Goal: Information Seeking & Learning: Learn about a topic

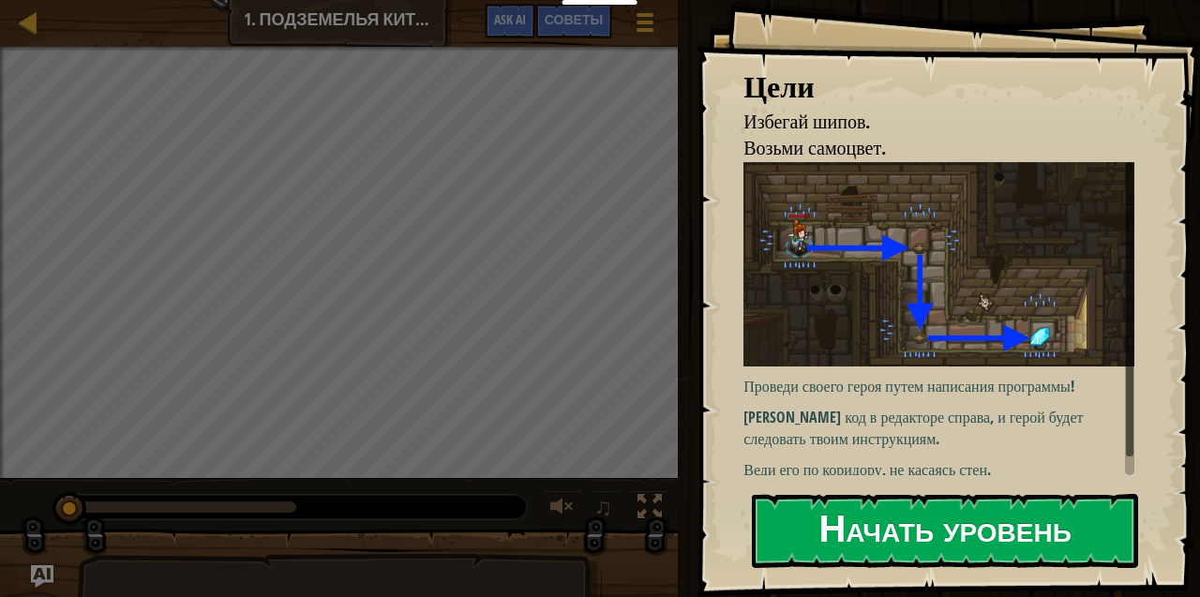
click at [1021, 531] on button "Начать уровень" at bounding box center [945, 531] width 386 height 74
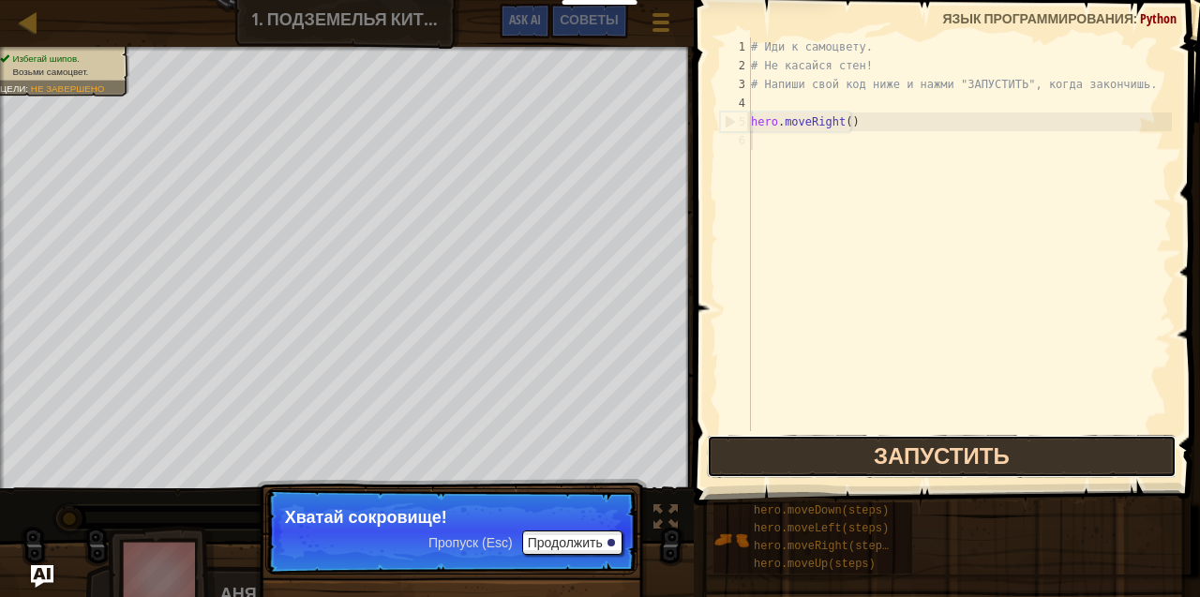
click at [743, 455] on button "Запустить" at bounding box center [942, 456] width 470 height 43
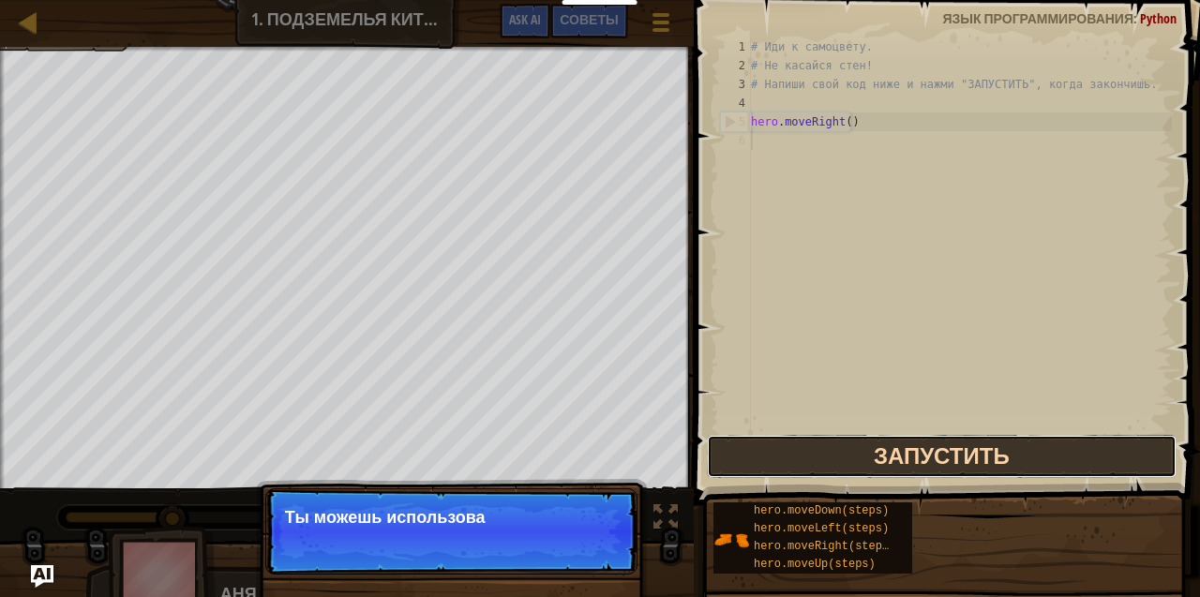
click at [742, 455] on button "Запустить" at bounding box center [942, 456] width 470 height 43
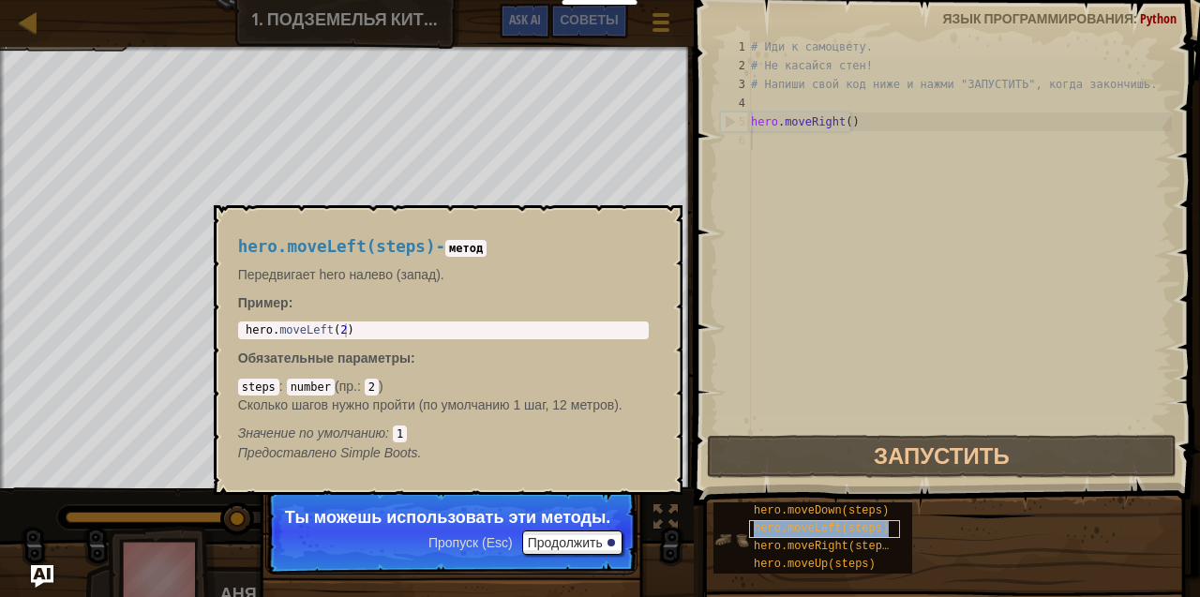
click at [752, 532] on div "hero.moveLeft(steps)" at bounding box center [824, 529] width 151 height 18
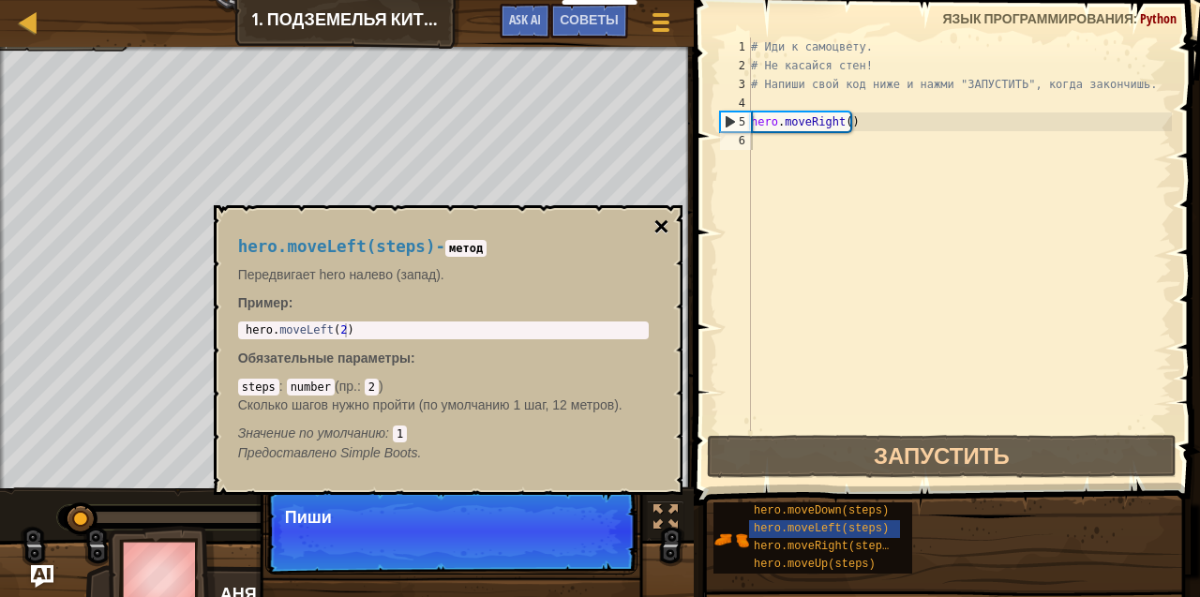
drag, startPoint x: 652, startPoint y: 214, endPoint x: 664, endPoint y: 222, distance: 14.1
click at [654, 214] on div "hero.moveLeft(steps) - метод Передвигает hero налево (запад). Пример : 1 hero .…" at bounding box center [448, 350] width 469 height 290
click at [664, 222] on button "×" at bounding box center [660, 227] width 15 height 26
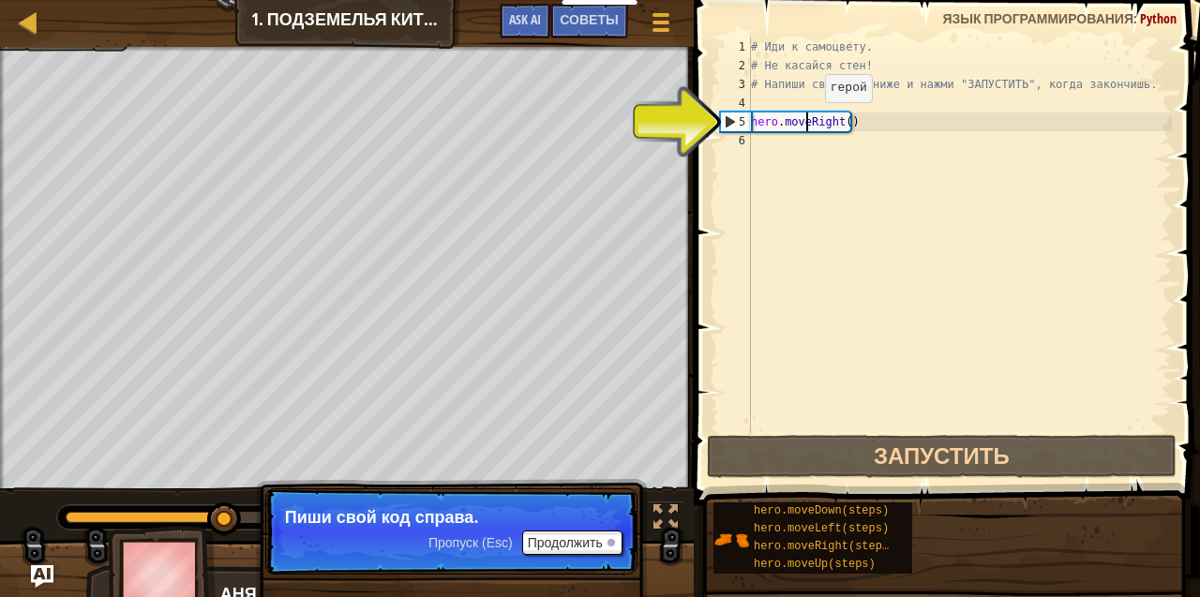
click at [808, 120] on div "# Иди к самоцвету. # Не касайся стен! # Напиши свой код ниже и нажми "ЗАПУСТИТЬ…" at bounding box center [959, 252] width 425 height 431
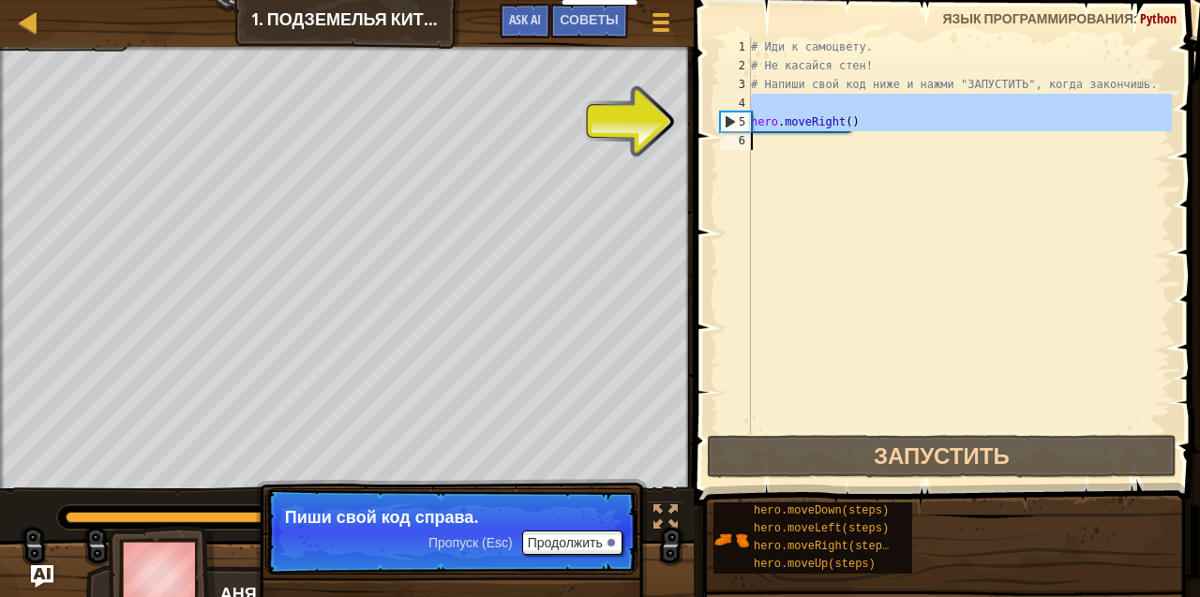
drag, startPoint x: 759, startPoint y: 127, endPoint x: 756, endPoint y: 146, distance: 19.9
click at [756, 142] on div "# Иди к самоцвету. # Не касайся стен! # Напиши свой код ниже и нажми "ЗАПУСТИТЬ…" at bounding box center [959, 252] width 425 height 431
type textarea "hero.moveRight()"
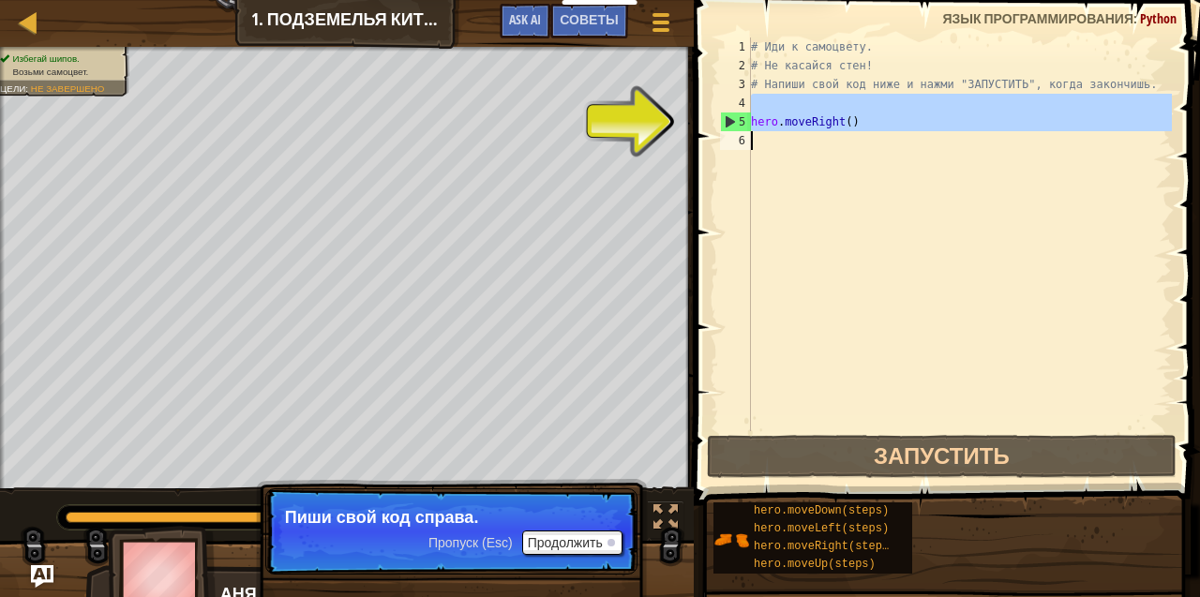
click at [756, 146] on div "# Иди к самоцвету. # Не касайся стен! # Напиши свой код ниже и нажми "ЗАПУСТИТЬ…" at bounding box center [959, 234] width 425 height 394
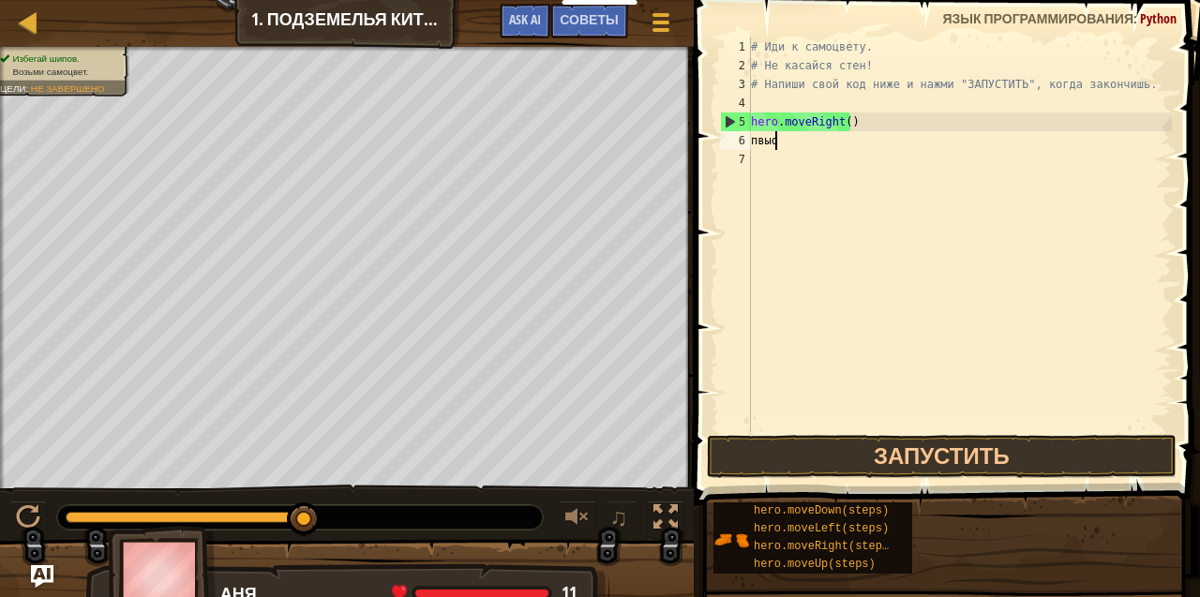
scroll to position [8, 1]
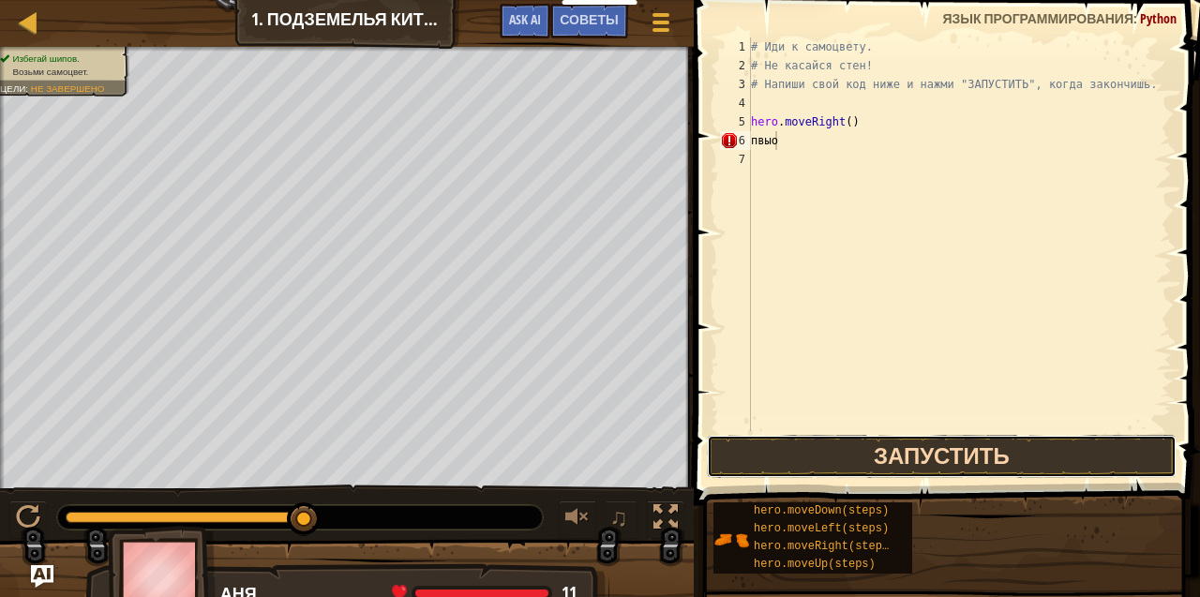
click at [914, 437] on button "Запустить" at bounding box center [942, 456] width 470 height 43
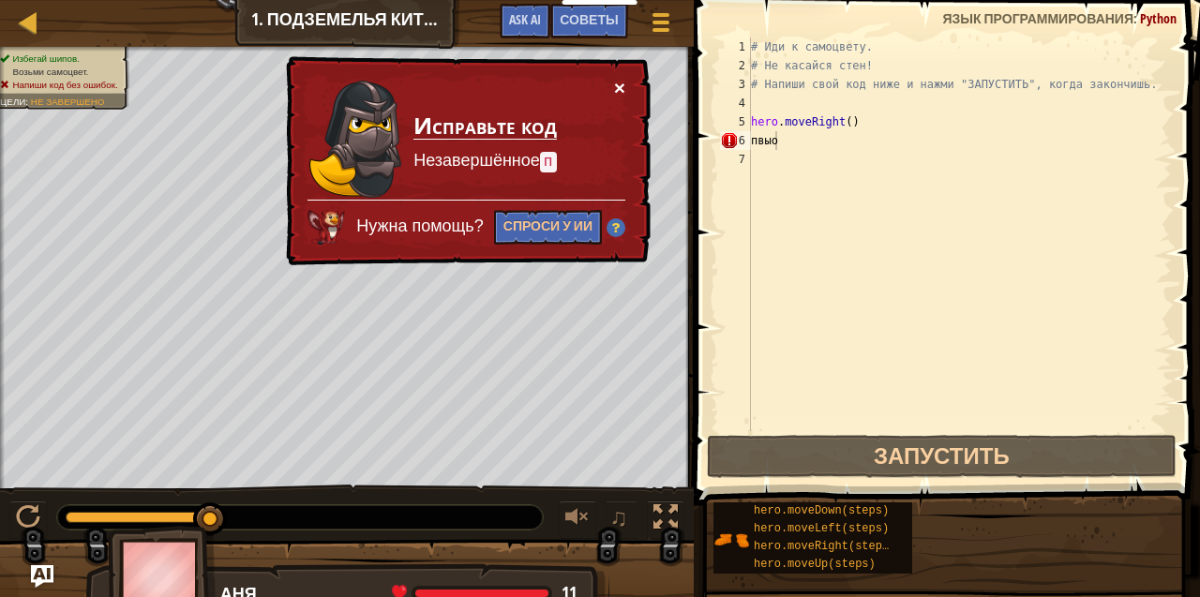
click at [620, 78] on button "×" at bounding box center [619, 88] width 11 height 20
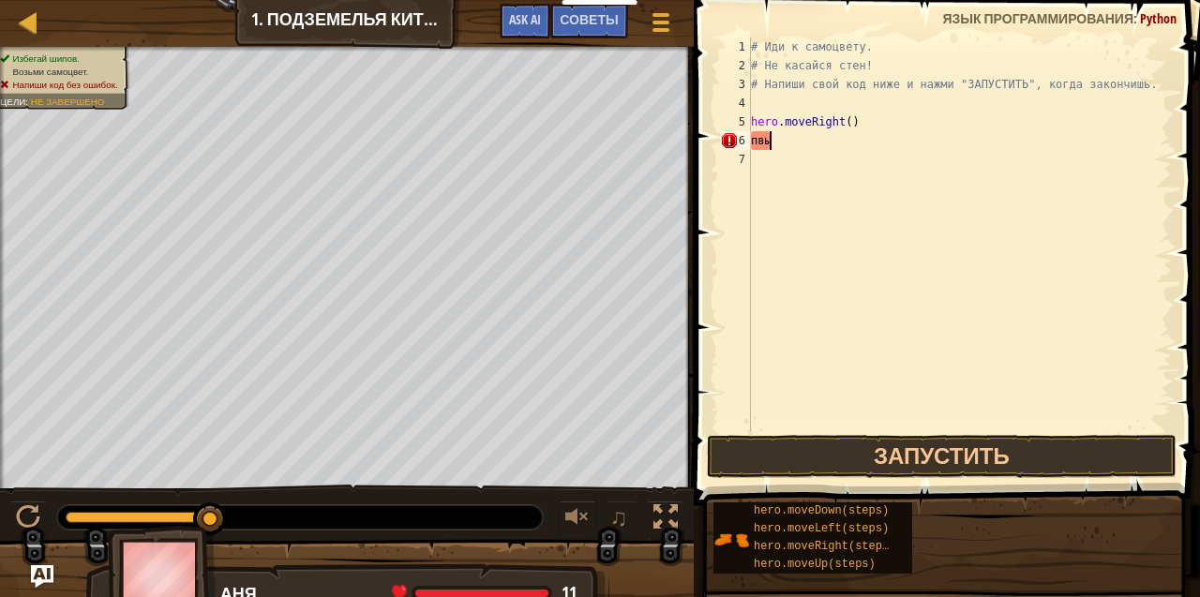
type textarea "п"
type textarea "h"
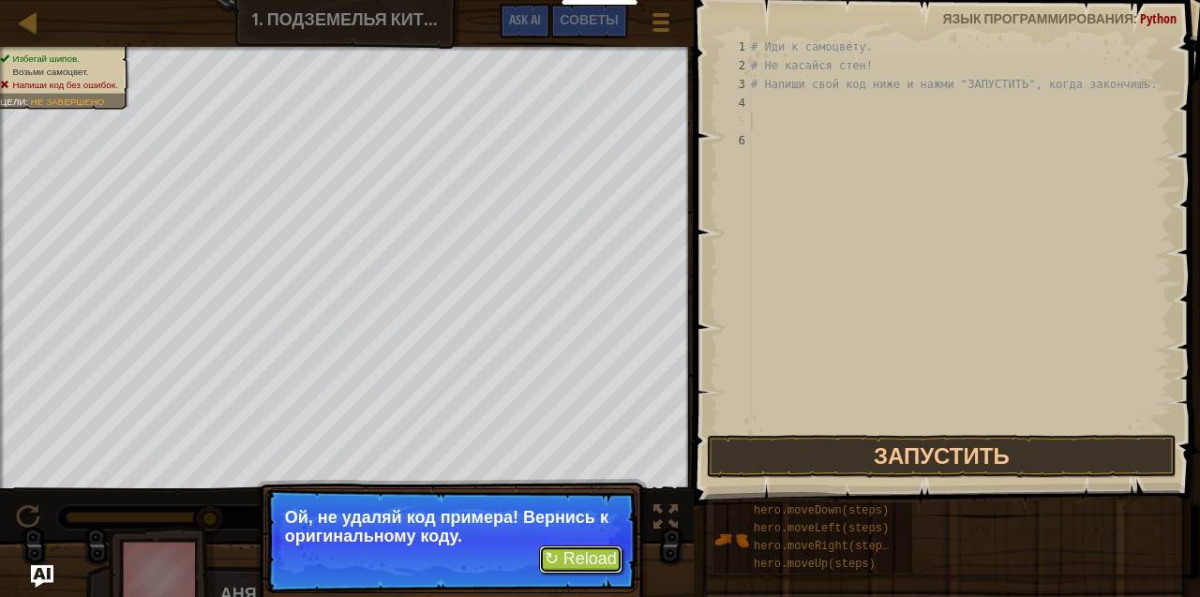
click at [574, 560] on button "↻ Reload" at bounding box center [580, 560] width 83 height 28
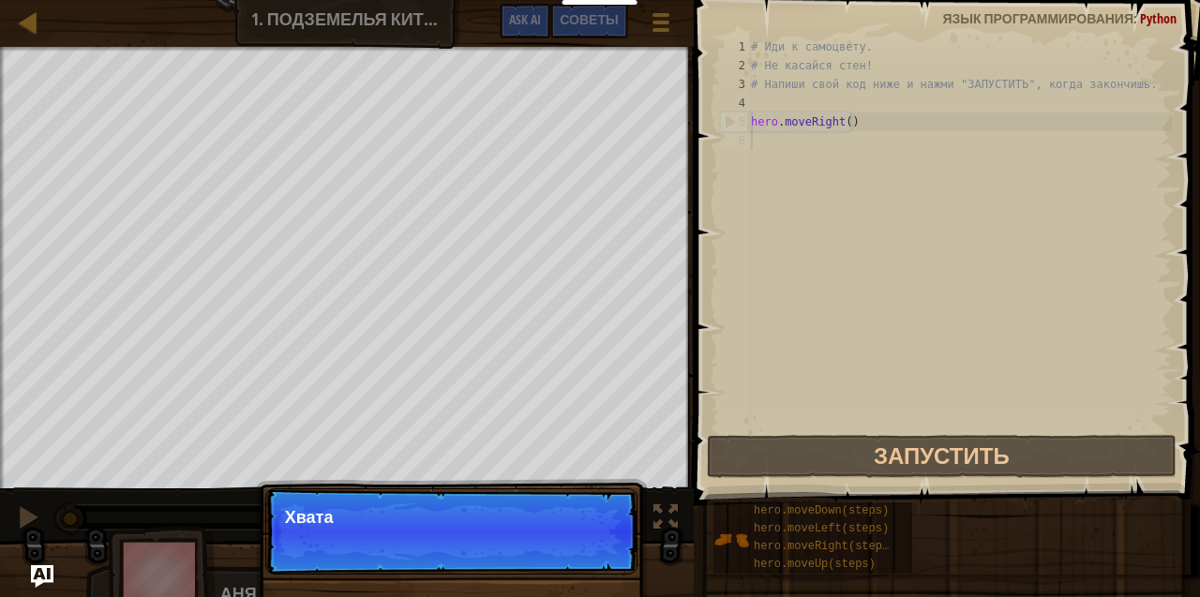
click at [748, 142] on div "6" at bounding box center [735, 140] width 31 height 19
click at [542, 510] on p "Хватай сокровище!" at bounding box center [451, 517] width 333 height 19
click at [531, 505] on p "Пропуск (Esc) Продолжить Хватай сокровище!" at bounding box center [451, 531] width 372 height 86
click at [562, 553] on button "Продолжить" at bounding box center [572, 543] width 100 height 24
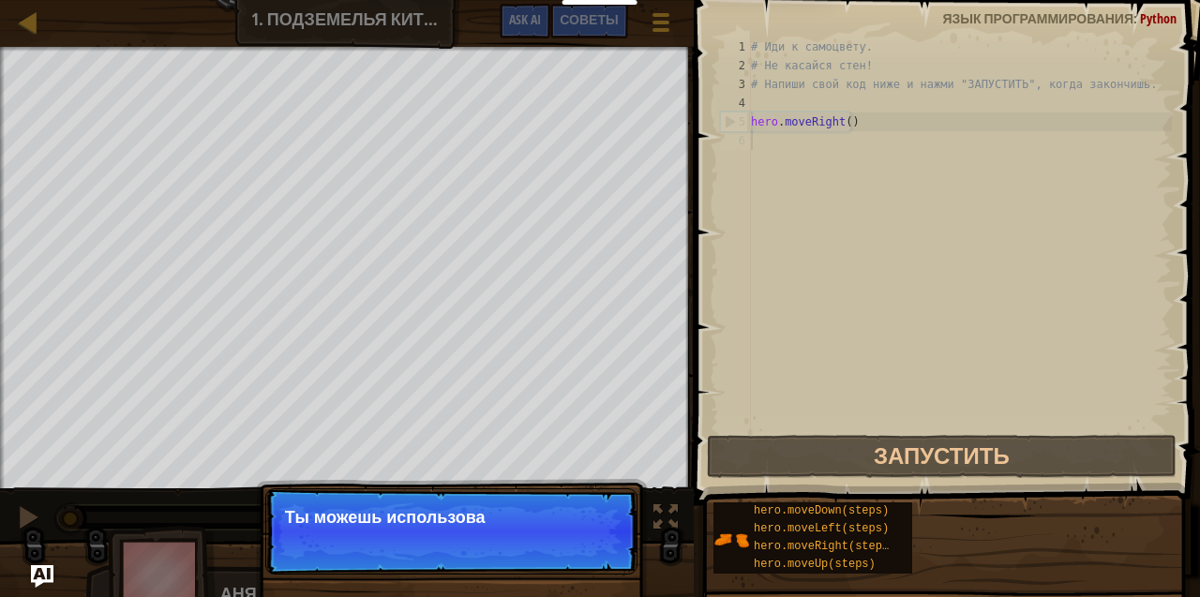
click at [569, 541] on p "Пропуск (Esc) Продолжить Ты можешь использова" at bounding box center [451, 531] width 372 height 86
click at [575, 549] on p "Пропуск (Esc) Продолжить Ты можешь использовать эти" at bounding box center [451, 531] width 372 height 86
click at [575, 549] on p "Пропуск (Esc) Продолжить Ты можешь использовать эти методы" at bounding box center [451, 531] width 372 height 86
click at [575, 549] on button "Продолжить" at bounding box center [572, 543] width 100 height 24
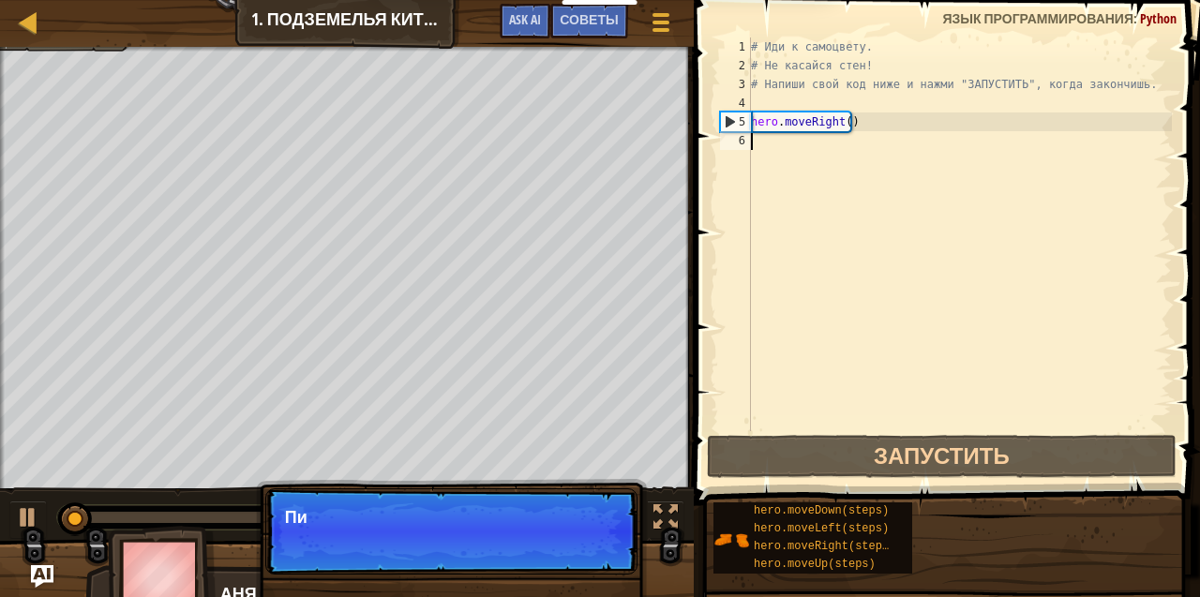
click at [575, 549] on p "Пропуск (Esc) Продолжить Пи" at bounding box center [451, 531] width 372 height 86
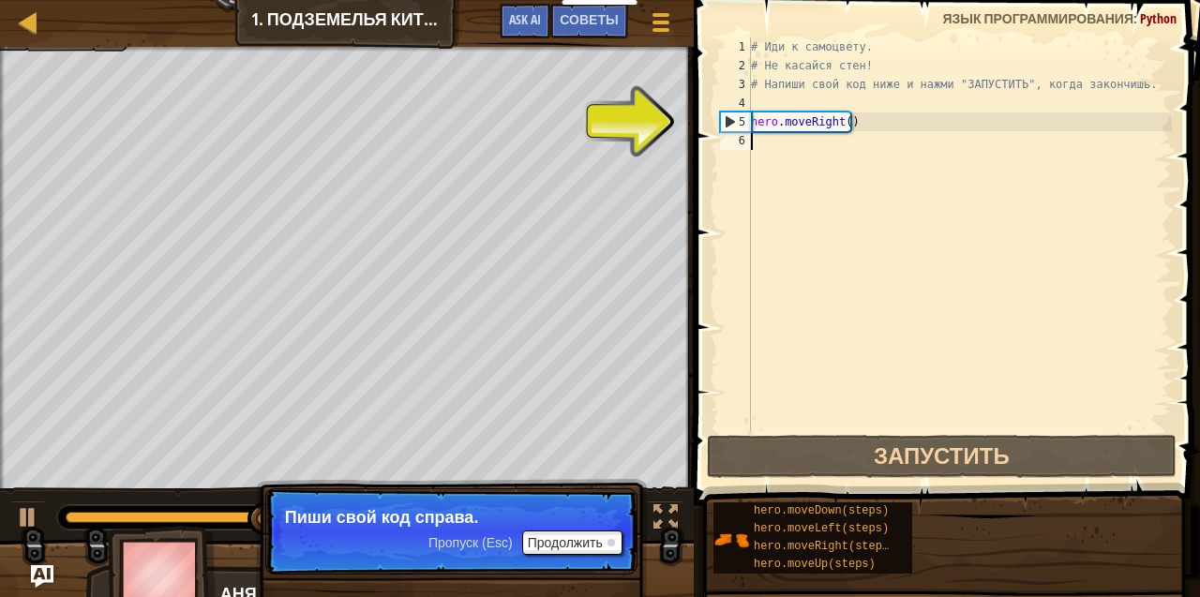
click at [757, 156] on div "# Иди к самоцвету. # Не касайся стен! # Напиши свой код ниже и нажми "ЗАПУСТИТЬ…" at bounding box center [959, 252] width 425 height 431
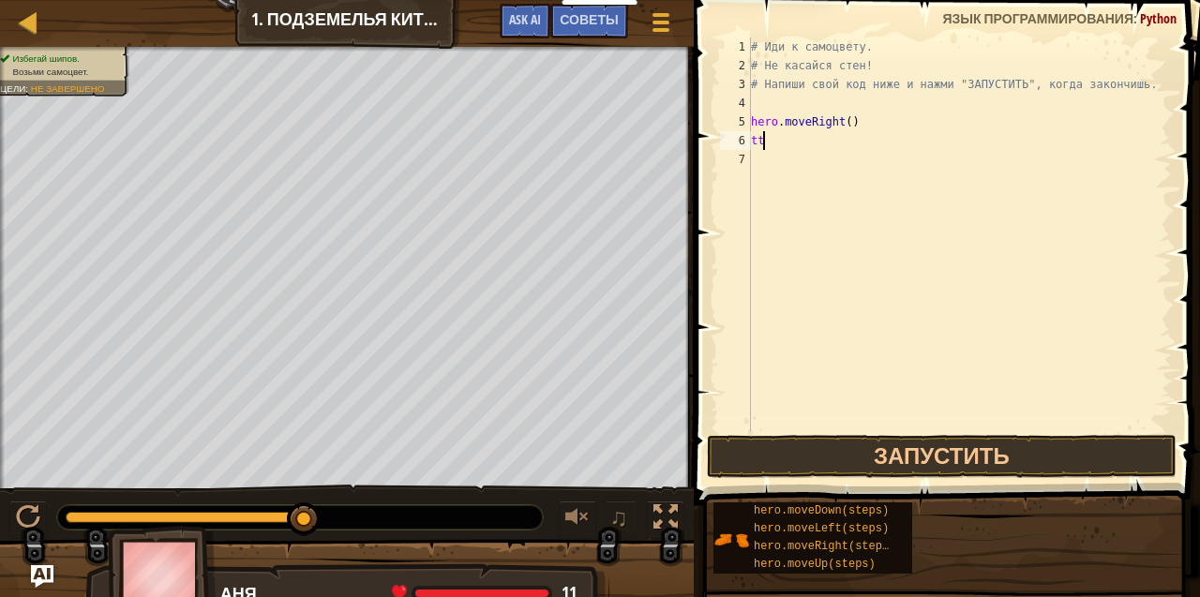
type textarea "t"
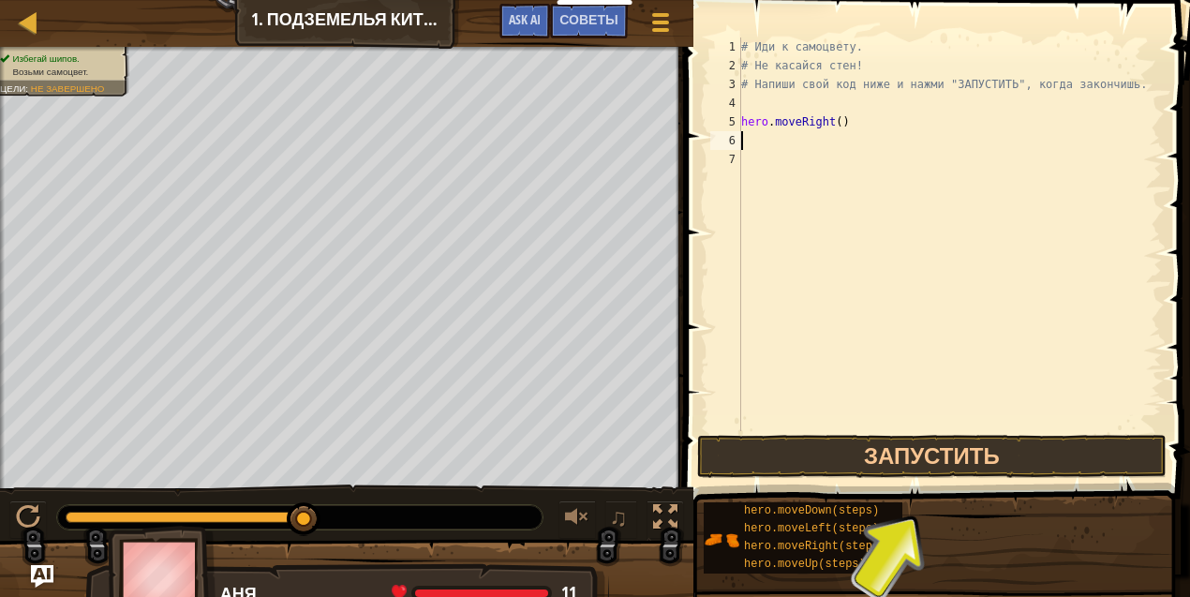
type textarea "u"
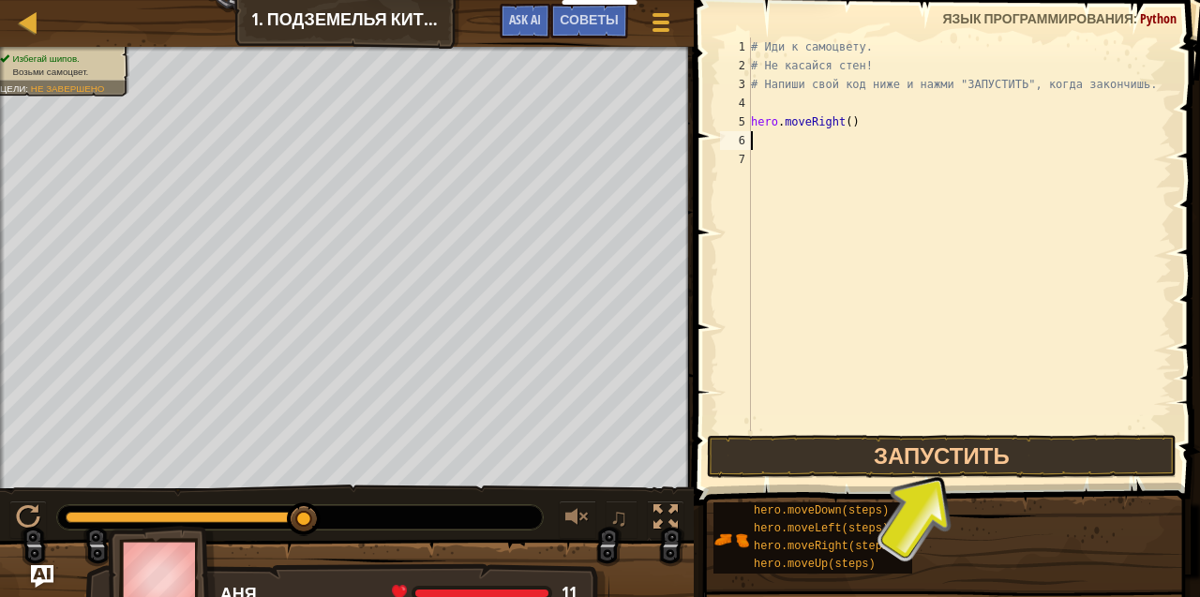
type textarea "h"
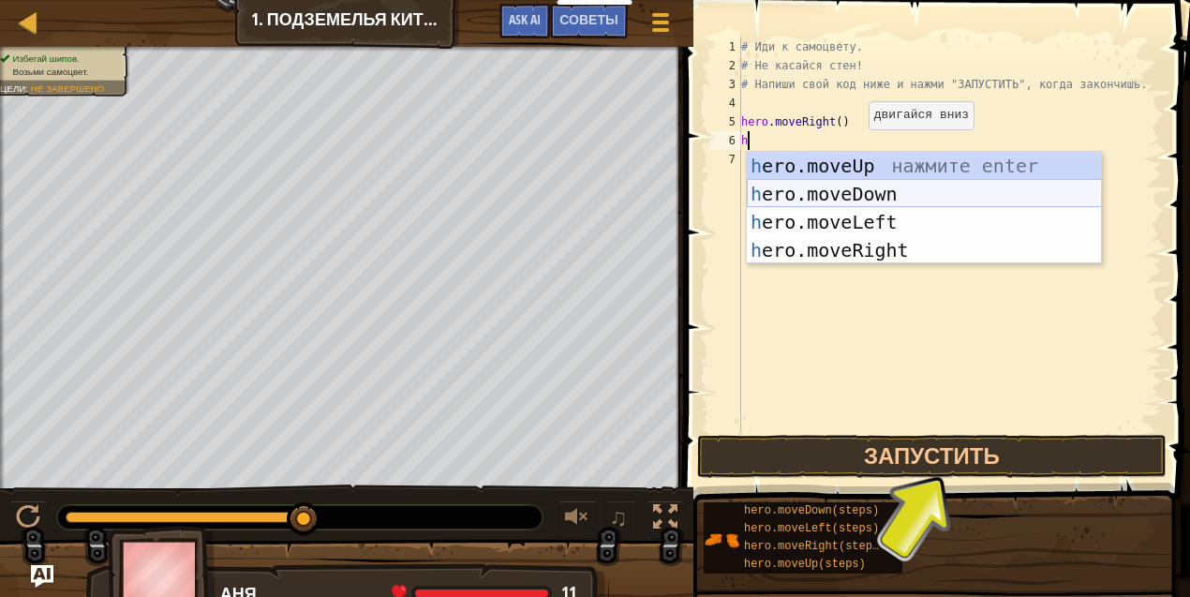
click at [887, 190] on div "h ero.moveUp нажмите enter h ero.moveDown нажмите enter h ero.moveLeft нажмите …" at bounding box center [924, 236] width 355 height 169
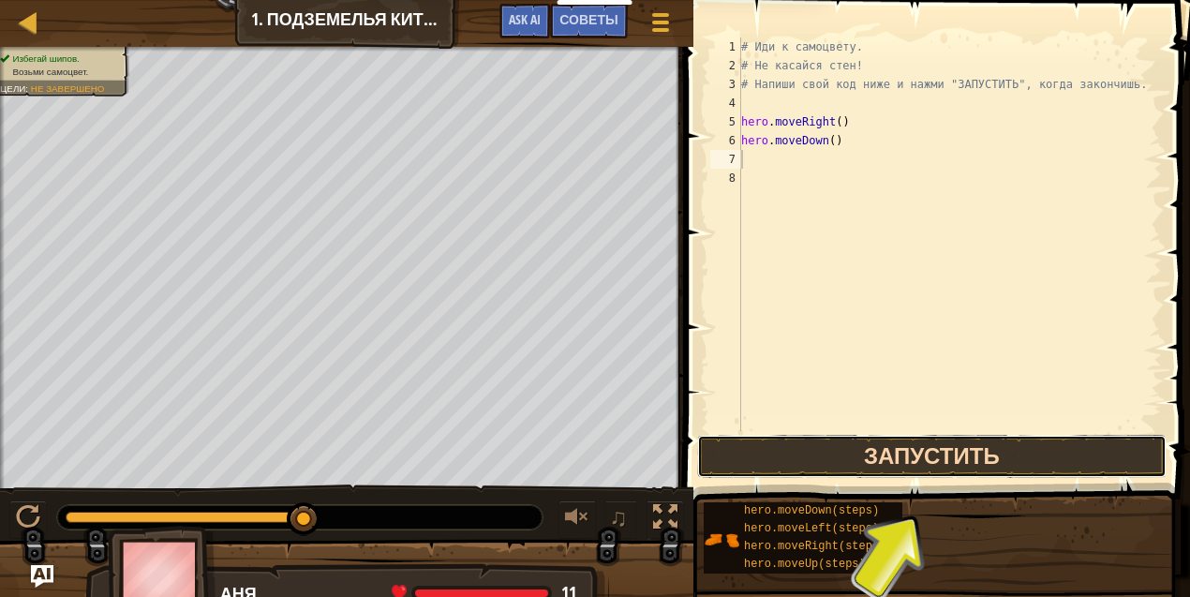
click at [924, 467] on button "Запустить" at bounding box center [932, 456] width 470 height 43
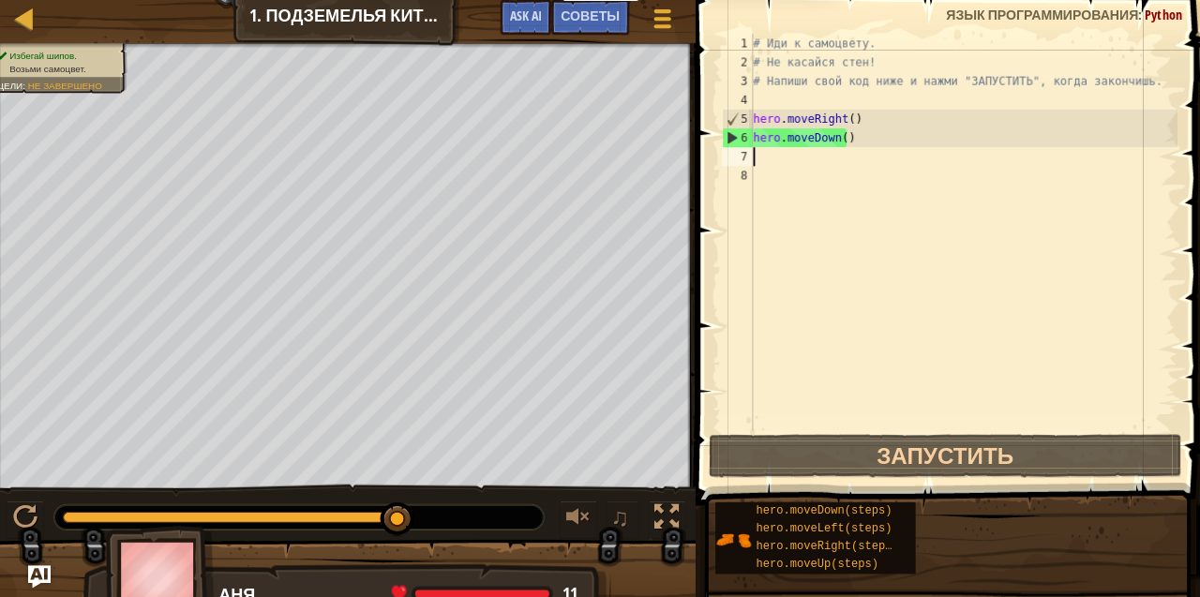
scroll to position [0, 0]
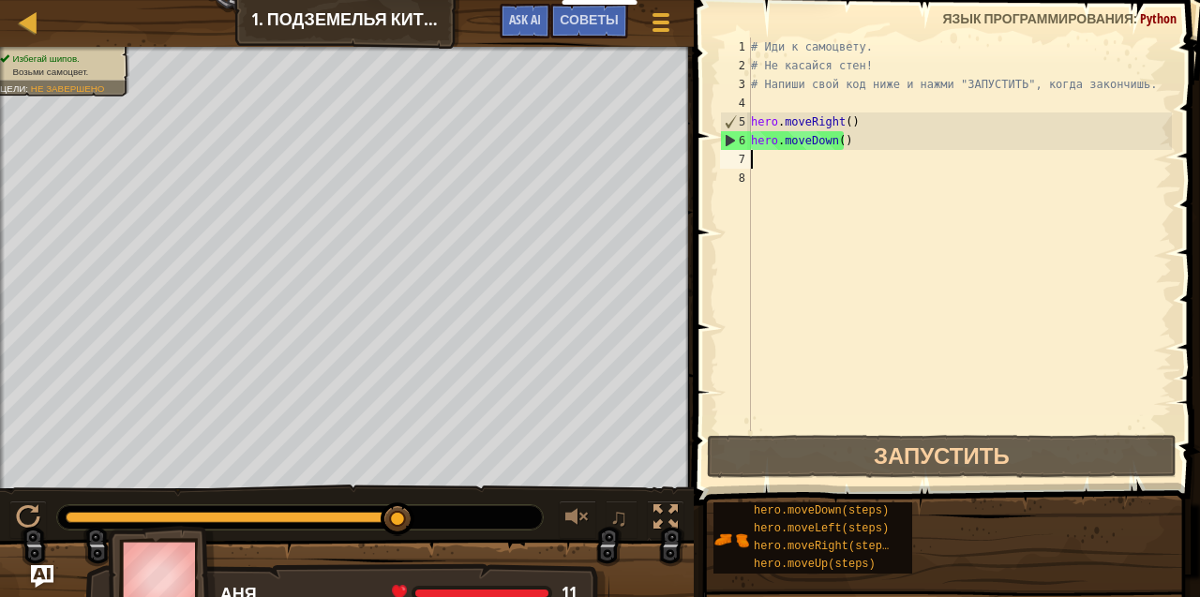
type textarea "g"
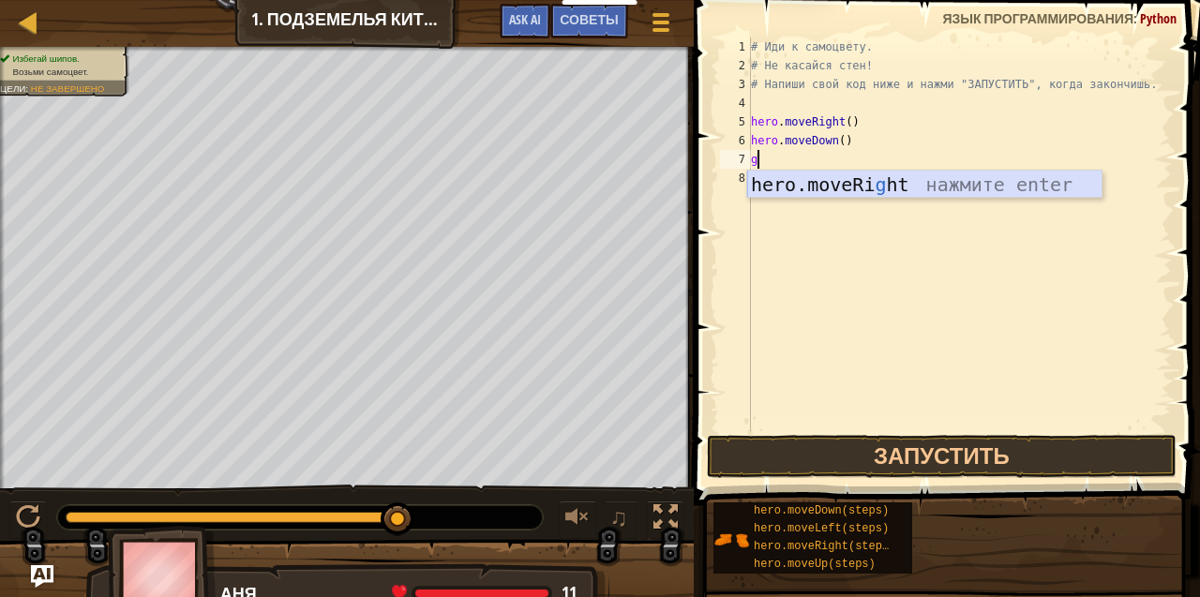
click at [826, 177] on div "hero.moveRi g ht нажмите enter" at bounding box center [924, 213] width 355 height 84
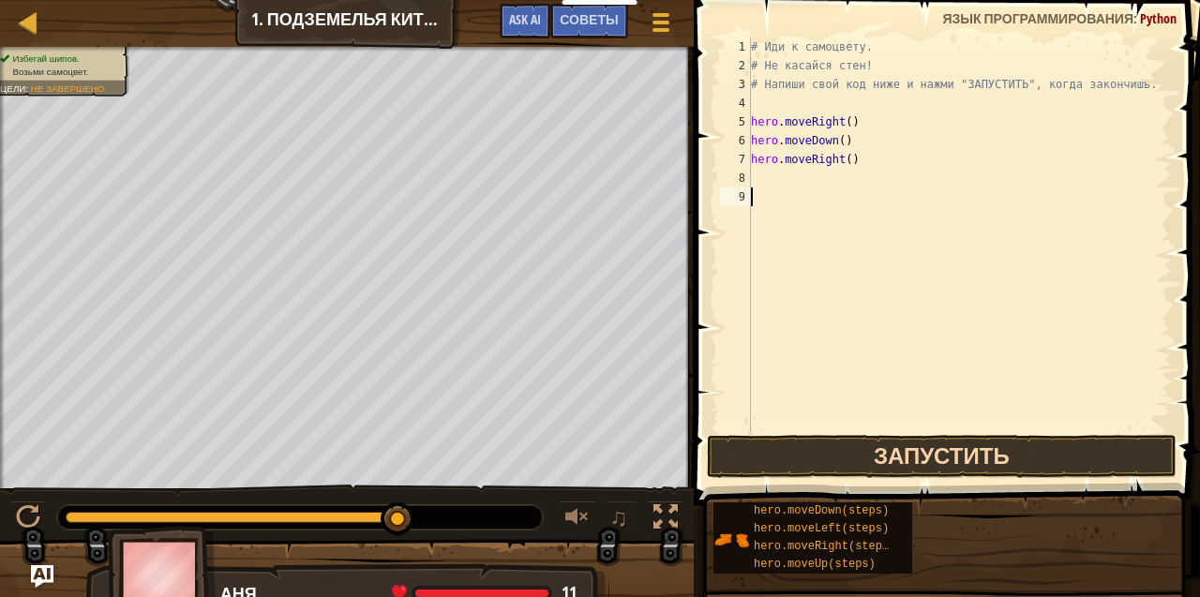
drag, startPoint x: 864, startPoint y: 343, endPoint x: 896, endPoint y: 438, distance: 99.9
click at [890, 426] on div "# Иди к самоцвету. # Не касайся стен! # Напиши свой код ниже и нажми "ЗАПУСТИТЬ…" at bounding box center [959, 252] width 425 height 431
click at [911, 468] on button "Запустить" at bounding box center [942, 456] width 470 height 43
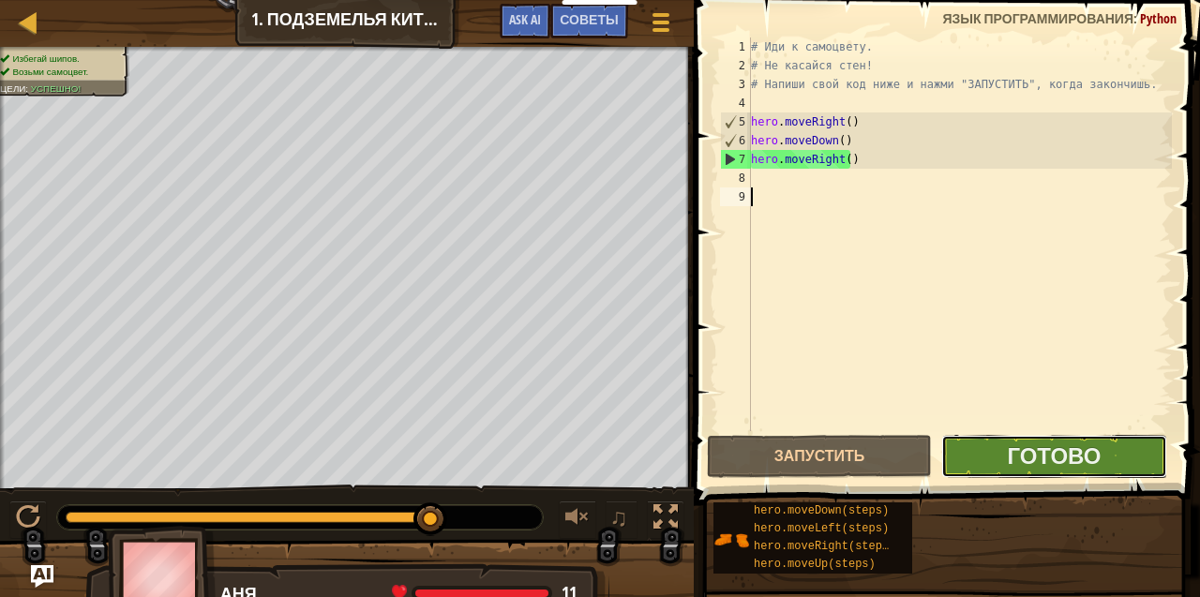
click at [986, 454] on button "Готово" at bounding box center [1053, 456] width 225 height 43
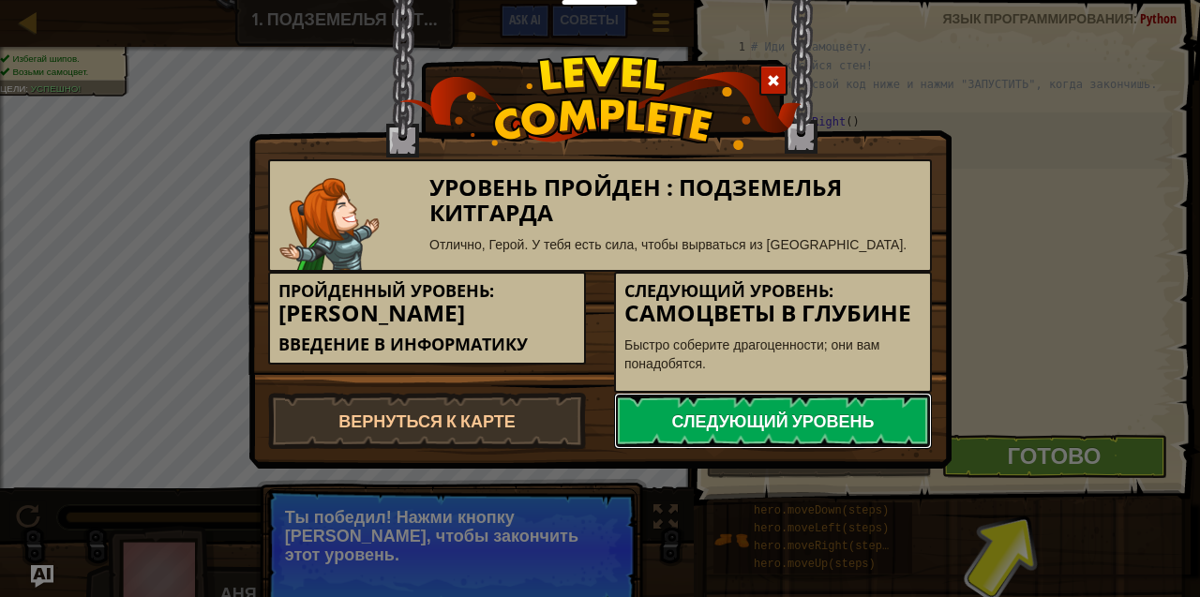
click at [684, 416] on link "Следующий уровень" at bounding box center [773, 421] width 318 height 56
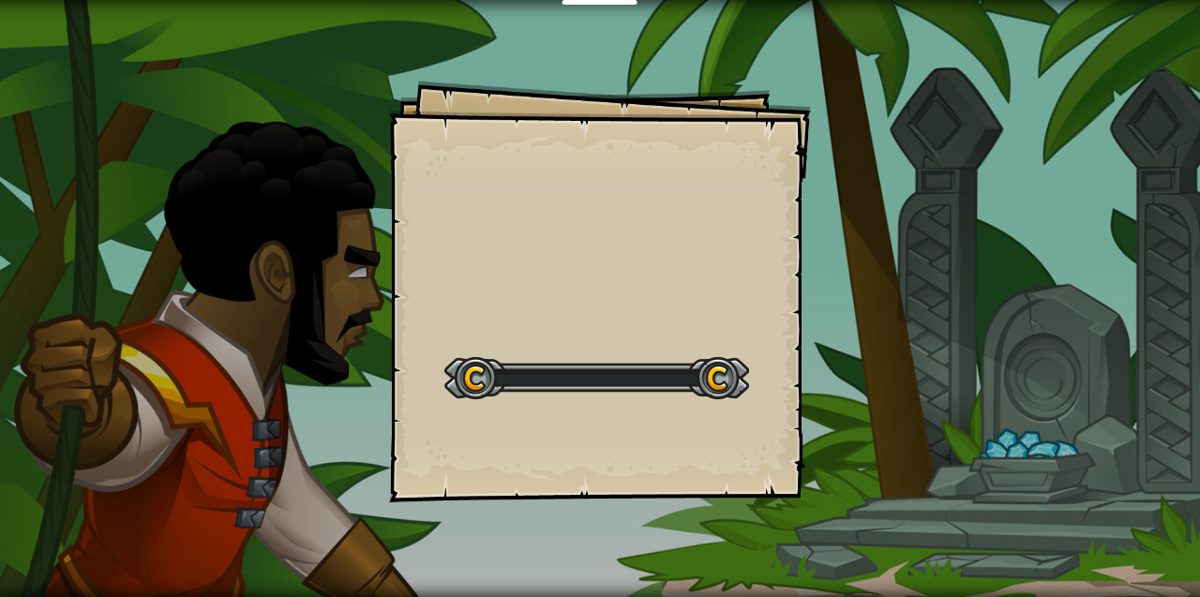
click at [684, 416] on div "Goals Start Level Ошибка загрузки с сервера Чтобы пройти этот уровень, нужна по…" at bounding box center [600, 292] width 422 height 422
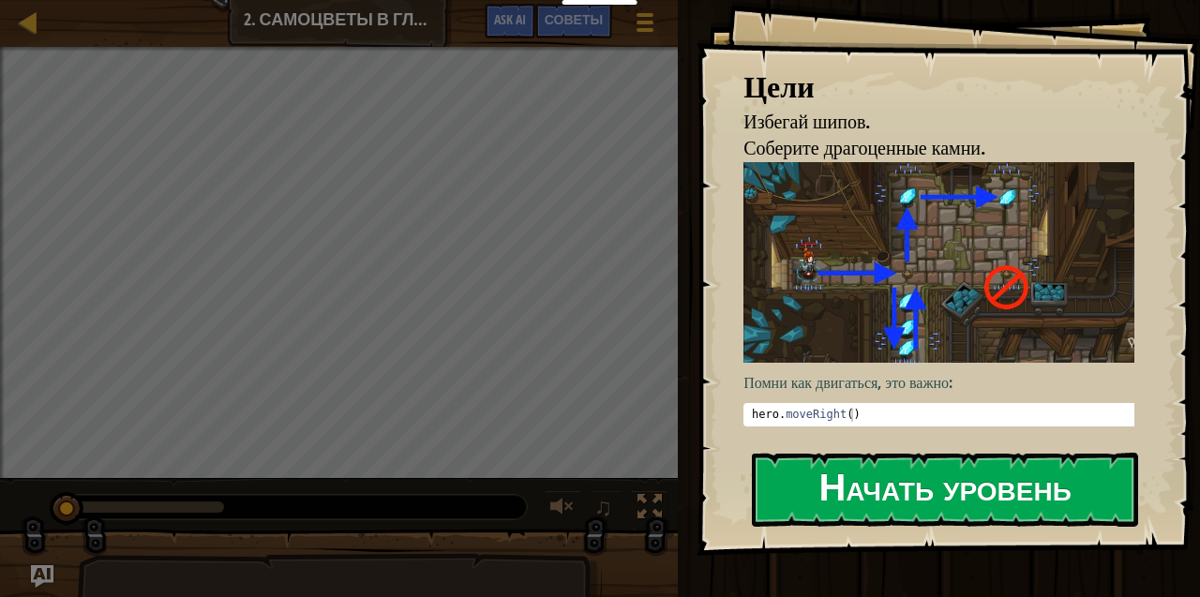
click at [785, 453] on button "Начать уровень" at bounding box center [945, 490] width 386 height 74
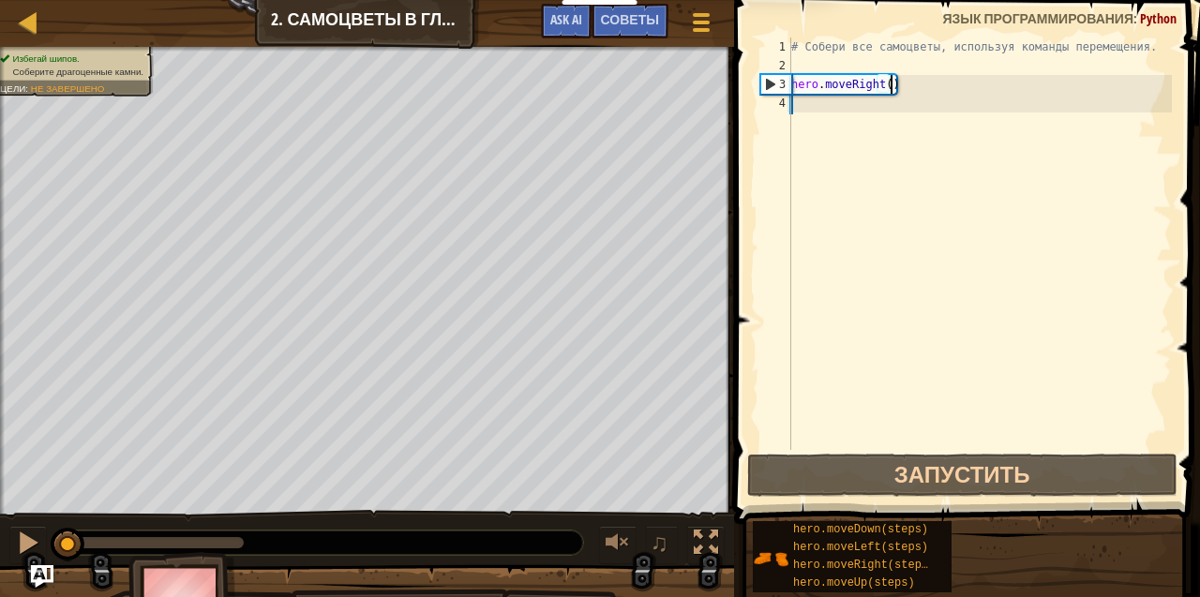
scroll to position [8, 7]
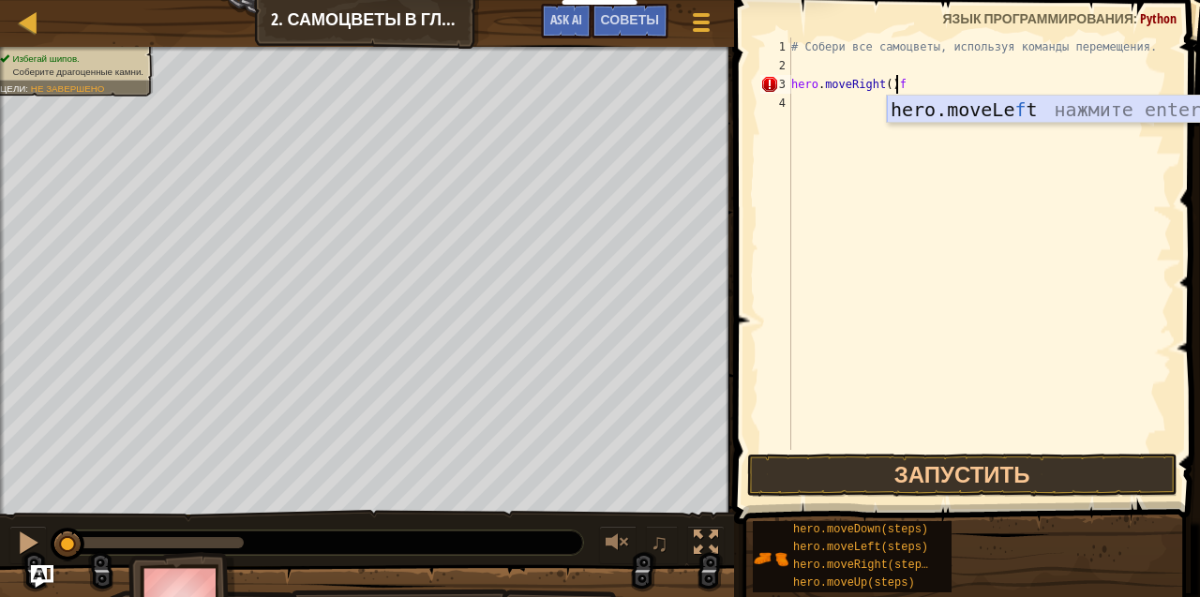
drag, startPoint x: 897, startPoint y: 112, endPoint x: 896, endPoint y: 122, distance: 9.4
click at [896, 122] on div "hero.moveLe f t нажмите enter" at bounding box center [1064, 138] width 355 height 84
type textarea "hero.moveRight()hero.moveLeft()"
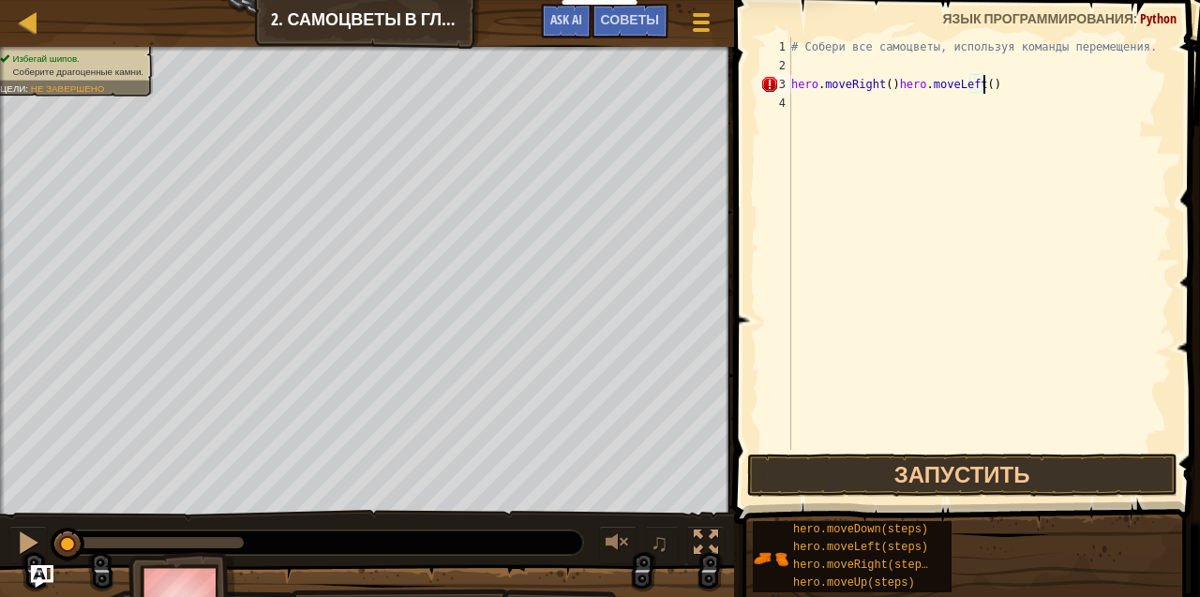
click at [789, 105] on div "4" at bounding box center [775, 103] width 31 height 19
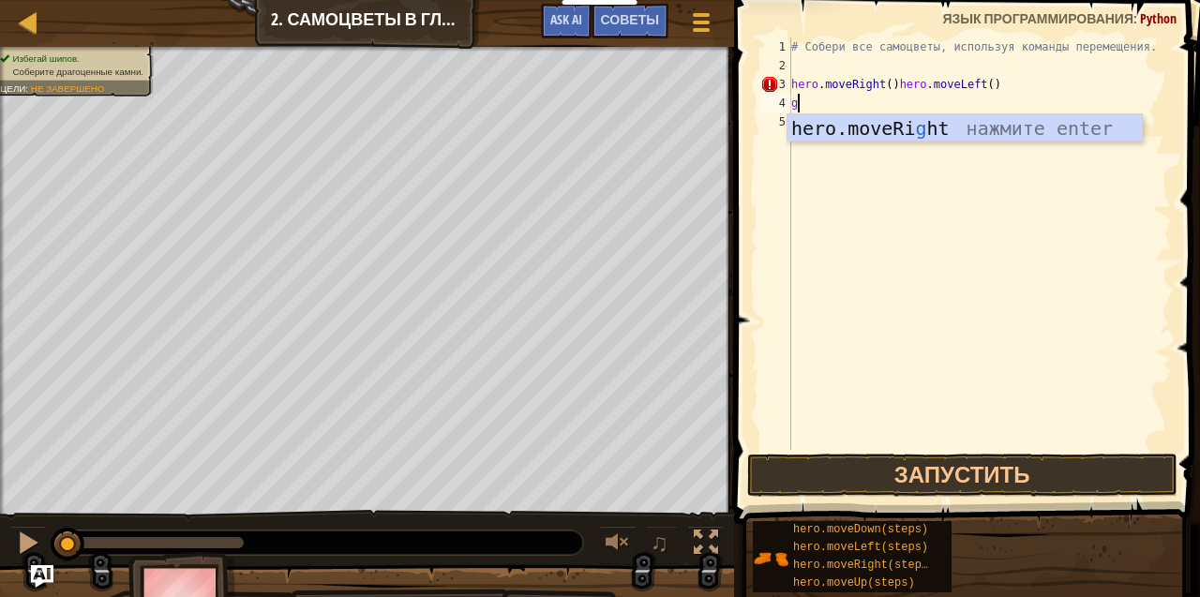
type textarea "gt"
click at [823, 127] on div "hero.moveRi g h t нажмите enter" at bounding box center [964, 156] width 355 height 84
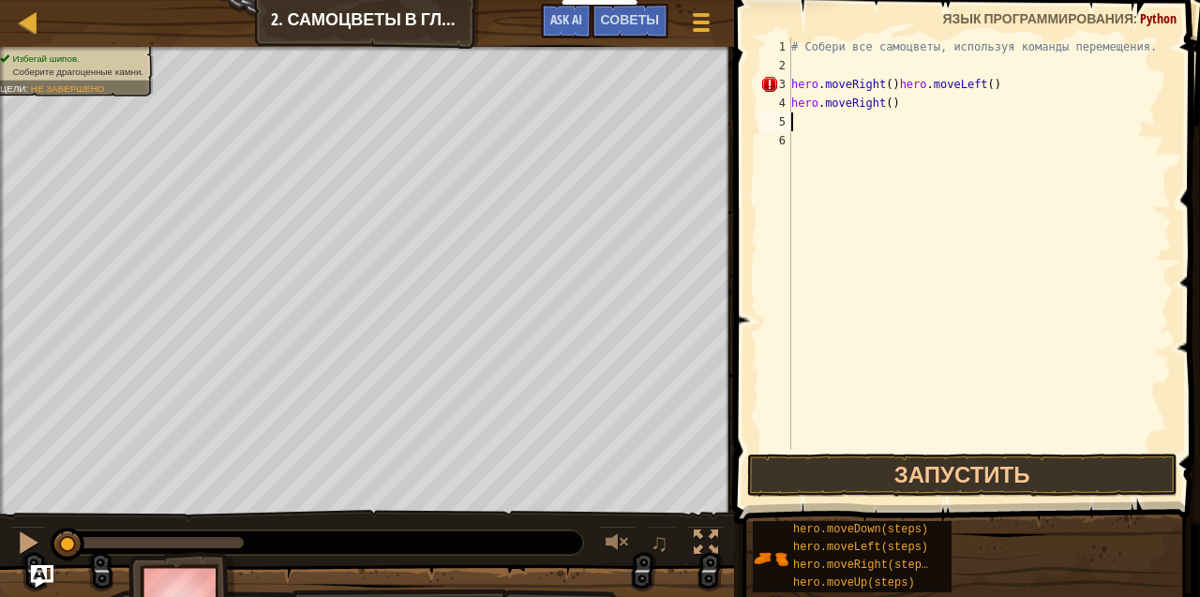
type textarea "y"
type textarea "h"
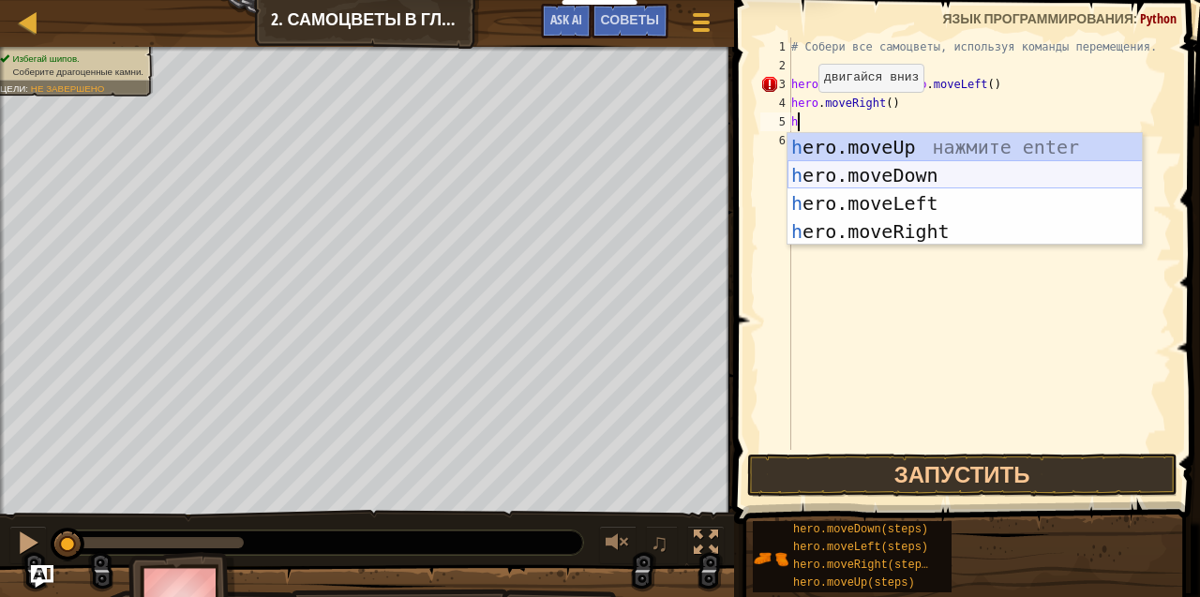
click at [849, 167] on div "h ero.moveUp нажмите enter h ero.moveDown нажмите enter h ero.moveLeft нажмите …" at bounding box center [964, 217] width 355 height 169
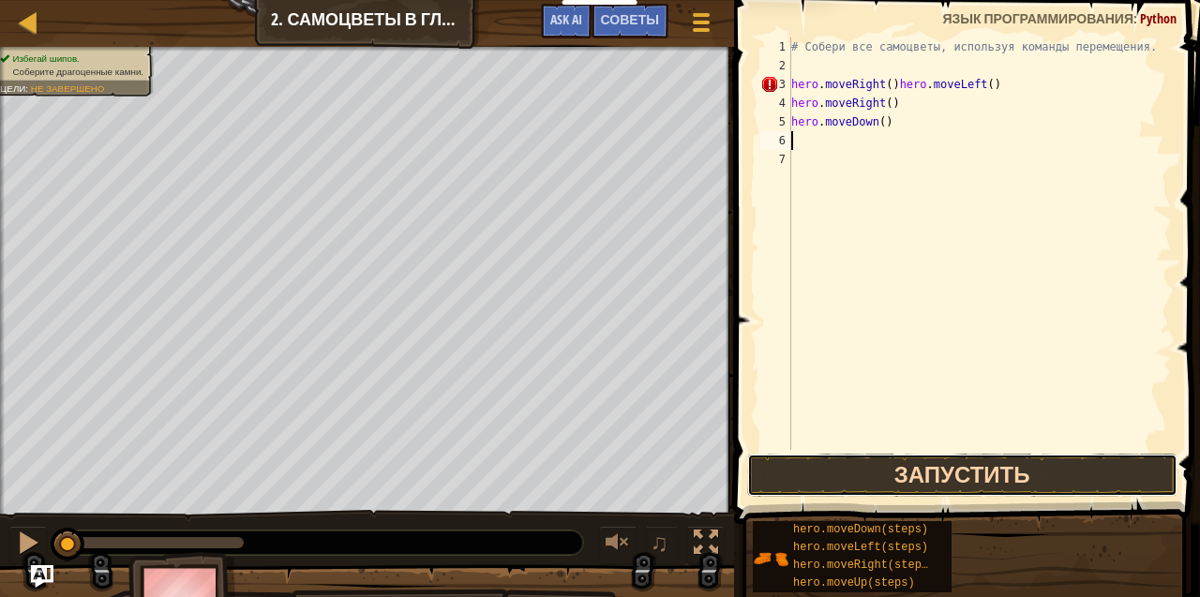
click at [939, 469] on button "Запустить" at bounding box center [962, 475] width 430 height 43
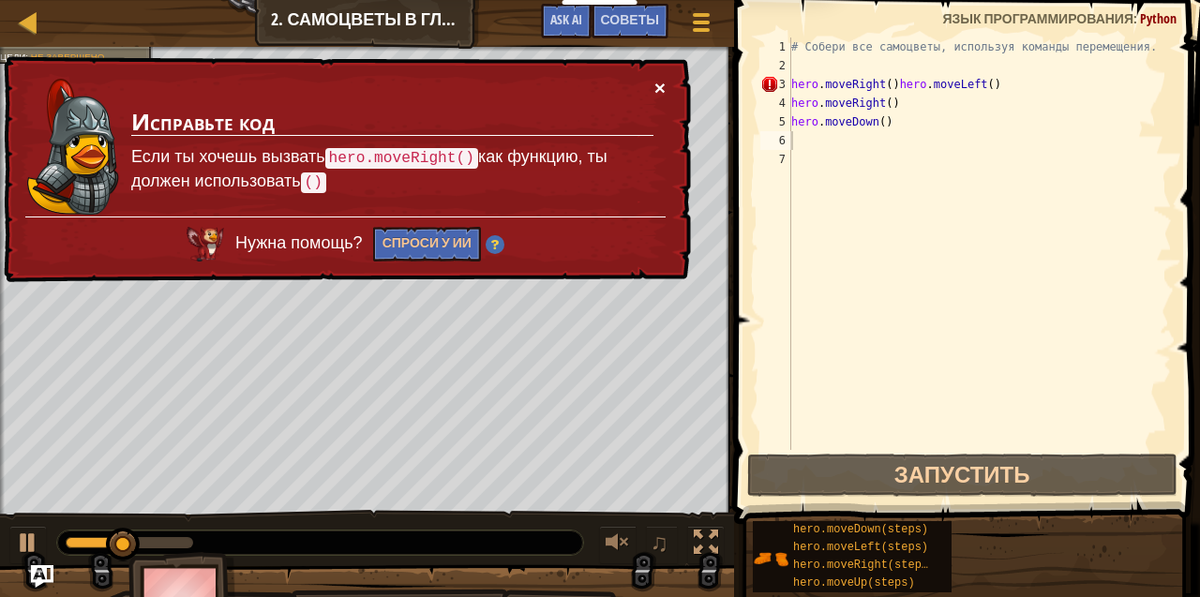
click at [655, 78] on button "×" at bounding box center [659, 88] width 11 height 20
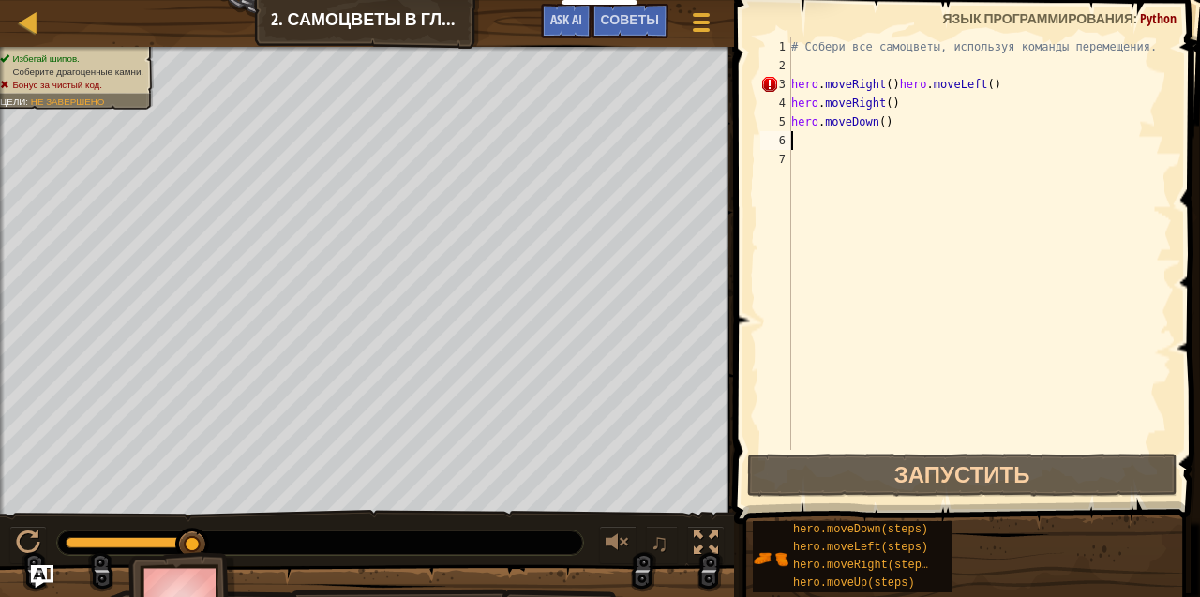
type textarea "h"
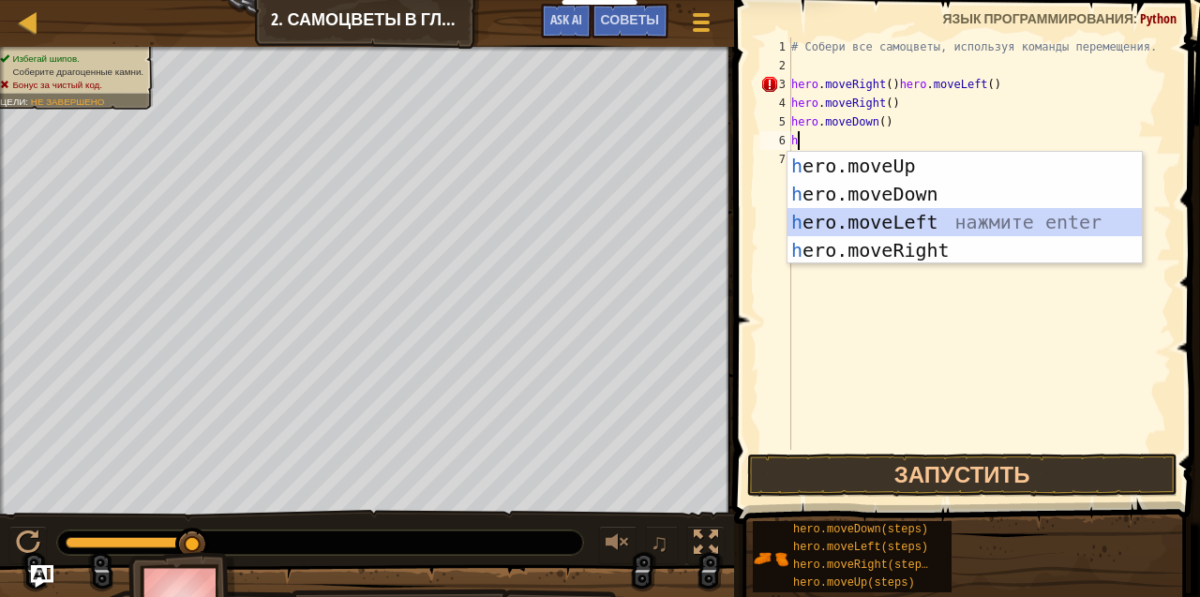
click at [827, 219] on div "h ero.moveUp нажмите enter h ero.moveDown нажмите enter h ero.moveLeft нажмите …" at bounding box center [964, 236] width 355 height 169
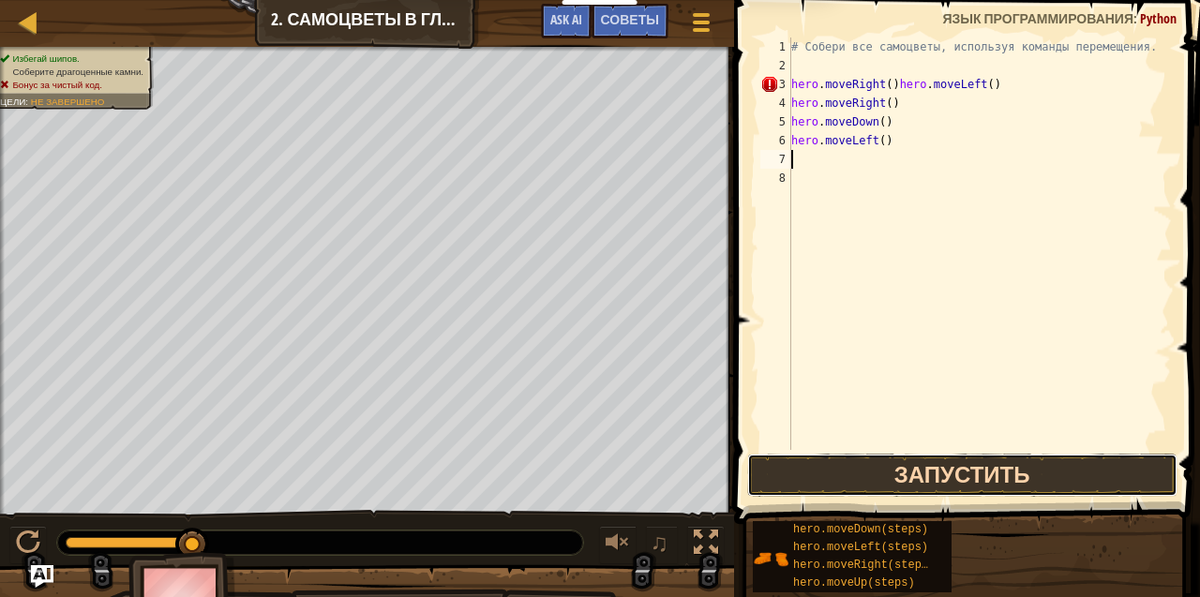
click at [1010, 475] on button "Запустить" at bounding box center [962, 475] width 430 height 43
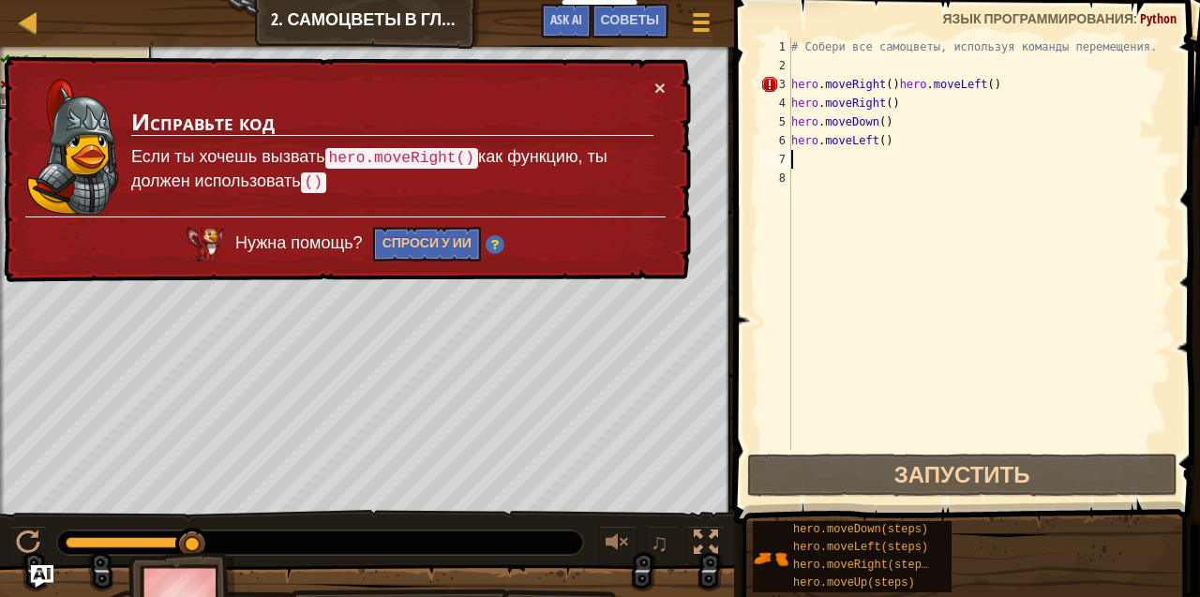
type textarea "h"
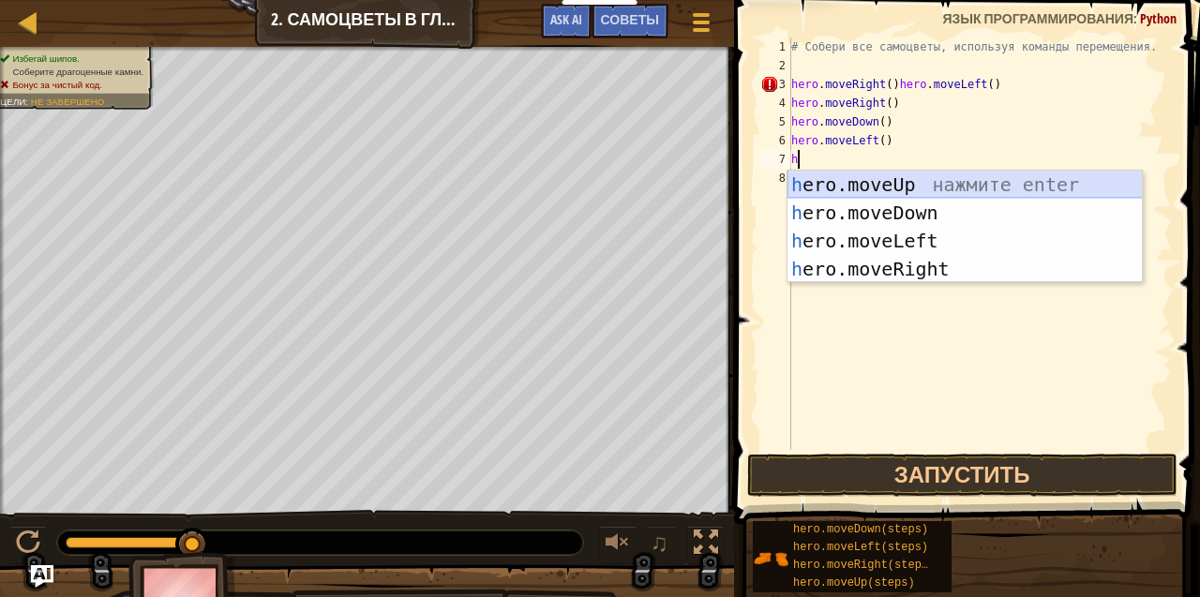
click at [836, 174] on div "h ero.moveUp нажмите enter h ero.moveDown нажмите enter h ero.moveLeft нажмите …" at bounding box center [964, 255] width 355 height 169
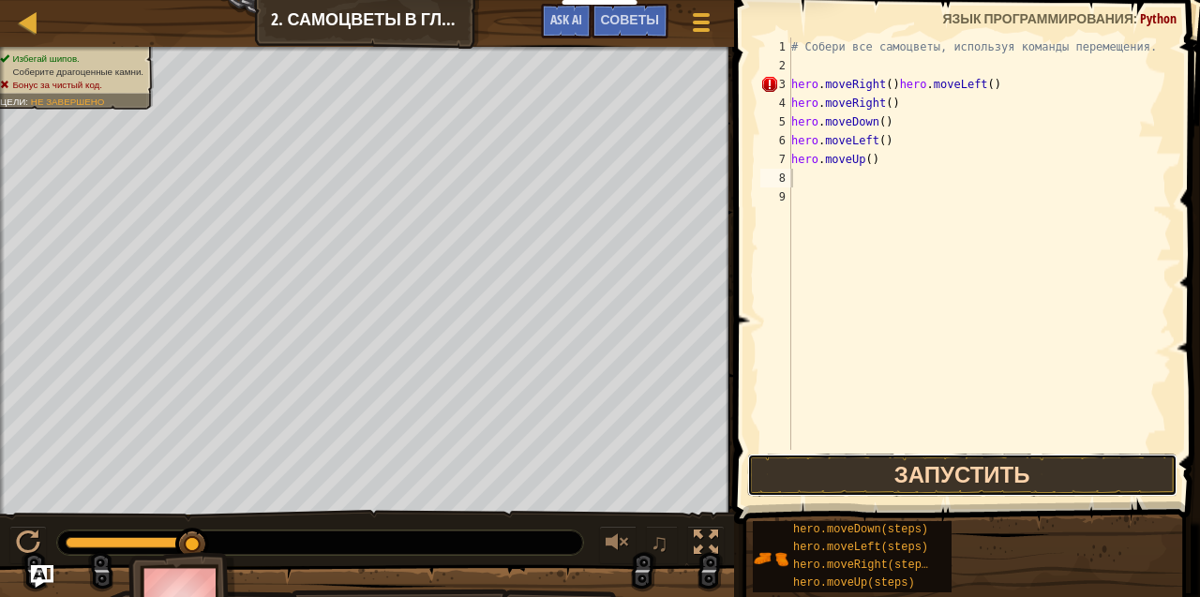
click at [951, 468] on button "Запустить" at bounding box center [962, 475] width 430 height 43
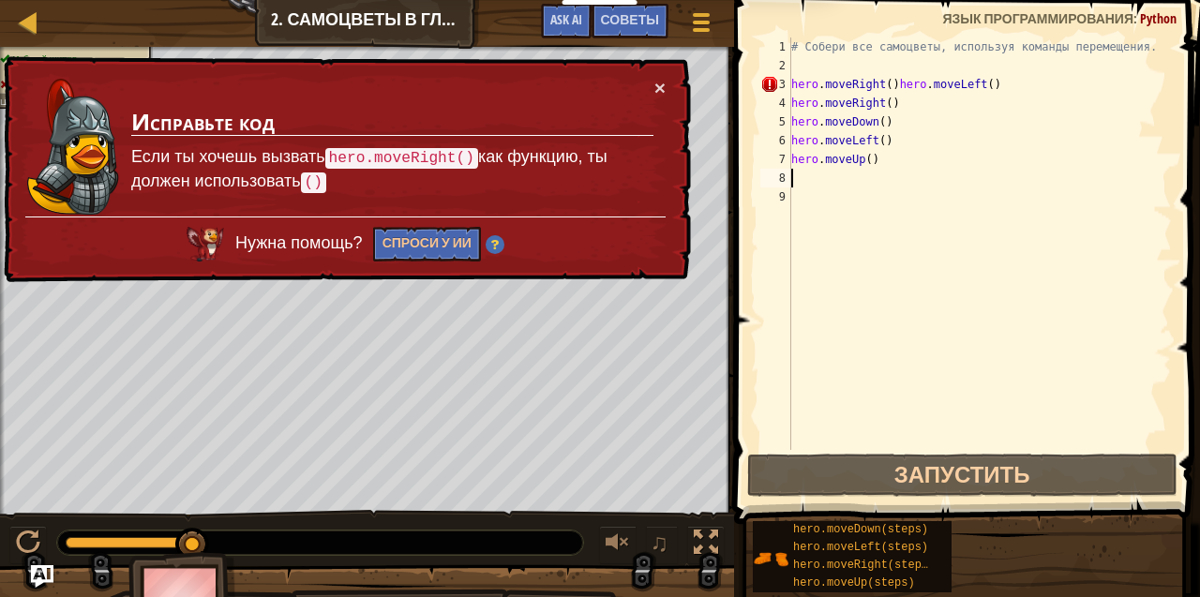
click at [314, 180] on code "()" at bounding box center [313, 182] width 25 height 21
type textarea "h"
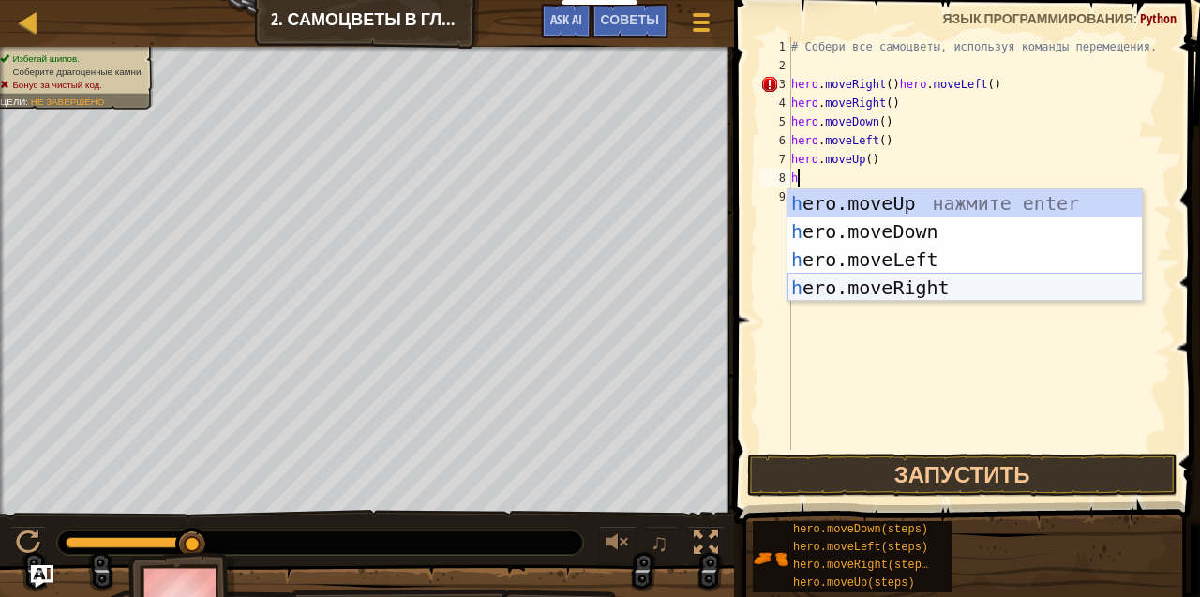
click at [832, 289] on div "h ero.moveUp нажмите enter h ero.moveDown нажмите enter h ero.moveLeft нажмите …" at bounding box center [964, 273] width 355 height 169
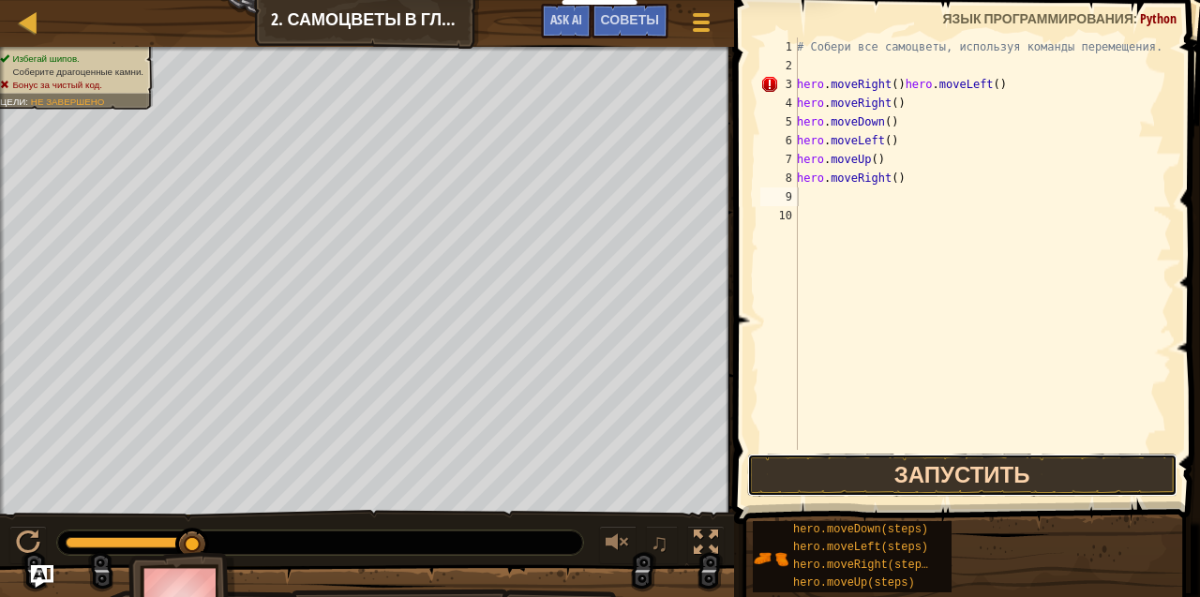
click at [860, 480] on button "Запустить" at bounding box center [962, 475] width 430 height 43
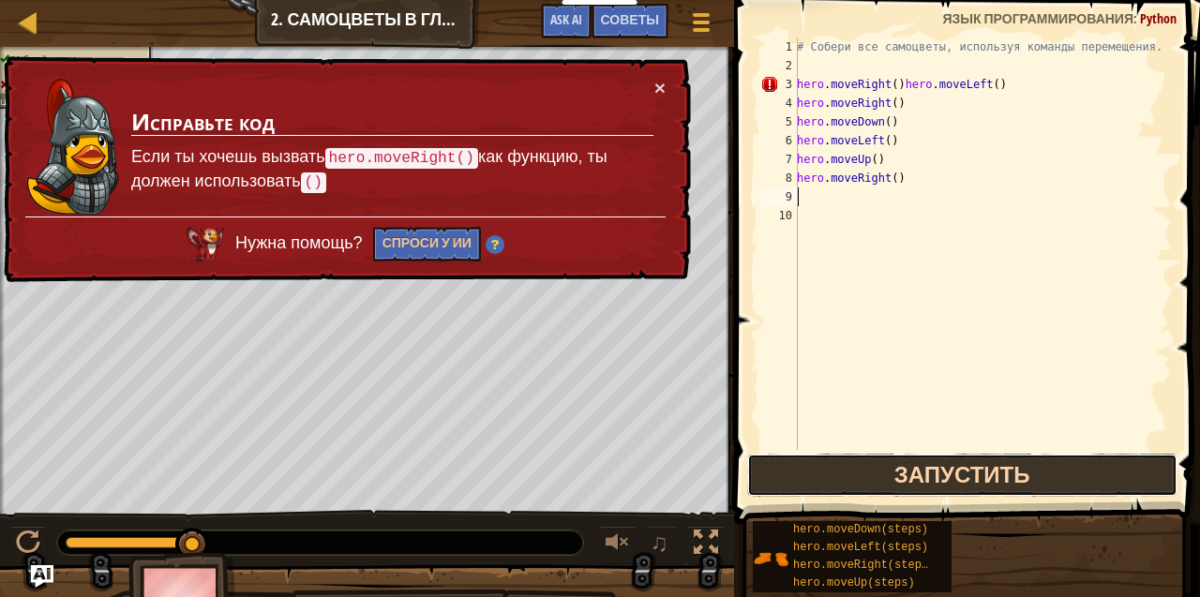
click at [800, 479] on button "Запустить" at bounding box center [962, 475] width 430 height 43
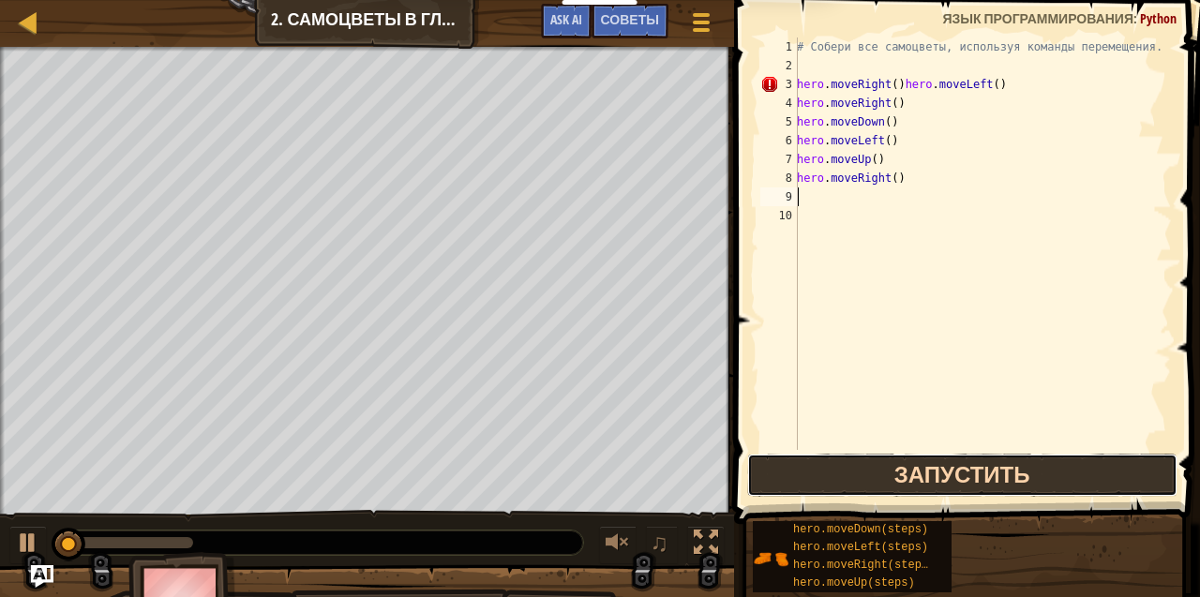
click at [800, 479] on button "Запустить" at bounding box center [962, 475] width 430 height 43
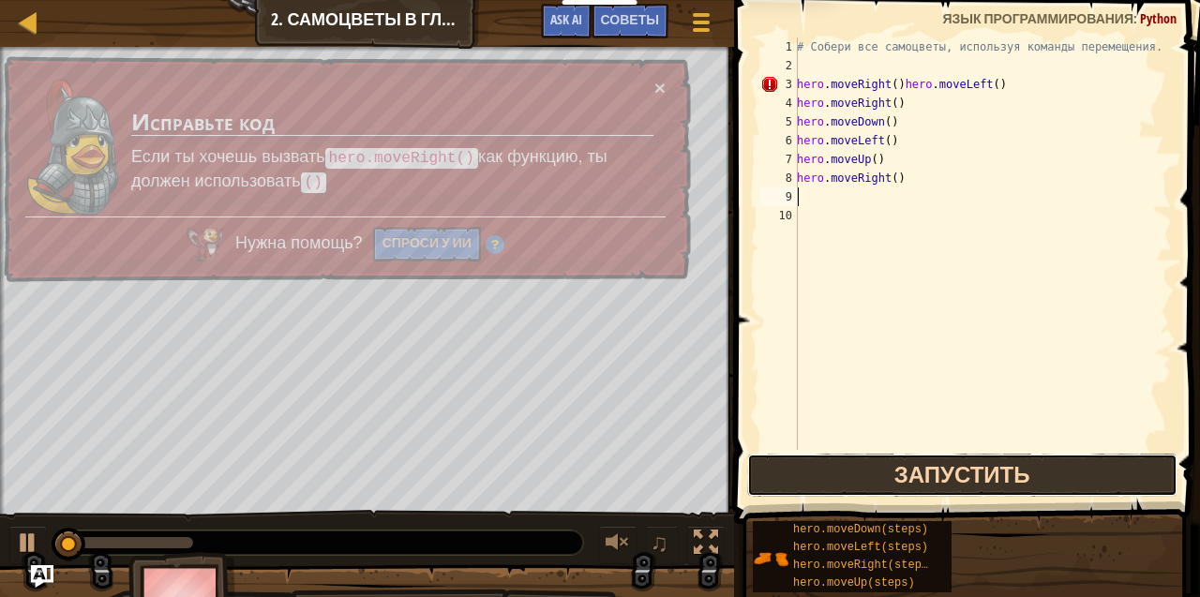
click at [800, 479] on button "Запустить" at bounding box center [962, 475] width 430 height 43
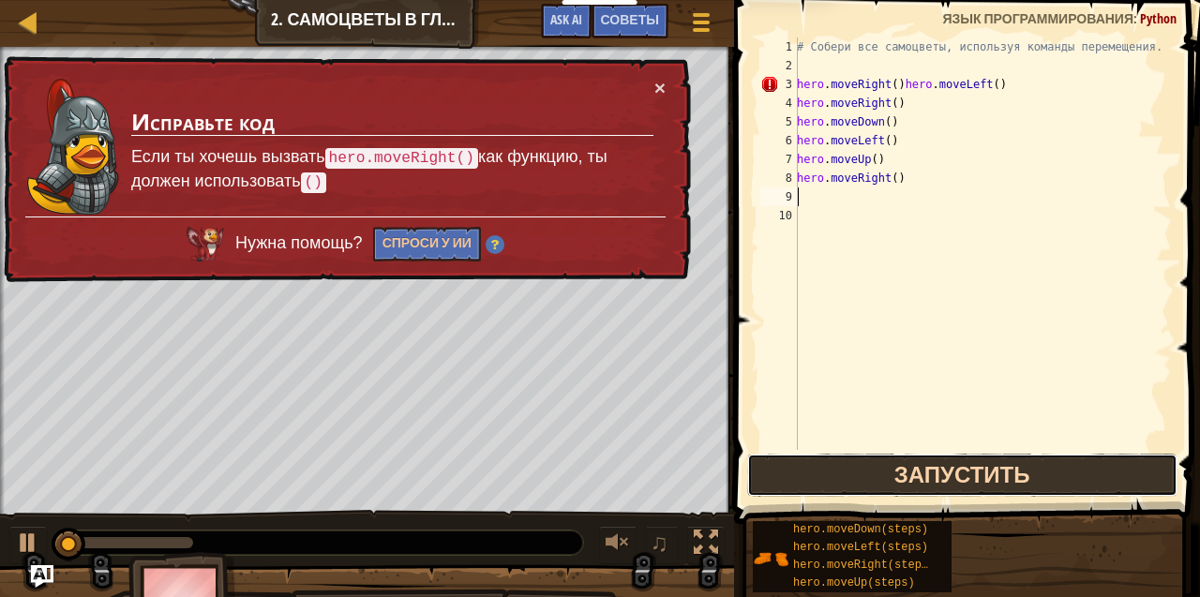
click at [800, 479] on button "Запустить" at bounding box center [962, 475] width 430 height 43
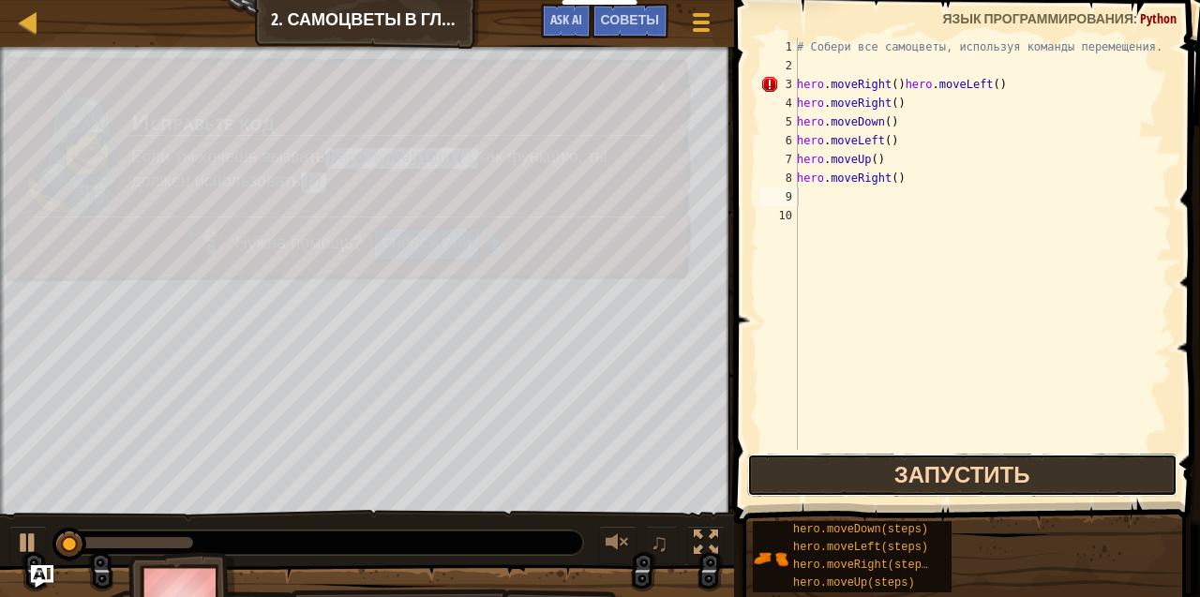
click at [800, 479] on button "Запустить" at bounding box center [962, 475] width 430 height 43
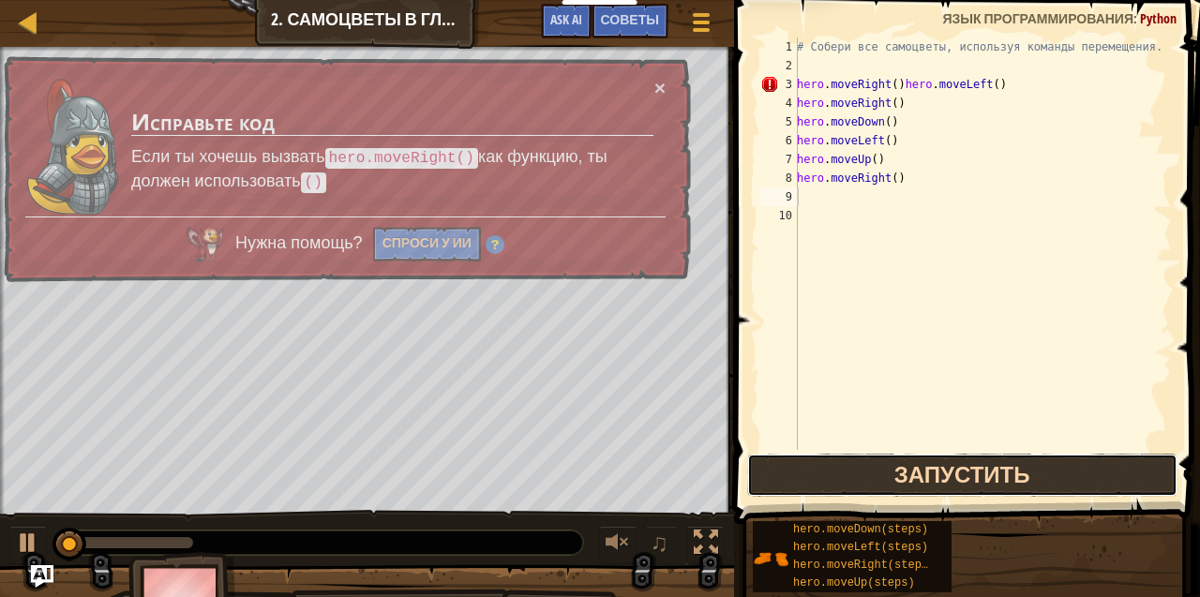
click at [800, 479] on button "Запустить" at bounding box center [962, 475] width 430 height 43
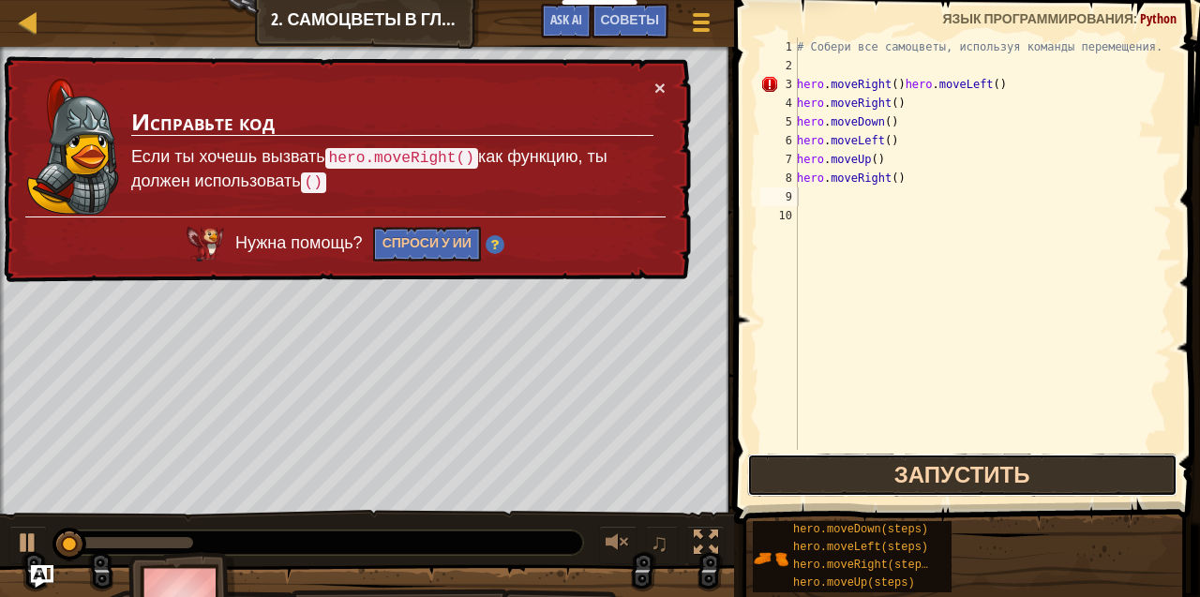
click at [800, 479] on button "Запустить" at bounding box center [962, 475] width 430 height 43
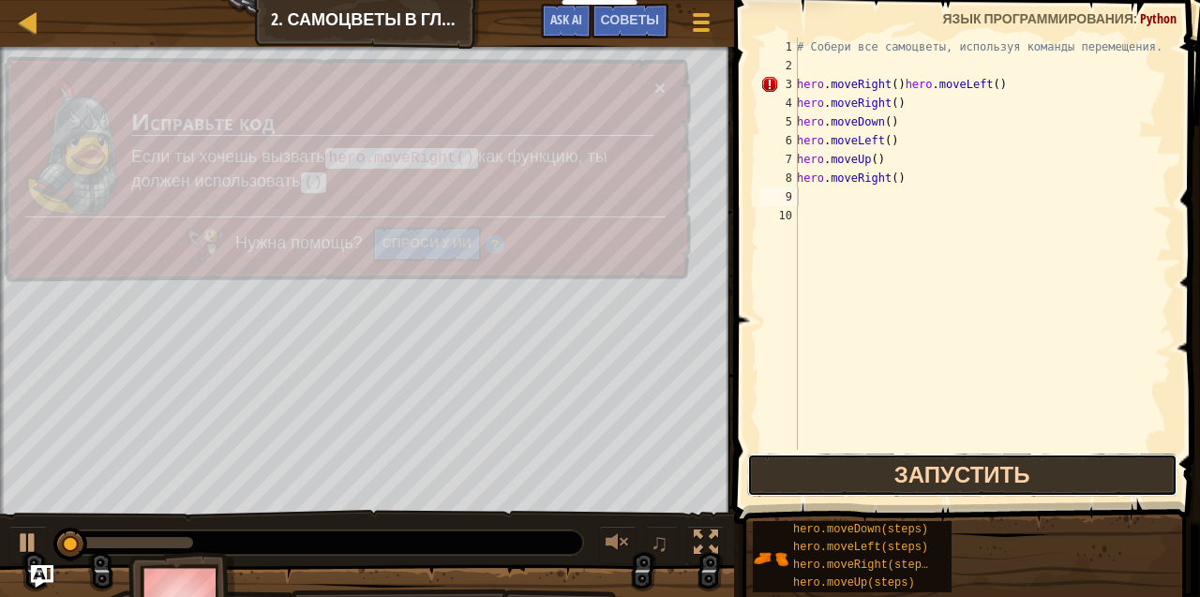
click at [800, 479] on button "Запустить" at bounding box center [962, 475] width 430 height 43
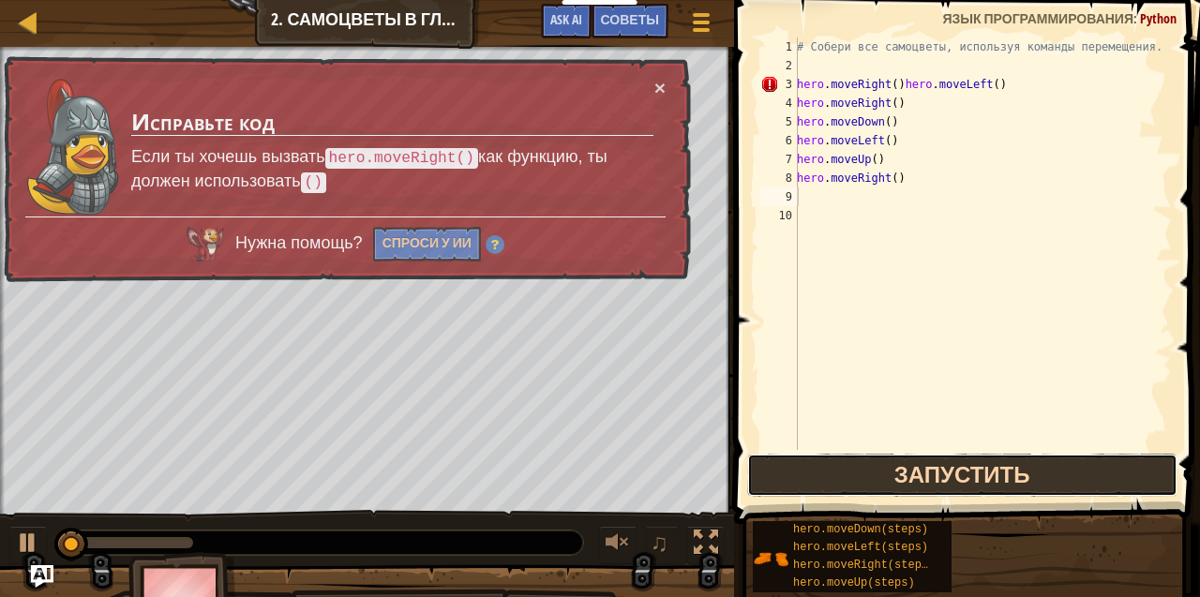
click at [800, 479] on button "Запустить" at bounding box center [962, 475] width 430 height 43
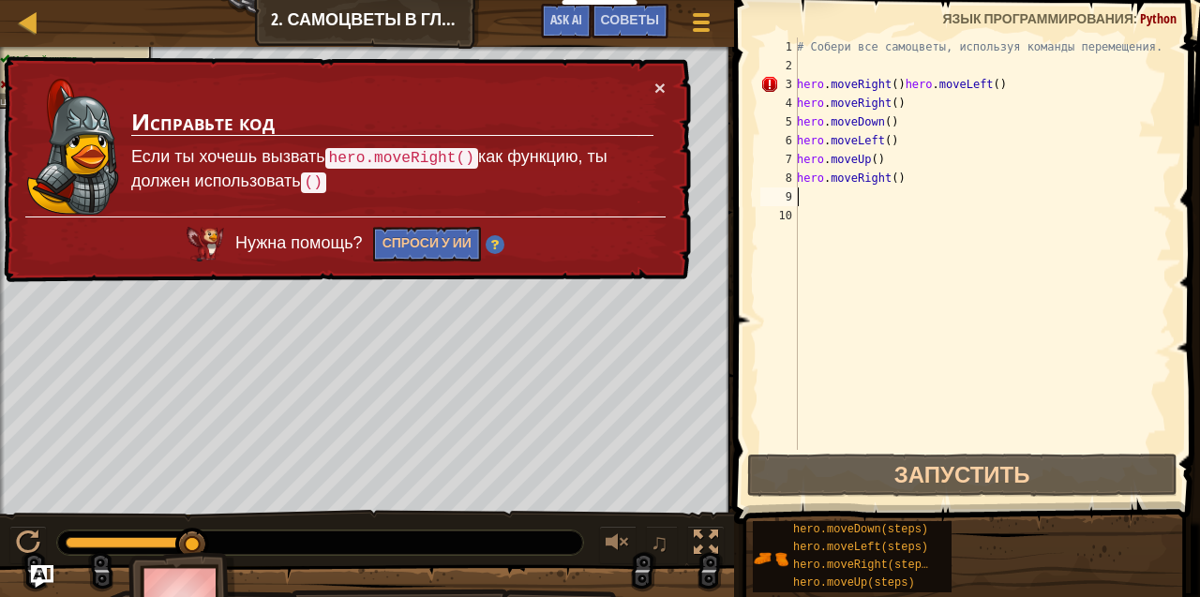
type textarea "h"
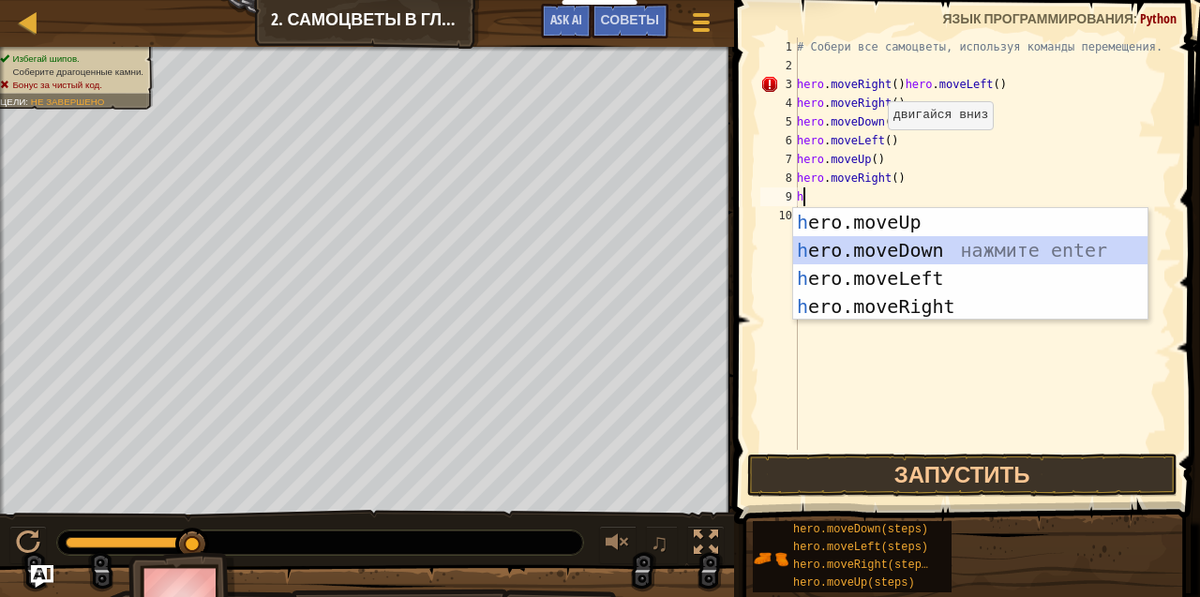
click at [882, 242] on div "h ero.moveUp нажмите enter h ero.moveDown нажмите enter h ero.moveLeft нажмите …" at bounding box center [970, 292] width 355 height 169
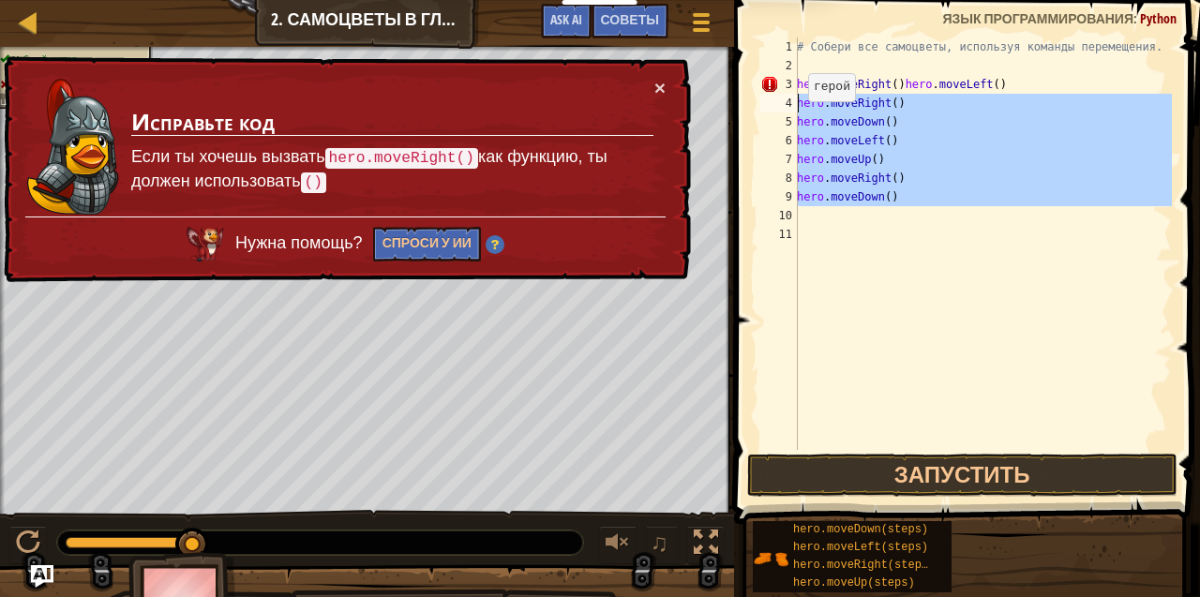
drag, startPoint x: 862, startPoint y: 215, endPoint x: 777, endPoint y: 86, distance: 154.2
click at [777, 86] on div "1 2 3 4 5 6 7 8 9 10 11 # Собери все самоцветы, используя команды перемещения. …" at bounding box center [963, 243] width 415 height 412
type textarea "hero.moveRight()hero.moveLeft() hero.moveRight()"
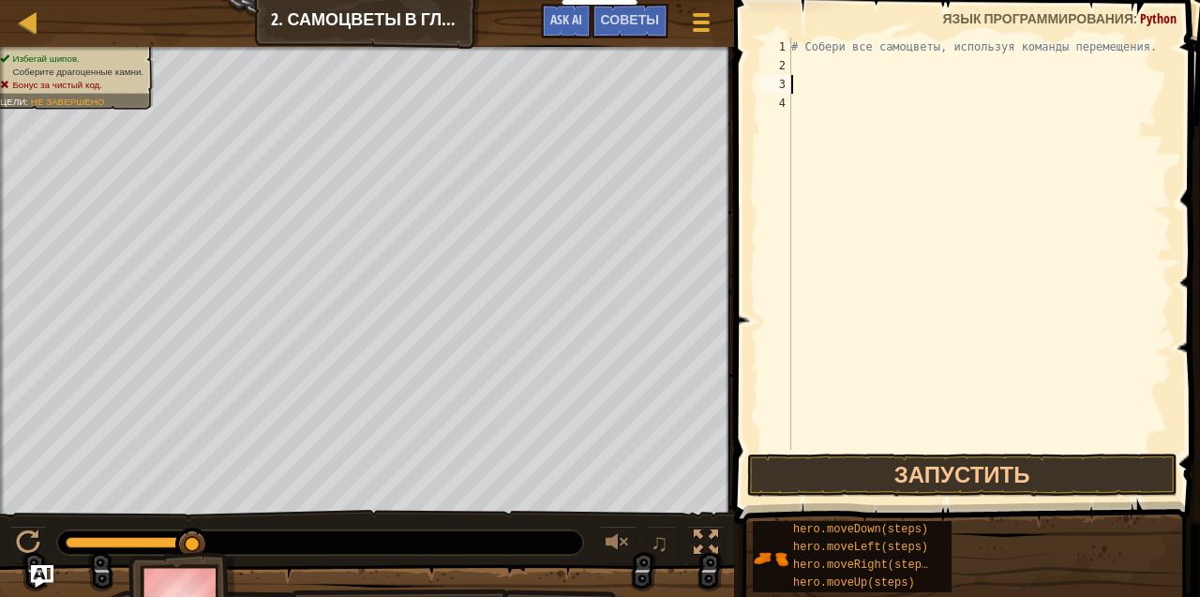
click at [818, 73] on div "# Собери все самоцветы, используя команды перемещения." at bounding box center [979, 262] width 384 height 450
type textarea "h"
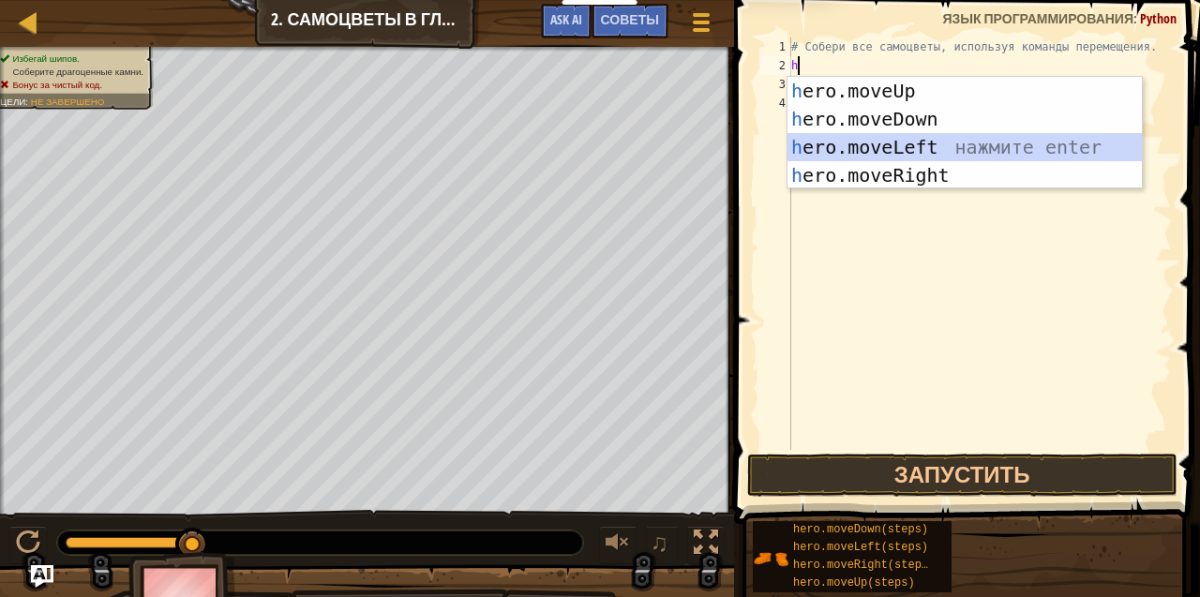
click at [838, 154] on div "h ero.moveUp нажмите enter h ero.moveDown нажмите enter h ero.moveLeft нажмите …" at bounding box center [964, 161] width 355 height 169
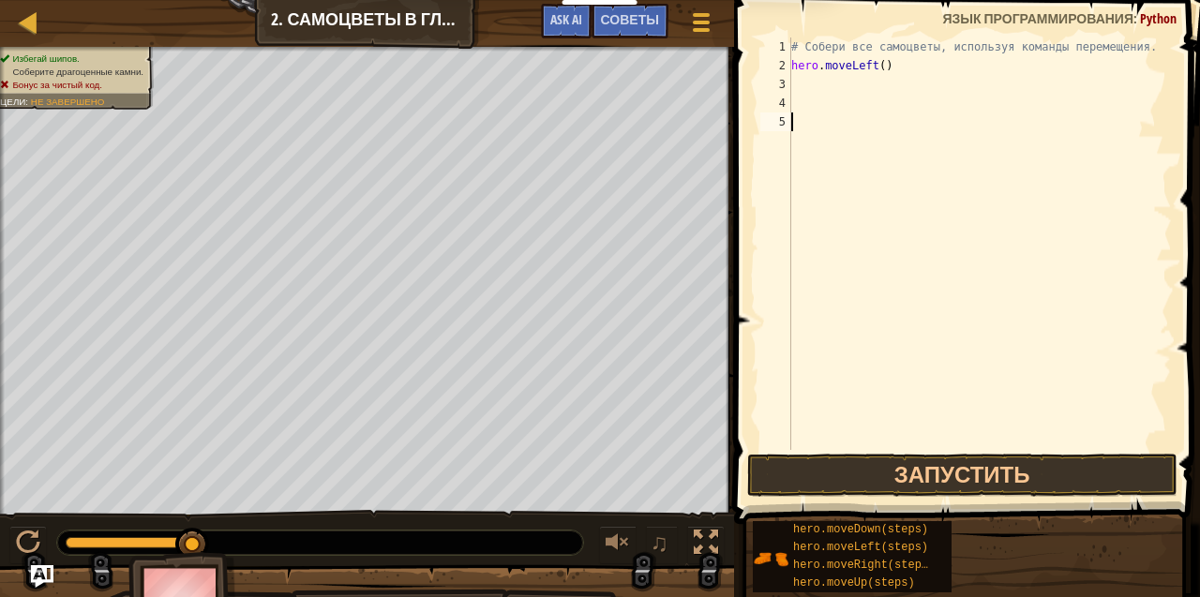
drag, startPoint x: 860, startPoint y: 321, endPoint x: 895, endPoint y: 426, distance: 110.9
click at [883, 396] on div "# Собери все самоцветы, используя команды перемещения. hero . moveLeft ( )" at bounding box center [979, 262] width 384 height 450
click at [918, 478] on button "Запустить" at bounding box center [962, 475] width 430 height 43
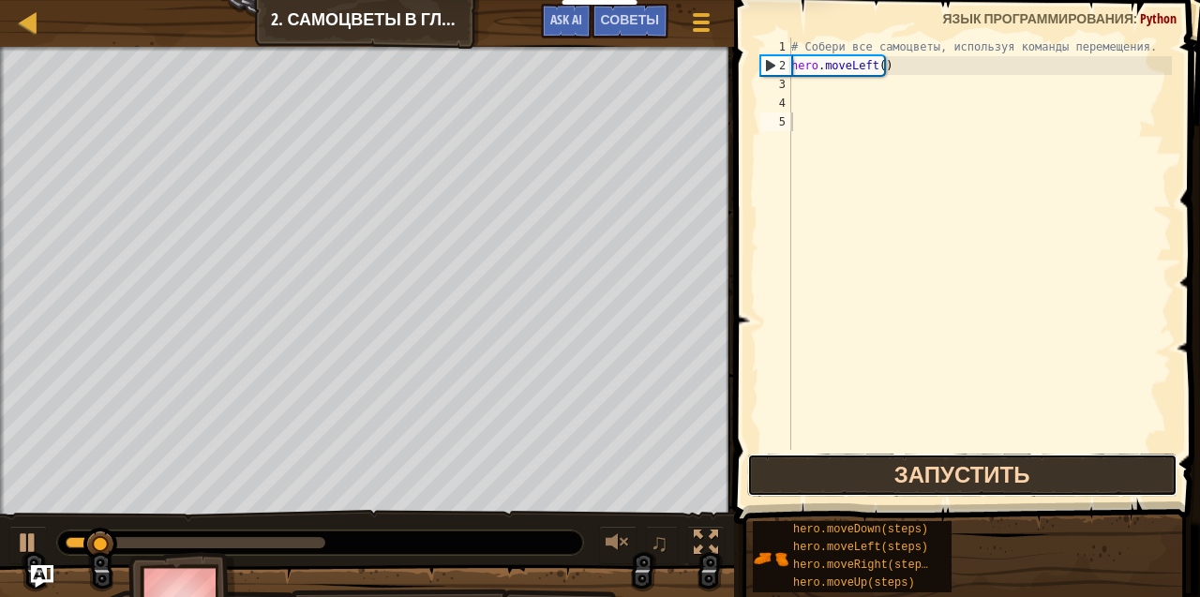
click at [918, 478] on button "Запустить" at bounding box center [962, 475] width 430 height 43
click at [917, 486] on button "Запустить" at bounding box center [962, 475] width 430 height 43
click at [917, 486] on button "В процессе" at bounding box center [962, 475] width 430 height 43
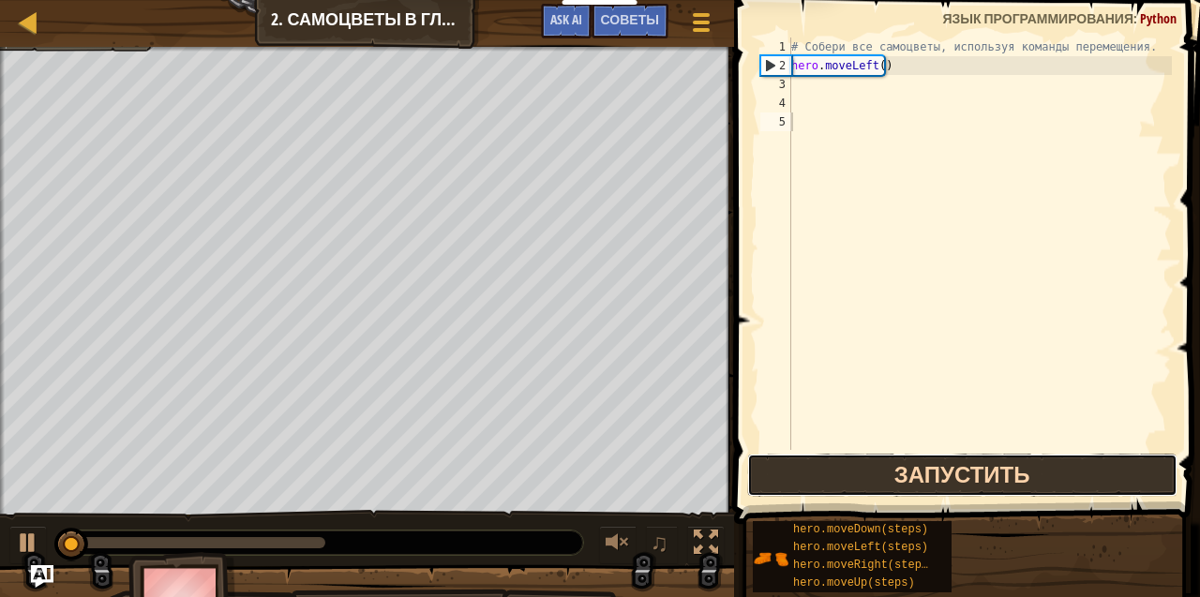
drag, startPoint x: 918, startPoint y: 478, endPoint x: 918, endPoint y: 491, distance: 13.1
click at [918, 491] on button "Запустить" at bounding box center [962, 475] width 430 height 43
click at [918, 491] on button "В процессе" at bounding box center [962, 475] width 430 height 43
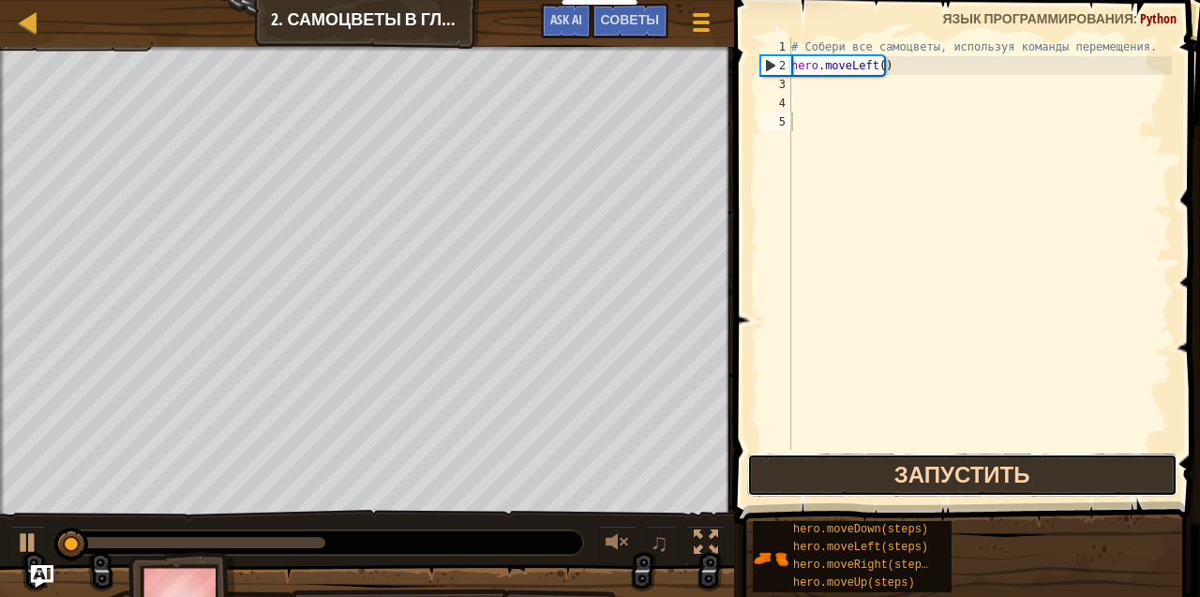
click at [918, 494] on button "Запустить" at bounding box center [962, 475] width 430 height 43
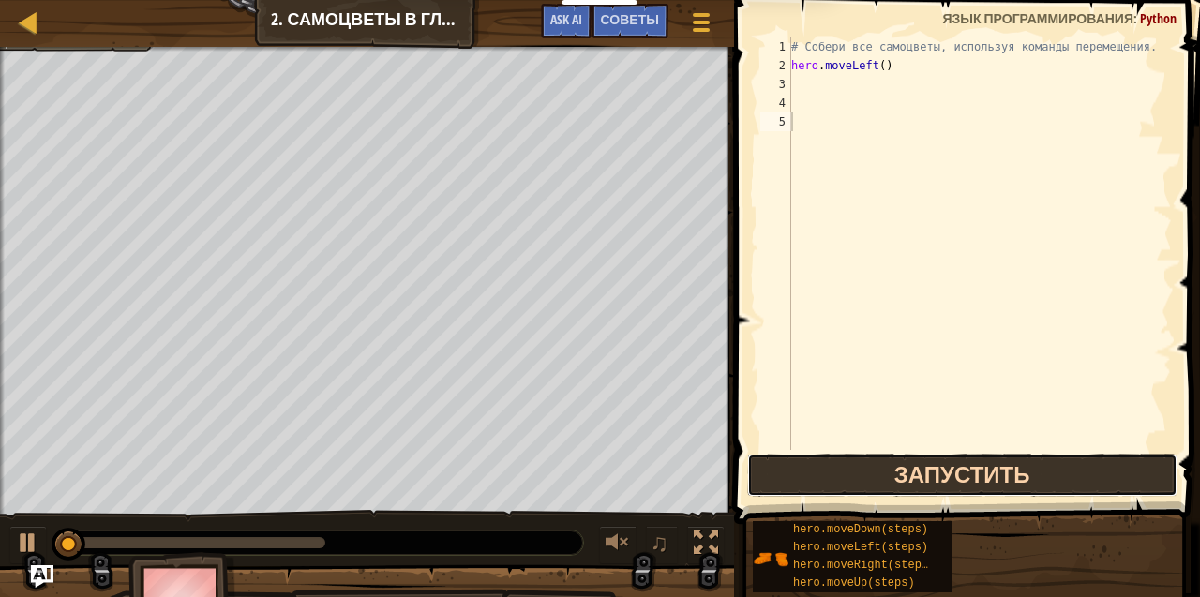
click at [918, 494] on button "Запустить" at bounding box center [962, 475] width 430 height 43
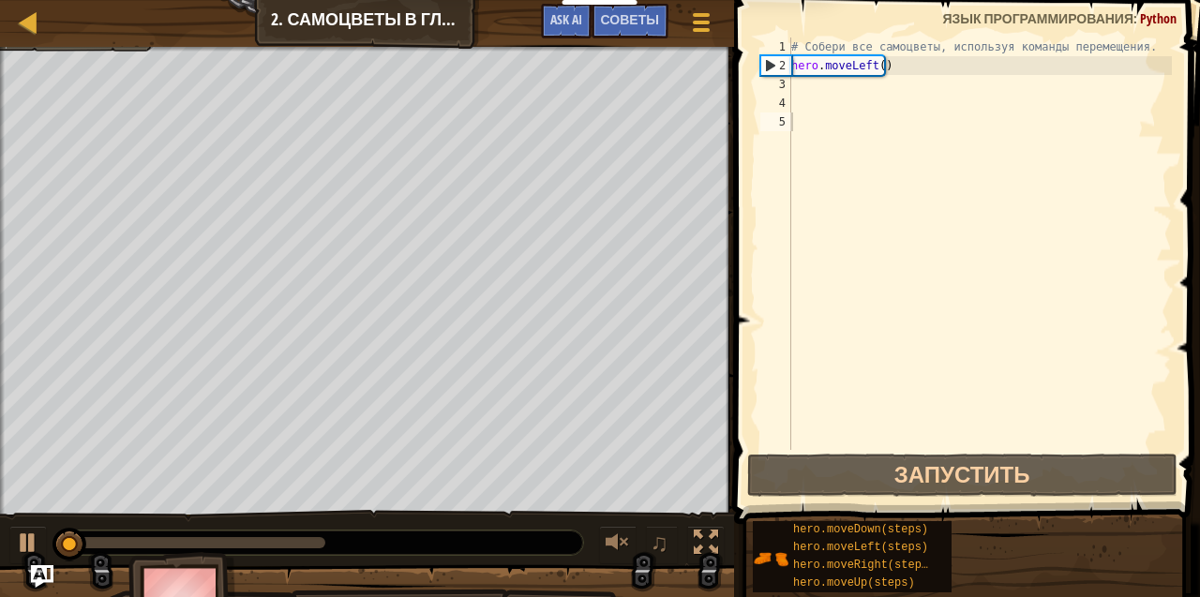
click at [915, 497] on span at bounding box center [968, 235] width 481 height 579
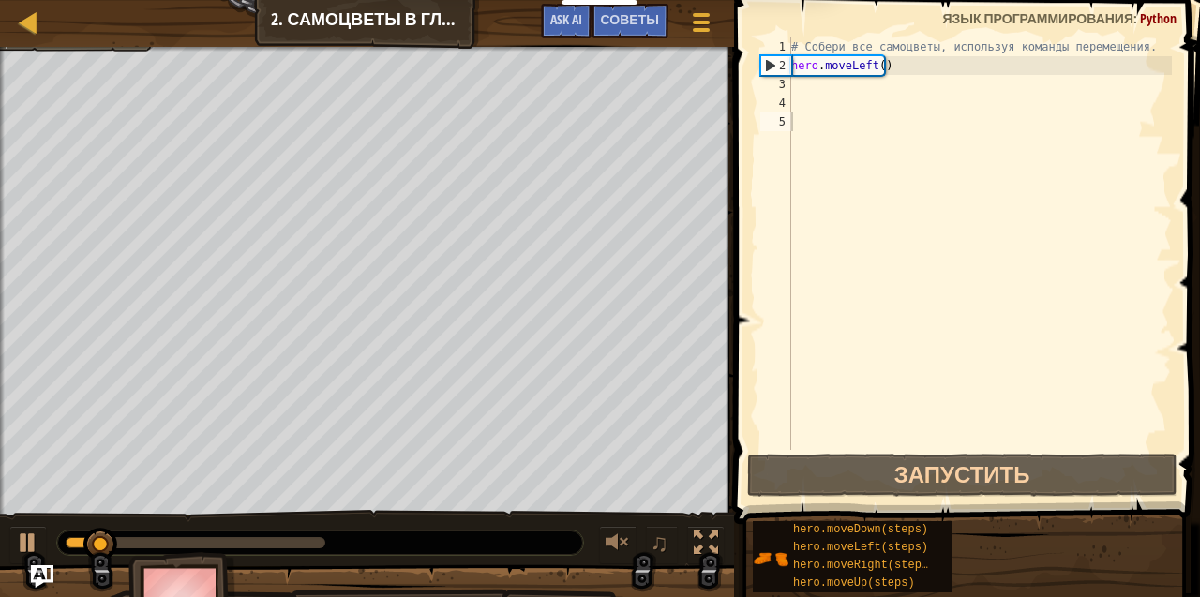
click at [915, 497] on span at bounding box center [968, 235] width 481 height 579
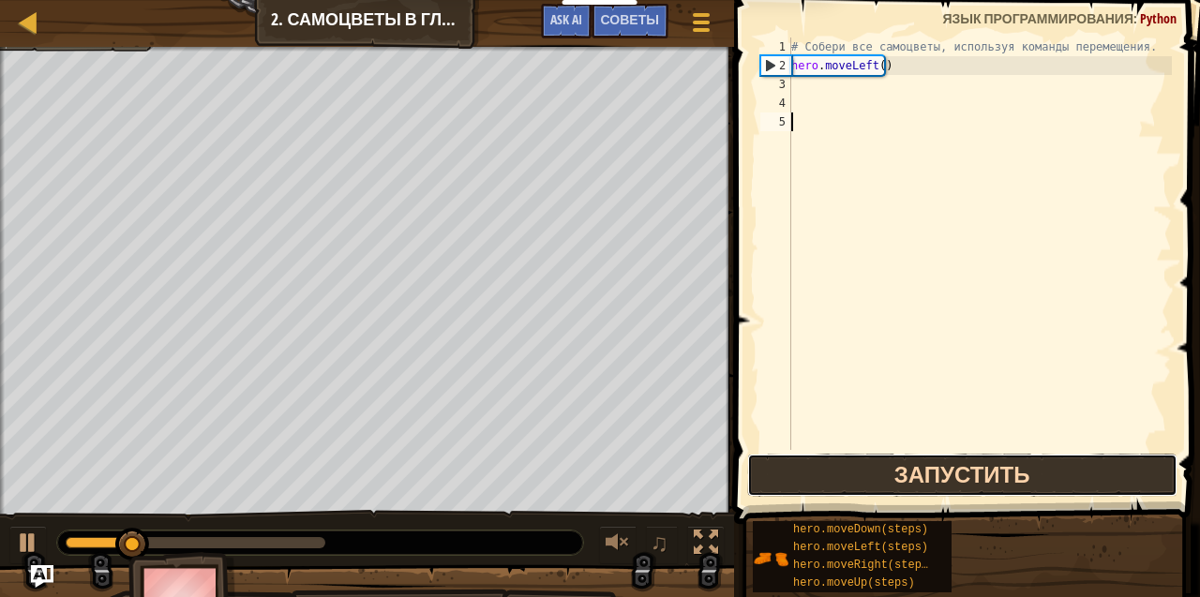
click at [926, 465] on button "Запустить" at bounding box center [962, 475] width 430 height 43
click at [925, 471] on button "Запустить" at bounding box center [962, 475] width 430 height 43
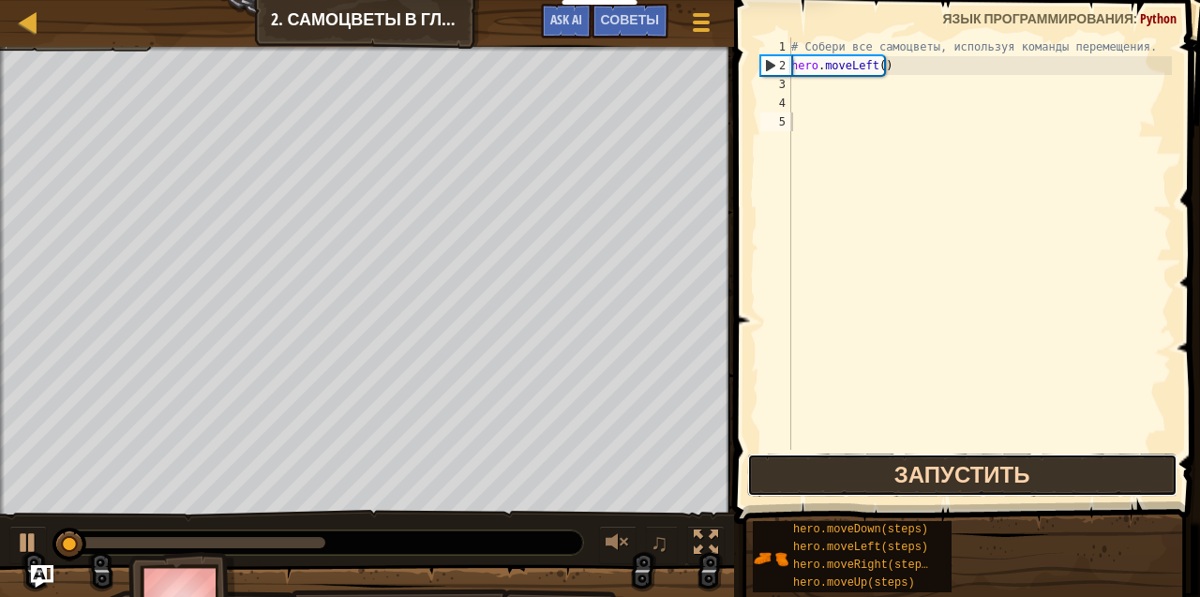
click at [925, 471] on button "Запустить" at bounding box center [962, 475] width 430 height 43
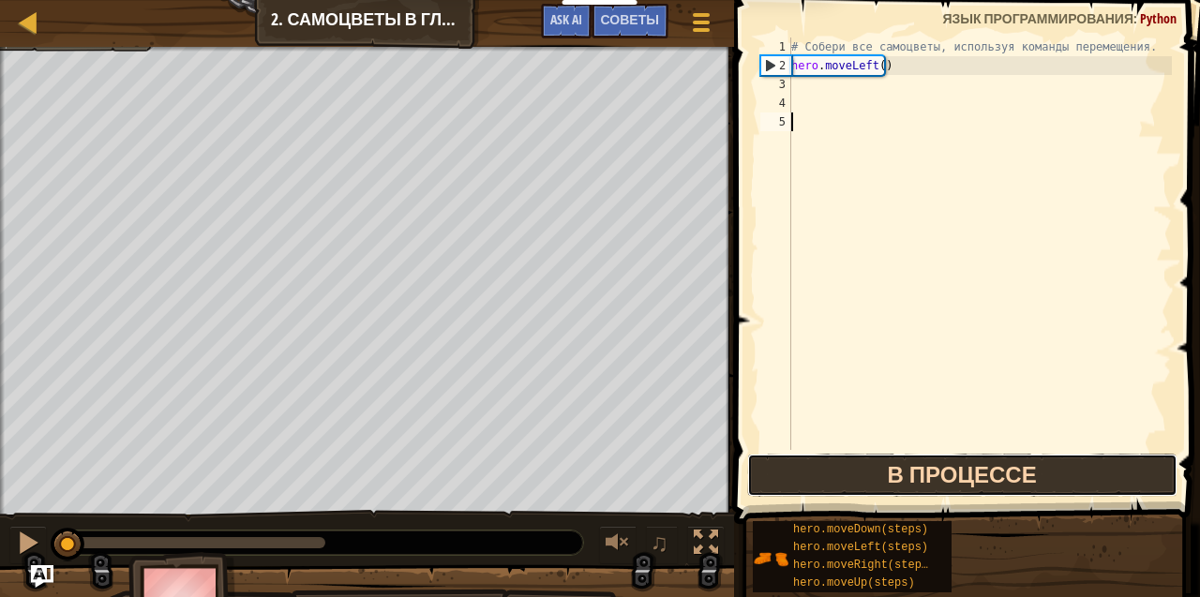
click at [925, 471] on button "В процессе" at bounding box center [962, 475] width 430 height 43
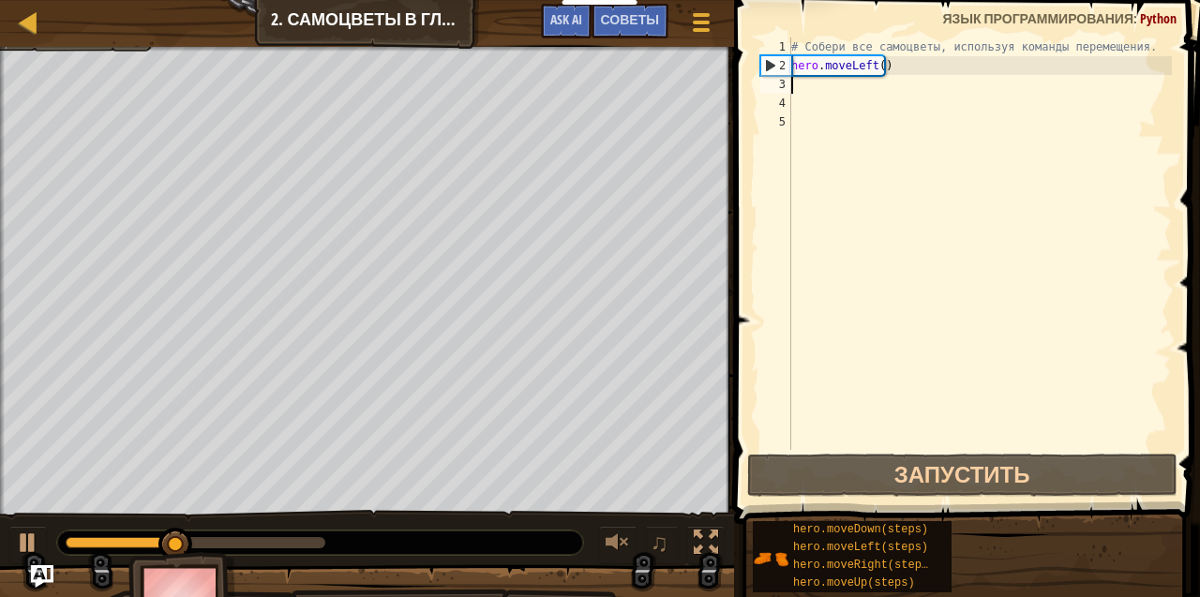
click at [810, 87] on div "# Собери все самоцветы, используя команды перемещения. hero . moveLeft ( )" at bounding box center [979, 262] width 384 height 450
click at [811, 87] on div "# Собери все самоцветы, используя команды перемещения. hero . moveLeft ( )" at bounding box center [979, 262] width 384 height 450
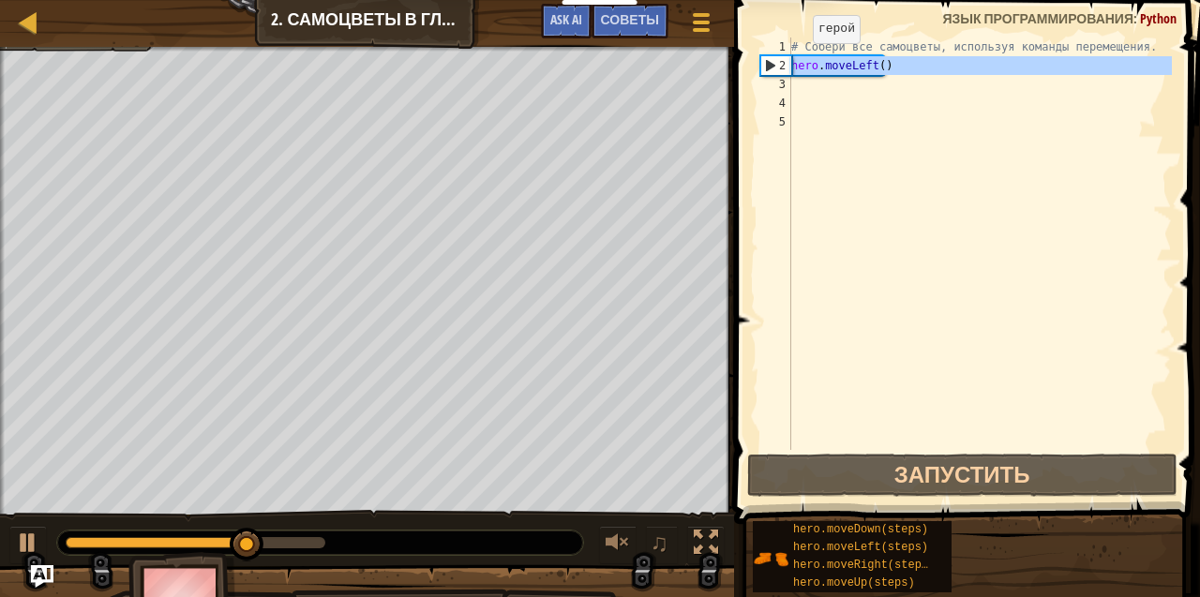
drag, startPoint x: 811, startPoint y: 87, endPoint x: 770, endPoint y: 66, distance: 45.7
click at [770, 66] on div "1 2 3 4 5 # Собери все самоцветы, используя команды перемещения. hero . moveLef…" at bounding box center [963, 243] width 415 height 412
type textarea "hero.moveLeft()"
click at [816, 94] on div "# Собери все самоцветы, используя команды перемещения. hero . moveLeft ( )" at bounding box center [979, 262] width 384 height 450
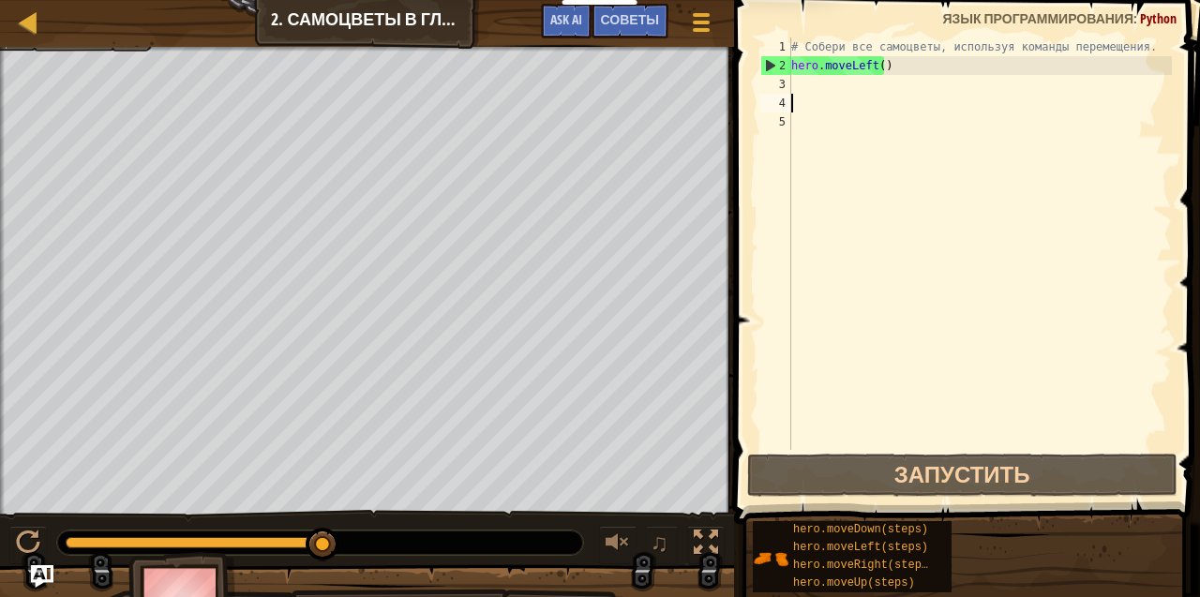
click at [802, 85] on div "# Собери все самоцветы, используя команды перемещения. hero . moveLeft ( )" at bounding box center [979, 262] width 384 height 450
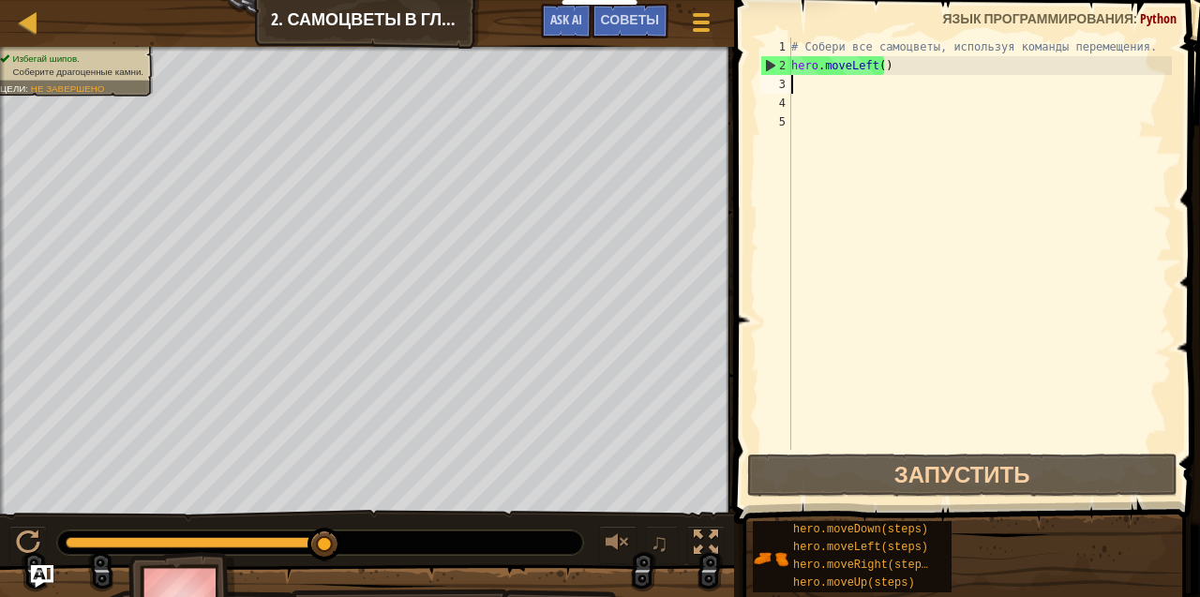
type textarea "h"
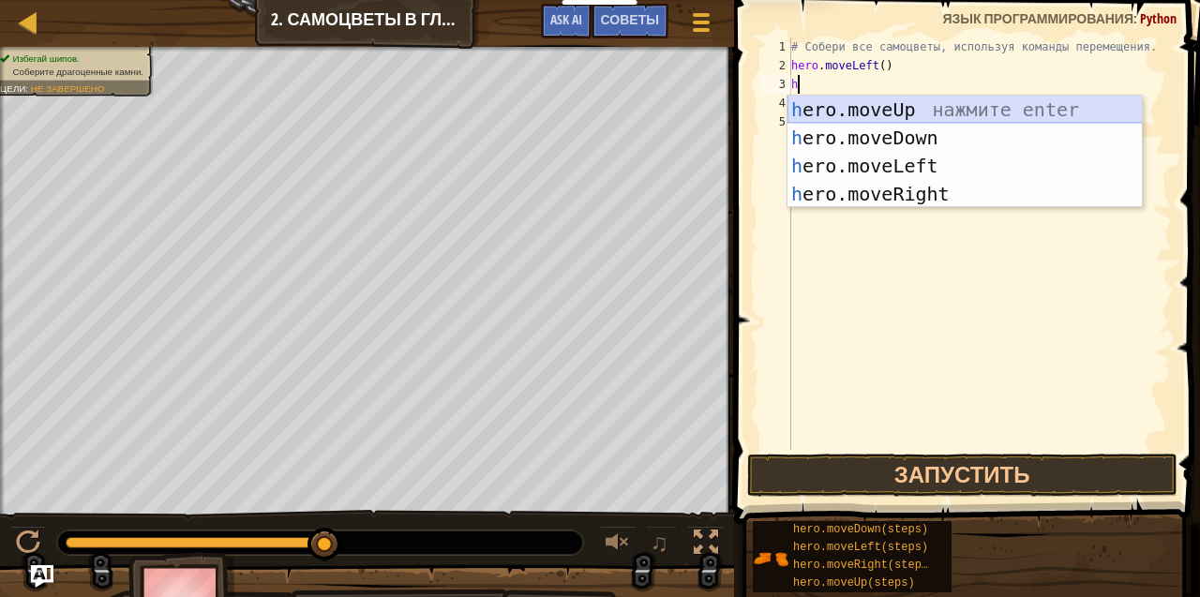
click at [859, 111] on div "h ero.moveUp нажмите enter h ero.moveDown нажмите enter h ero.moveLeft нажмите …" at bounding box center [964, 180] width 355 height 169
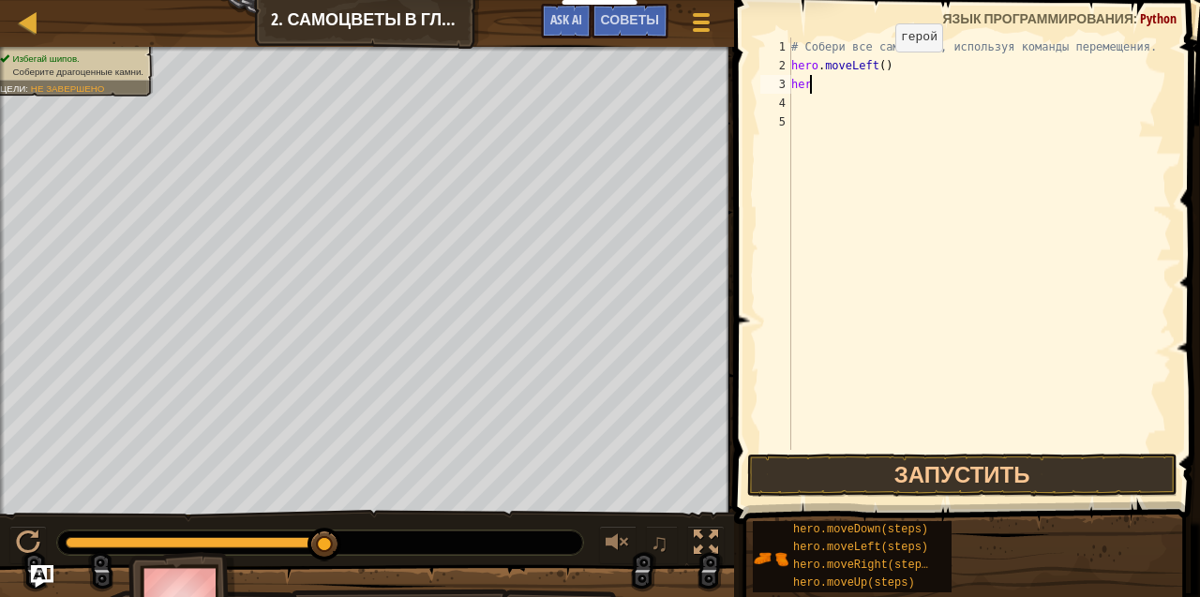
type textarea "h"
type textarea "#"
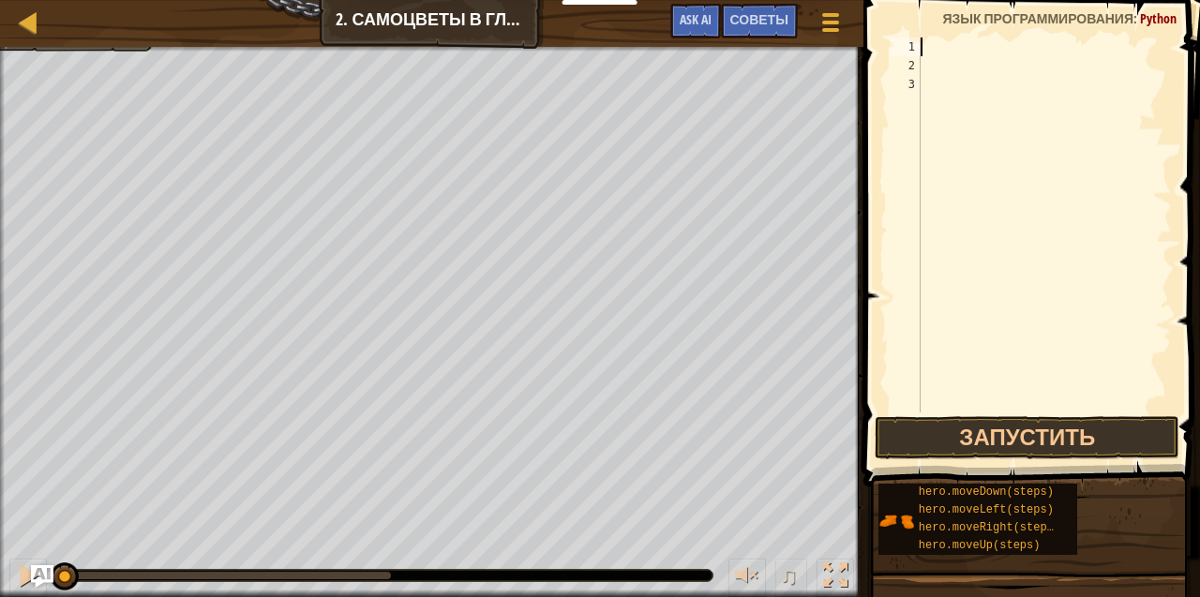
drag, startPoint x: 387, startPoint y: 570, endPoint x: 0, endPoint y: 589, distance: 387.6
click at [0, 589] on div "♫" at bounding box center [431, 571] width 863 height 56
type textarea "h"
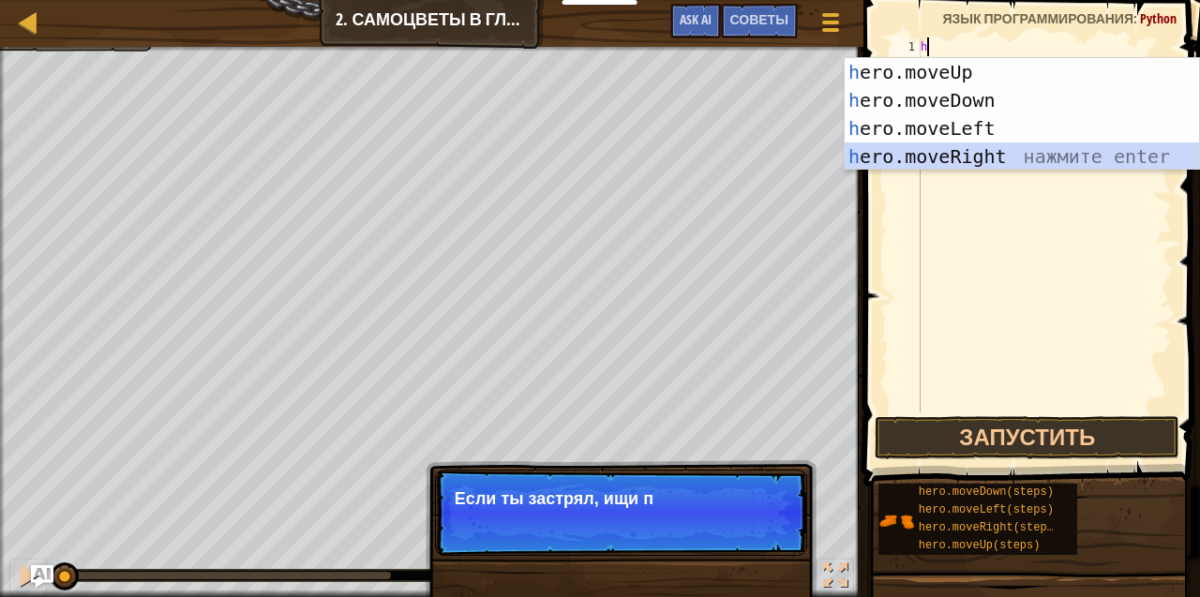
click at [942, 144] on div "h ero.moveUp нажмите enter h ero.moveDown нажмите enter h ero.moveLeft нажмите …" at bounding box center [1022, 142] width 355 height 169
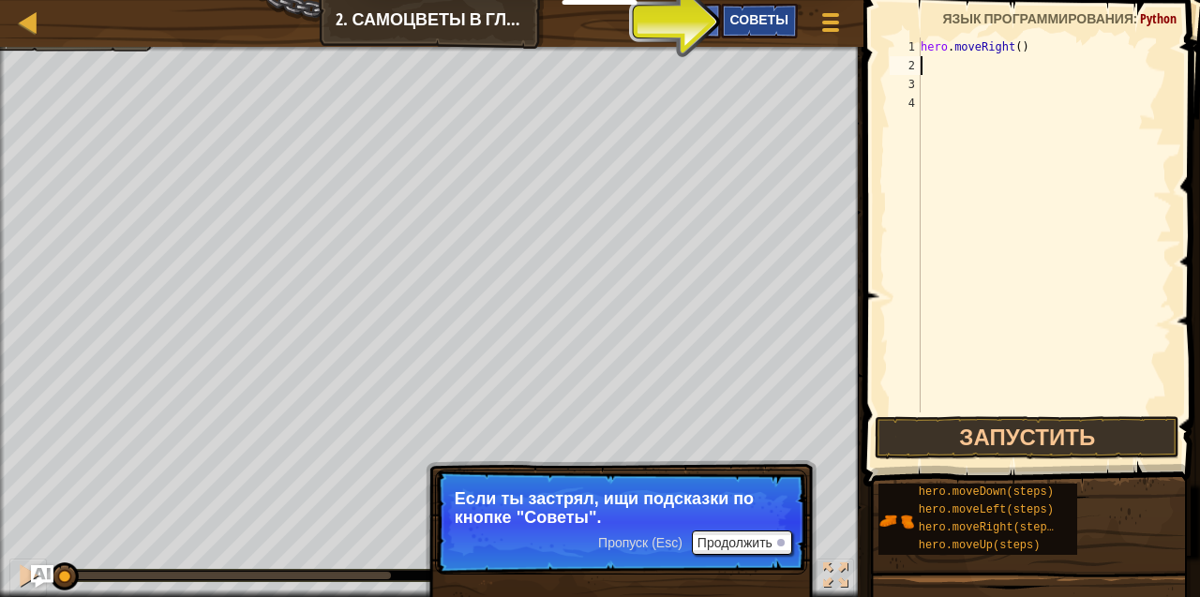
click at [757, 14] on span "Советы" at bounding box center [759, 19] width 58 height 18
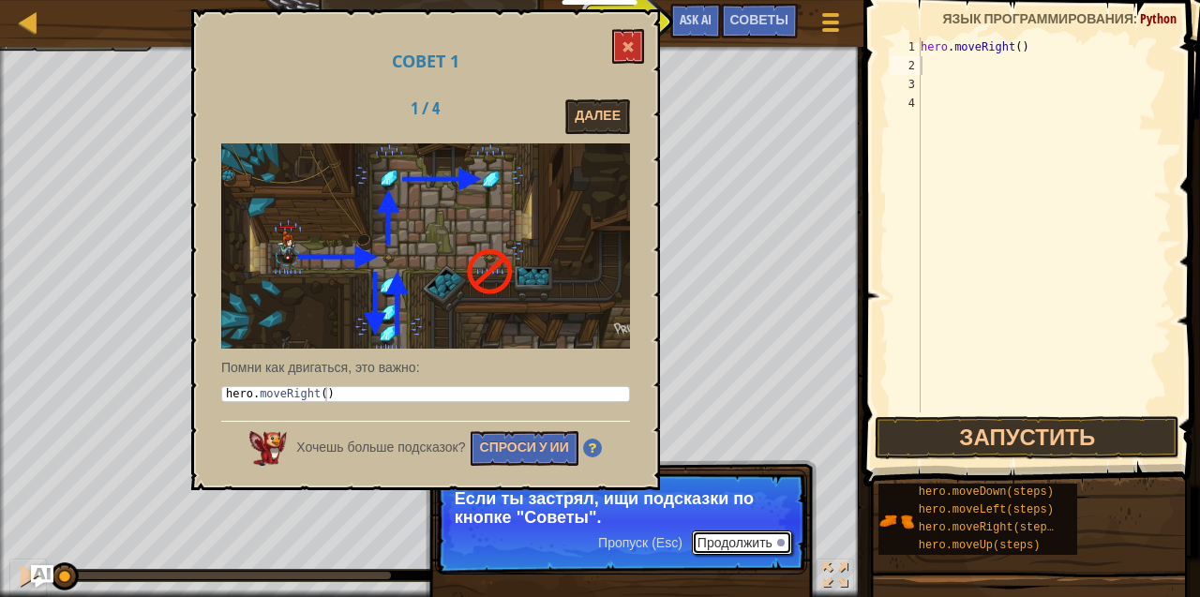
drag, startPoint x: 720, startPoint y: 540, endPoint x: 732, endPoint y: 567, distance: 29.8
click at [732, 568] on p "Пропуск (Esc) Продолжить Если ты застрял, ищи подсказки по кнопке "Советы"." at bounding box center [621, 522] width 372 height 105
click at [730, 551] on button "Продолжить" at bounding box center [742, 543] width 100 height 24
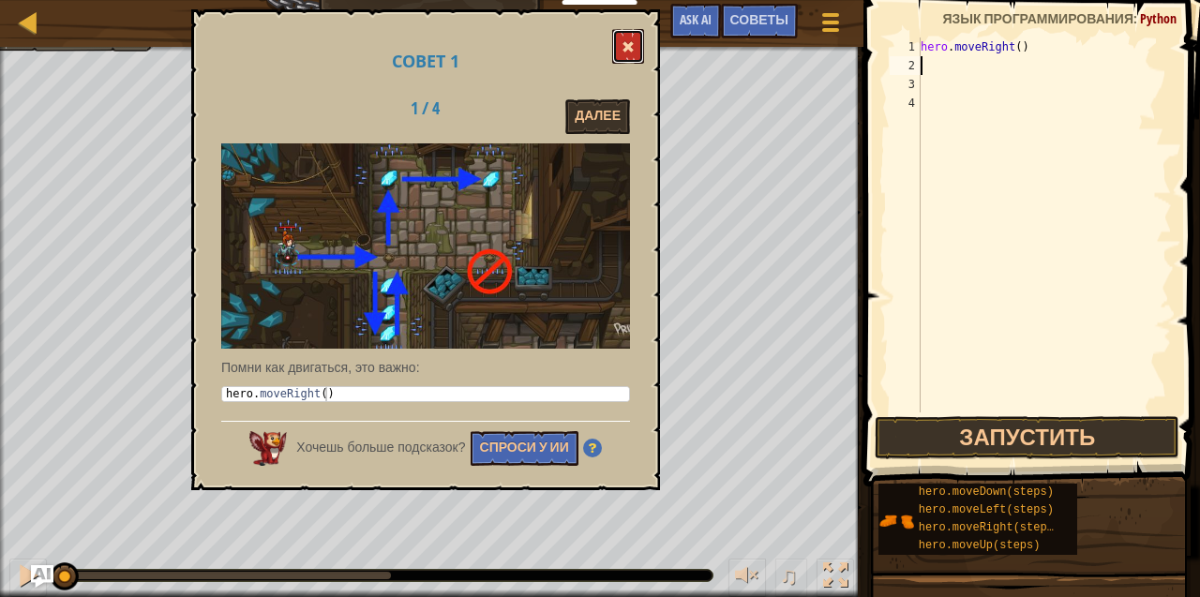
click at [632, 48] on button at bounding box center [628, 46] width 32 height 35
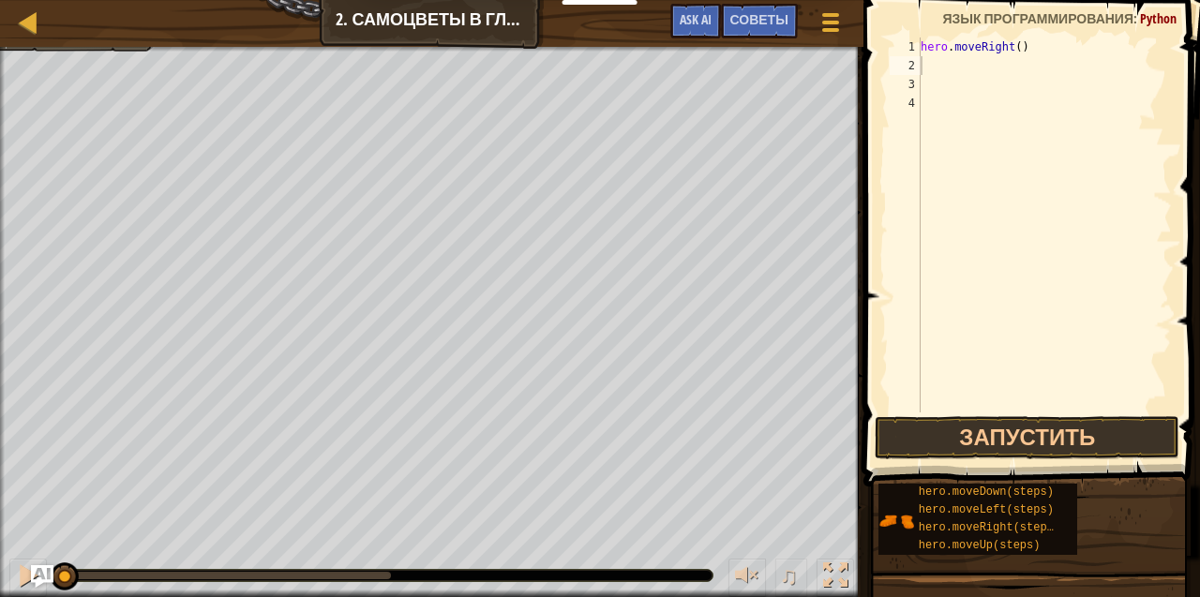
click at [925, 79] on div "hero . moveRight ( )" at bounding box center [1044, 243] width 255 height 412
type textarea "h"
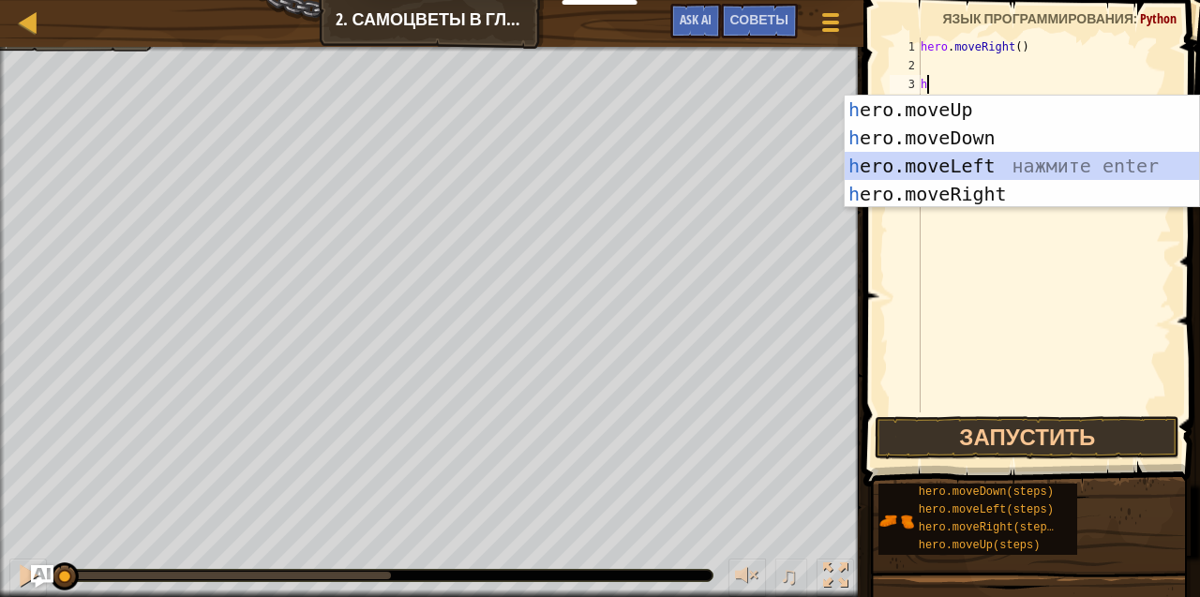
click at [934, 165] on div "h ero.moveUp нажмите enter h ero.moveDown нажмите enter h ero.moveLeft нажмите …" at bounding box center [1022, 180] width 355 height 169
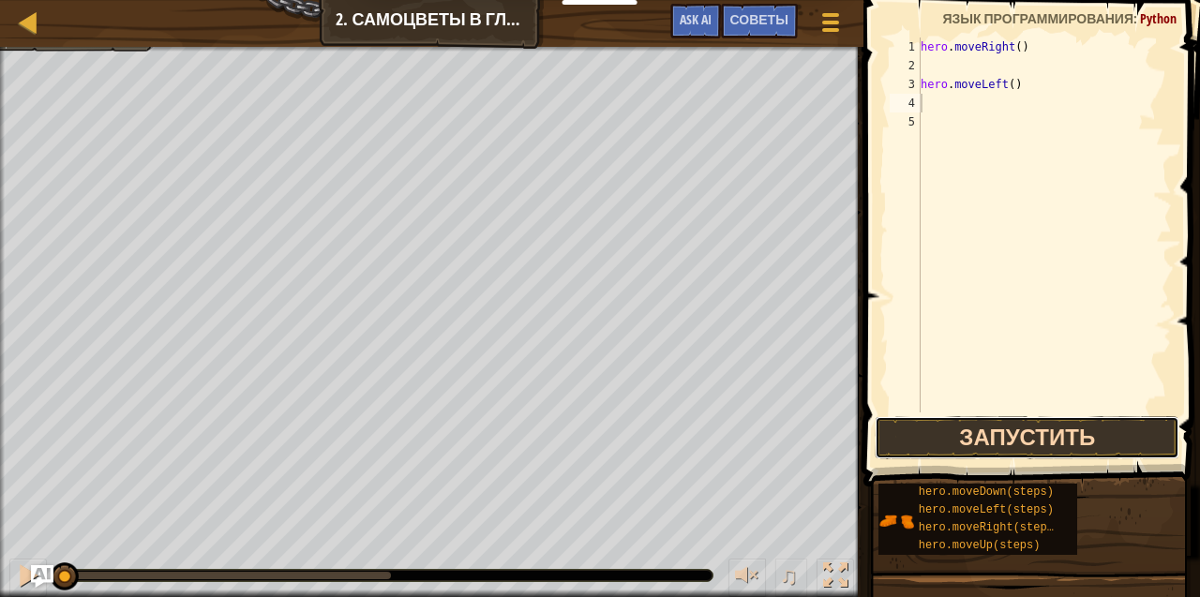
click at [1010, 437] on button "Запустить" at bounding box center [1027, 437] width 305 height 43
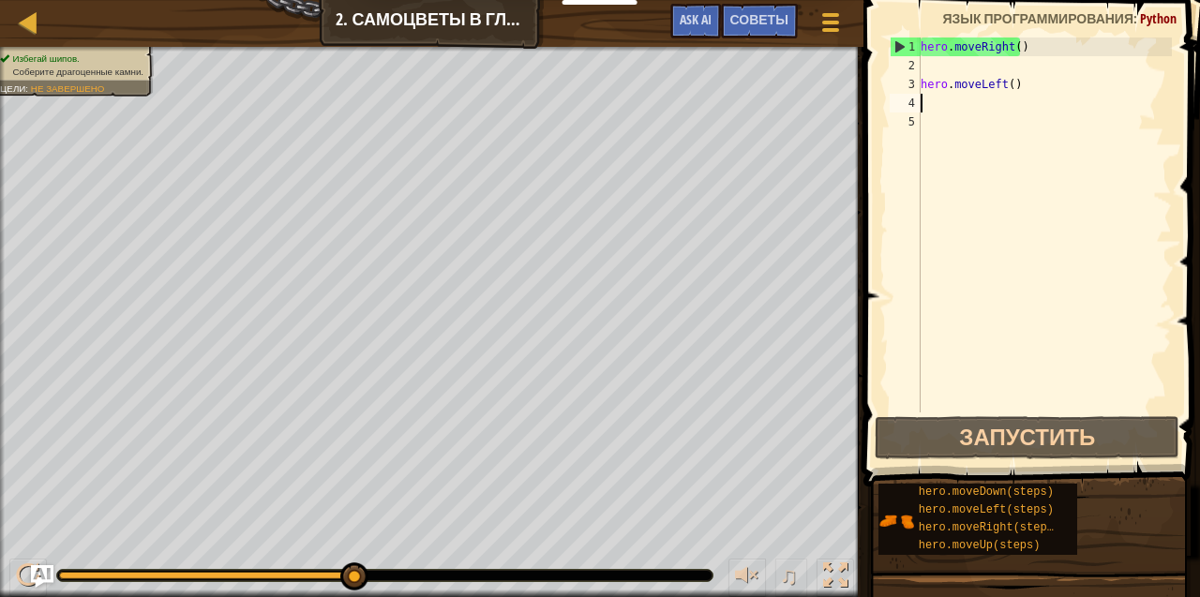
type textarea "h"
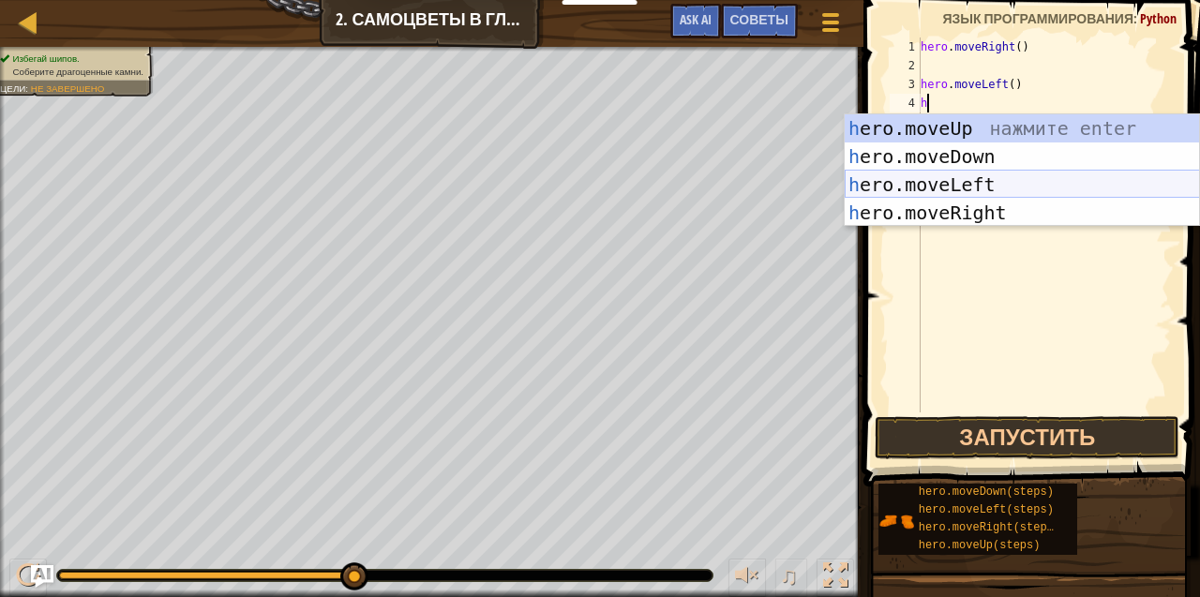
click at [958, 174] on div "h ero.moveUp нажмите enter h ero.moveDown нажмите enter h ero.moveLeft нажмите …" at bounding box center [1022, 198] width 355 height 169
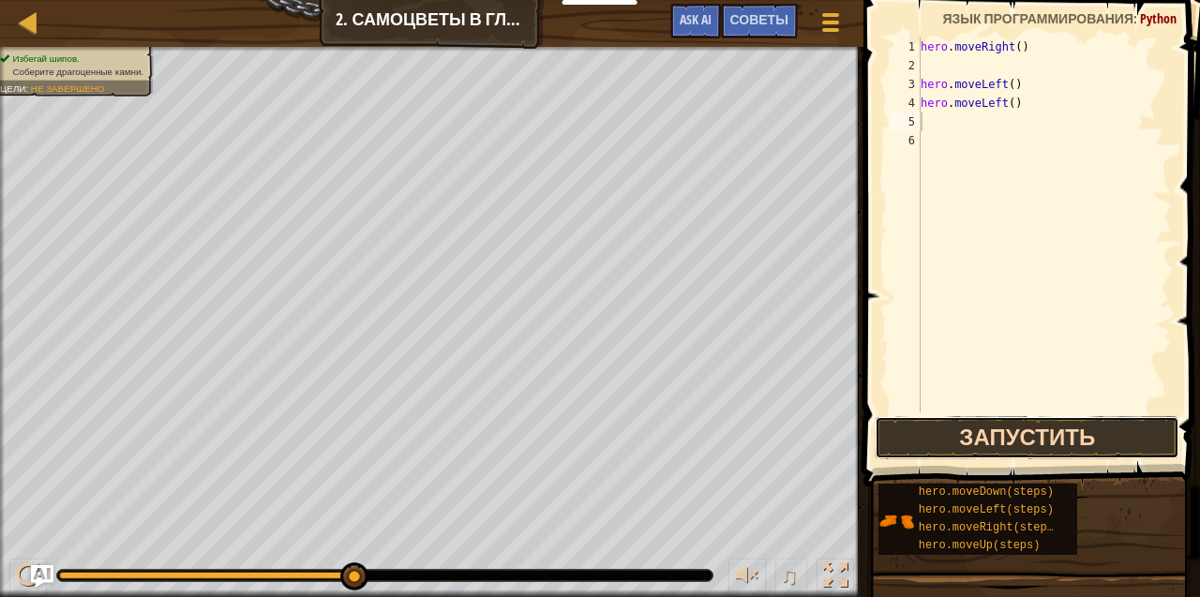
click at [1010, 446] on button "Запустить" at bounding box center [1027, 437] width 305 height 43
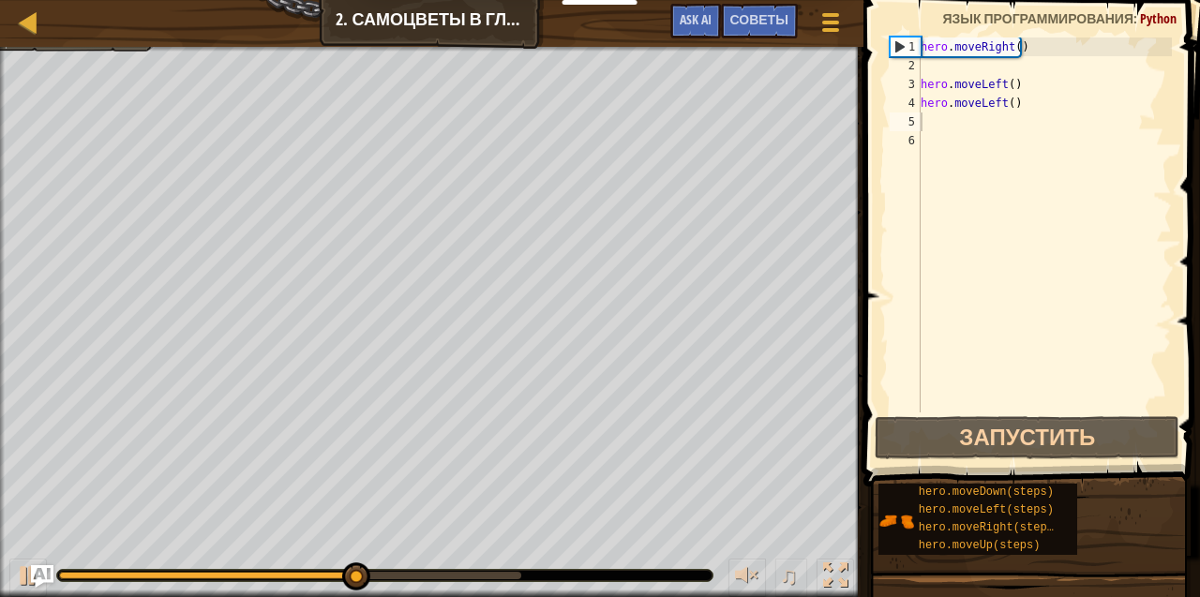
click at [1085, 412] on span at bounding box center [1034, 217] width 352 height 542
type textarea "h"
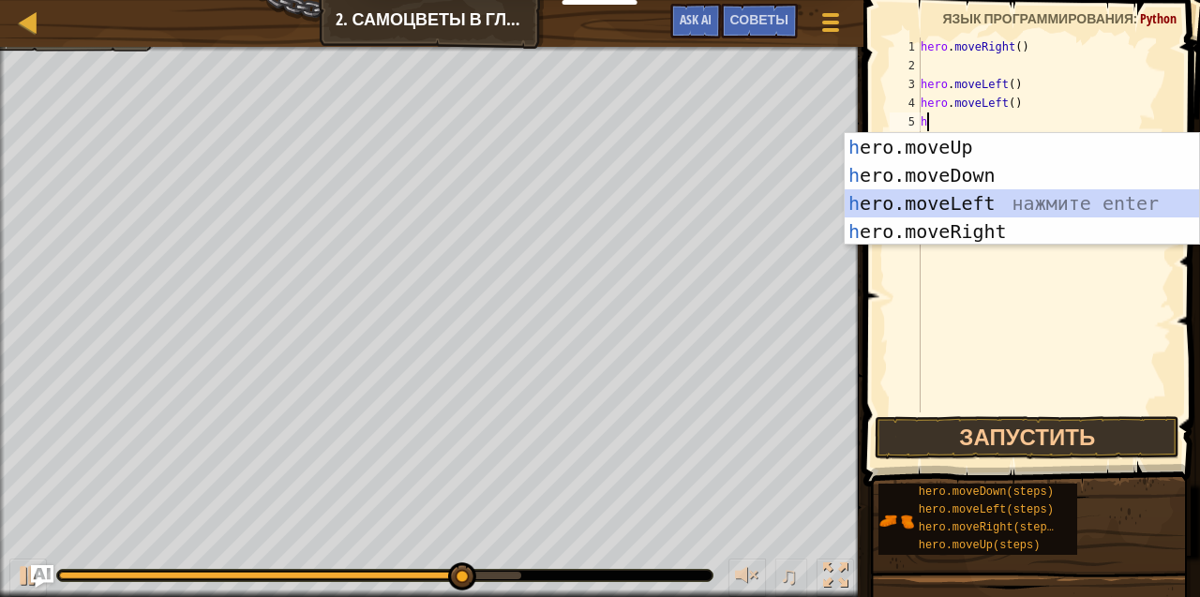
click at [967, 212] on div "h ero.moveUp нажмите enter h ero.moveDown нажмите enter h ero.moveLeft нажмите …" at bounding box center [1022, 217] width 355 height 169
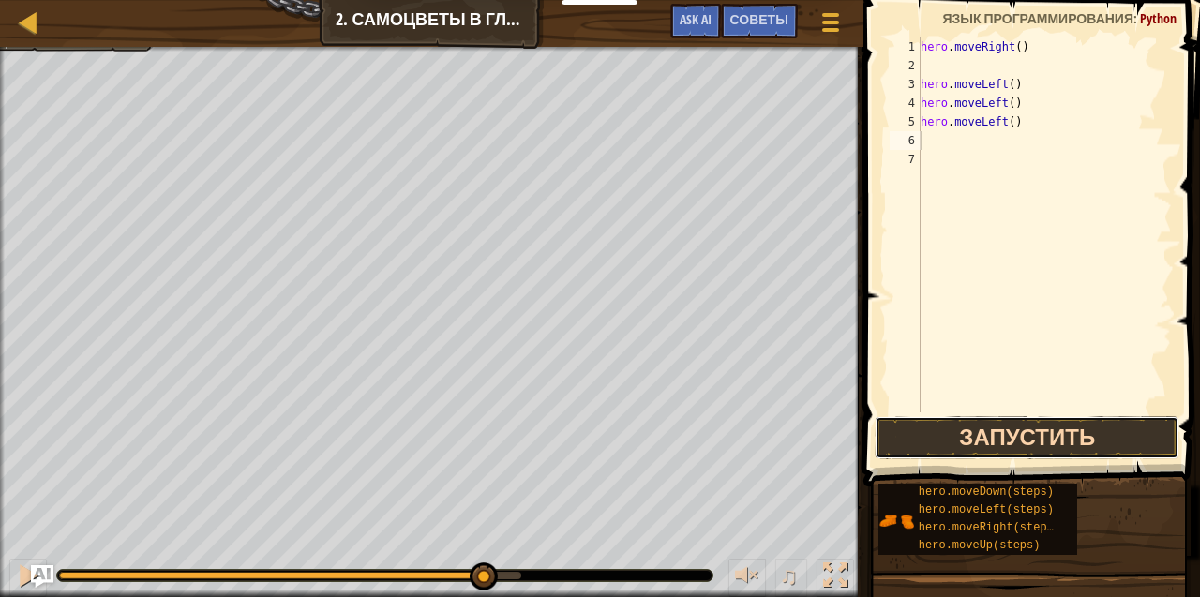
click at [1020, 441] on button "Запустить" at bounding box center [1027, 437] width 305 height 43
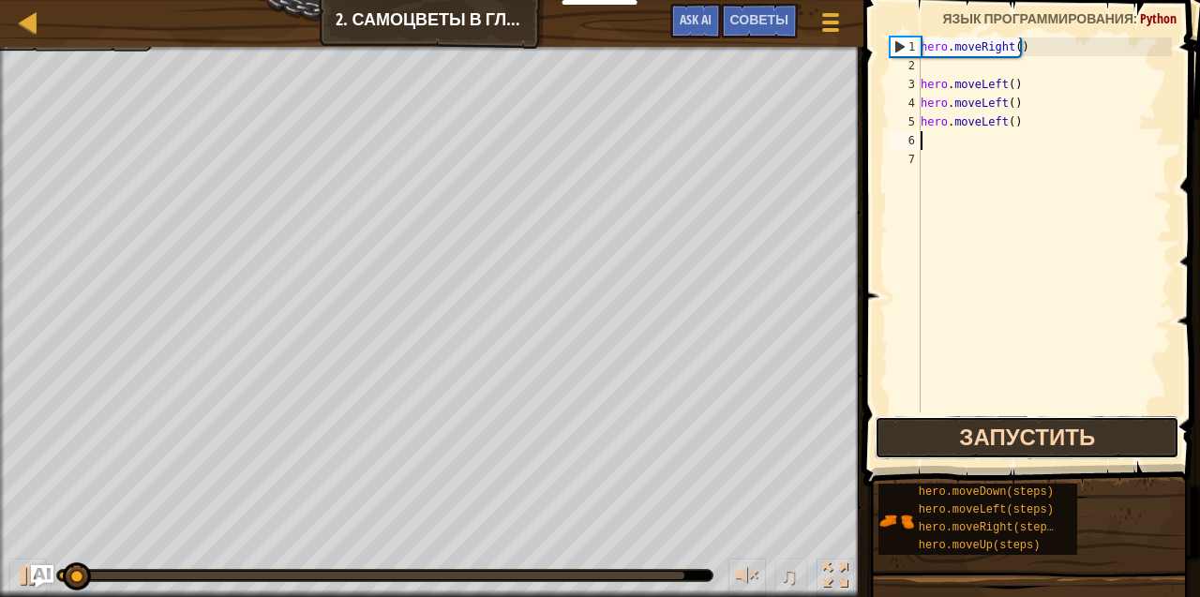
click at [1020, 441] on button "Запустить" at bounding box center [1027, 437] width 305 height 43
click at [1020, 441] on button "В процессе" at bounding box center [1027, 437] width 305 height 43
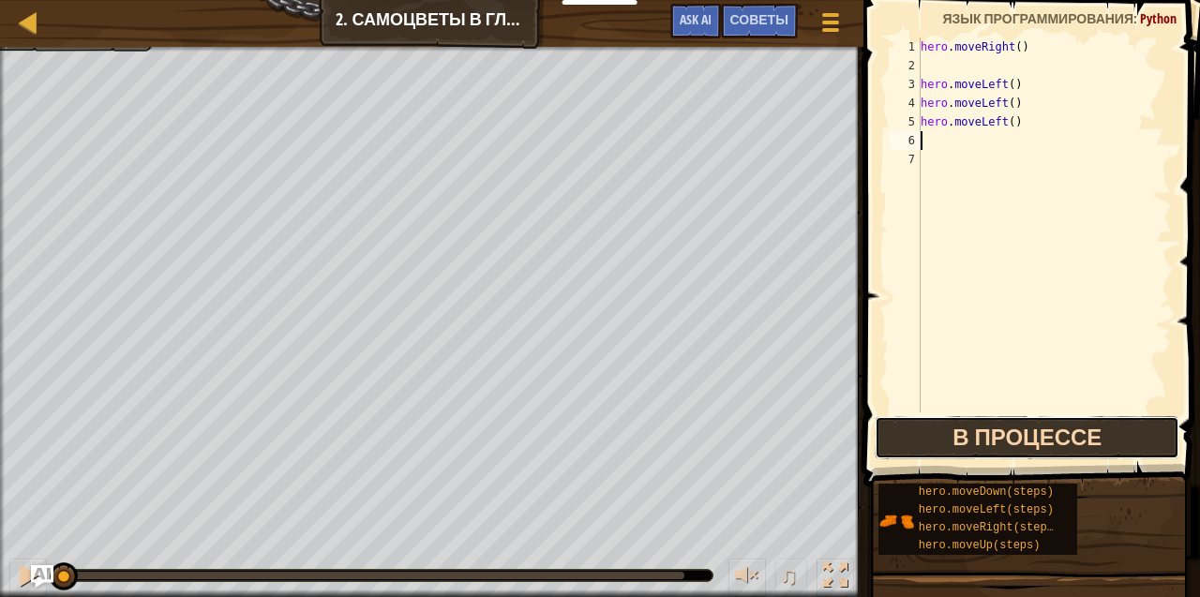
click at [1020, 441] on button "В процессе" at bounding box center [1027, 437] width 305 height 43
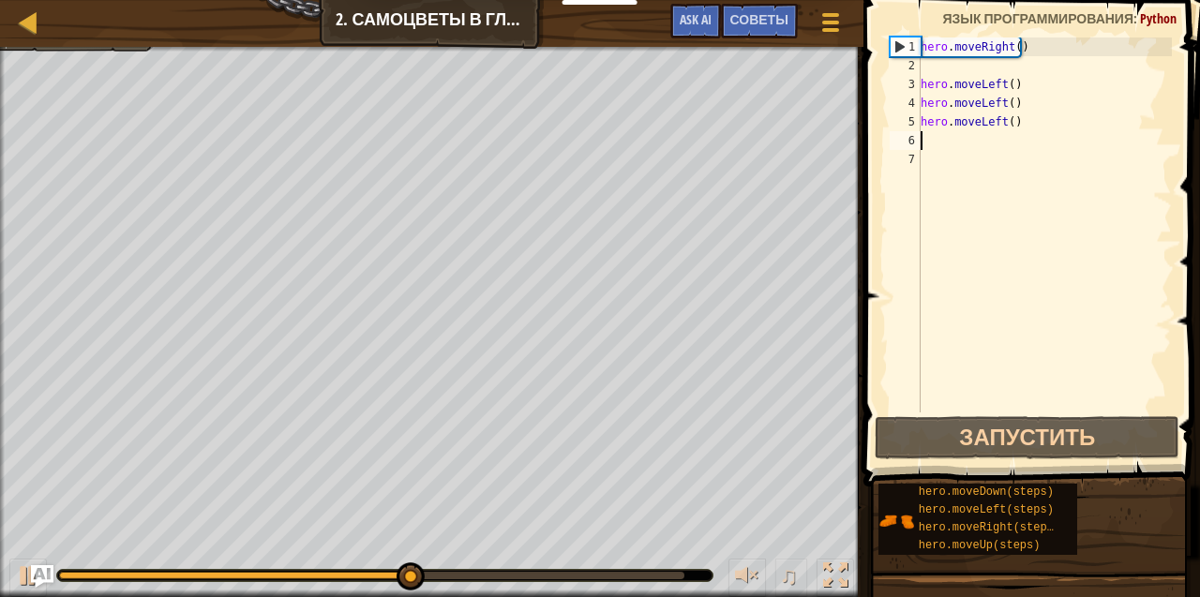
click at [488, 39] on div "Курсы Введение в Информатику 2. Самоцветы в глубине Меню игры Готово Советы Ask…" at bounding box center [600, 298] width 1200 height 597
click at [994, 137] on div "hero . moveRight ( ) hero . moveLeft ( ) hero . moveLeft ( ) hero . moveLeft ( )" at bounding box center [1044, 243] width 255 height 412
click at [1007, 127] on div "hero . moveRight ( ) hero . moveLeft ( ) hero . moveLeft ( ) hero . moveLeft ( )" at bounding box center [1044, 243] width 255 height 412
click at [1014, 126] on div "hero . moveRight ( ) hero . moveLeft ( ) hero . moveLeft ( ) hero . moveLeft ( )" at bounding box center [1044, 243] width 255 height 412
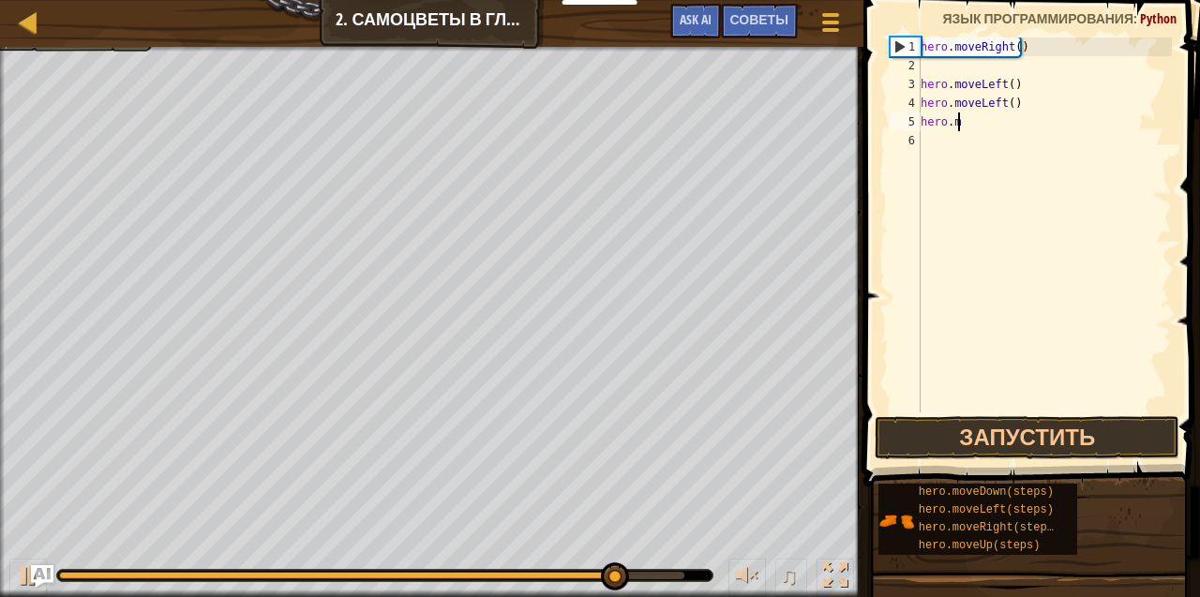
type textarea "h"
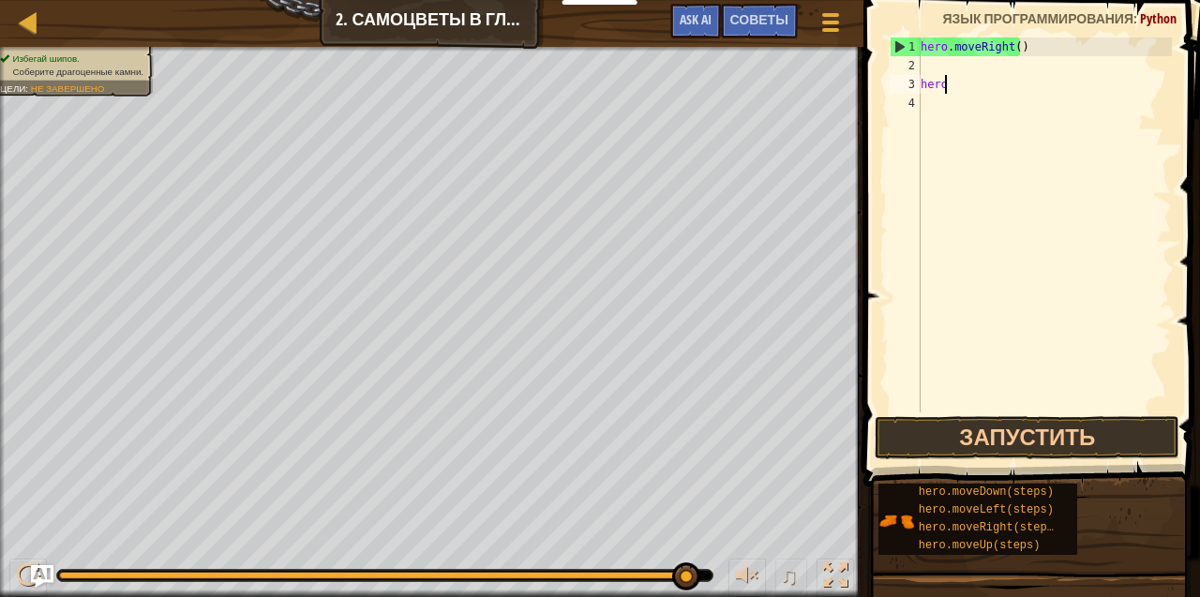
type textarea "h"
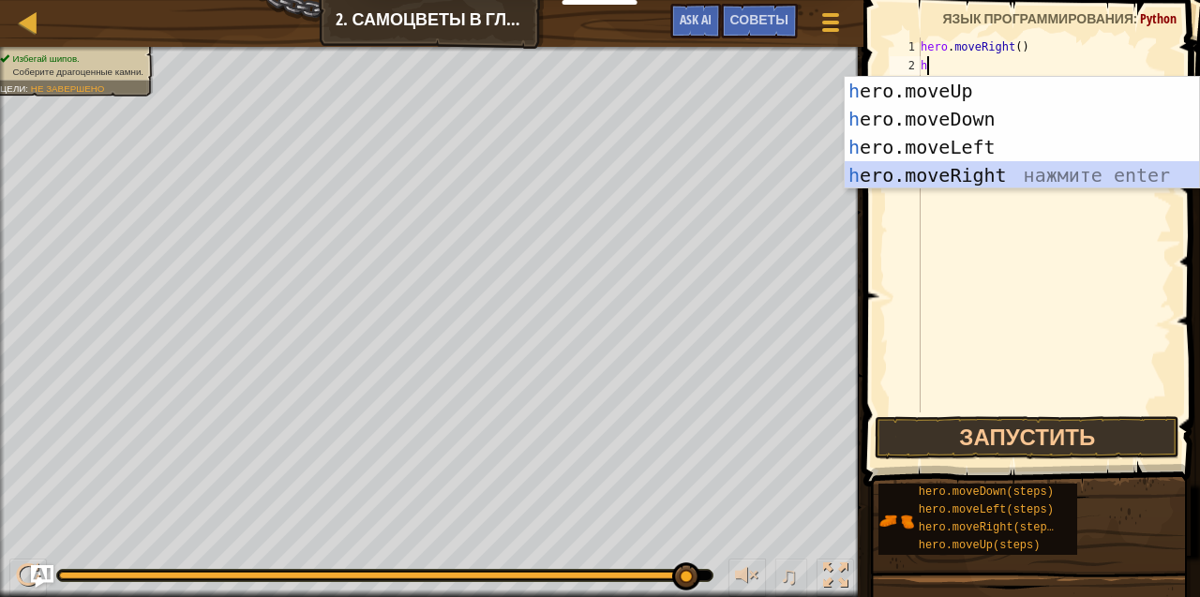
click at [913, 182] on div "h ero.moveUp нажмите enter h ero.moveDown нажмите enter h ero.moveLeft нажмите …" at bounding box center [1022, 161] width 355 height 169
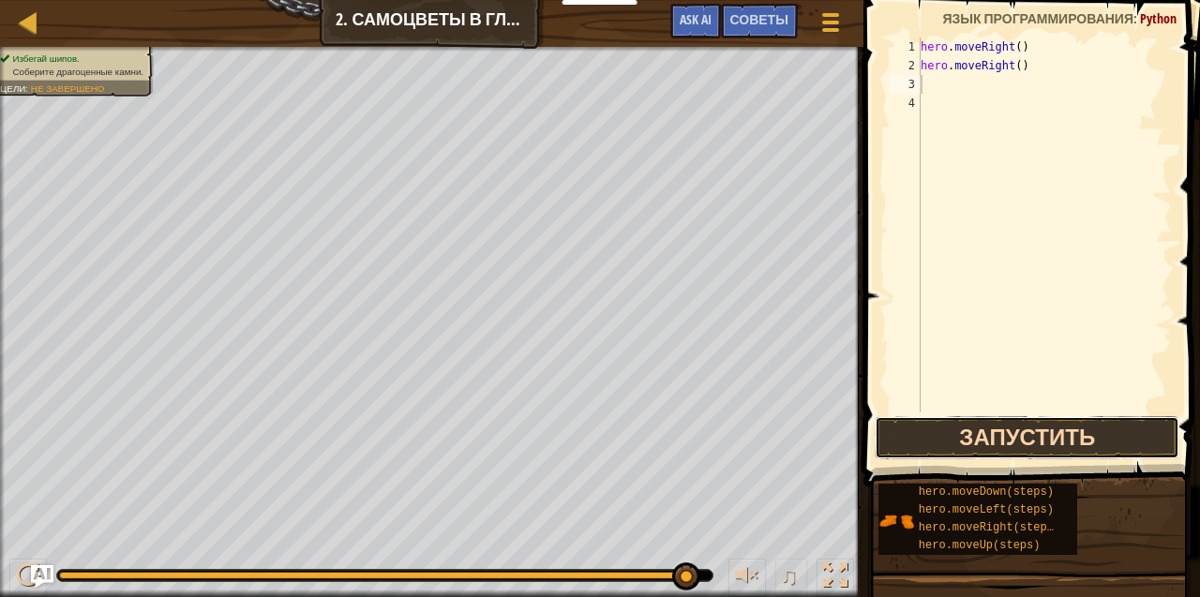
click at [1001, 426] on button "Запустить" at bounding box center [1027, 437] width 305 height 43
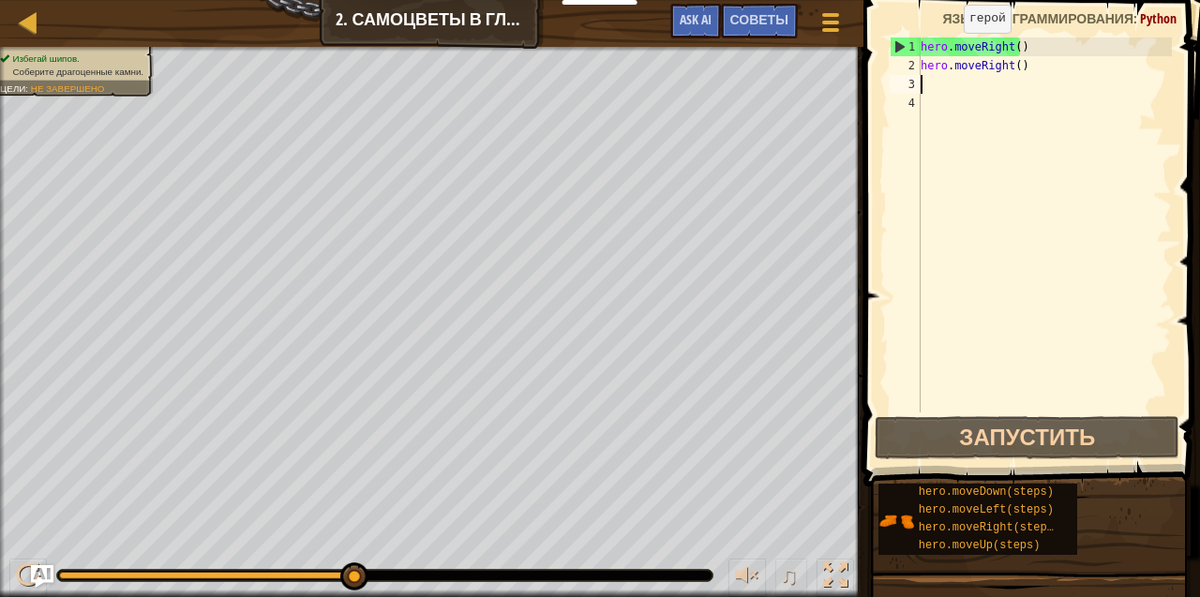
type textarea "h"
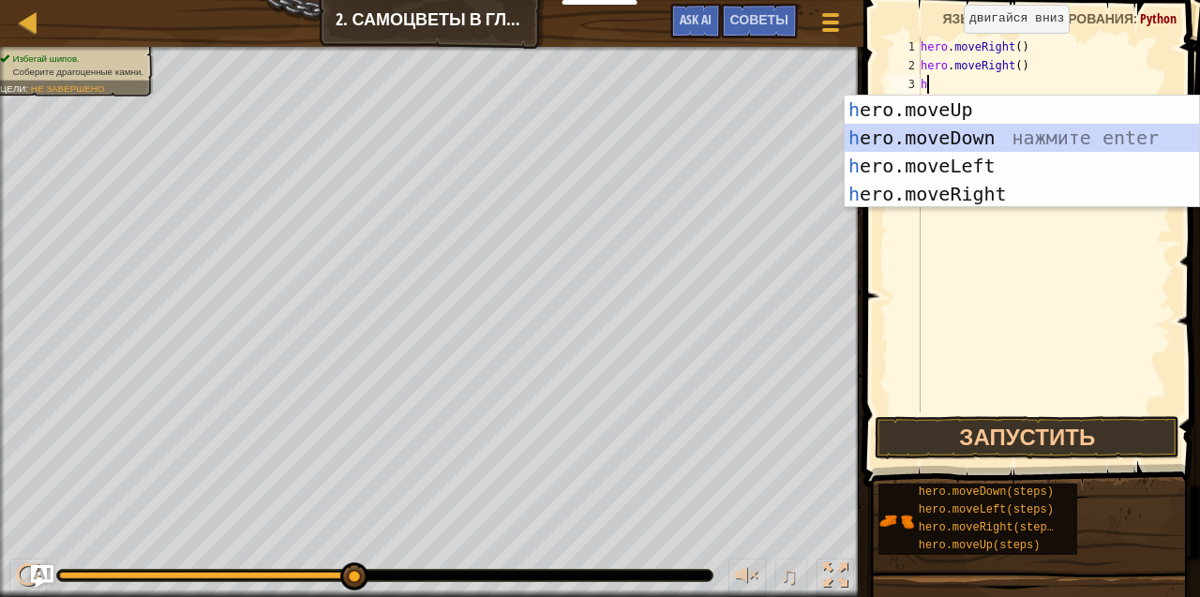
click at [900, 131] on div "h ero.moveUp нажмите enter h ero.moveDown нажмите enter h ero.moveLeft нажмите …" at bounding box center [1022, 180] width 355 height 169
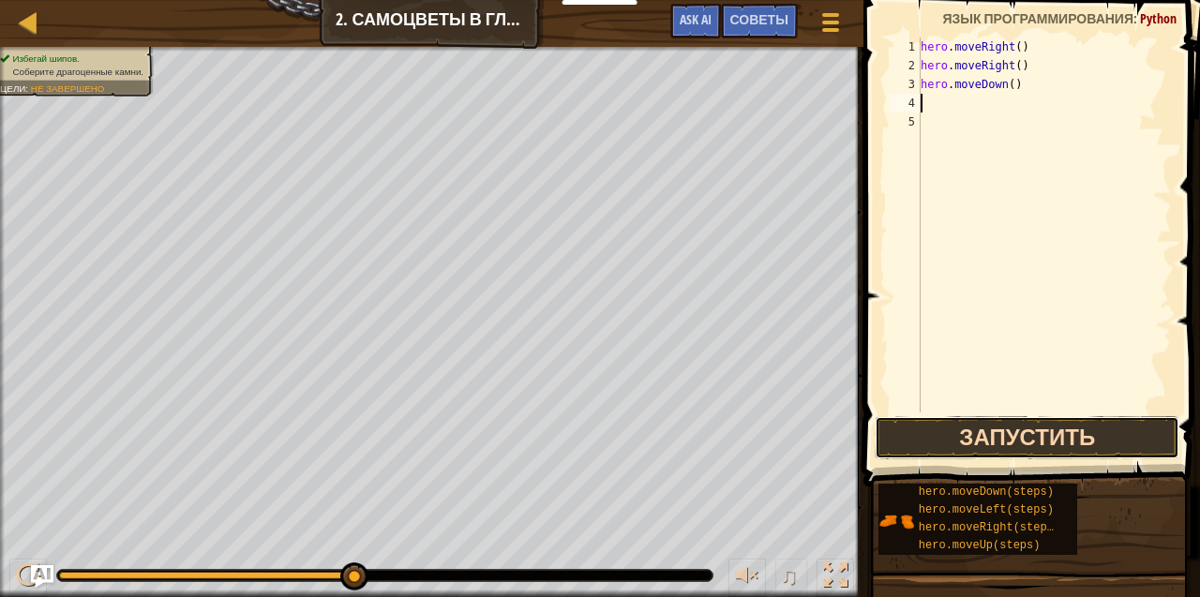
click at [1153, 435] on button "Запустить" at bounding box center [1027, 437] width 305 height 43
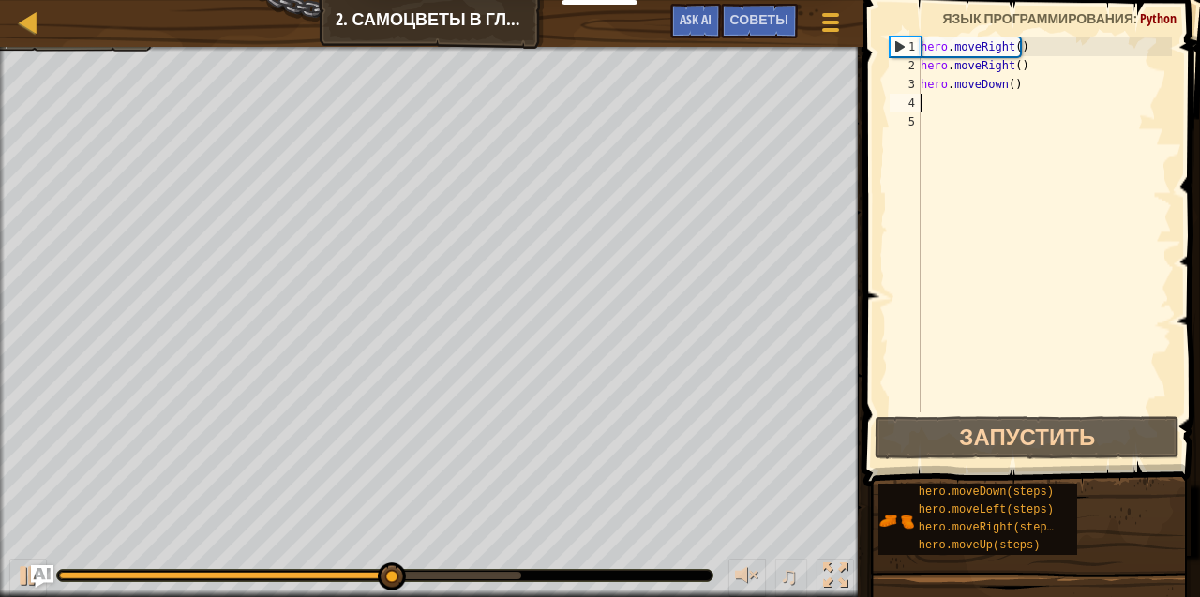
type textarea "h"
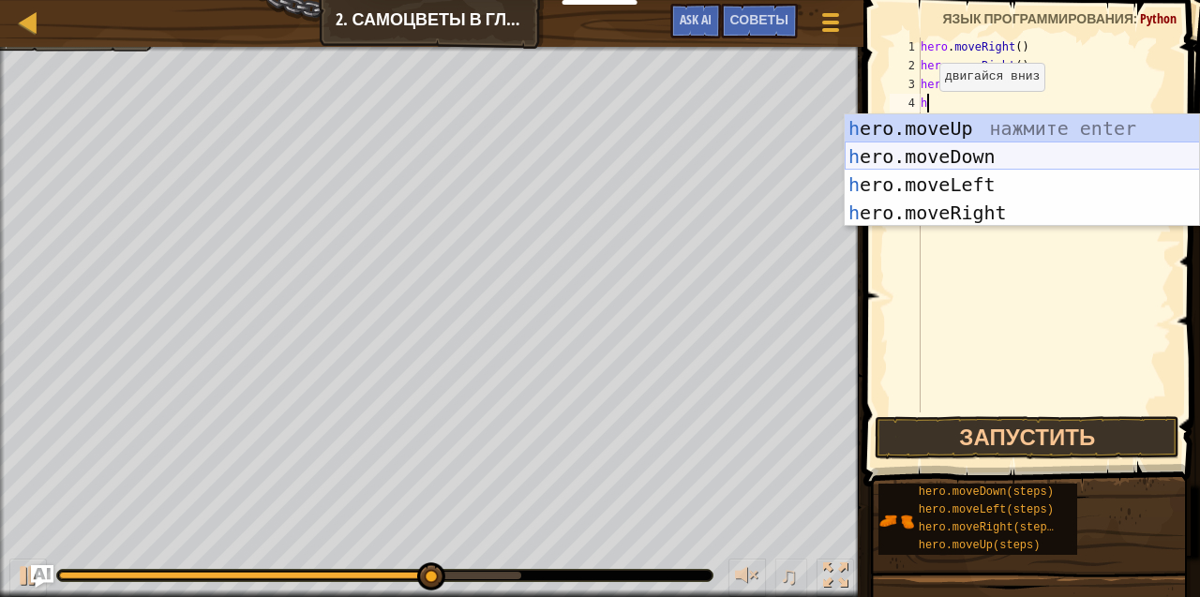
drag, startPoint x: 955, startPoint y: 146, endPoint x: 955, endPoint y: 135, distance: 11.2
click at [955, 142] on div "h ero.moveUp нажмите enter h ero.moveDown нажмите enter h ero.moveLeft нажмите …" at bounding box center [1022, 198] width 355 height 169
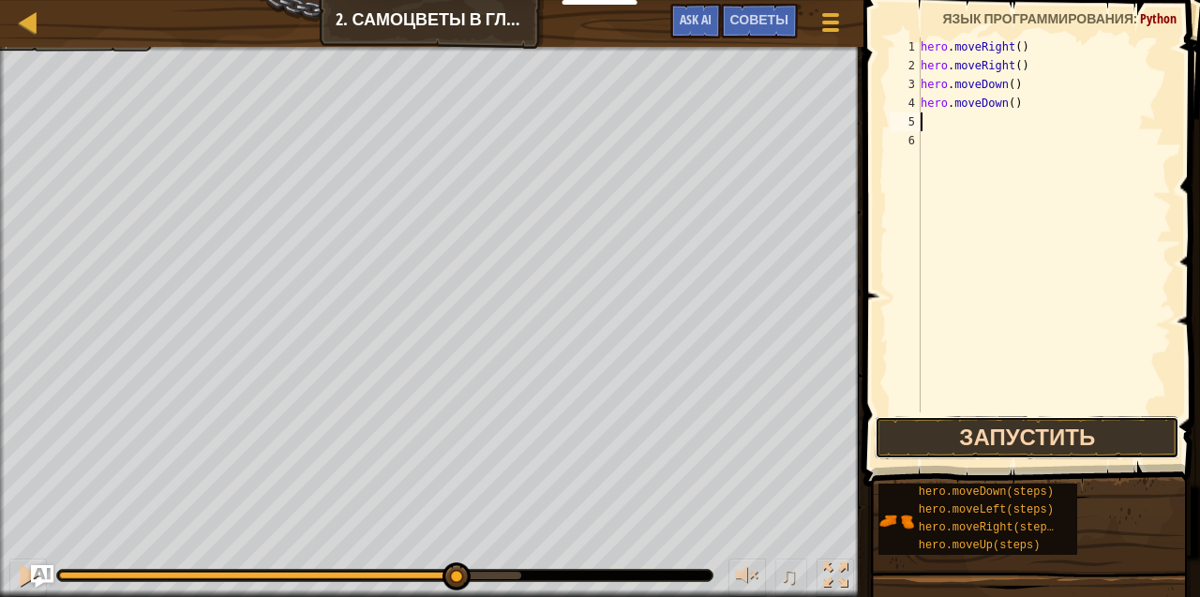
click at [1044, 444] on button "Запустить" at bounding box center [1027, 437] width 305 height 43
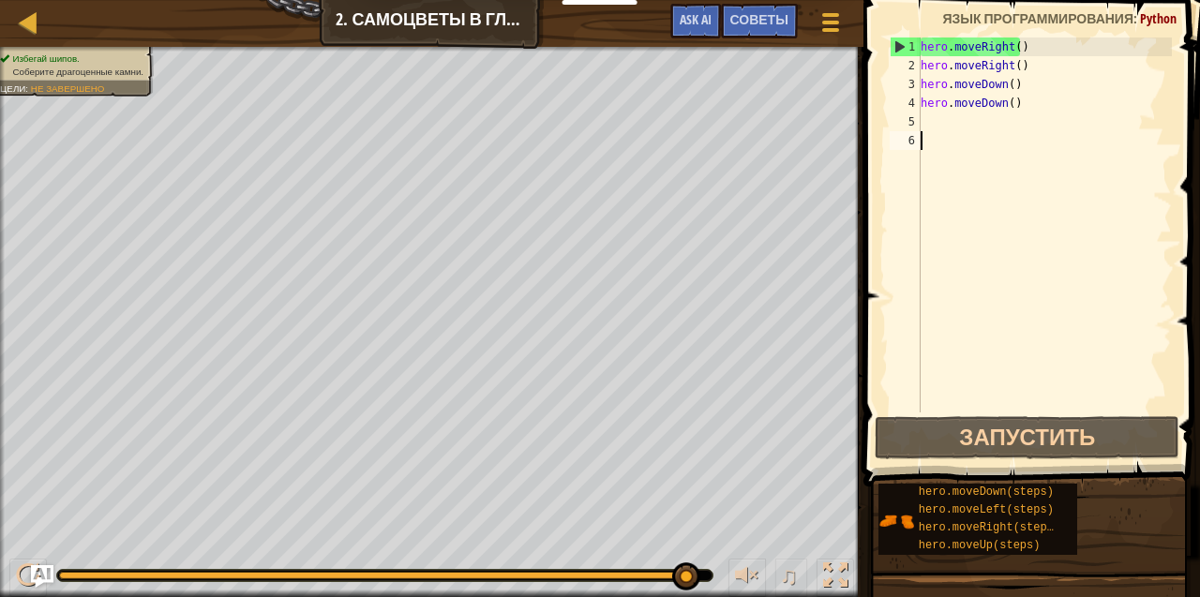
type textarea "h"
click at [930, 147] on div "hero . moveRight ( ) hero . moveRight ( ) hero . moveDown ( ) hero . moveDown (…" at bounding box center [1044, 243] width 255 height 412
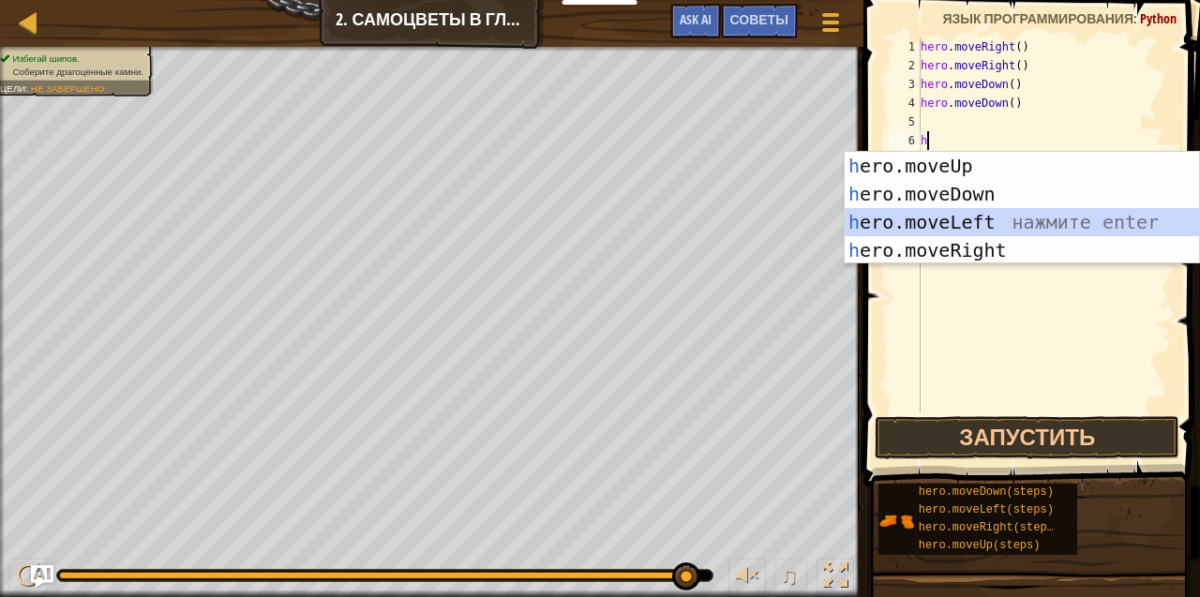
drag, startPoint x: 947, startPoint y: 222, endPoint x: 945, endPoint y: 234, distance: 12.3
click at [947, 227] on div "h ero.moveUp нажмите enter h ero.moveDown нажмите enter h ero.moveLeft нажмите …" at bounding box center [1022, 236] width 355 height 169
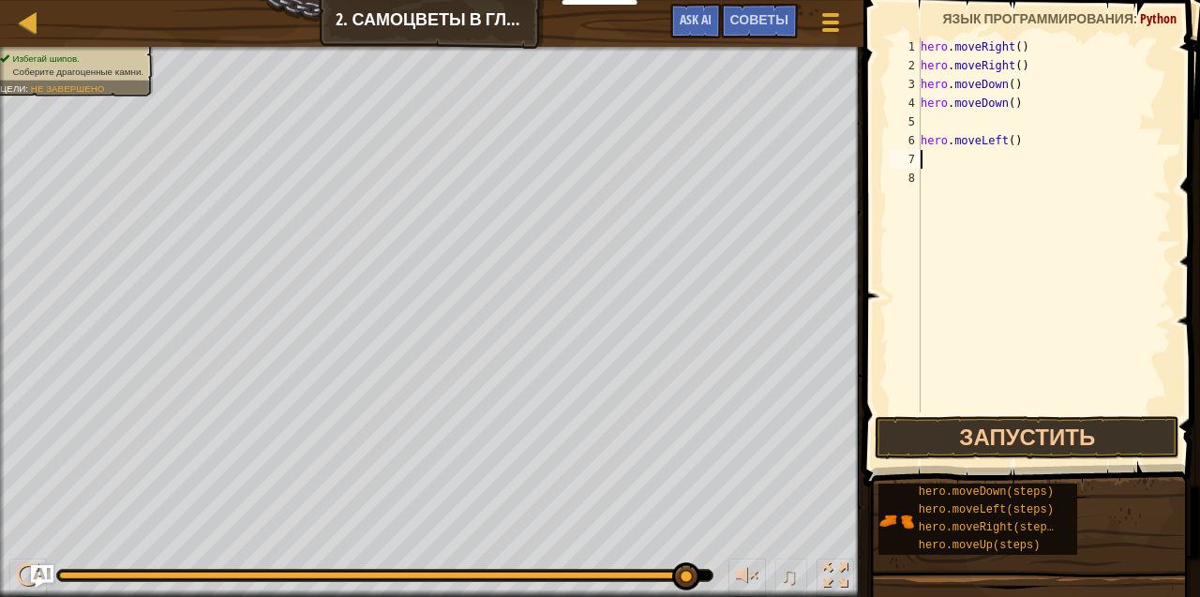
click at [945, 252] on div "hero . moveRight ( ) hero . moveRight ( ) hero . moveDown ( ) hero . moveDown (…" at bounding box center [1044, 243] width 255 height 412
click at [941, 415] on div "1 2 3 4 5 6 7 8 hero . moveRight ( ) hero . moveRight ( ) hero . moveDown ( ) h…" at bounding box center [1029, 280] width 342 height 542
click at [941, 415] on span at bounding box center [1034, 217] width 352 height 542
click at [941, 415] on div "1 2 3 4 5 6 7 8 hero . moveRight ( ) hero . moveRight ( ) hero . moveDown ( ) h…" at bounding box center [1029, 280] width 342 height 542
click at [941, 415] on span at bounding box center [1034, 217] width 352 height 542
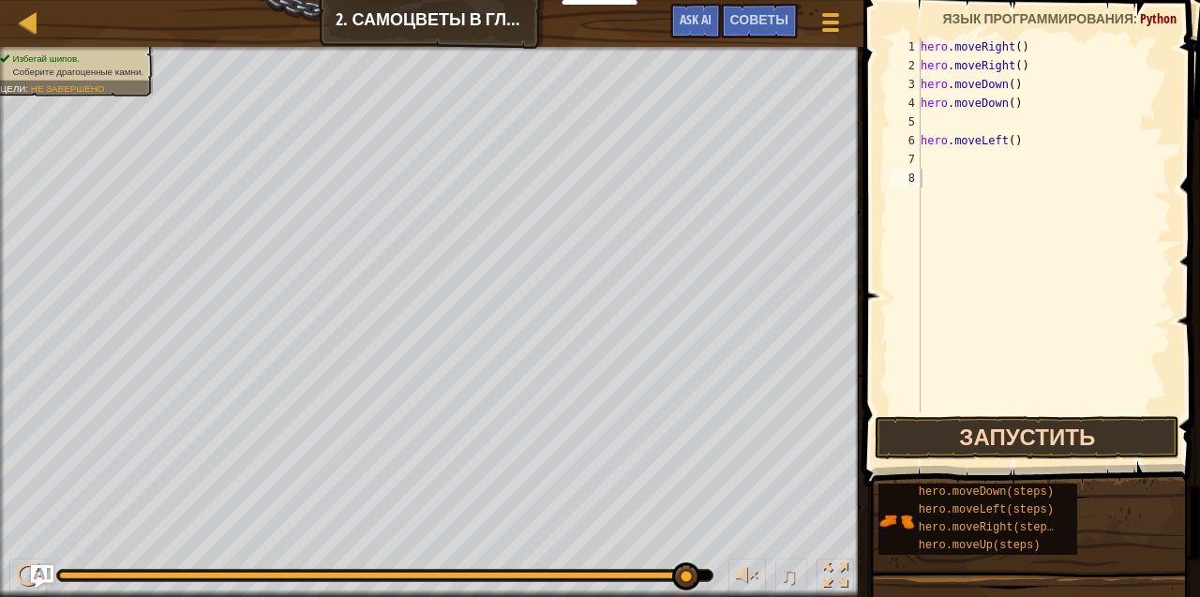
drag, startPoint x: 941, startPoint y: 415, endPoint x: 943, endPoint y: 442, distance: 27.2
click at [943, 442] on div "1 2 3 4 5 6 7 8 hero . moveRight ( ) hero . moveRight ( ) hero . moveDown ( ) h…" at bounding box center [1029, 280] width 342 height 542
click at [943, 442] on button "Запустить" at bounding box center [1027, 437] width 305 height 43
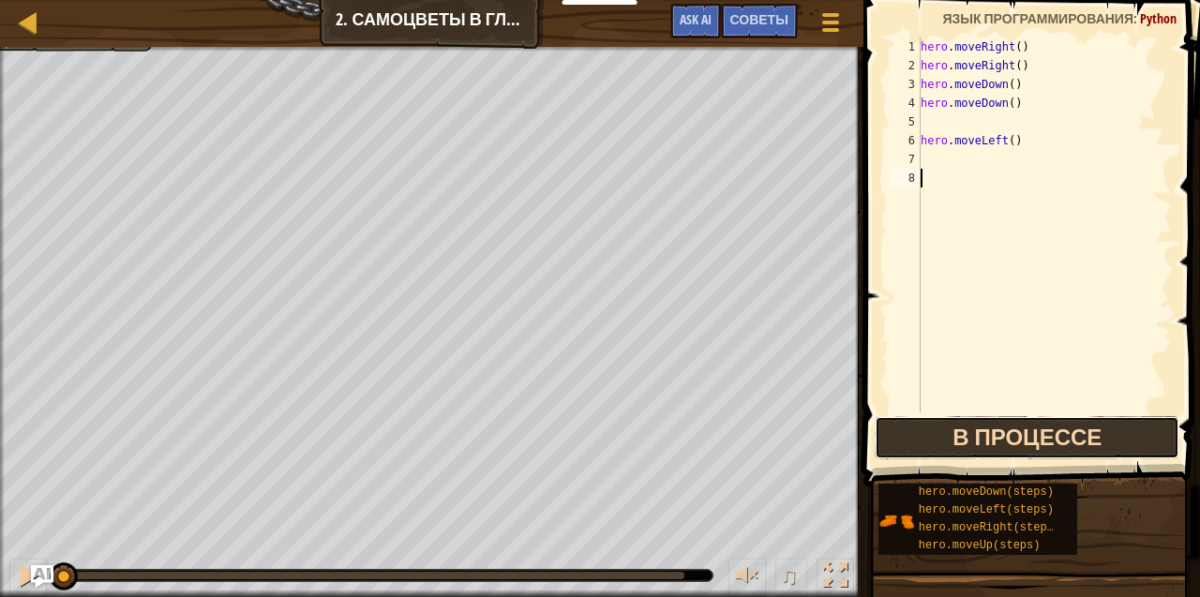
click at [945, 450] on button "В процессе" at bounding box center [1027, 437] width 305 height 43
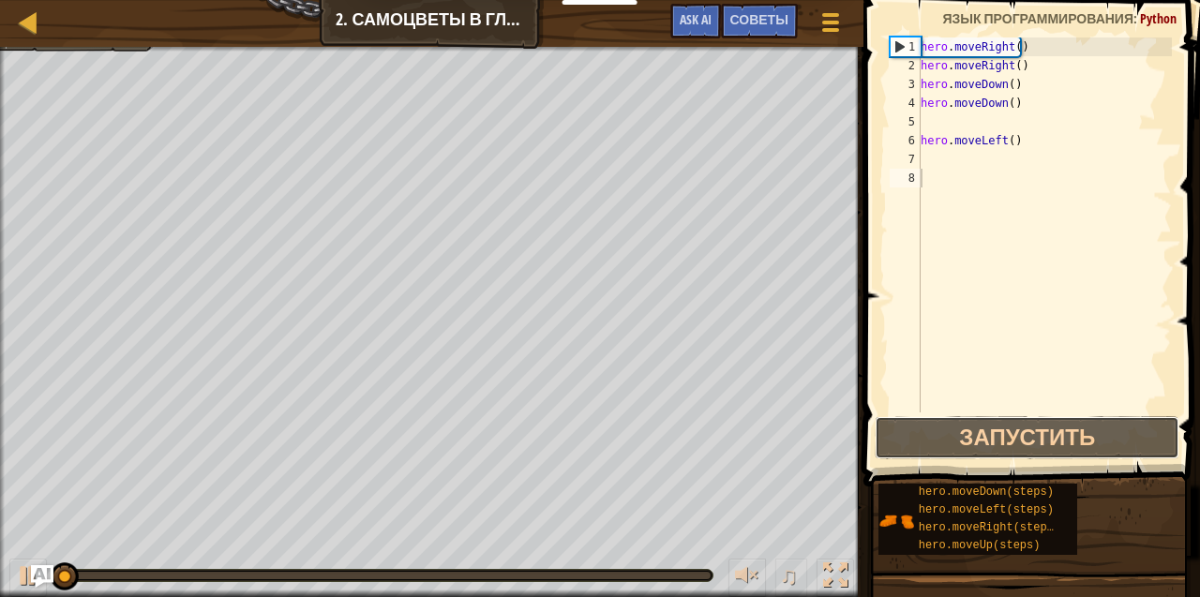
drag, startPoint x: 945, startPoint y: 450, endPoint x: 947, endPoint y: 460, distance: 10.5
click at [947, 460] on div "1 2 3 4 5 6 7 8 hero . moveRight ( ) hero . moveRight ( ) hero . moveDown ( ) h…" at bounding box center [1029, 280] width 342 height 542
drag, startPoint x: 947, startPoint y: 460, endPoint x: 949, endPoint y: 471, distance: 11.4
click at [949, 471] on div "Введите решение Советы 1 2 3 4 5 6 7 8 hero . moveRight ( ) hero . moveRight ( …" at bounding box center [1029, 294] width 342 height 588
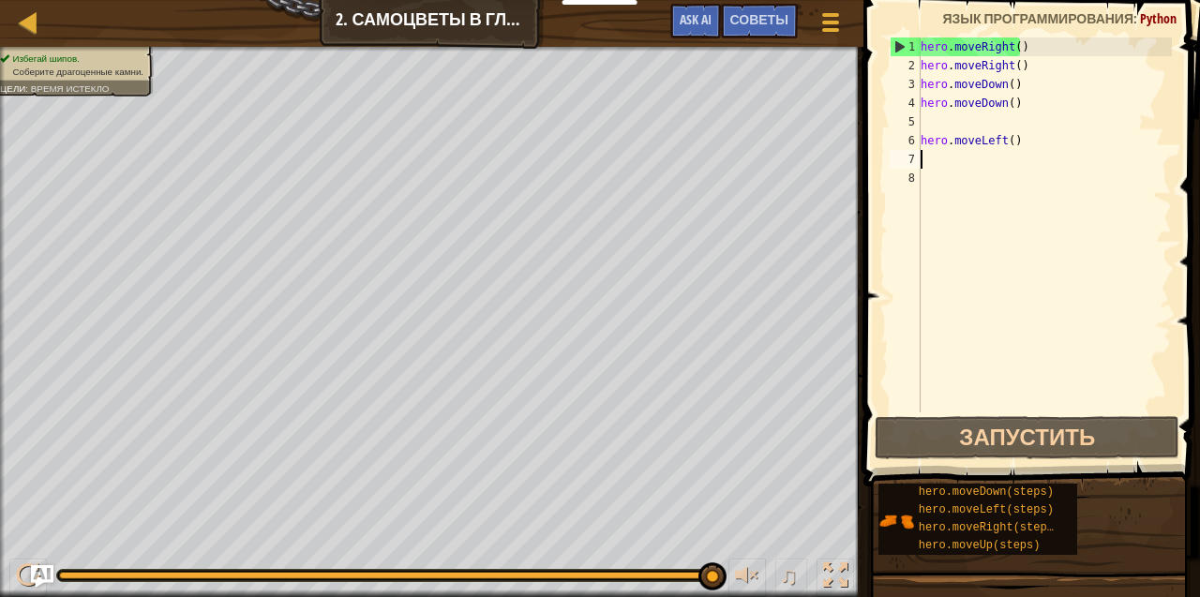
click at [945, 157] on div "hero . moveRight ( ) hero . moveRight ( ) hero . moveDown ( ) hero . moveDown (…" at bounding box center [1044, 243] width 255 height 412
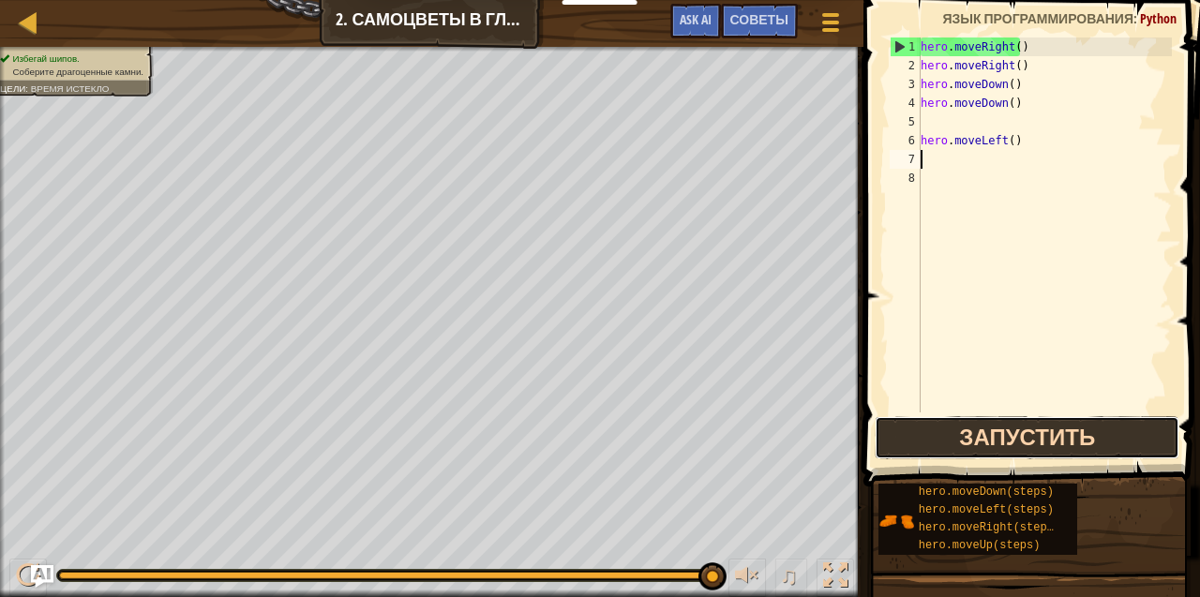
click at [903, 416] on button "Запустить" at bounding box center [1027, 437] width 305 height 43
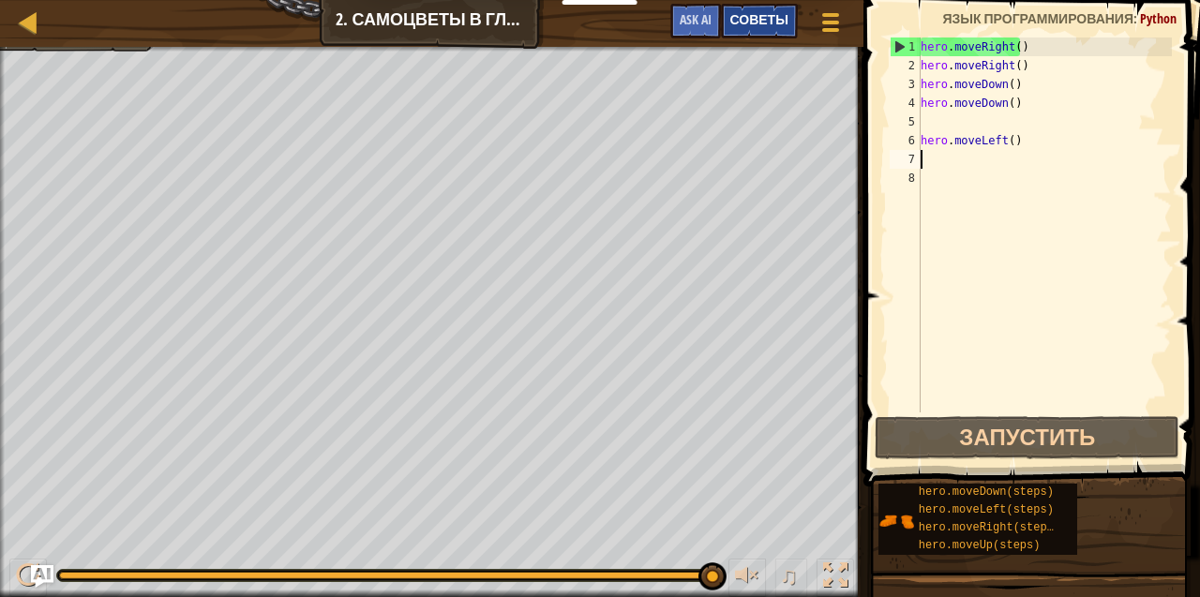
click at [737, 13] on span "Советы" at bounding box center [759, 19] width 58 height 18
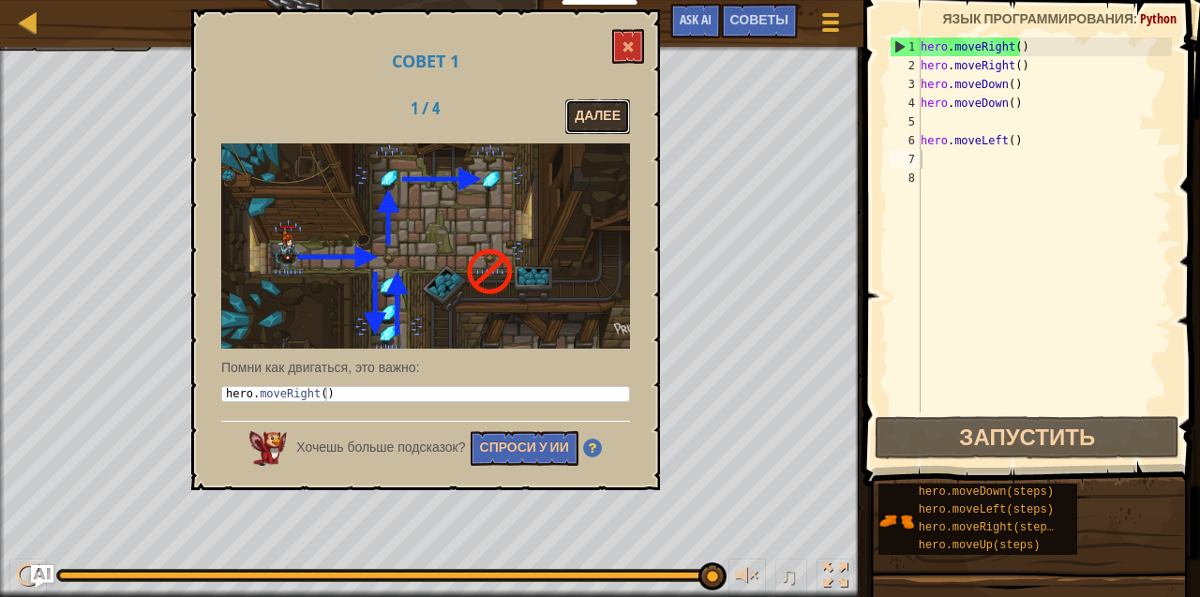
click at [591, 110] on button "Далее" at bounding box center [597, 116] width 65 height 35
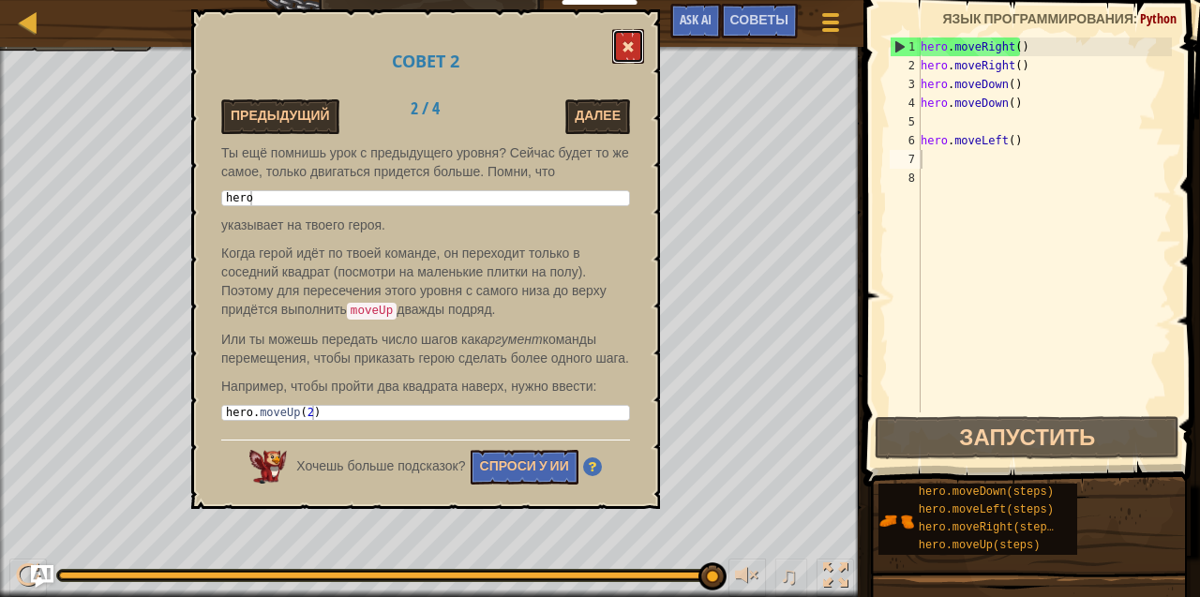
click at [612, 51] on button at bounding box center [628, 46] width 32 height 35
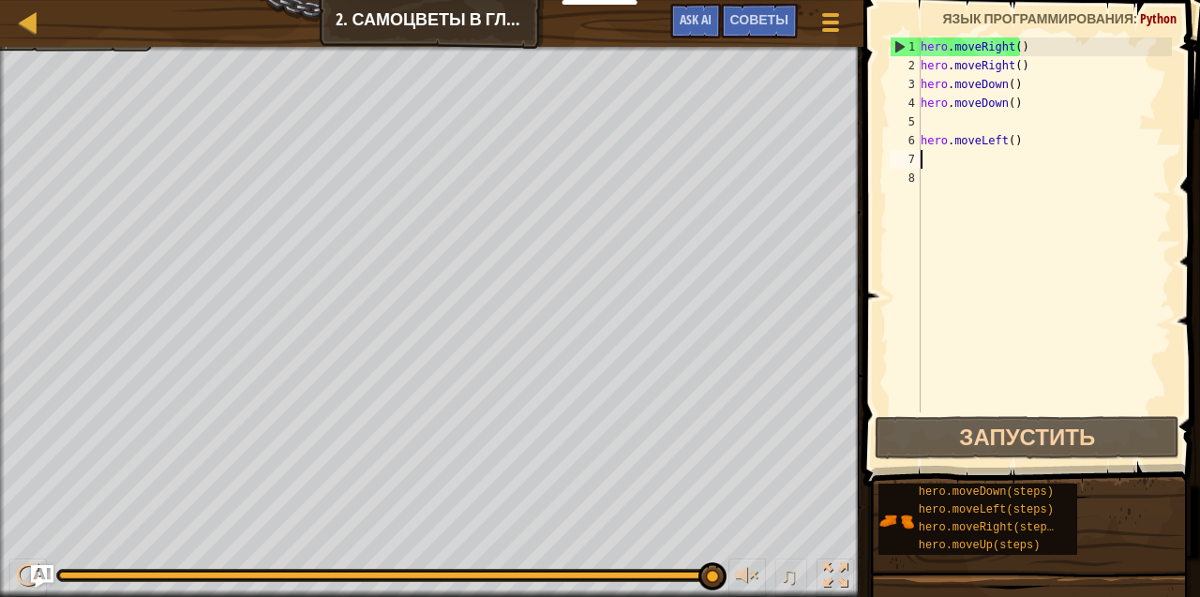
drag, startPoint x: 928, startPoint y: 153, endPoint x: 933, endPoint y: 172, distance: 19.3
click at [933, 172] on div "hero . moveRight ( ) hero . moveRight ( ) hero . moveDown ( ) hero . moveDown (…" at bounding box center [1044, 243] width 255 height 412
type textarea "h"
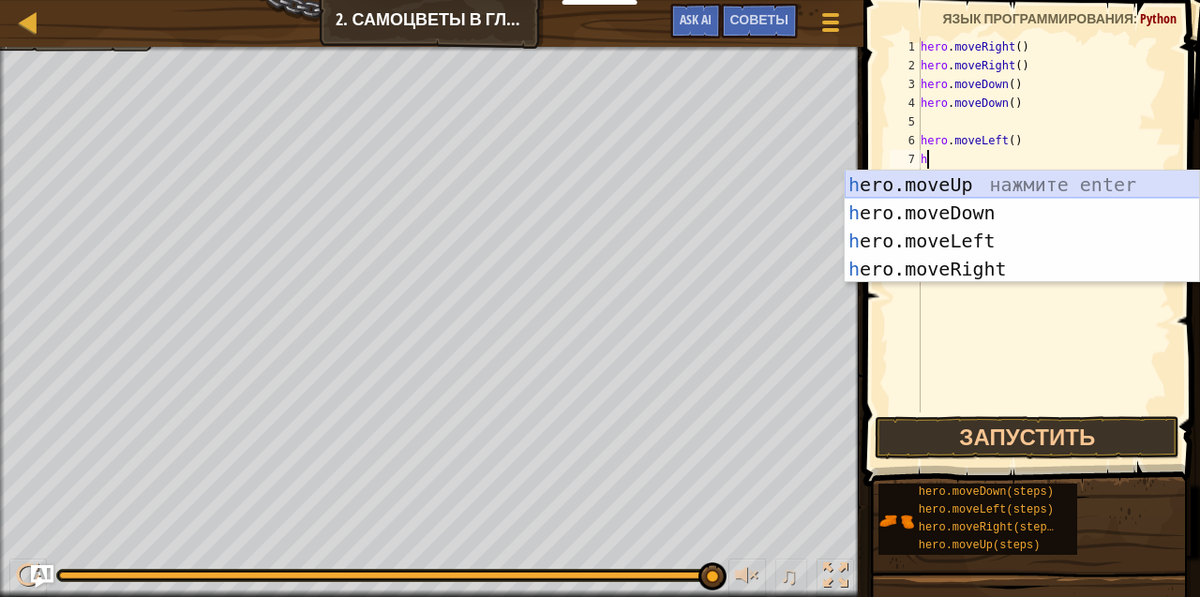
click at [933, 184] on div "h ero.moveUp нажмите enter h ero.moveDown нажмите enter h ero.moveLeft нажмите …" at bounding box center [1022, 255] width 355 height 169
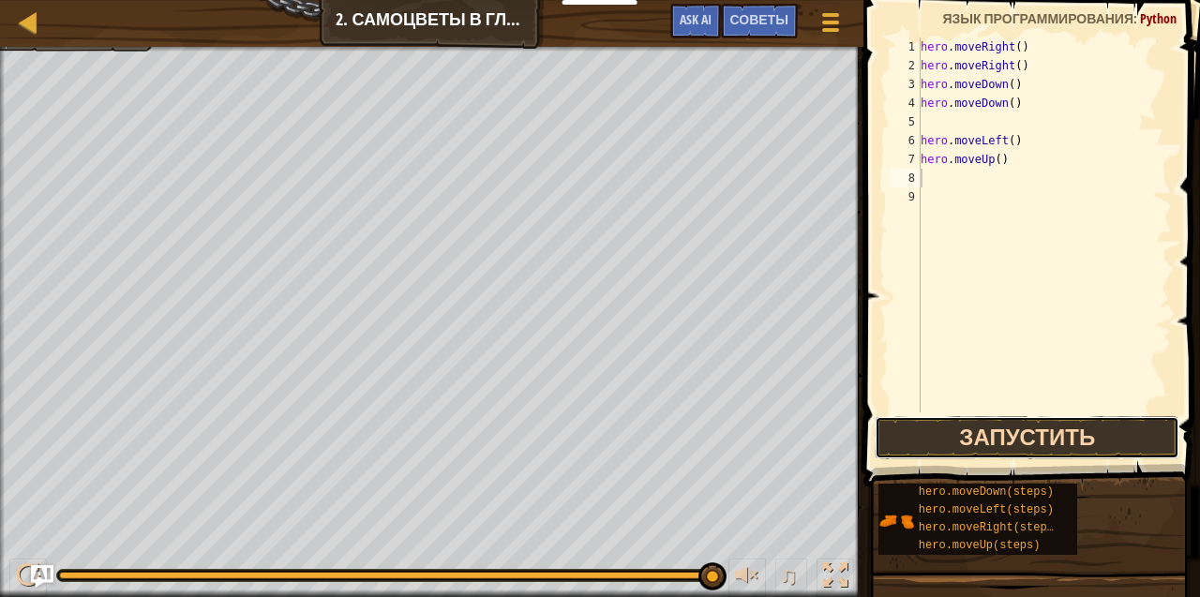
click at [1014, 437] on button "Запустить" at bounding box center [1027, 437] width 305 height 43
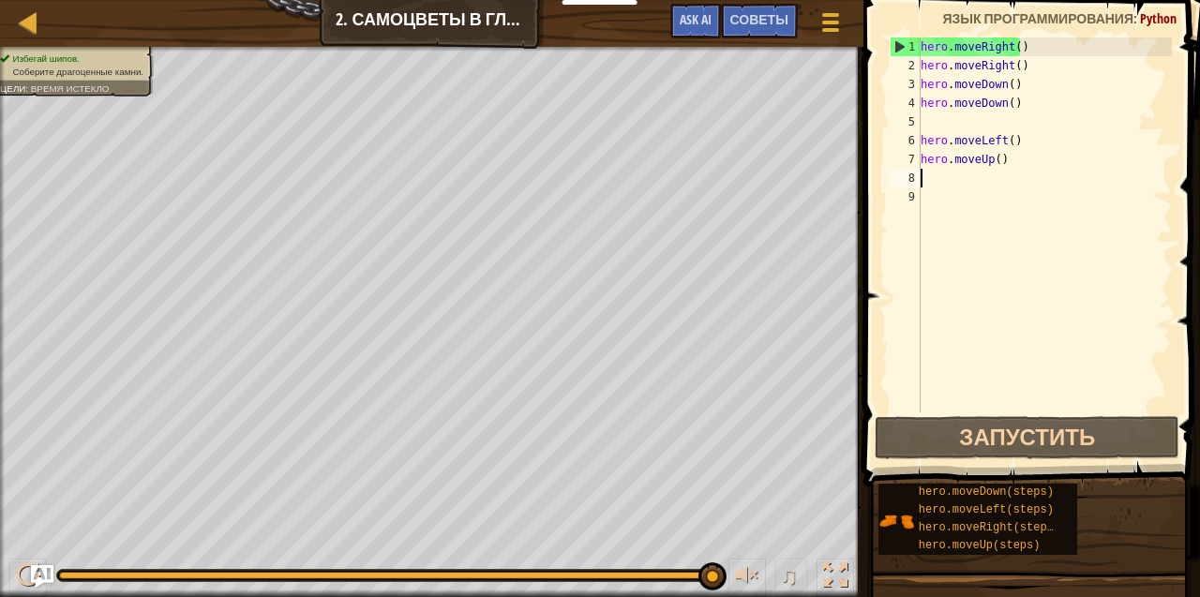
type textarea "h"
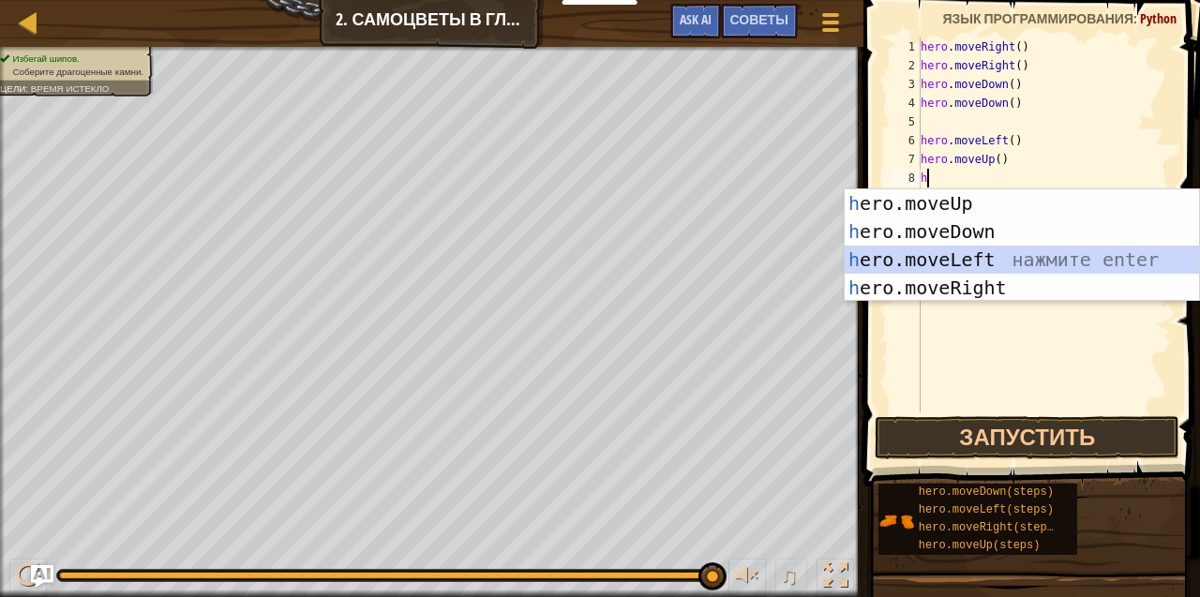
click at [881, 261] on div "h ero.moveUp нажмите enter h ero.moveDown нажмите enter h ero.moveLeft нажмите …" at bounding box center [1022, 273] width 355 height 169
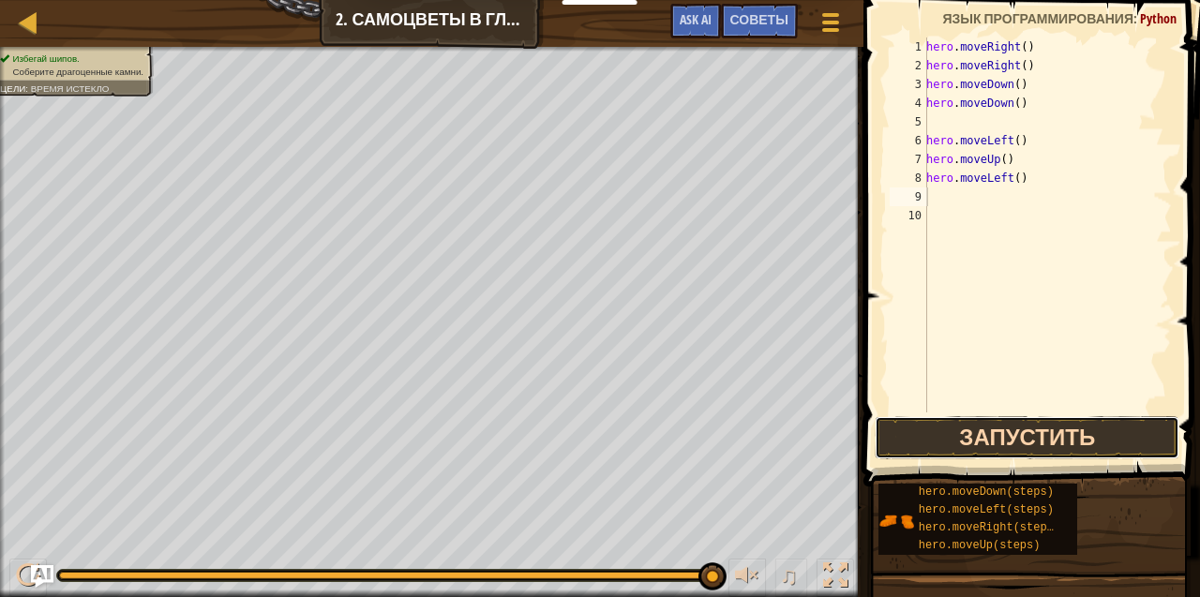
click at [961, 418] on button "Запустить" at bounding box center [1027, 437] width 305 height 43
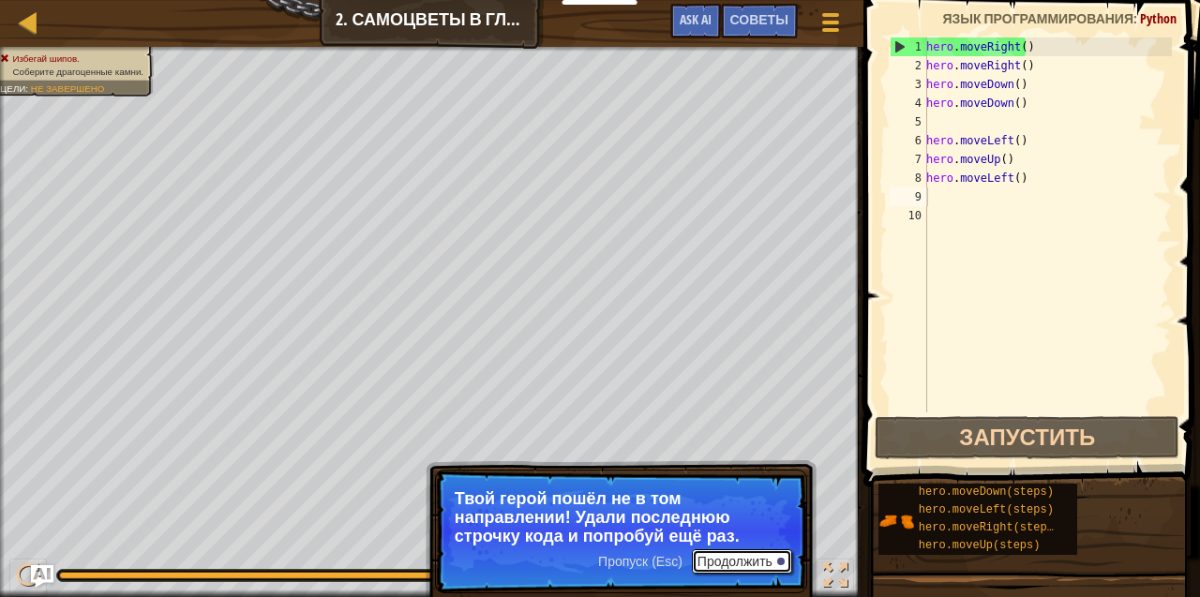
click at [757, 566] on button "Продолжить" at bounding box center [742, 561] width 100 height 24
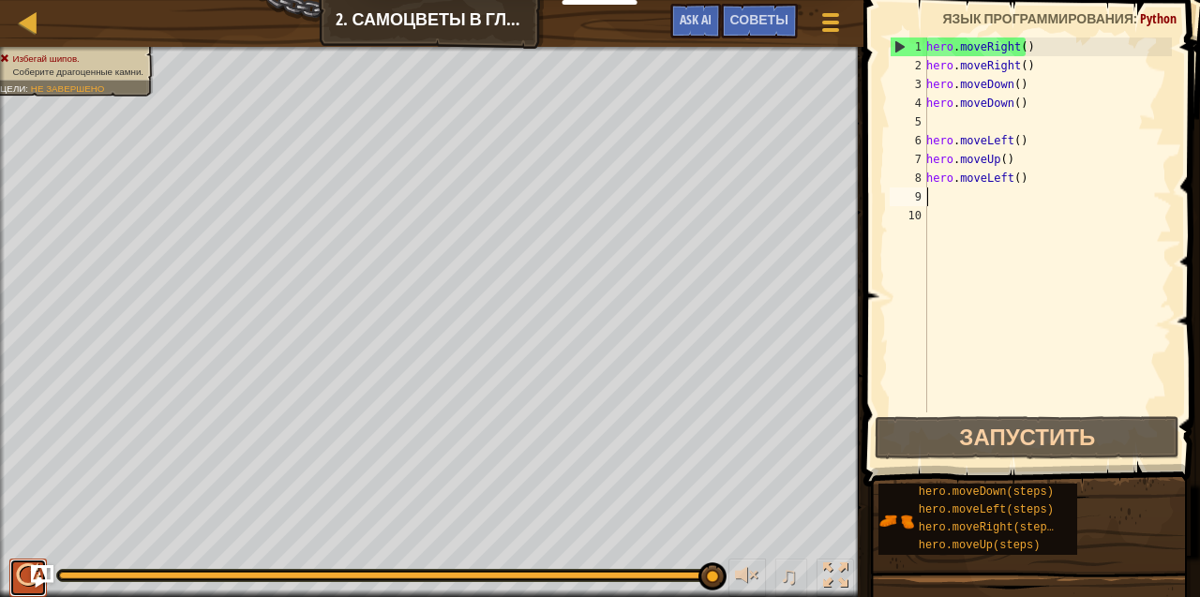
click at [26, 564] on div at bounding box center [28, 575] width 24 height 24
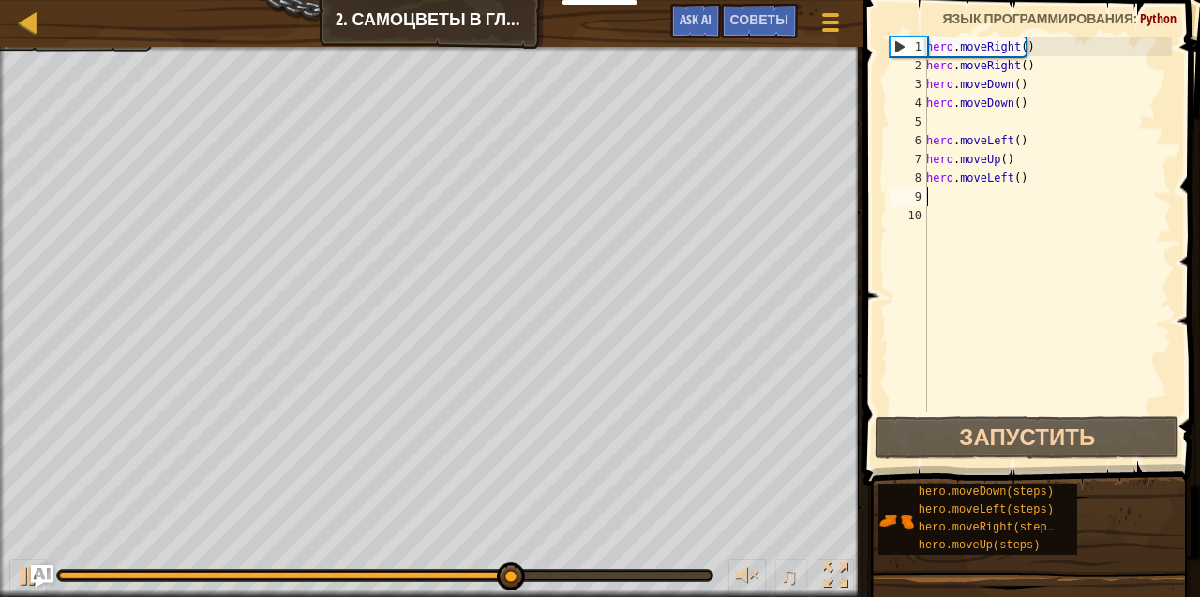
type textarea "h"
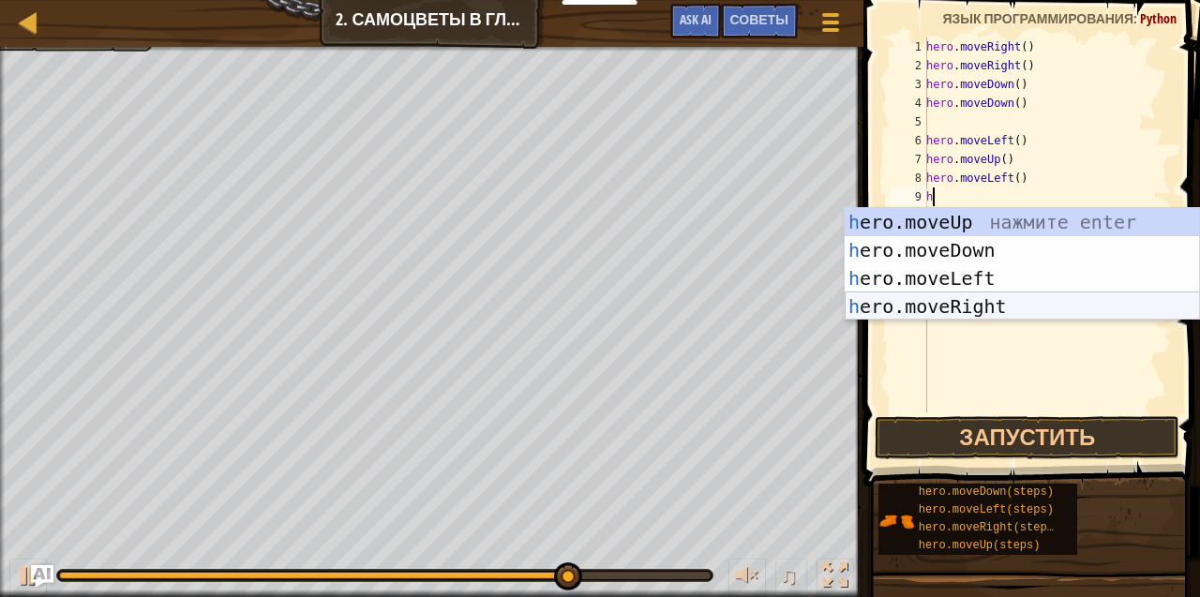
click at [982, 298] on div "h ero.moveUp нажмите enter h ero.moveDown нажмите enter h ero.moveLeft нажмите …" at bounding box center [1022, 292] width 355 height 169
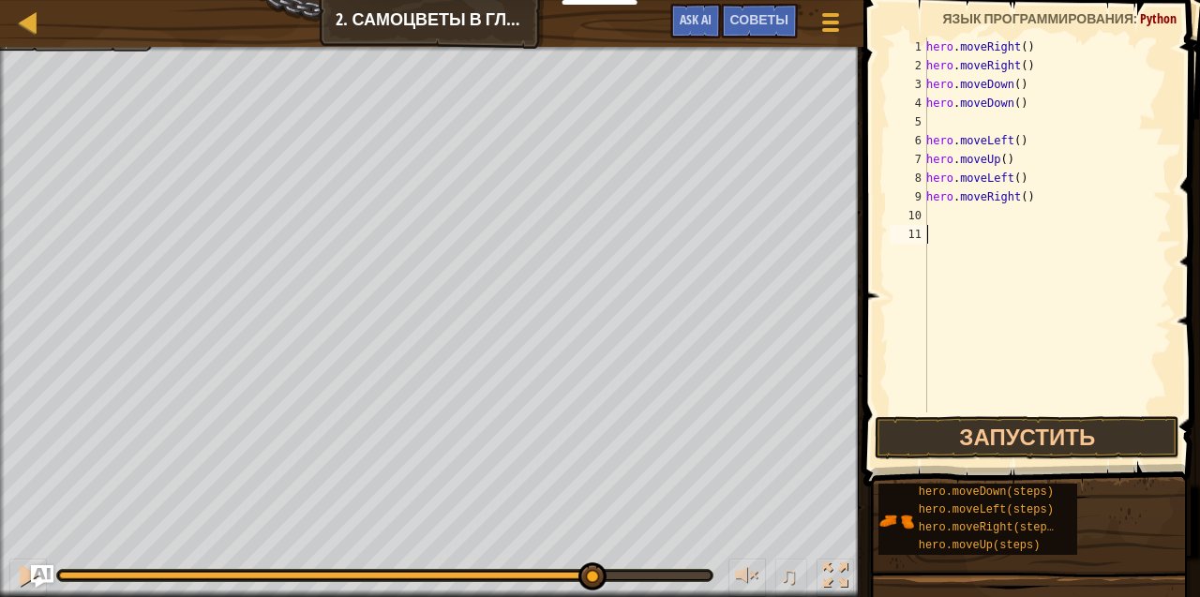
click at [983, 306] on div "hero . moveRight ( ) hero . moveRight ( ) hero . moveDown ( ) hero . moveDown (…" at bounding box center [1046, 243] width 249 height 412
type textarea "h"
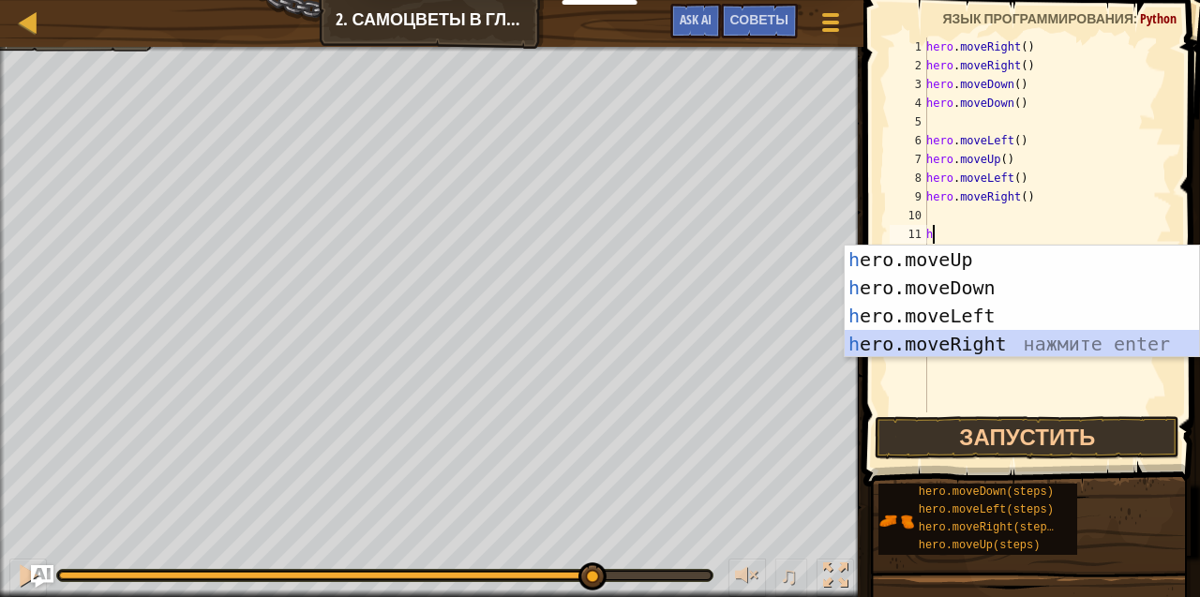
click at [1010, 334] on div "h ero.moveUp нажмите enter h ero.moveDown нажмите enter h ero.moveLeft нажмите …" at bounding box center [1022, 330] width 355 height 169
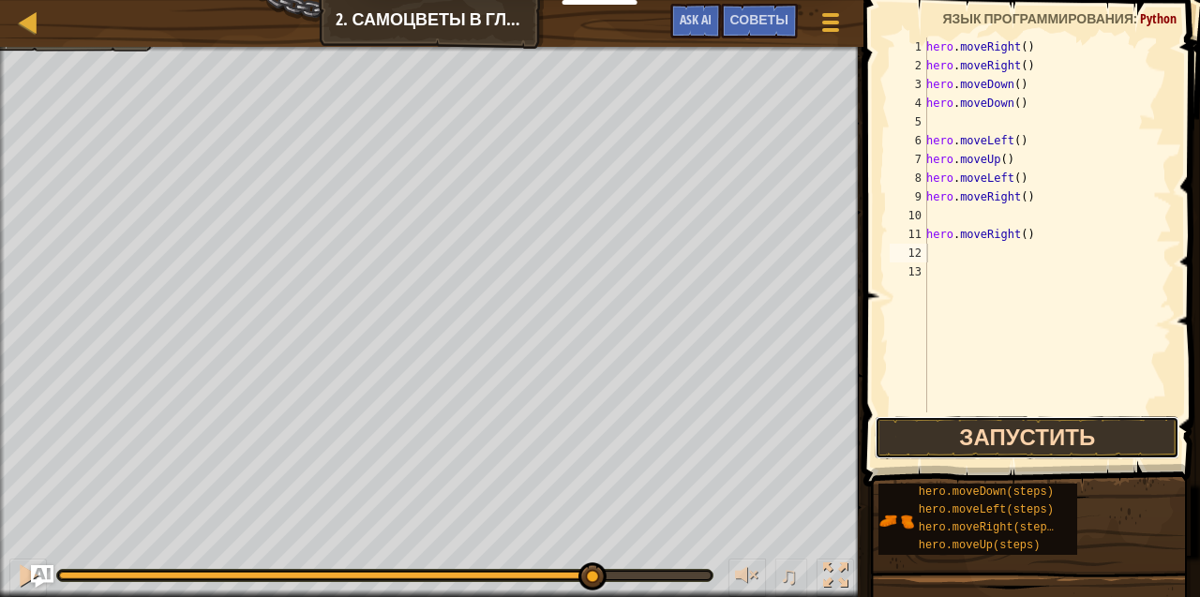
click at [1022, 450] on button "Запустить" at bounding box center [1027, 437] width 305 height 43
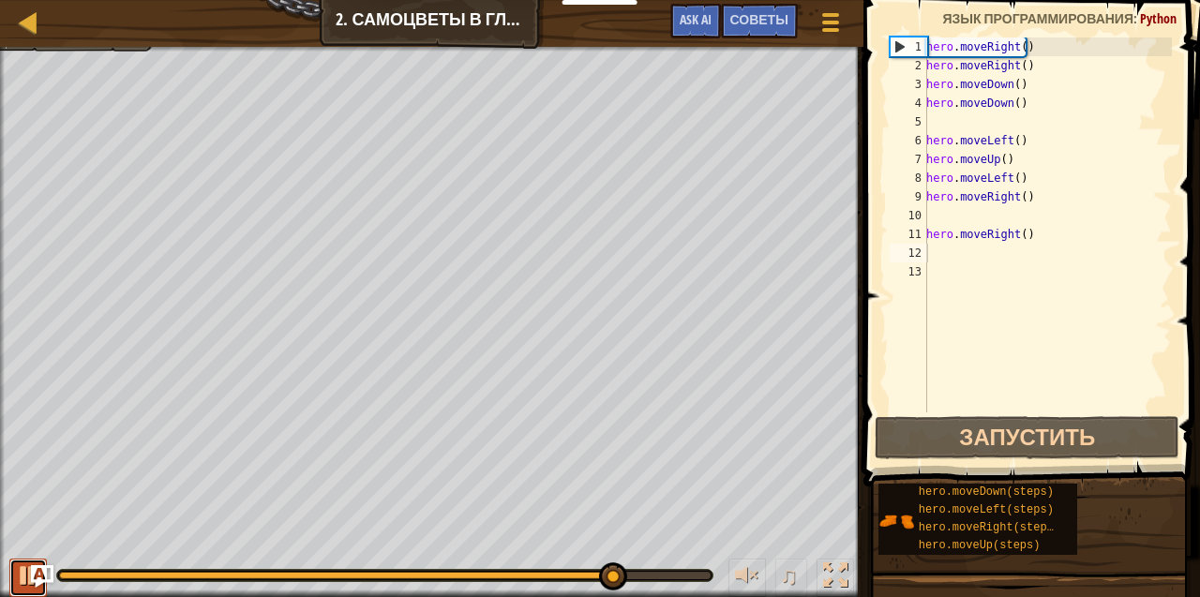
click at [44, 563] on button at bounding box center [27, 578] width 37 height 38
click at [51, 568] on div "Курсы Введение в Информатику 2. Самоцветы в глубине Меню игры Готово Советы Ask…" at bounding box center [600, 298] width 1200 height 597
click at [34, 571] on img "Ask AI" at bounding box center [42, 576] width 24 height 24
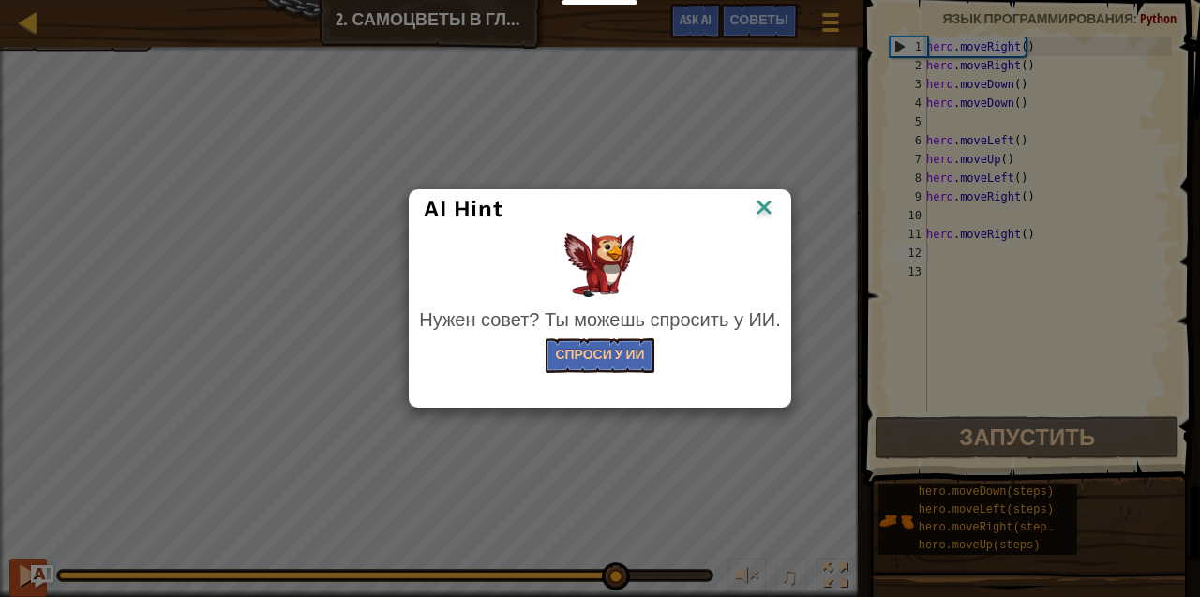
click at [21, 572] on div "AI Hint Нужен совет? Ты можешь спросить у ИИ. Спроси у ИИ" at bounding box center [600, 298] width 1200 height 597
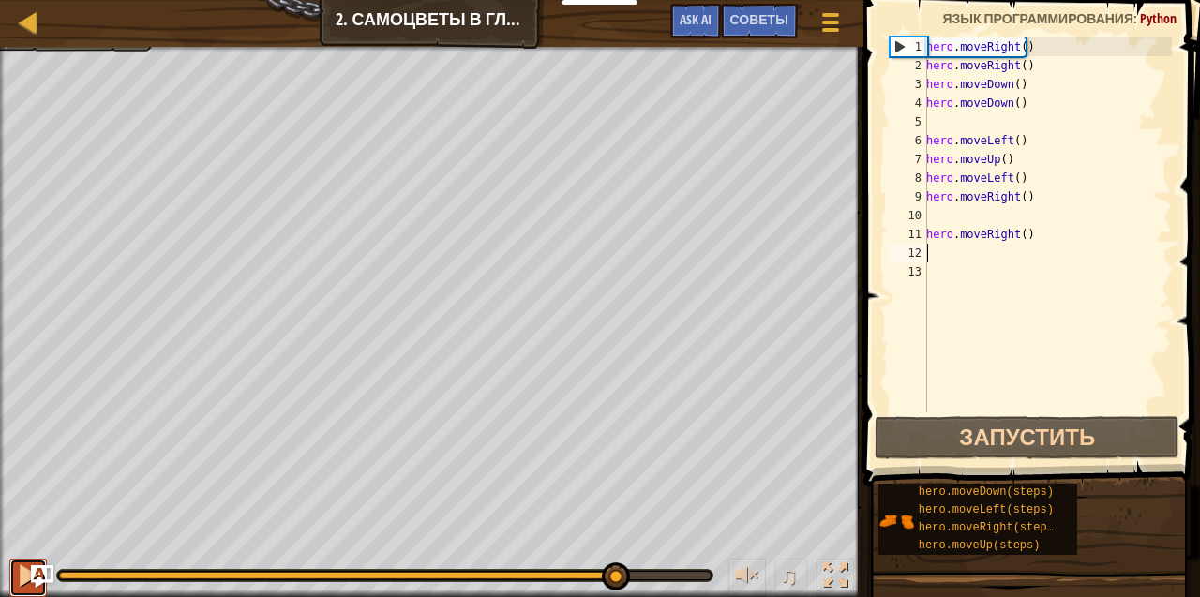
click at [21, 572] on div at bounding box center [28, 575] width 24 height 24
drag, startPoint x: 706, startPoint y: 576, endPoint x: 409, endPoint y: 568, distance: 297.2
click at [409, 568] on div at bounding box center [411, 576] width 28 height 28
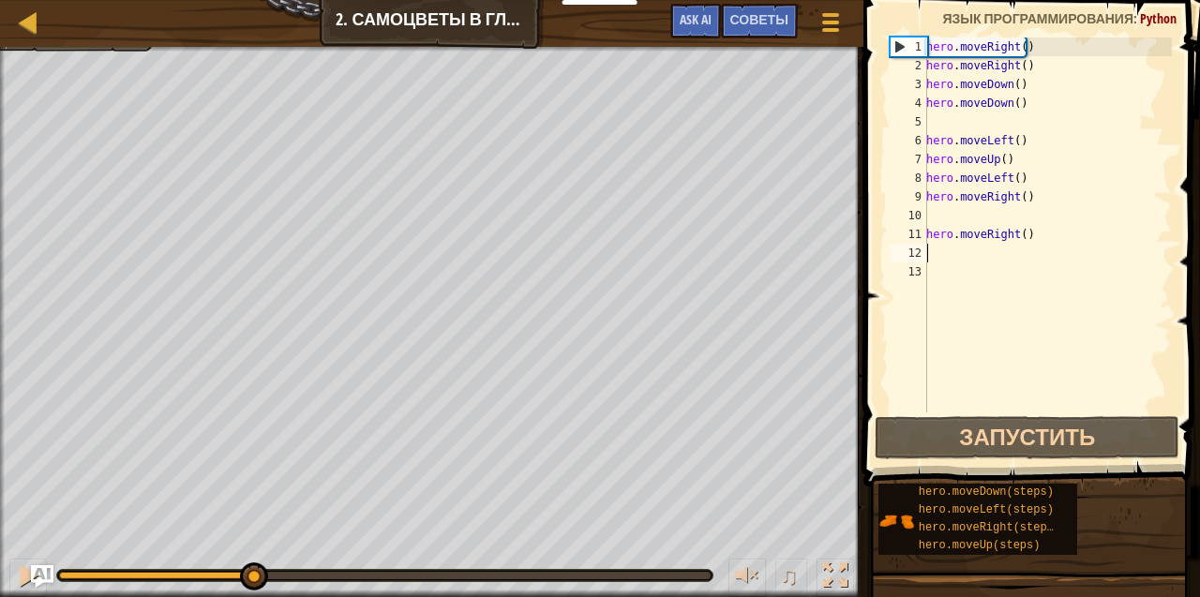
drag, startPoint x: 397, startPoint y: 561, endPoint x: 249, endPoint y: 596, distance: 152.1
click at [247, 568] on div at bounding box center [254, 576] width 28 height 28
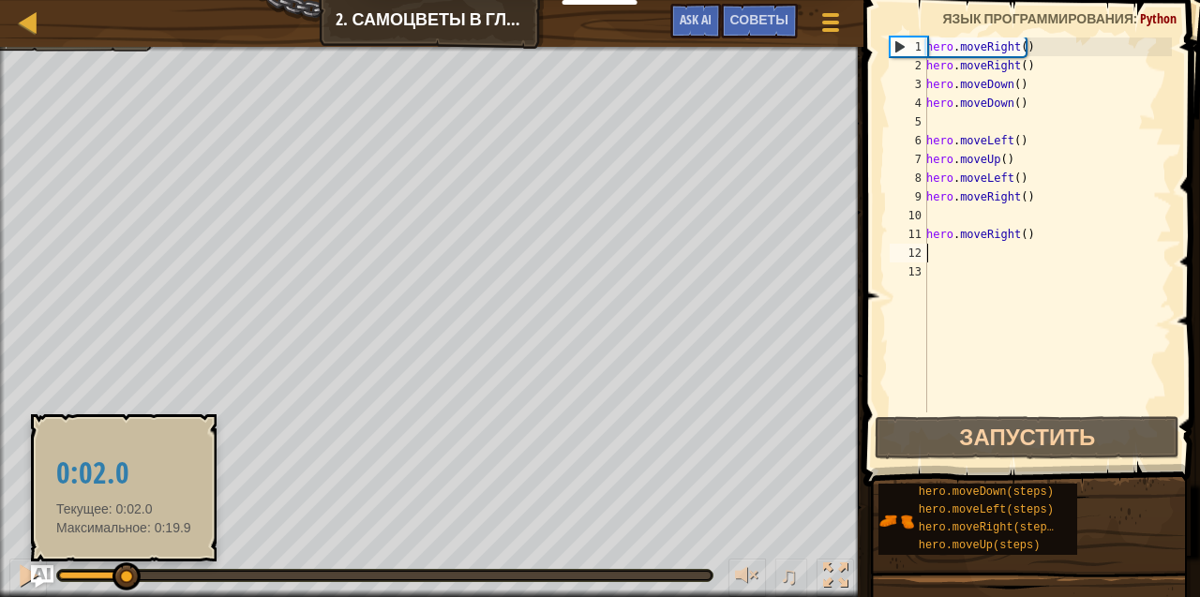
drag, startPoint x: 249, startPoint y: 581, endPoint x: 127, endPoint y: 587, distance: 122.0
click at [126, 587] on div at bounding box center [126, 576] width 28 height 28
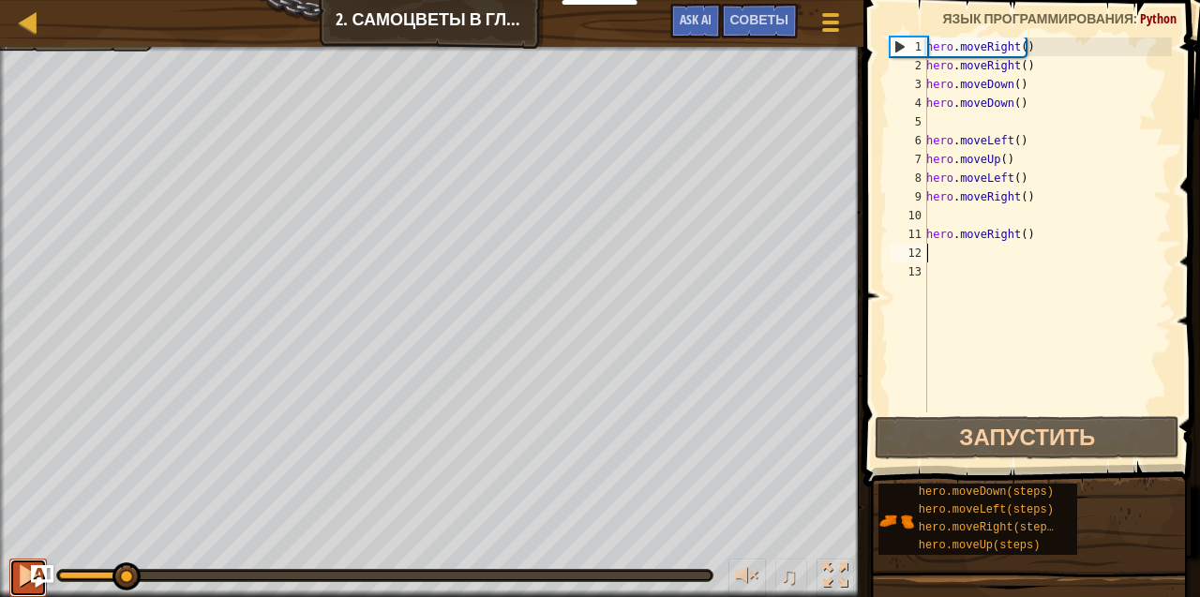
click at [27, 567] on div at bounding box center [28, 575] width 24 height 24
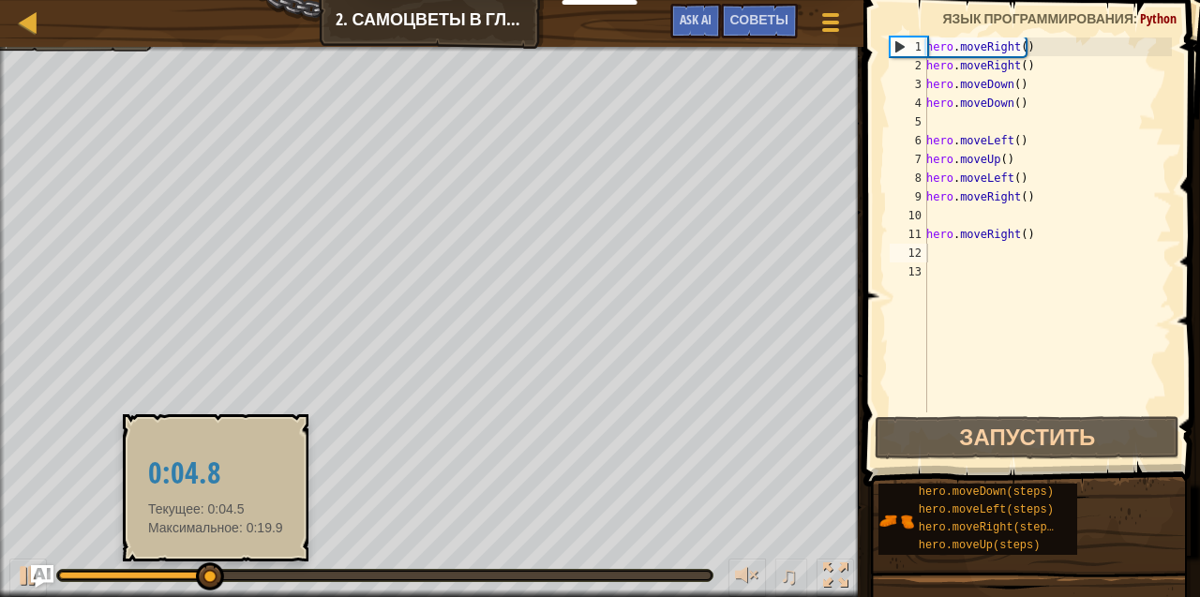
drag, startPoint x: 193, startPoint y: 591, endPoint x: 216, endPoint y: 580, distance: 24.7
click at [216, 580] on div "♫" at bounding box center [431, 571] width 863 height 56
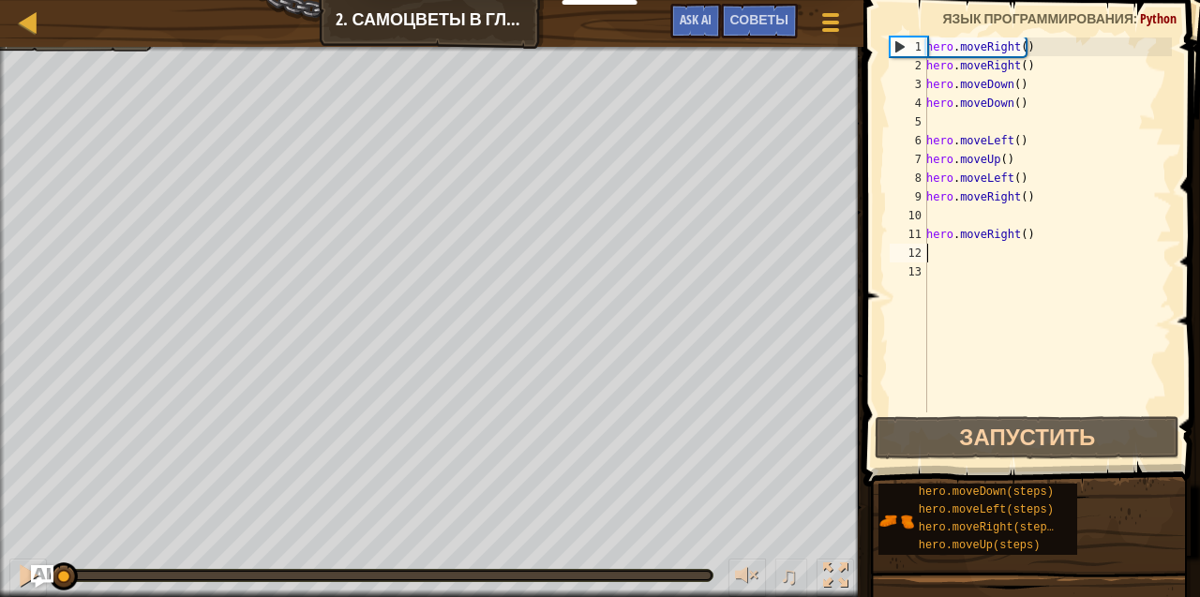
drag, startPoint x: 216, startPoint y: 580, endPoint x: 0, endPoint y: 559, distance: 216.7
click at [0, 559] on div "♫" at bounding box center [431, 571] width 863 height 56
drag, startPoint x: 206, startPoint y: 570, endPoint x: 225, endPoint y: 566, distance: 19.1
click at [208, 570] on div at bounding box center [384, 575] width 655 height 11
drag, startPoint x: 262, startPoint y: 562, endPoint x: 366, endPoint y: 566, distance: 104.1
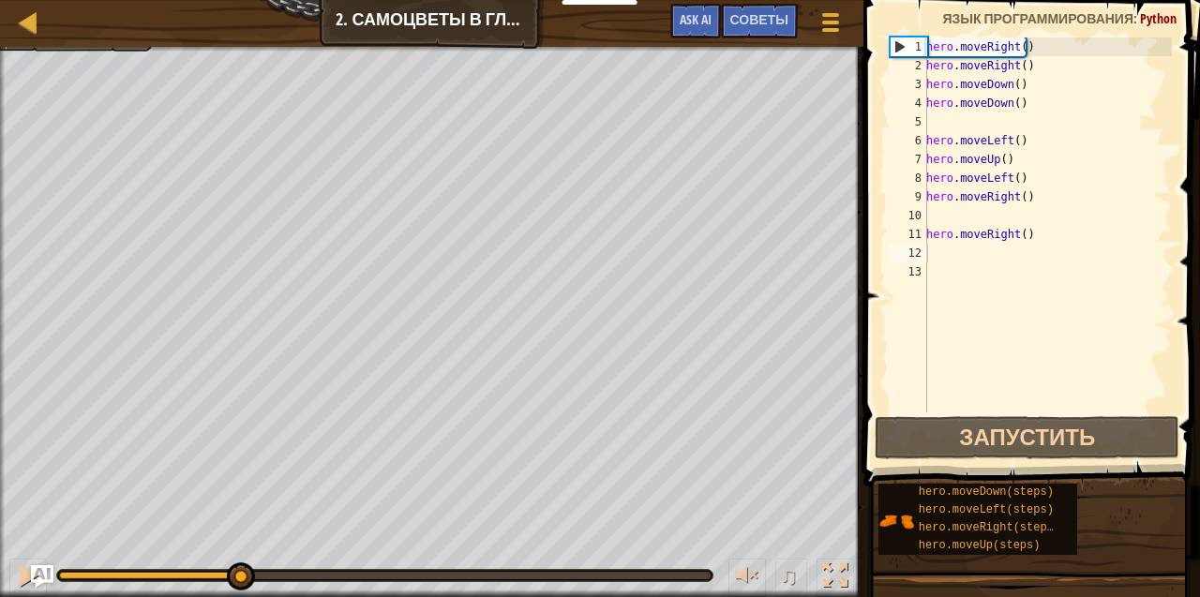
click at [366, 566] on div "♫" at bounding box center [431, 571] width 863 height 56
type textarea "h"
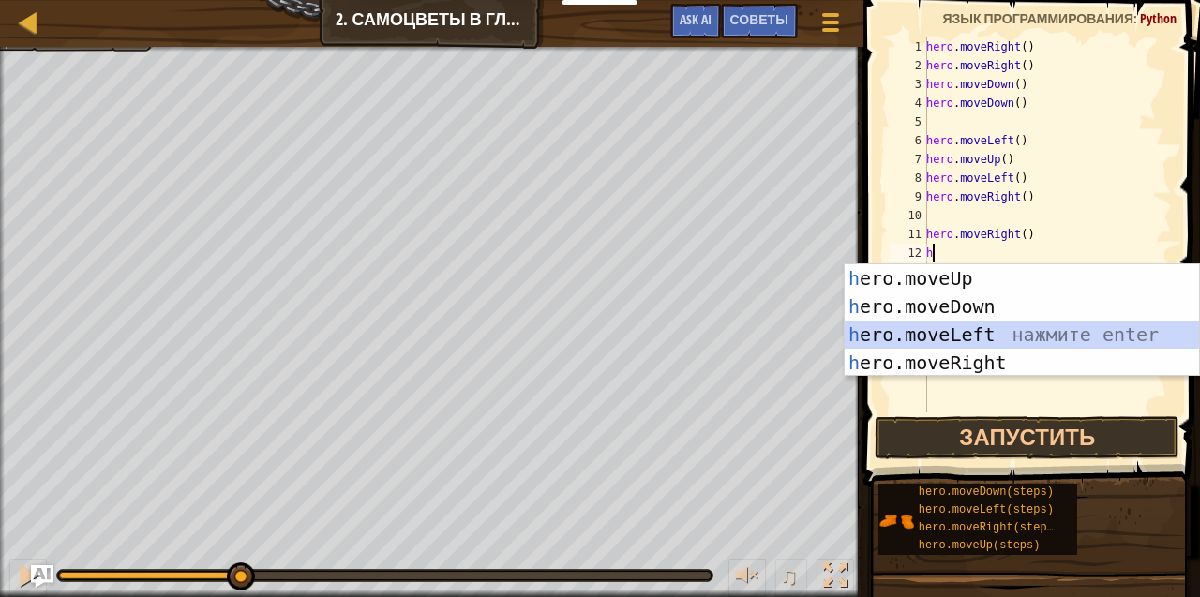
click at [933, 340] on div "h ero.moveUp нажмите enter h ero.moveDown нажмите enter h ero.moveLeft нажмите …" at bounding box center [1022, 348] width 355 height 169
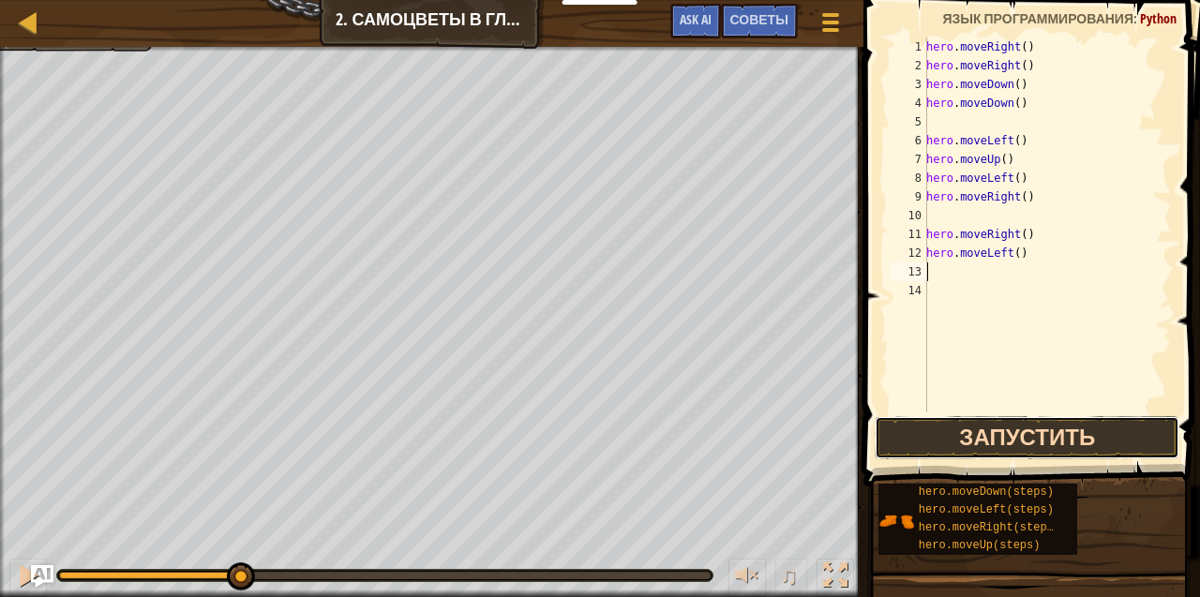
click at [975, 443] on button "Запустить" at bounding box center [1027, 437] width 305 height 43
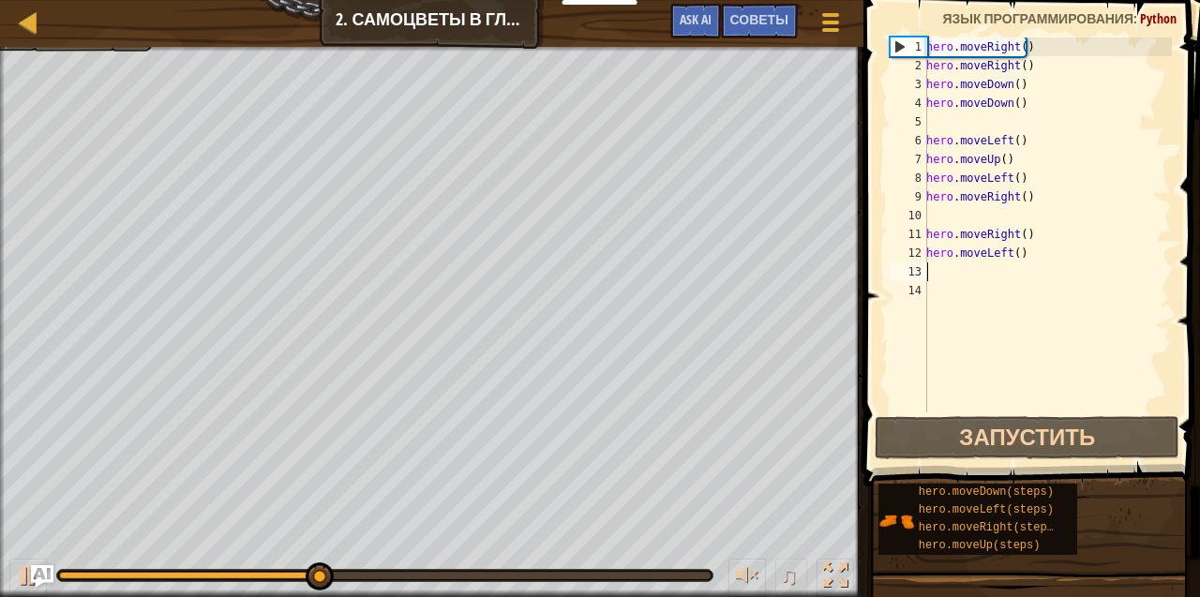
type textarea "h"
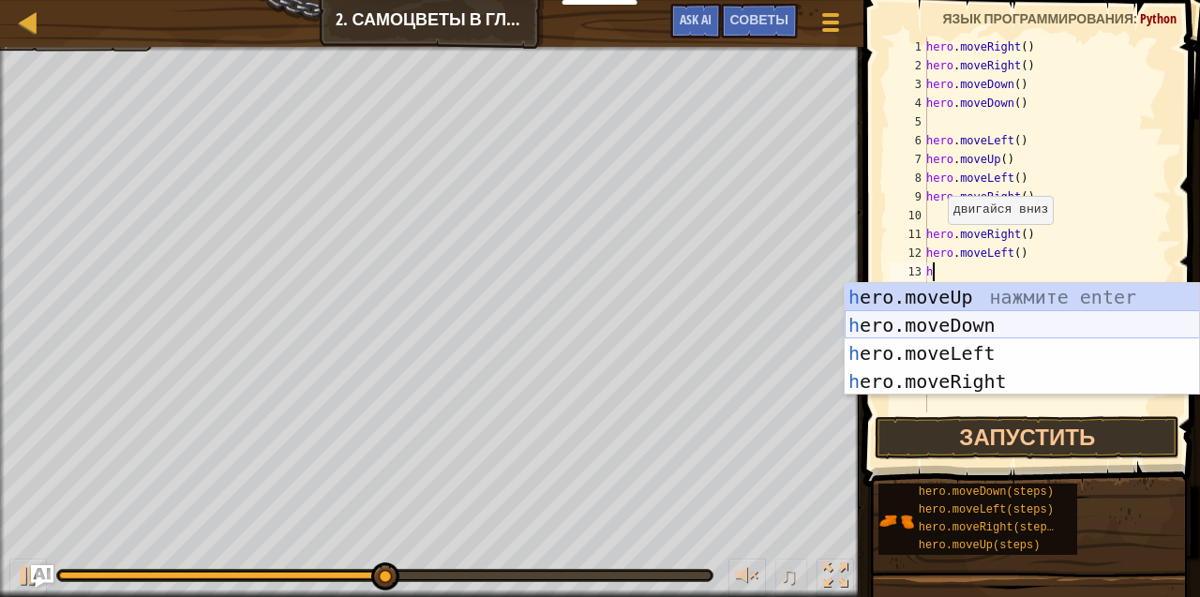
drag, startPoint x: 919, startPoint y: 318, endPoint x: 940, endPoint y: 303, distance: 26.3
click at [911, 308] on div "h ero.moveUp нажмите enter h ero.moveDown нажмите enter h ero.moveLeft нажмите …" at bounding box center [1022, 367] width 355 height 169
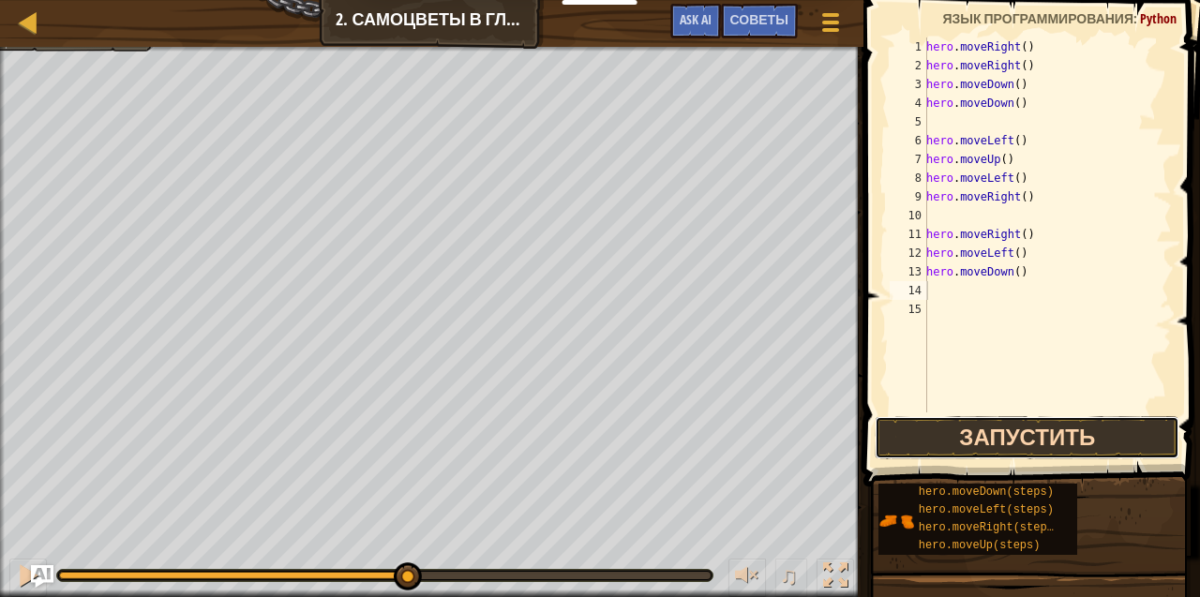
click at [1010, 443] on button "Запустить" at bounding box center [1027, 437] width 305 height 43
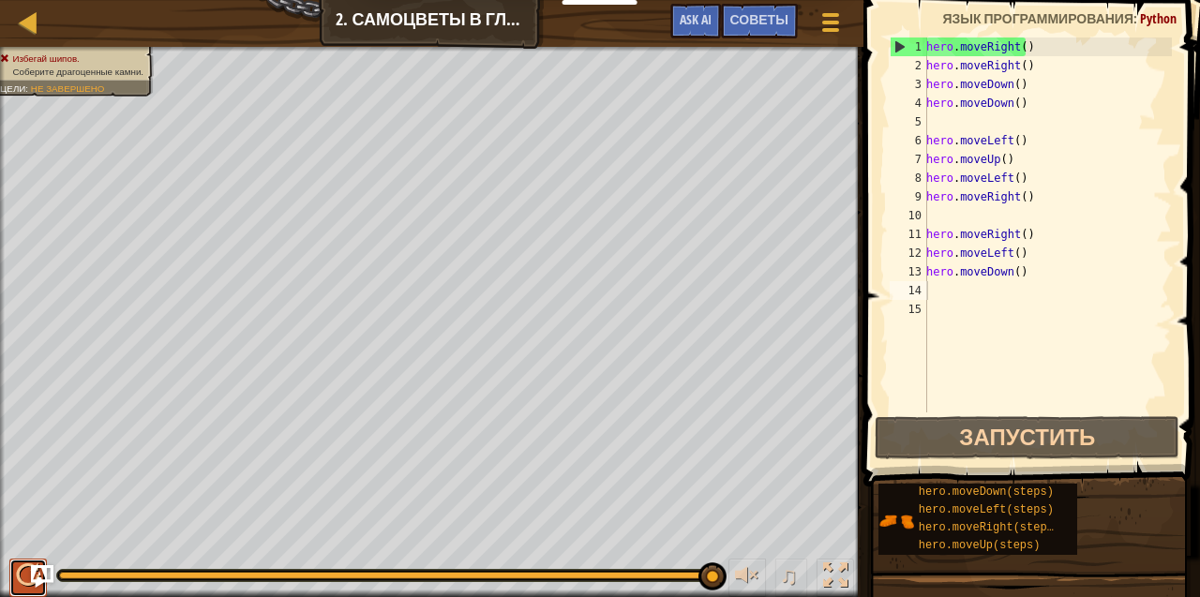
drag, startPoint x: 25, startPoint y: 584, endPoint x: 36, endPoint y: 589, distance: 11.3
click at [36, 589] on button at bounding box center [27, 578] width 37 height 38
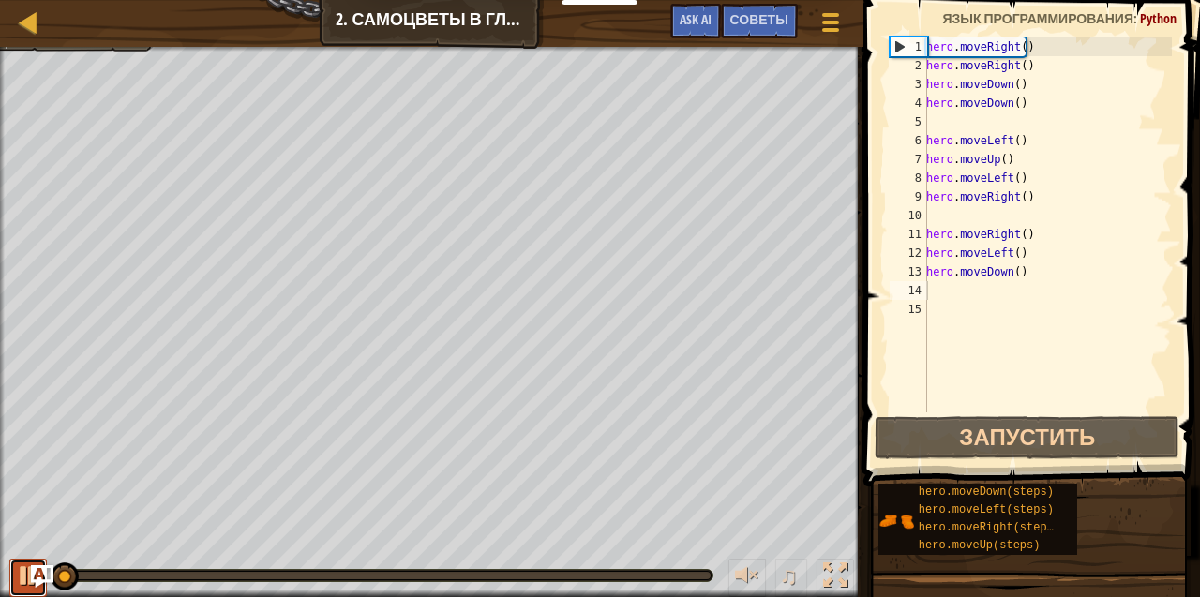
click at [36, 589] on button at bounding box center [27, 578] width 37 height 38
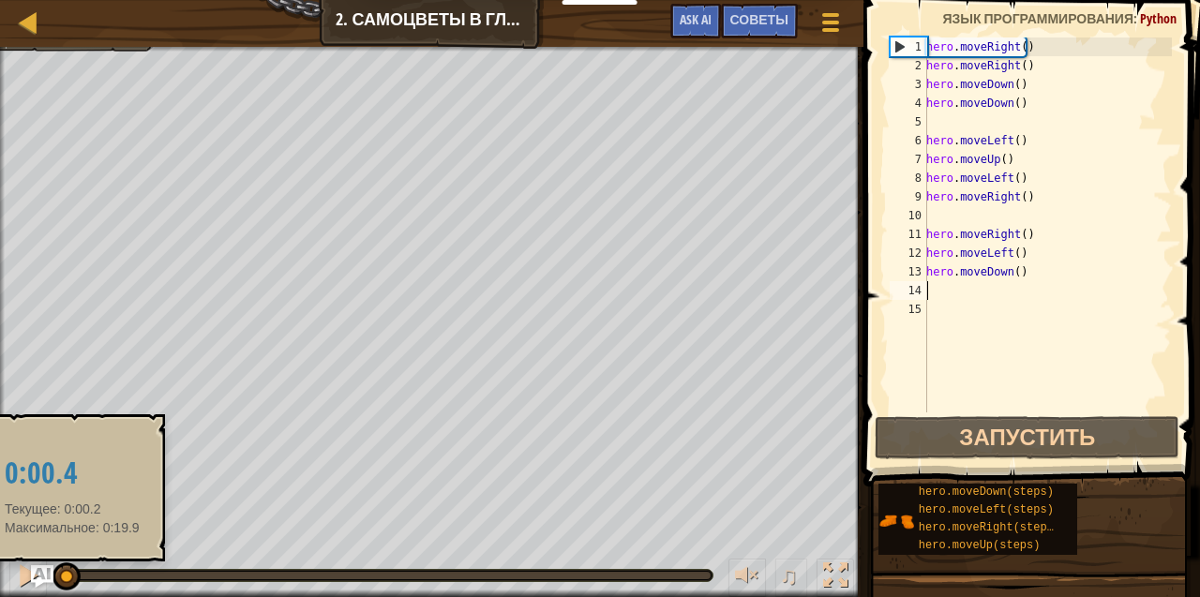
type textarea "h"
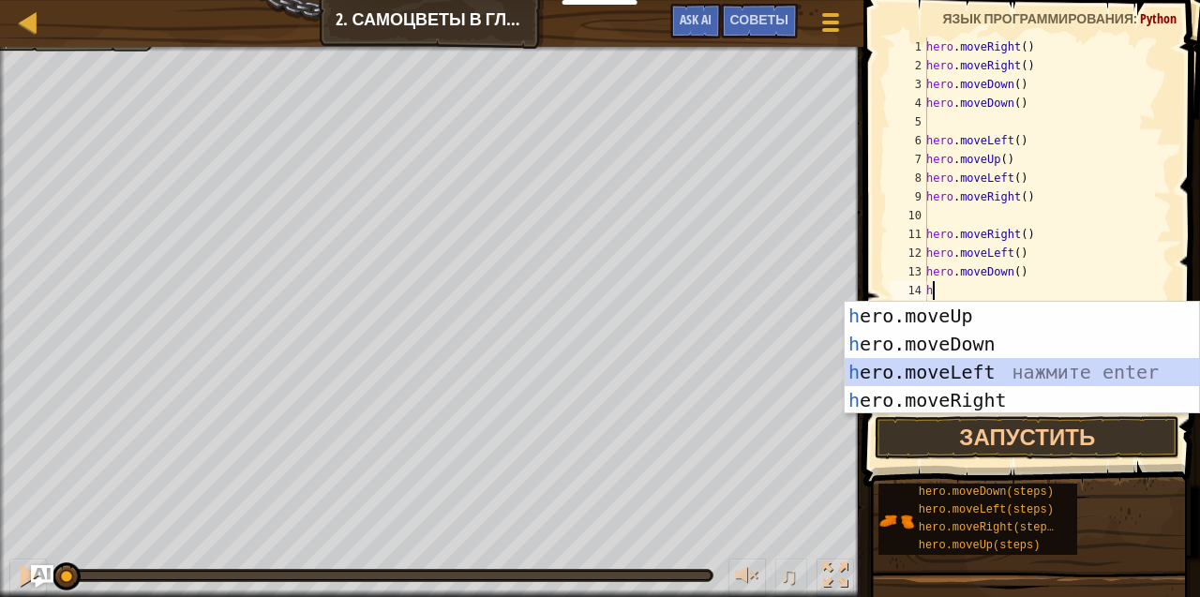
click at [879, 367] on div "h ero.moveUp нажмите enter h ero.moveDown нажмите enter h ero.moveLeft нажмите …" at bounding box center [1022, 386] width 355 height 169
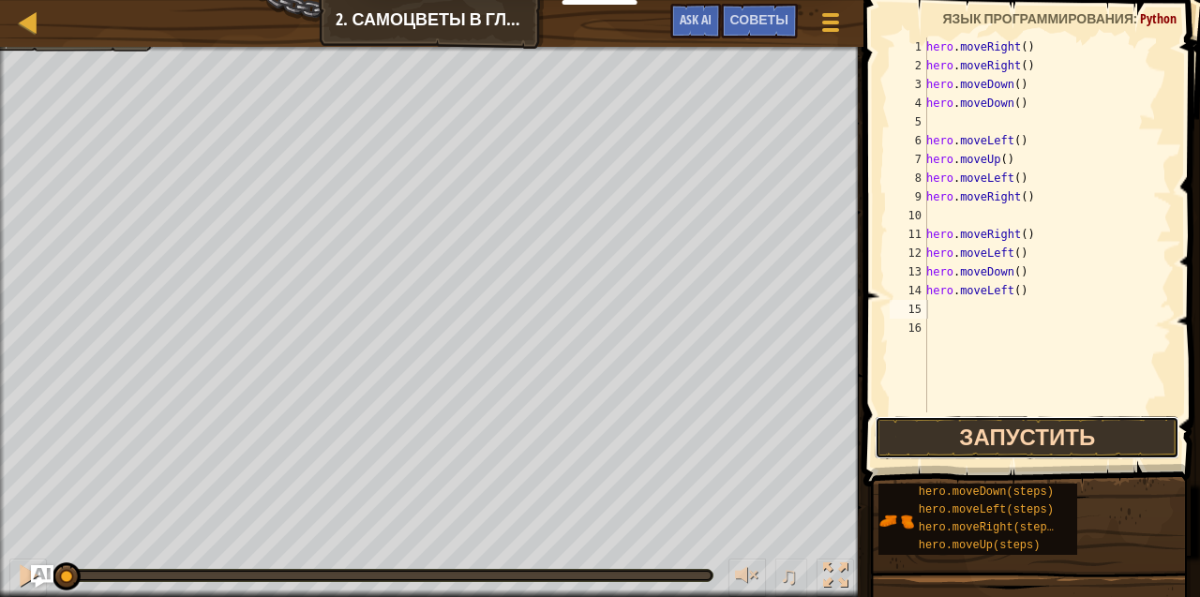
click at [907, 441] on button "Запустить" at bounding box center [1027, 437] width 305 height 43
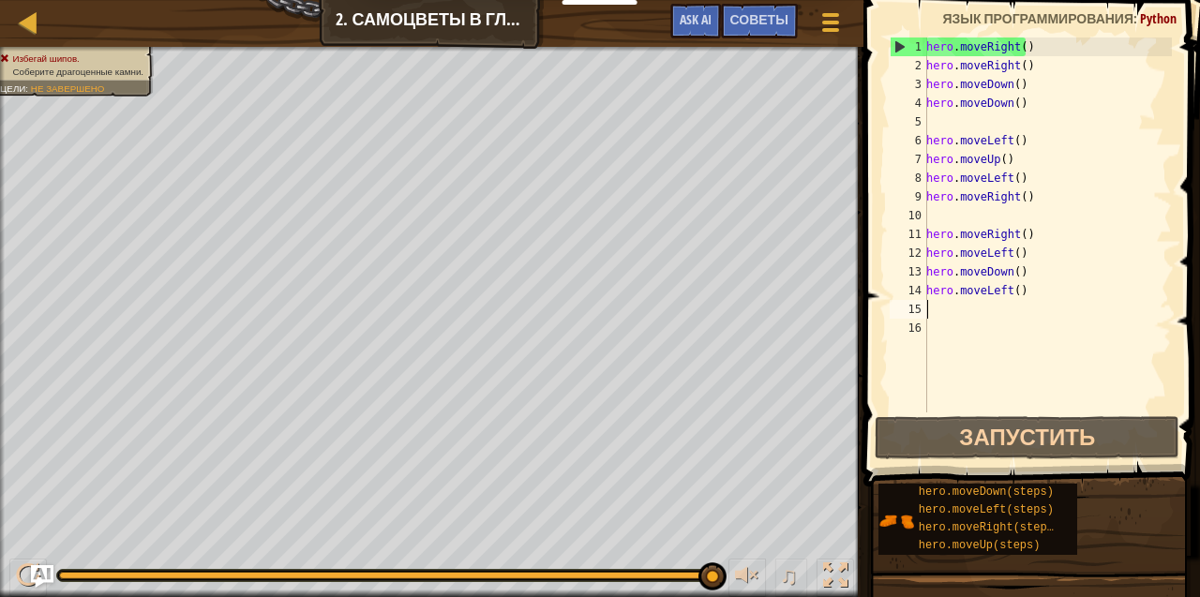
click at [737, 538] on div "Избегай шипов. Соберите драгоценные камни. Цели : Не завершено ♫ [PERSON_NAME] …" at bounding box center [600, 322] width 1200 height 550
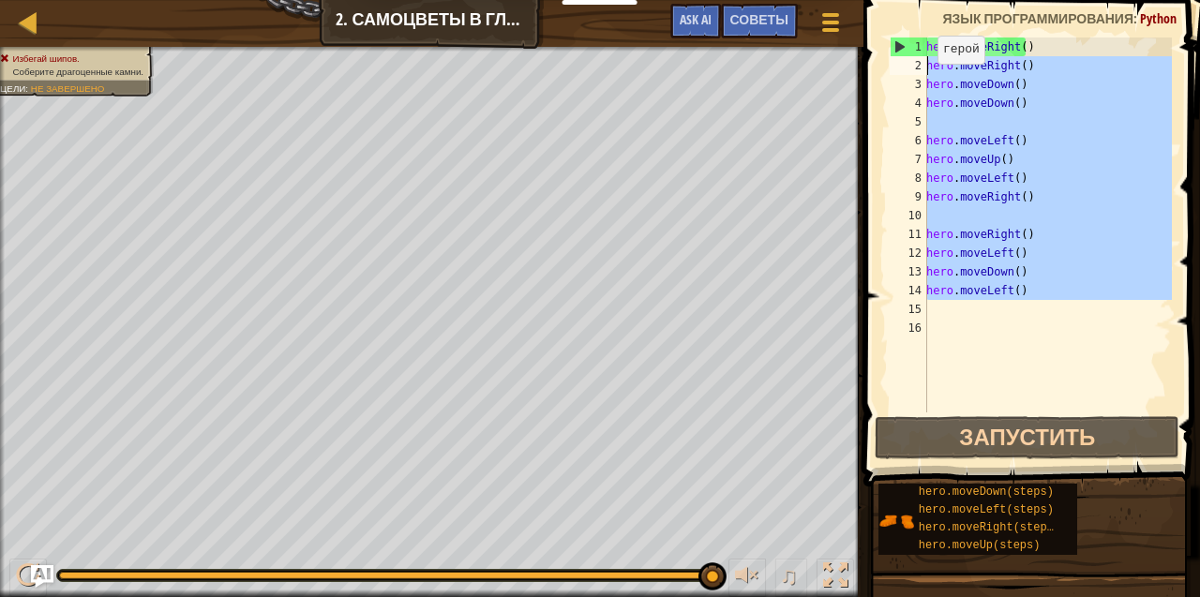
drag, startPoint x: 1028, startPoint y: 311, endPoint x: 913, endPoint y: 62, distance: 274.7
click at [913, 62] on div "1 2 3 4 5 6 7 8 9 10 11 12 13 14 15 16 hero . moveRight ( ) hero . moveRight ( …" at bounding box center [1029, 224] width 286 height 375
type textarea "hero.moveRight() hero.moveDown()"
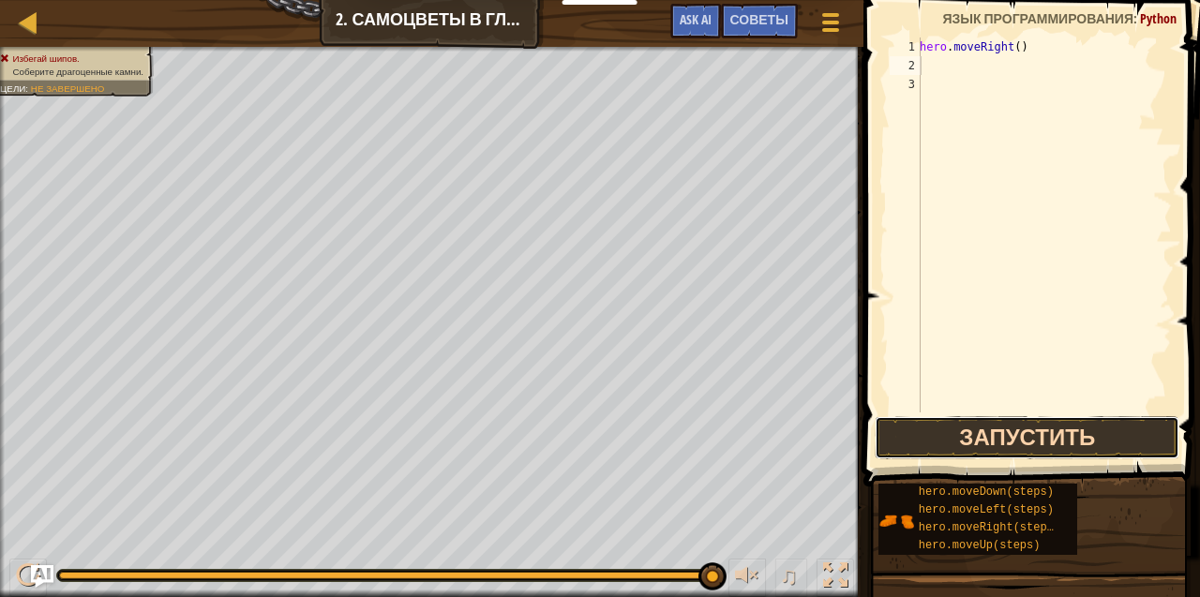
click at [994, 431] on button "Запустить" at bounding box center [1027, 437] width 305 height 43
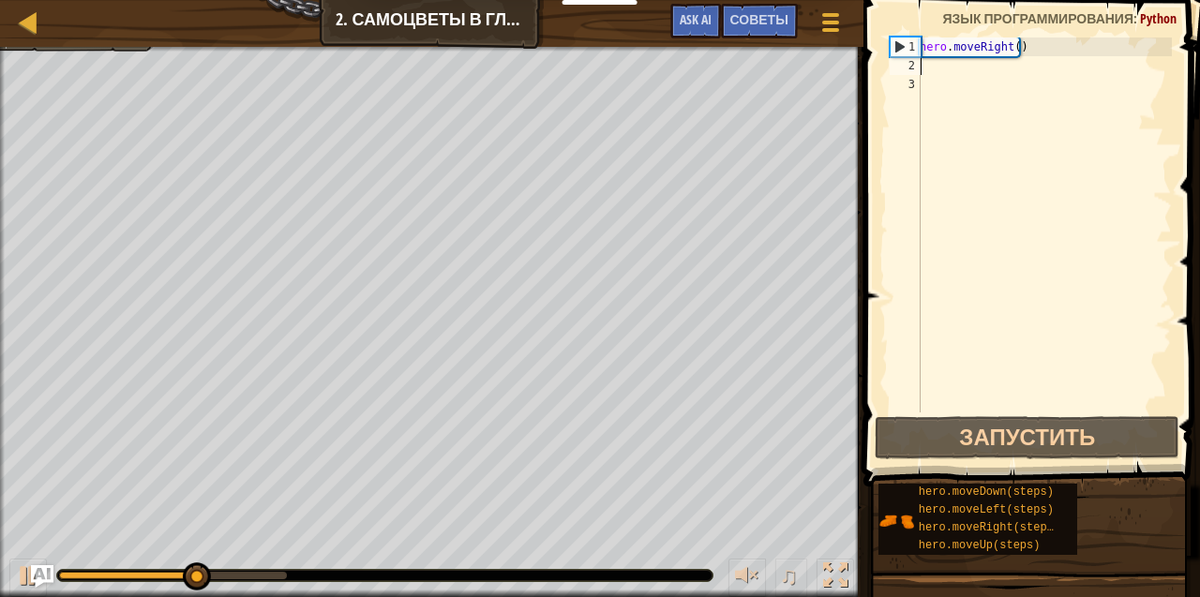
type textarea "h"
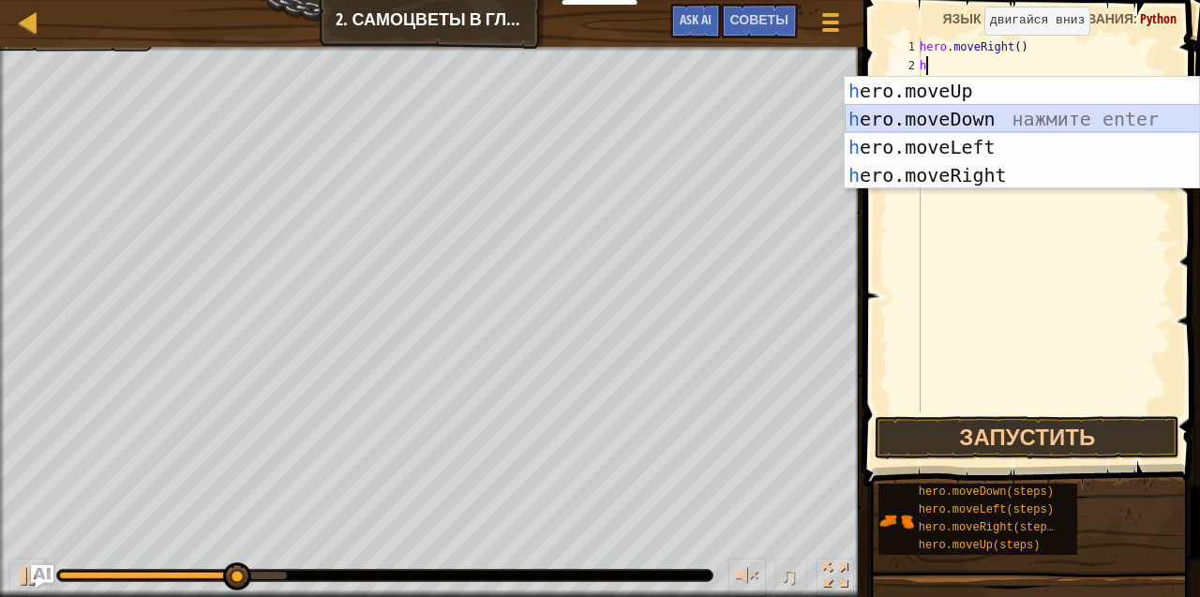
drag, startPoint x: 981, startPoint y: 120, endPoint x: 1003, endPoint y: 126, distance: 22.3
click at [984, 120] on div "h ero.moveUp нажмите enter h ero.moveDown нажмите enter h ero.moveLeft нажмите …" at bounding box center [1022, 161] width 355 height 169
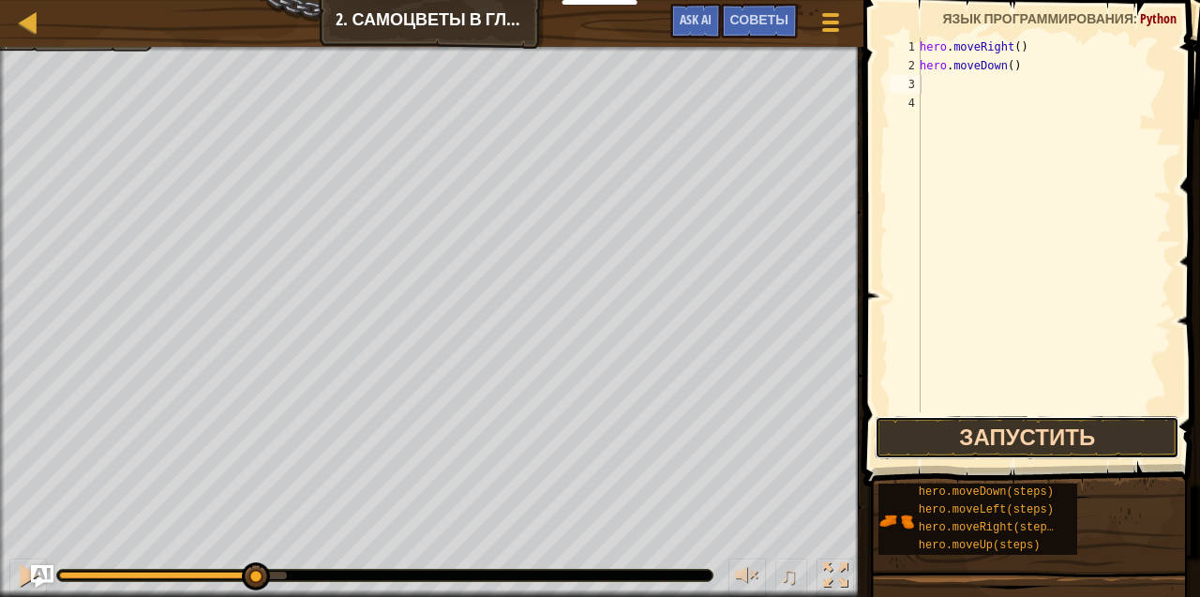
drag, startPoint x: 951, startPoint y: 437, endPoint x: 952, endPoint y: 424, distance: 13.2
click at [951, 428] on button "Запустить" at bounding box center [1027, 437] width 305 height 43
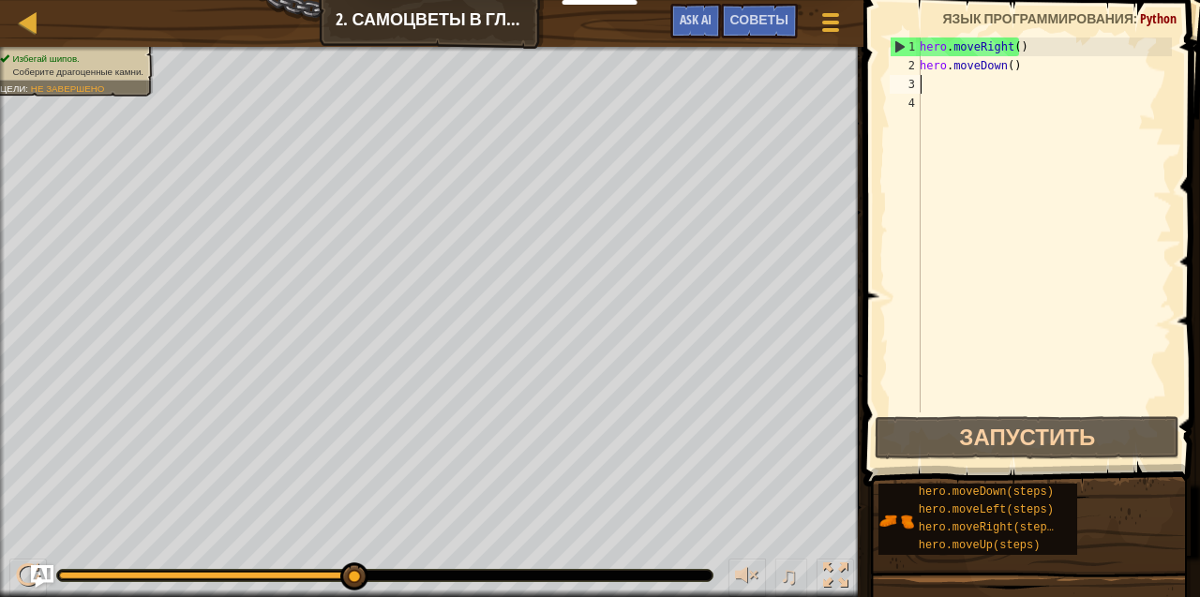
type textarea "h"
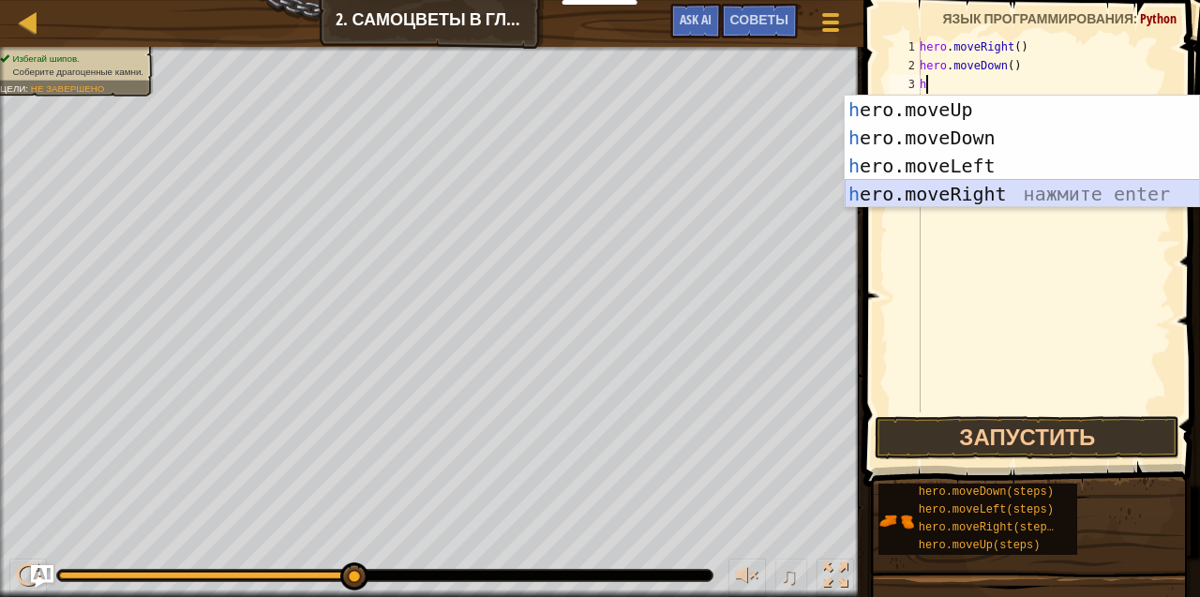
drag, startPoint x: 994, startPoint y: 180, endPoint x: 970, endPoint y: 258, distance: 81.3
click at [992, 188] on div "h ero.moveUp нажмите enter h ero.moveDown нажмите enter h ero.moveLeft нажмите …" at bounding box center [1022, 180] width 355 height 169
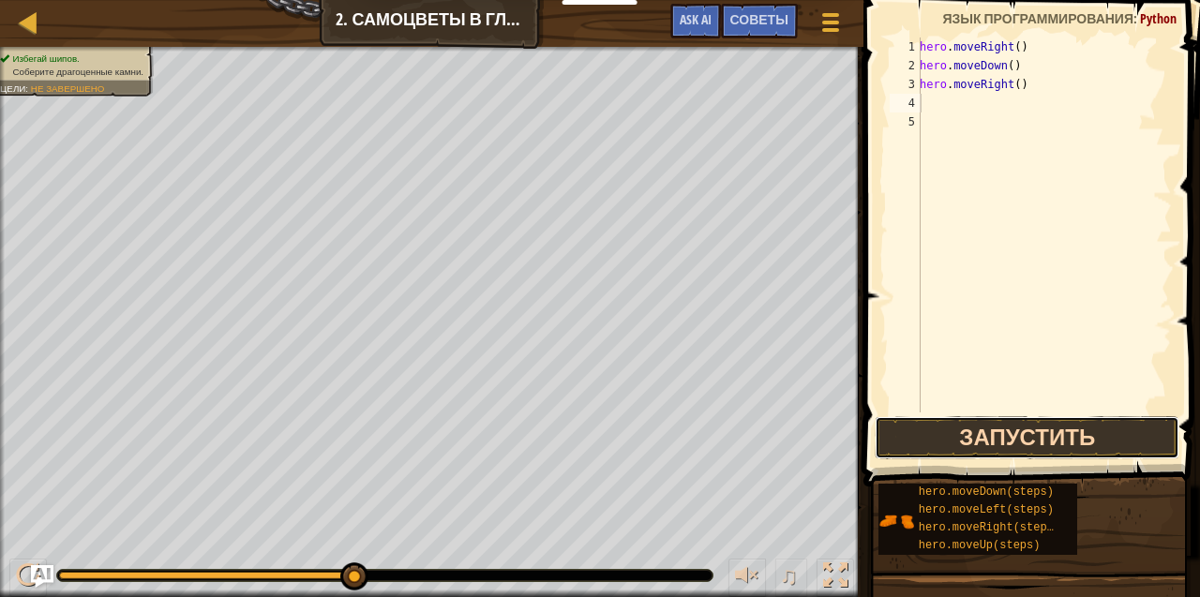
click at [1026, 435] on button "Запустить" at bounding box center [1027, 437] width 305 height 43
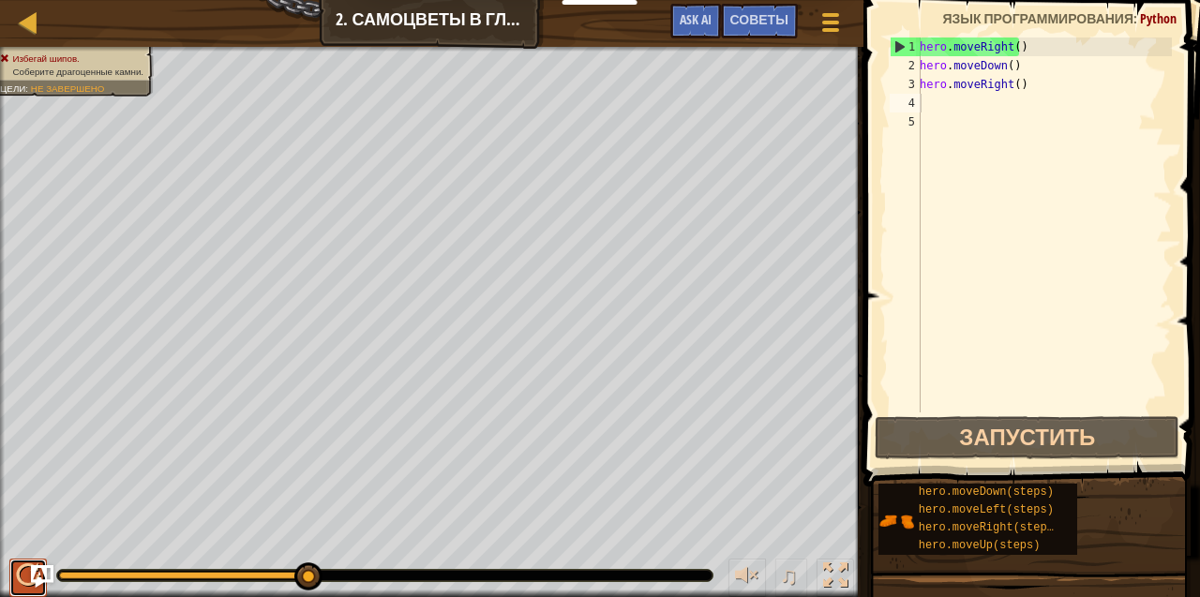
click at [25, 579] on div at bounding box center [28, 575] width 24 height 24
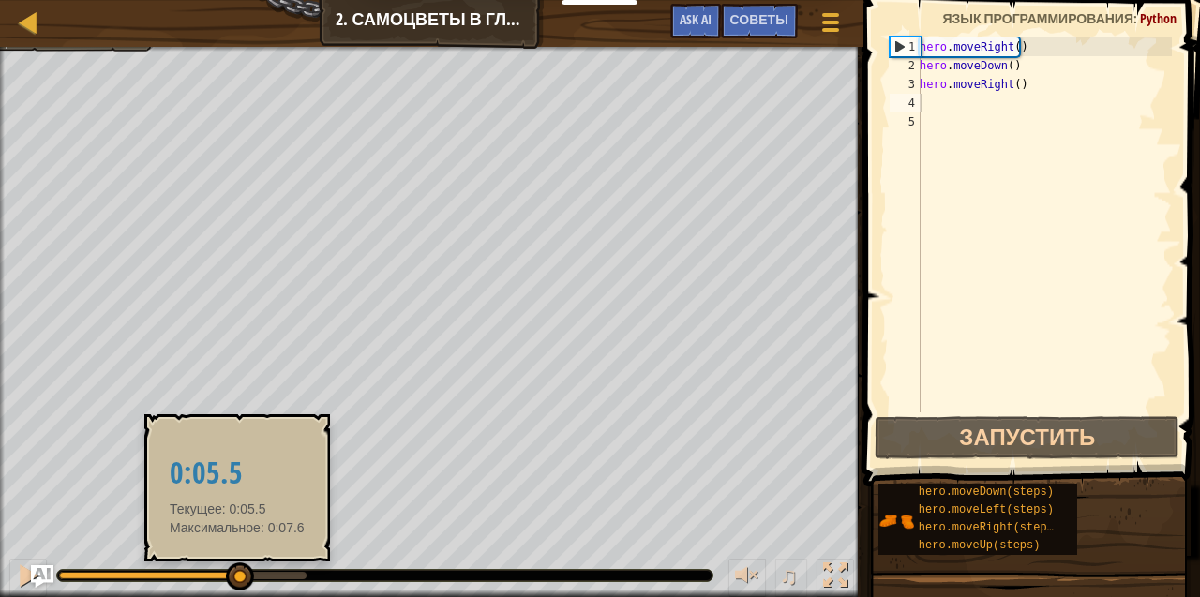
drag, startPoint x: 296, startPoint y: 573, endPoint x: 237, endPoint y: 585, distance: 60.3
click at [237, 585] on div at bounding box center [240, 576] width 28 height 28
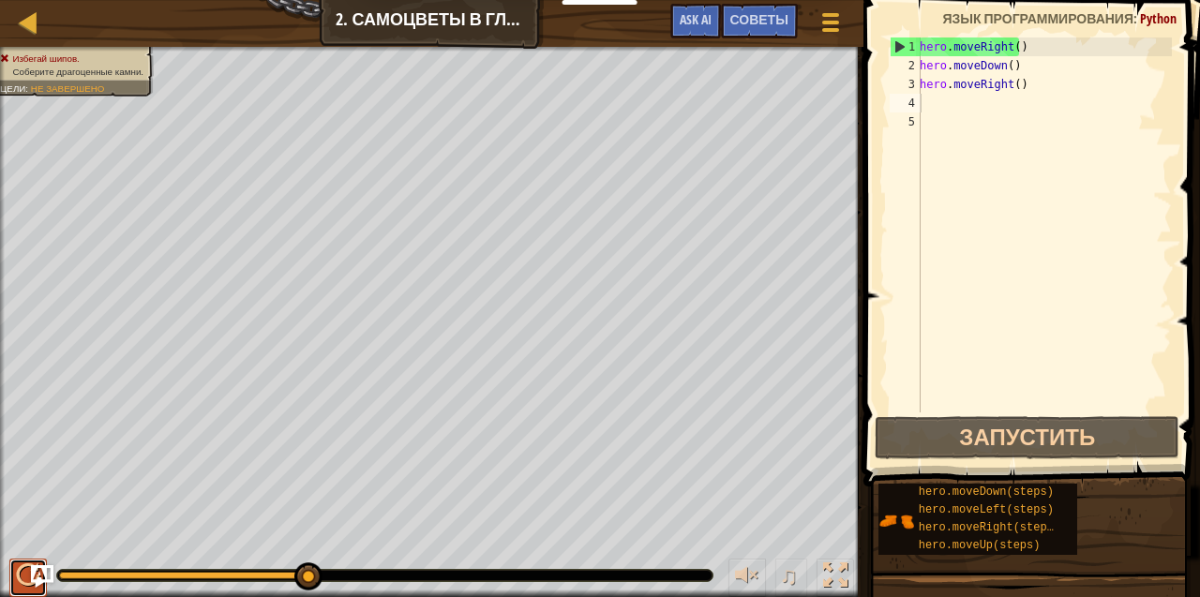
click at [16, 591] on button at bounding box center [27, 578] width 37 height 38
click at [27, 584] on button at bounding box center [27, 578] width 37 height 38
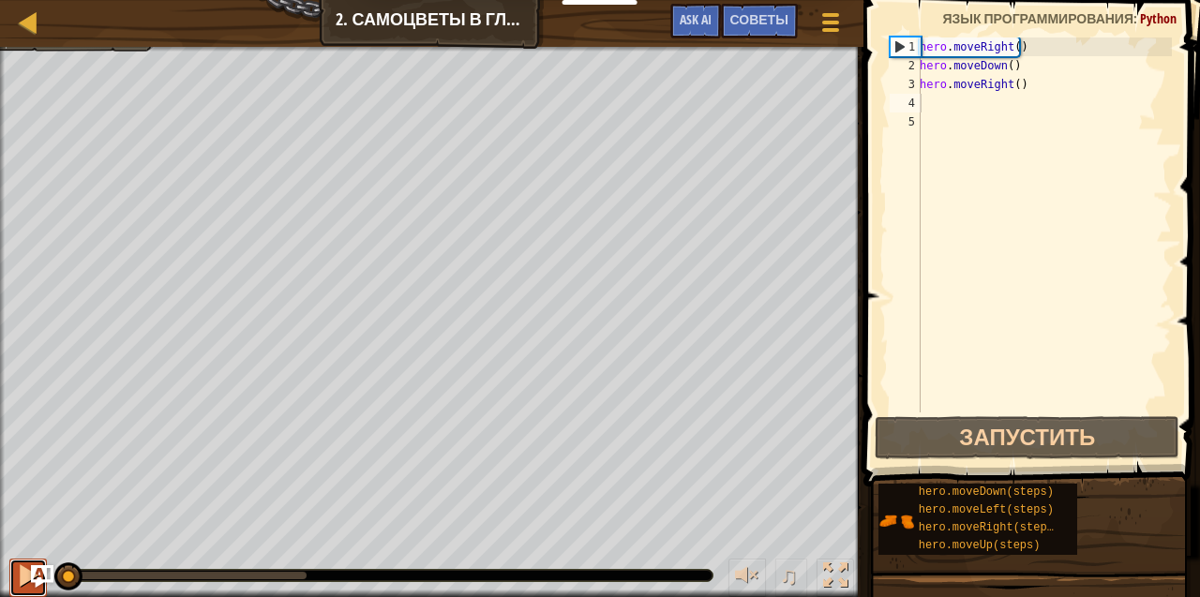
drag, startPoint x: 27, startPoint y: 584, endPoint x: 18, endPoint y: 592, distance: 12.6
click at [19, 592] on button at bounding box center [27, 578] width 37 height 38
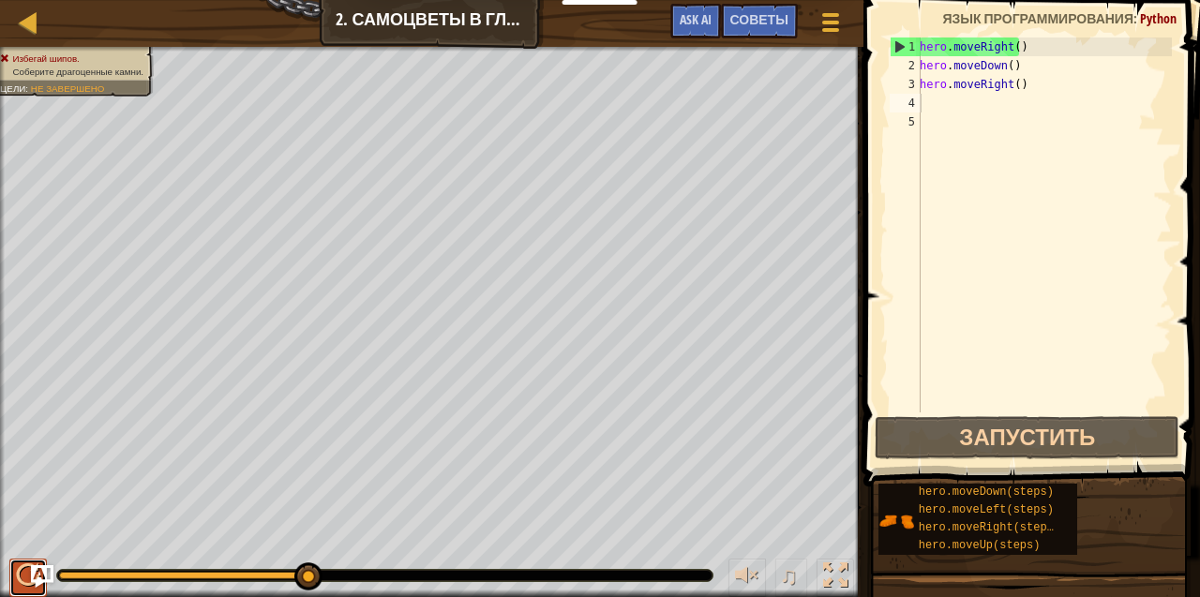
click at [22, 576] on div at bounding box center [28, 575] width 24 height 24
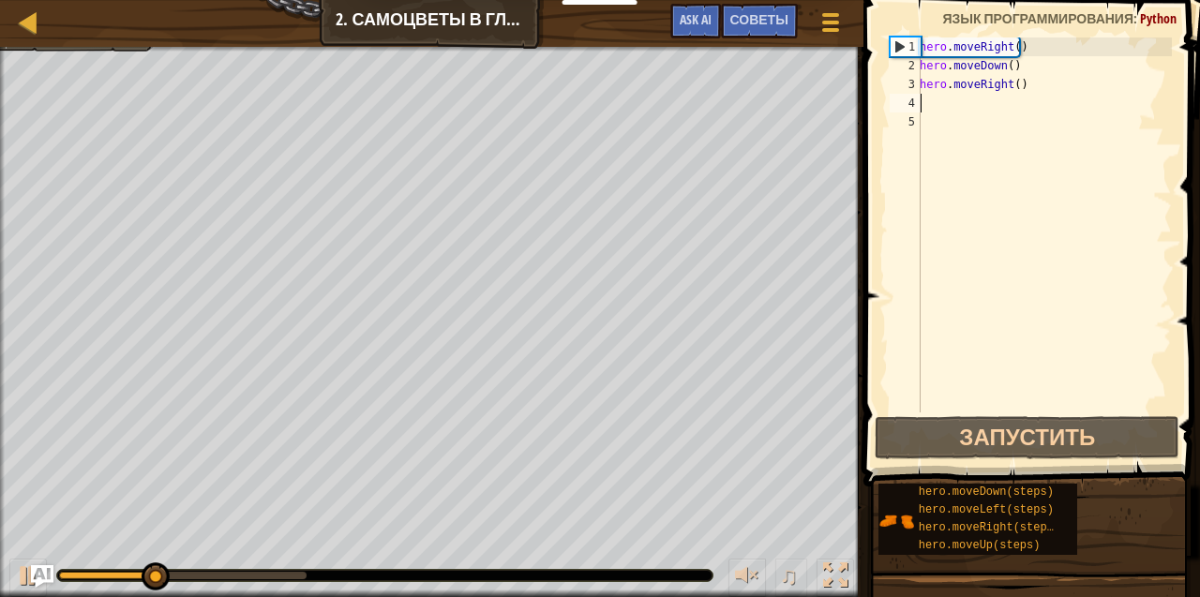
type textarea "h"
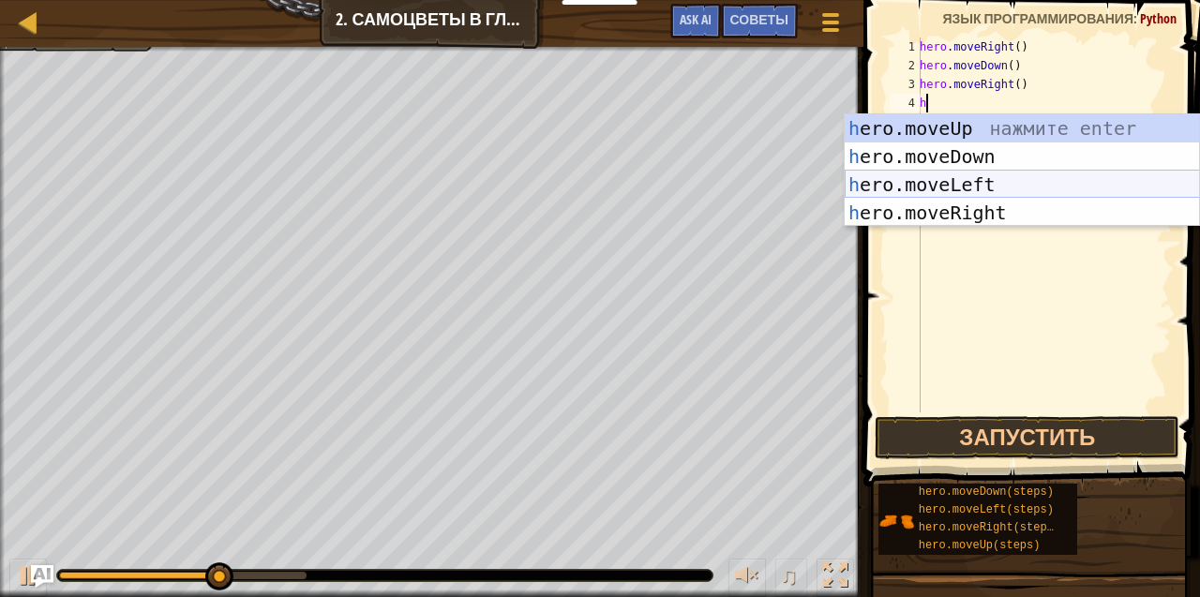
click at [892, 189] on div "h ero.moveUp нажмите enter h ero.moveDown нажмите enter h ero.moveLeft нажмите …" at bounding box center [1022, 198] width 355 height 169
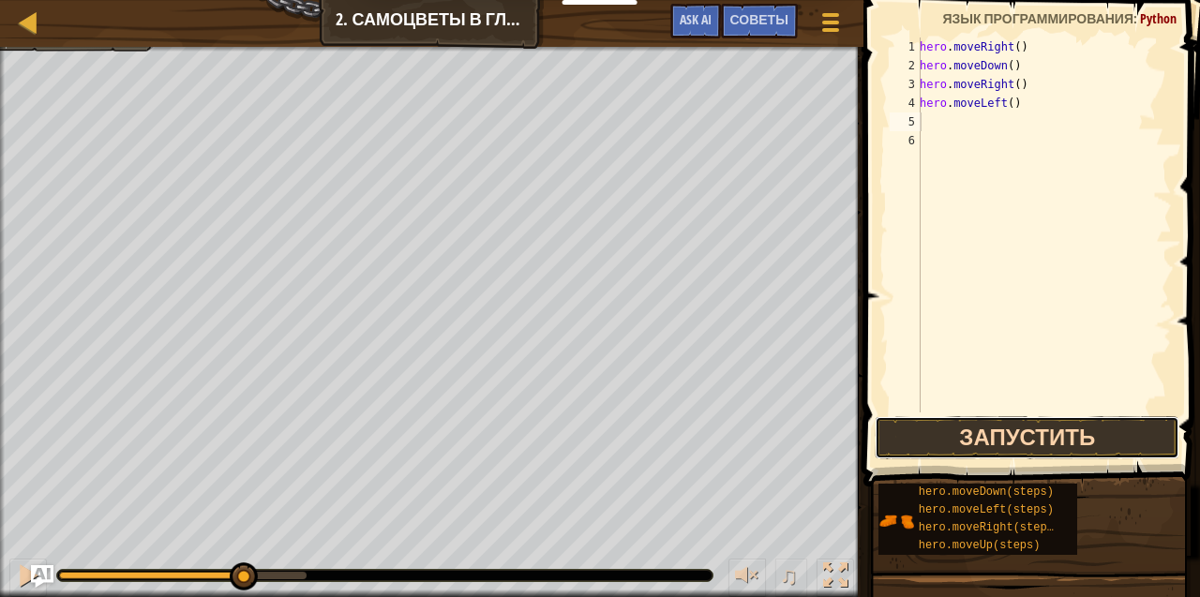
click at [920, 430] on button "Запустить" at bounding box center [1027, 437] width 305 height 43
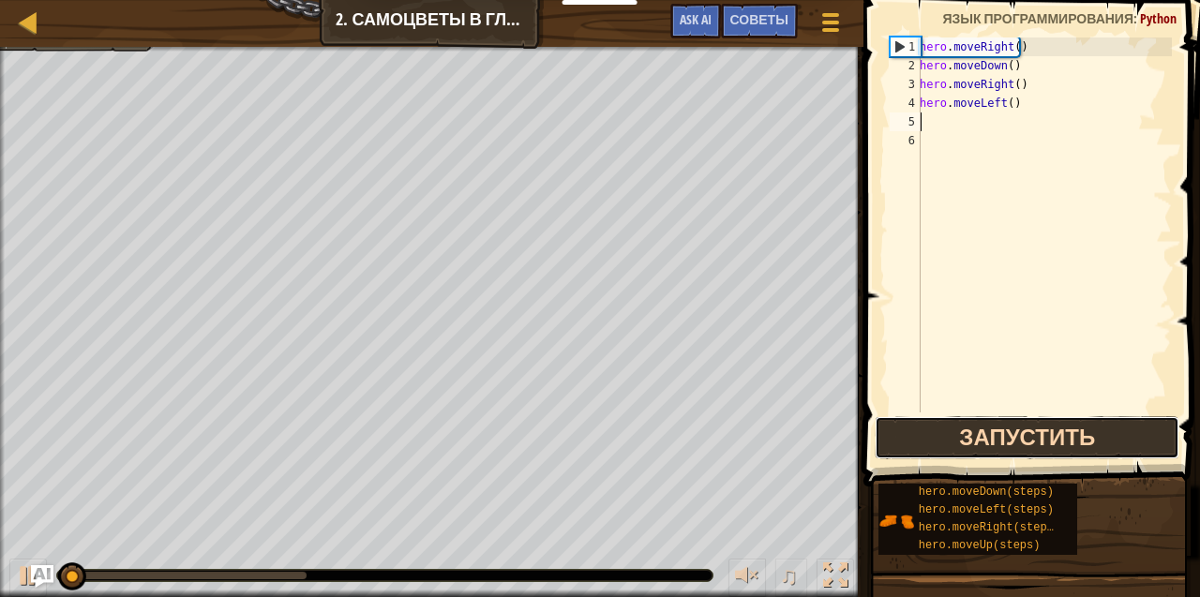
click at [920, 430] on button "Запустить" at bounding box center [1027, 437] width 305 height 43
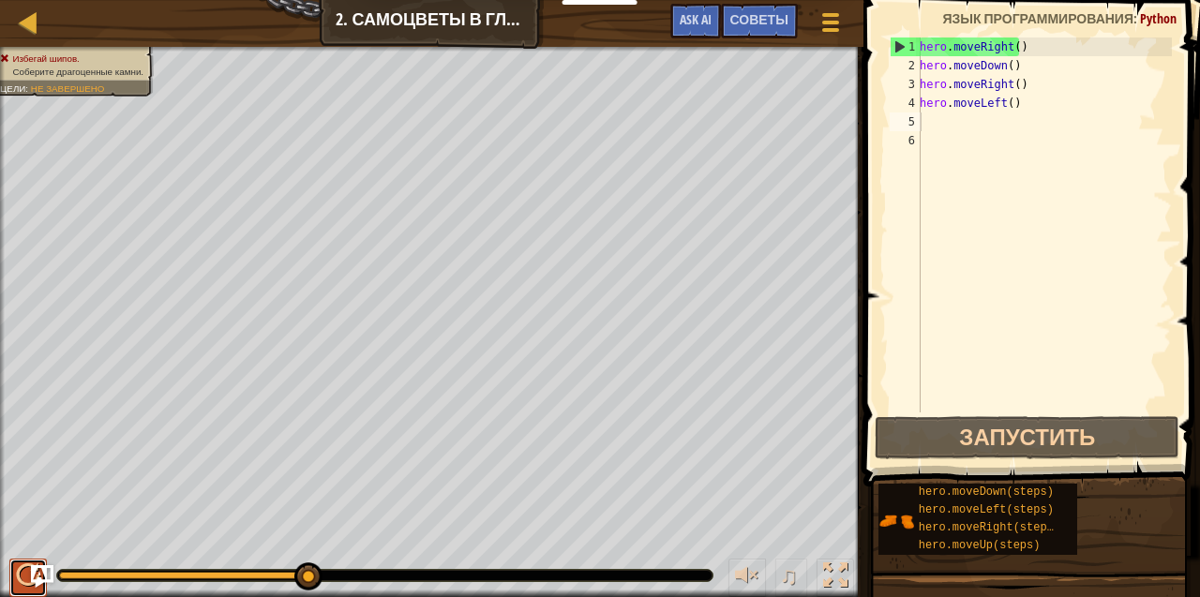
click at [9, 584] on button at bounding box center [27, 578] width 37 height 38
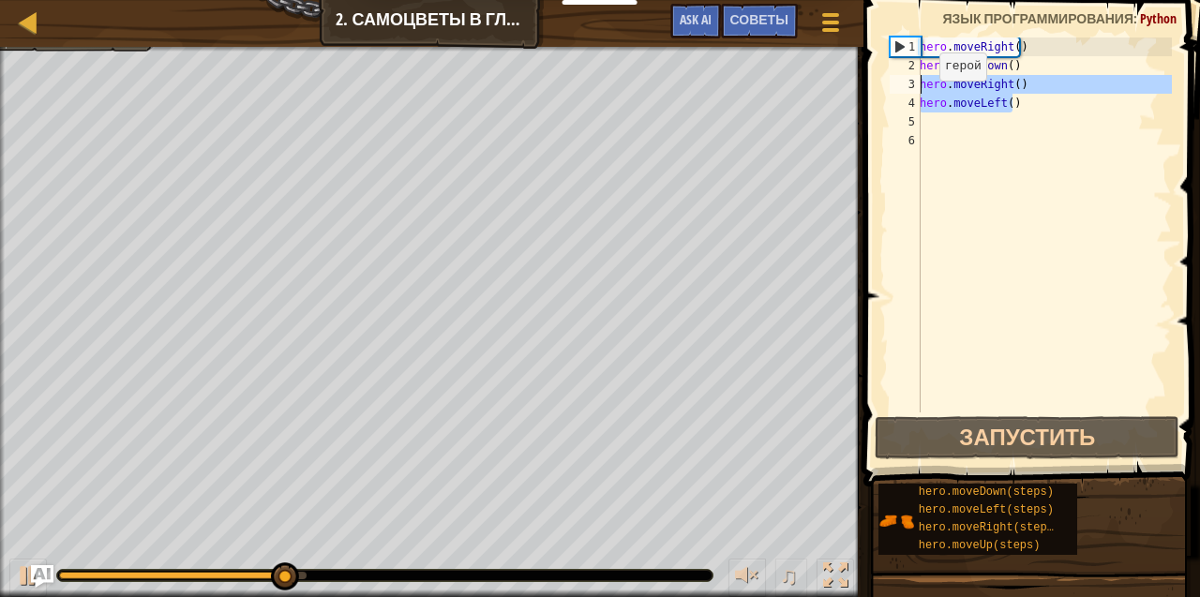
drag, startPoint x: 1014, startPoint y: 102, endPoint x: 907, endPoint y: 86, distance: 108.0
click at [907, 86] on div "1 2 3 4 5 6 hero . moveRight ( ) hero . moveDown ( ) hero . moveRight ( ) hero …" at bounding box center [1029, 224] width 286 height 375
type textarea "hero.moveRight() hero.moveLeft()"
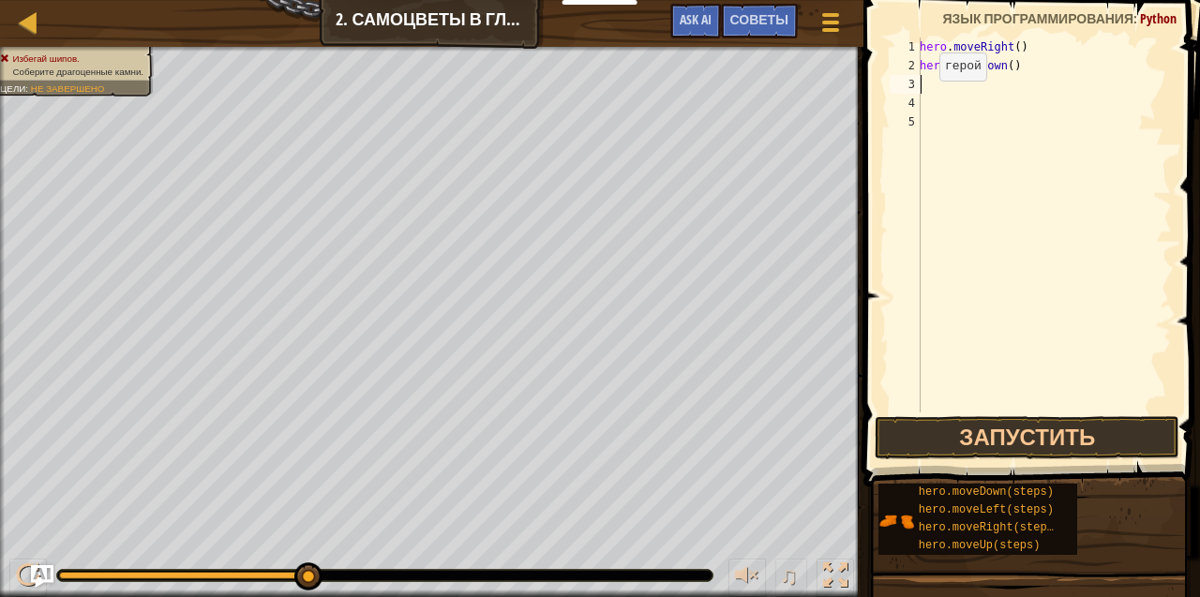
type textarea "h"
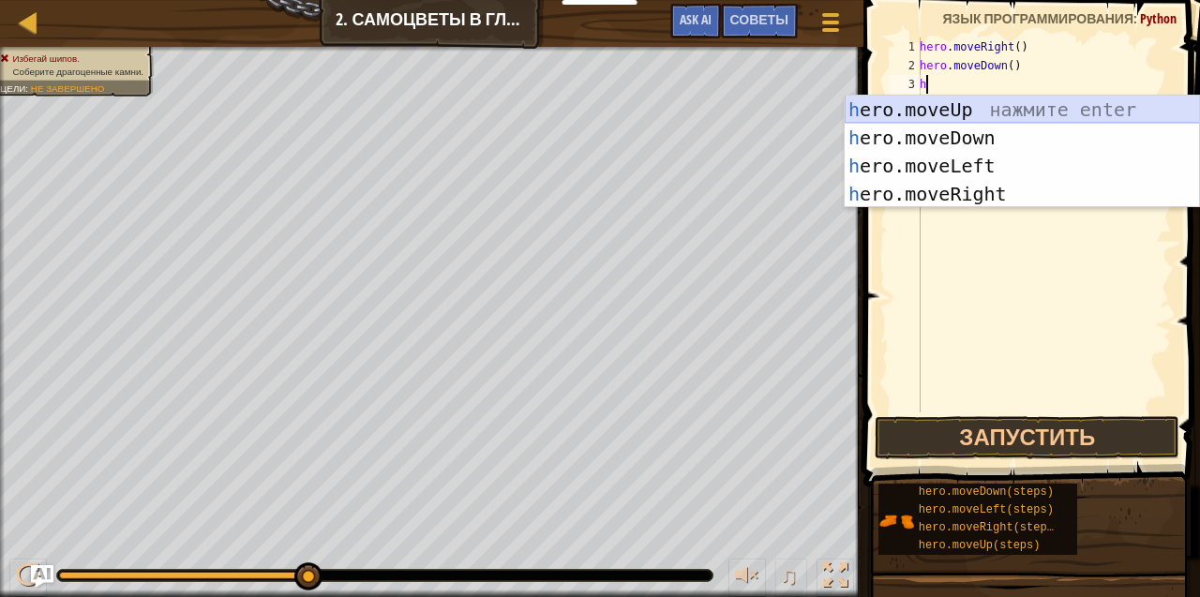
click at [960, 114] on div "h ero.moveUp нажмите enter h ero.moveDown нажмите enter h ero.moveLeft нажмите …" at bounding box center [1022, 180] width 355 height 169
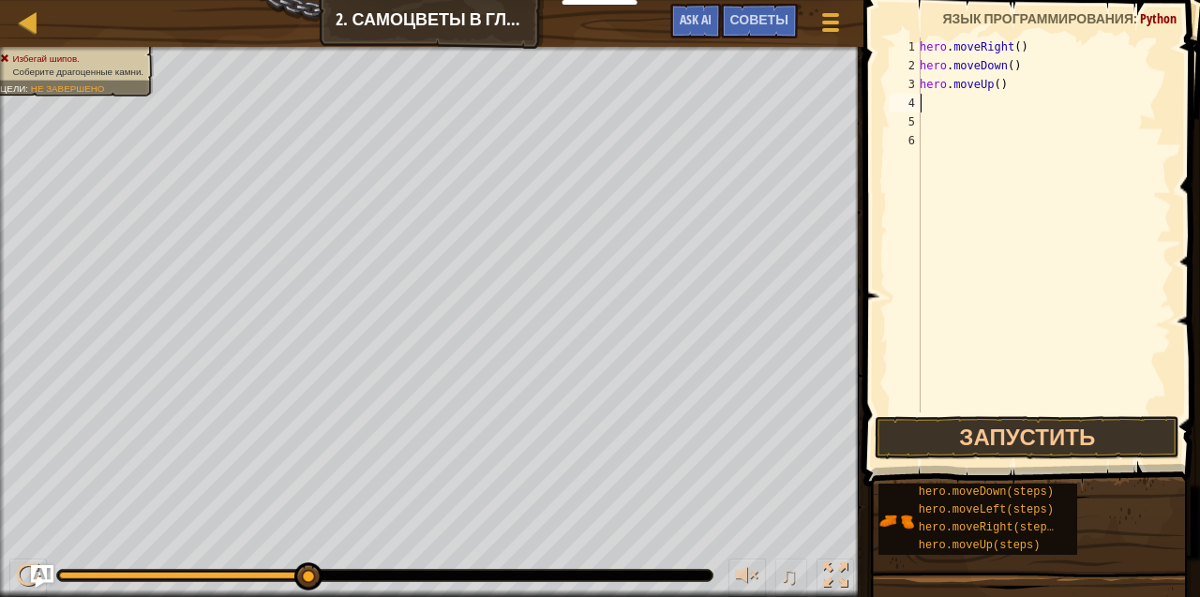
type textarea "h"
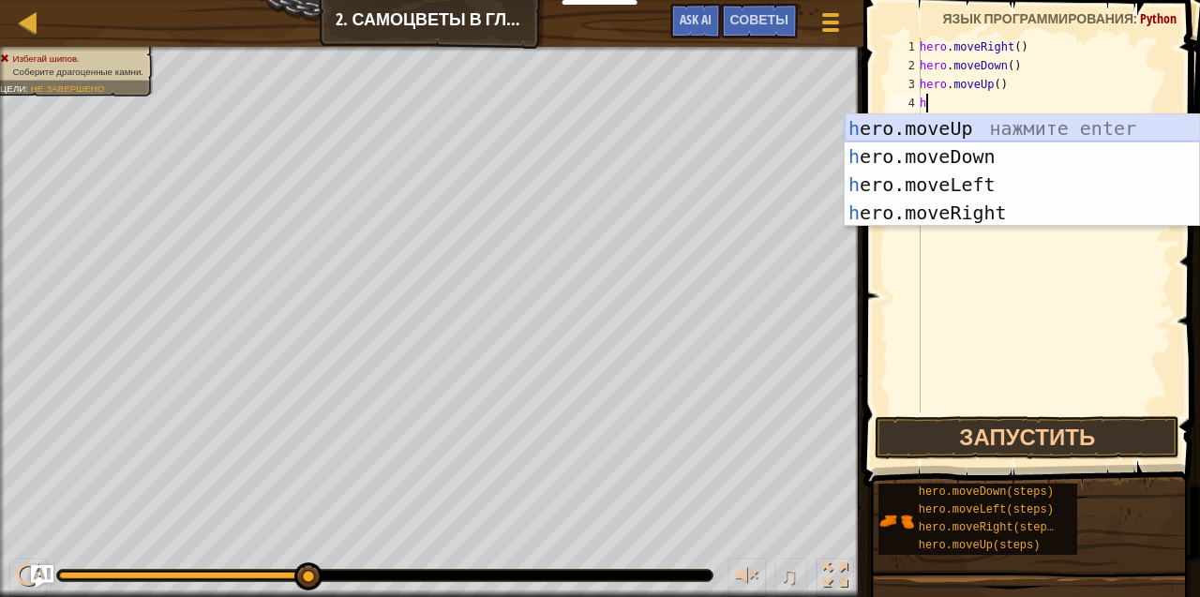
click at [1018, 127] on div "h ero.moveUp нажмите enter h ero.moveDown нажмите enter h ero.moveLeft нажмите …" at bounding box center [1022, 198] width 355 height 169
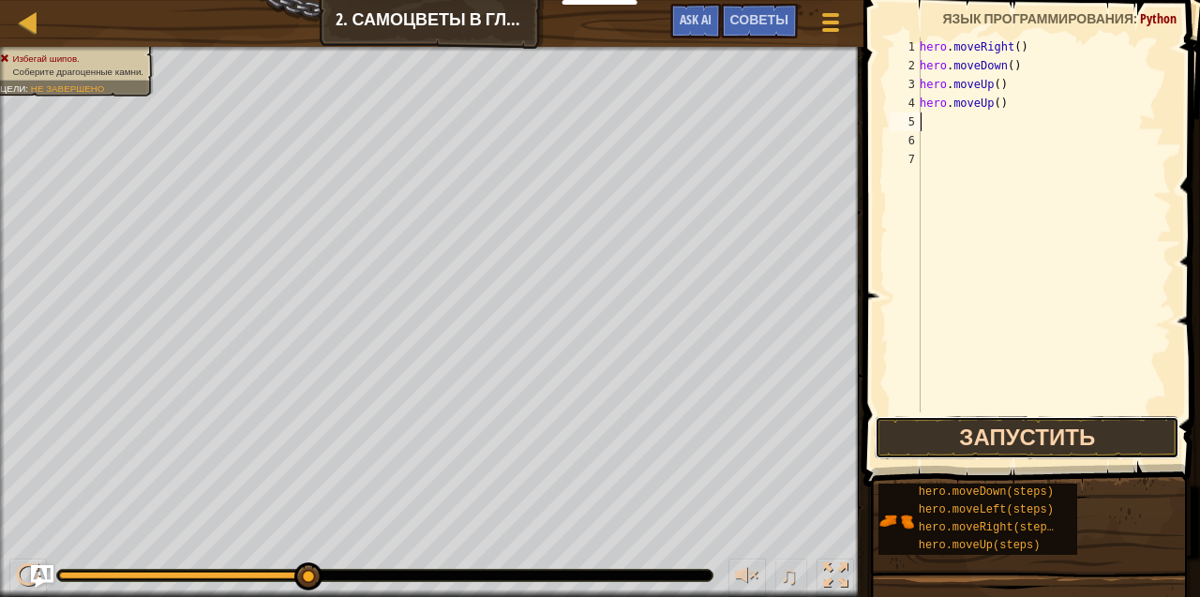
click at [989, 432] on button "Запустить" at bounding box center [1027, 437] width 305 height 43
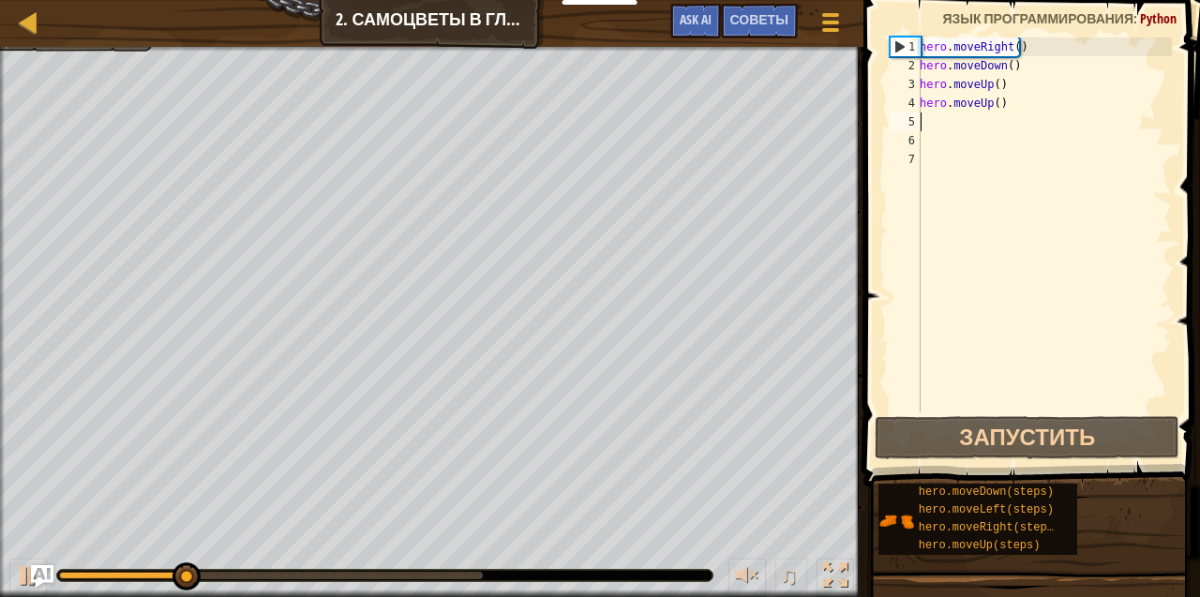
type textarea "9"
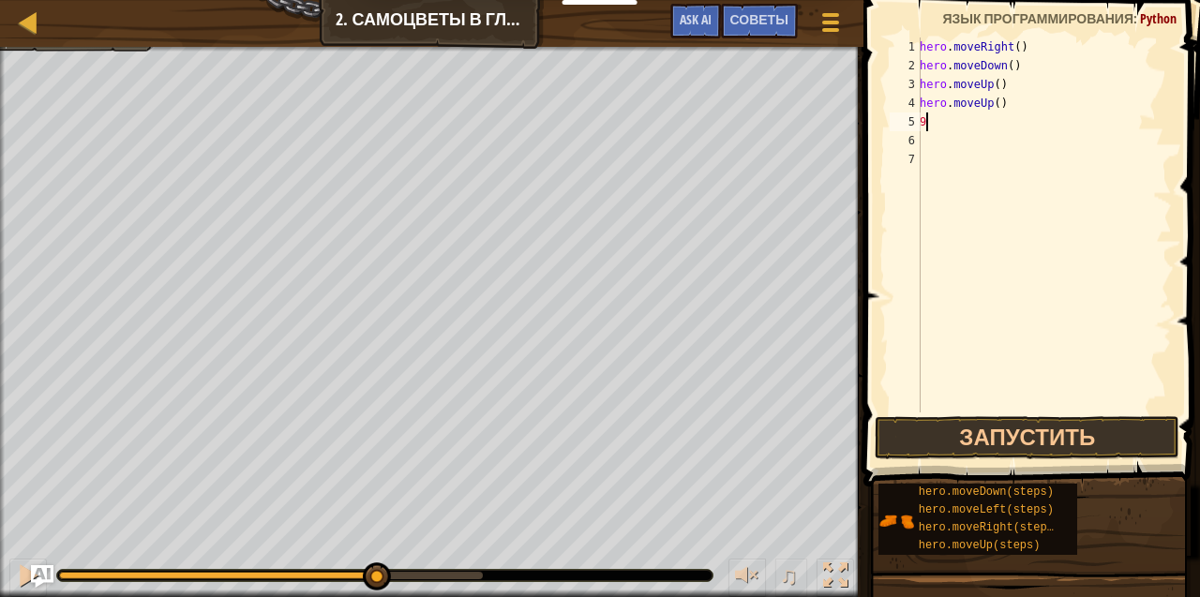
drag, startPoint x: 211, startPoint y: 579, endPoint x: 381, endPoint y: 598, distance: 170.7
click at [381, 0] on html "Мои панели мониторинга CodeCombat Учительская Панель Панель учителя Ozaria Reso…" at bounding box center [600, 0] width 1200 height 0
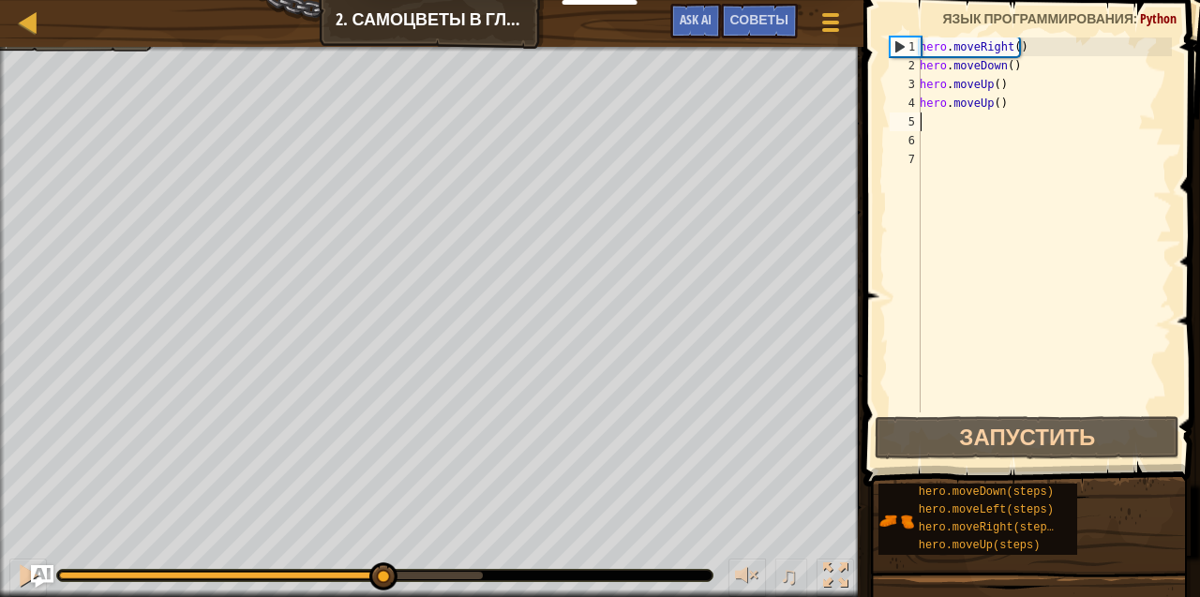
type textarea "h"
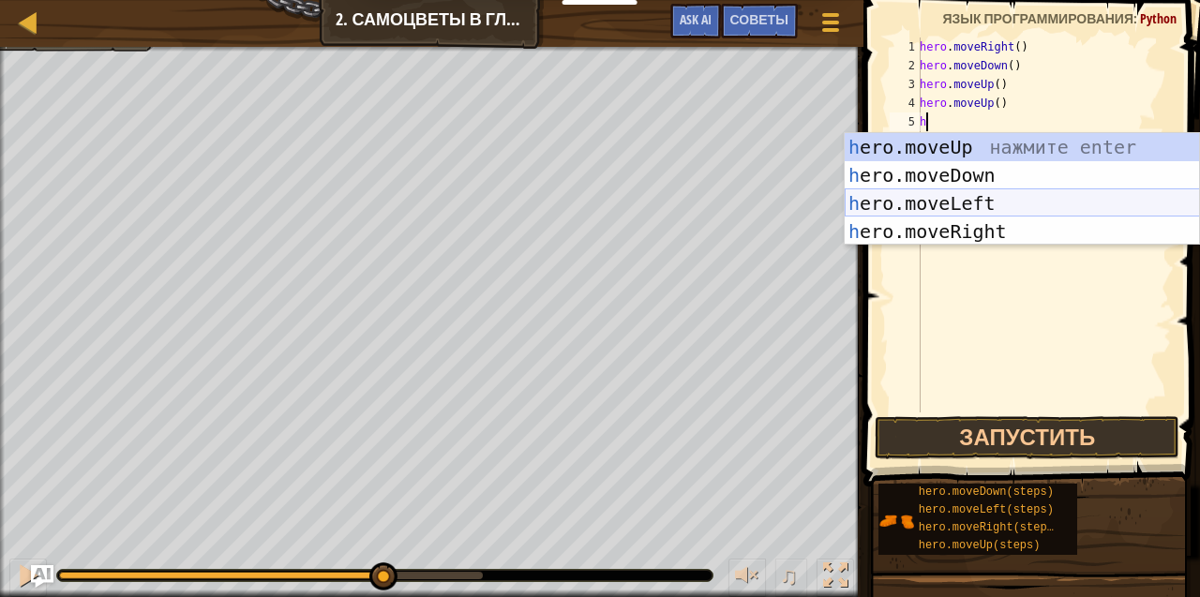
click at [933, 200] on div "h ero.moveUp нажмите enter h ero.moveDown нажмите enter h ero.moveLeft нажмите …" at bounding box center [1022, 217] width 355 height 169
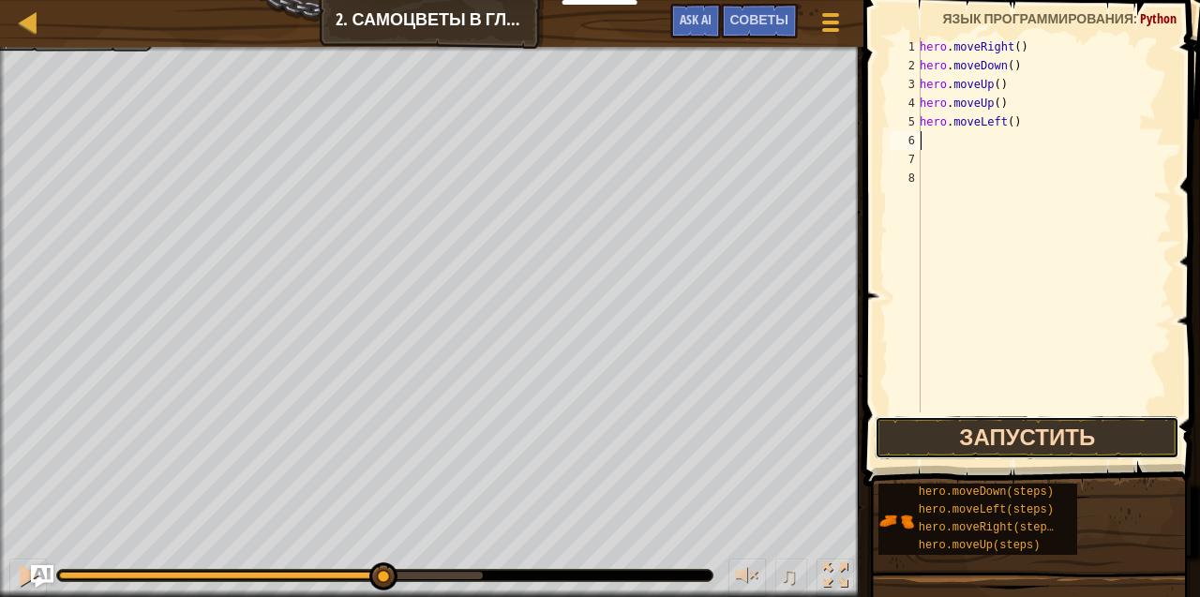
click at [964, 444] on button "Запустить" at bounding box center [1027, 437] width 305 height 43
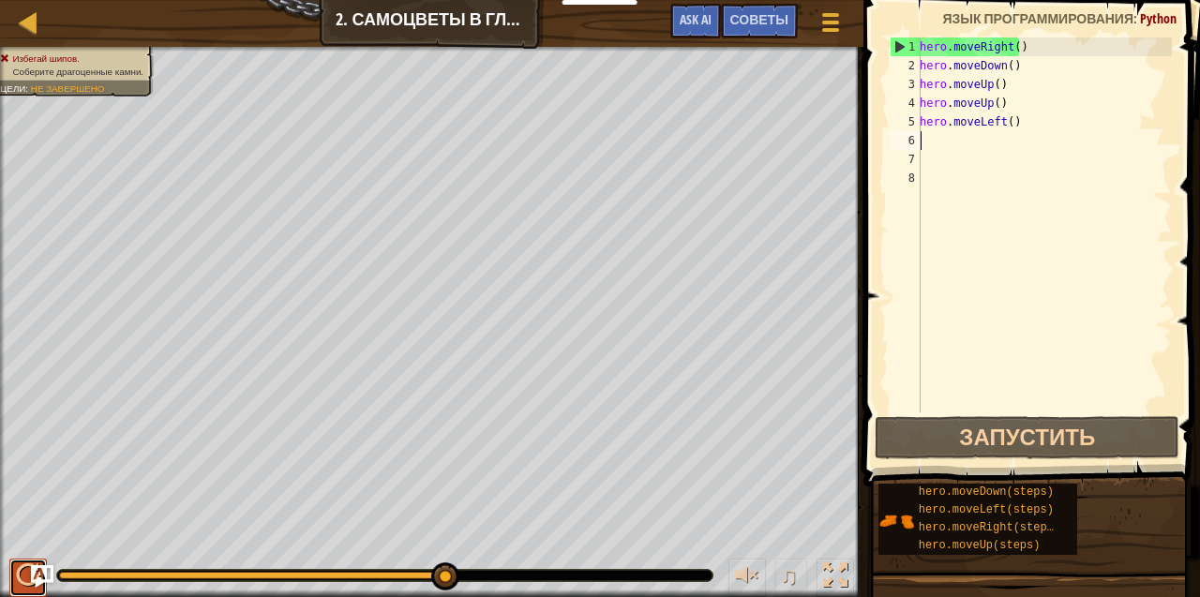
click at [22, 574] on div at bounding box center [28, 575] width 24 height 24
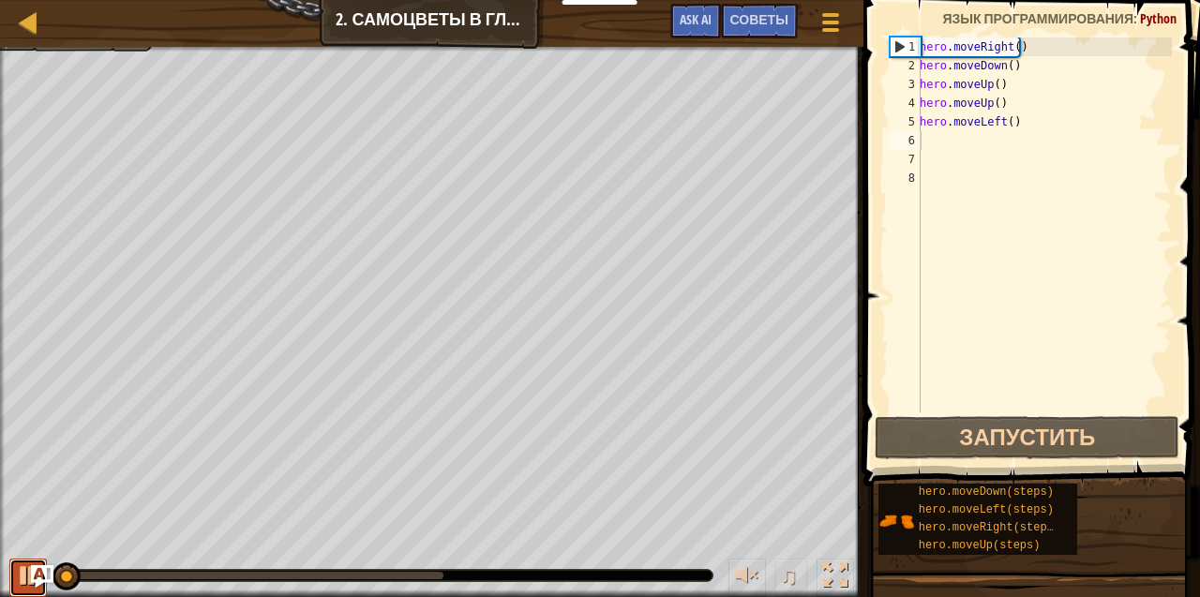
click at [22, 574] on button at bounding box center [27, 578] width 37 height 38
click at [35, 559] on button at bounding box center [27, 578] width 37 height 38
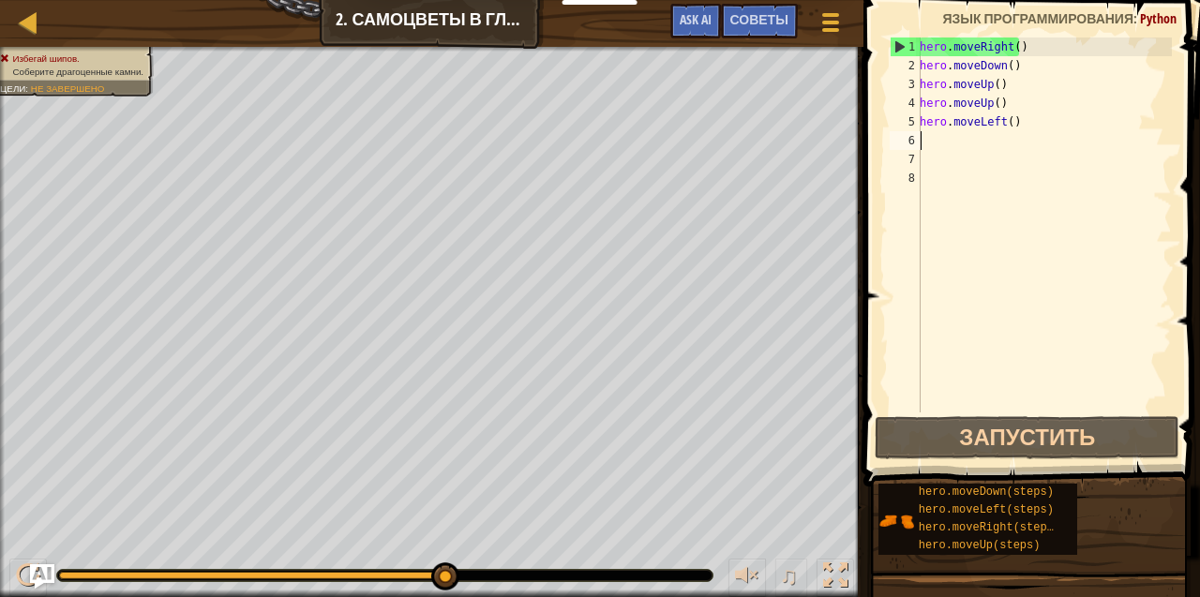
click at [31, 576] on img "Ask AI" at bounding box center [42, 576] width 24 height 24
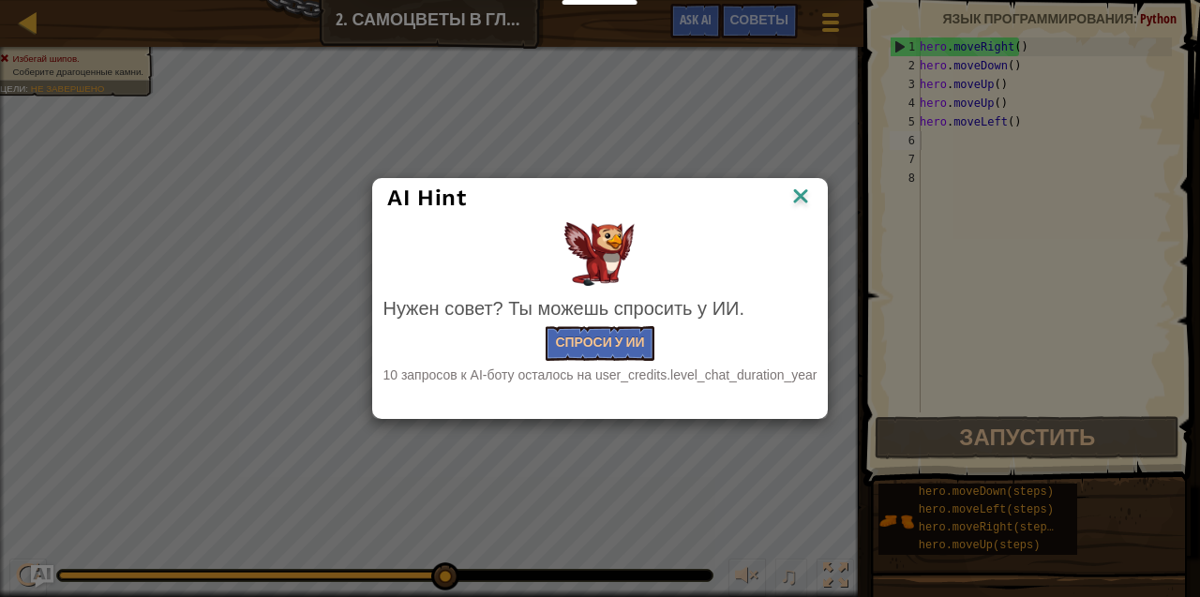
click at [6, 578] on div "AI Hint Нужен совет? Ты можешь спросить у ИИ. Спроси у ИИ 10 запросов к AI-боту…" at bounding box center [600, 298] width 1200 height 597
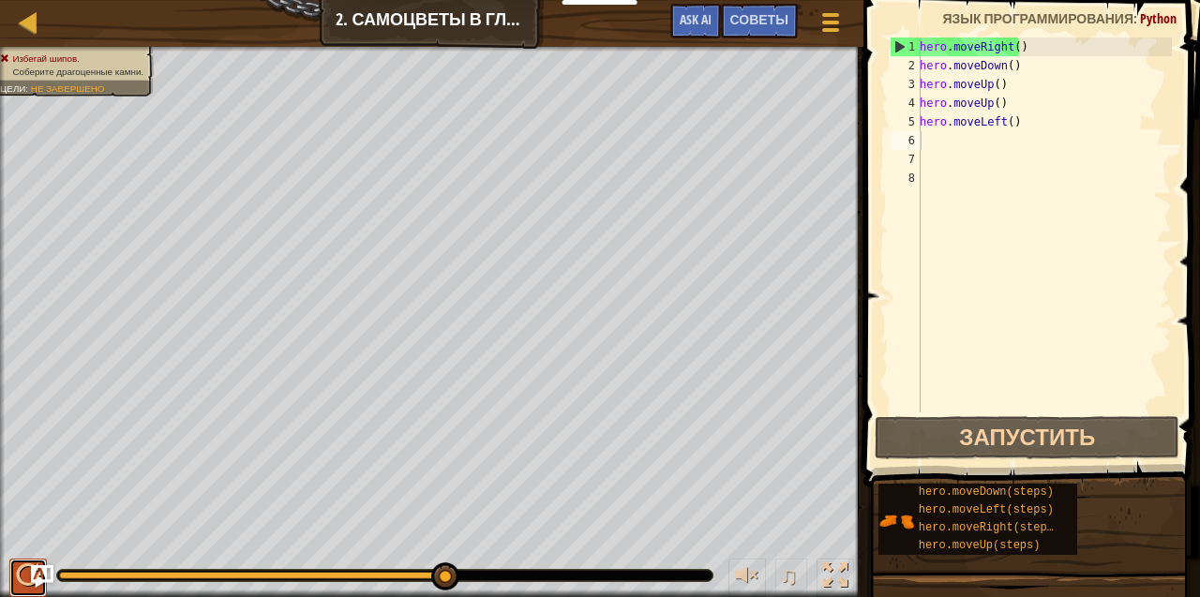
click at [24, 583] on div at bounding box center [28, 575] width 24 height 24
type textarea "h"
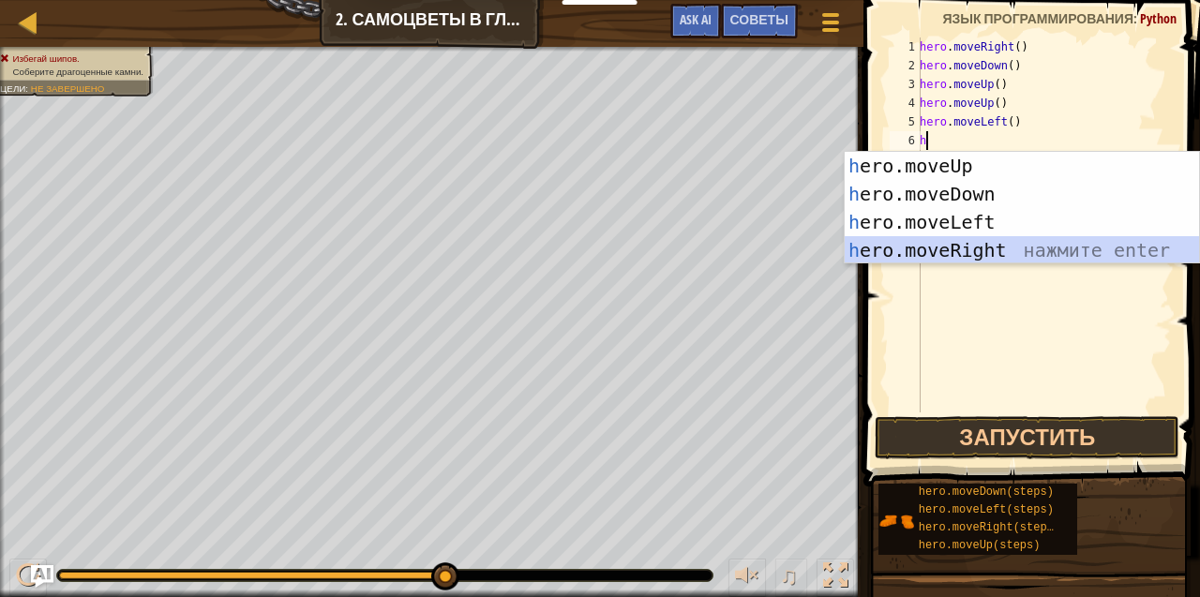
click at [956, 250] on div "h ero.moveUp нажмите enter h ero.moveDown нажмите enter h ero.moveLeft нажмите …" at bounding box center [1022, 236] width 355 height 169
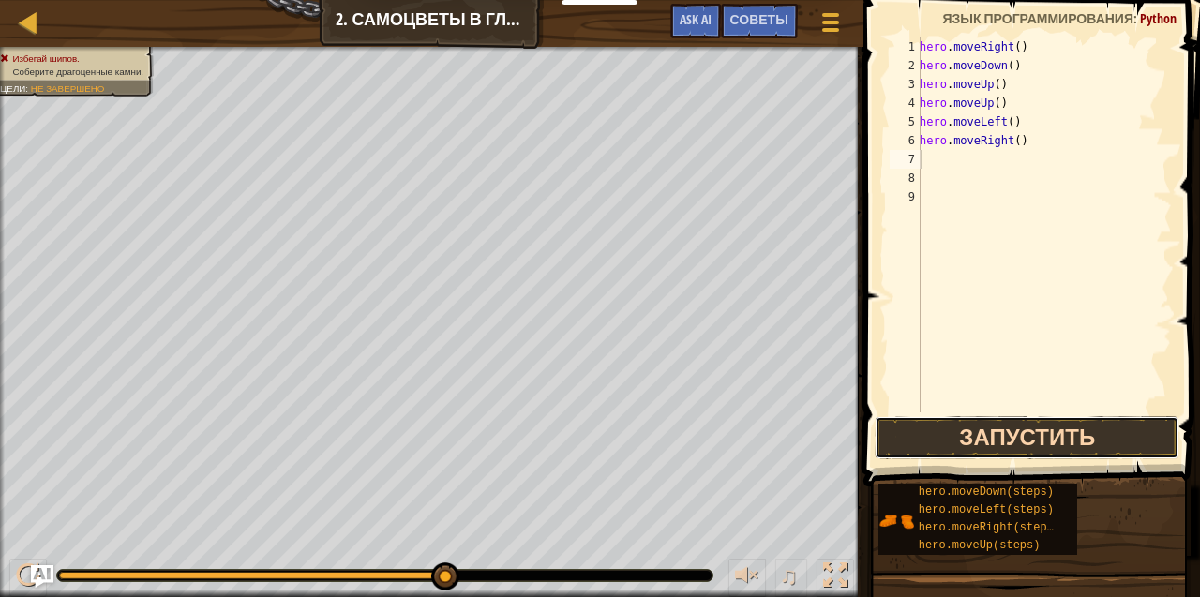
click at [1040, 441] on button "Запустить" at bounding box center [1027, 437] width 305 height 43
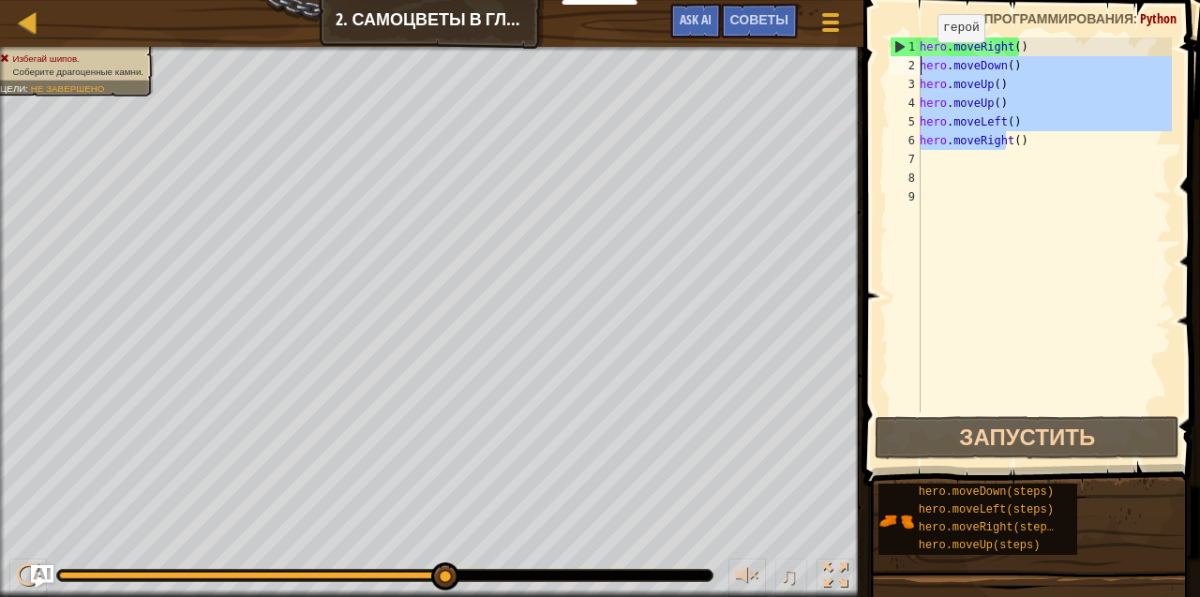
drag, startPoint x: 1009, startPoint y: 146, endPoint x: 913, endPoint y: 64, distance: 126.3
click at [913, 64] on div "1 2 3 4 5 6 7 8 9 hero . moveRight ( ) hero . moveDown ( ) hero . moveUp ( ) he…" at bounding box center [1029, 224] width 286 height 375
type textarea "hero.moveDown() hero.moveUp()"
click at [962, 255] on div "hero . moveRight ( ) hero . moveDown ( ) hero . moveUp ( ) hero . moveUp ( ) he…" at bounding box center [1044, 243] width 256 height 412
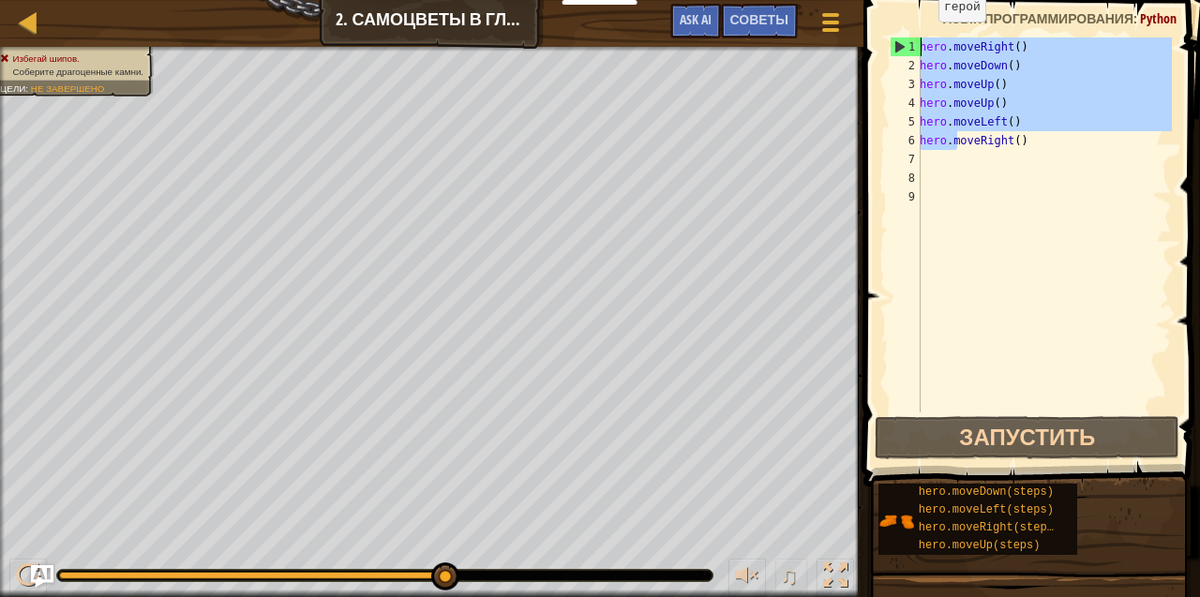
drag, startPoint x: 966, startPoint y: 184, endPoint x: 910, endPoint y: 38, distance: 155.8
click at [910, 38] on div "1 2 3 4 5 6 7 8 9 hero . moveRight ( ) hero . moveDown ( ) hero . moveUp ( ) he…" at bounding box center [1029, 224] width 286 height 375
type textarea "hero.moveRight() hero.moveDown()"
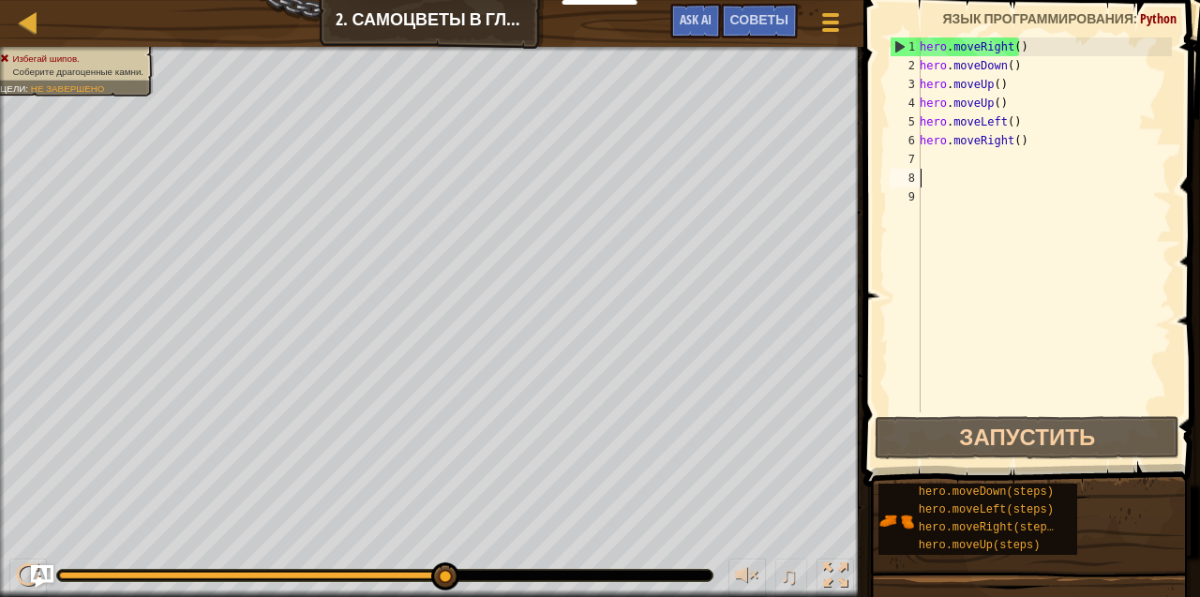
click at [1048, 180] on div "hero . moveRight ( ) hero . moveDown ( ) hero . moveUp ( ) hero . moveUp ( ) he…" at bounding box center [1044, 243] width 256 height 412
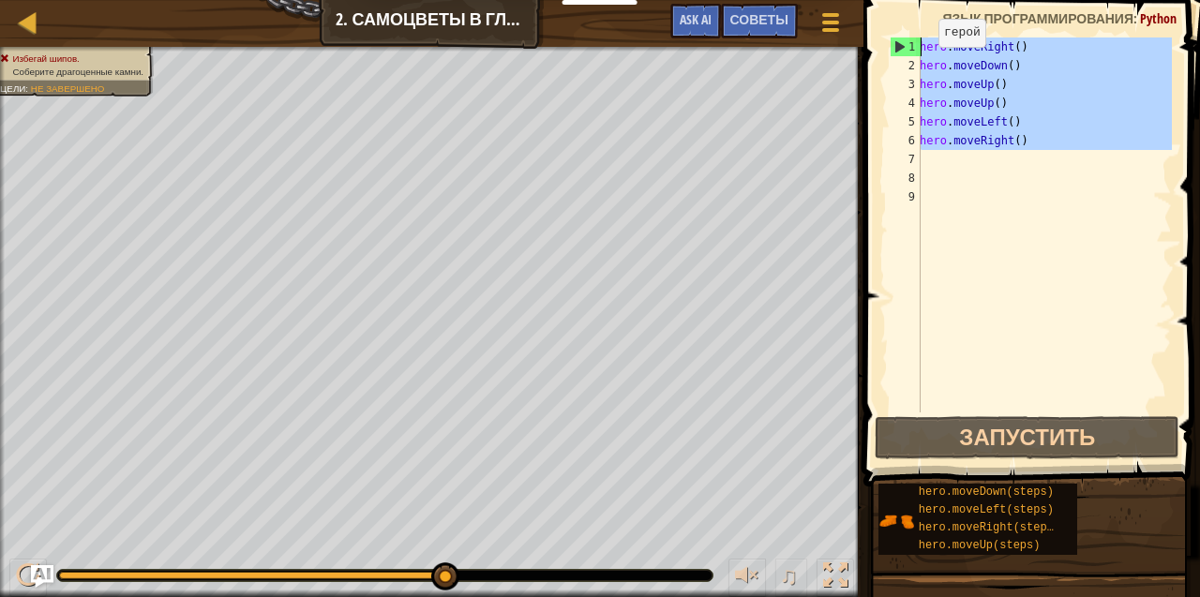
drag, startPoint x: 1025, startPoint y: 165, endPoint x: 911, endPoint y: 49, distance: 162.4
click at [911, 49] on div "1 2 3 4 5 6 7 8 9 hero . moveRight ( ) hero . moveDown ( ) hero . moveUp ( ) he…" at bounding box center [1029, 224] width 286 height 375
type textarea "hero.moveRight() hero.moveDown()"
click at [992, 221] on div "hero . moveRight ( ) hero . moveDown ( ) hero . moveUp ( ) hero . moveUp ( ) he…" at bounding box center [1044, 243] width 256 height 412
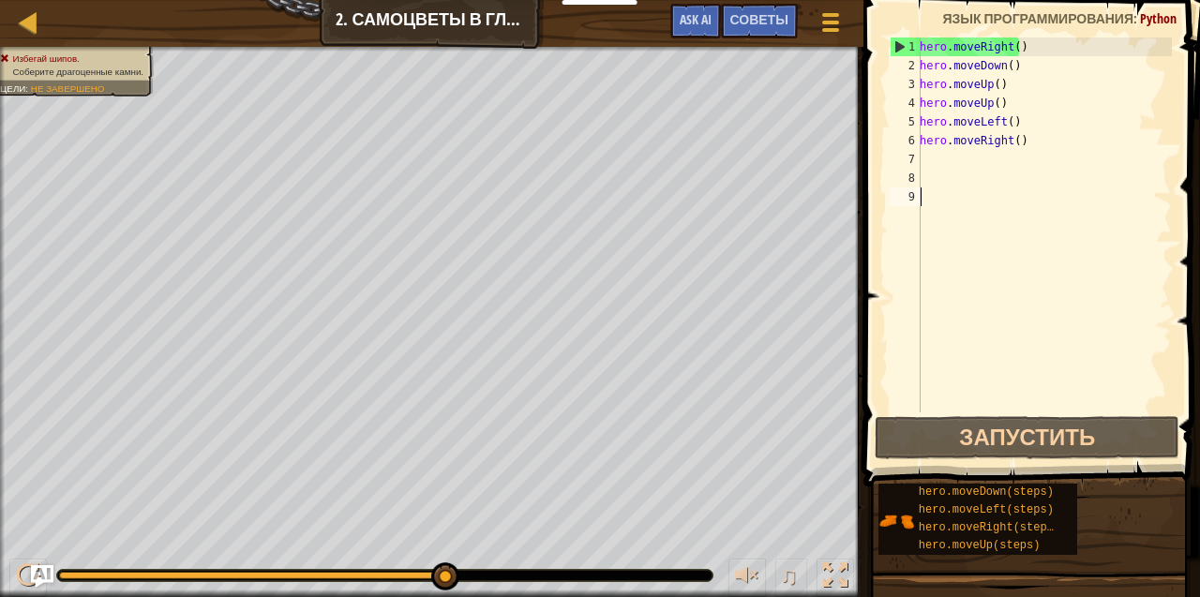
click at [992, 221] on div "hero . moveRight ( ) hero . moveDown ( ) hero . moveUp ( ) hero . moveUp ( ) he…" at bounding box center [1044, 243] width 256 height 412
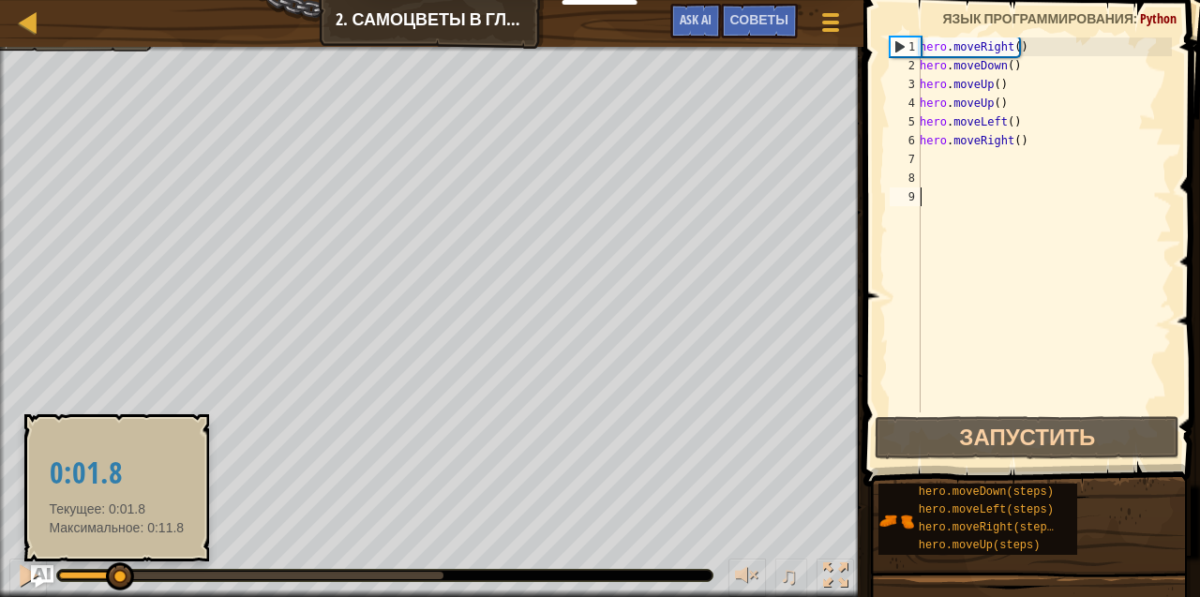
drag, startPoint x: 433, startPoint y: 570, endPoint x: 124, endPoint y: 582, distance: 309.6
click at [124, 582] on div at bounding box center [120, 576] width 28 height 28
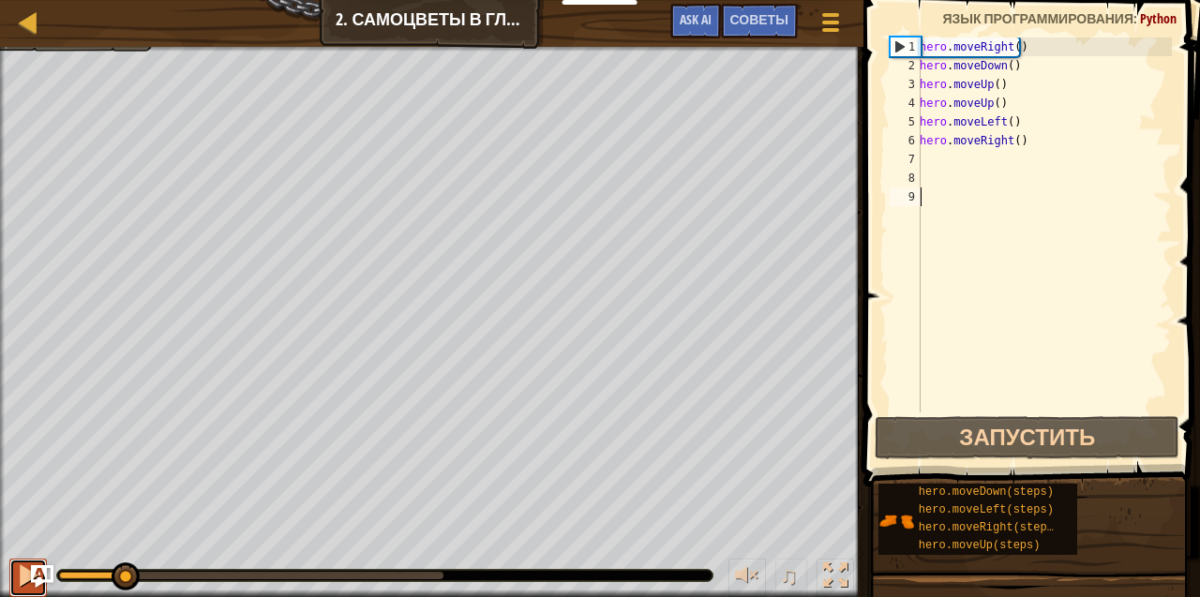
click at [29, 577] on div at bounding box center [28, 575] width 24 height 24
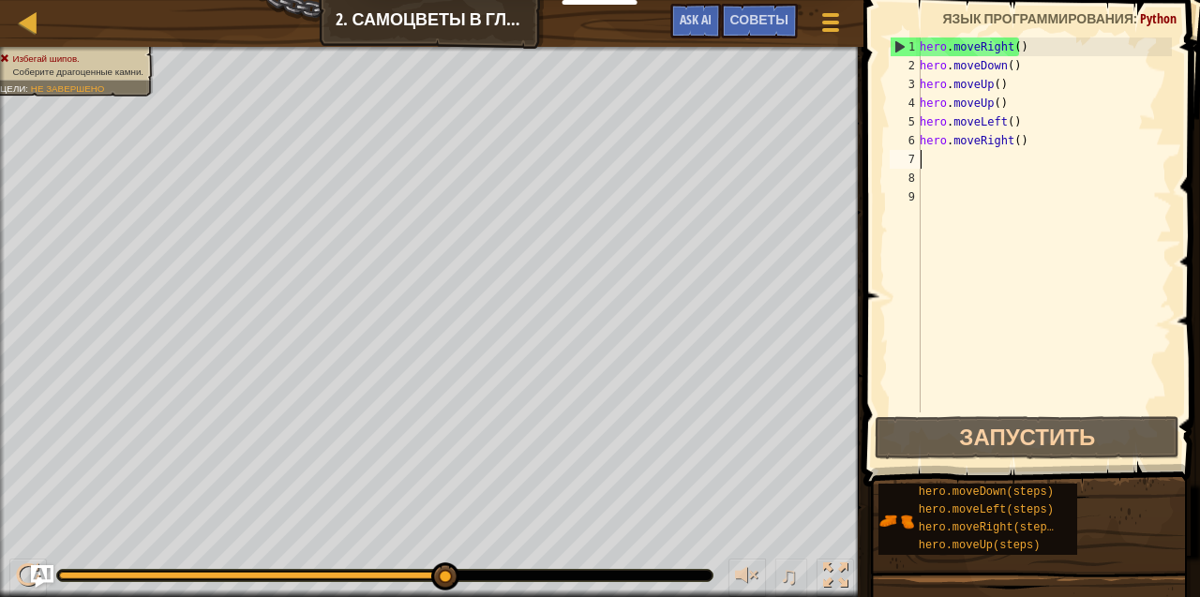
click at [926, 152] on div "hero . moveRight ( ) hero . moveDown ( ) hero . moveUp ( ) hero . moveUp ( ) he…" at bounding box center [1044, 243] width 256 height 412
type textarea "h"
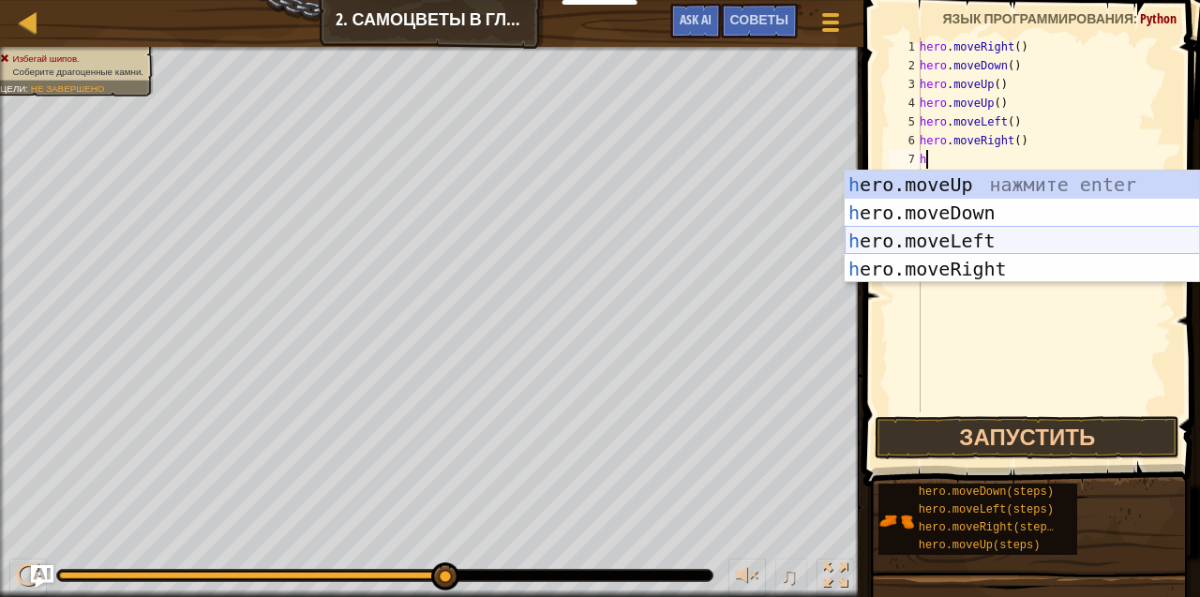
click at [998, 257] on div "h ero.moveUp нажмите enter h ero.moveDown нажмите enter h ero.moveLeft нажмите …" at bounding box center [1022, 255] width 355 height 169
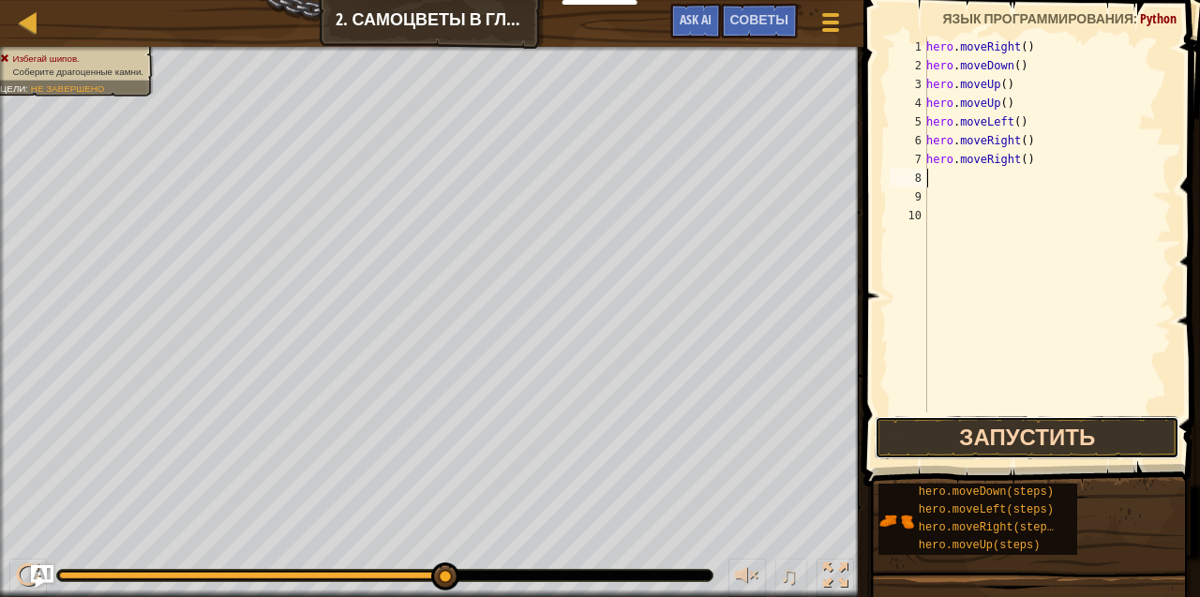
click at [1007, 430] on button "Запустить" at bounding box center [1027, 437] width 305 height 43
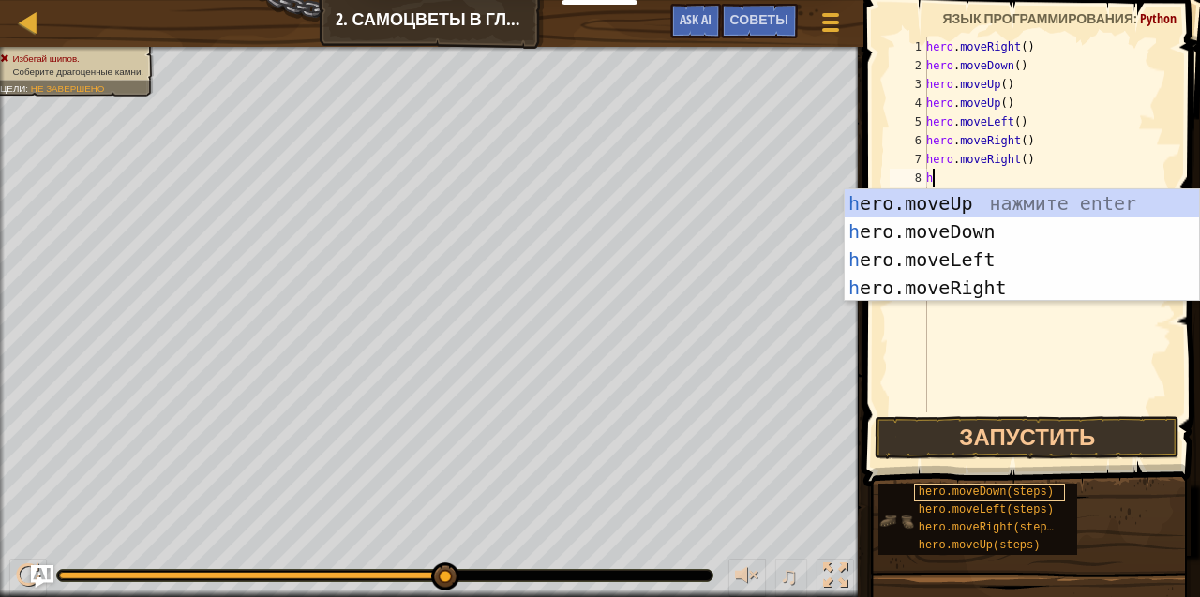
type textarea "h"
click at [1040, 489] on span "hero.moveDown(steps)" at bounding box center [986, 492] width 135 height 13
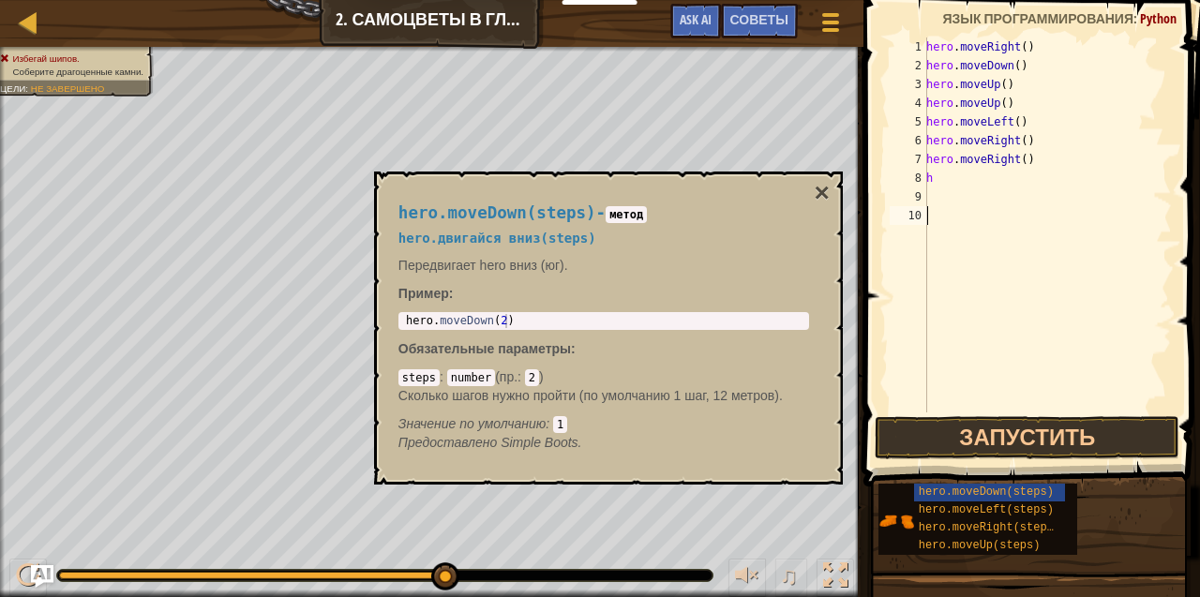
drag, startPoint x: 975, startPoint y: 213, endPoint x: 982, endPoint y: 358, distance: 145.5
click at [979, 247] on div "hero . moveRight ( ) hero . moveDown ( ) hero . moveUp ( ) hero . moveUp ( ) he…" at bounding box center [1046, 243] width 249 height 412
click at [816, 196] on button "×" at bounding box center [822, 193] width 15 height 26
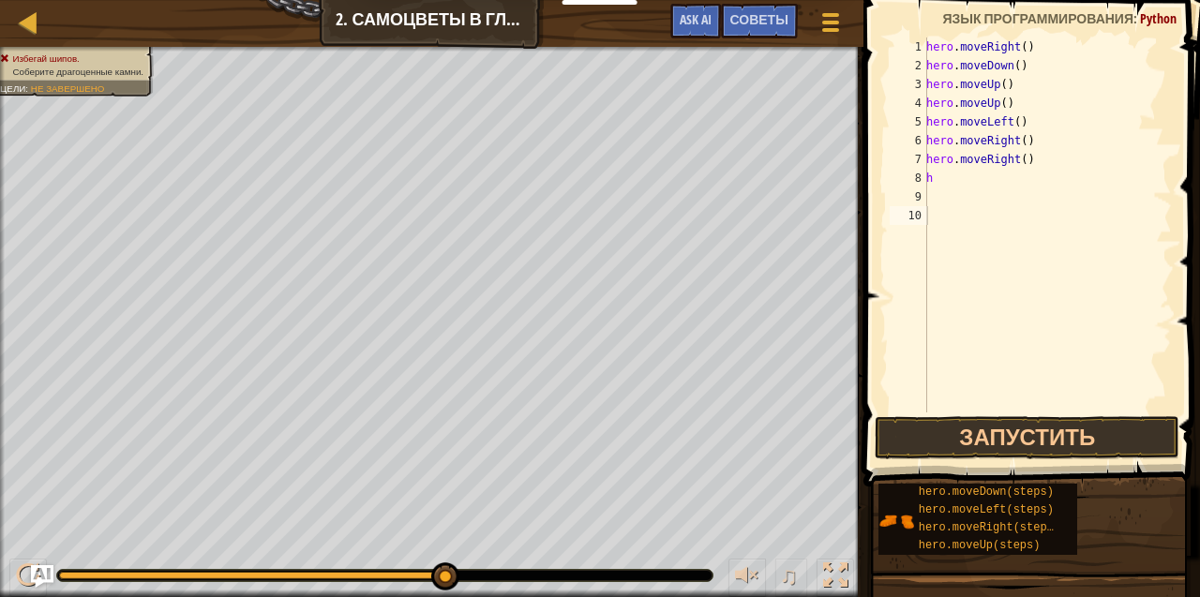
type textarea "h"
click at [938, 186] on div "hero . moveRight ( ) hero . moveDown ( ) hero . moveUp ( ) hero . moveUp ( ) he…" at bounding box center [1046, 243] width 249 height 412
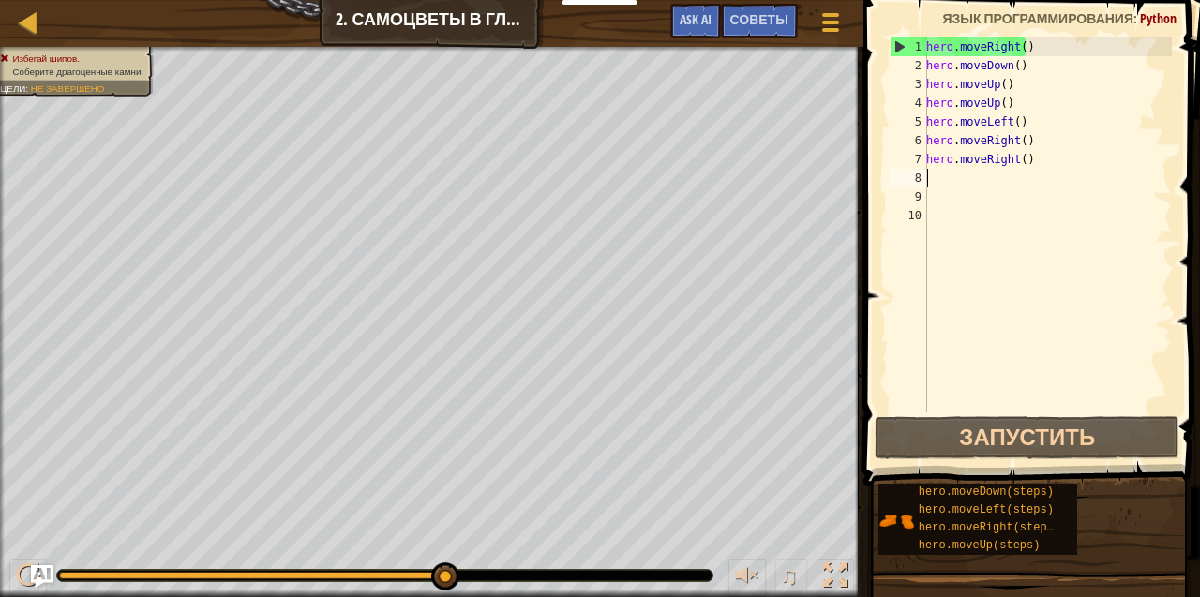
type textarea "h"
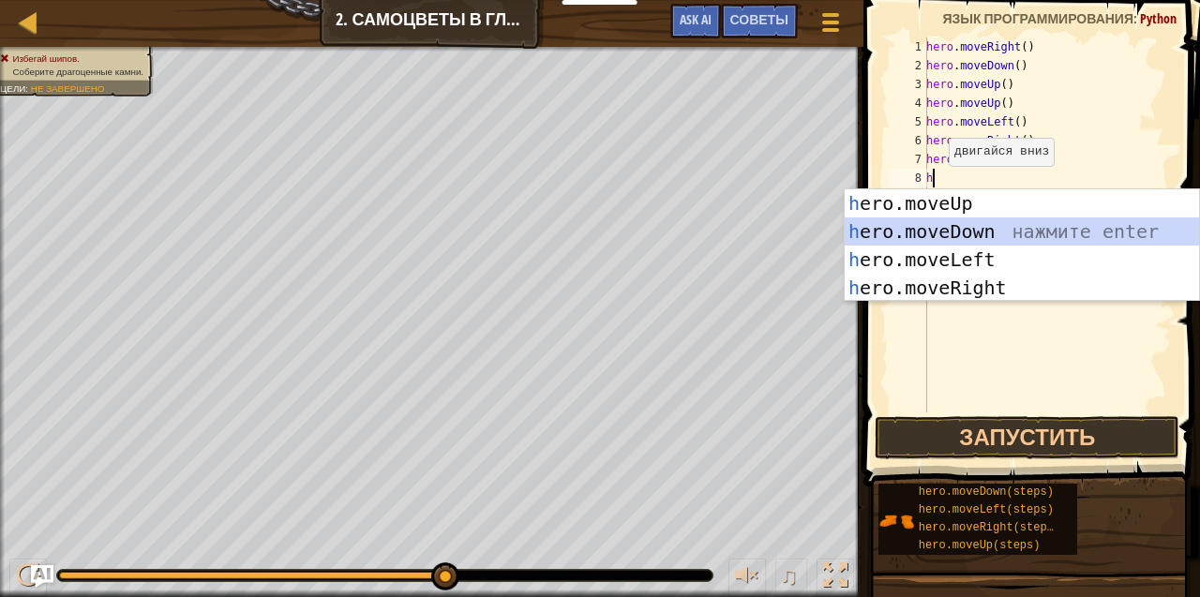
click at [904, 223] on div "h ero.moveUp нажмите enter h ero.moveDown нажмите enter h ero.moveLeft нажмите …" at bounding box center [1022, 273] width 355 height 169
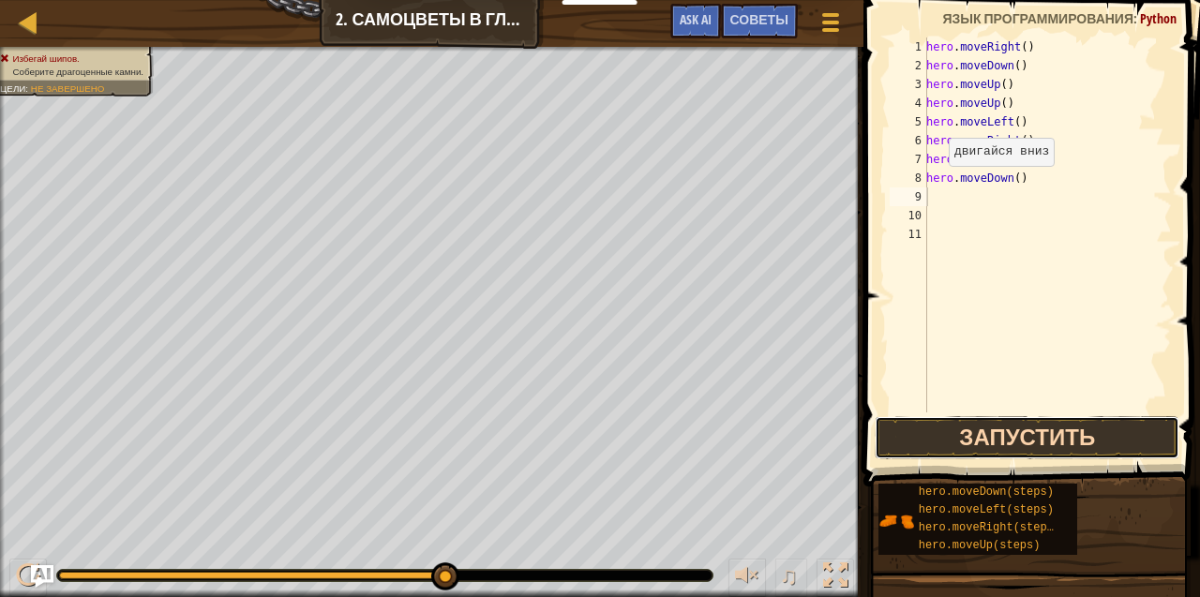
click at [908, 428] on button "Запустить" at bounding box center [1027, 437] width 305 height 43
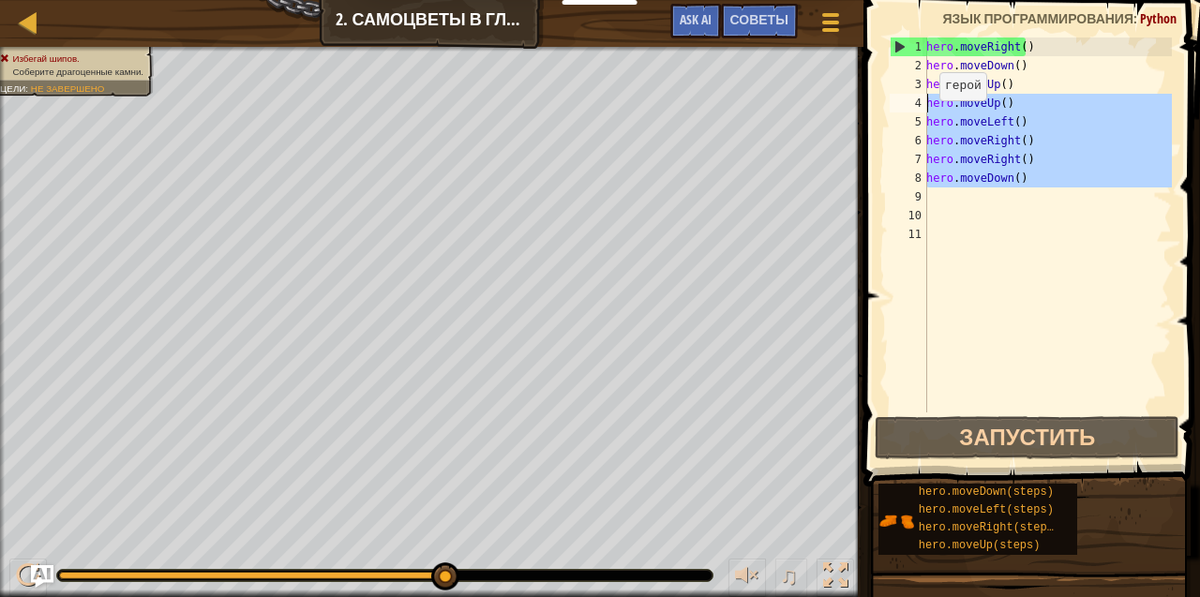
drag, startPoint x: 1027, startPoint y: 196, endPoint x: 918, endPoint y: 99, distance: 146.1
click at [918, 99] on div "1 2 3 4 5 6 7 8 9 10 11 hero . moveRight ( ) hero . moveDown ( ) hero . moveUp …" at bounding box center [1029, 224] width 286 height 375
type textarea "hero.moveUp() hero.moveLeft()"
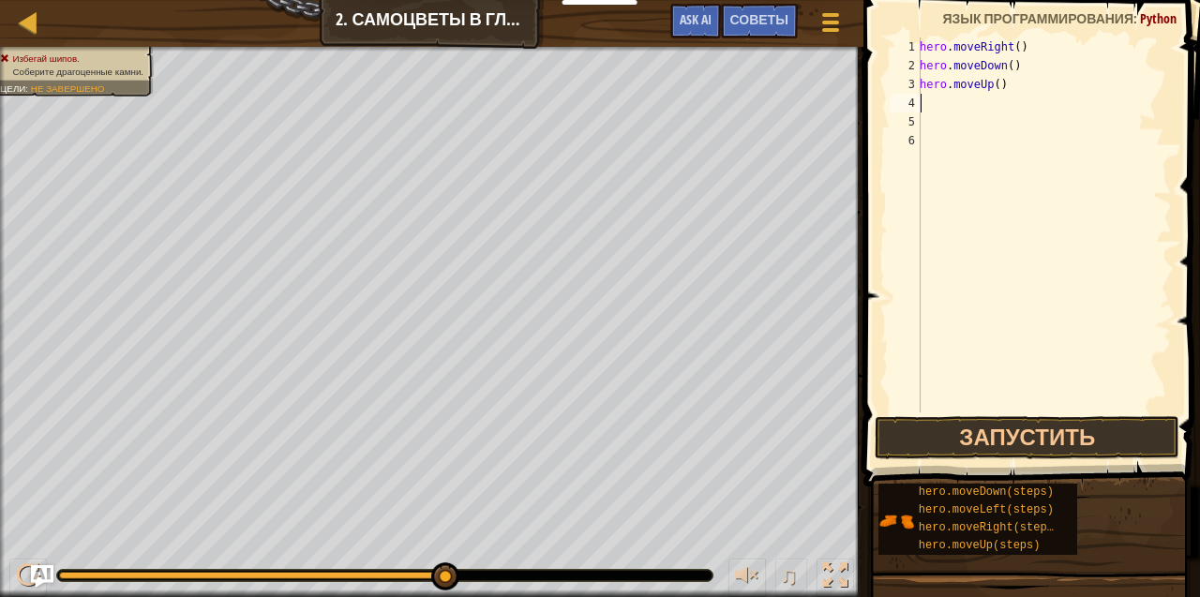
type textarea "h"
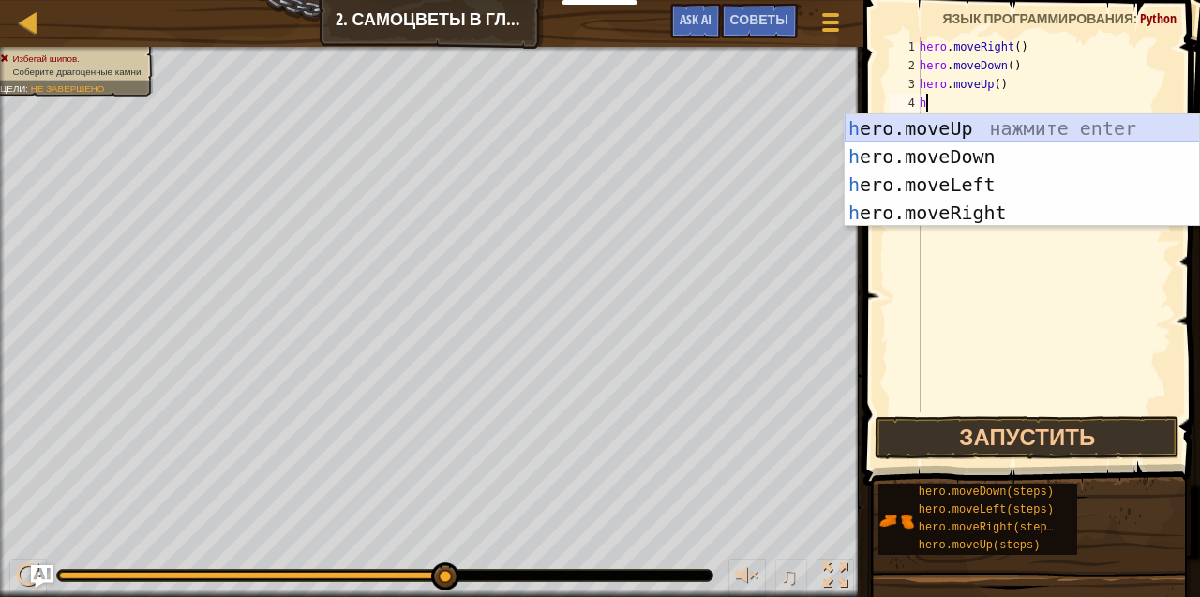
click at [980, 123] on div "h ero.moveUp нажмите enter h ero.moveDown нажмите enter h ero.moveLeft нажмите …" at bounding box center [1022, 198] width 355 height 169
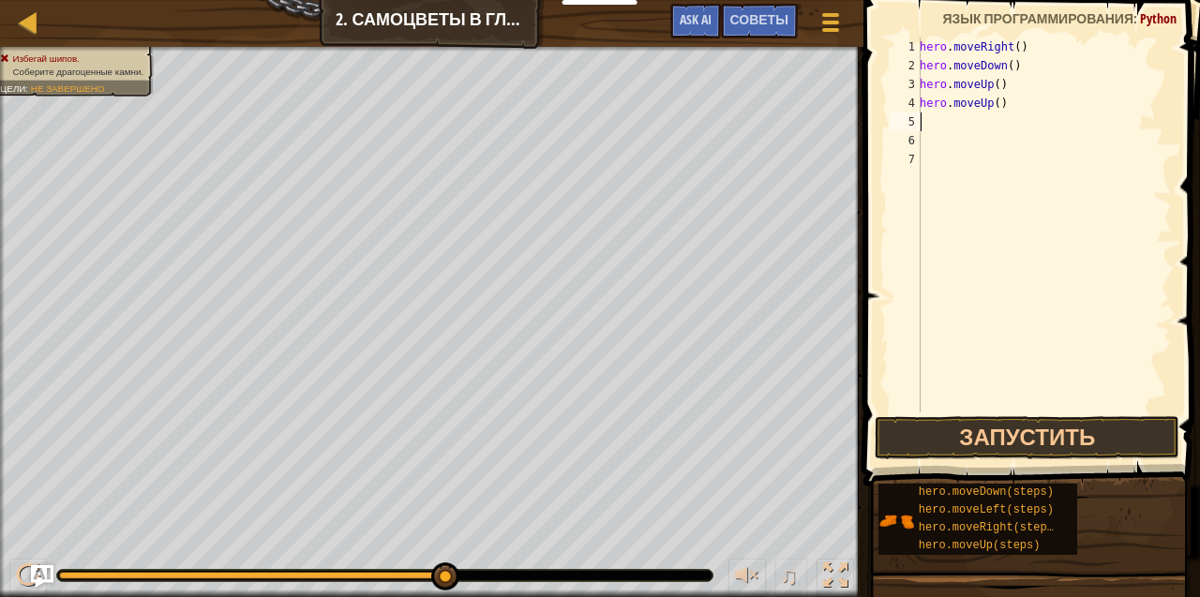
type textarea "h"
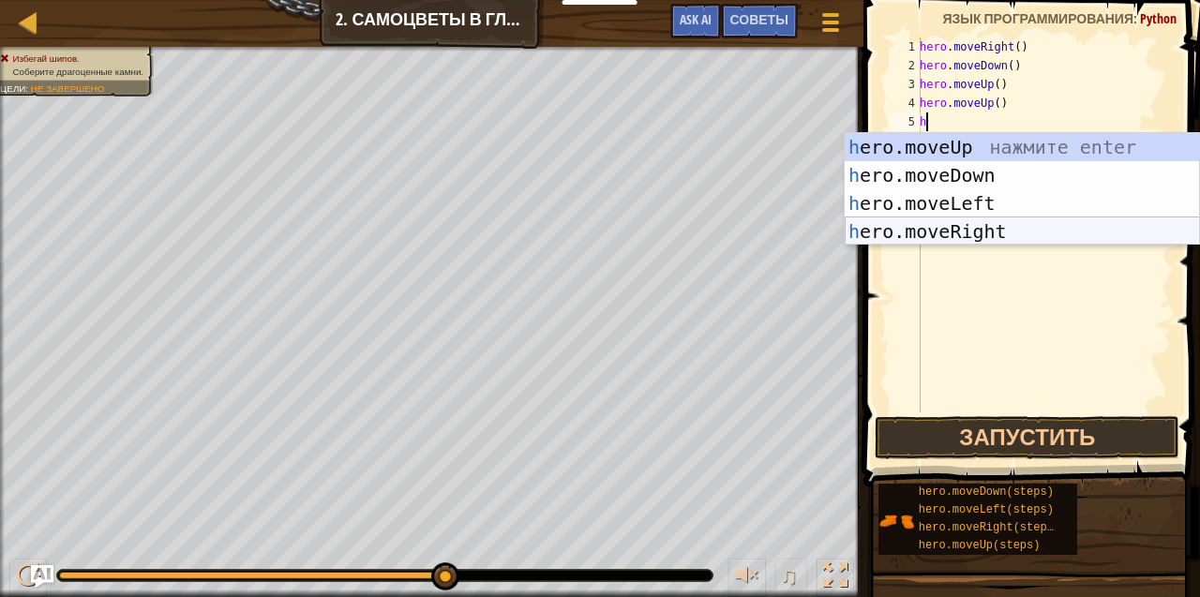
click at [992, 236] on div "h ero.moveUp нажмите enter h ero.moveDown нажмите enter h ero.moveLeft нажмите …" at bounding box center [1022, 217] width 355 height 169
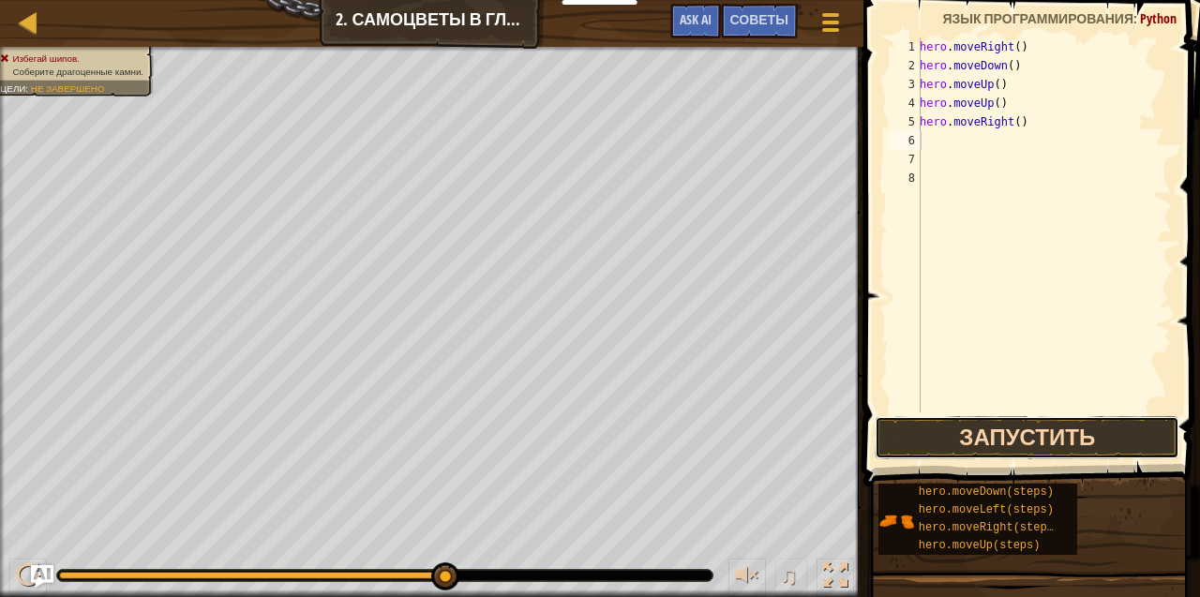
drag, startPoint x: 995, startPoint y: 427, endPoint x: 1001, endPoint y: 418, distance: 10.9
click at [999, 424] on button "Запустить" at bounding box center [1027, 437] width 305 height 43
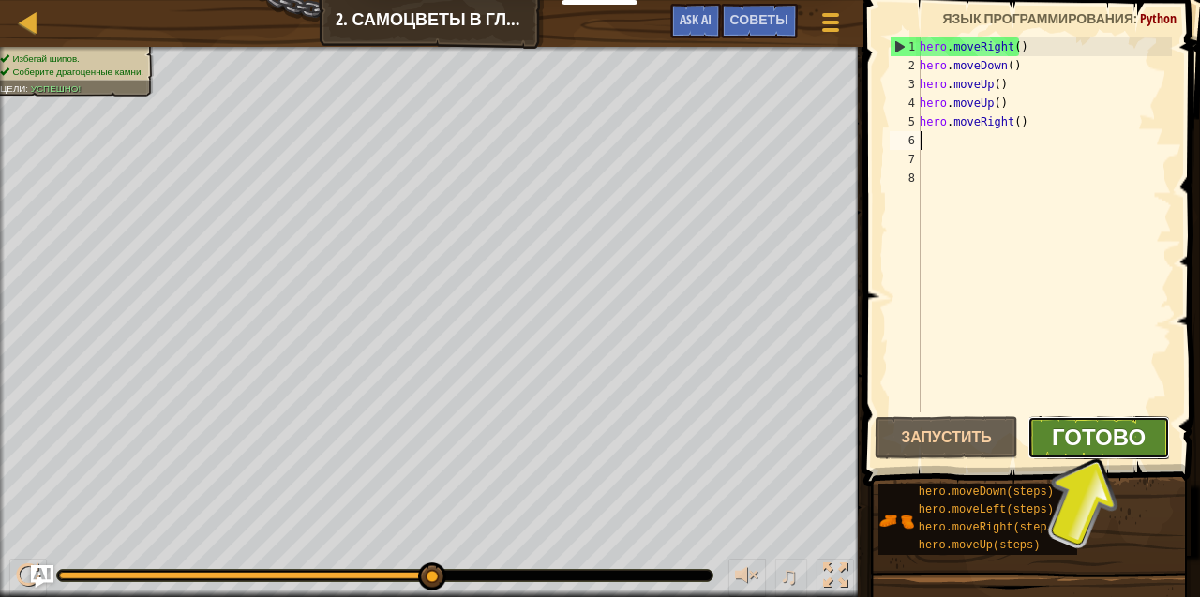
click at [1095, 425] on span "Готово" at bounding box center [1099, 437] width 94 height 30
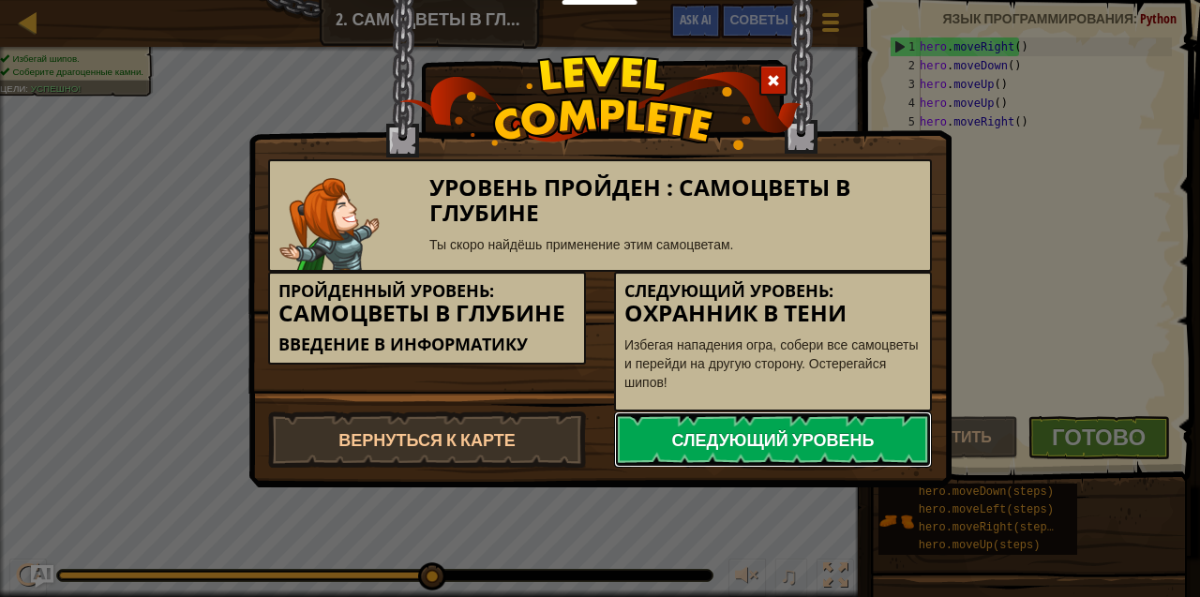
click at [636, 441] on link "Следующий уровень" at bounding box center [773, 439] width 318 height 56
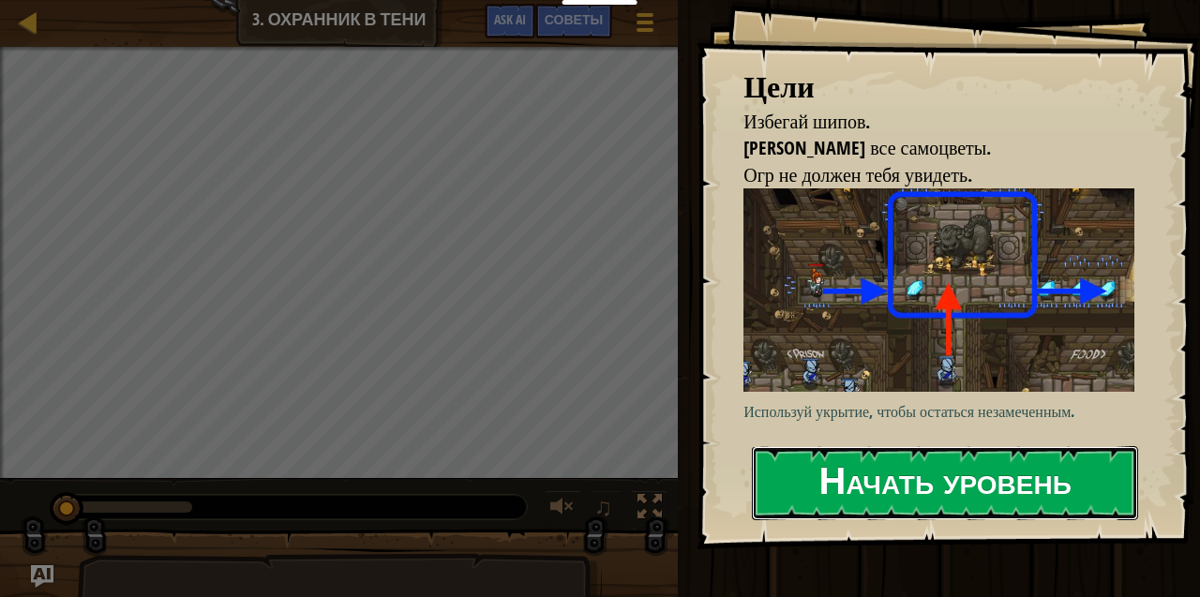
click at [800, 485] on button "Начать уровень" at bounding box center [945, 483] width 386 height 74
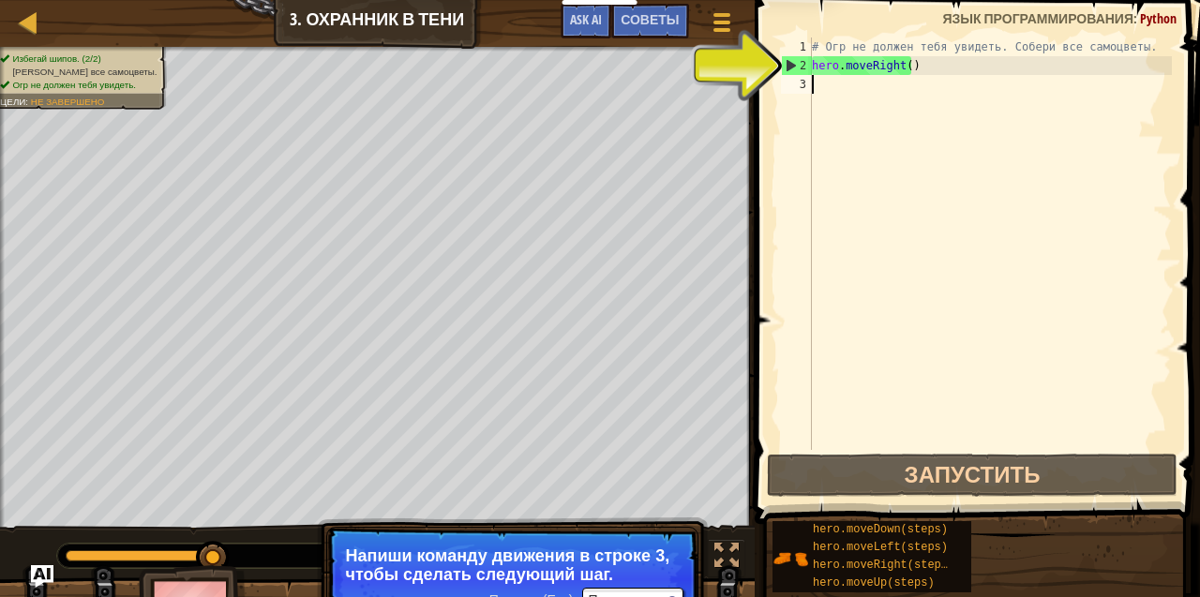
type textarea "h"
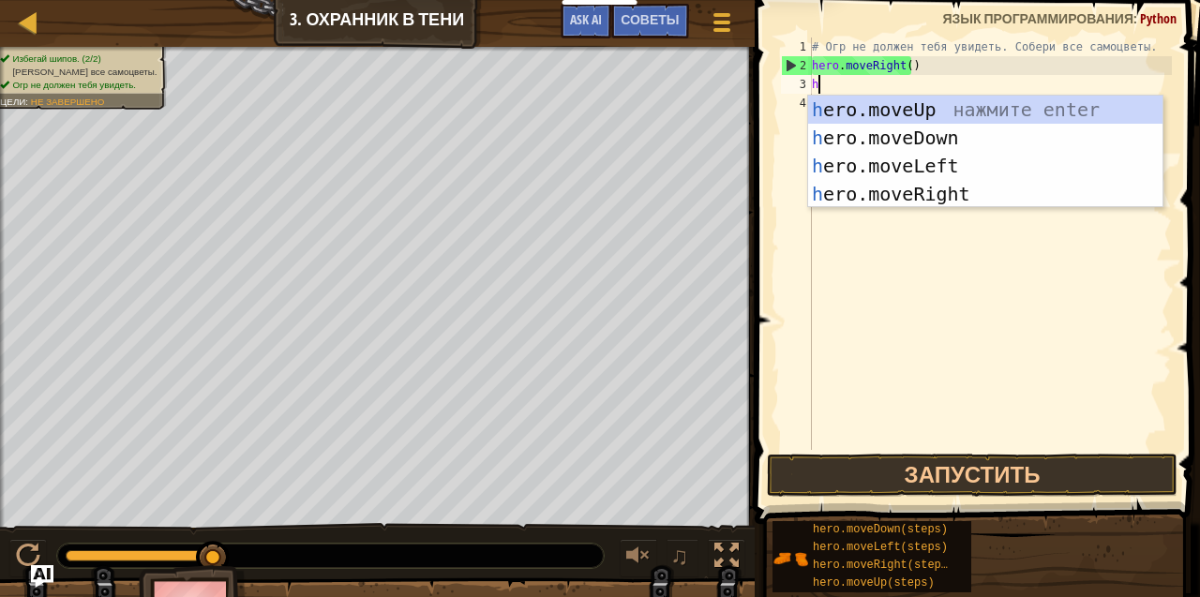
scroll to position [8, 0]
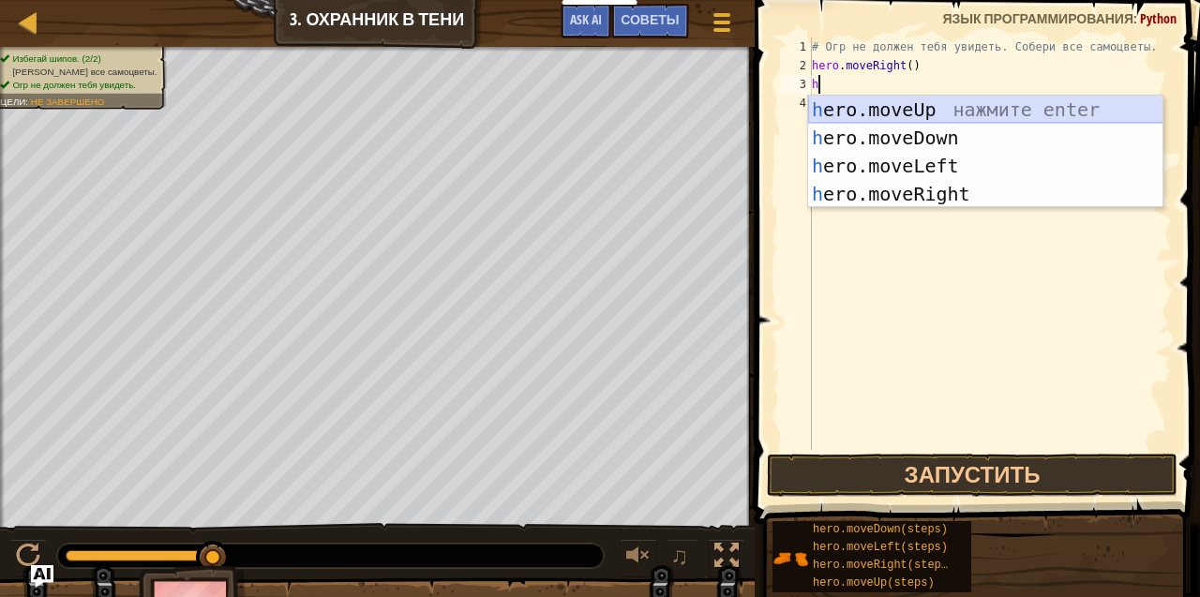
click at [840, 99] on div "h ero.moveUp нажмите enter h ero.moveDown нажмите enter h ero.moveLeft нажмите …" at bounding box center [985, 180] width 355 height 169
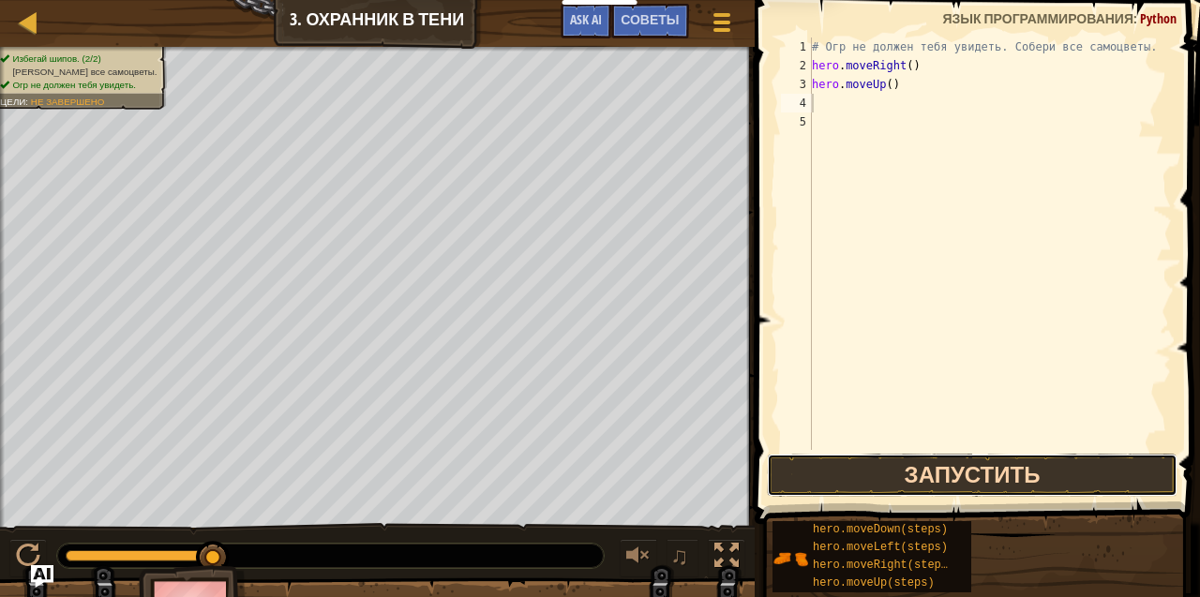
click at [965, 477] on button "Запустить" at bounding box center [972, 475] width 411 height 43
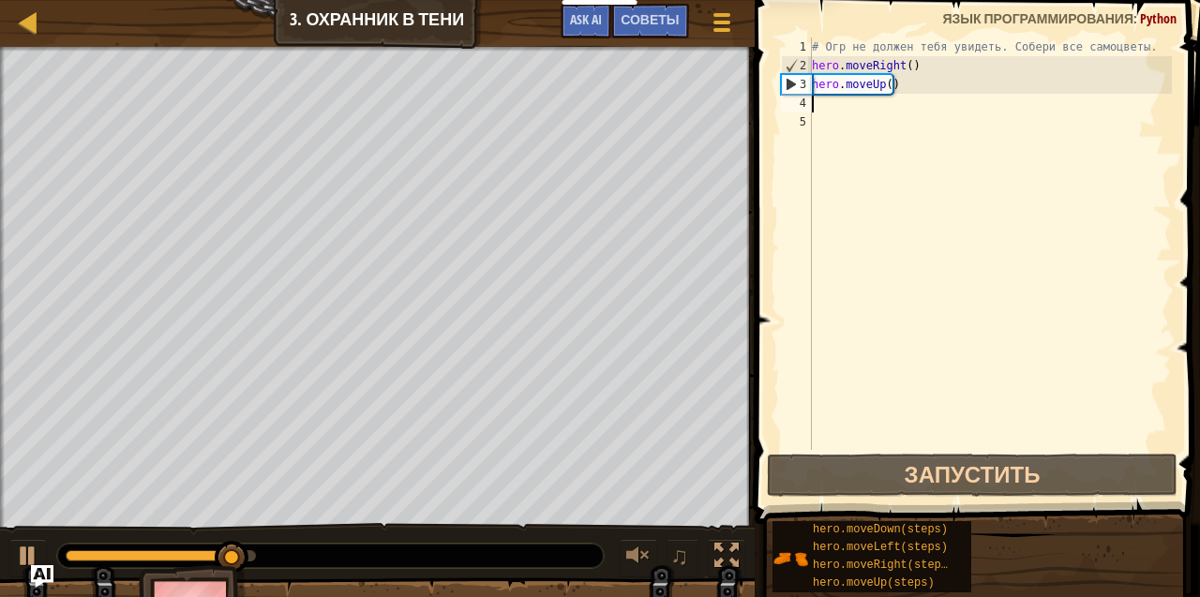
type textarea "h"
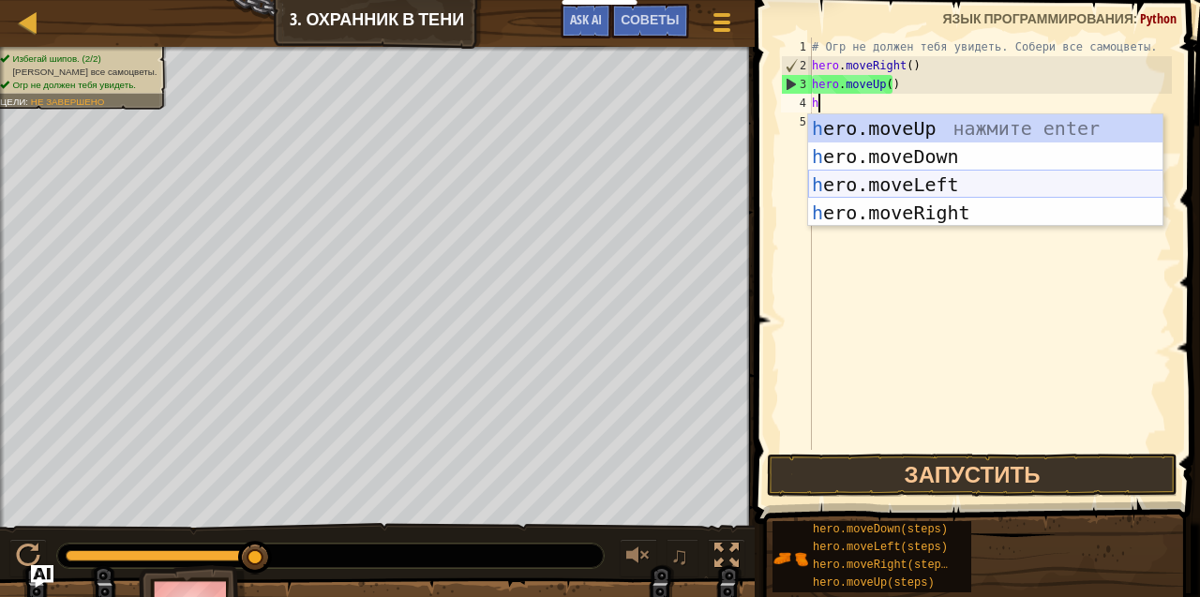
click at [861, 172] on div "h ero.moveUp нажмите enter h ero.moveDown нажмите enter h ero.moveLeft нажмите …" at bounding box center [985, 198] width 355 height 169
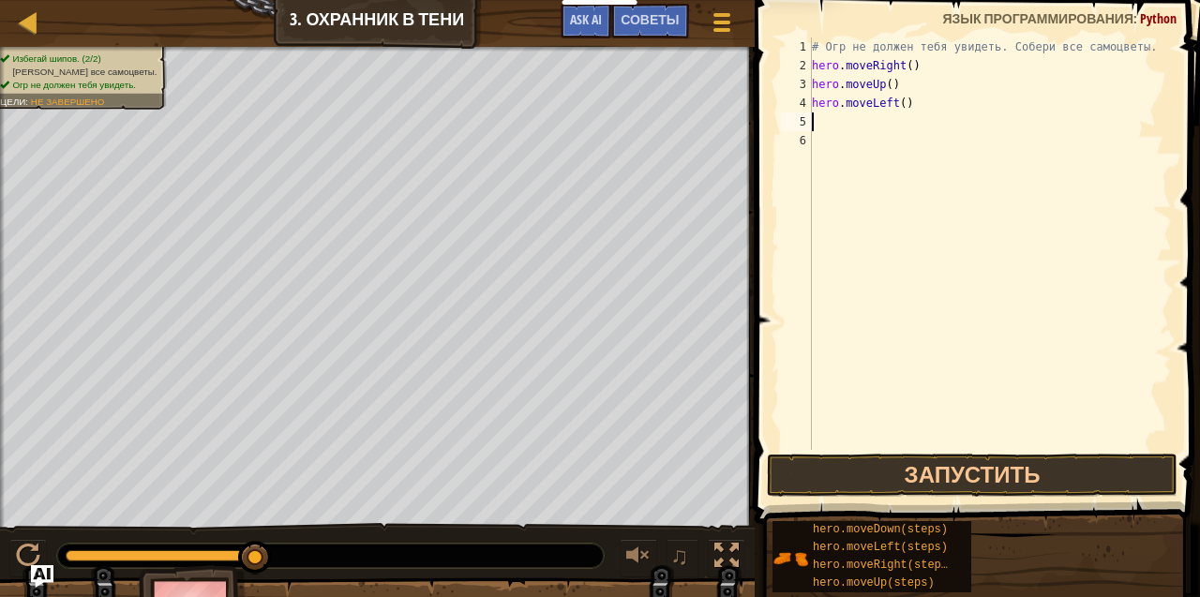
click at [895, 477] on button "Запустить" at bounding box center [972, 475] width 411 height 43
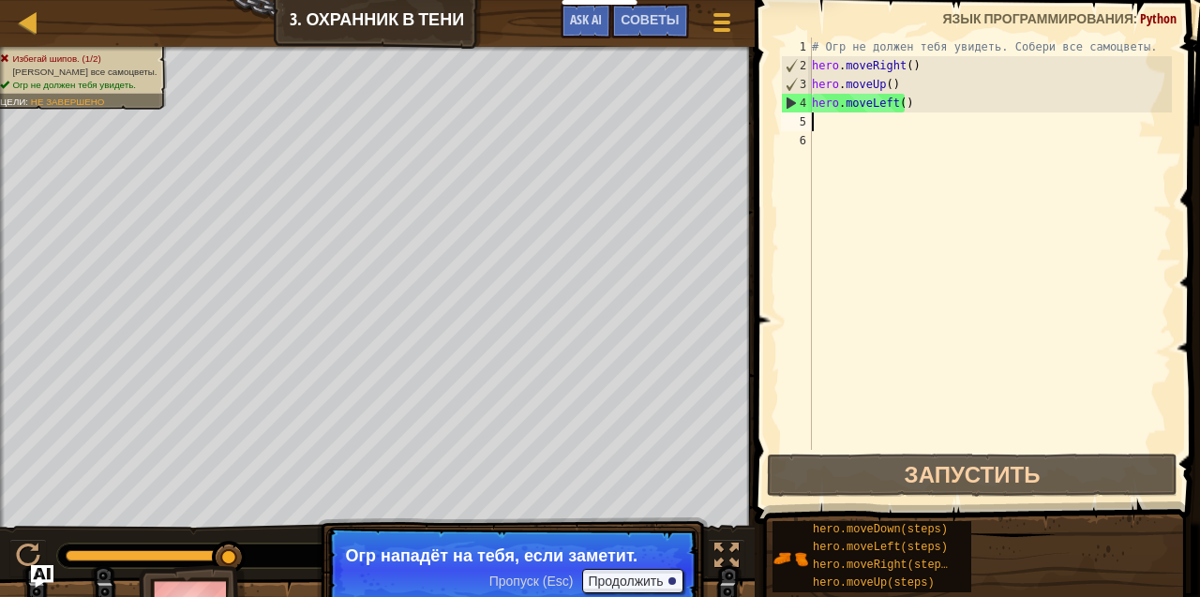
type textarea "h"
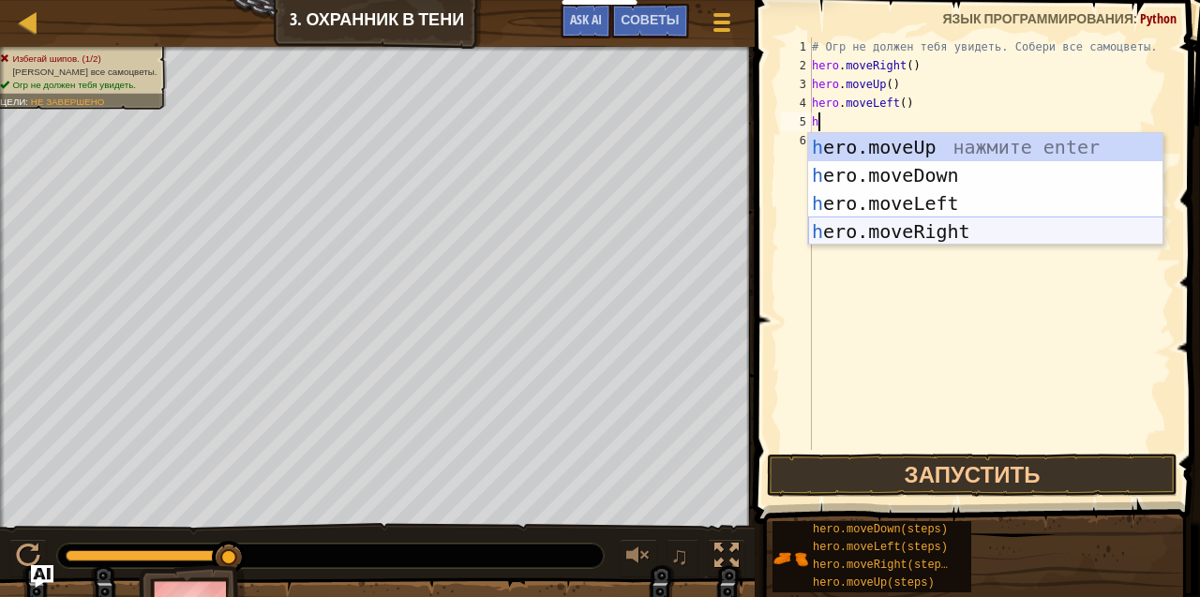
click at [878, 236] on div "h ero.moveUp нажмите enter h ero.moveDown нажмите enter h ero.moveLeft нажмите …" at bounding box center [985, 217] width 355 height 169
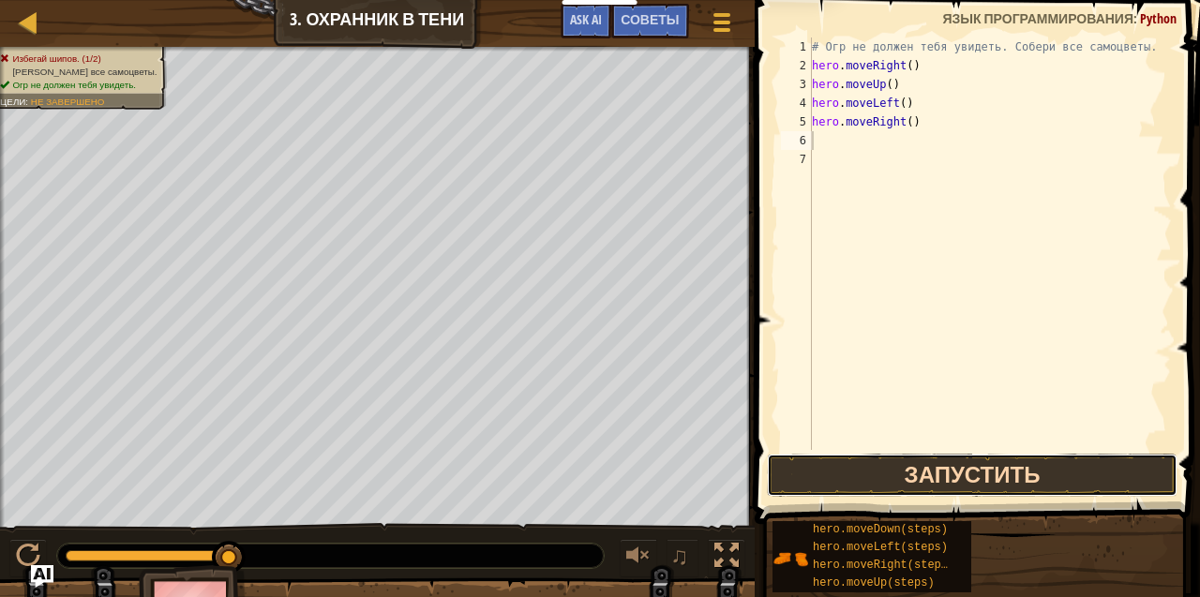
click at [956, 461] on button "Запустить" at bounding box center [972, 475] width 411 height 43
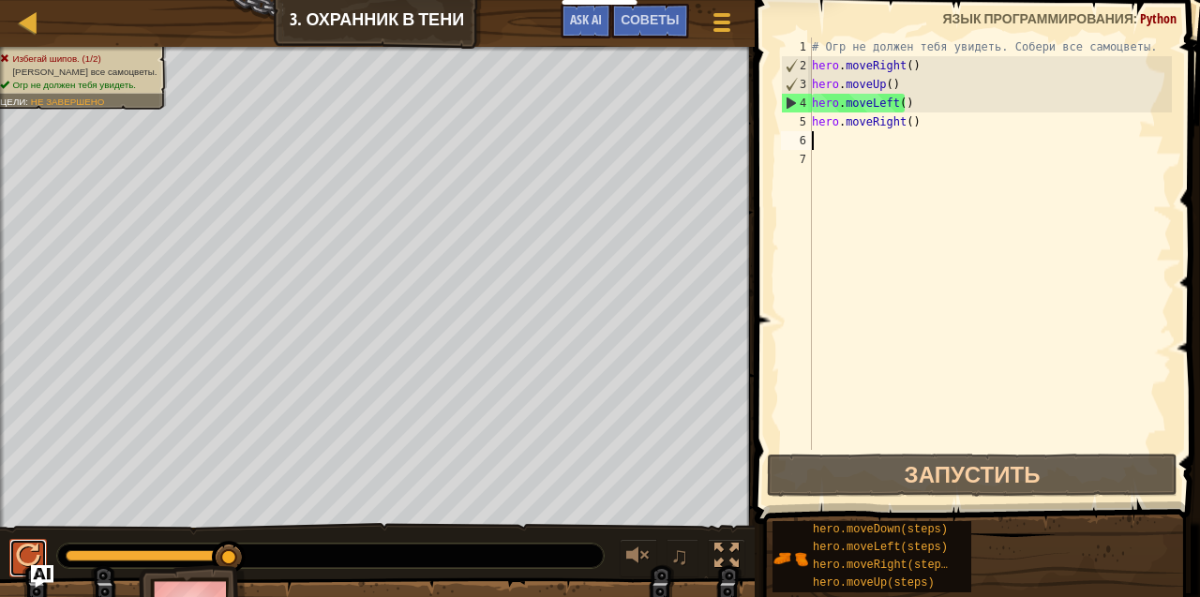
click at [26, 550] on div at bounding box center [28, 556] width 24 height 24
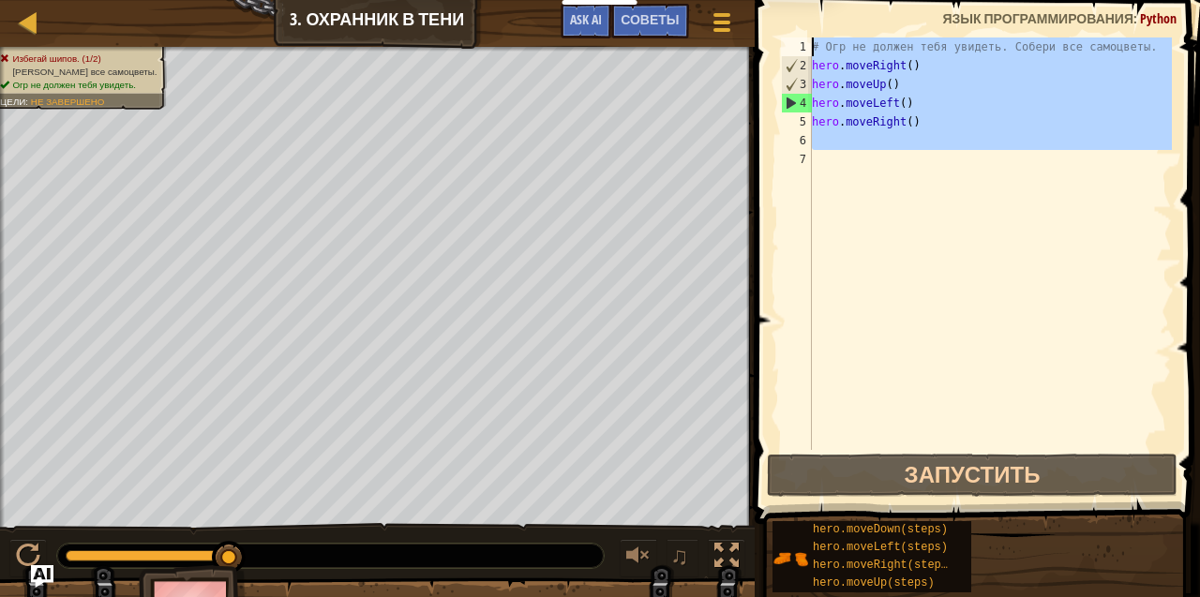
drag, startPoint x: 871, startPoint y: 165, endPoint x: 821, endPoint y: 0, distance: 172.3
click at [825, 9] on div "1 2 3 4 5 6 7 # Огр не должен тебя увидеть. Собери все самоцветы. hero . moveRi…" at bounding box center [974, 298] width 451 height 579
type textarea "# Огр не должен тебя увидеть. Собери все самоцветы. hero.moveRight()"
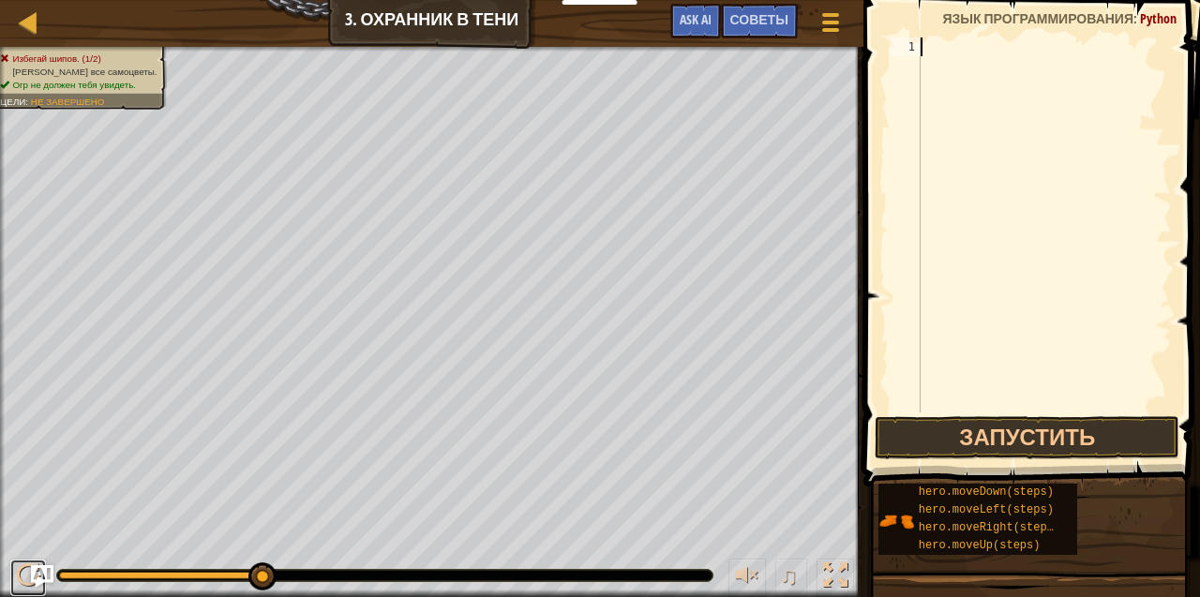
click at [0, 0] on html "Мои панели мониторинга CodeCombat Учительская Панель Панель учителя Ozaria Reso…" at bounding box center [600, 0] width 1200 height 0
click at [9, 579] on button at bounding box center [27, 578] width 37 height 38
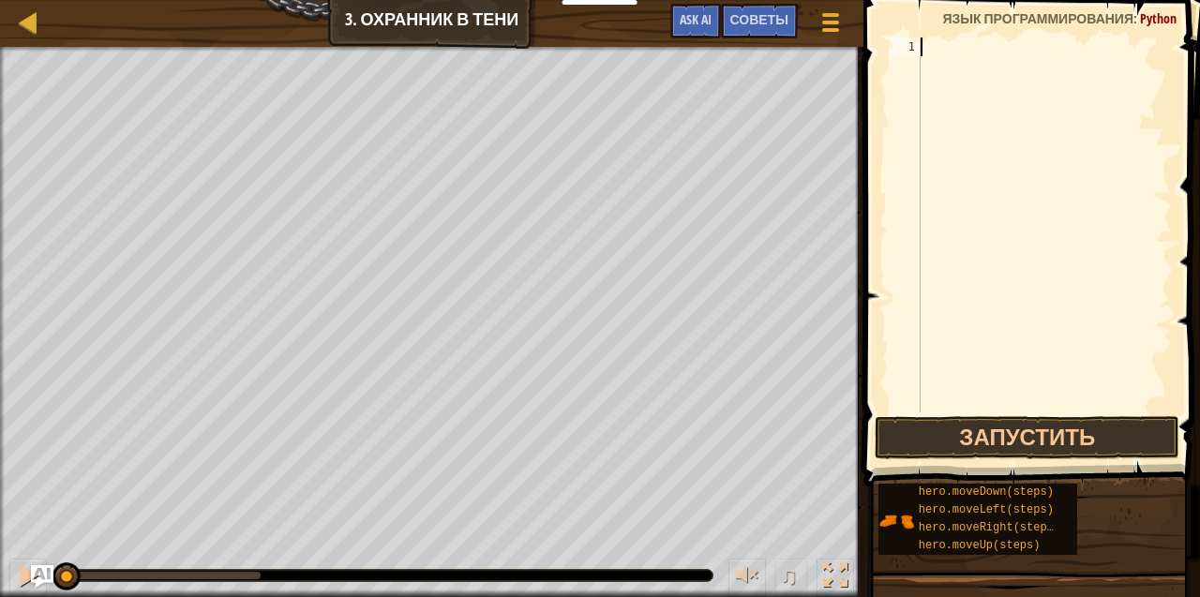
drag, startPoint x: 250, startPoint y: 572, endPoint x: 62, endPoint y: 576, distance: 188.4
click at [62, 576] on div at bounding box center [66, 576] width 28 height 28
click at [17, 565] on div at bounding box center [28, 575] width 24 height 24
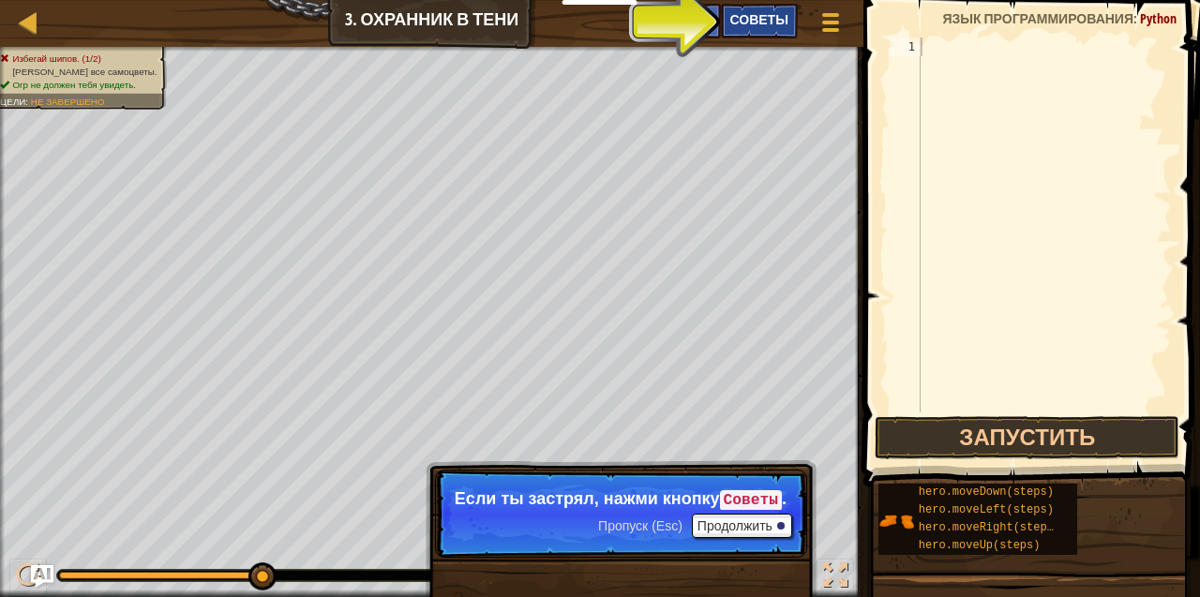
drag, startPoint x: 761, startPoint y: 3, endPoint x: 760, endPoint y: 18, distance: 15.0
click at [760, 15] on div "Курсы Введение в Информатику 3. Охранник в тени Меню игры Готово Советы Ask AI" at bounding box center [431, 23] width 863 height 47
click at [741, 24] on span "Советы" at bounding box center [759, 19] width 58 height 18
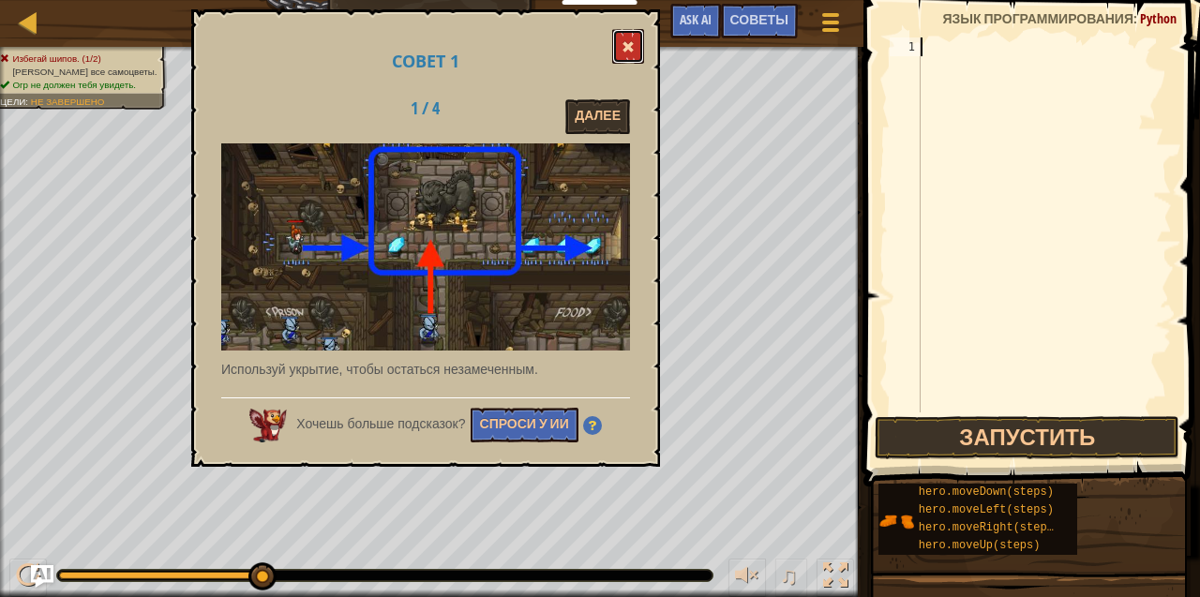
click at [630, 46] on span at bounding box center [627, 46] width 13 height 13
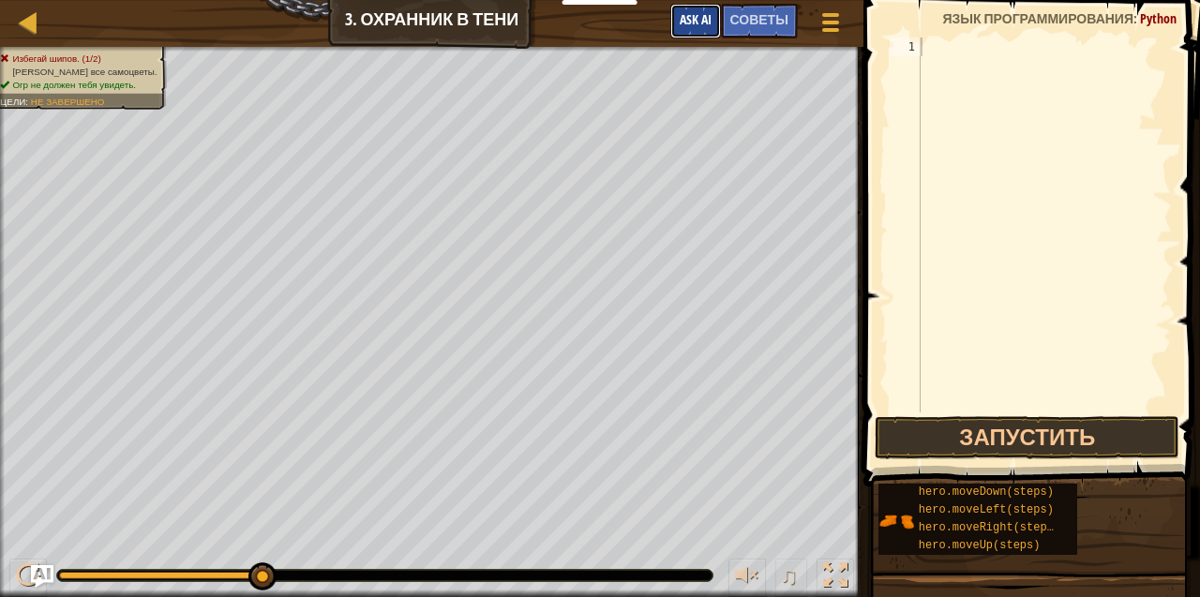
click at [682, 15] on span "Ask AI" at bounding box center [696, 19] width 32 height 18
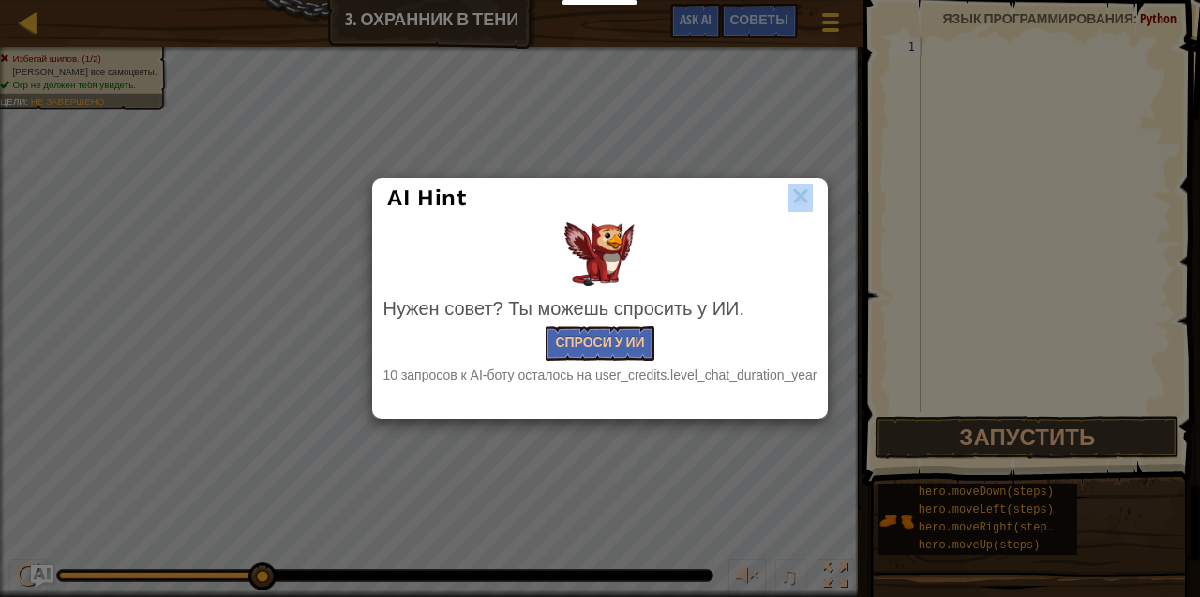
click at [817, 212] on div "AI Hint" at bounding box center [599, 198] width 453 height 38
click at [809, 205] on img at bounding box center [800, 198] width 24 height 28
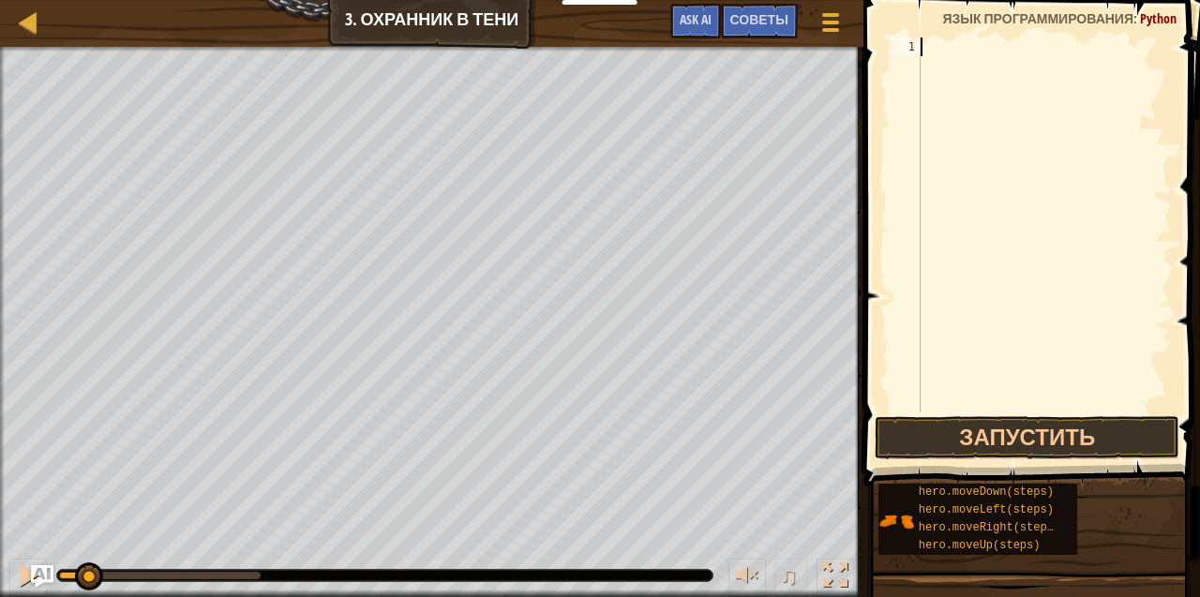
drag, startPoint x: 251, startPoint y: 570, endPoint x: 86, endPoint y: 588, distance: 165.9
click at [86, 588] on div at bounding box center [89, 576] width 28 height 28
click at [81, 591] on div "♫" at bounding box center [431, 571] width 863 height 56
drag, startPoint x: 88, startPoint y: 580, endPoint x: 23, endPoint y: 575, distance: 64.9
click at [28, 578] on div "♫" at bounding box center [431, 571] width 863 height 56
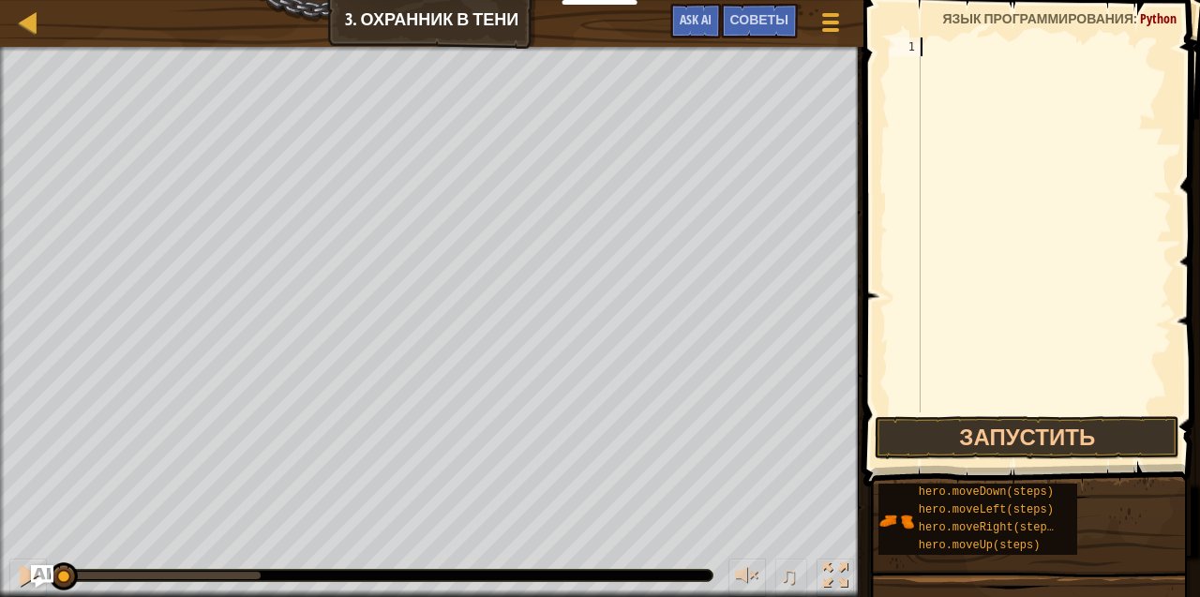
type textarea "h"
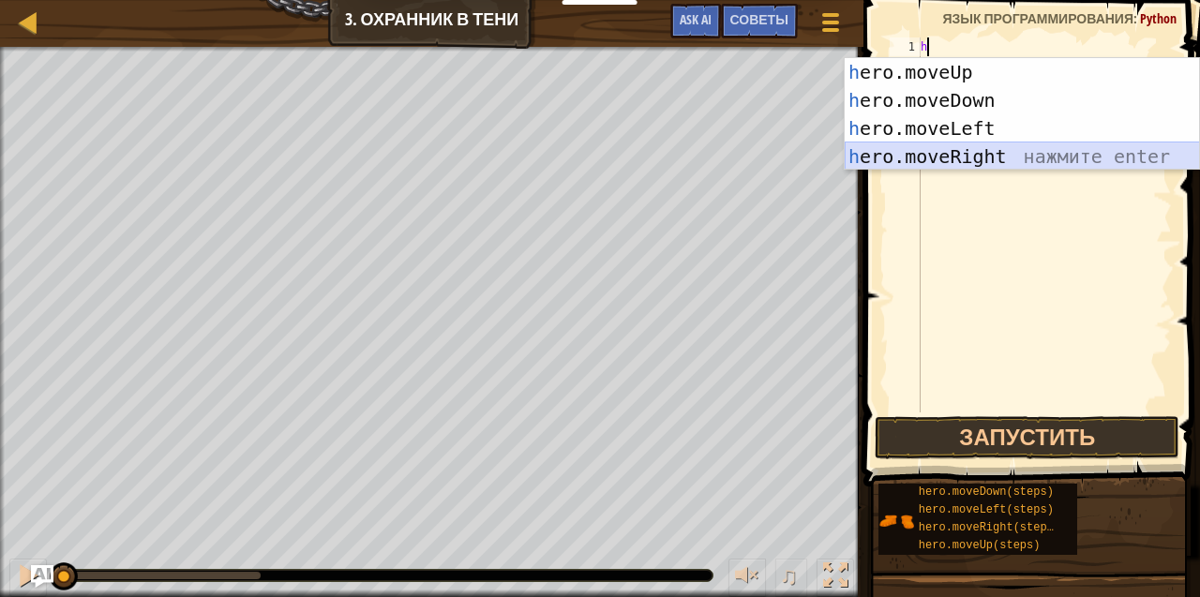
click at [932, 153] on div "h ero.moveUp нажмите enter h ero.moveDown нажмите enter h ero.moveLeft нажмите …" at bounding box center [1022, 142] width 355 height 169
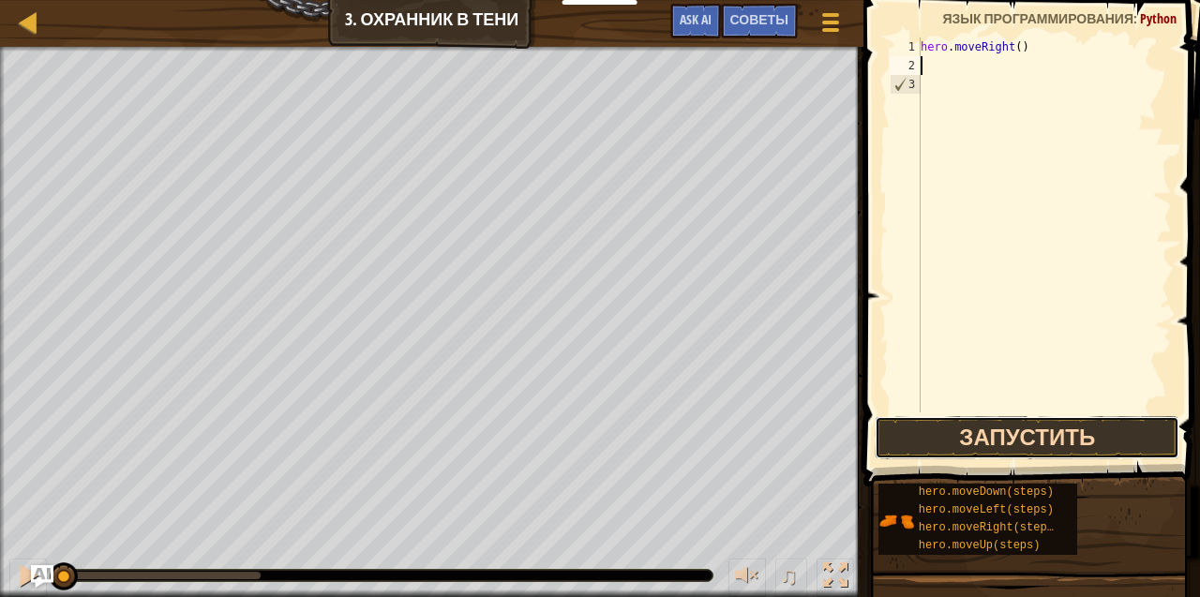
click at [1010, 438] on button "Запустить" at bounding box center [1027, 437] width 305 height 43
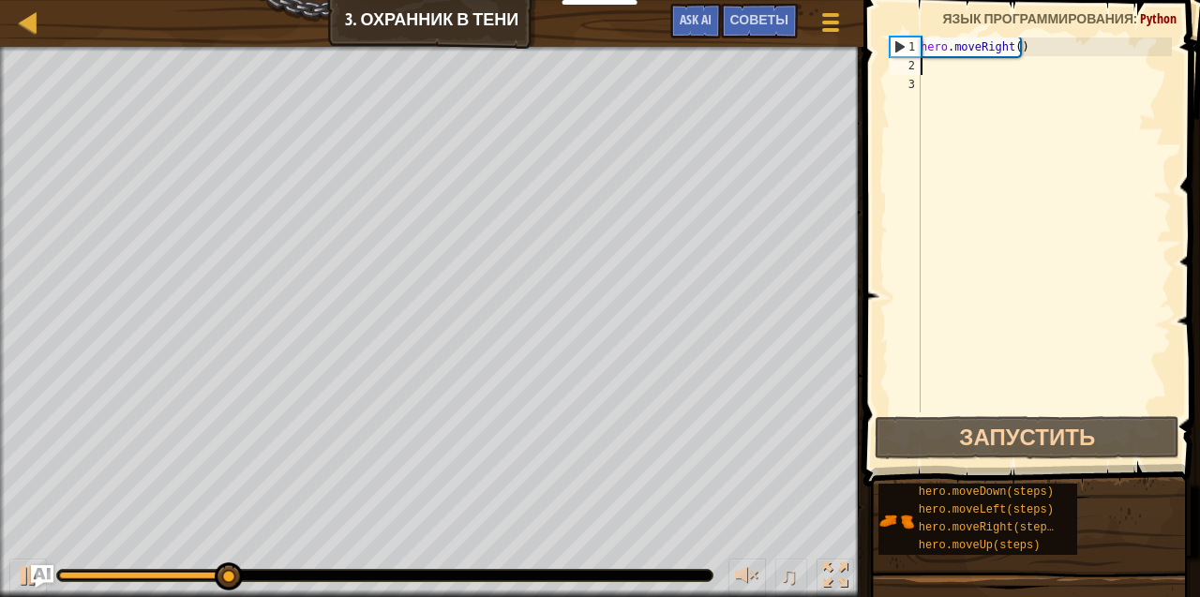
type textarea "h"
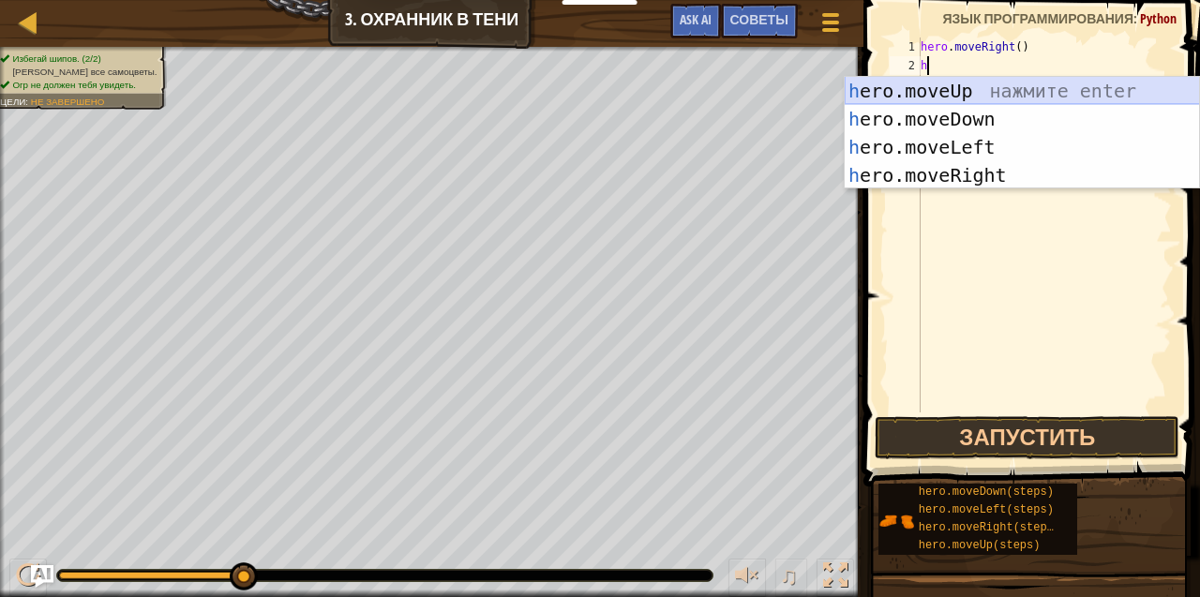
click at [914, 85] on div "h ero.moveUp нажмите enter h ero.moveDown нажмите enter h ero.moveLeft нажмите …" at bounding box center [1022, 161] width 355 height 169
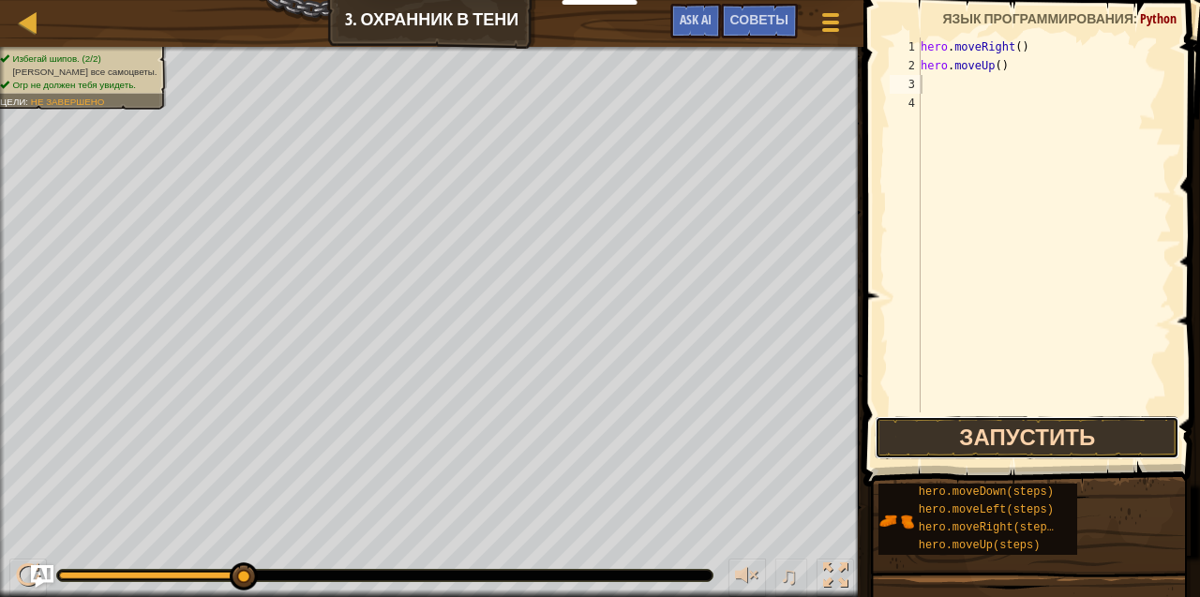
click at [986, 430] on button "Запустить" at bounding box center [1027, 437] width 305 height 43
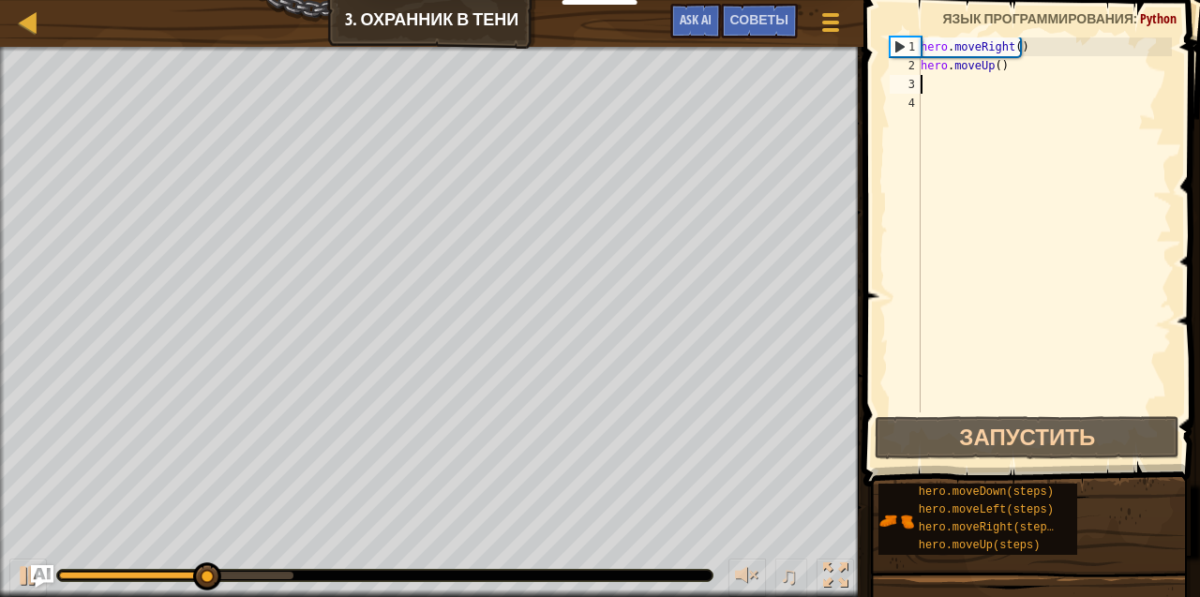
type textarea "h"
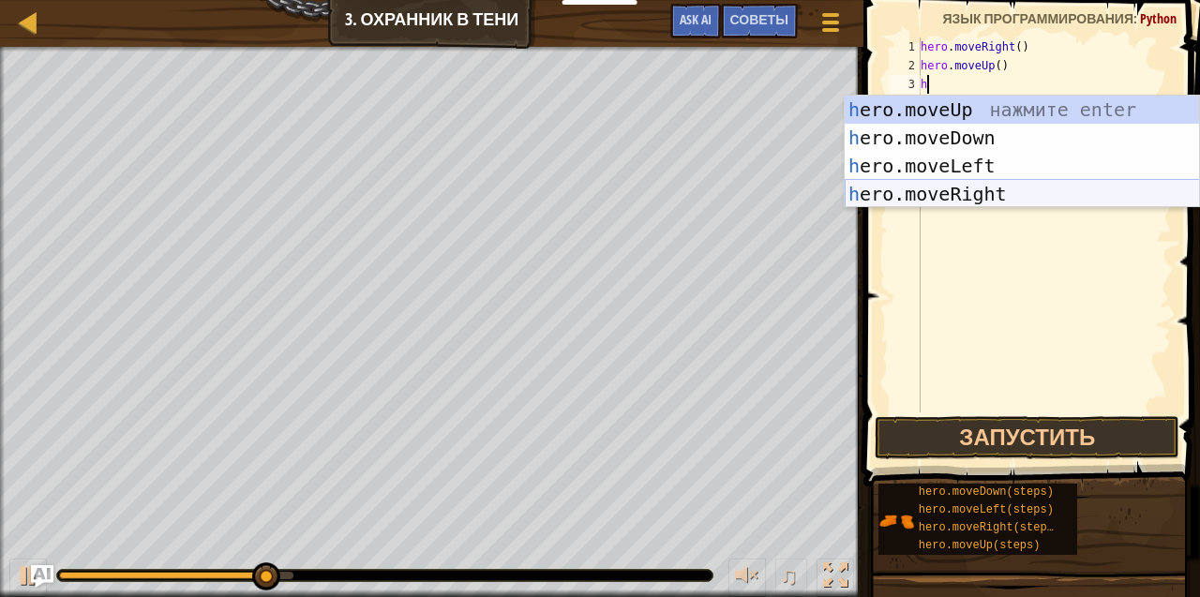
click at [993, 205] on div "h ero.moveUp нажмите enter h ero.moveDown нажмите enter h ero.moveLeft нажмите …" at bounding box center [1022, 180] width 355 height 169
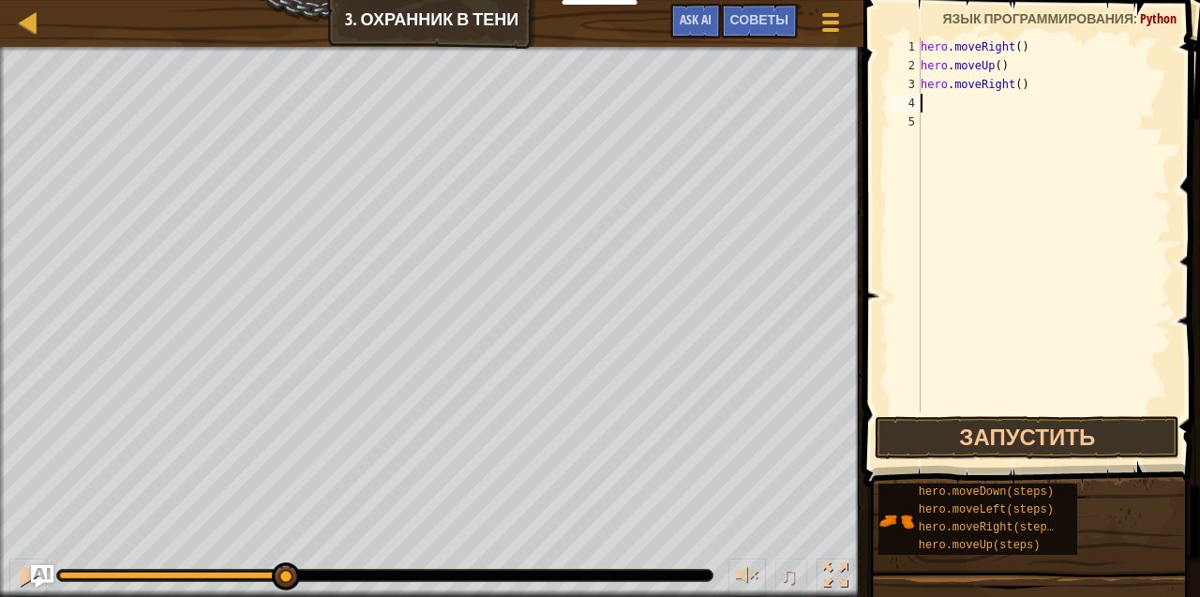
type textarea "h"
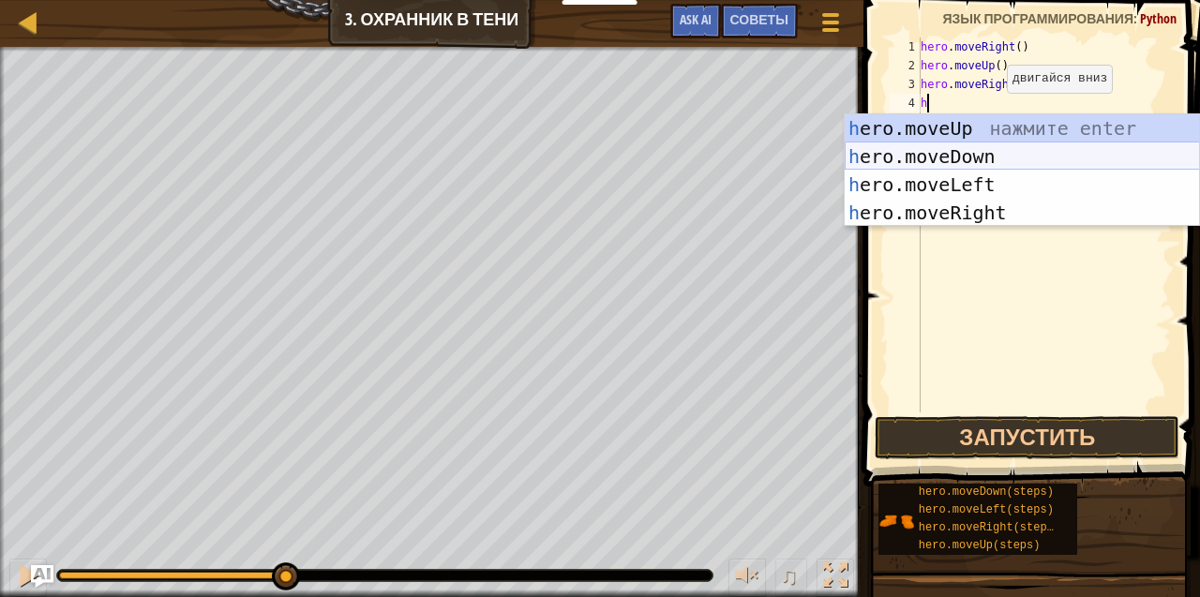
click at [926, 155] on div "h ero.moveUp нажмите enter h ero.moveDown нажмите enter h ero.moveLeft нажмите …" at bounding box center [1022, 198] width 355 height 169
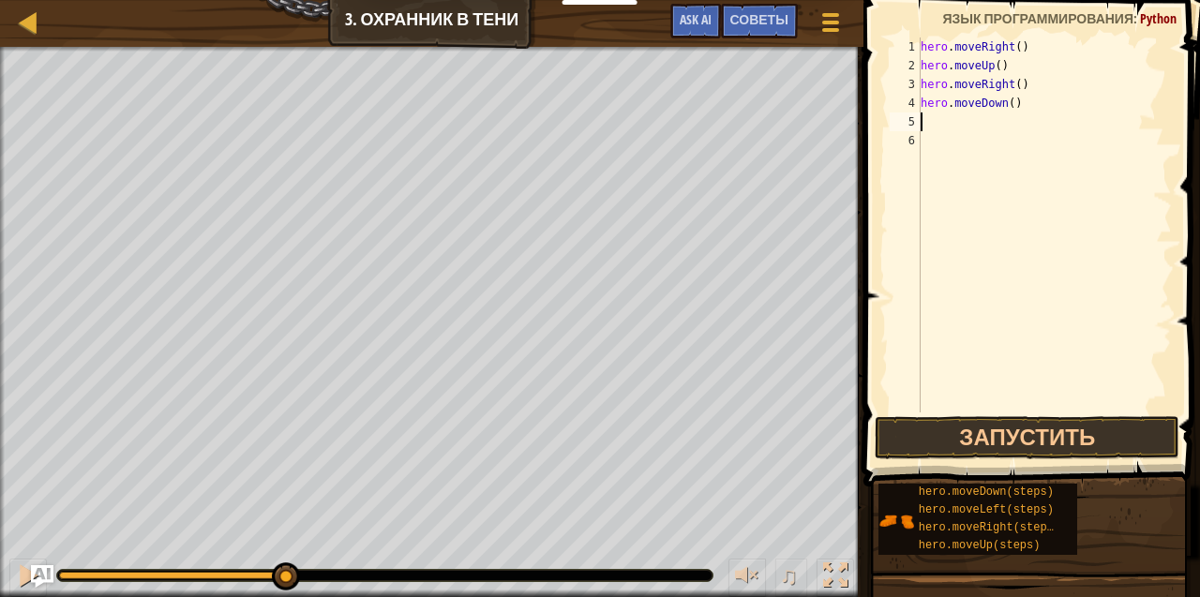
type textarea "h"
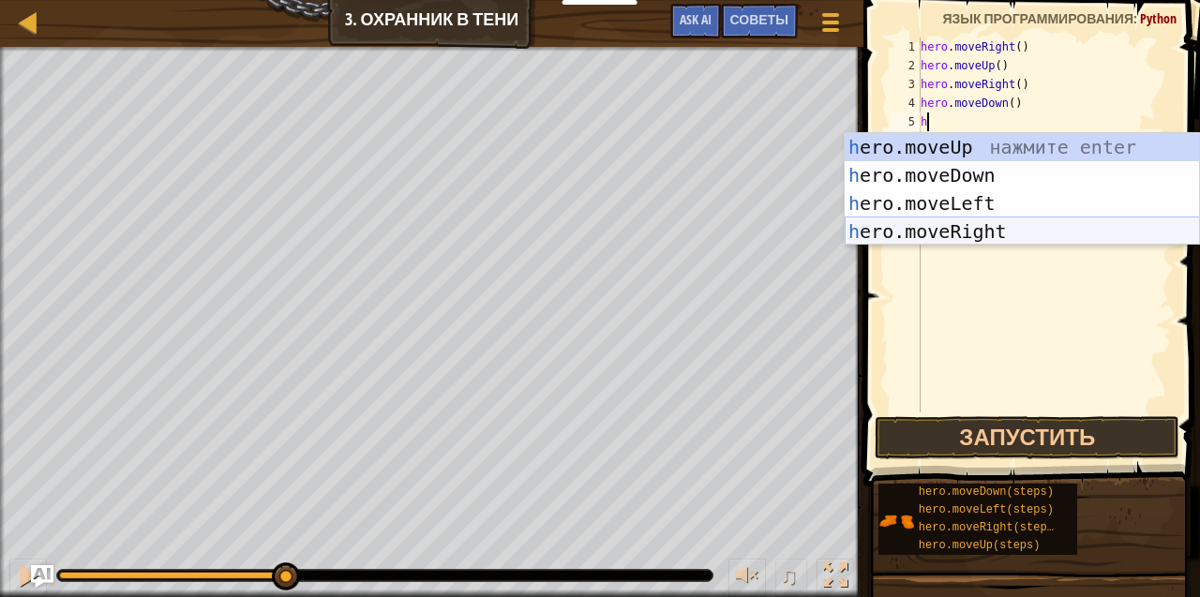
click at [911, 232] on div "h ero.moveUp нажмите enter h ero.moveDown нажмите enter h ero.moveLeft нажмите …" at bounding box center [1022, 217] width 355 height 169
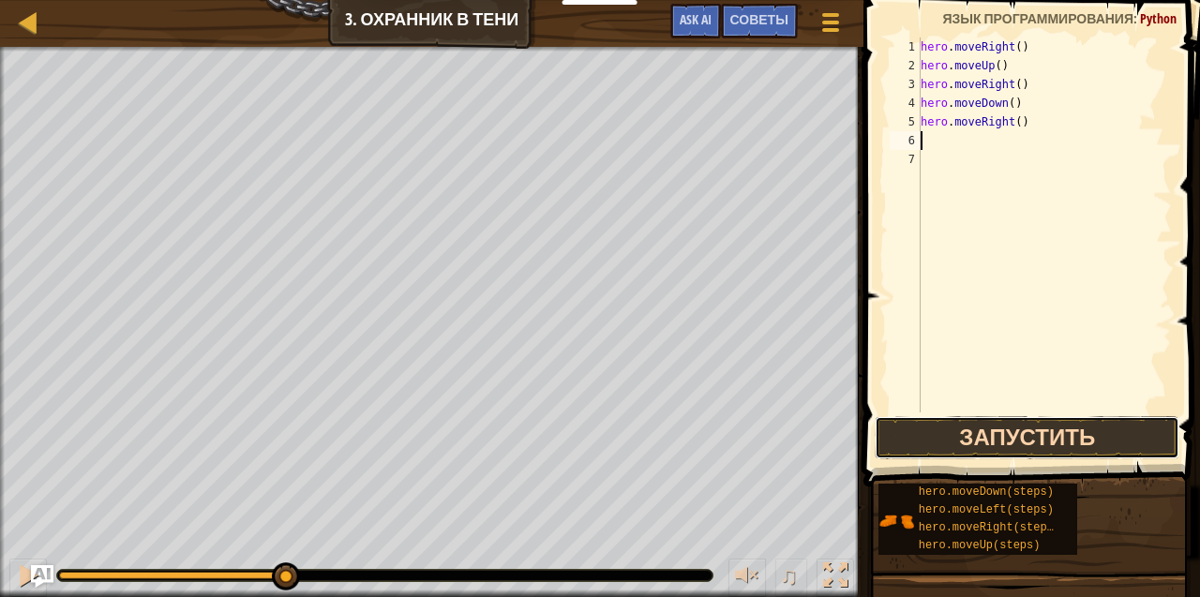
click at [1074, 433] on button "Запустить" at bounding box center [1027, 437] width 305 height 43
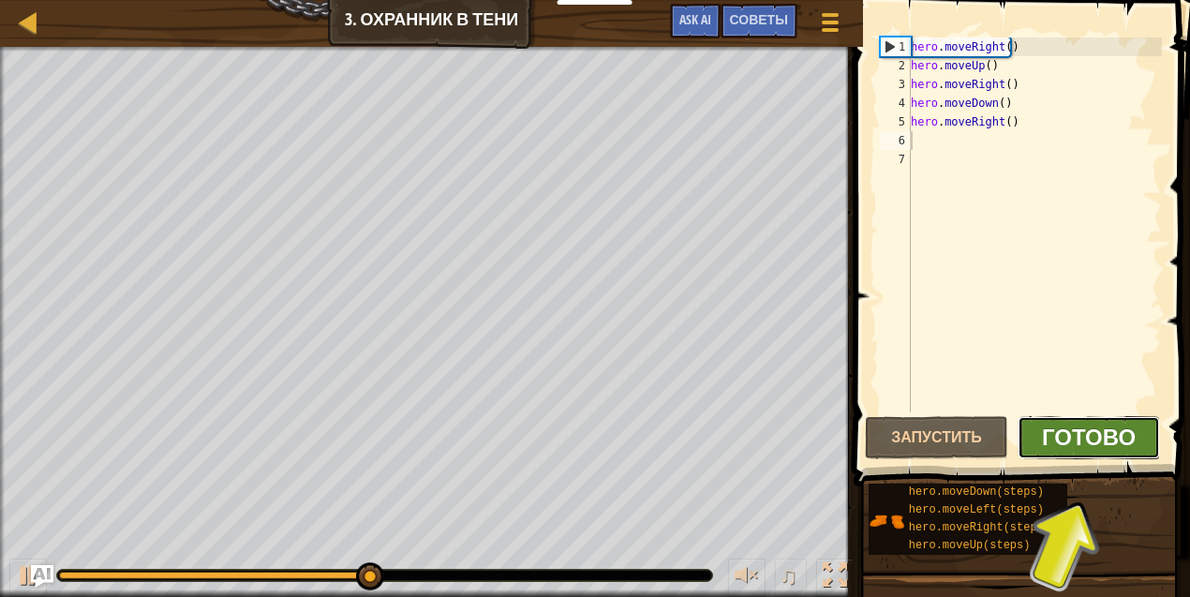
click at [1074, 427] on span "Готово" at bounding box center [1089, 437] width 94 height 30
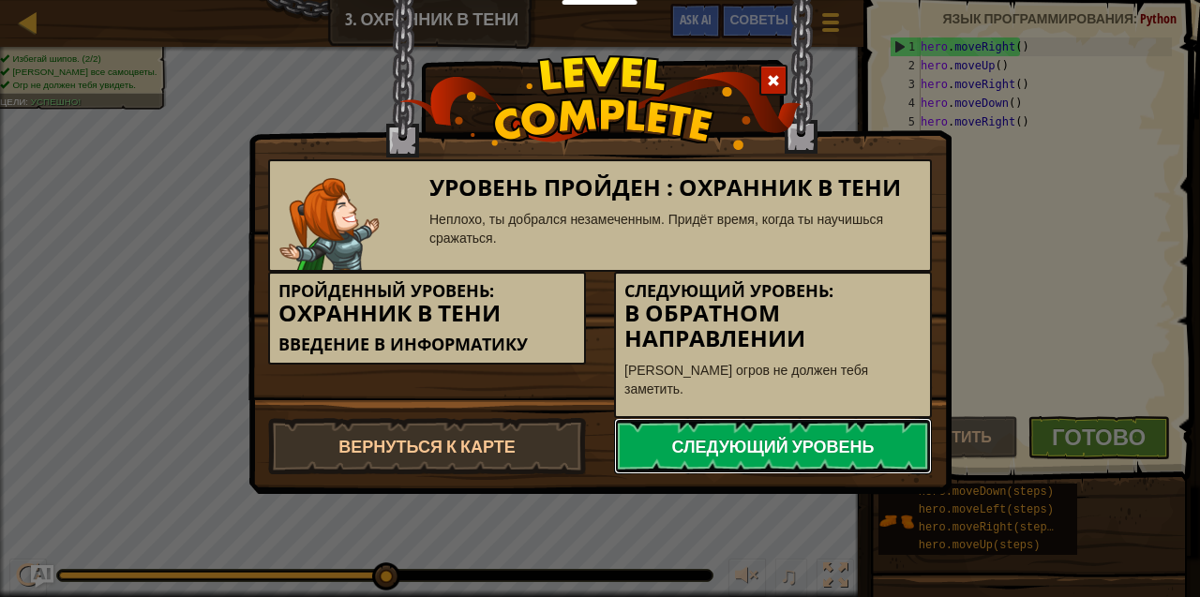
click at [824, 423] on link "Следующий уровень" at bounding box center [773, 446] width 318 height 56
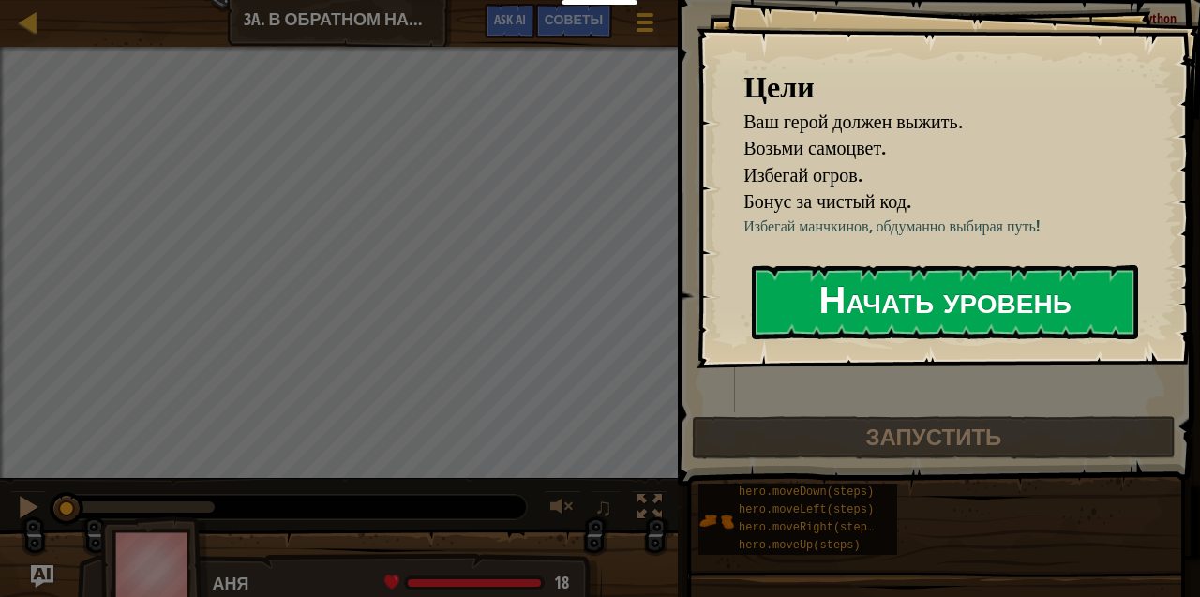
click at [872, 339] on button "Начать уровень" at bounding box center [945, 302] width 386 height 74
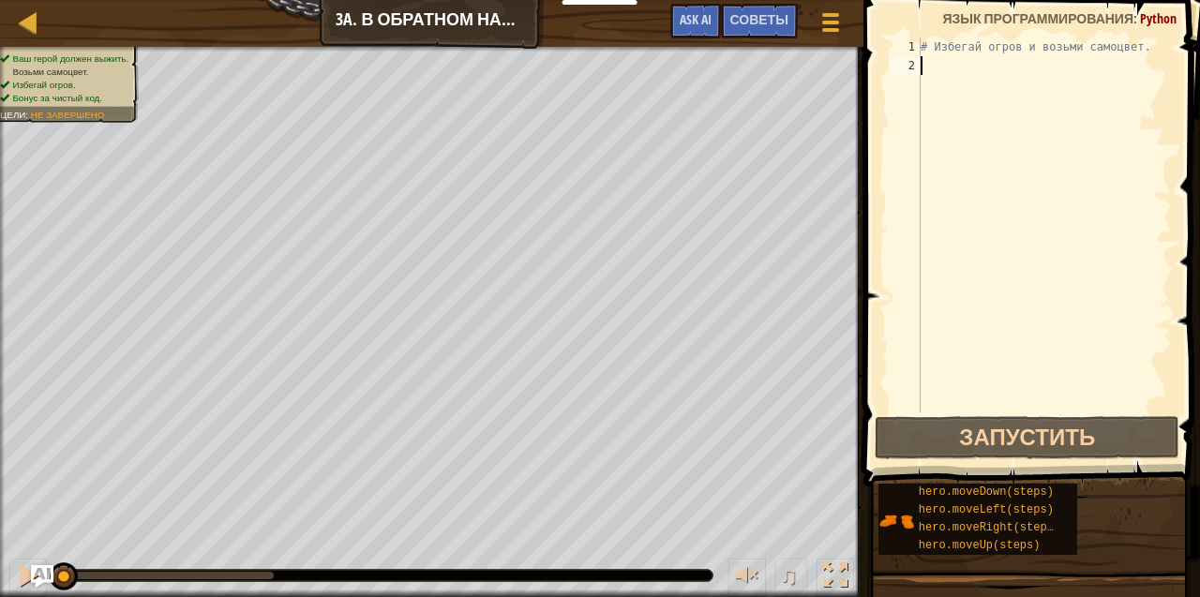
type textarea "h"
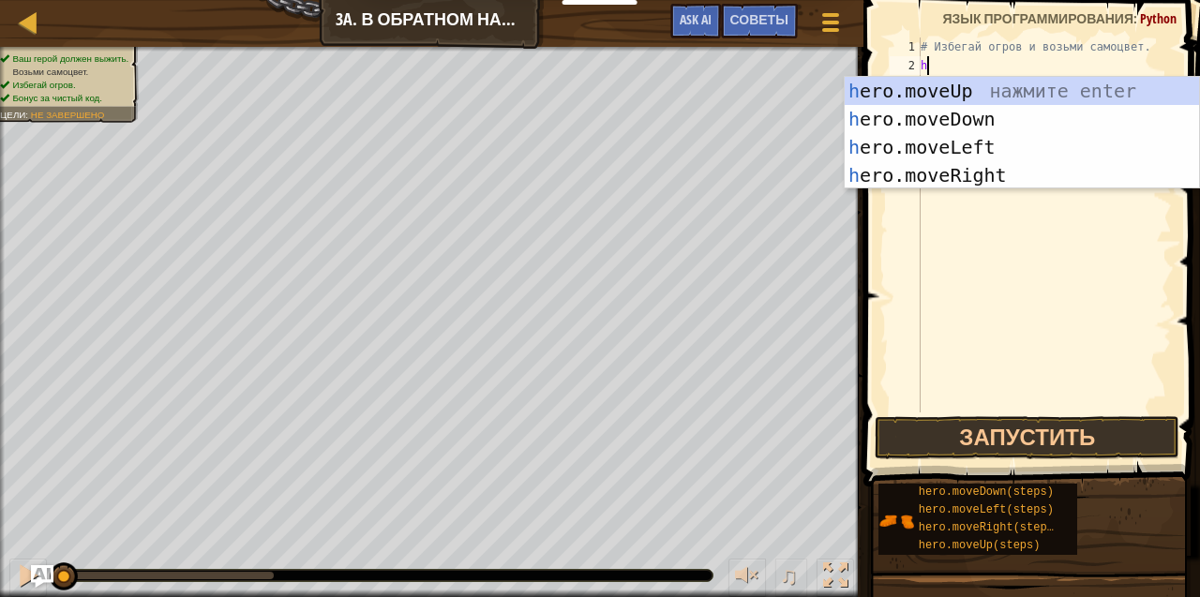
scroll to position [8, 0]
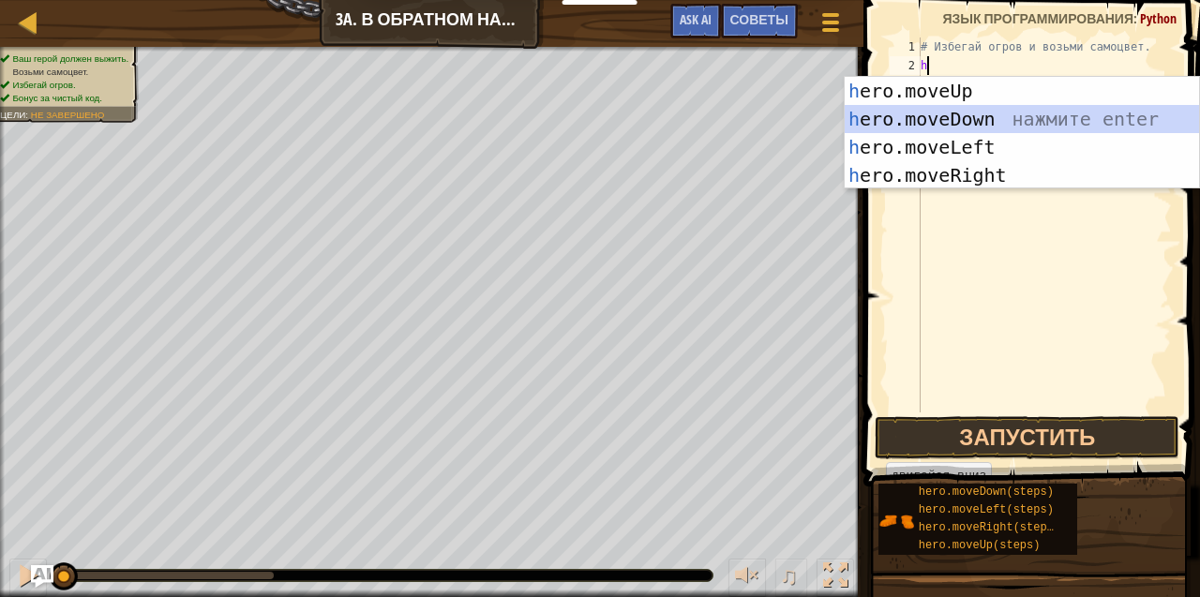
click at [935, 120] on div "h ero.moveUp нажмите enter h ero.moveDown нажмите enter h ero.moveLeft нажмите …" at bounding box center [1022, 161] width 355 height 169
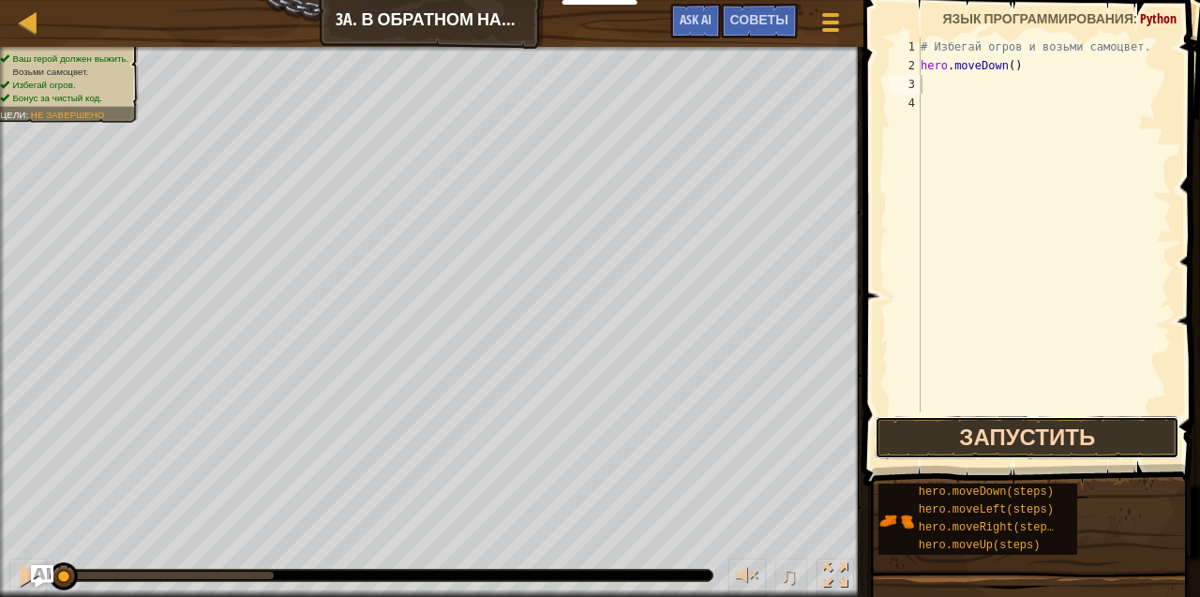
click at [1010, 441] on button "Запустить" at bounding box center [1027, 437] width 305 height 43
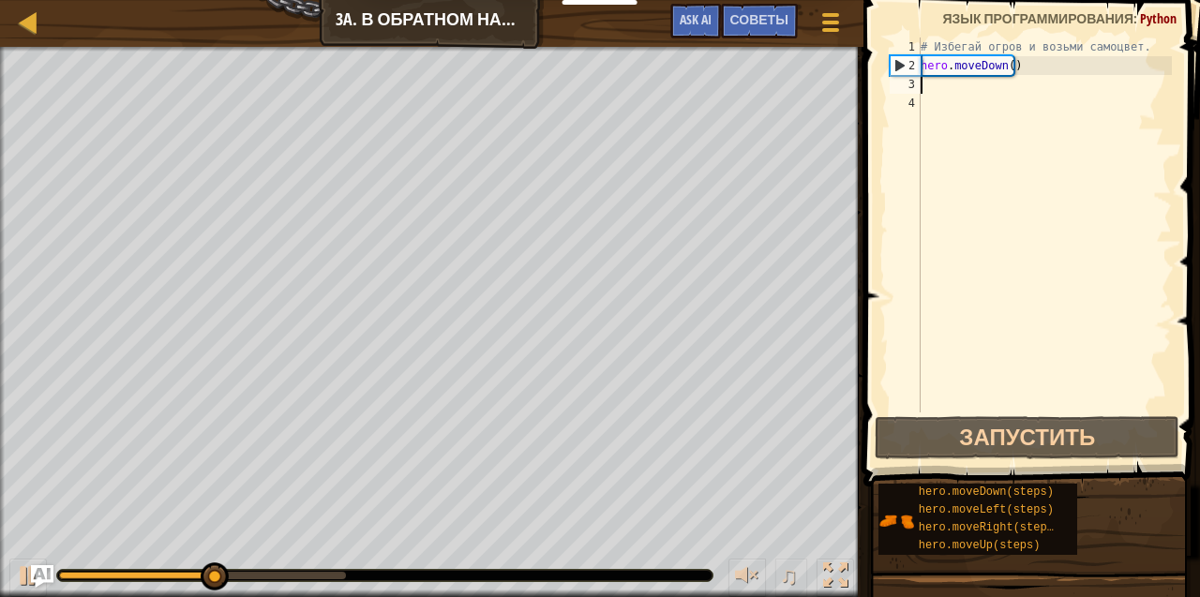
type textarea "h"
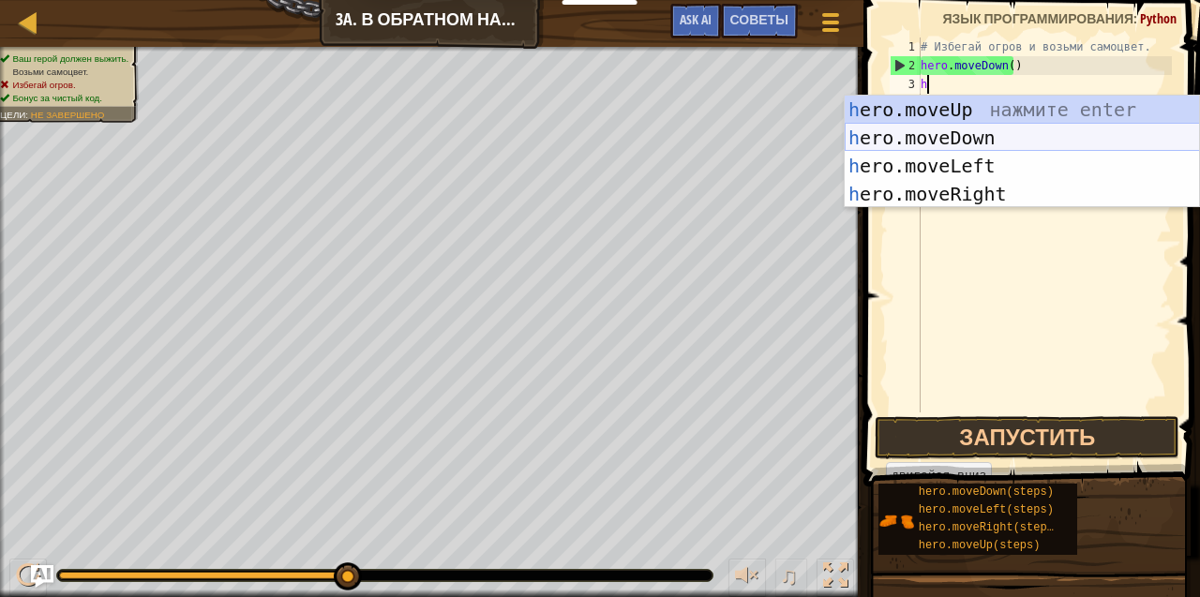
click at [953, 138] on div "h ero.moveUp нажмите enter h ero.moveDown нажмите enter h ero.moveLeft нажмите …" at bounding box center [1022, 180] width 355 height 169
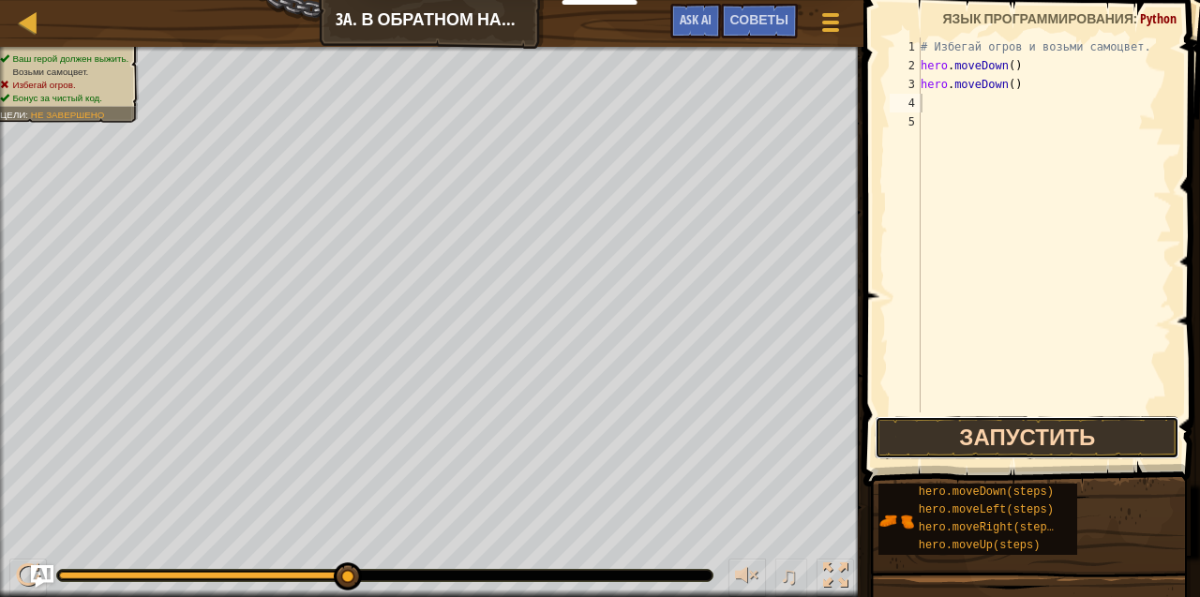
click at [971, 442] on button "Запустить" at bounding box center [1027, 437] width 305 height 43
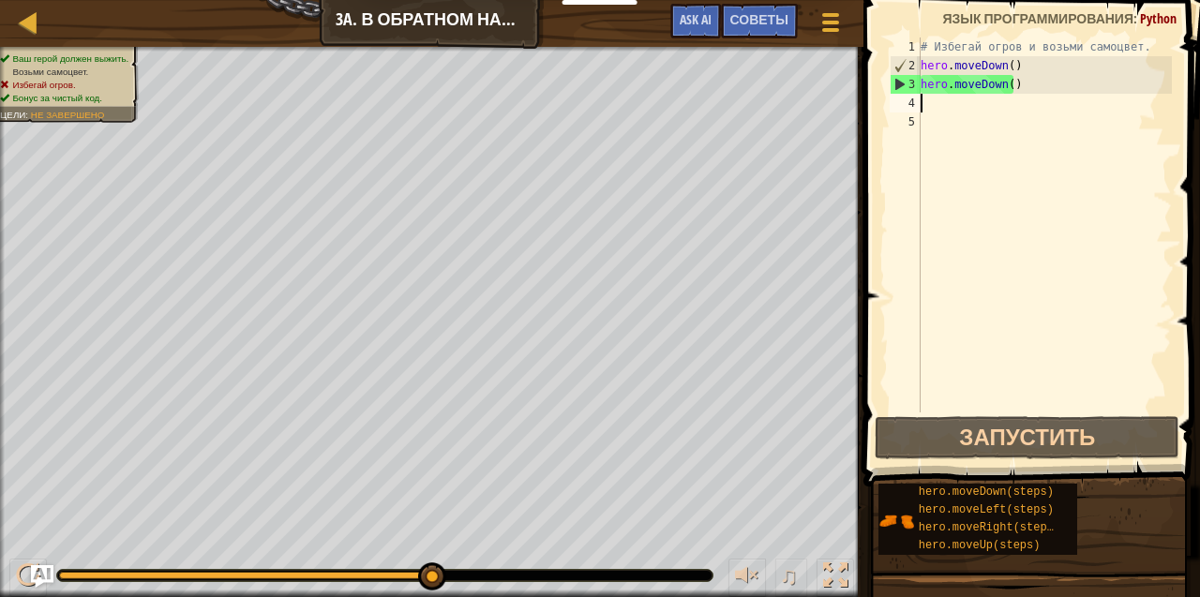
type textarea "h"
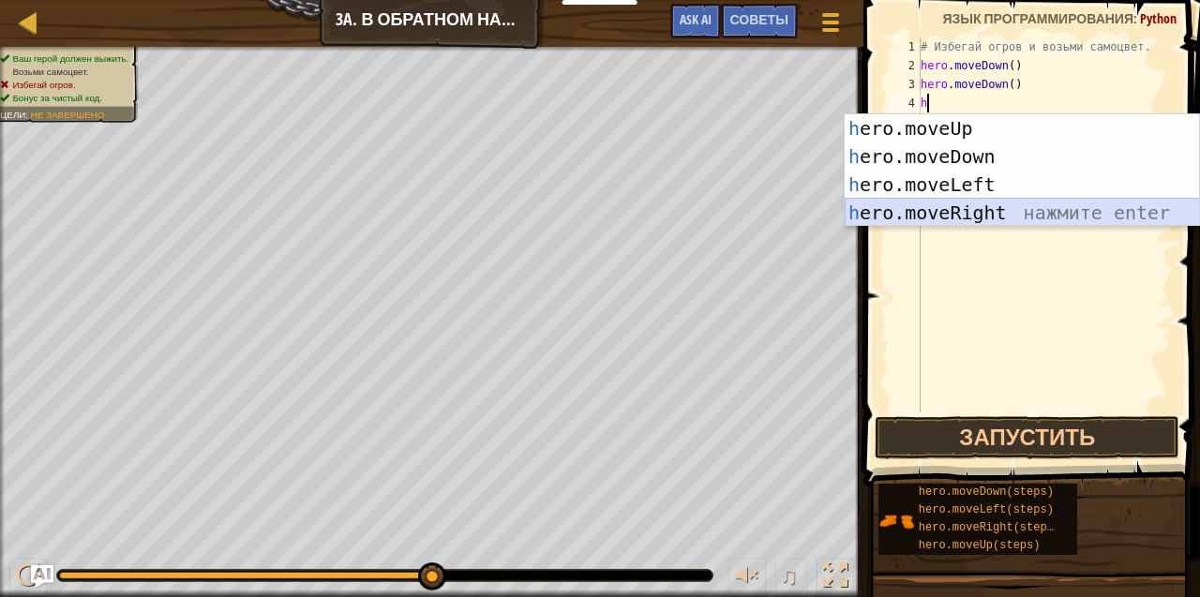
drag, startPoint x: 1006, startPoint y: 217, endPoint x: 1029, endPoint y: 279, distance: 66.2
click at [1004, 217] on div "h ero.moveUp нажмите enter h ero.moveDown нажмите enter h ero.moveLeft нажмите …" at bounding box center [1022, 198] width 355 height 169
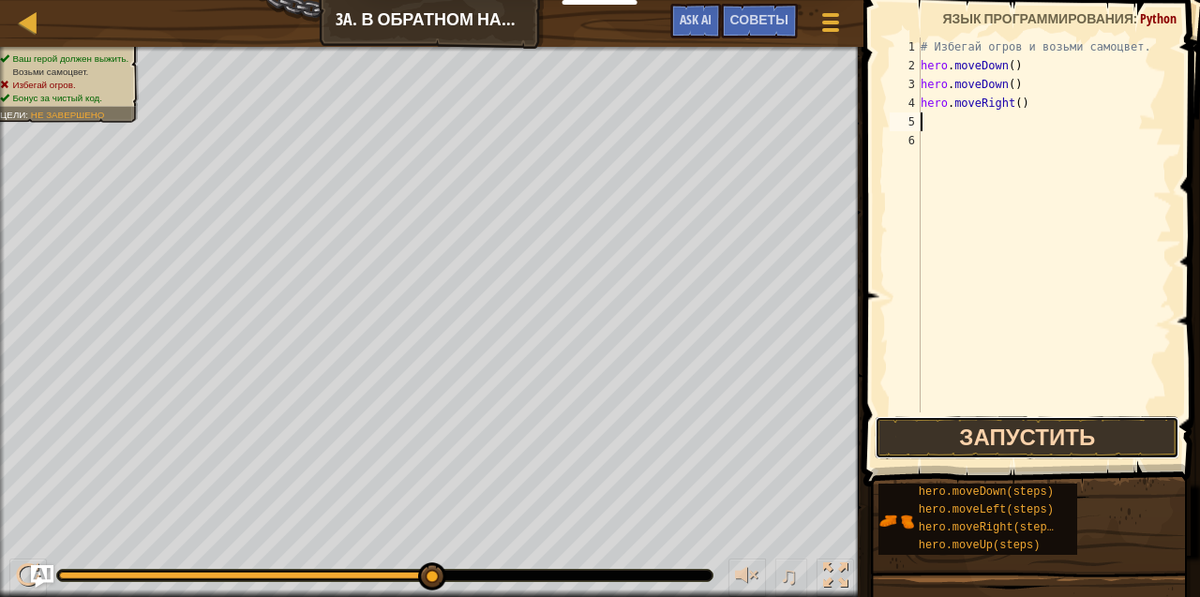
click at [1088, 437] on button "Запустить" at bounding box center [1027, 437] width 305 height 43
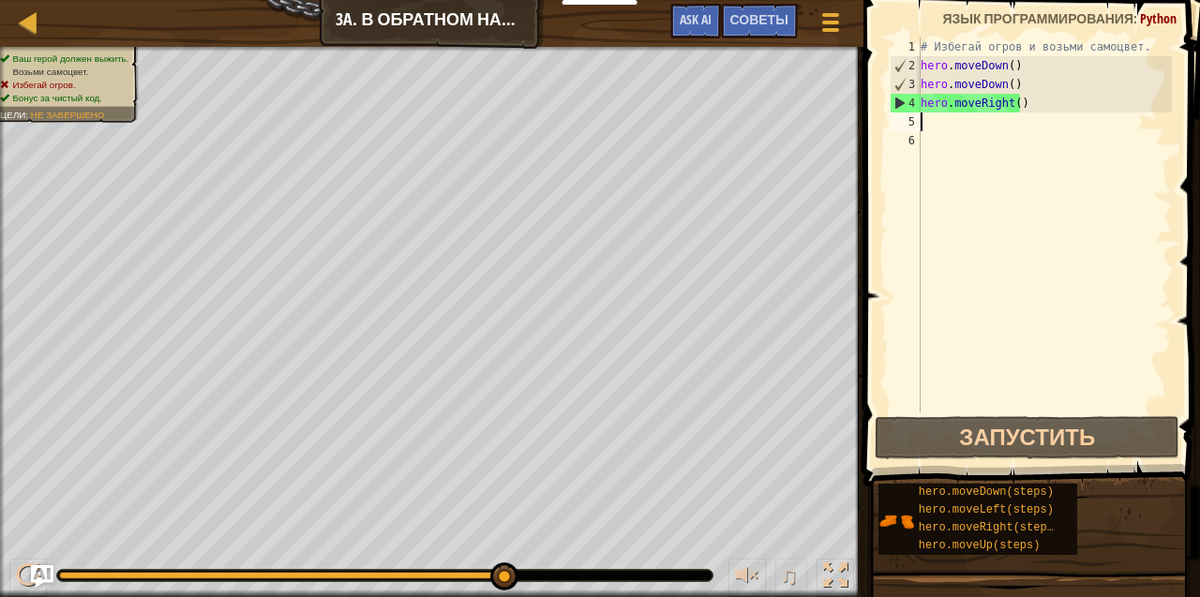
type textarea "h"
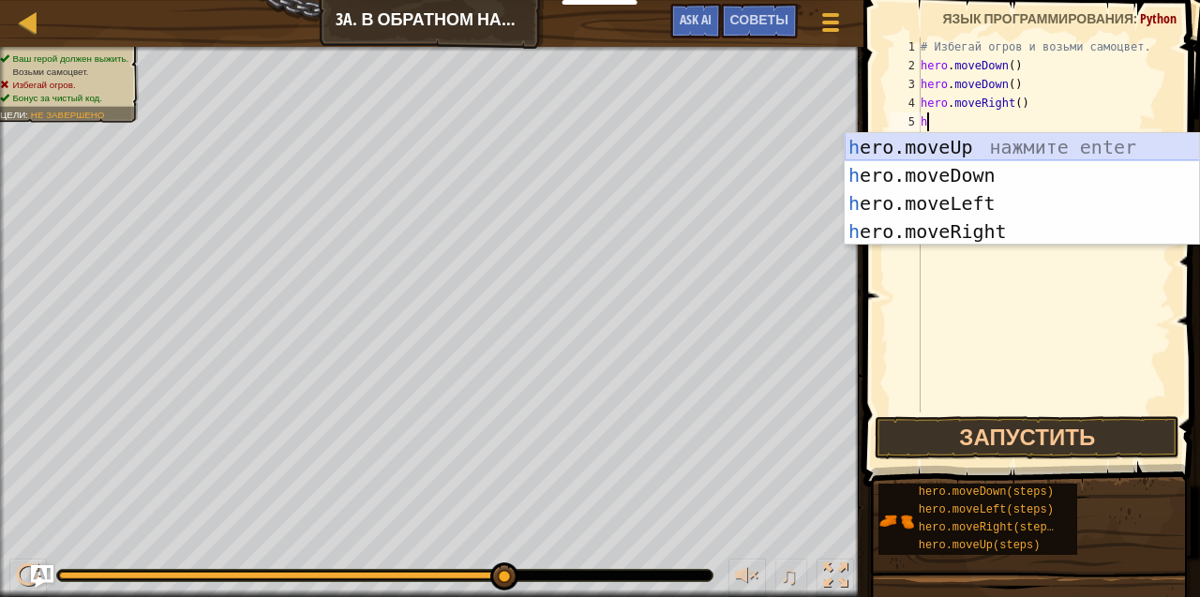
click at [1025, 150] on div "h ero.moveUp нажмите enter h ero.moveDown нажмите enter h ero.moveLeft нажмите …" at bounding box center [1022, 217] width 355 height 169
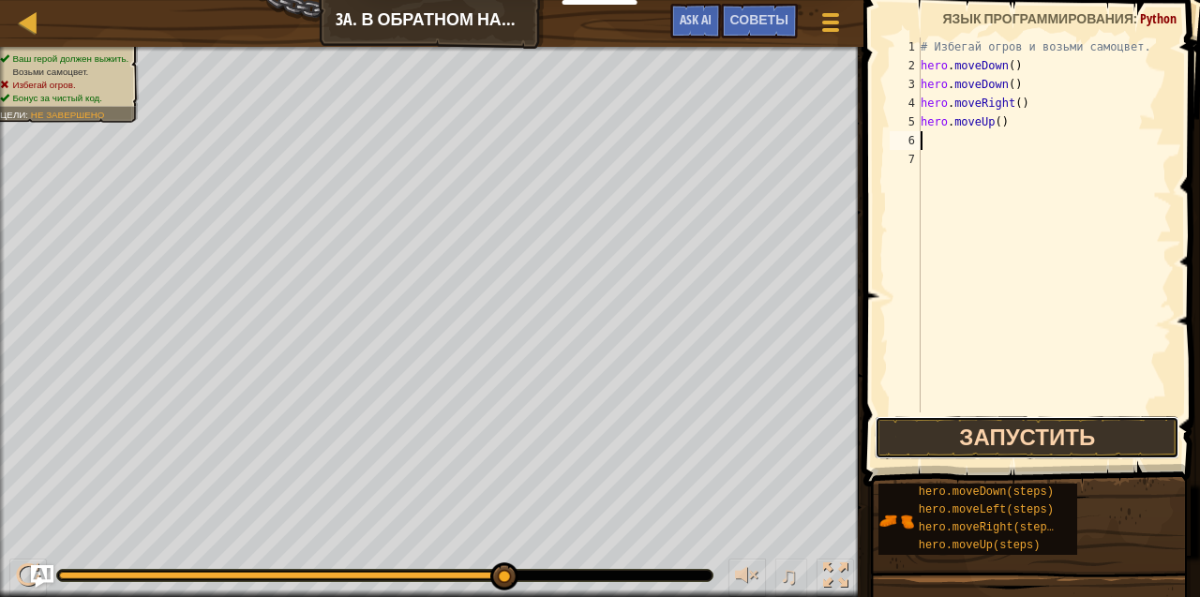
click at [999, 445] on button "Запустить" at bounding box center [1027, 437] width 305 height 43
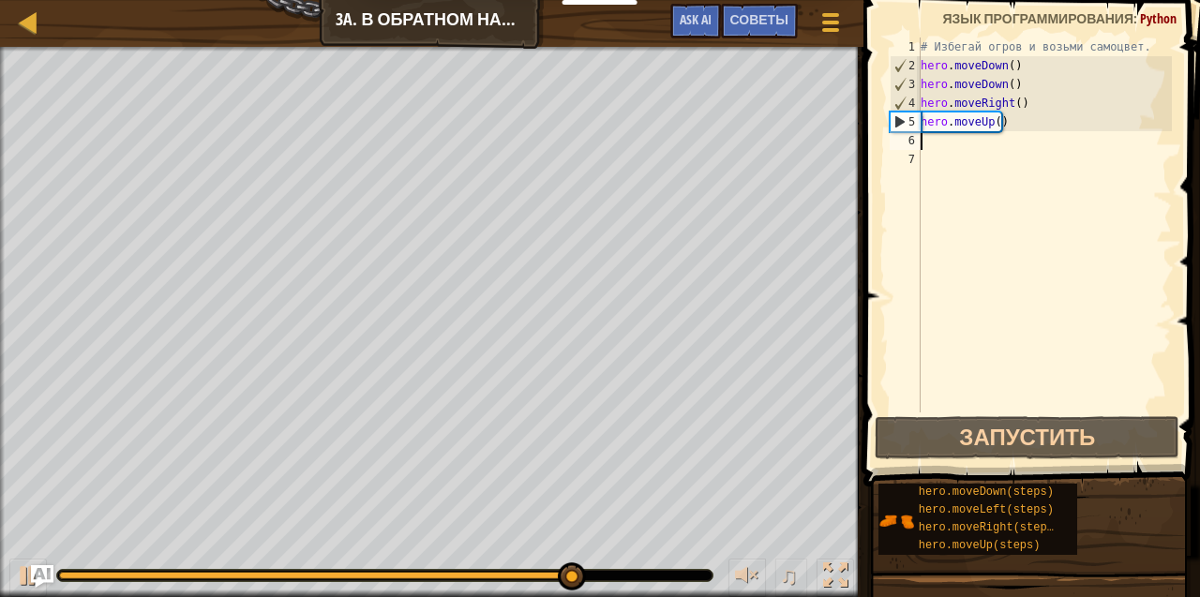
type textarea "h"
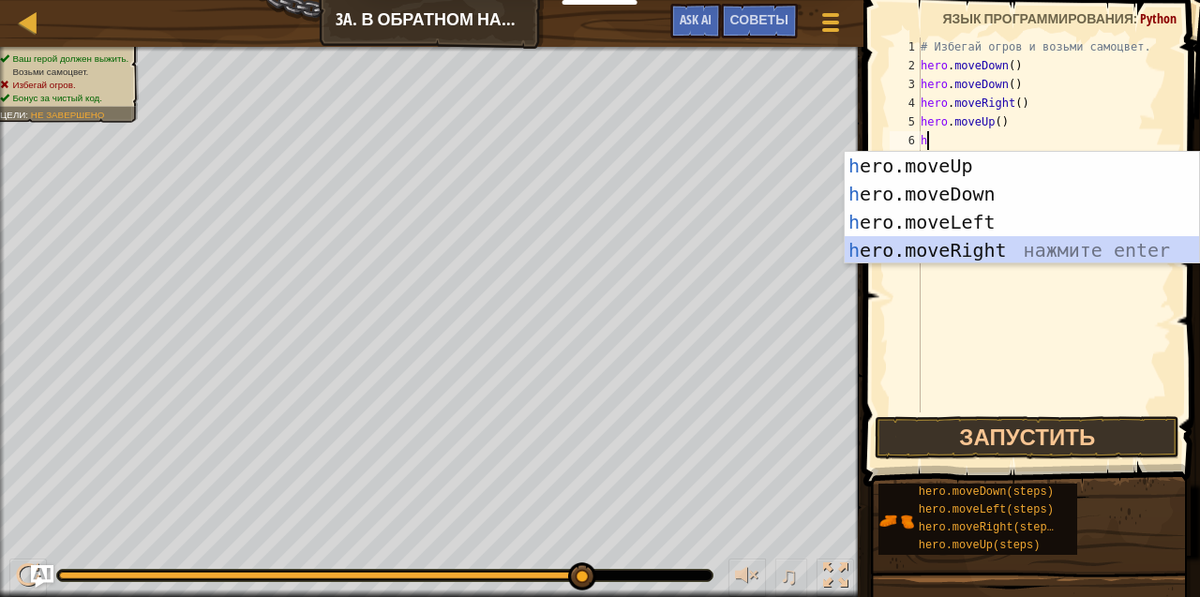
click at [947, 249] on div "h ero.moveUp нажмите enter h ero.moveDown нажмите enter h ero.moveLeft нажмите …" at bounding box center [1022, 236] width 355 height 169
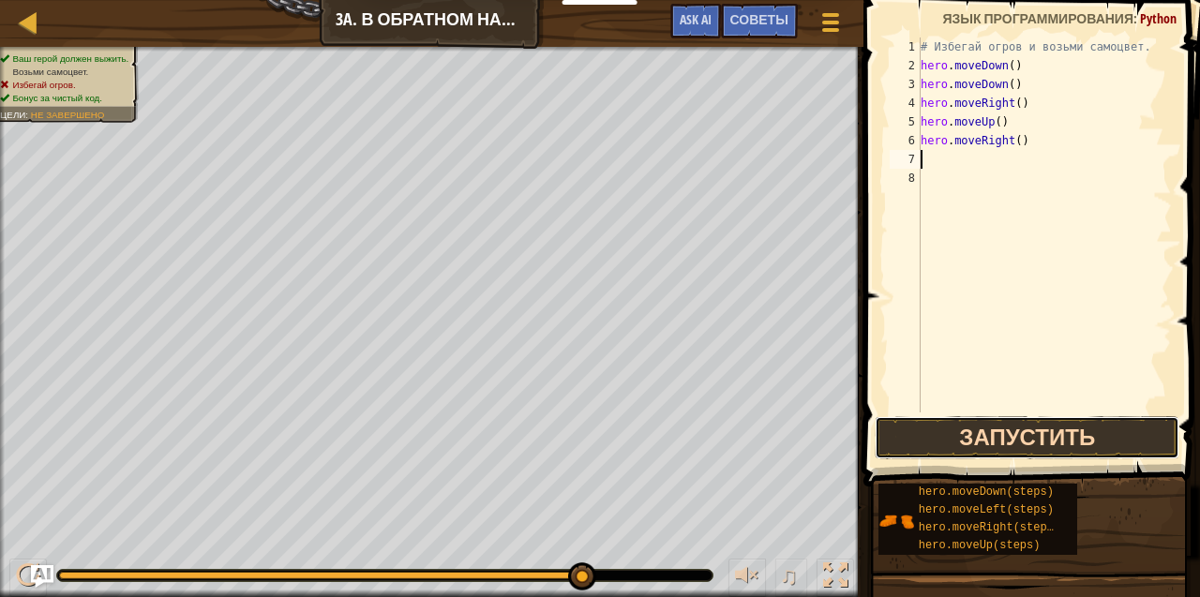
click at [966, 431] on button "Запустить" at bounding box center [1027, 437] width 305 height 43
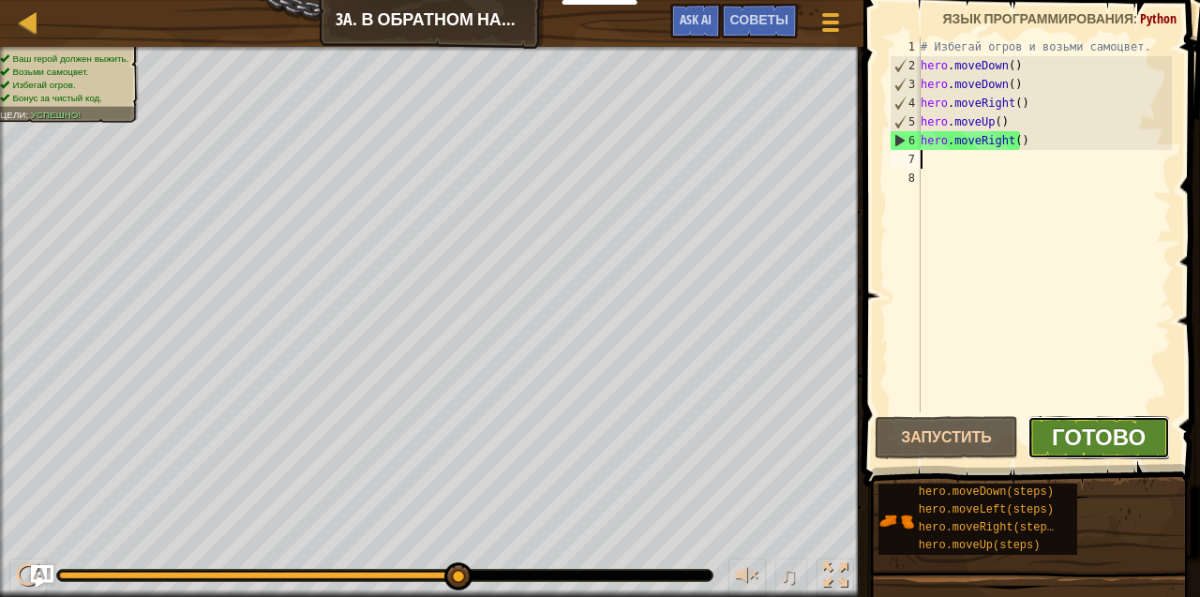
click at [1081, 428] on span "Готово" at bounding box center [1099, 437] width 94 height 30
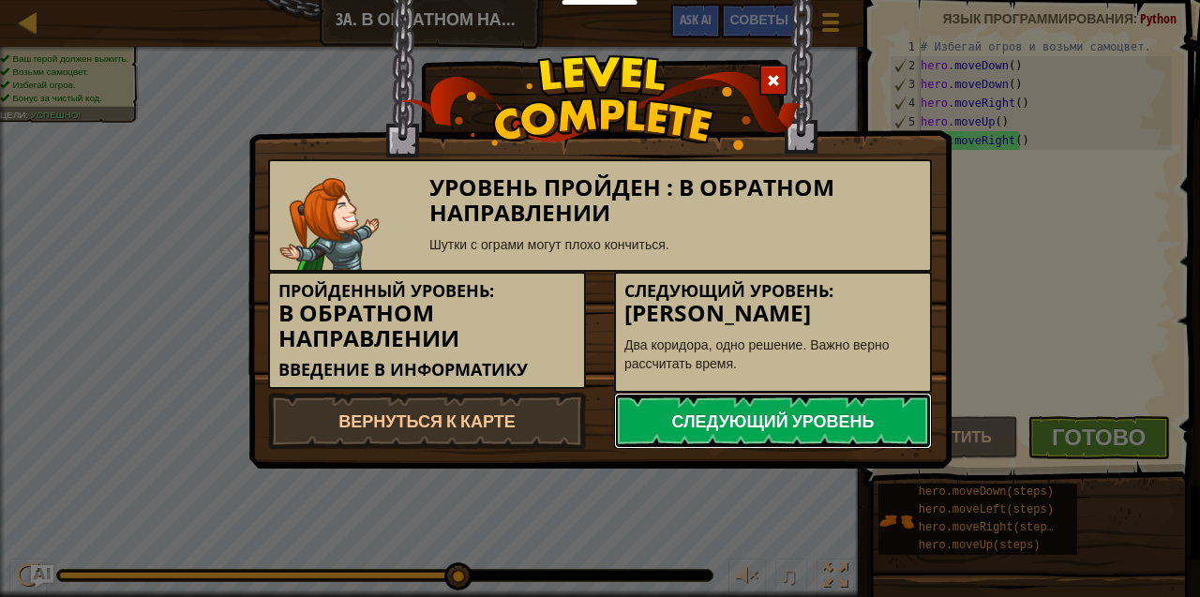
click at [907, 422] on link "Следующий уровень" at bounding box center [773, 421] width 318 height 56
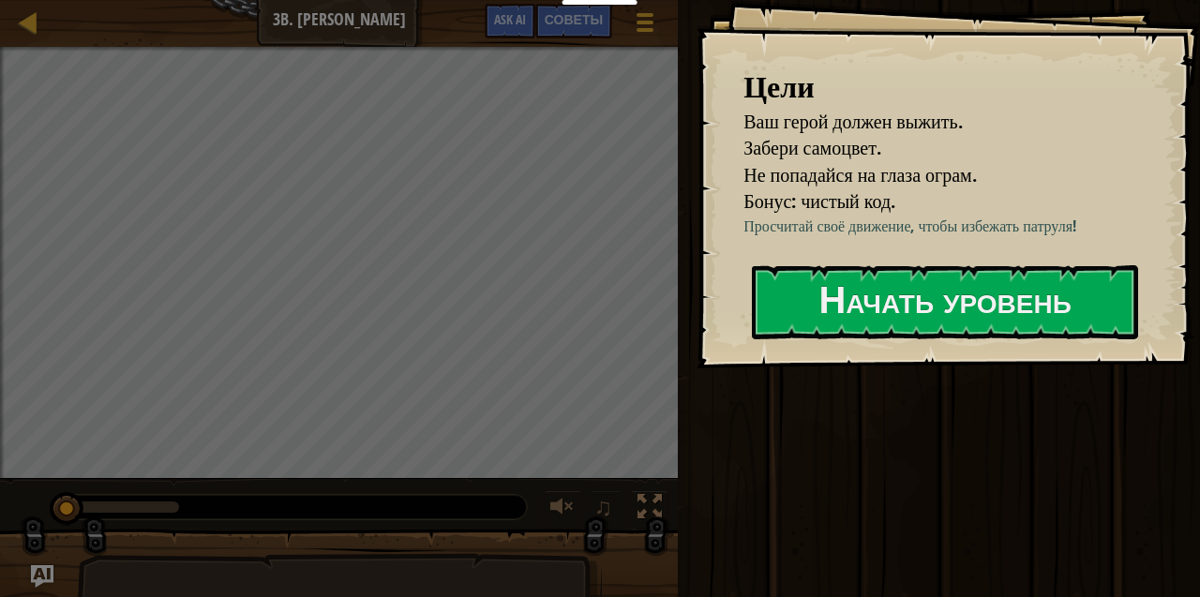
click at [904, 368] on div "Цели Ваш герой должен выжить. Забери самоцвет. Не попадайся на глаза ограм. Бон…" at bounding box center [947, 184] width 503 height 368
click at [892, 318] on button "Начать уровень" at bounding box center [945, 302] width 386 height 74
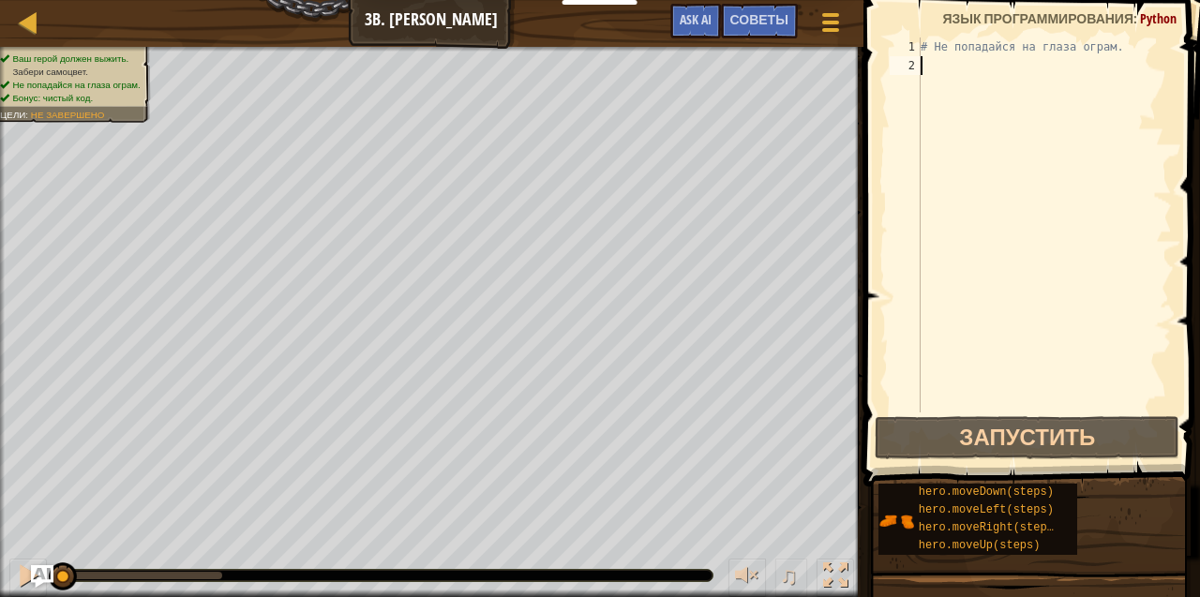
type textarea "h"
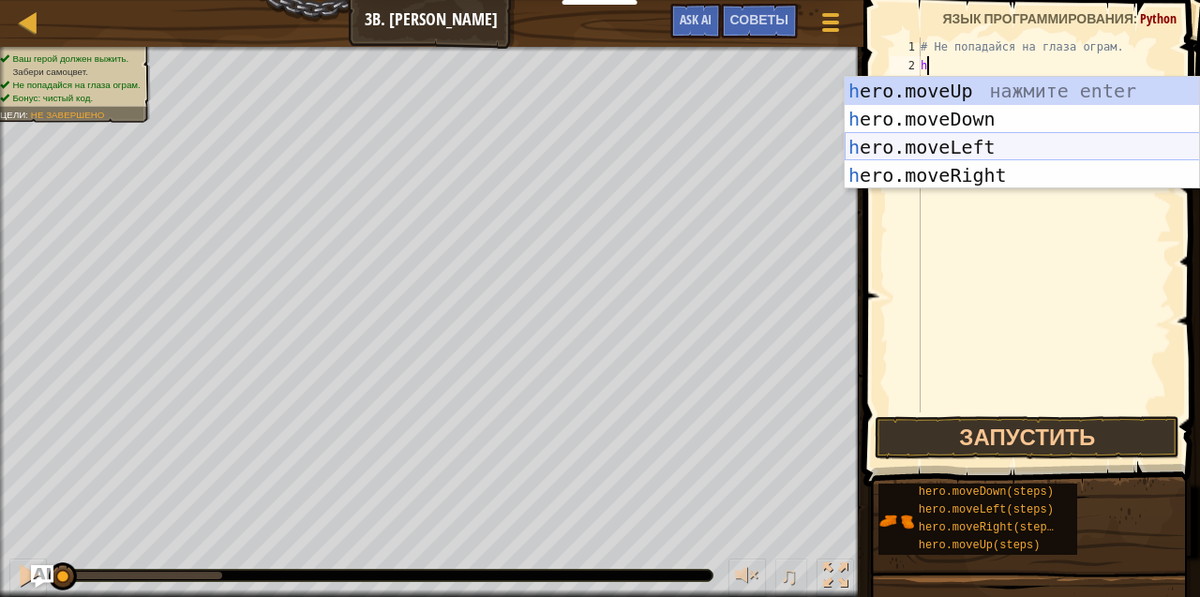
click at [965, 157] on div "h ero.moveUp нажмите enter h ero.moveDown нажмите enter h ero.moveLeft нажмите …" at bounding box center [1022, 161] width 355 height 169
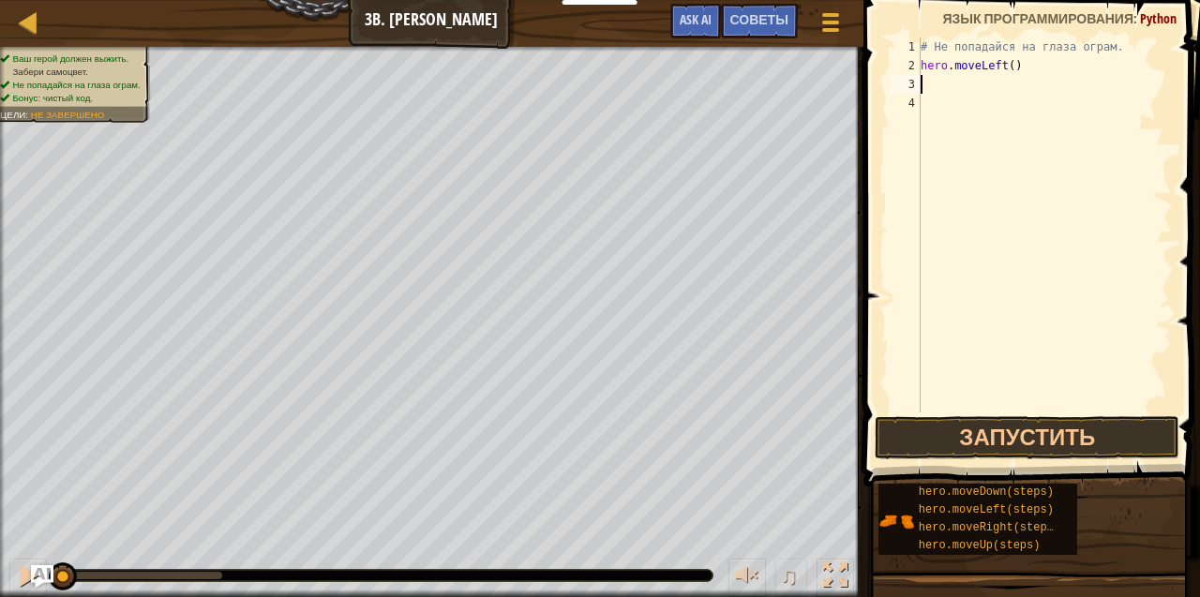
type textarea "h"
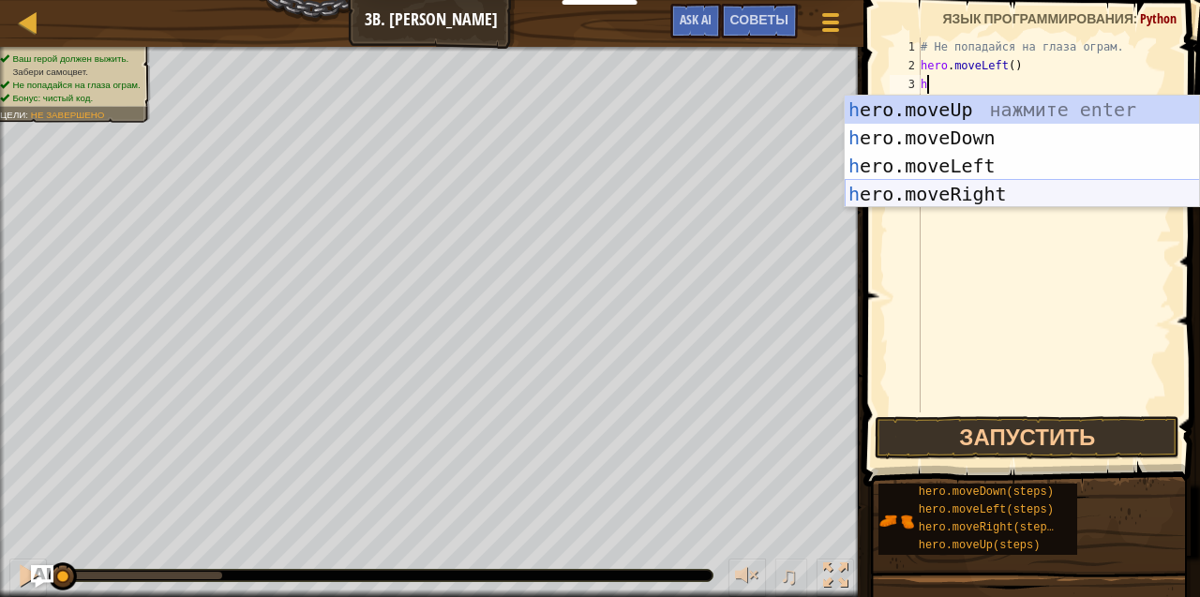
click at [960, 188] on div "h ero.moveUp нажмите enter h ero.moveDown нажмите enter h ero.moveLeft нажмите …" at bounding box center [1022, 180] width 355 height 169
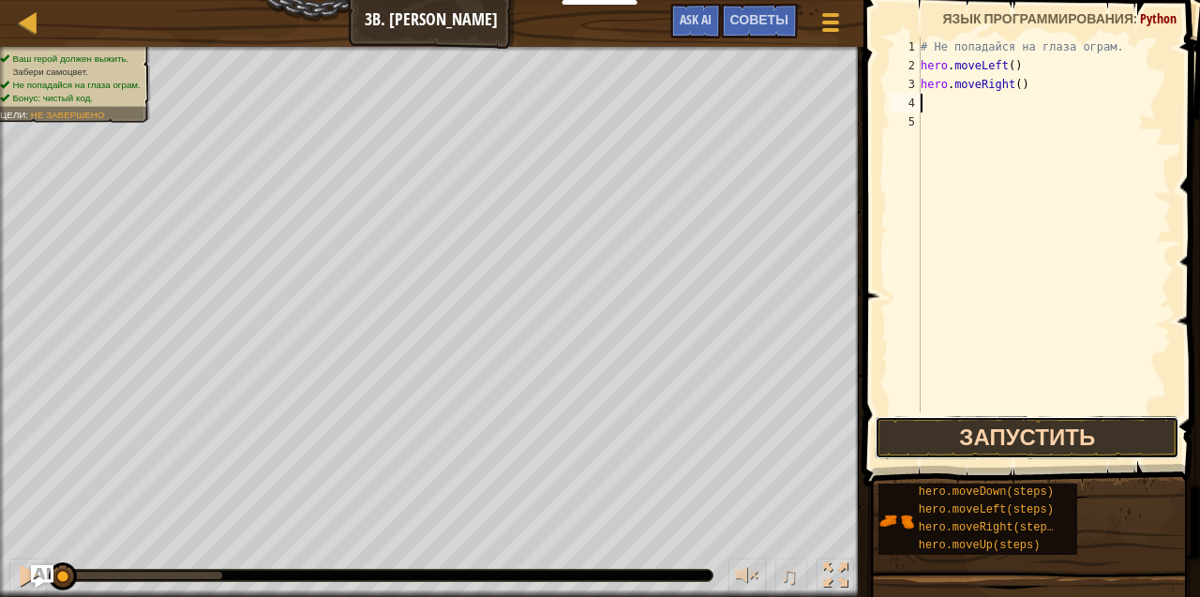
click at [992, 427] on button "Запустить" at bounding box center [1027, 437] width 305 height 43
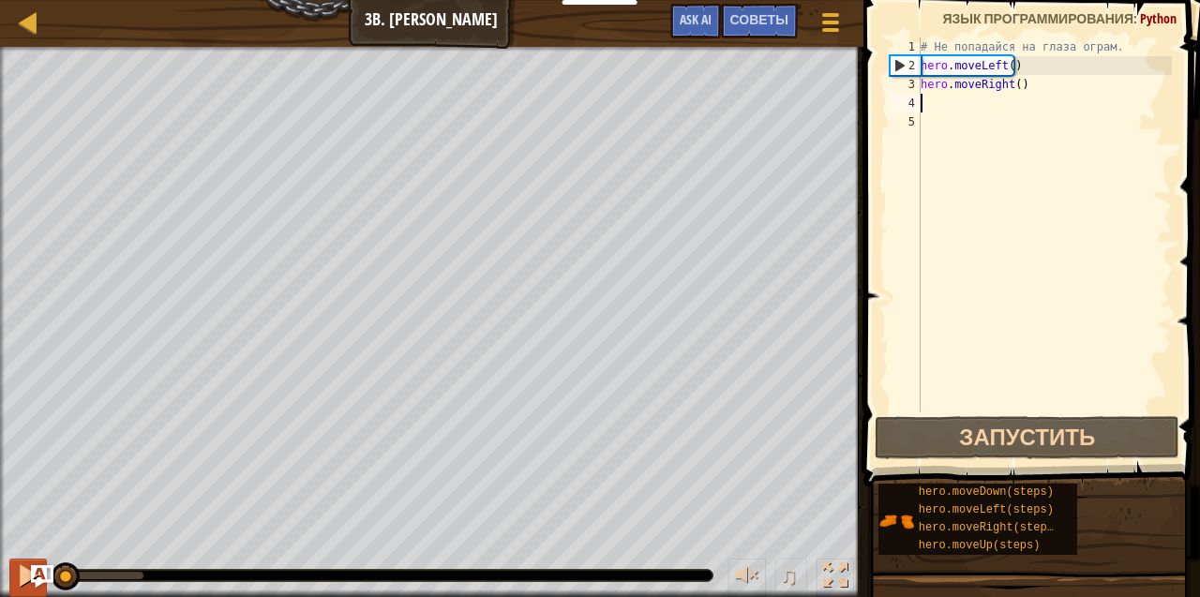
drag, startPoint x: 140, startPoint y: 568, endPoint x: 25, endPoint y: 580, distance: 115.0
click at [28, 581] on div "♫" at bounding box center [431, 571] width 863 height 56
click at [25, 580] on div at bounding box center [28, 575] width 24 height 24
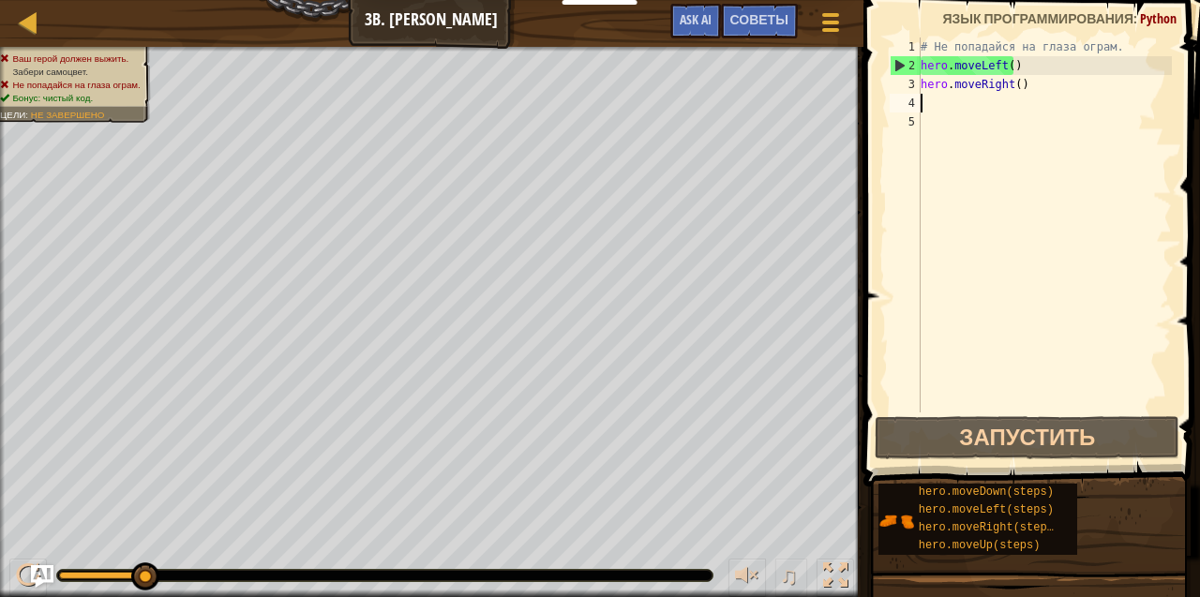
type textarea "h"
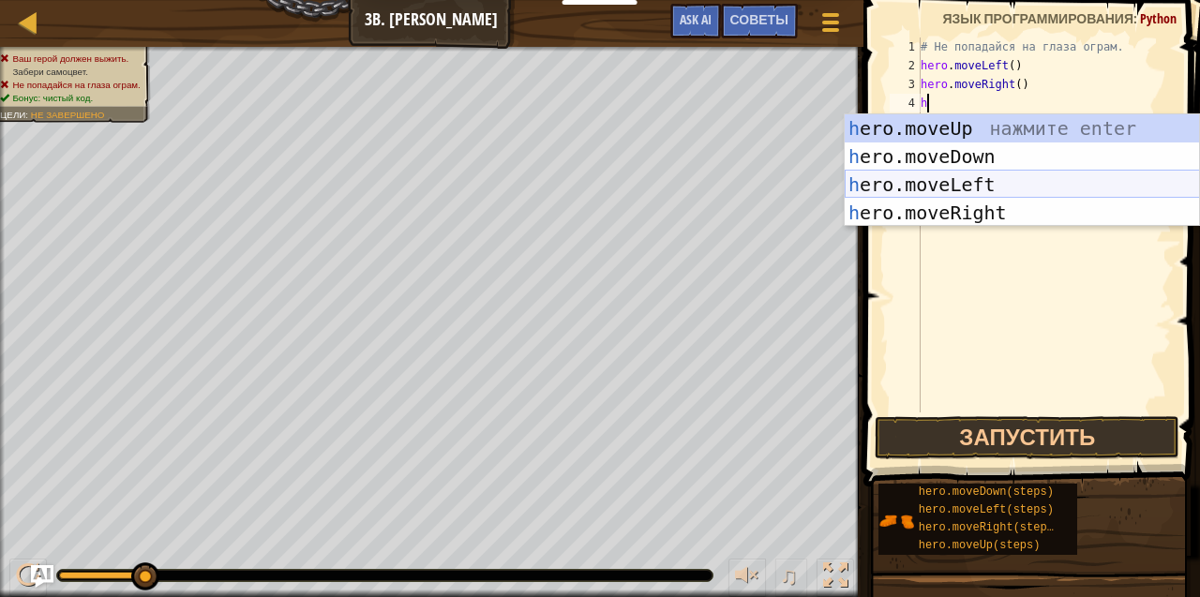
click at [929, 181] on div "h ero.moveUp нажмите enter h ero.moveDown нажмите enter h ero.moveLeft нажмите …" at bounding box center [1022, 198] width 355 height 169
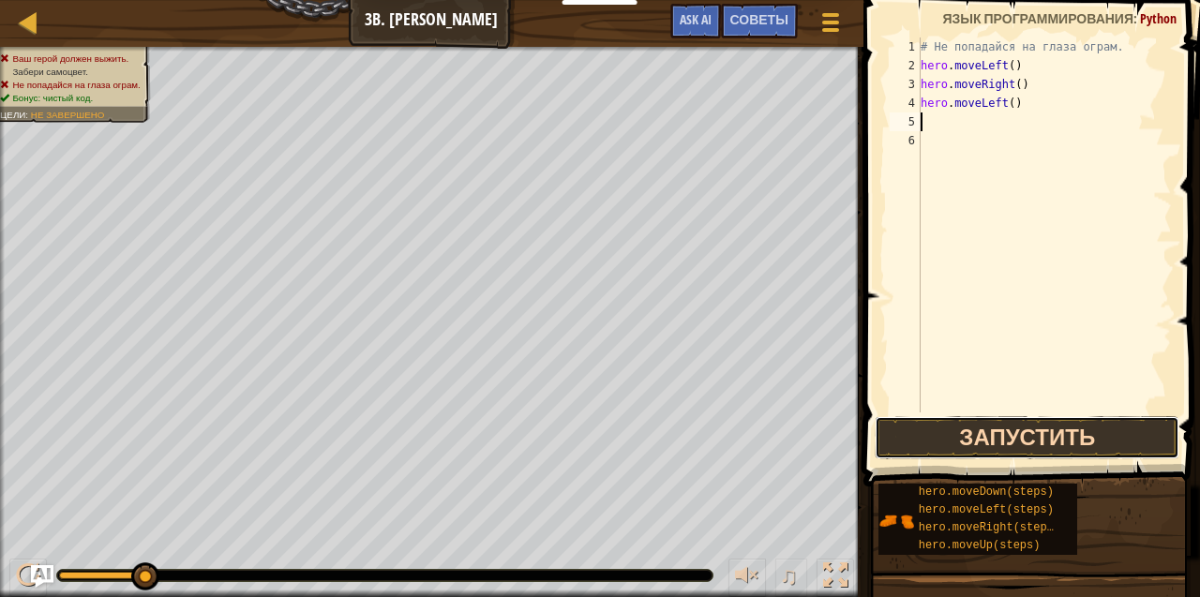
click at [956, 437] on button "Запустить" at bounding box center [1027, 437] width 305 height 43
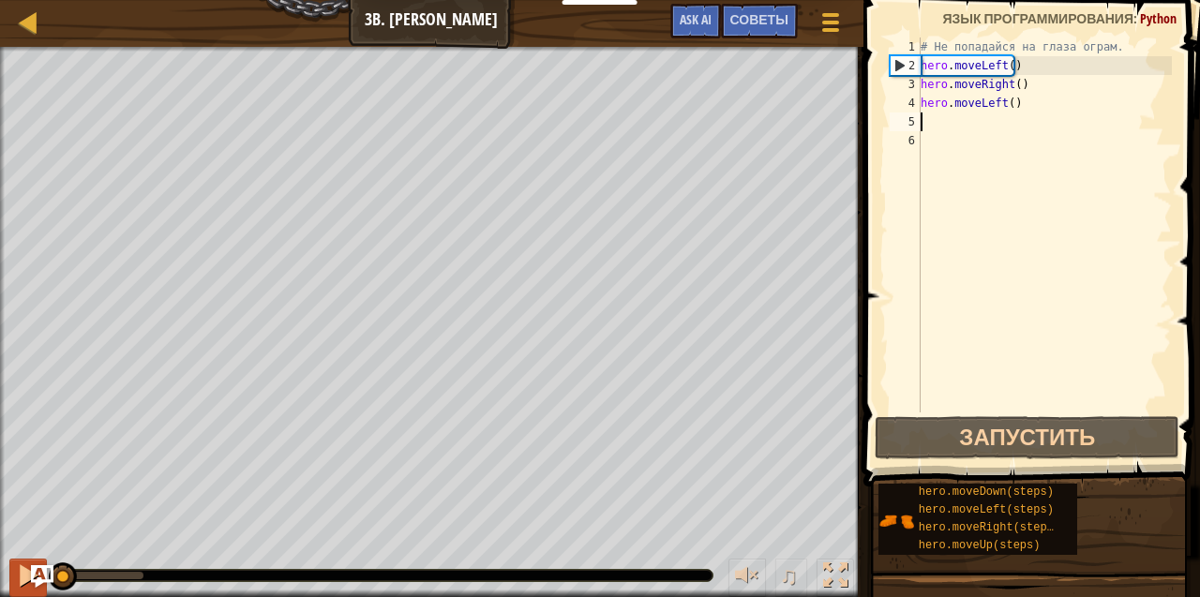
drag, startPoint x: 132, startPoint y: 574, endPoint x: 14, endPoint y: 583, distance: 118.5
click at [14, 583] on div "♫" at bounding box center [431, 571] width 863 height 56
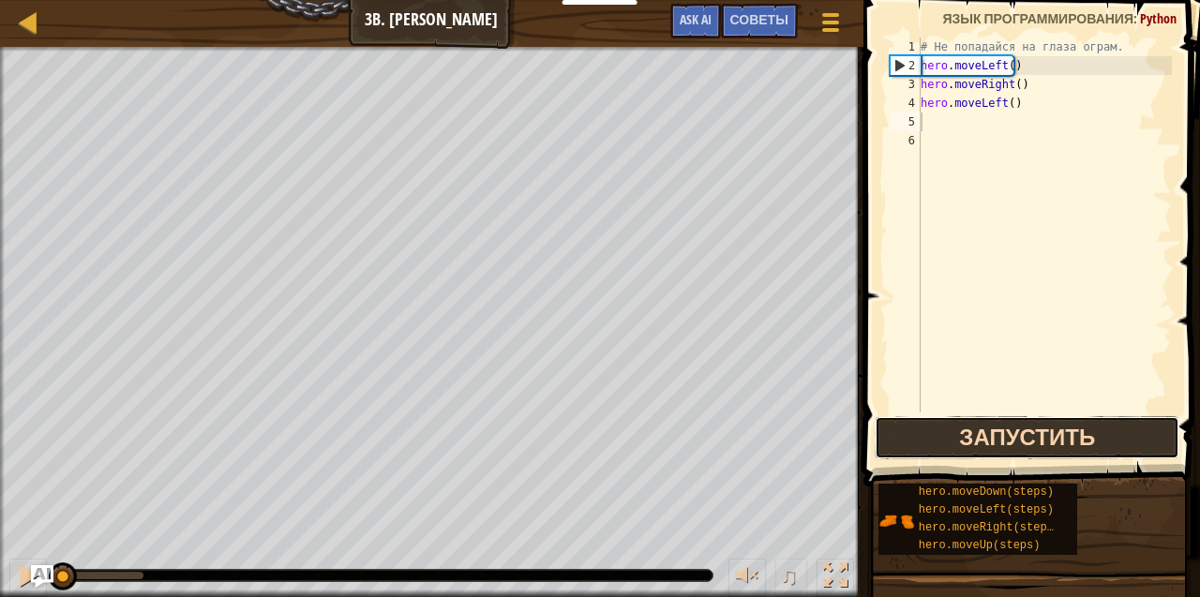
click at [1067, 425] on button "Запустить" at bounding box center [1027, 437] width 305 height 43
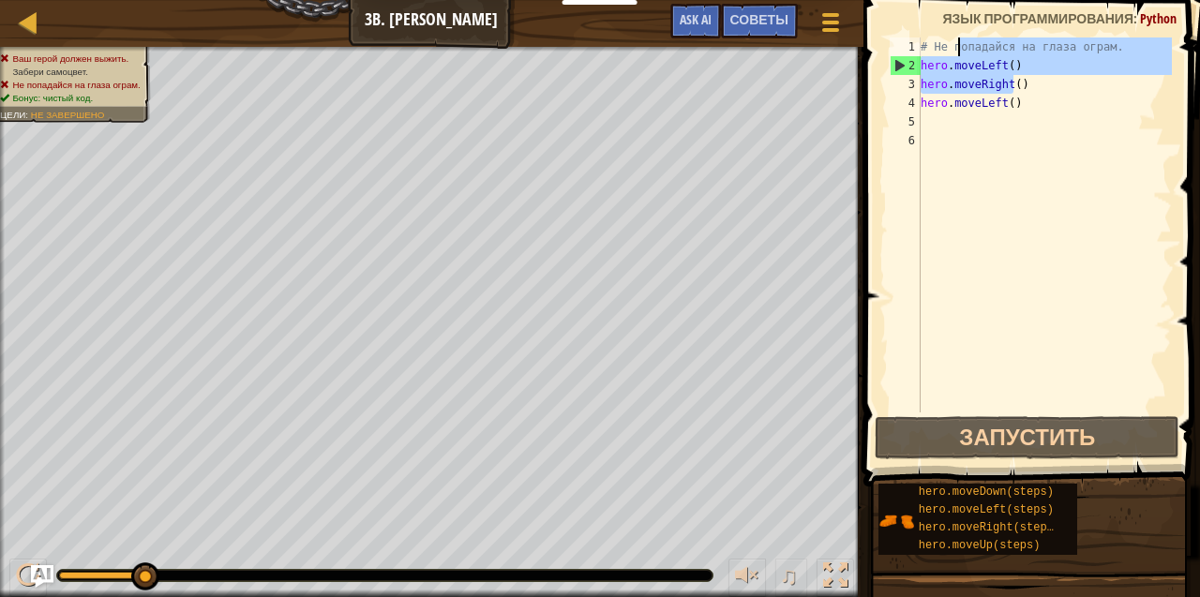
drag, startPoint x: 1010, startPoint y: 84, endPoint x: 959, endPoint y: 53, distance: 60.1
click at [959, 53] on div "# Не попадайся на глаза ограм. hero . moveLeft ( ) hero . moveRight ( ) hero . …" at bounding box center [1044, 243] width 255 height 412
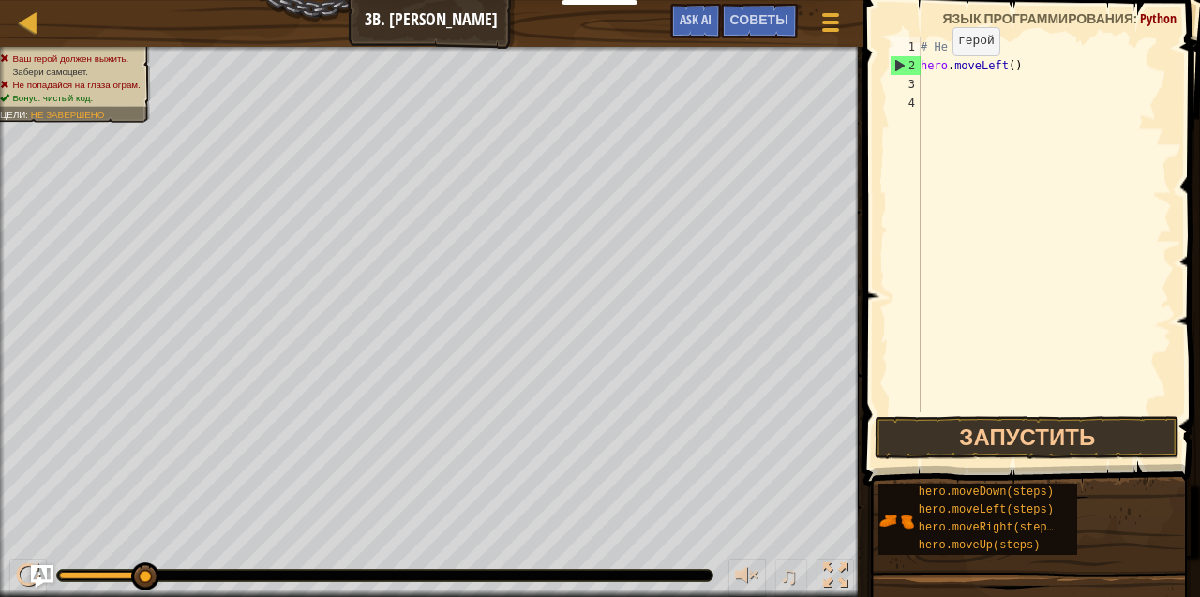
scroll to position [8, 2]
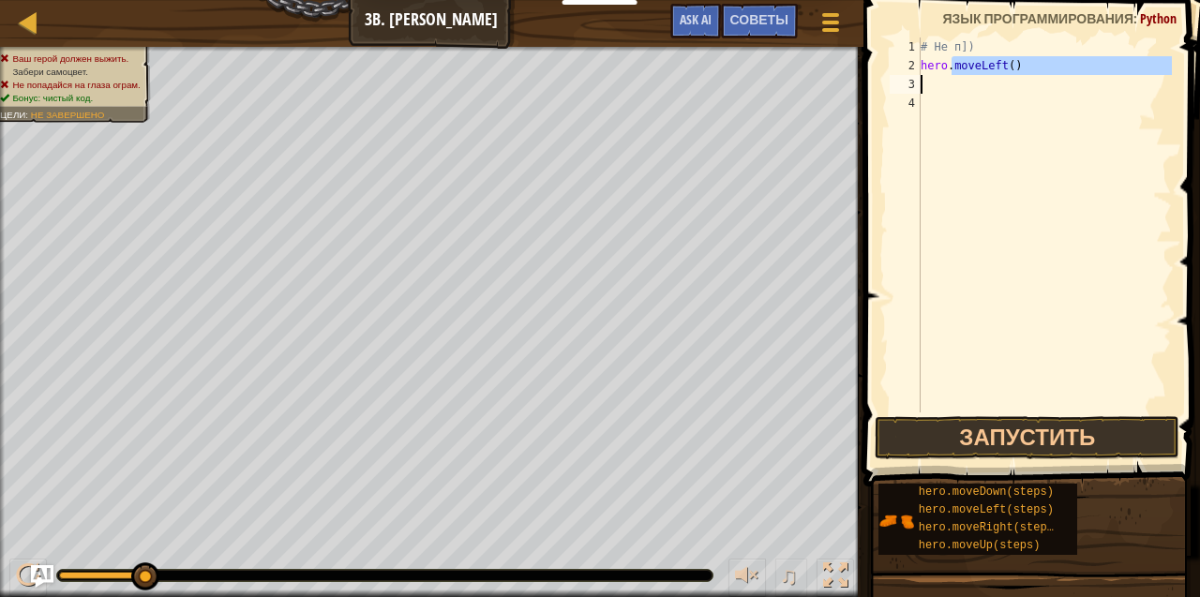
click at [958, 79] on div "# Не п]) hero . moveLeft ( )" at bounding box center [1044, 243] width 255 height 412
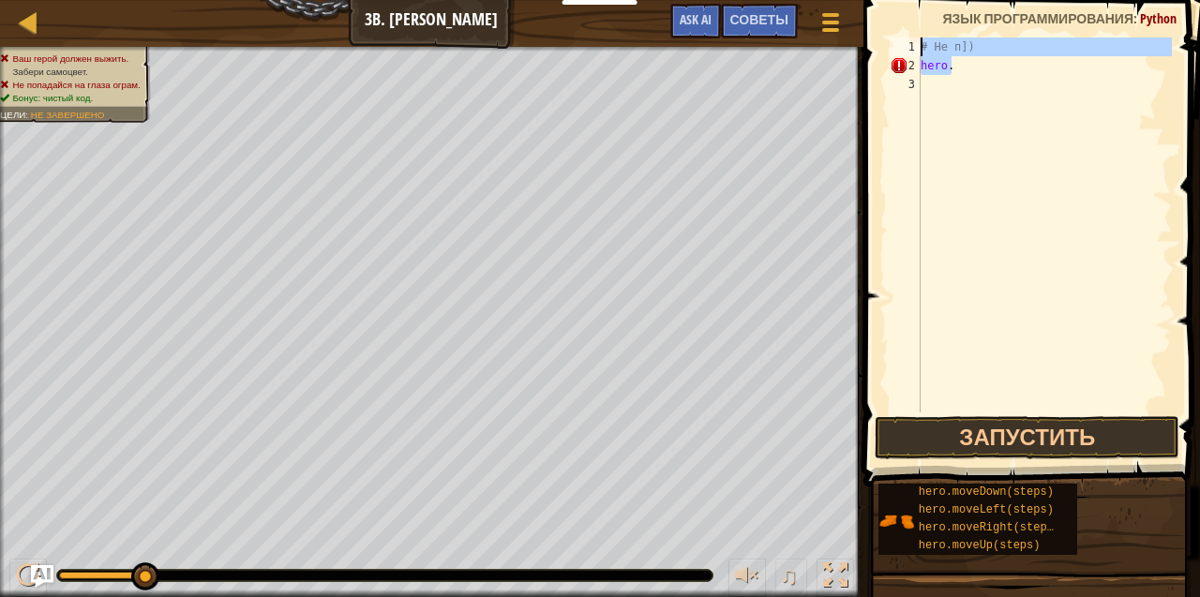
drag, startPoint x: 949, startPoint y: 54, endPoint x: 945, endPoint y: 16, distance: 38.6
click at [945, 16] on div "hero. 1 2 3 # Не п]) hero . ההההההההההההההההההההההההההההההההההההההההההההההההההה…" at bounding box center [1029, 280] width 342 height 542
type textarea "# Не п]) hero."
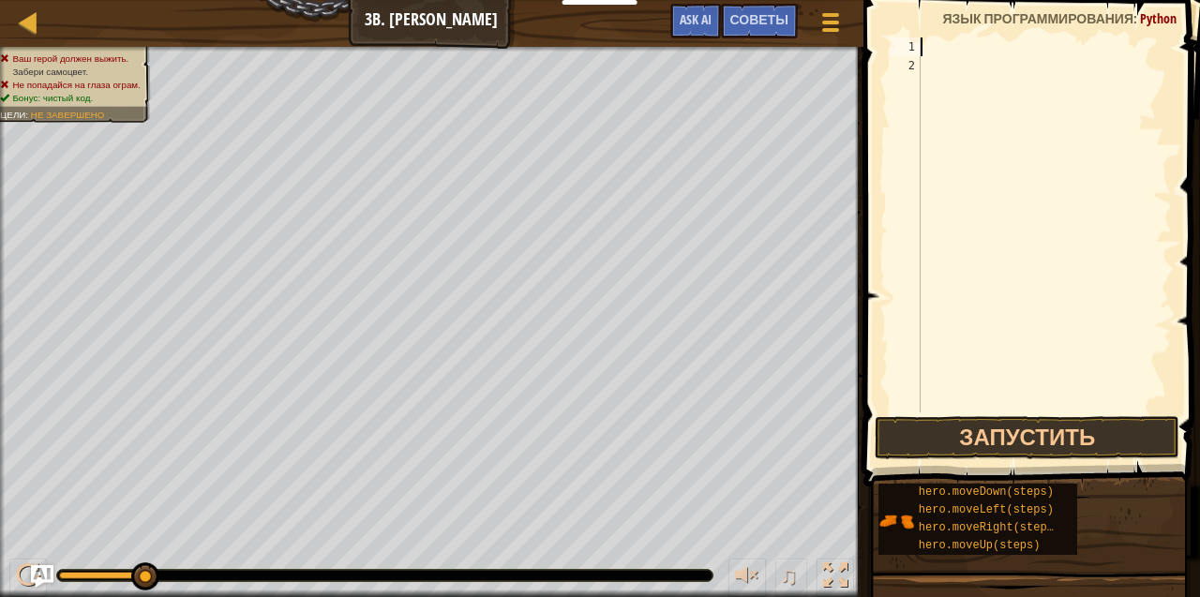
type textarea "h"
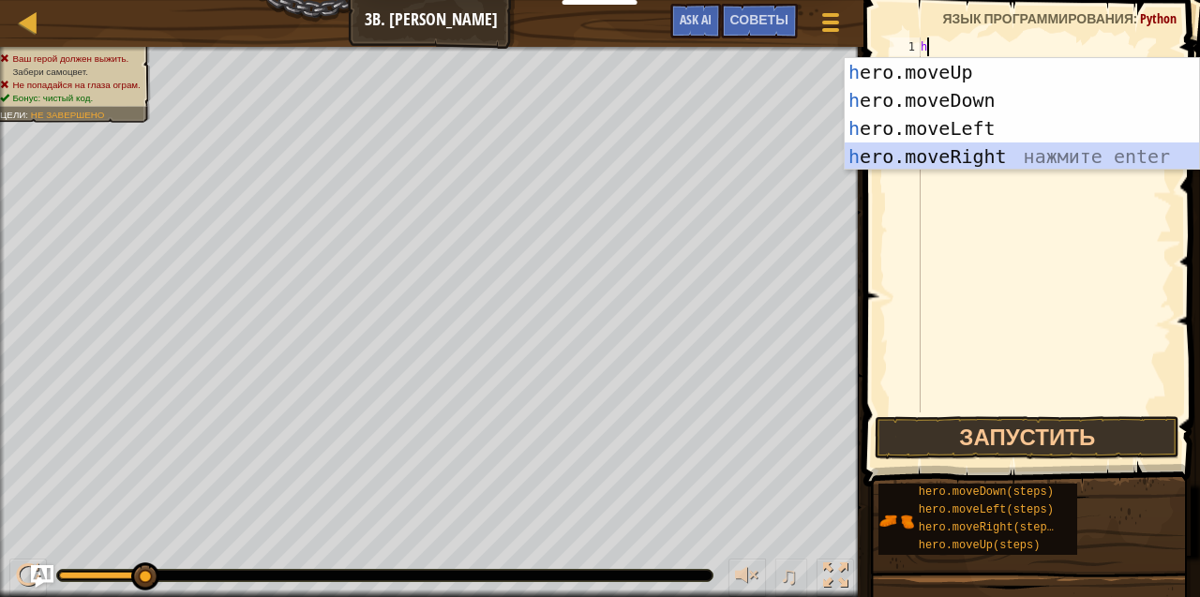
click at [930, 157] on div "h ero.moveUp нажмите enter h ero.moveDown нажмите enter h ero.moveLeft нажмите …" at bounding box center [1022, 142] width 355 height 169
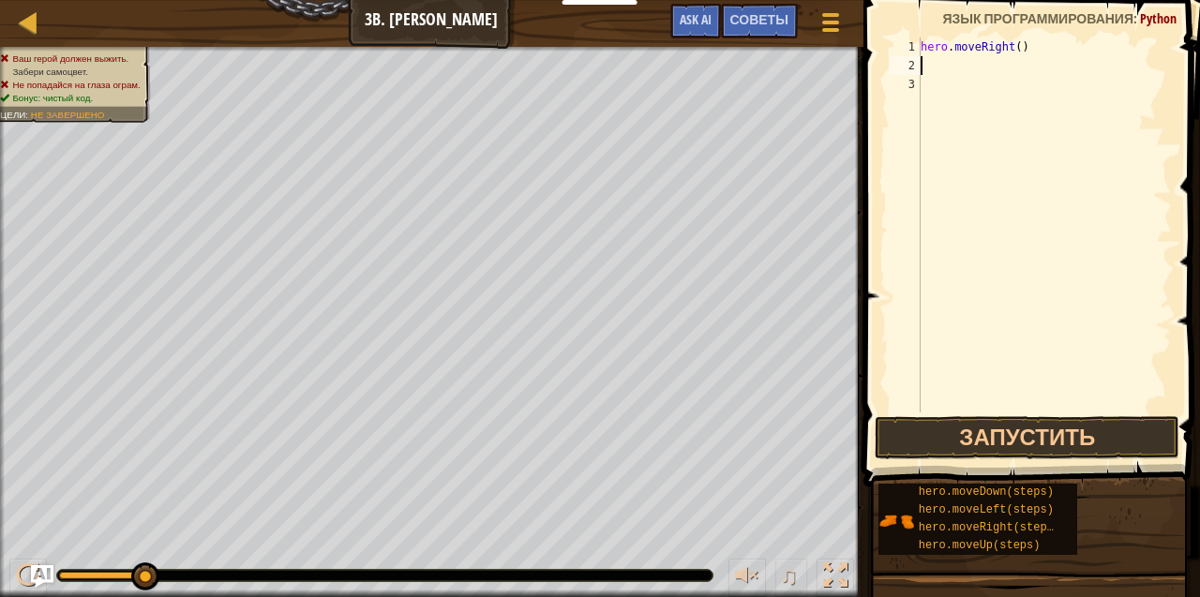
type textarea "h"
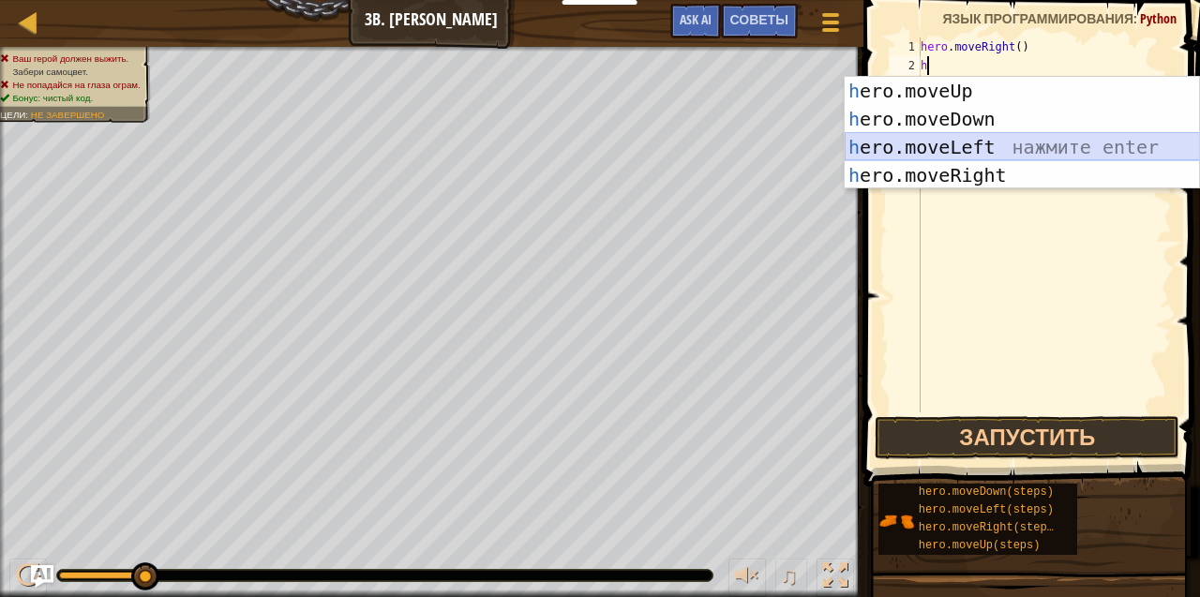
click at [919, 152] on div "h ero.moveUp нажмите enter h ero.moveDown нажмите enter h ero.moveLeft нажмите …" at bounding box center [1022, 161] width 355 height 169
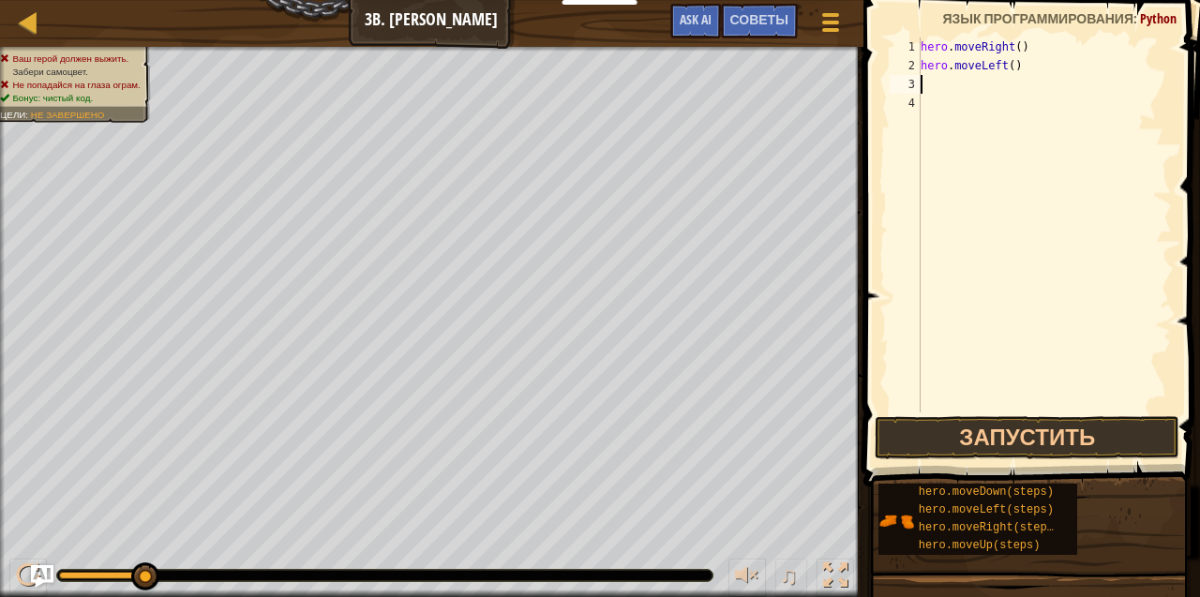
type textarea "h"
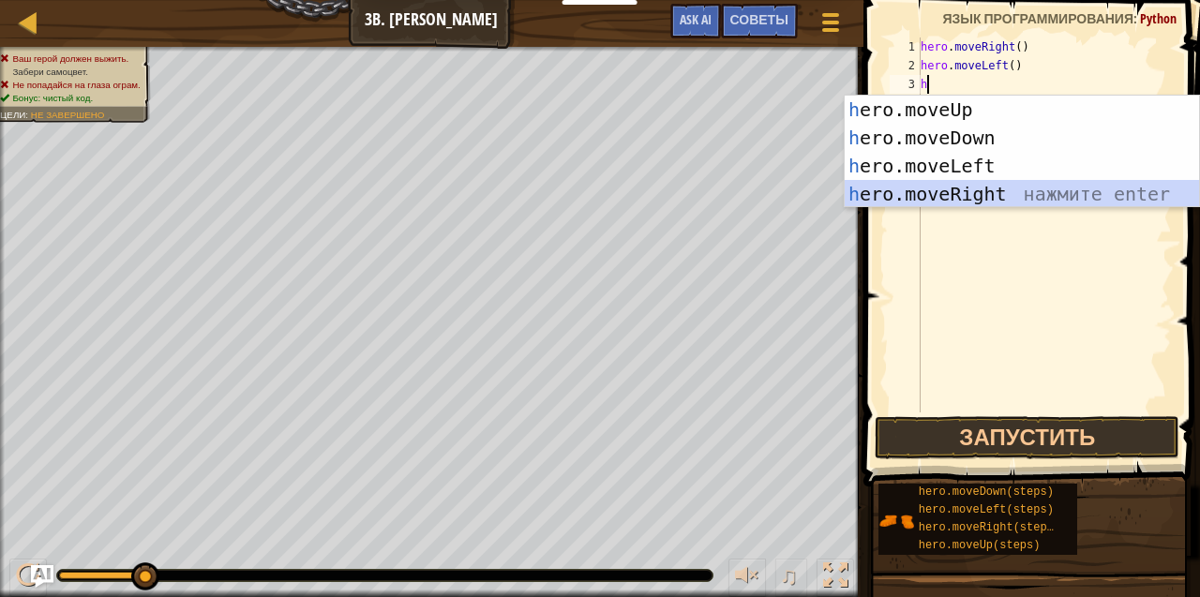
click at [1019, 192] on div "h ero.moveUp нажмите enter h ero.moveDown нажмите enter h ero.moveLeft нажмите …" at bounding box center [1022, 180] width 355 height 169
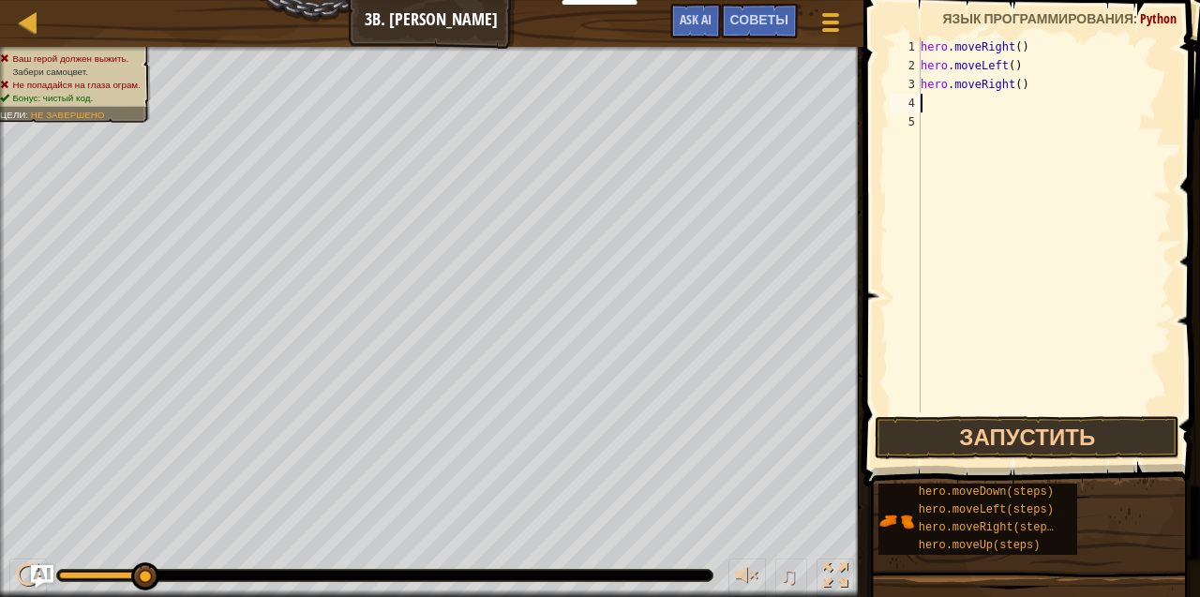
type textarea "h"
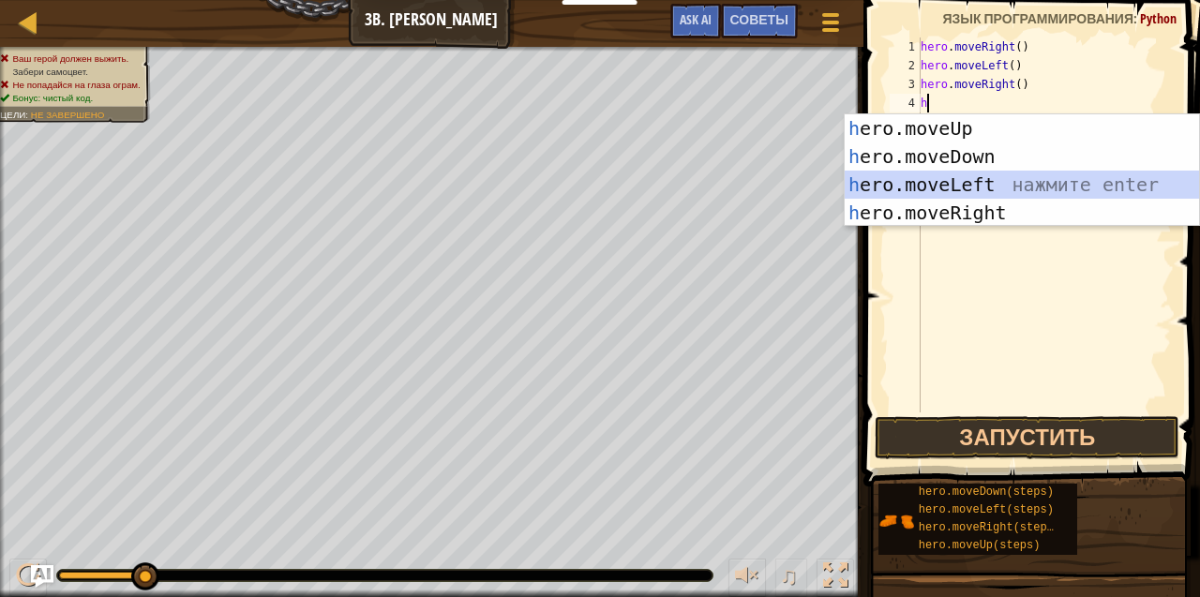
click at [995, 180] on div "h ero.moveUp нажмите enter h ero.moveDown нажмите enter h ero.moveLeft нажмите …" at bounding box center [1022, 198] width 355 height 169
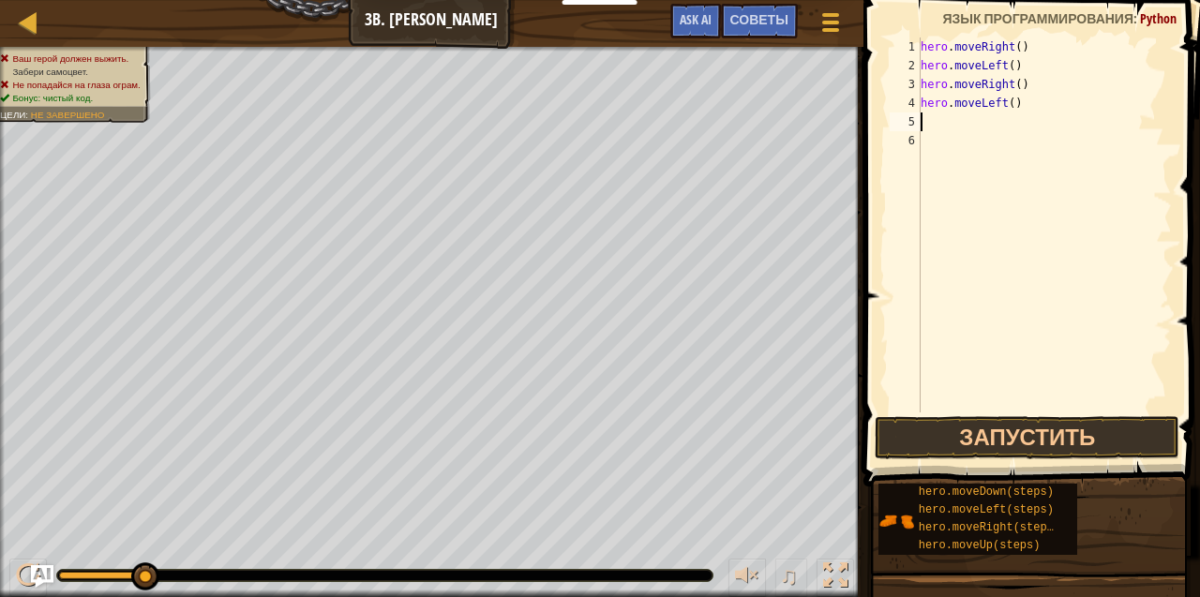
type textarea "h"
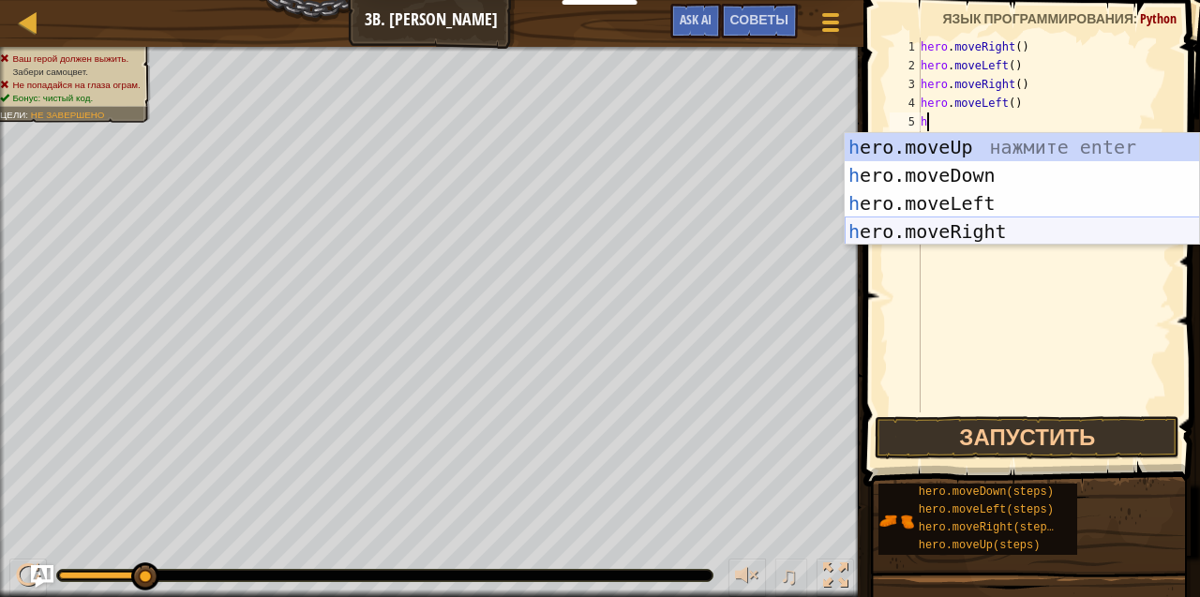
click at [980, 231] on div "h ero.moveUp нажмите enter h ero.moveDown нажмите enter h ero.moveLeft нажмите …" at bounding box center [1022, 217] width 355 height 169
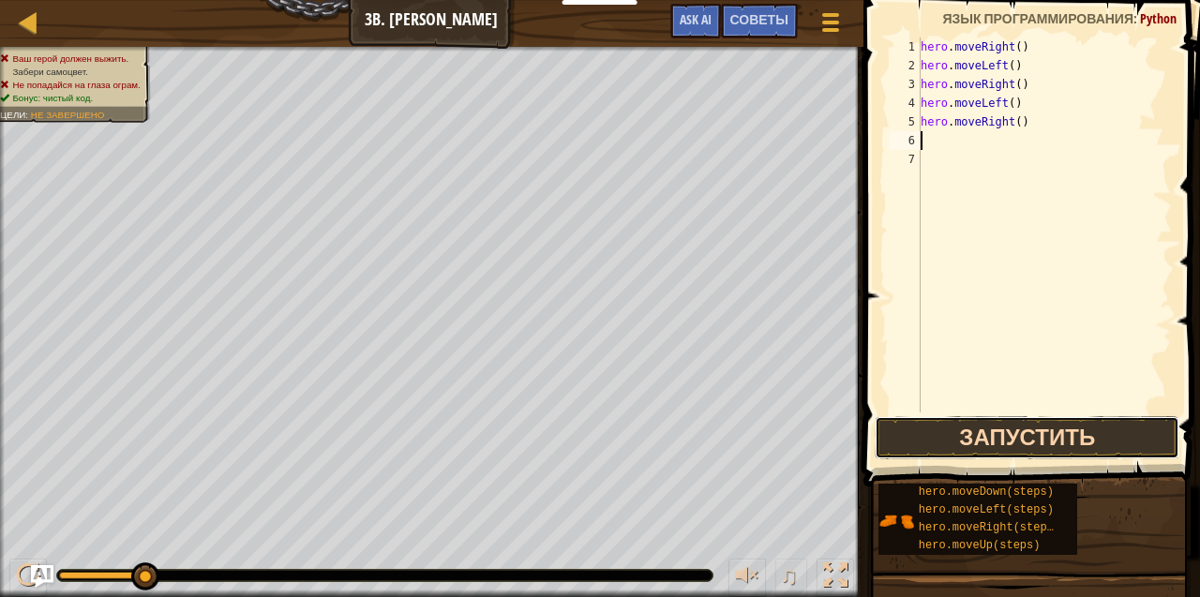
click at [1035, 432] on button "Запустить" at bounding box center [1027, 437] width 305 height 43
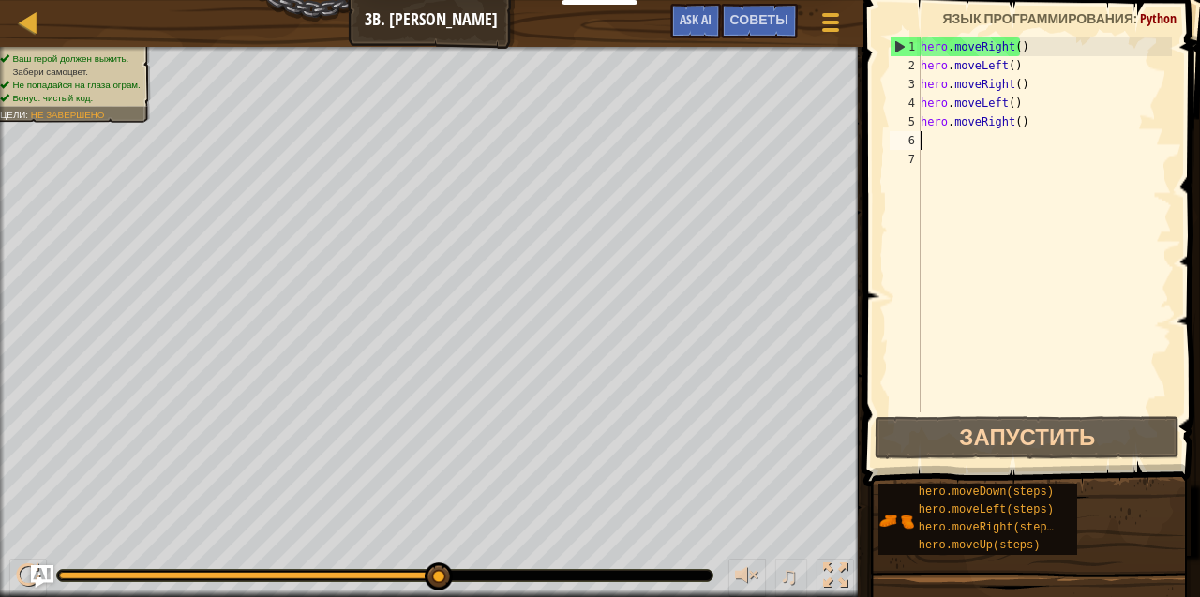
type textarea "h"
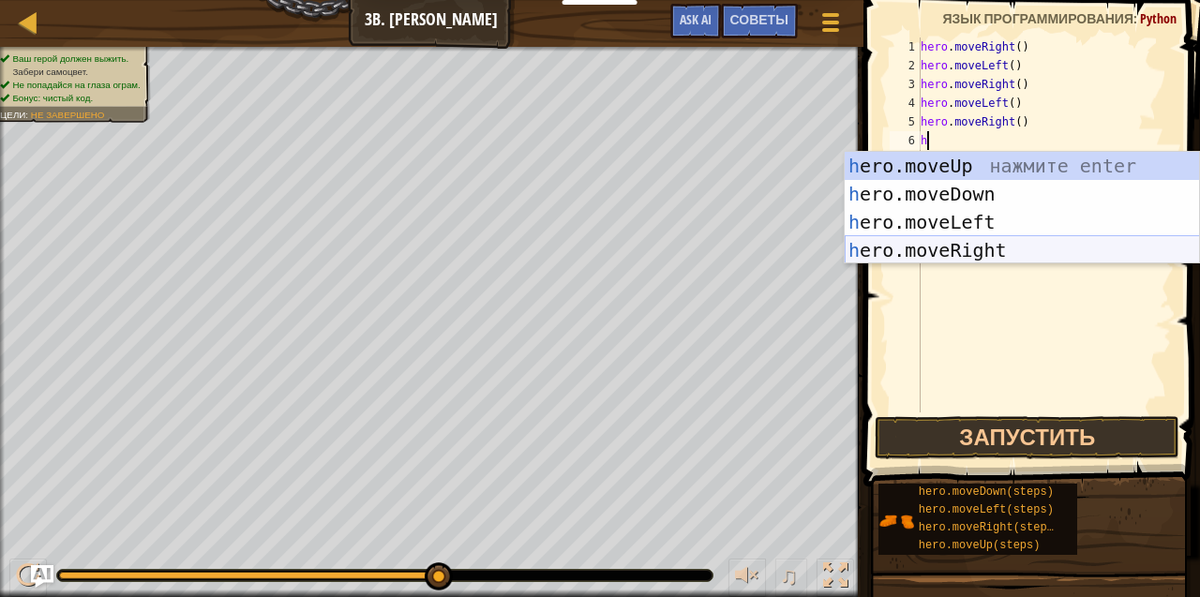
click at [969, 255] on div "h ero.moveUp нажмите enter h ero.moveDown нажмите enter h ero.moveLeft нажмите …" at bounding box center [1022, 236] width 355 height 169
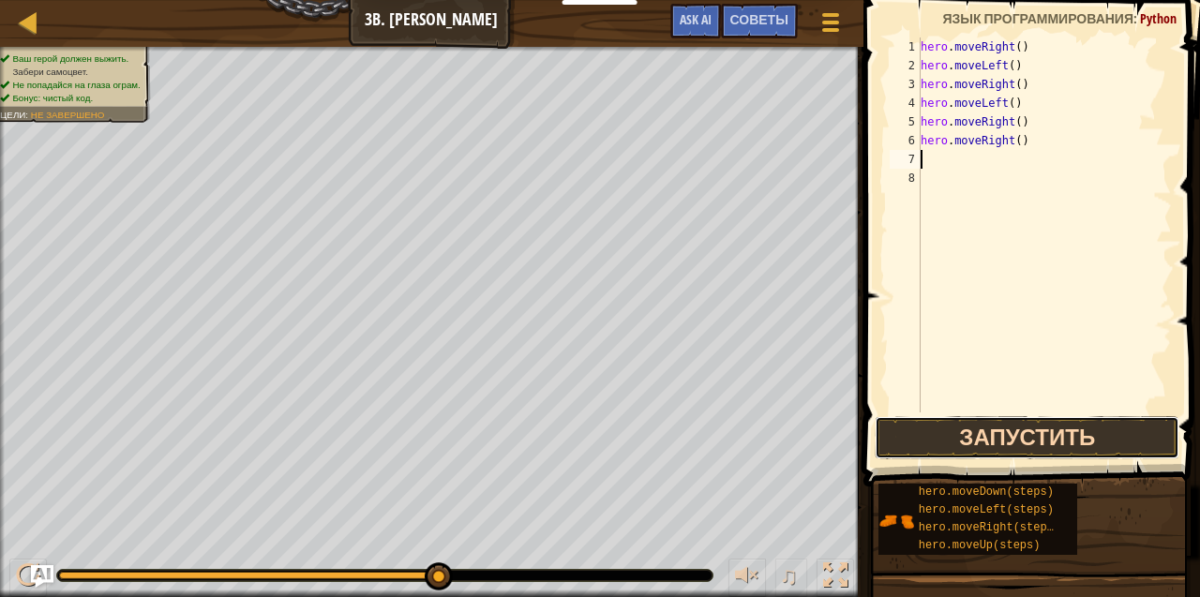
click at [1073, 433] on button "Запустить" at bounding box center [1027, 437] width 305 height 43
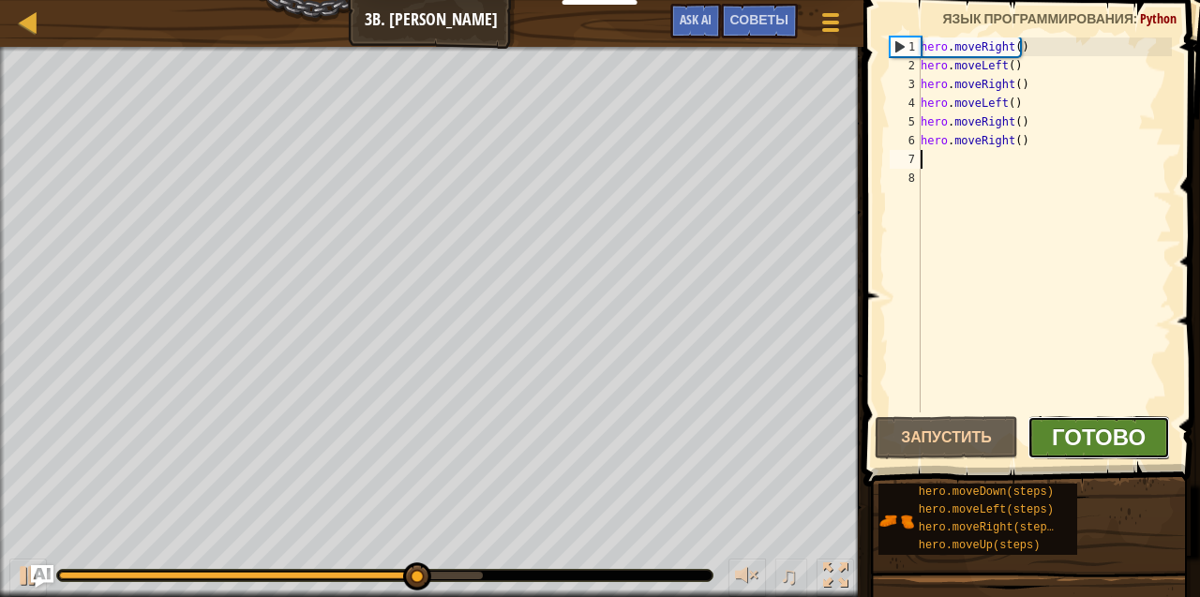
drag, startPoint x: 1058, startPoint y: 429, endPoint x: 1143, endPoint y: 436, distance: 84.6
click at [1143, 436] on span "Готово" at bounding box center [1099, 437] width 94 height 30
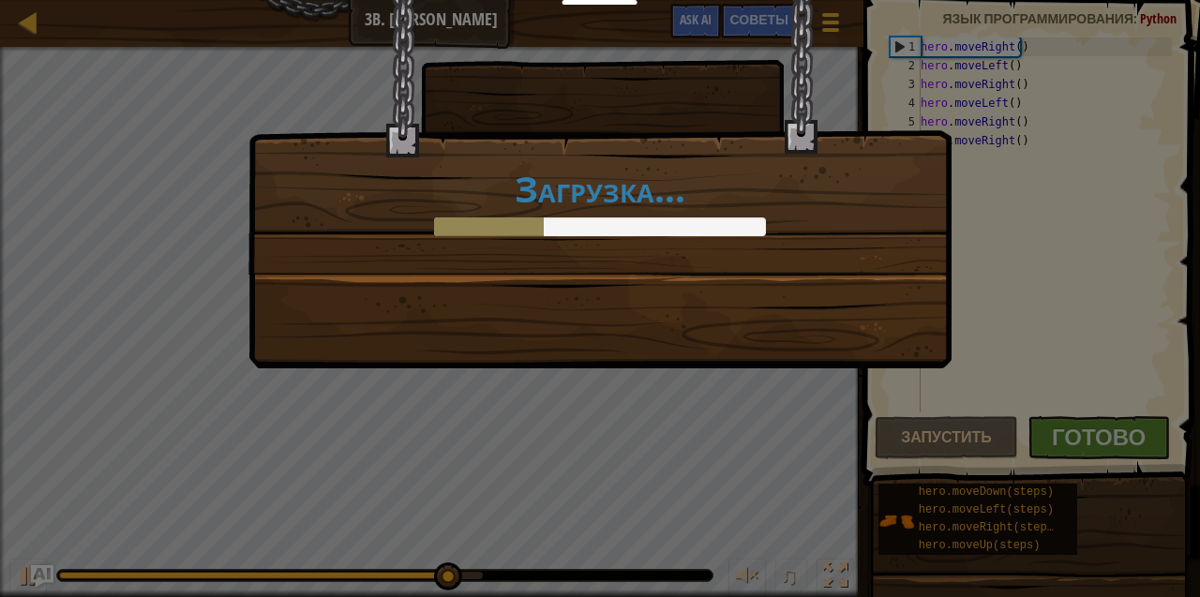
click at [1100, 453] on div "Загрузка..." at bounding box center [600, 298] width 1200 height 597
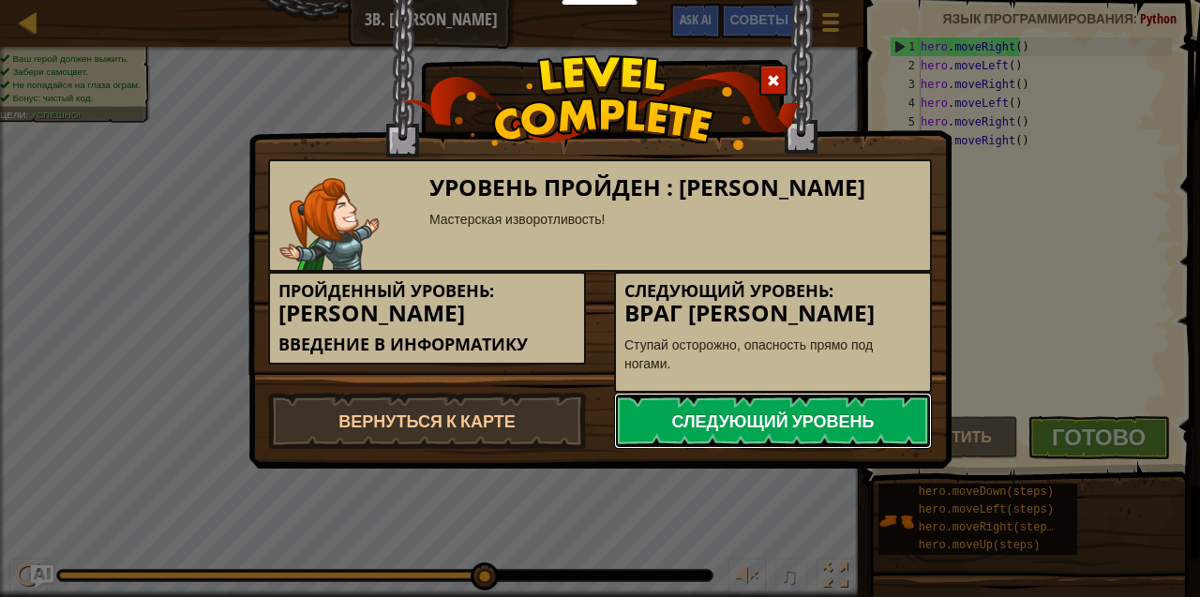
click at [769, 418] on link "Следующий уровень" at bounding box center [773, 421] width 318 height 56
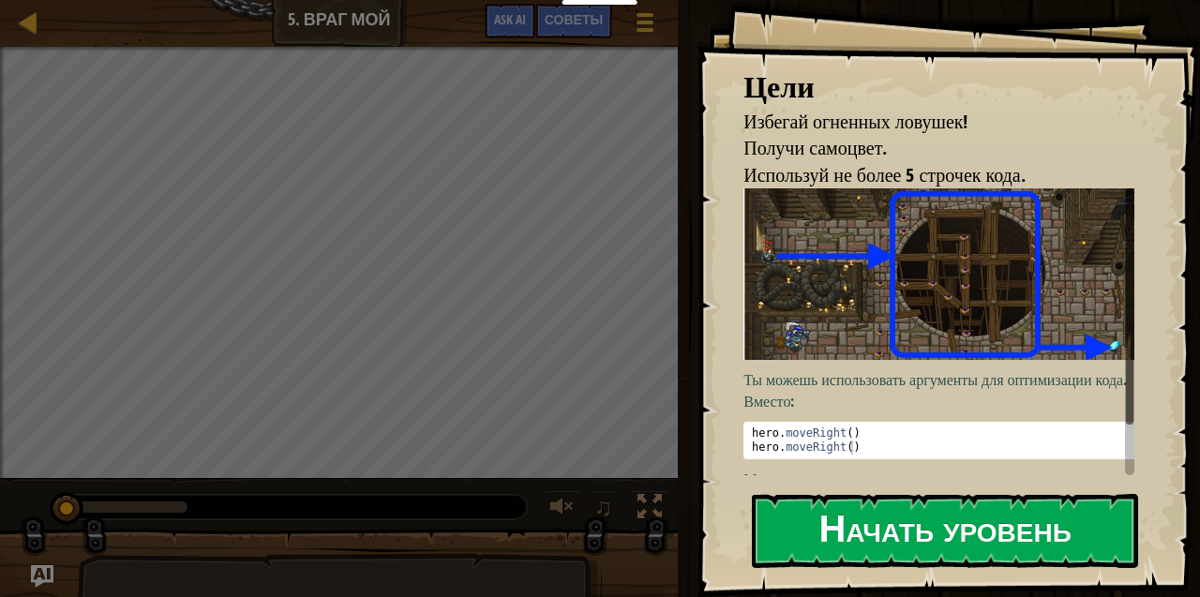
click at [859, 534] on button "Начать уровень" at bounding box center [945, 531] width 386 height 74
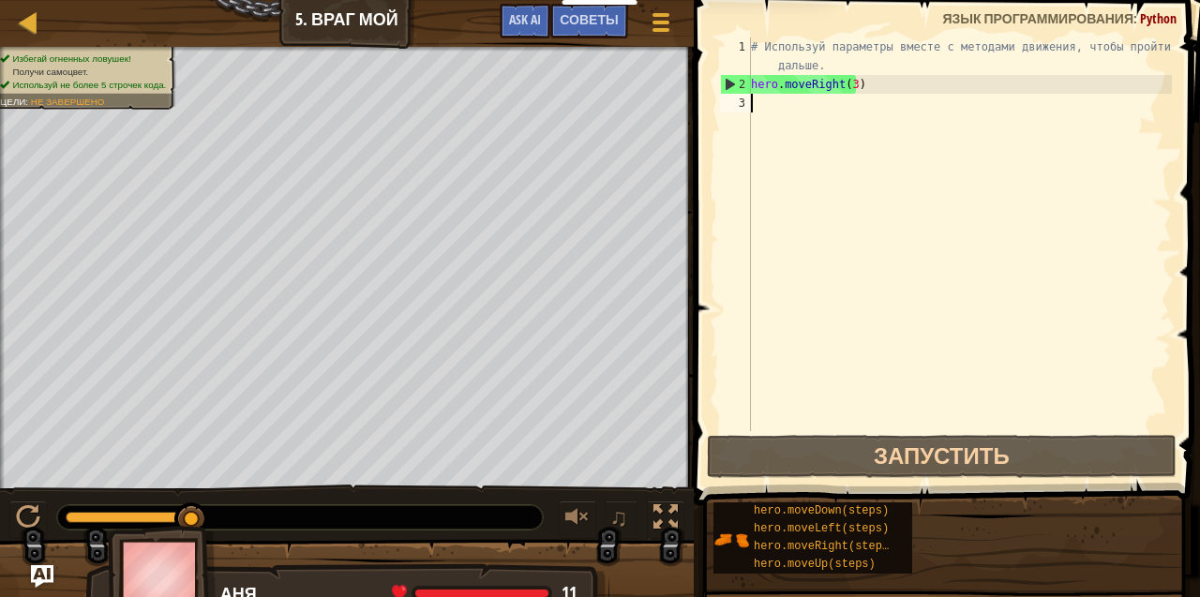
type textarea "h"
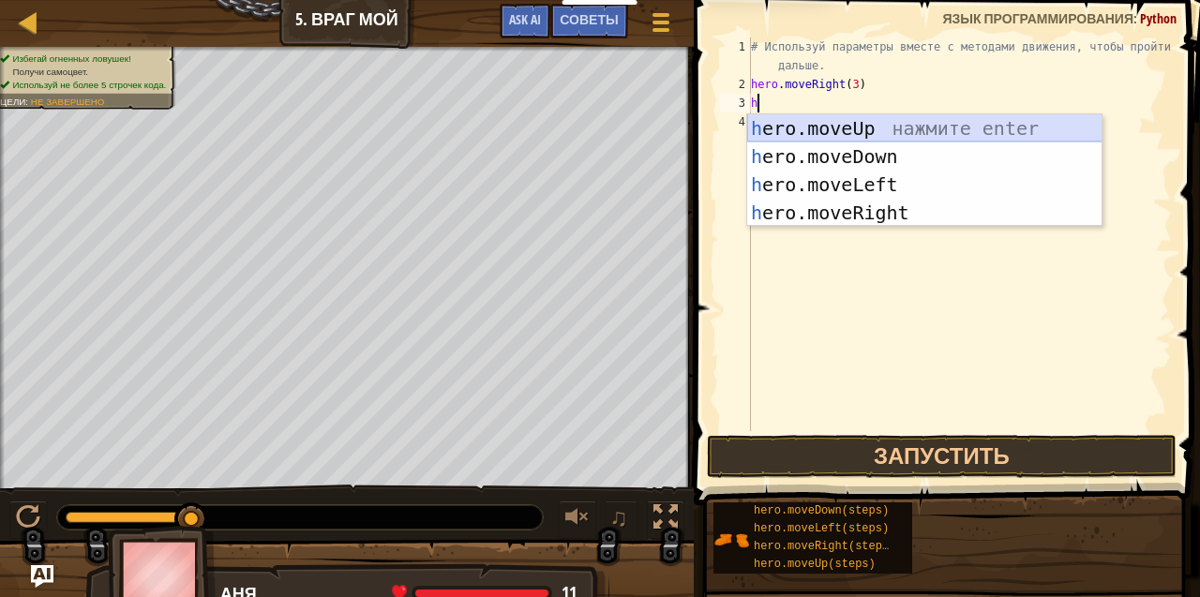
click at [812, 131] on div "h ero.moveUp нажмите enter h ero.moveDown нажмите enter h ero.moveLeft нажмите …" at bounding box center [924, 198] width 355 height 169
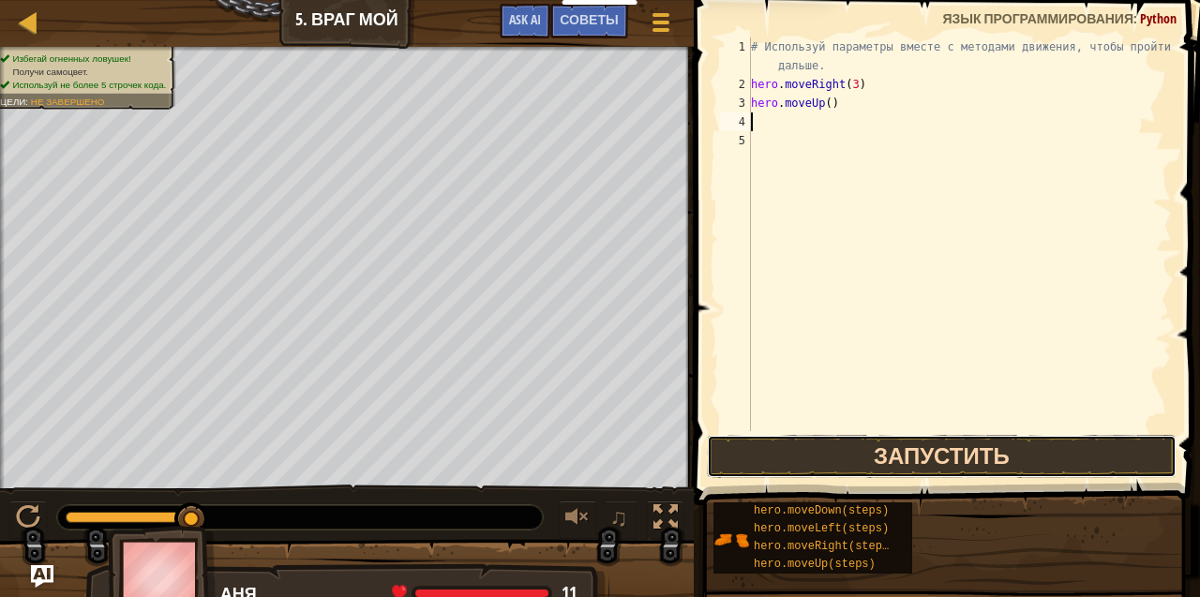
click at [814, 471] on button "Запустить" at bounding box center [942, 456] width 470 height 43
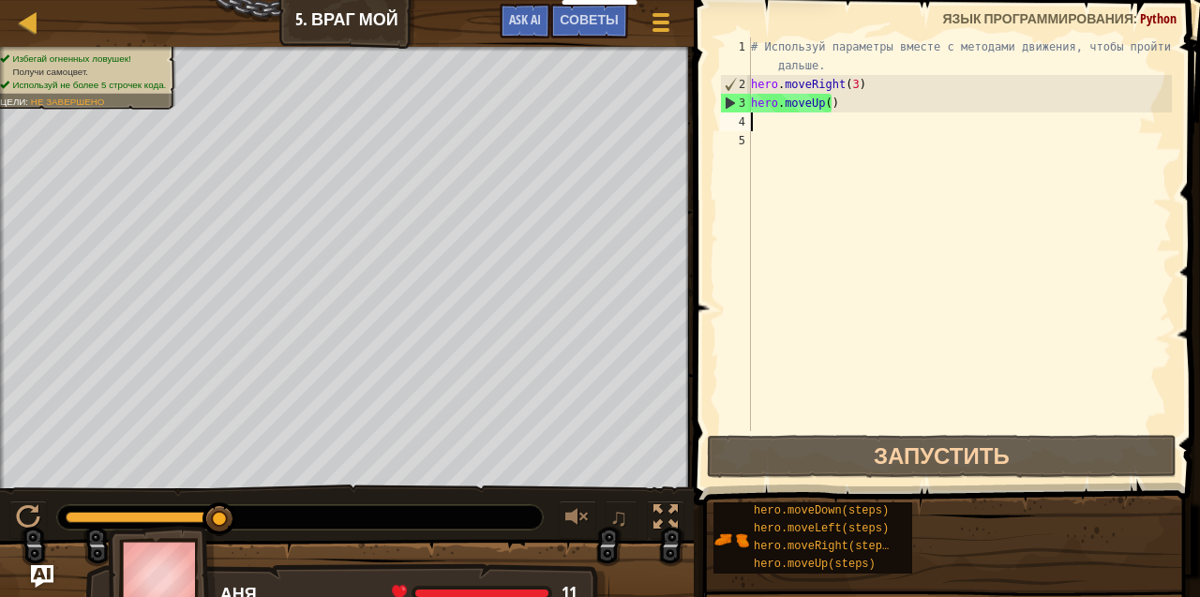
type textarea "h"
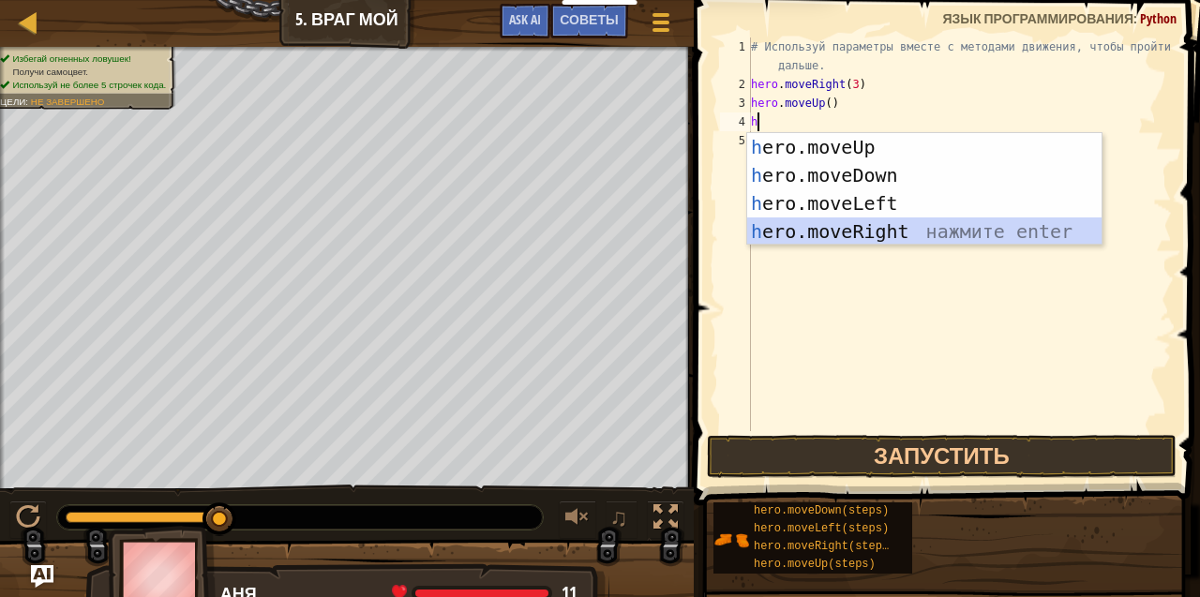
click at [866, 234] on div "h ero.moveUp нажмите enter h ero.moveDown нажмите enter h ero.moveLeft нажмите …" at bounding box center [924, 217] width 355 height 169
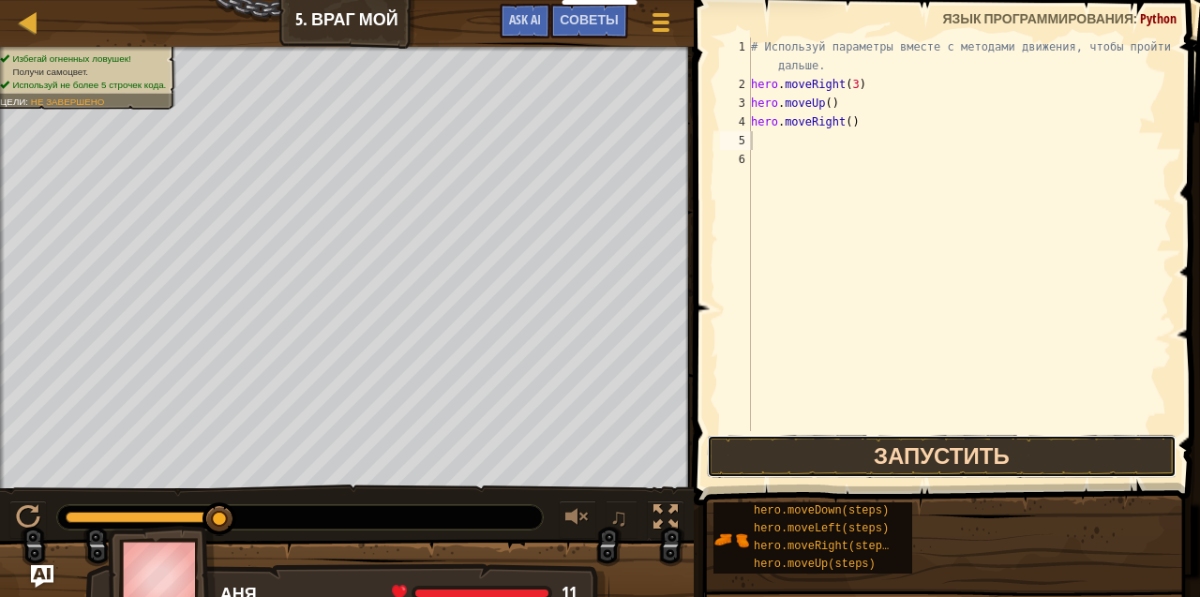
click at [890, 453] on button "Запустить" at bounding box center [942, 456] width 470 height 43
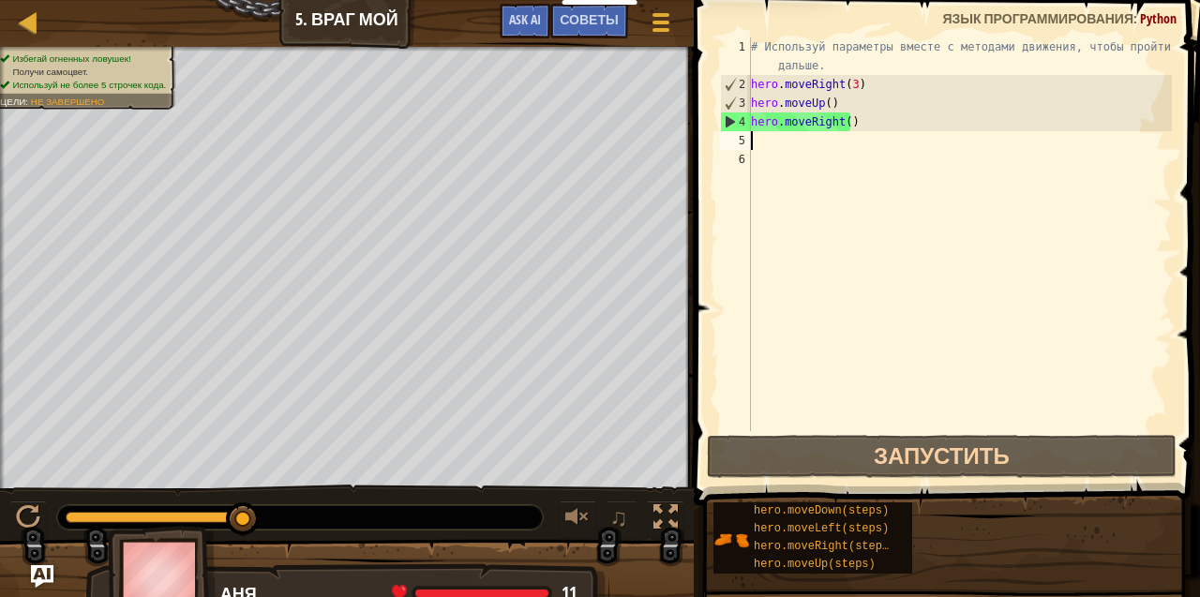
type textarea "h"
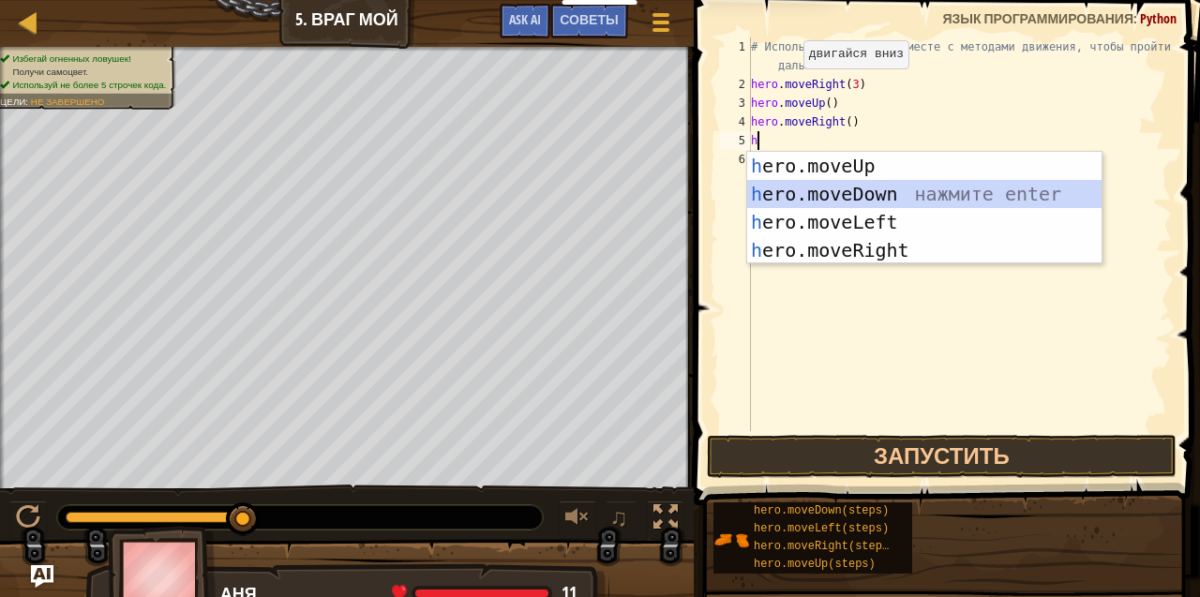
click at [831, 191] on div "h ero.moveUp нажмите enter h ero.moveDown нажмите enter h ero.moveLeft нажмите …" at bounding box center [924, 236] width 355 height 169
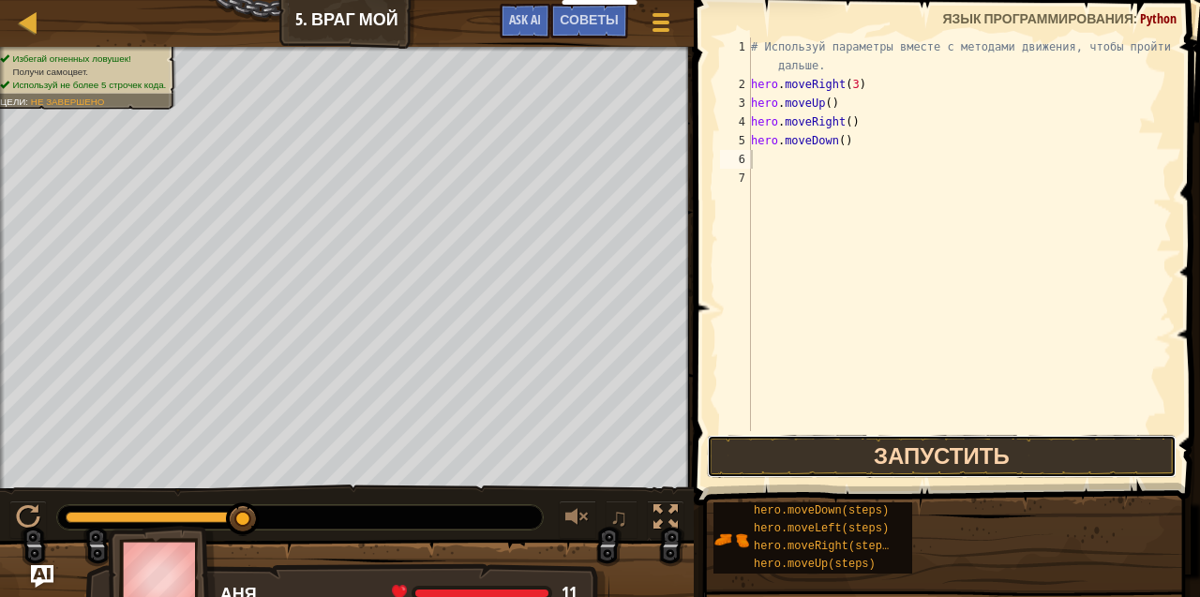
click at [864, 453] on button "Запустить" at bounding box center [942, 456] width 470 height 43
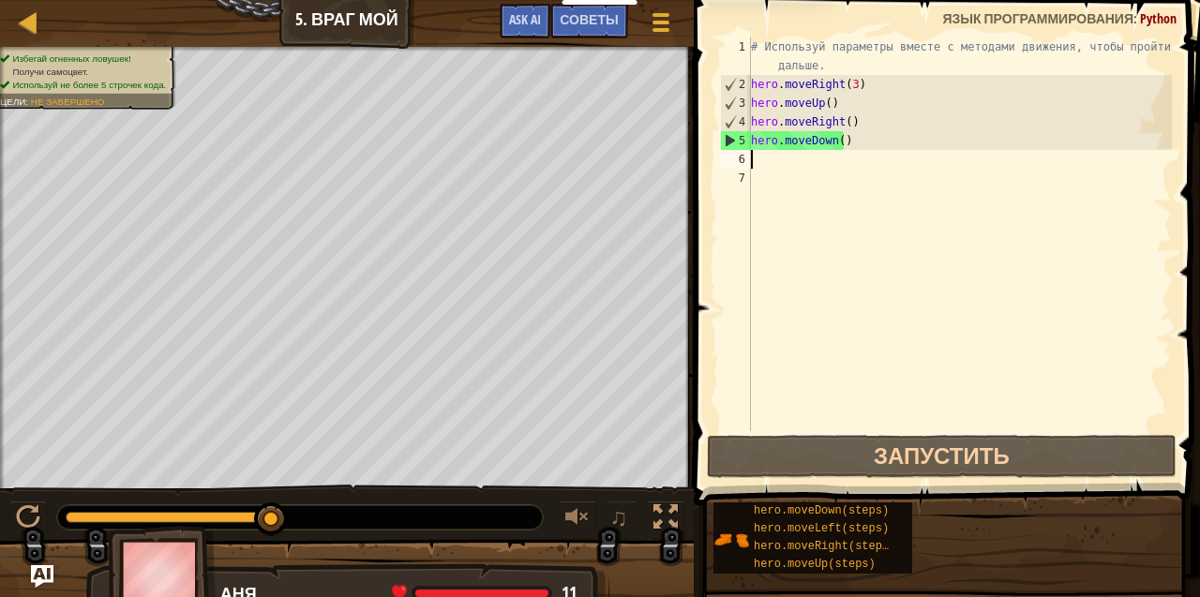
type textarea "h"
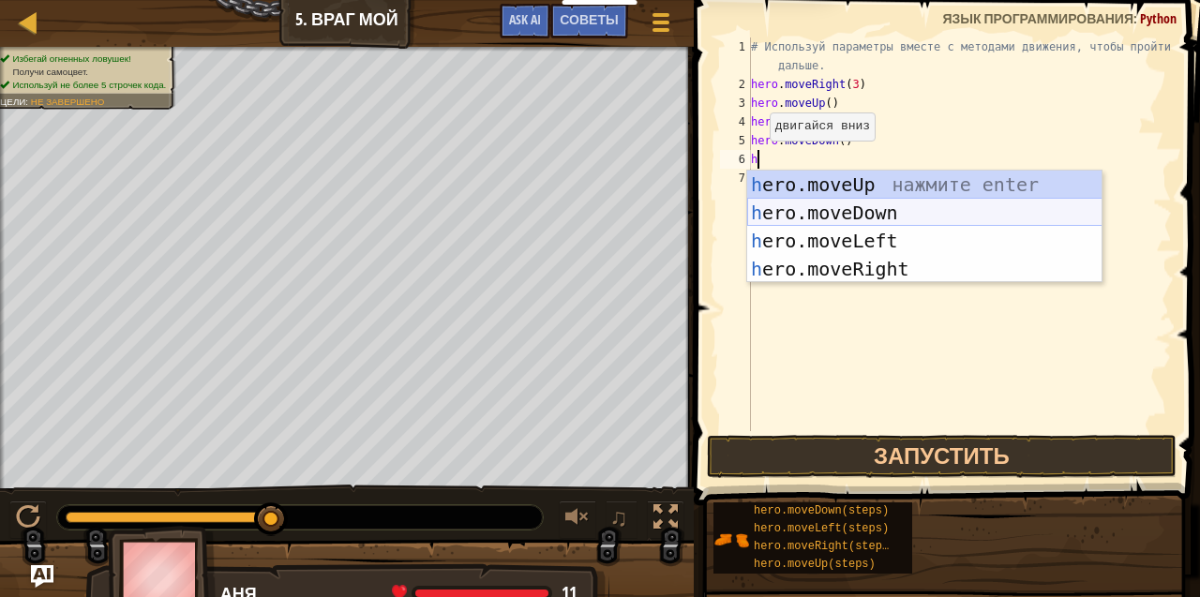
click at [814, 201] on div "h ero.moveUp нажмите enter h ero.moveDown нажмите enter h ero.moveLeft нажмите …" at bounding box center [924, 255] width 355 height 169
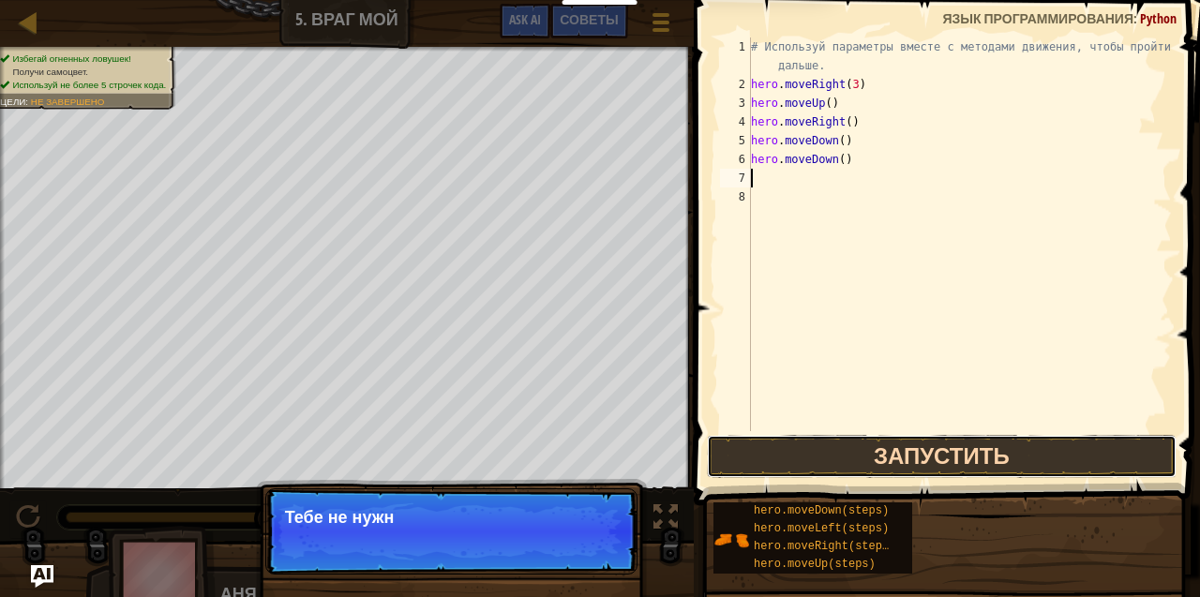
click at [866, 465] on button "Запустить" at bounding box center [942, 456] width 470 height 43
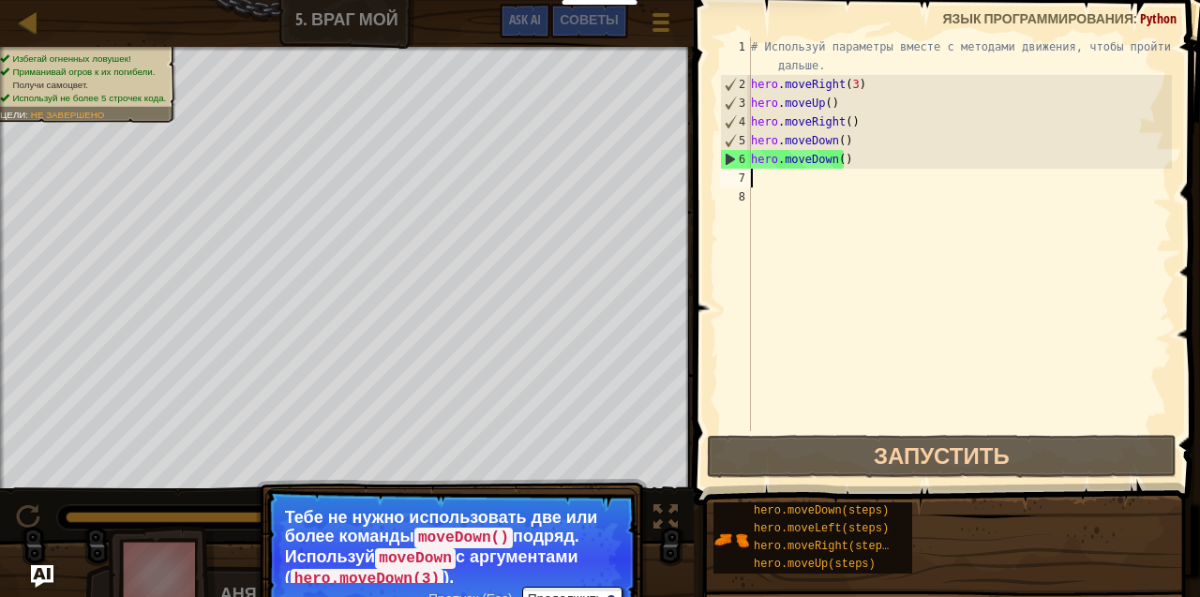
type textarea "h"
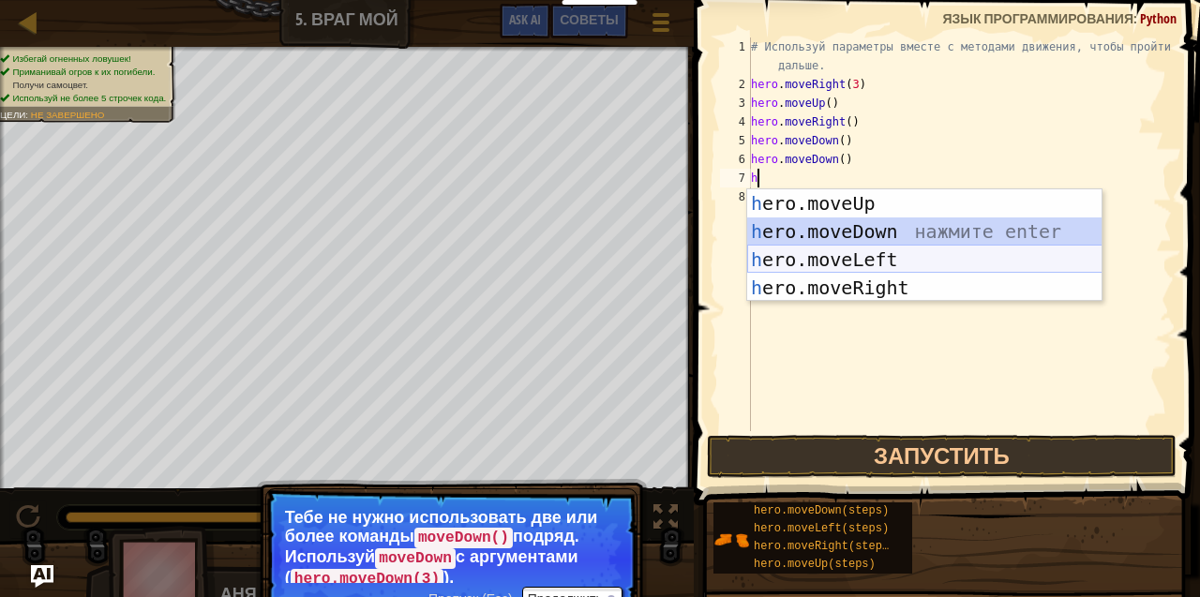
click at [835, 246] on div "h ero.moveUp нажмите enter h ero.moveDown нажмите enter h ero.moveLeft нажмите …" at bounding box center [924, 273] width 355 height 169
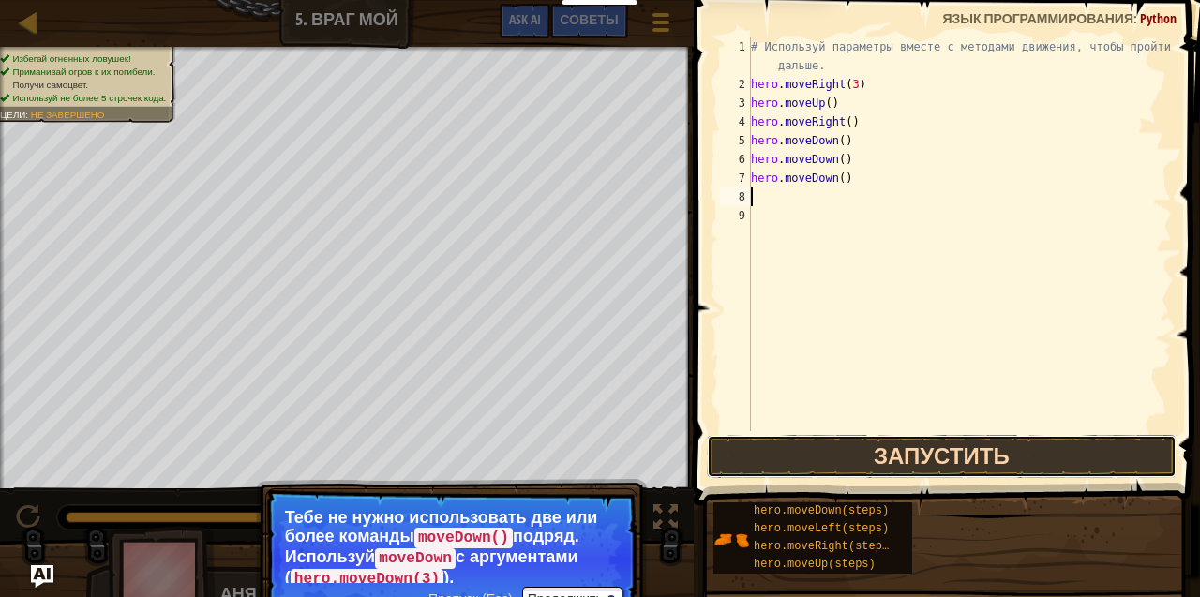
click at [834, 450] on button "Запустить" at bounding box center [942, 456] width 470 height 43
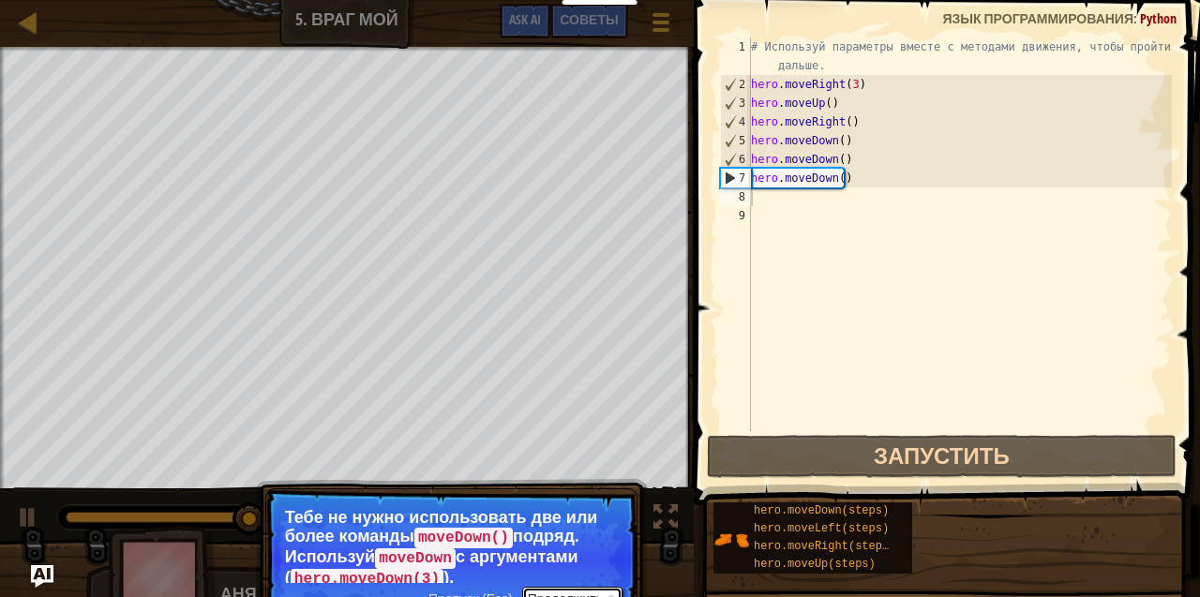
click at [572, 587] on button "Продолжить" at bounding box center [572, 599] width 100 height 24
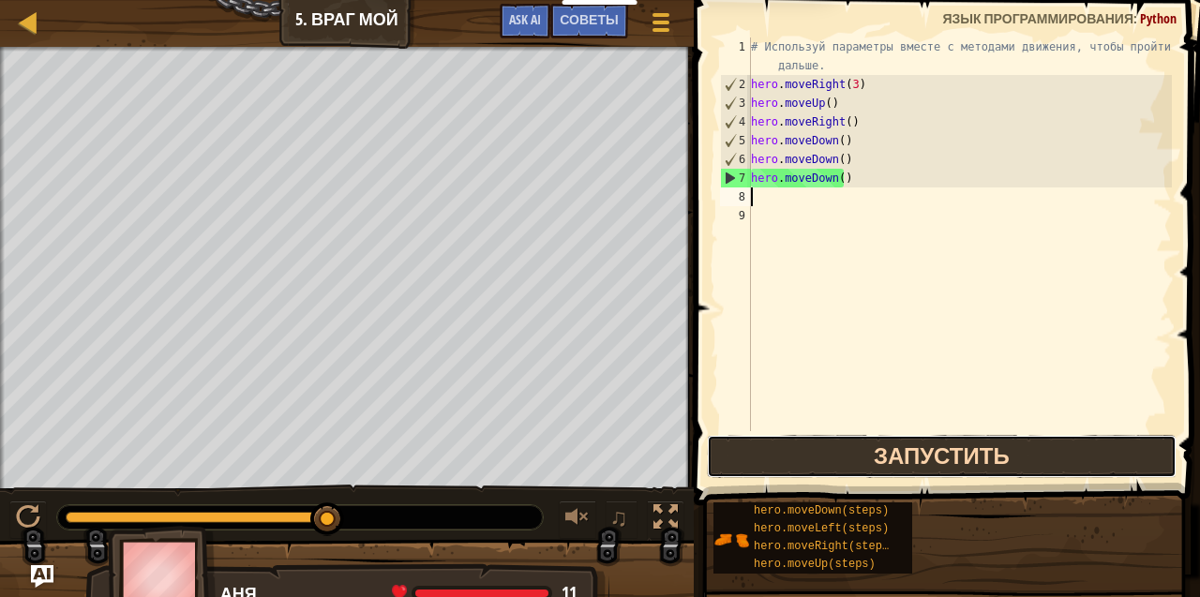
click at [982, 461] on button "Запустить" at bounding box center [942, 456] width 470 height 43
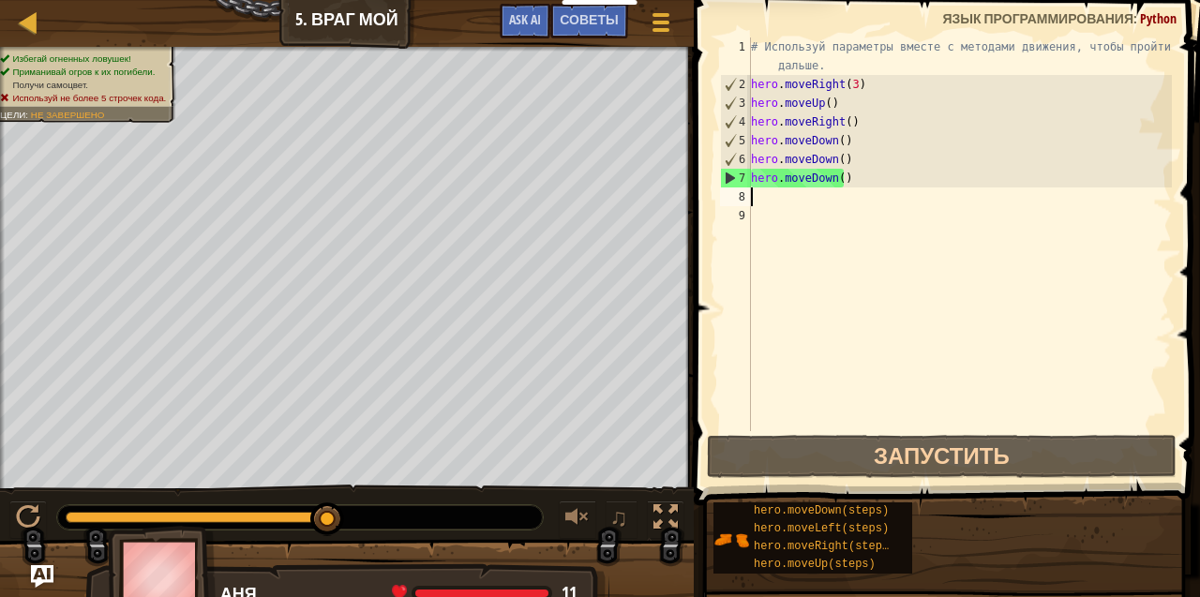
type textarea "h"
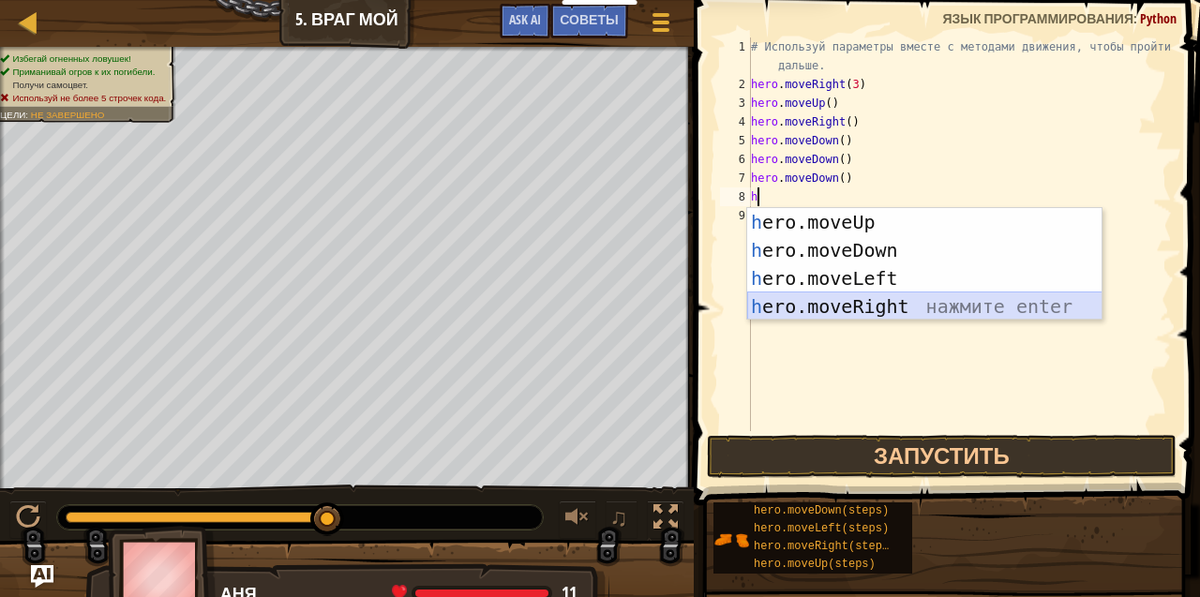
click at [858, 299] on div "h ero.moveUp нажмите enter h ero.moveDown нажмите enter h ero.moveLeft нажмите …" at bounding box center [924, 292] width 355 height 169
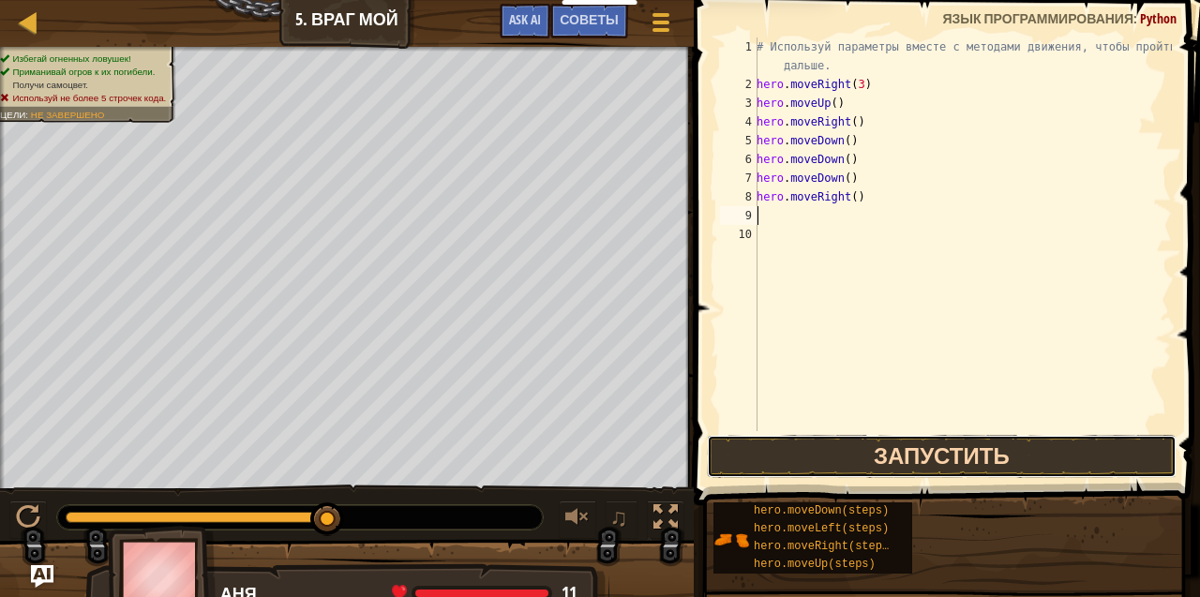
click at [939, 452] on button "Запустить" at bounding box center [942, 456] width 470 height 43
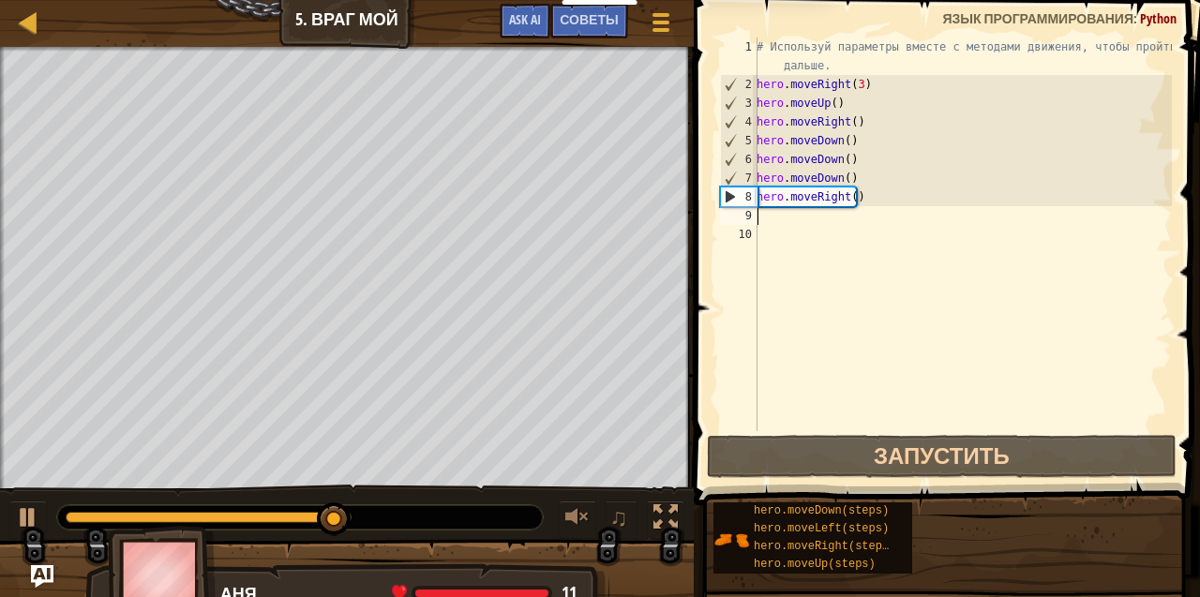
type textarea "h"
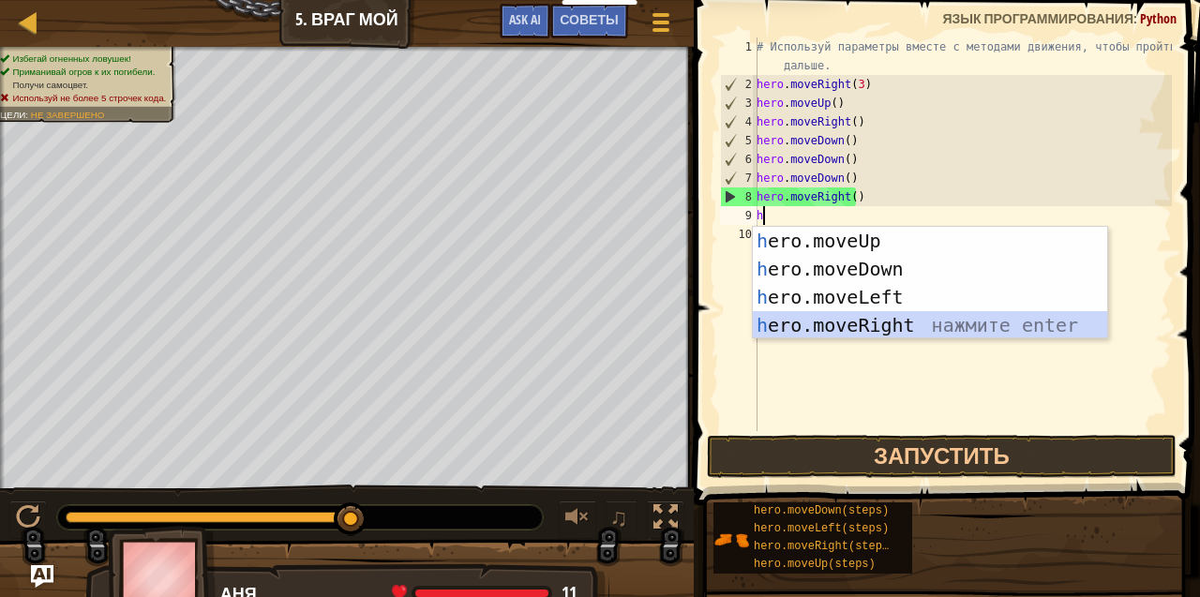
click at [855, 325] on div "h ero.moveUp нажмите enter h ero.moveDown нажмите enter h ero.moveLeft нажмите …" at bounding box center [930, 311] width 355 height 169
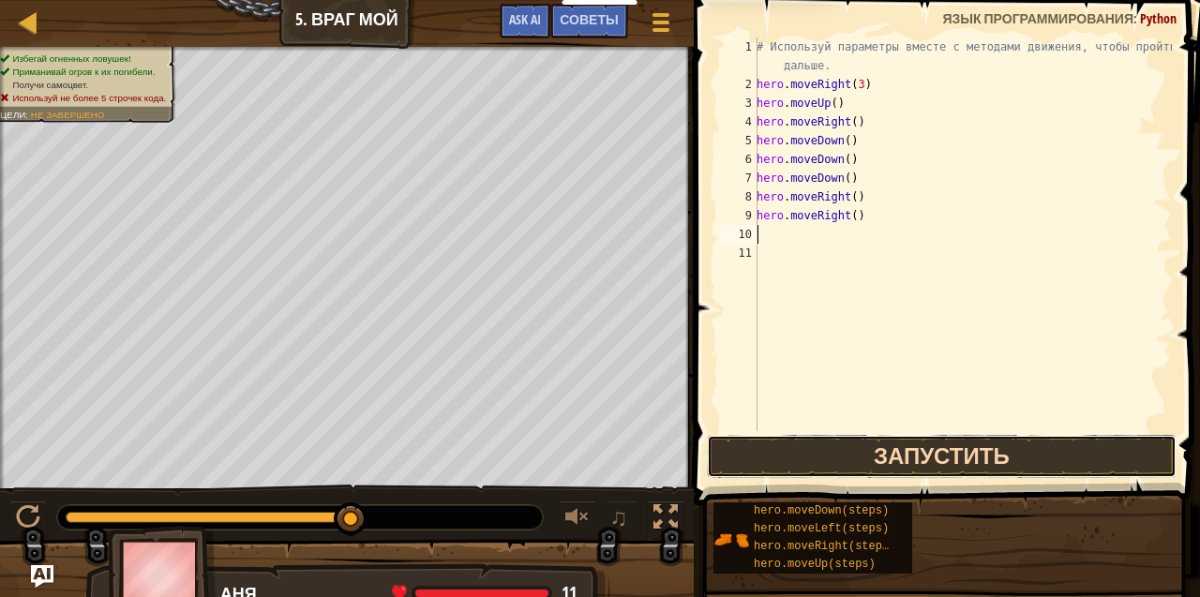
click at [960, 437] on button "Запустить" at bounding box center [942, 456] width 470 height 43
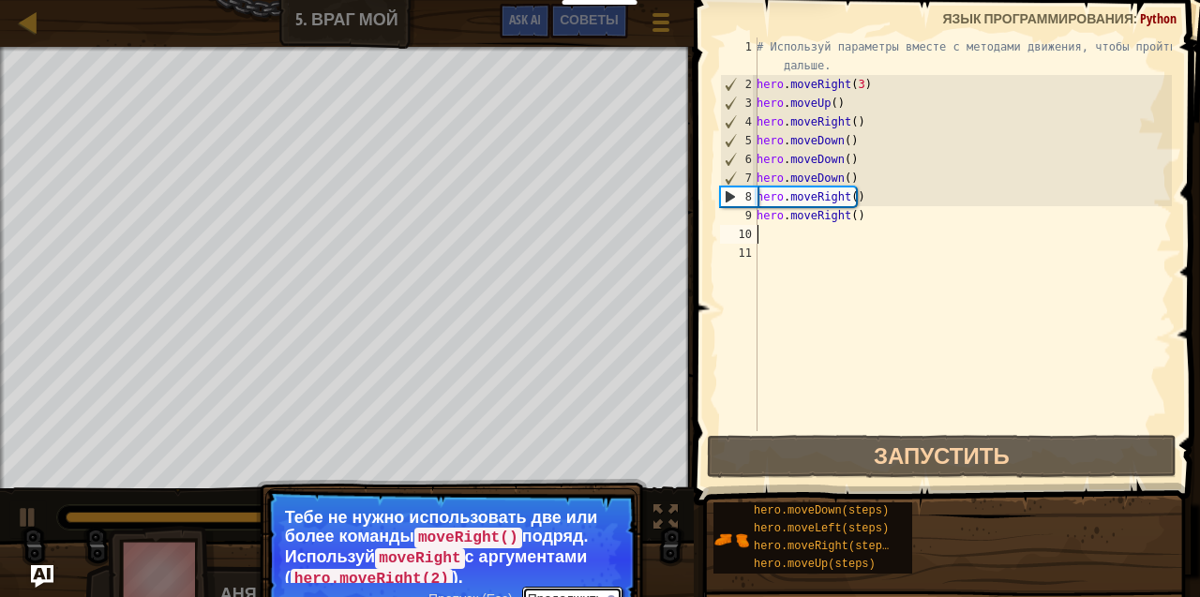
click at [564, 587] on button "Продолжить" at bounding box center [572, 599] width 100 height 24
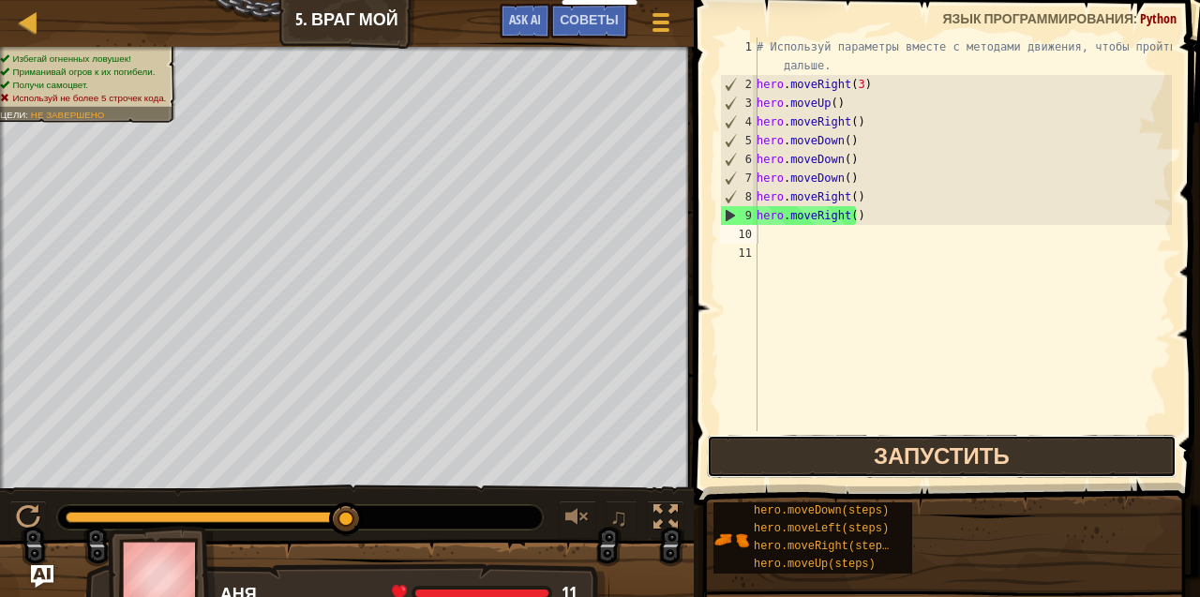
click at [900, 468] on button "Запустить" at bounding box center [942, 456] width 470 height 43
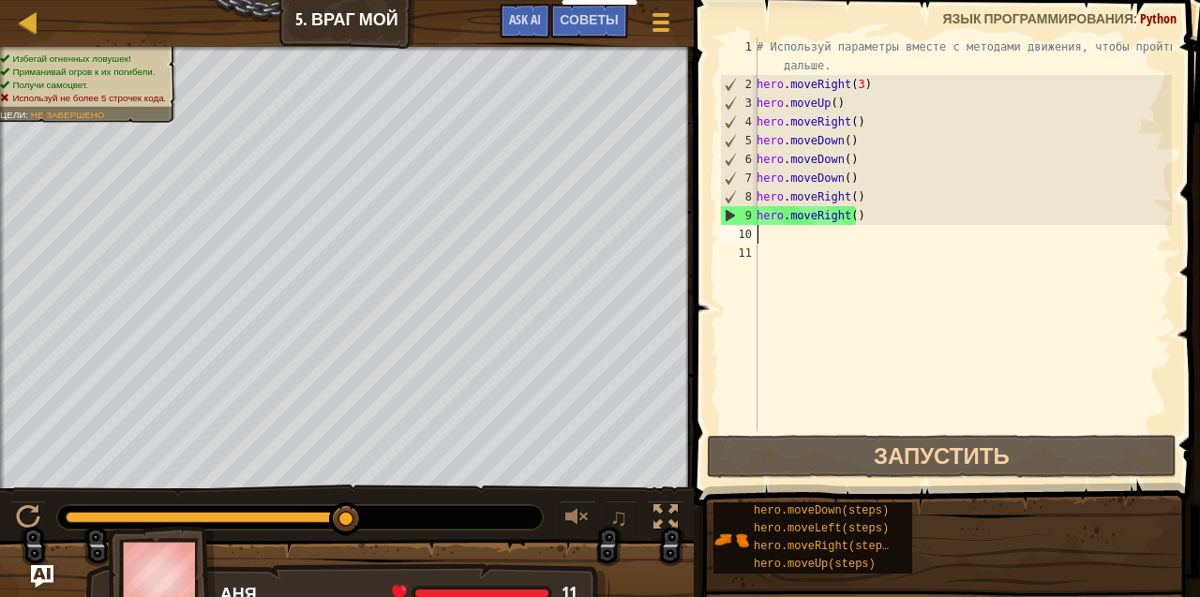
drag, startPoint x: 350, startPoint y: 511, endPoint x: 346, endPoint y: 501, distance: 10.1
drag, startPoint x: 337, startPoint y: 510, endPoint x: 463, endPoint y: 501, distance: 125.9
click at [454, 506] on div at bounding box center [300, 517] width 486 height 24
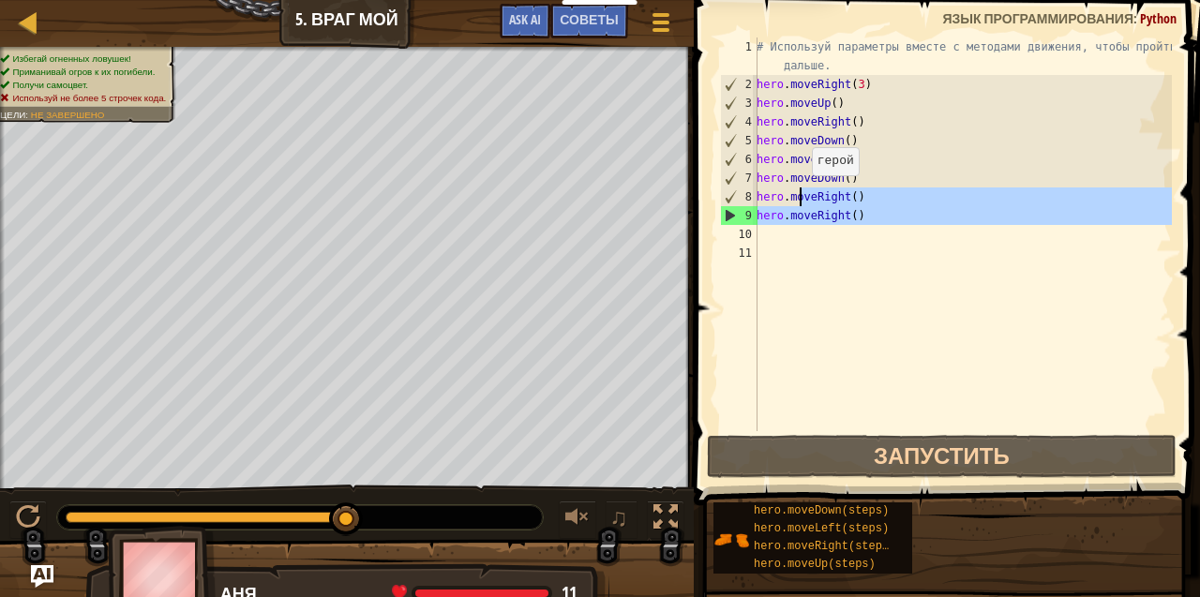
drag, startPoint x: 801, startPoint y: 238, endPoint x: 800, endPoint y: 193, distance: 45.0
click at [800, 193] on div "# Используй параметры вместе с методами движения, чтобы пройти дальше. hero . m…" at bounding box center [962, 262] width 419 height 450
type textarea "hero.moveRight() hero.moveRight()"
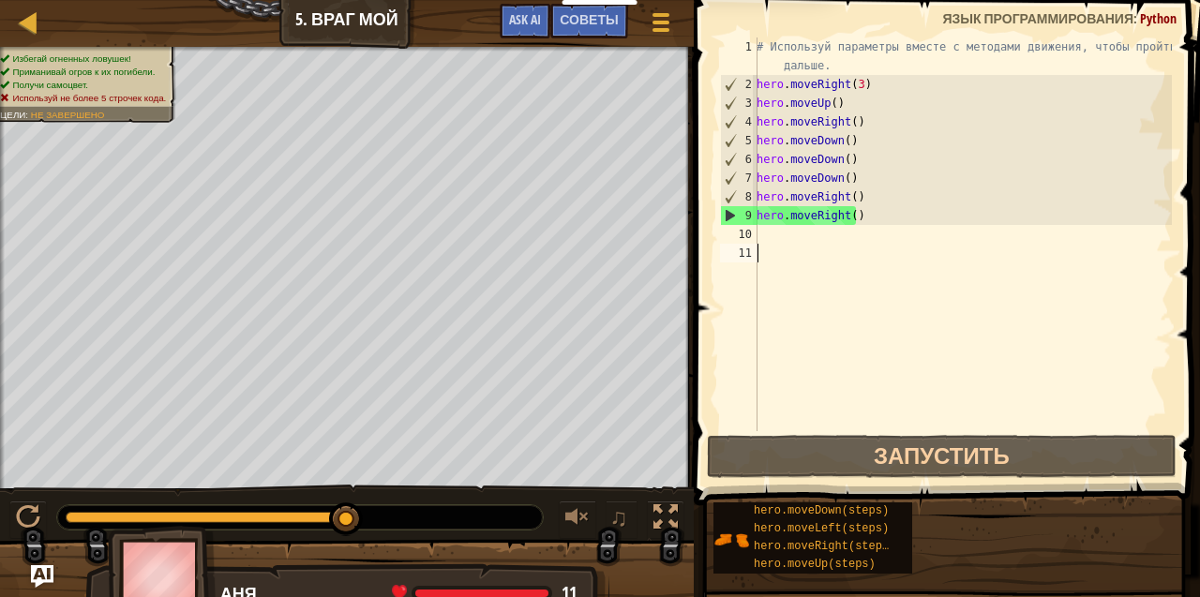
click at [860, 286] on div "# Используй параметры вместе с методами движения, чтобы пройти дальше. hero . m…" at bounding box center [962, 262] width 419 height 450
click at [864, 227] on div "# Используй параметры вместе с методами движения, чтобы пройти дальше. hero . m…" at bounding box center [962, 262] width 419 height 450
click at [870, 222] on div "# Используй параметры вместе с методами движения, чтобы пройти дальше. hero . m…" at bounding box center [962, 262] width 419 height 450
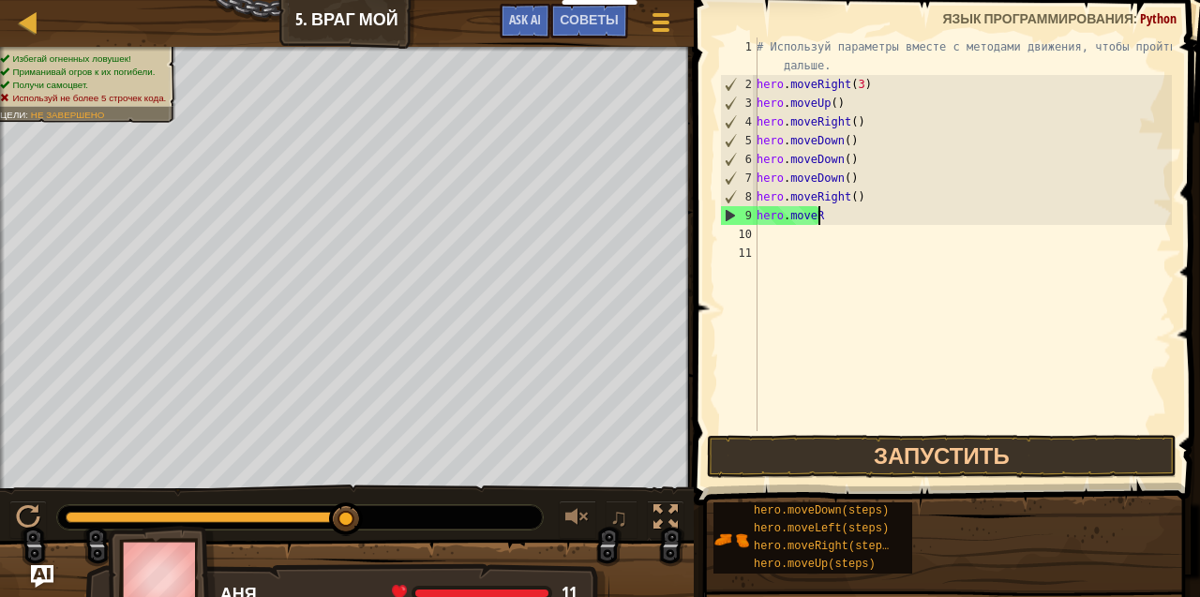
type textarea "h"
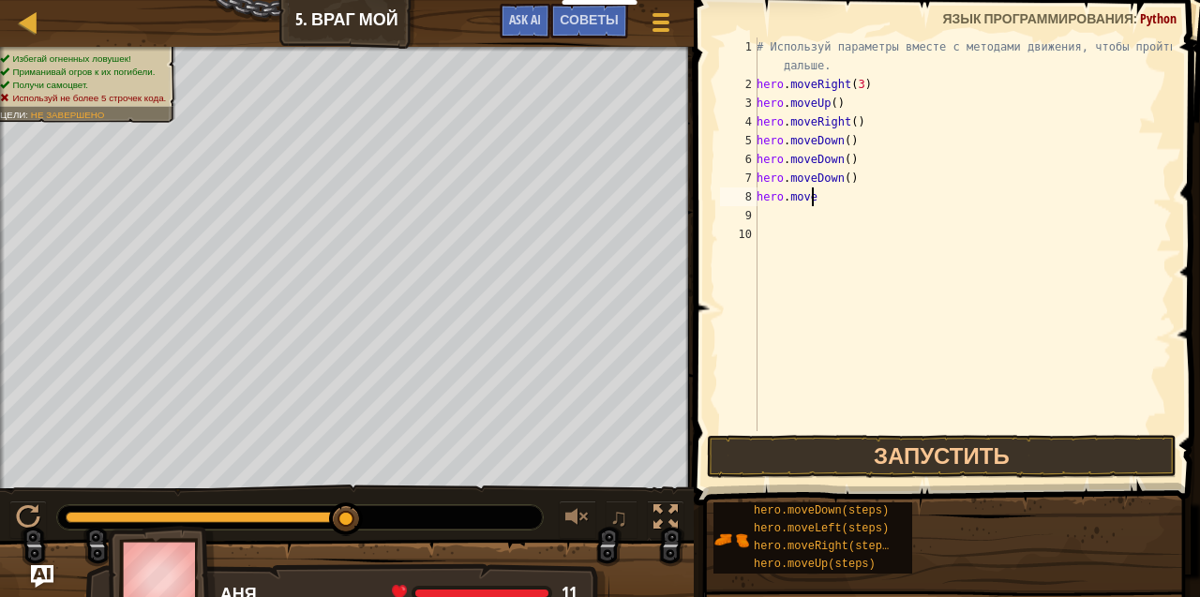
type textarea "h"
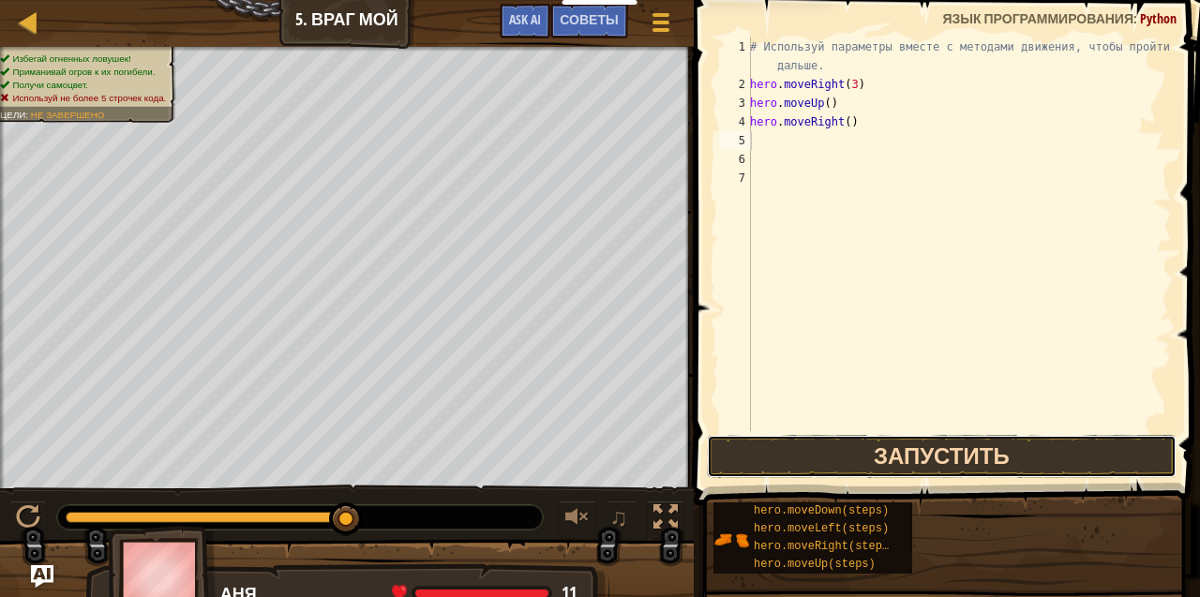
click at [913, 451] on button "Запустить" at bounding box center [942, 456] width 470 height 43
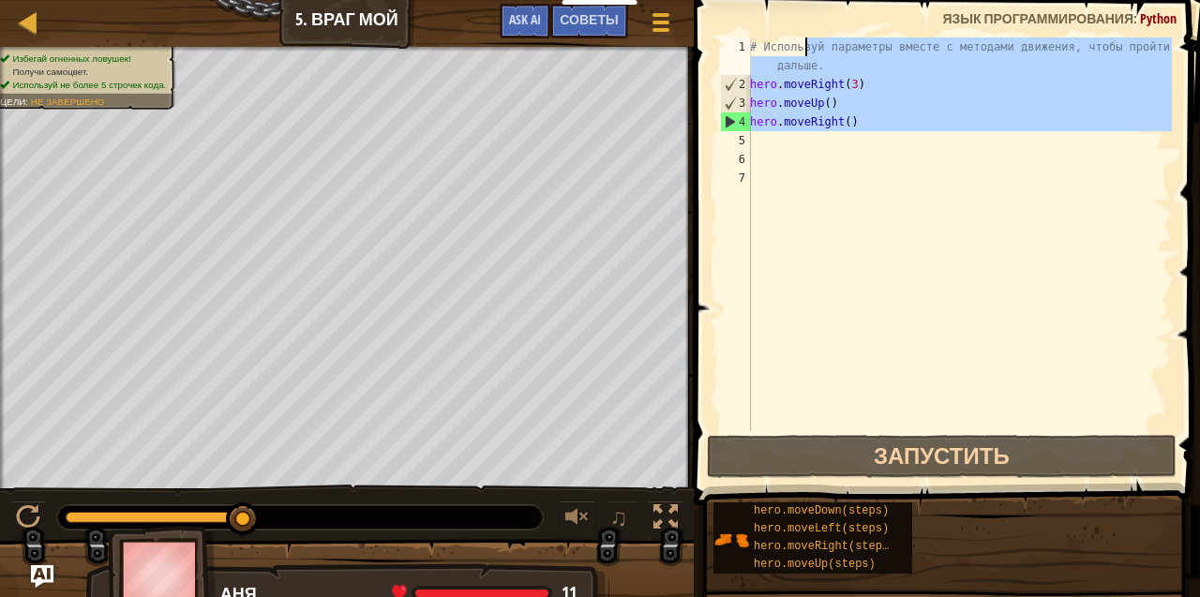
drag, startPoint x: 796, startPoint y: 156, endPoint x: 806, endPoint y: 41, distance: 114.8
click at [806, 41] on div "# Используй параметры вместе с методами движения, чтобы пройти дальше. hero . m…" at bounding box center [959, 262] width 426 height 450
drag, startPoint x: 860, startPoint y: 244, endPoint x: 862, endPoint y: 224, distance: 19.9
drag, startPoint x: 862, startPoint y: 224, endPoint x: 866, endPoint y: 242, distance: 18.2
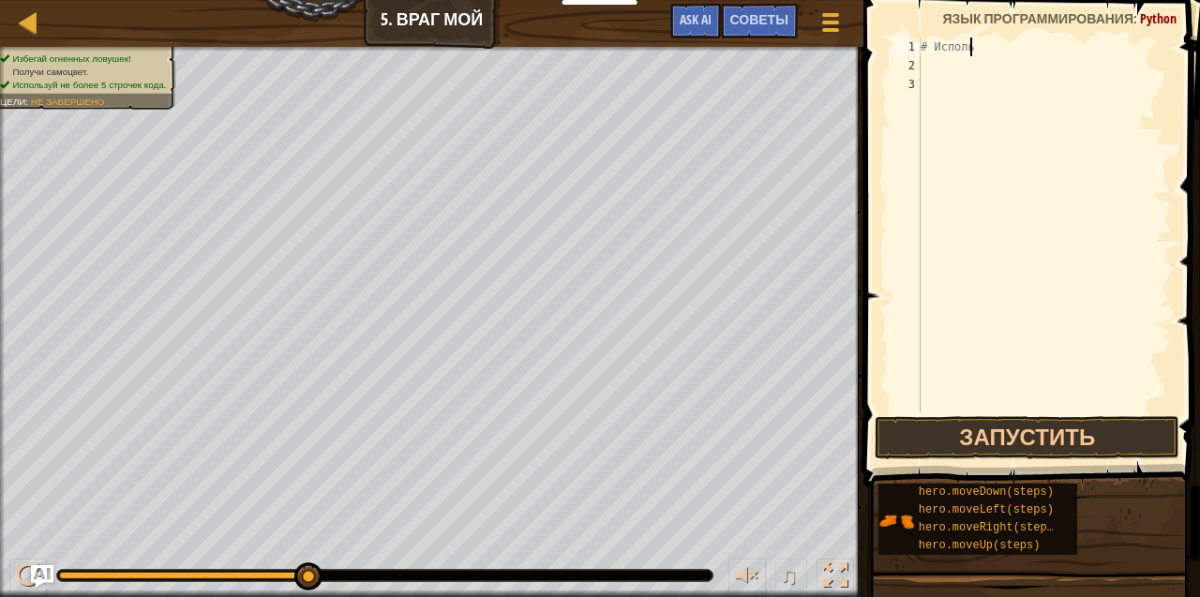
type textarea "#"
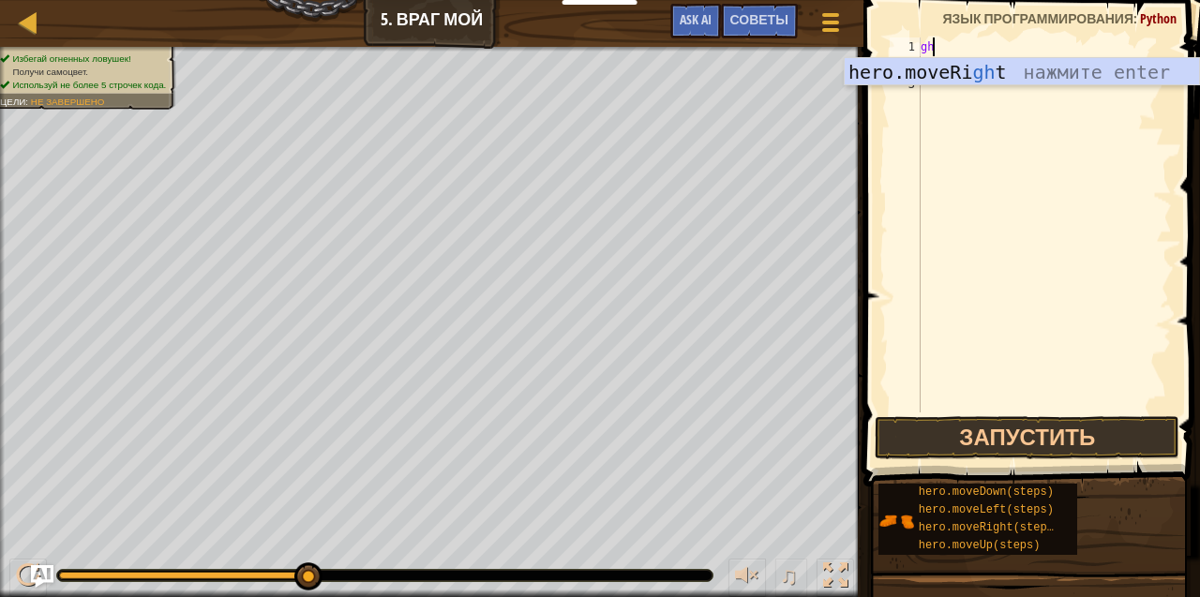
type textarea "g"
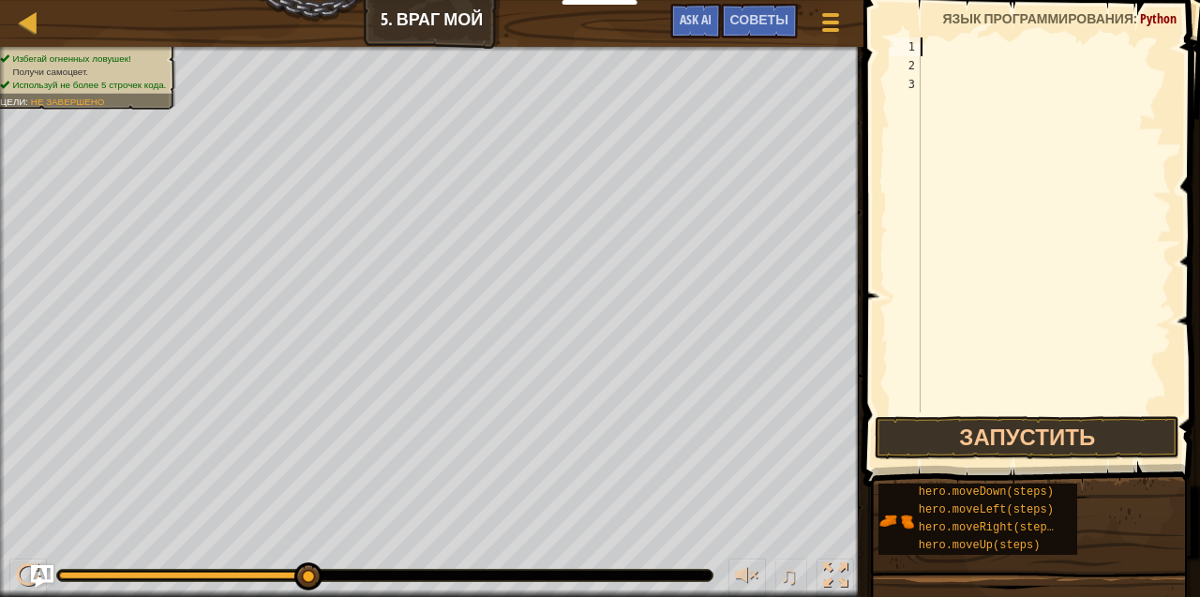
type textarea "h"
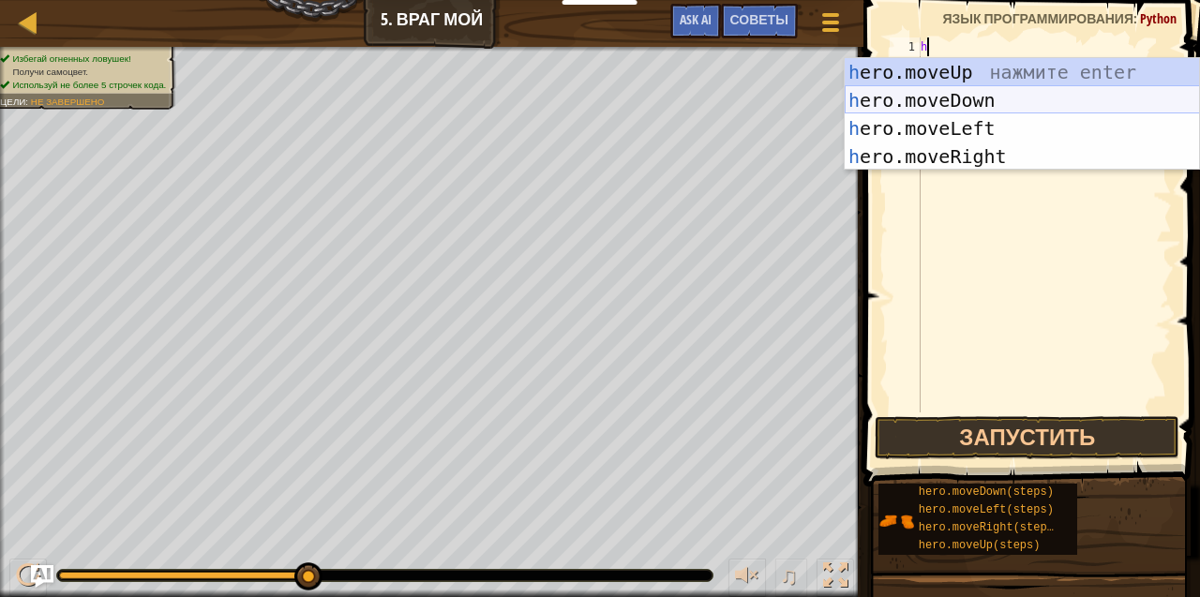
click at [941, 105] on div "h ero.moveUp нажмите enter h ero.moveDown нажмите enter h ero.moveLeft нажмите …" at bounding box center [1022, 142] width 355 height 169
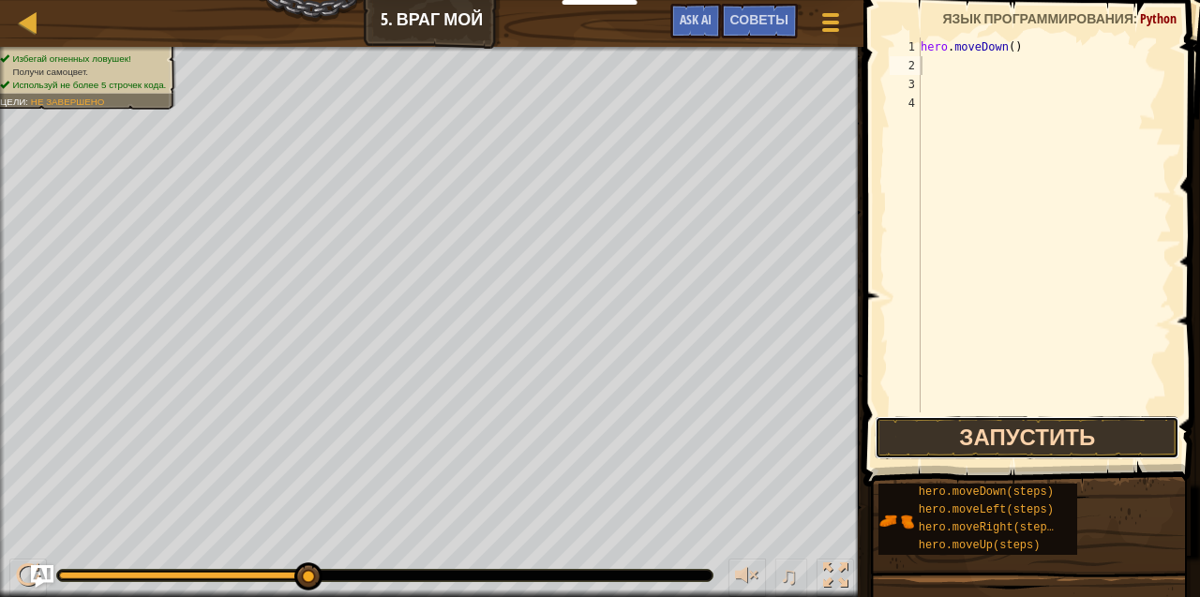
click at [935, 428] on button "Запустить" at bounding box center [1027, 437] width 305 height 43
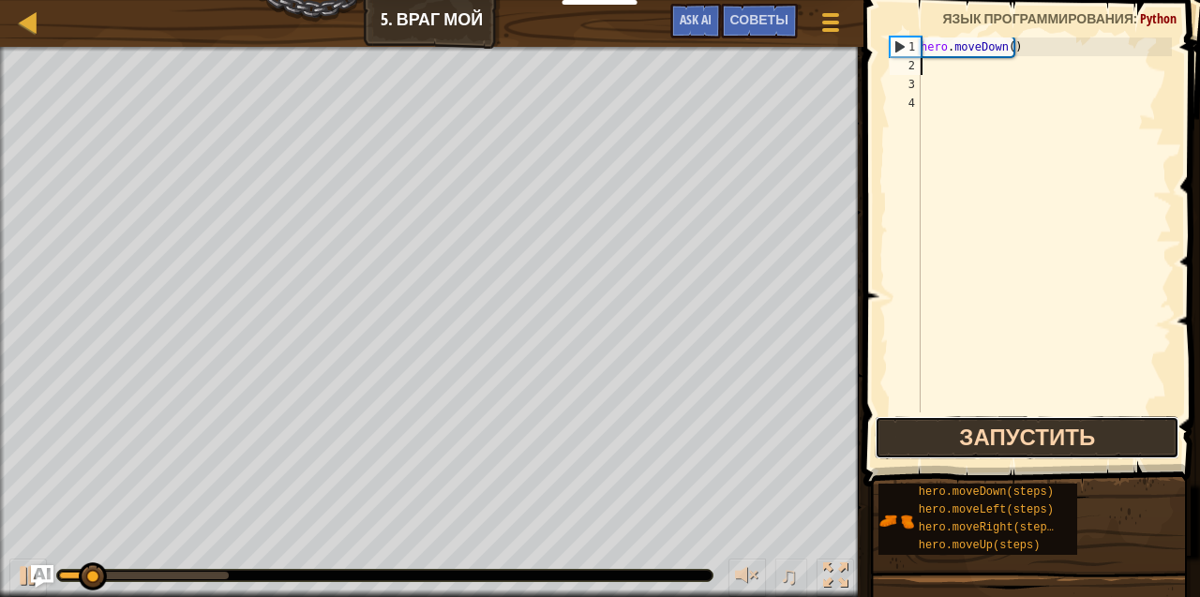
click at [935, 428] on button "Запустить" at bounding box center [1027, 437] width 305 height 43
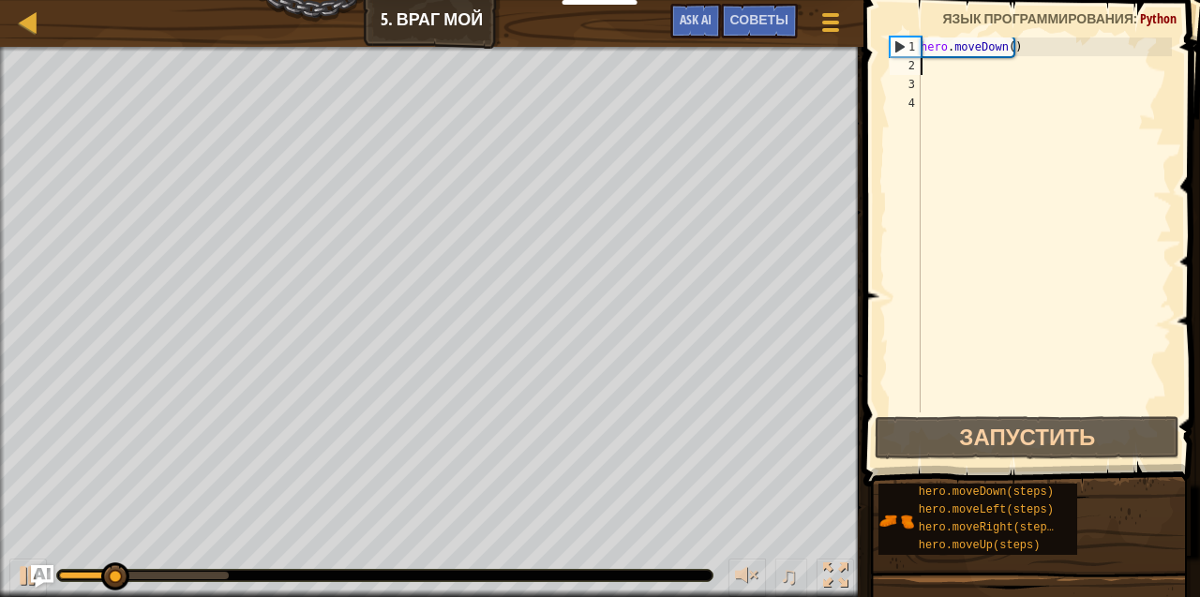
click at [1024, 56] on div "hero . moveDown ( )" at bounding box center [1044, 243] width 255 height 412
click at [1018, 47] on div "hero . moveDown ( )" at bounding box center [1044, 243] width 255 height 412
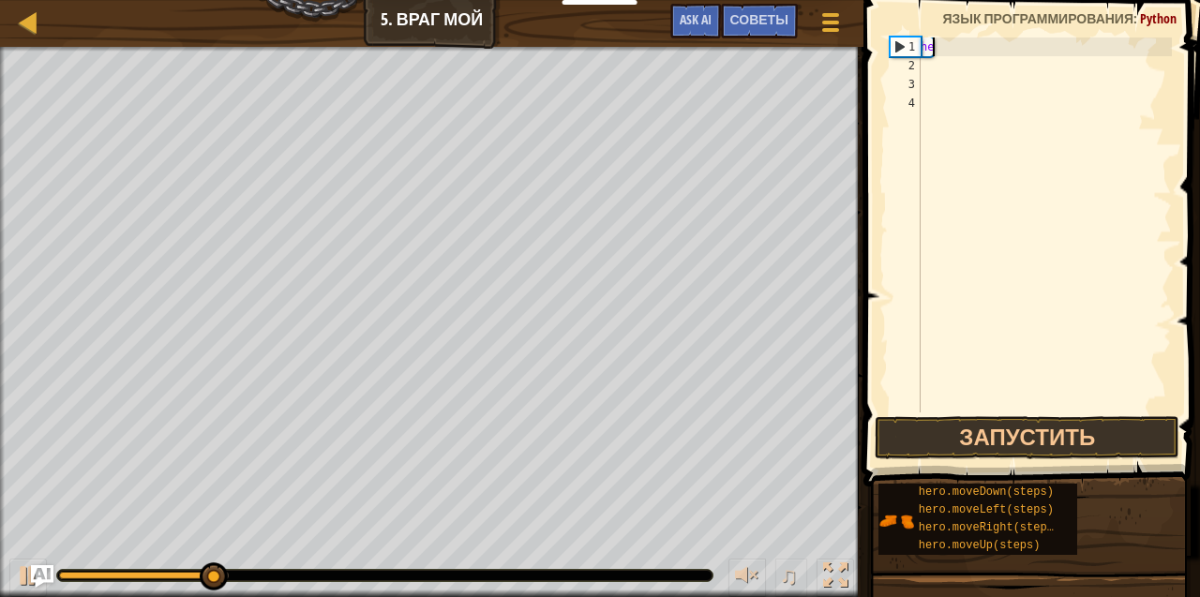
type textarea "h"
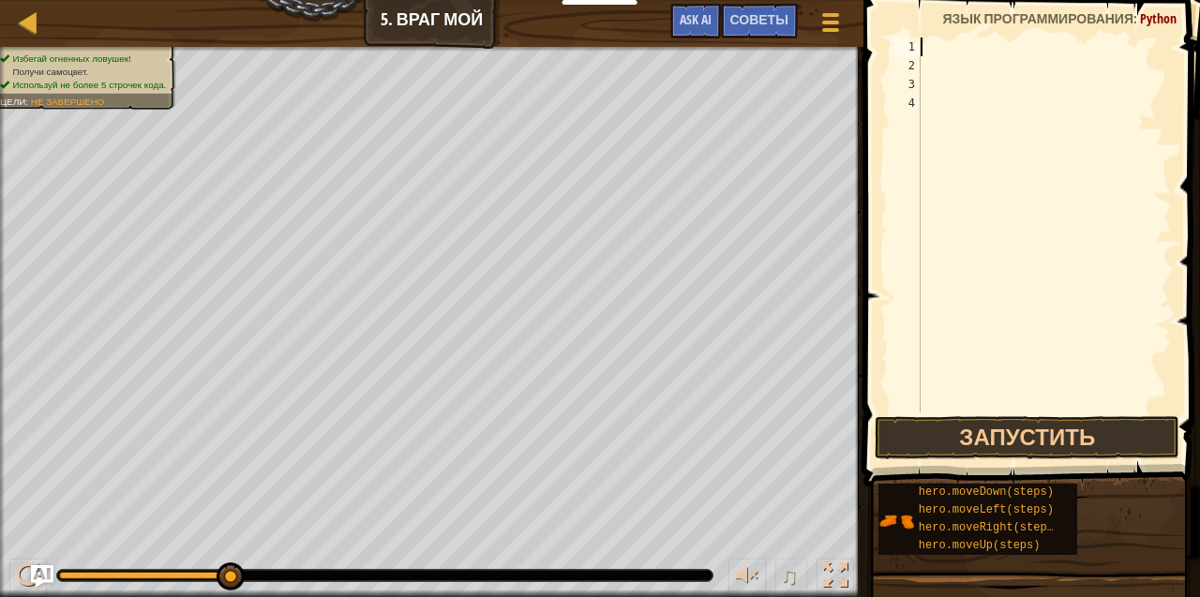
type textarea "h"
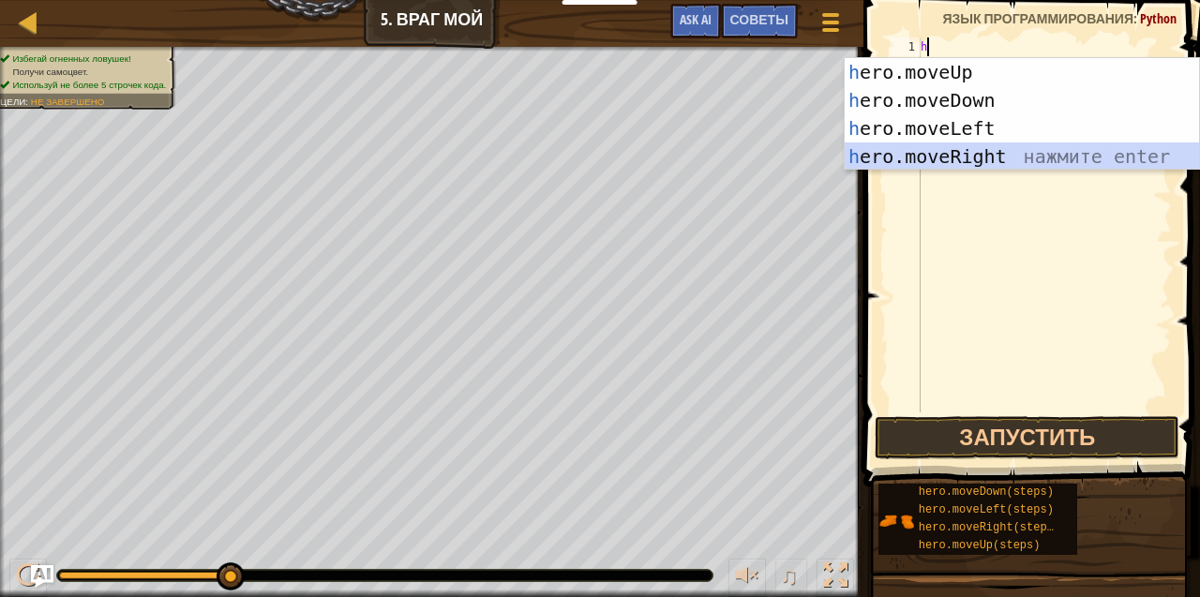
click at [945, 156] on div "h ero.moveUp нажмите enter h ero.moveDown нажмите enter h ero.moveLeft нажмите …" at bounding box center [1022, 142] width 355 height 169
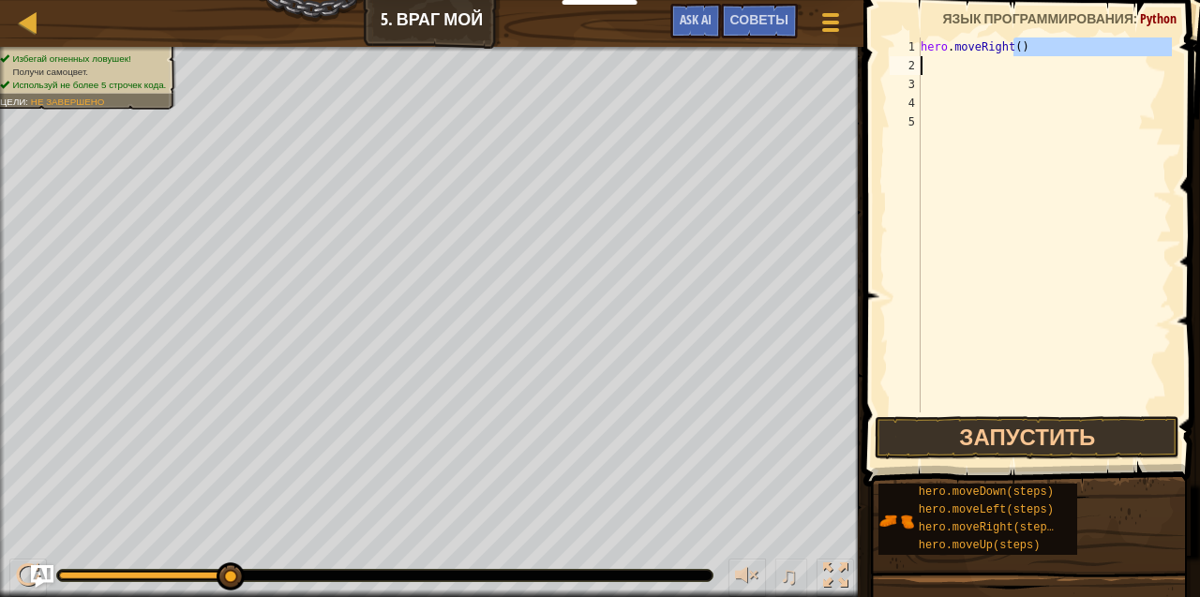
click at [1010, 56] on div "hero . moveRight ( )" at bounding box center [1044, 243] width 255 height 412
type textarea "hero.moveRight()"
click at [1010, 56] on div "hero . moveRight ( )" at bounding box center [1044, 224] width 255 height 375
click at [1012, 47] on div "hero . moveRight ( )" at bounding box center [1044, 243] width 255 height 412
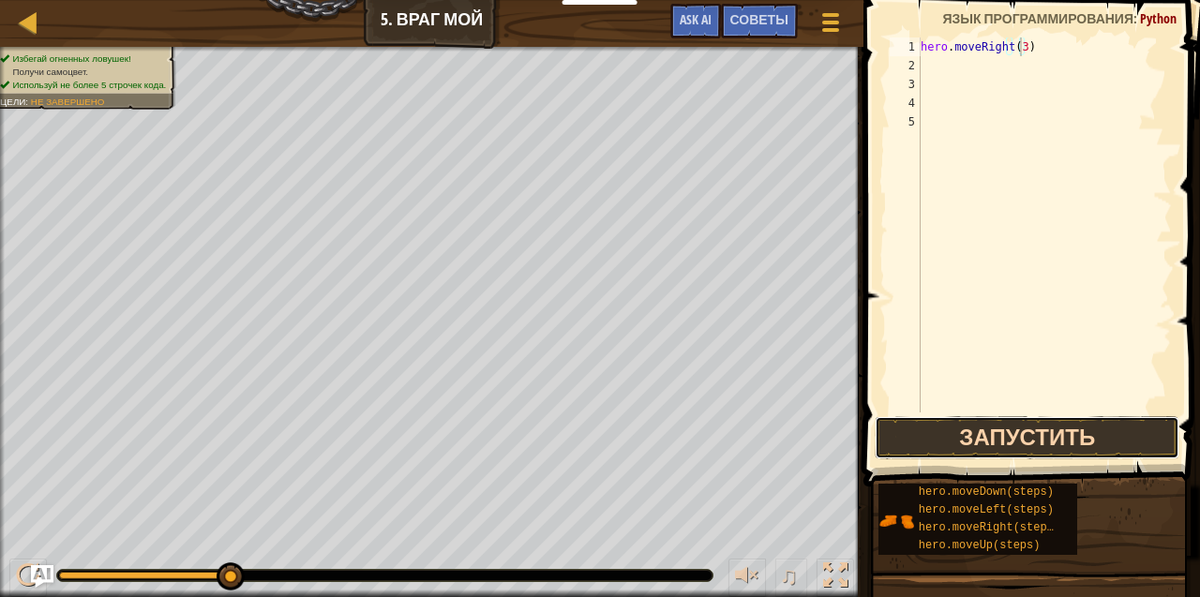
click at [958, 436] on button "Запустить" at bounding box center [1027, 437] width 305 height 43
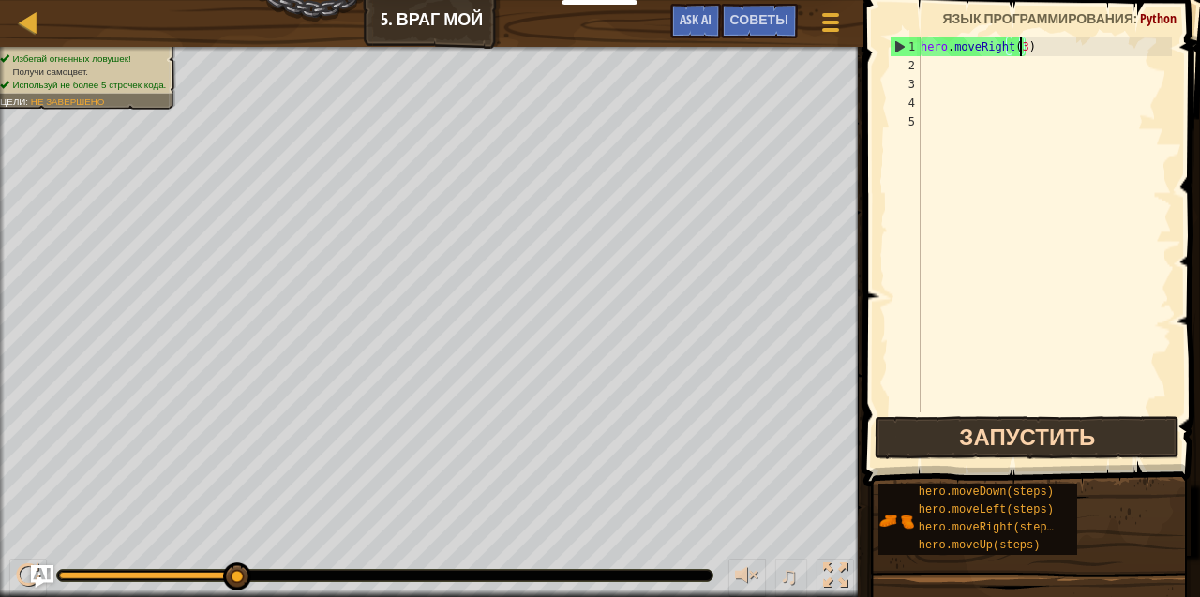
type textarea "hero.moveRight(3h)"
click at [917, 67] on div "2" at bounding box center [905, 65] width 31 height 19
type textarea "h"
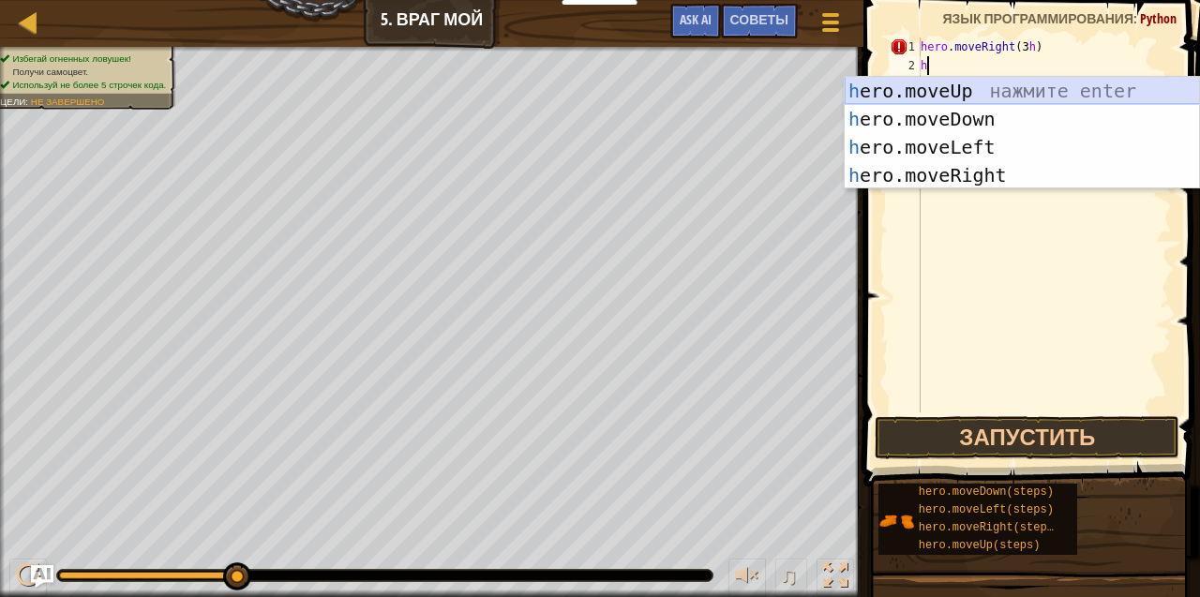
click at [981, 89] on div "h ero.moveUp нажмите enter h ero.moveDown нажмите enter h ero.moveLeft нажмите …" at bounding box center [1022, 161] width 355 height 169
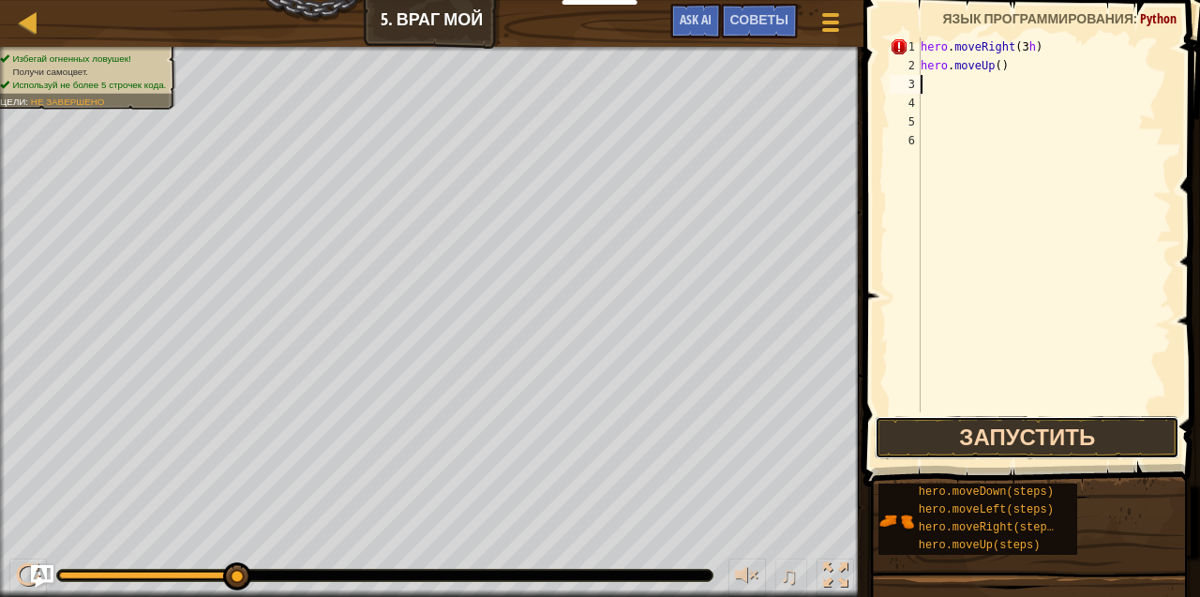
click at [968, 433] on button "Запустить" at bounding box center [1027, 437] width 305 height 43
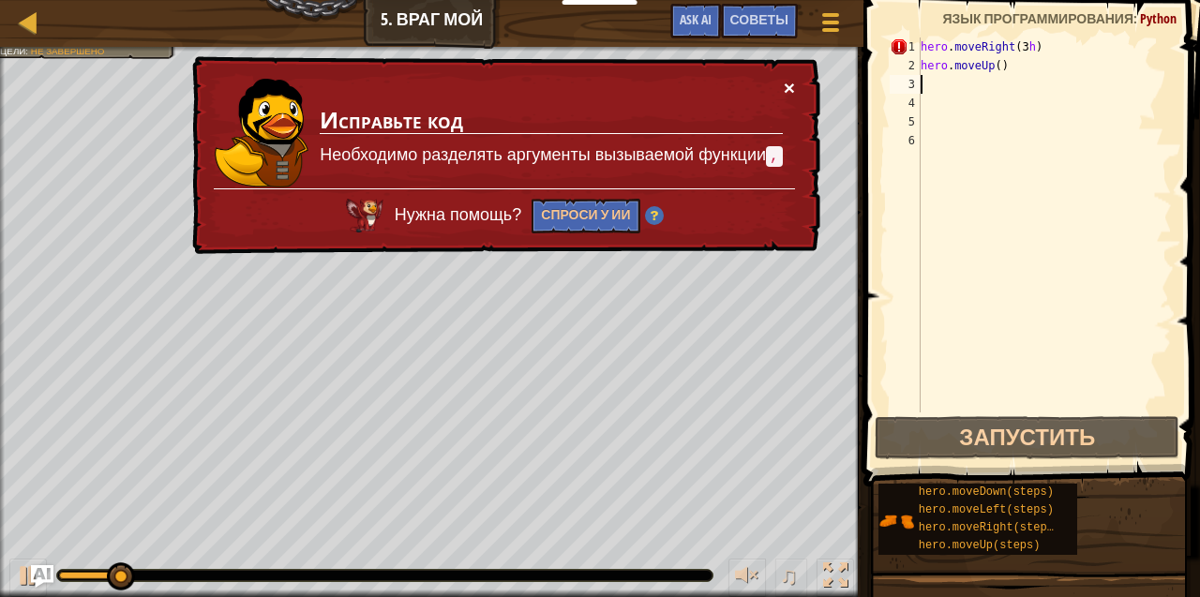
click at [784, 82] on button "×" at bounding box center [789, 88] width 11 height 20
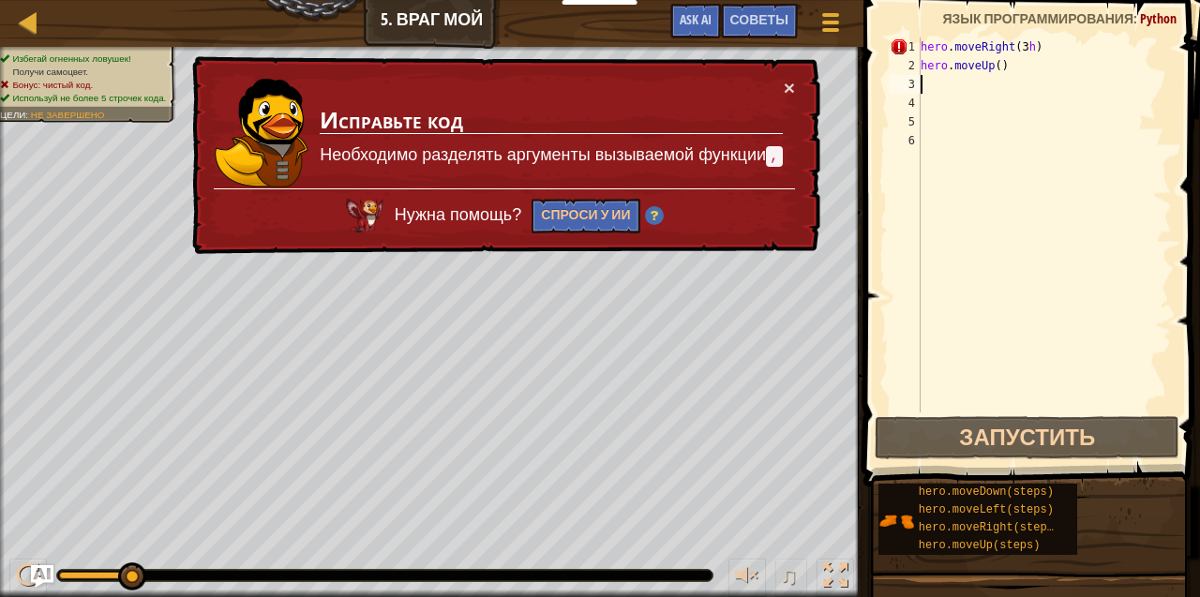
click at [1001, 71] on div "hero . moveRight ( 3 h ) hero . moveUp ( )" at bounding box center [1044, 243] width 255 height 412
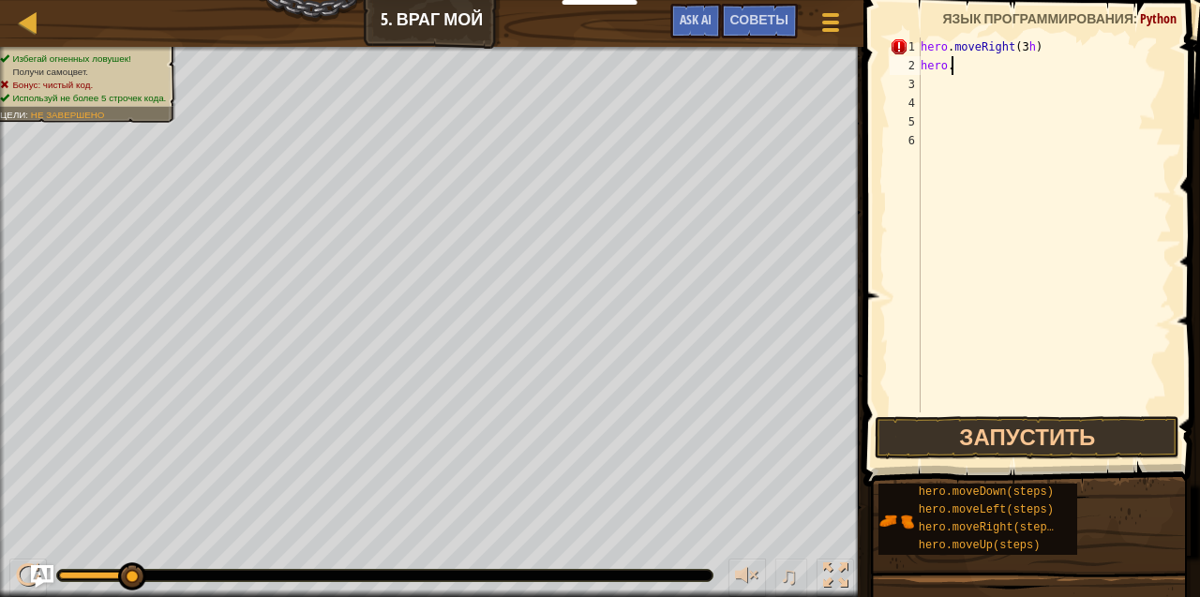
type textarea "h"
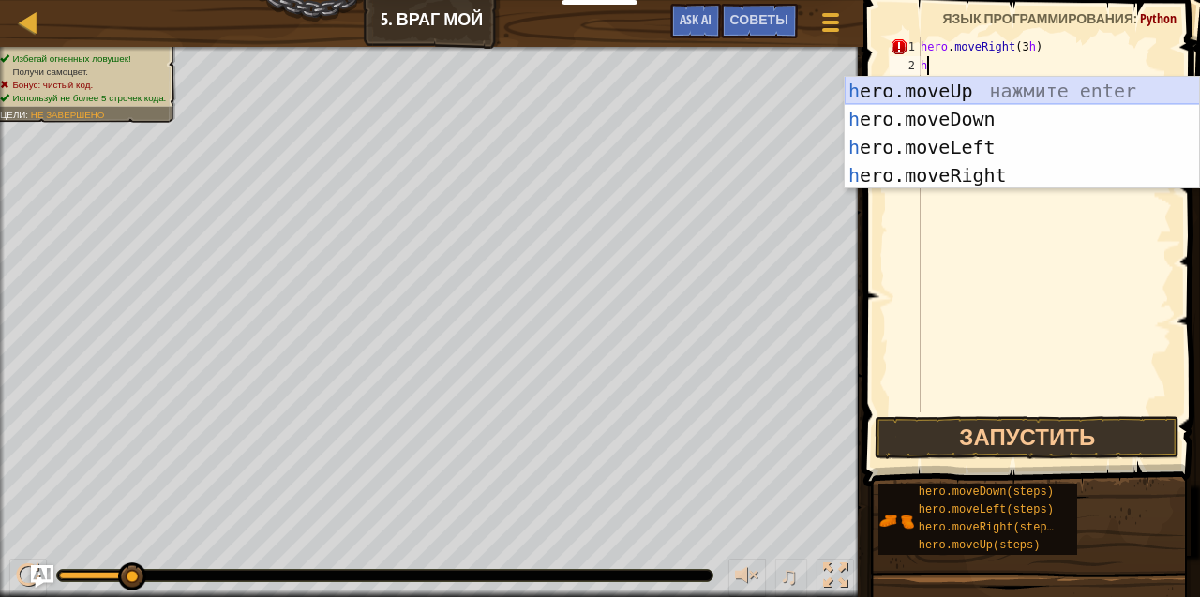
click at [962, 82] on div "h ero.moveUp нажмите enter h ero.moveDown нажмите enter h ero.moveLeft нажмите …" at bounding box center [1022, 161] width 355 height 169
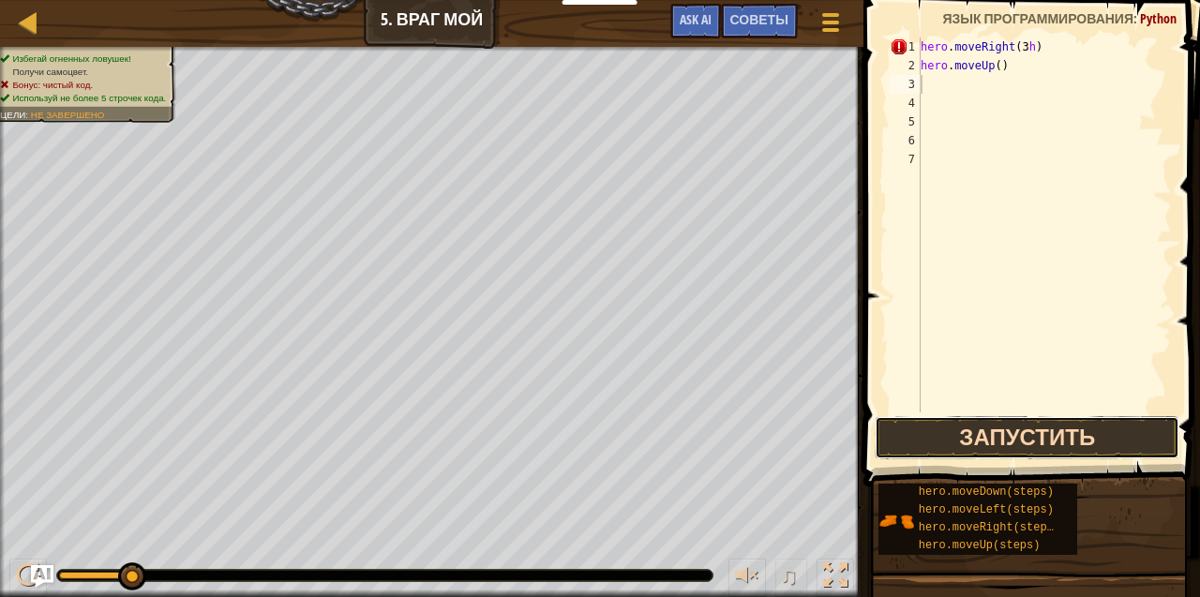
click at [979, 426] on button "Запустить" at bounding box center [1027, 437] width 305 height 43
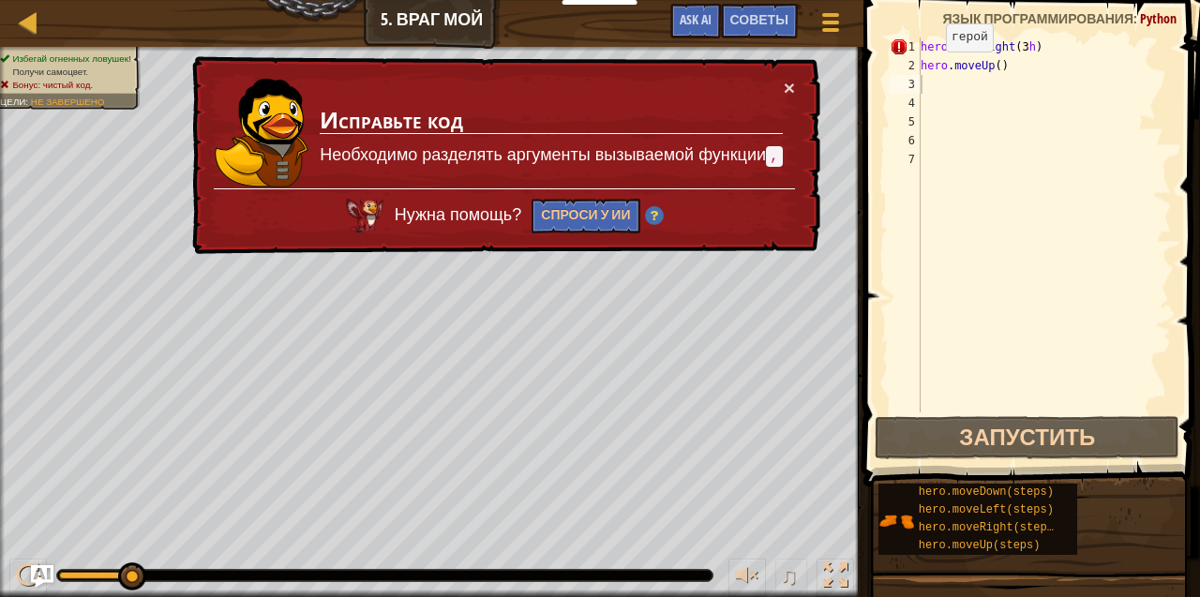
click at [789, 75] on div "× Исправьте код Необходимо разделять аргументы вызываемой функции , Нужна помощ…" at bounding box center [504, 155] width 632 height 199
click at [791, 79] on button "×" at bounding box center [789, 88] width 11 height 20
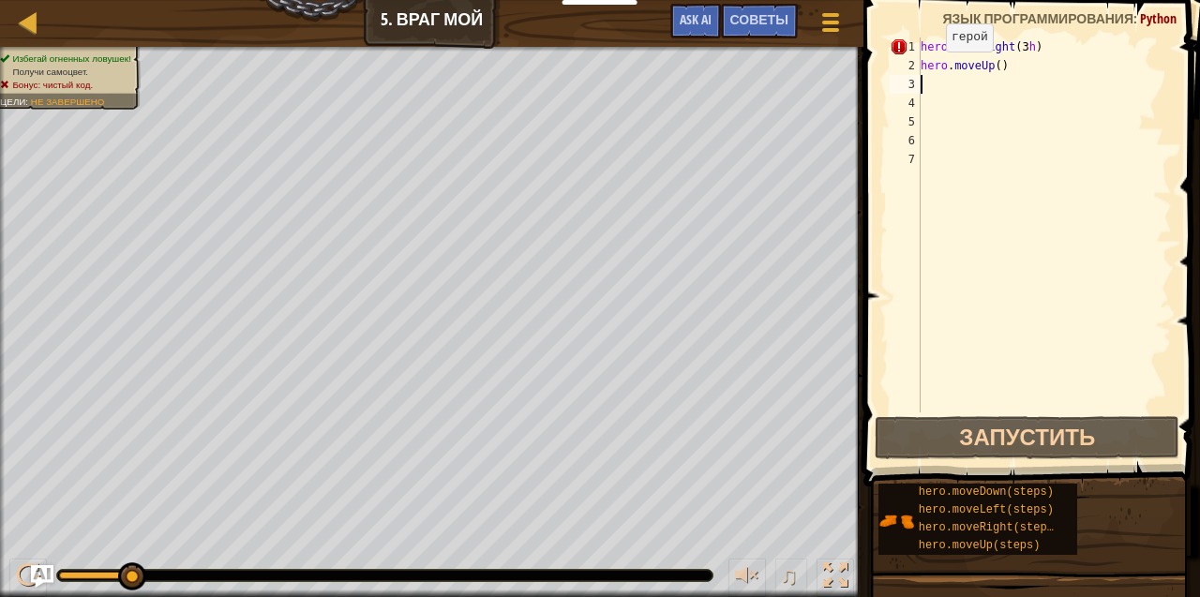
click at [911, 65] on div "2" at bounding box center [905, 65] width 31 height 19
type textarea "hero.moveUp()"
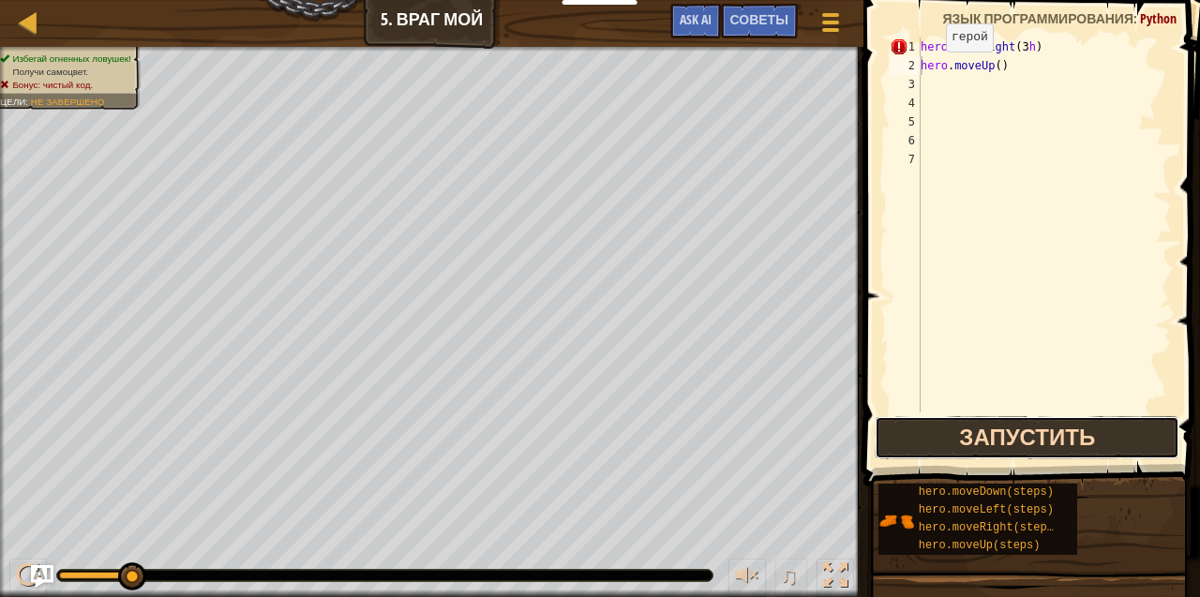
click at [888, 433] on button "Запустить" at bounding box center [1027, 437] width 305 height 43
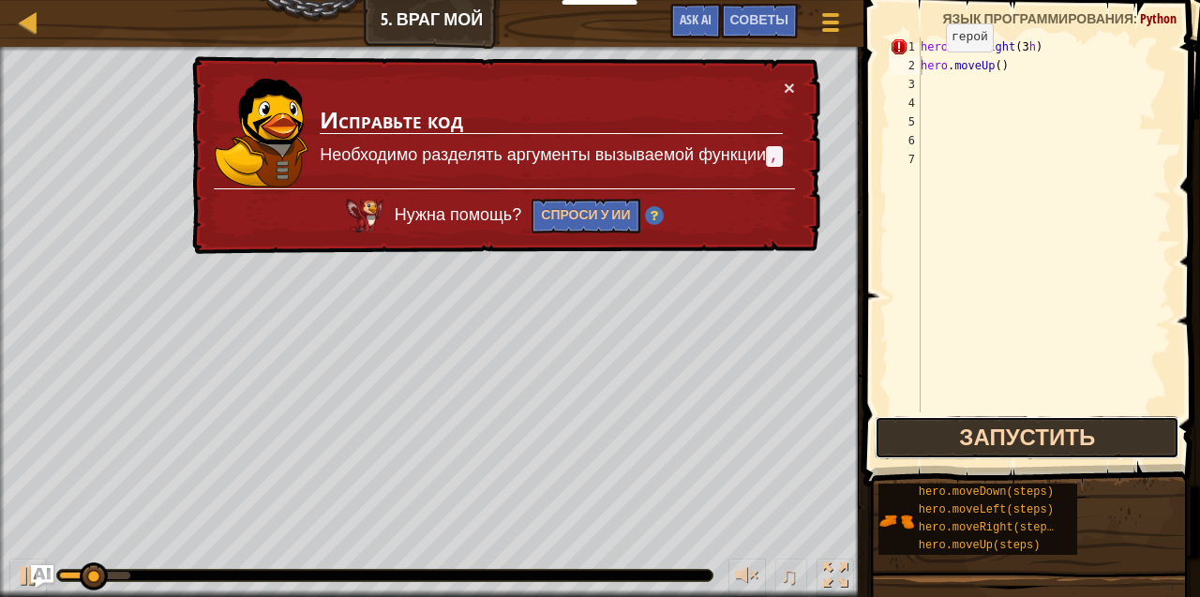
click at [888, 433] on button "Запустить" at bounding box center [1027, 437] width 305 height 43
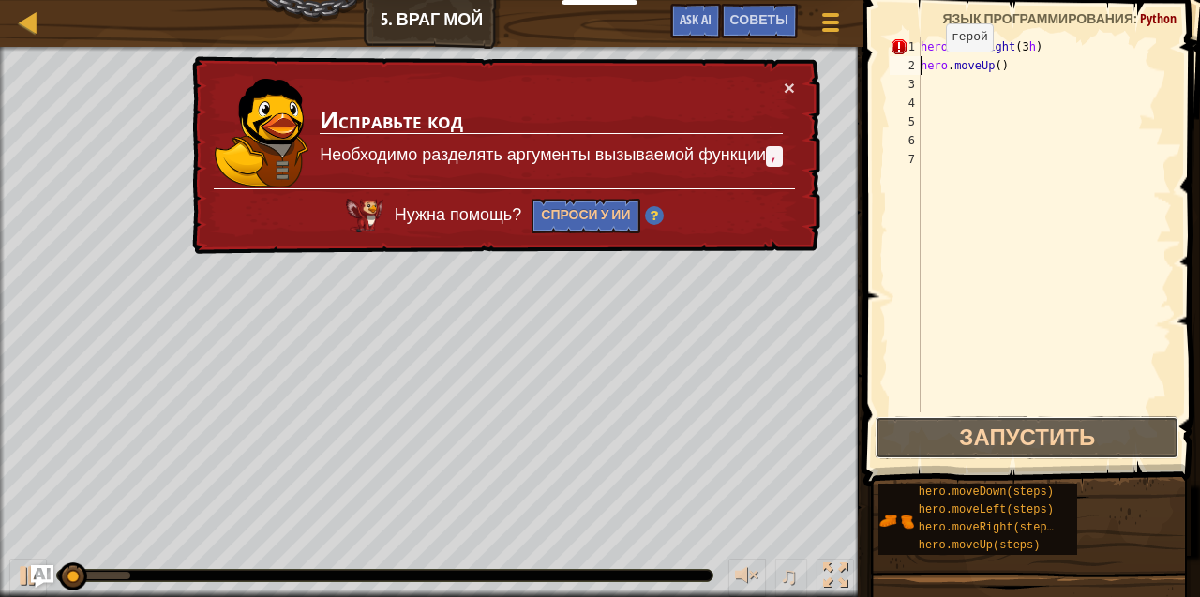
drag, startPoint x: 889, startPoint y: 446, endPoint x: 927, endPoint y: 390, distance: 68.1
click at [890, 442] on button "Запустить" at bounding box center [1027, 437] width 305 height 43
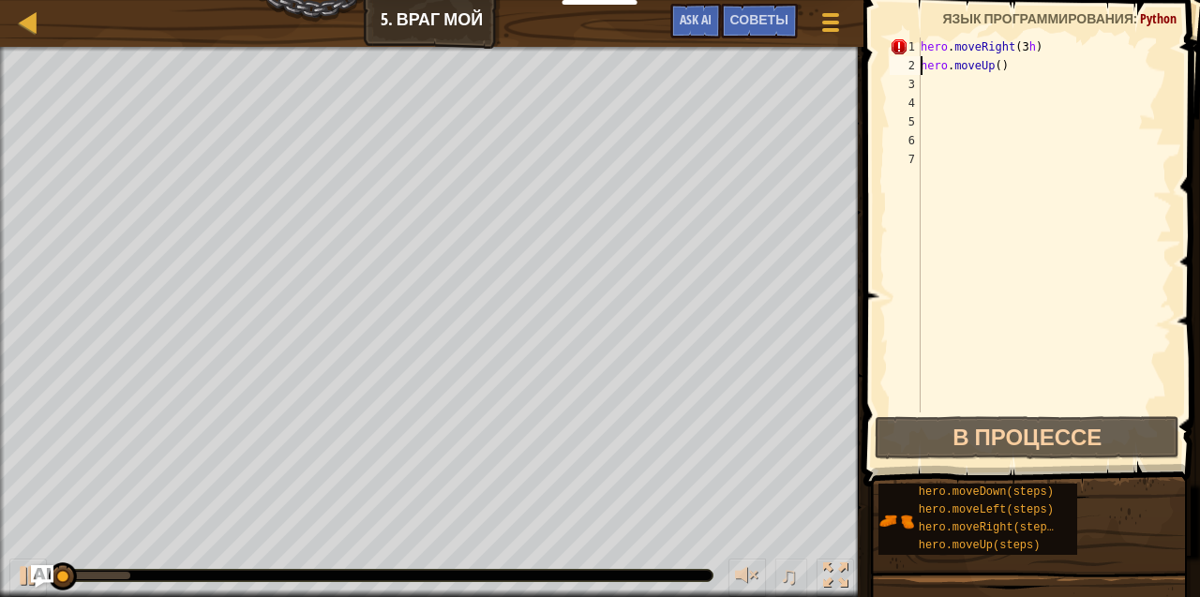
click at [927, 390] on div "hero . moveRight ( 3 h ) hero . moveUp ( )" at bounding box center [1044, 243] width 255 height 412
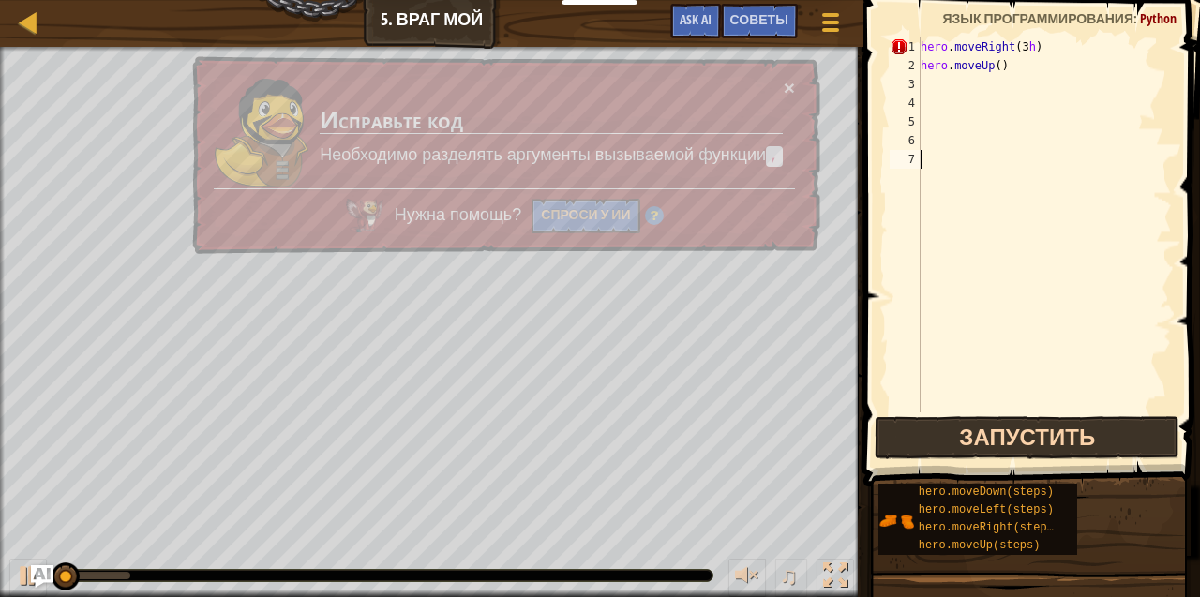
click at [932, 426] on div "1 2 3 4 5 6 7 hero . moveRight ( 3 h ) hero . moveUp ( ) הההההההההההההההההההההה…" at bounding box center [1029, 280] width 342 height 542
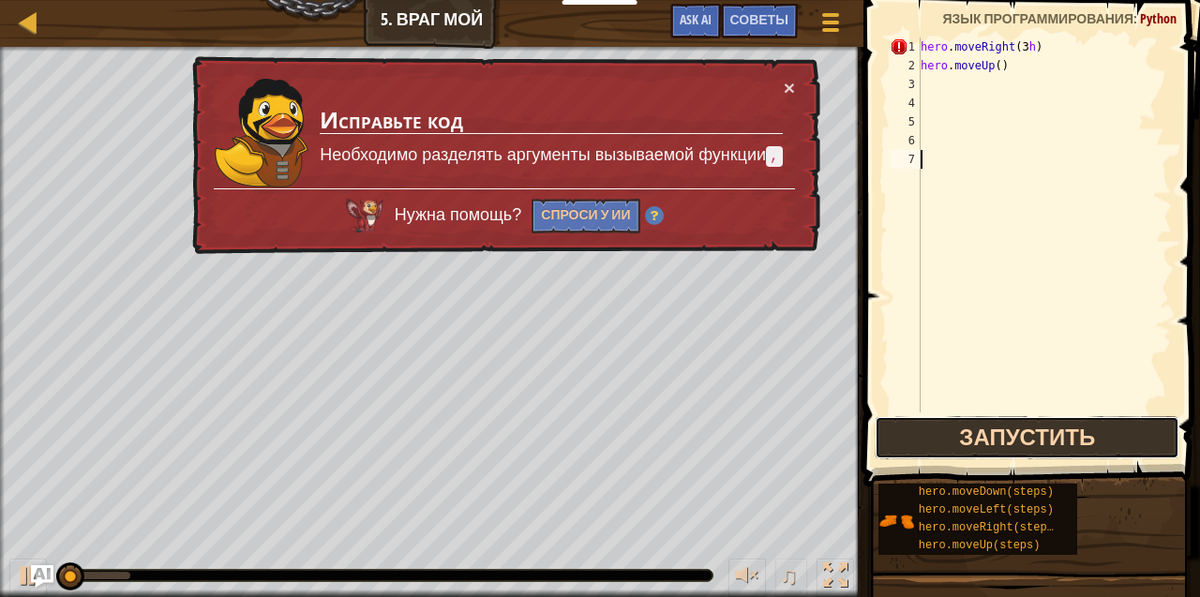
click at [945, 452] on button "Запустить" at bounding box center [1027, 437] width 305 height 43
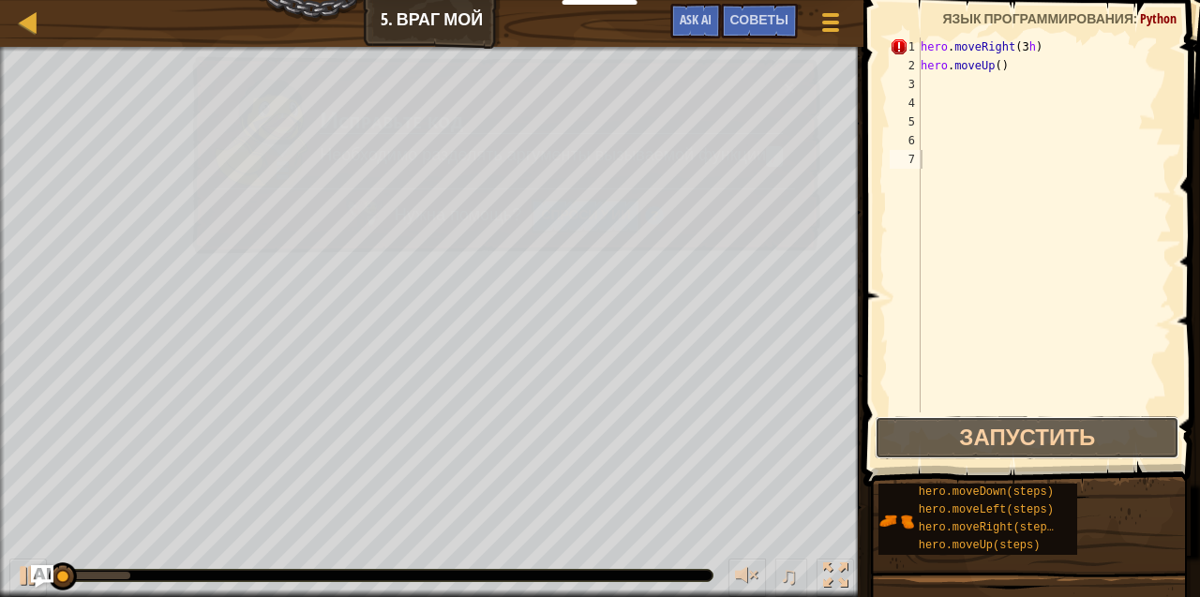
drag, startPoint x: 960, startPoint y: 463, endPoint x: 1008, endPoint y: 593, distance: 138.8
click at [980, 488] on div "Введите решение Советы 1 2 3 4 5 6 7 hero . moveRight ( 3 h ) hero . moveUp ( )…" at bounding box center [1029, 294] width 342 height 588
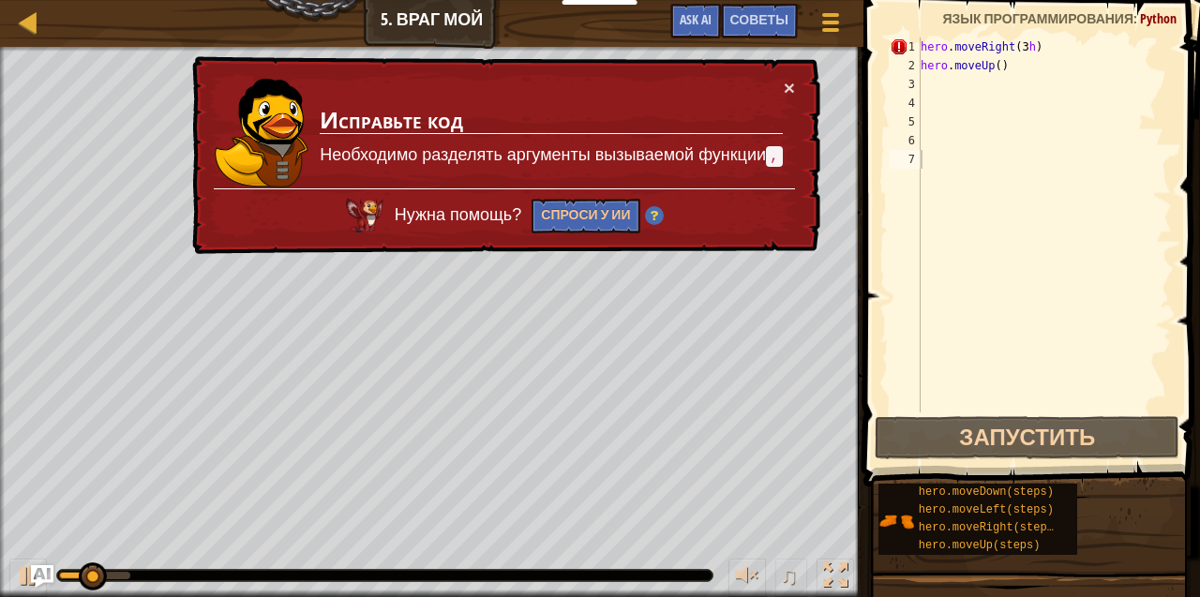
click at [777, 92] on td "Исправьте код Необходимо разделять аргументы вызываемой функции ," at bounding box center [551, 133] width 465 height 112
click at [777, 92] on td "Исправьте код Необходимо разделять аргументы вызываемой функции ," at bounding box center [552, 133] width 466 height 117
click at [793, 86] on button "×" at bounding box center [791, 92] width 12 height 20
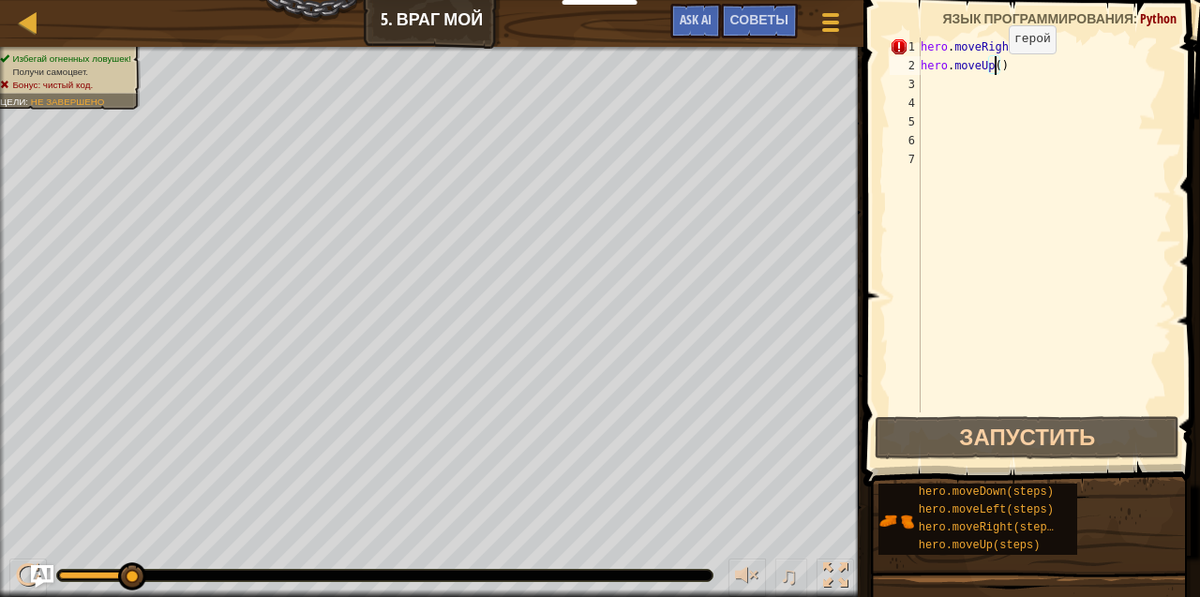
click at [992, 71] on div "hero . moveRight ( 3 h ) hero . moveUp ( )" at bounding box center [1044, 243] width 255 height 412
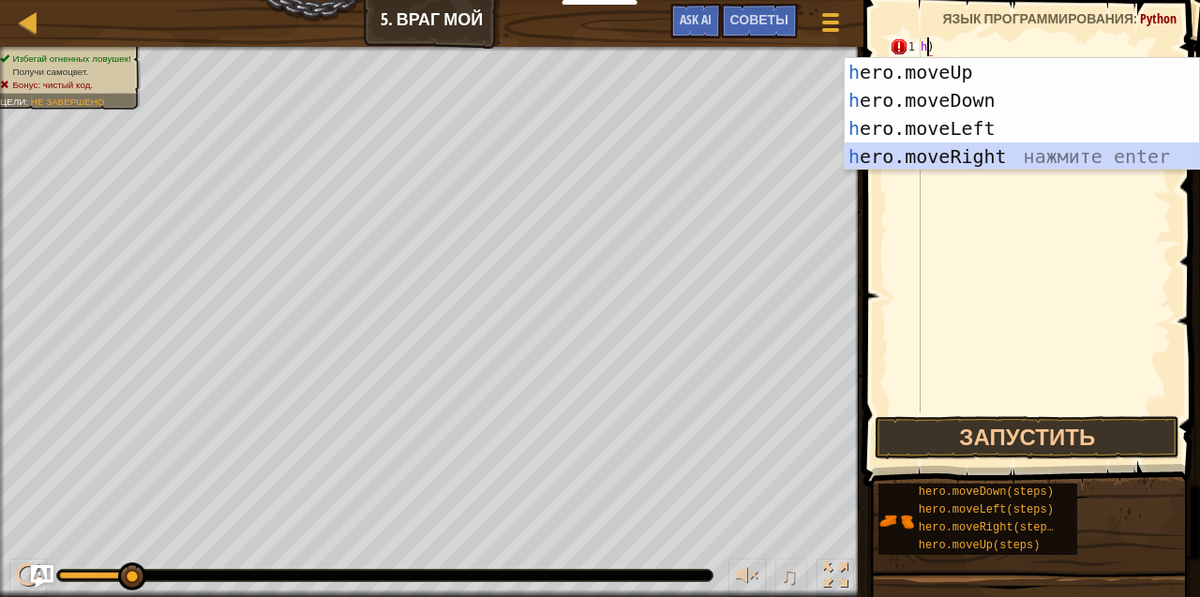
click at [920, 154] on div "h ero.moveUp нажмите enter h ero.moveDown нажмите enter h ero.moveLeft нажмите …" at bounding box center [1022, 142] width 355 height 169
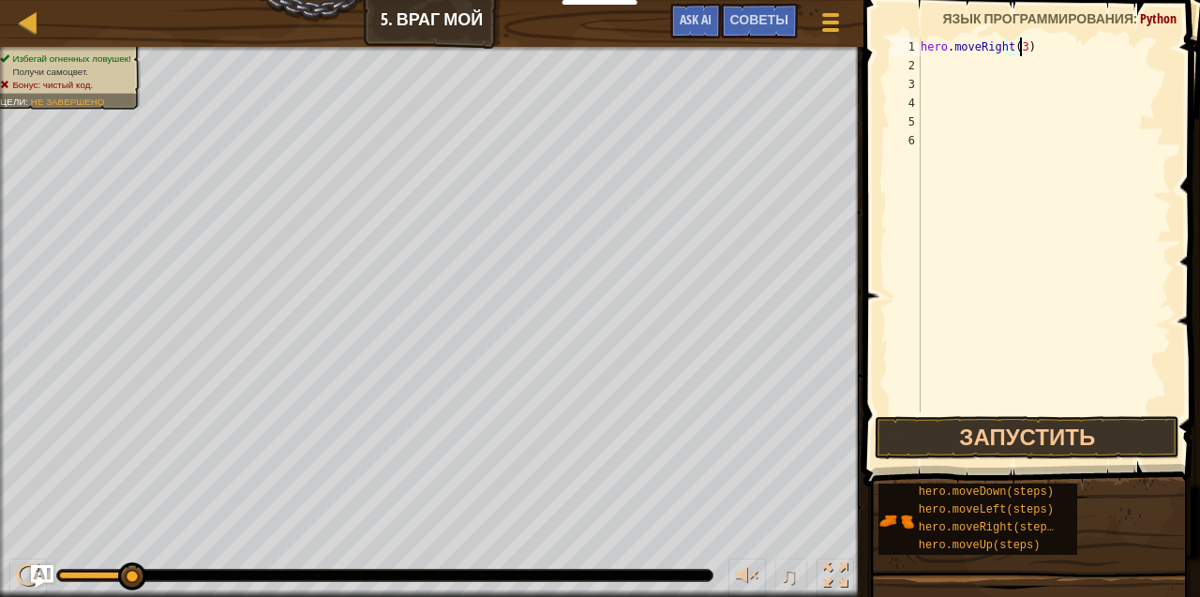
scroll to position [8, 7]
type textarea "hero.moveRight(3)"
click at [1031, 439] on button "Запустить" at bounding box center [1027, 437] width 305 height 43
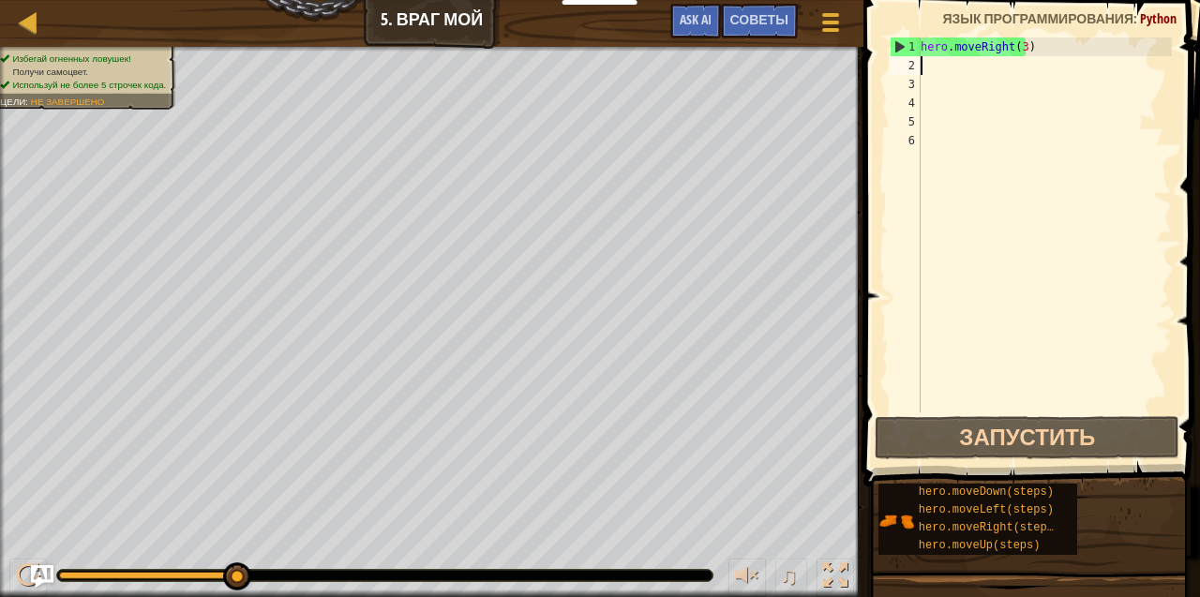
click at [923, 69] on div "hero . moveRight ( 3 )" at bounding box center [1044, 243] width 255 height 412
type textarea "h"
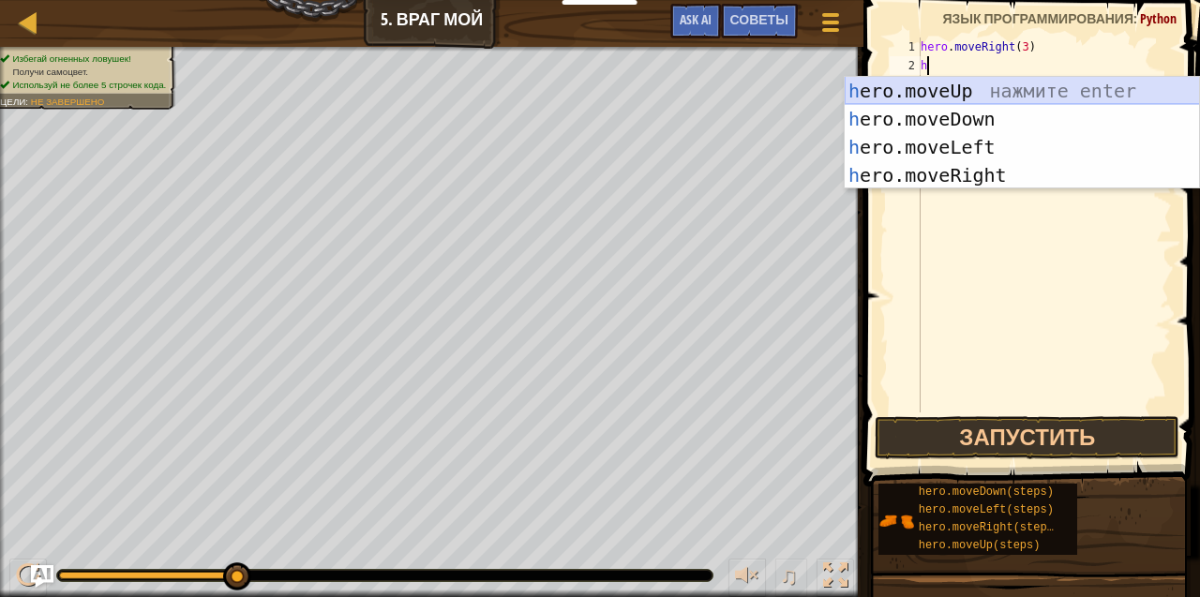
click at [927, 86] on div "h ero.moveUp нажмите enter h ero.moveDown нажмите enter h ero.moveLeft нажмите …" at bounding box center [1022, 161] width 355 height 169
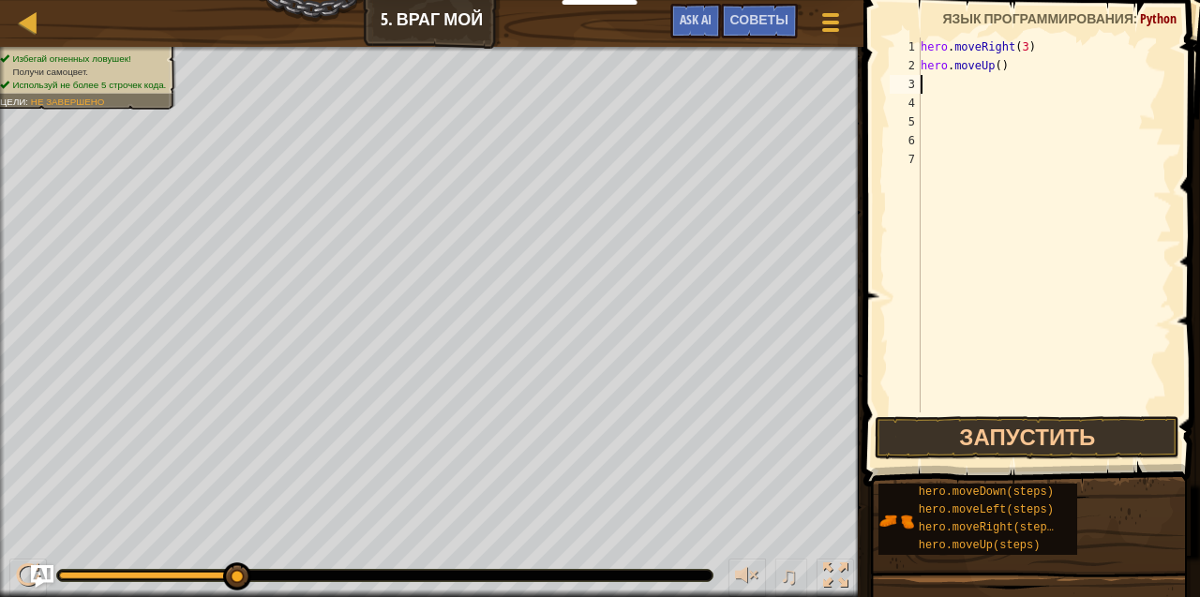
click at [996, 75] on div "hero . moveRight ( 3 ) hero . moveUp ( )" at bounding box center [1044, 243] width 255 height 412
click at [994, 67] on div "hero . moveRight ( 3 ) hero . moveUp ( )" at bounding box center [1044, 243] width 255 height 412
type textarea "hero.moveUp(1)"
click at [965, 441] on button "Запустить" at bounding box center [1027, 437] width 305 height 43
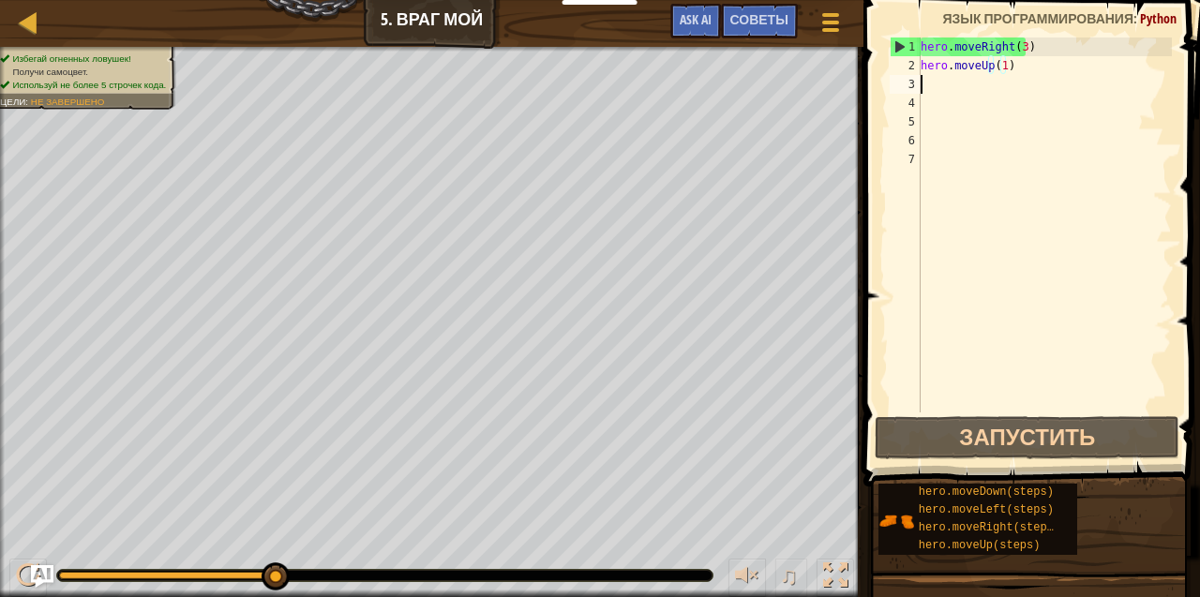
click at [933, 83] on div "hero . moveRight ( 3 ) hero . moveUp ( 1 )" at bounding box center [1044, 243] width 255 height 412
type textarea "h"
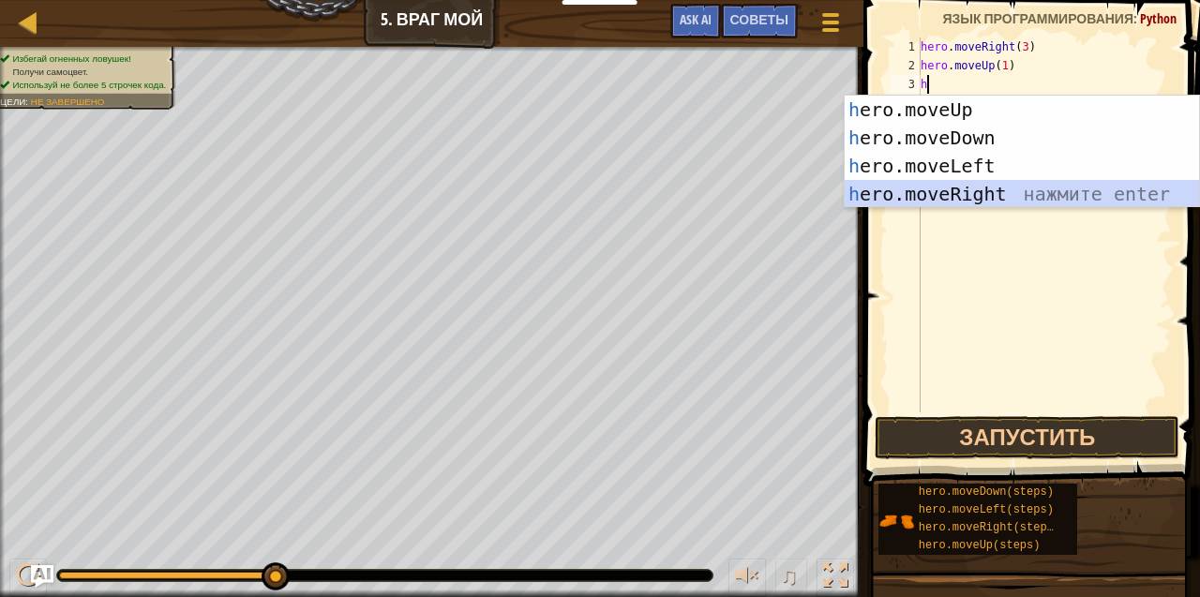
click at [919, 183] on div "h ero.moveUp нажмите enter h ero.moveDown нажмите enter h ero.moveLeft нажмите …" at bounding box center [1022, 180] width 355 height 169
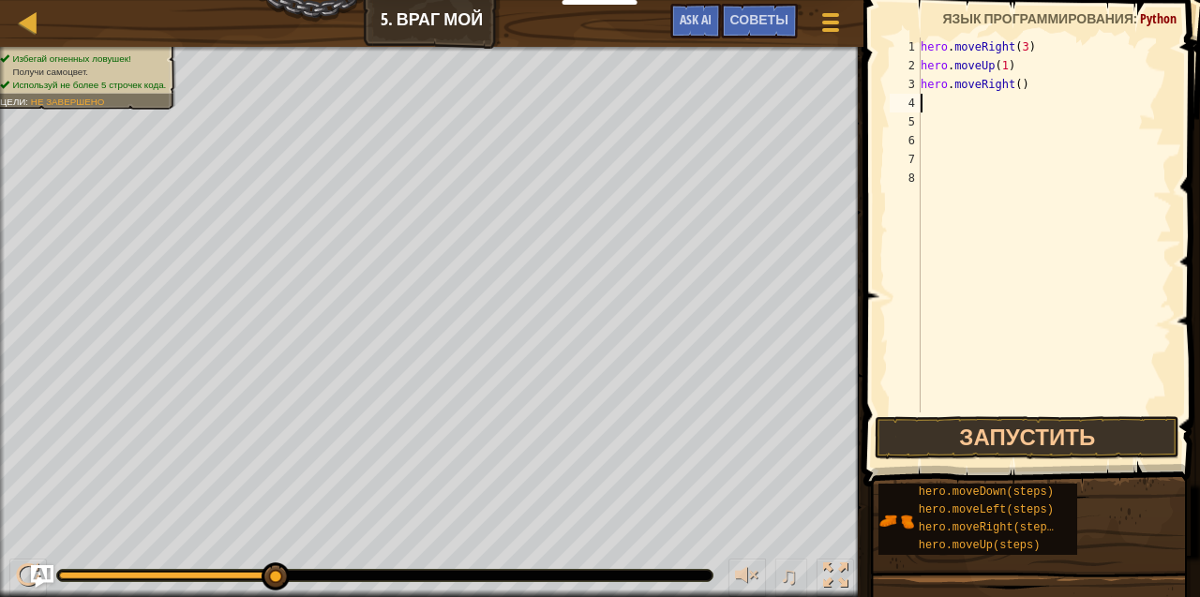
click at [1016, 94] on div "hero . moveRight ( 3 ) hero . moveUp ( 1 ) hero . moveRight ( )" at bounding box center [1044, 243] width 255 height 412
click at [1012, 83] on div "hero . moveRight ( 3 ) hero . moveUp ( 1 ) hero . moveRight ( )" at bounding box center [1044, 243] width 255 height 412
type textarea "hero.moveRight(1)"
click at [998, 441] on button "Запустить" at bounding box center [1027, 437] width 305 height 43
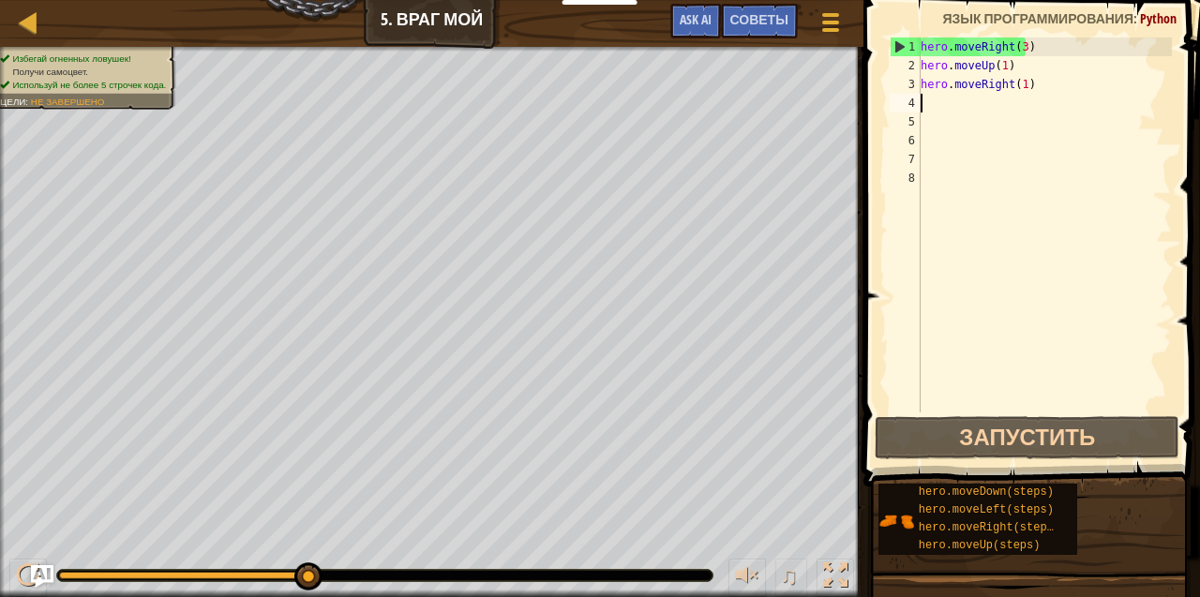
click at [931, 101] on div "hero . moveRight ( 3 ) hero . moveUp ( 1 ) hero . moveRight ( 1 )" at bounding box center [1044, 243] width 255 height 412
type textarea "h"
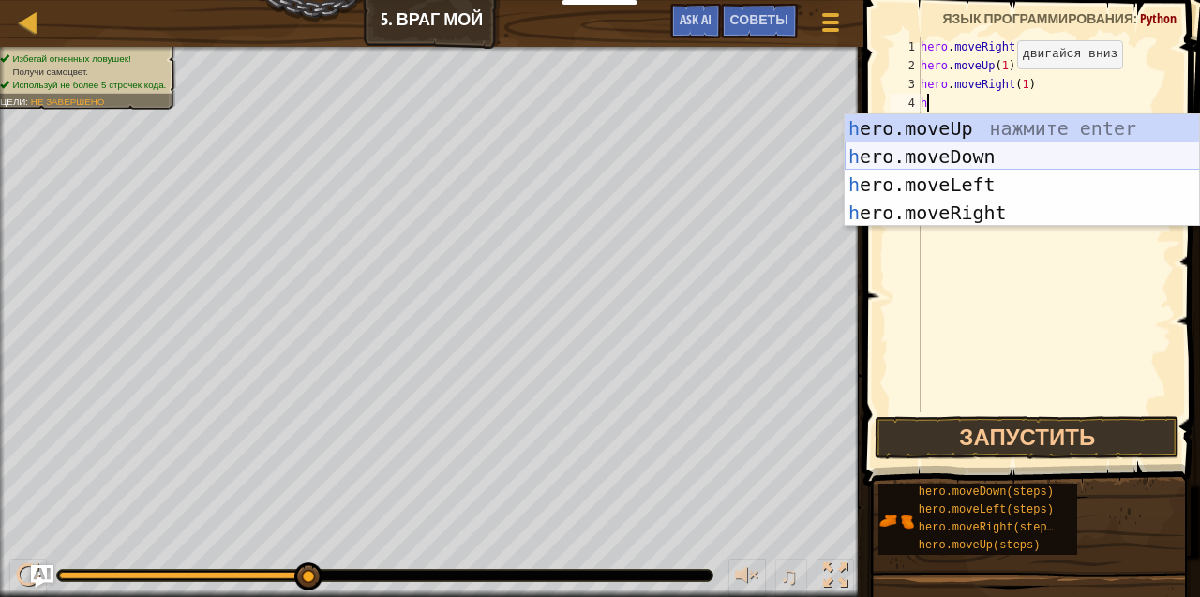
click at [945, 146] on div "h ero.moveUp нажмите enter h ero.moveDown нажмите enter h ero.moveLeft нажмите …" at bounding box center [1022, 198] width 355 height 169
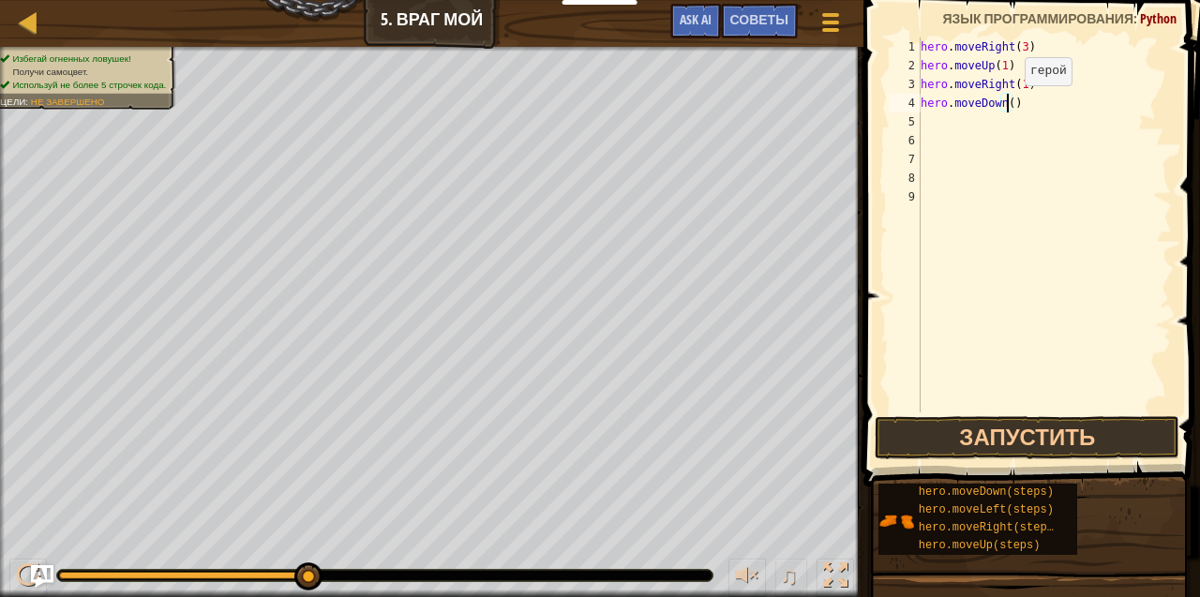
click at [1009, 104] on div "hero . moveRight ( 3 ) hero . moveUp ( 1 ) hero . moveRight ( 1 ) hero . moveDo…" at bounding box center [1044, 243] width 255 height 412
type textarea "hero.moveDown(3)"
click at [1031, 420] on button "Запустить" at bounding box center [1027, 437] width 305 height 43
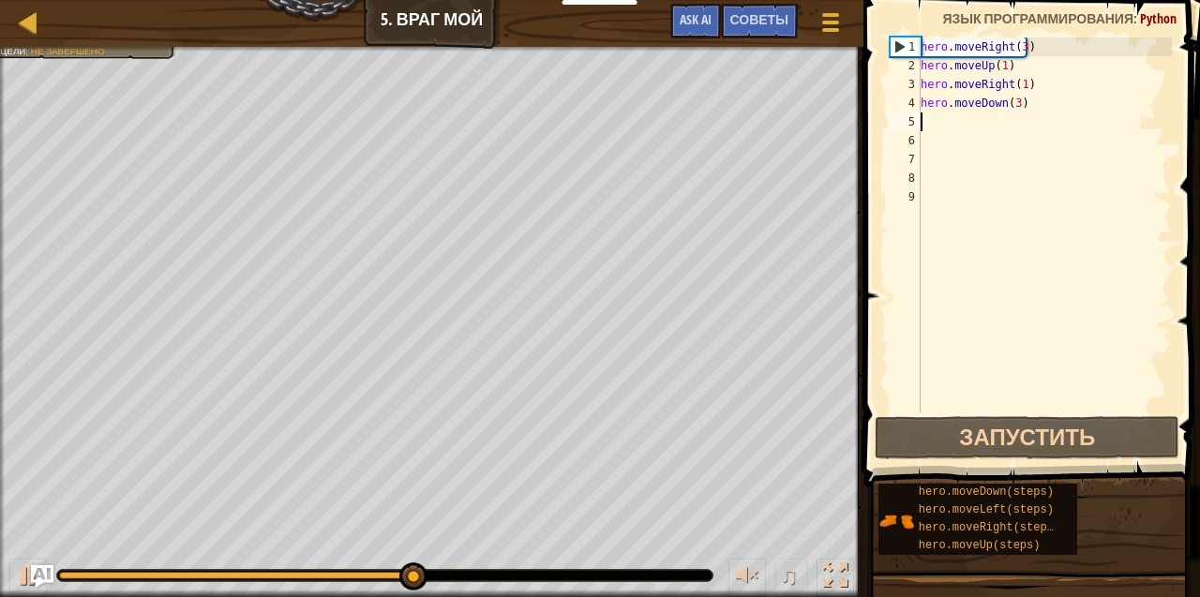
click at [930, 126] on div "hero . moveRight ( 3 ) hero . moveUp ( 1 ) hero . moveRight ( 1 ) hero . moveDo…" at bounding box center [1044, 243] width 255 height 412
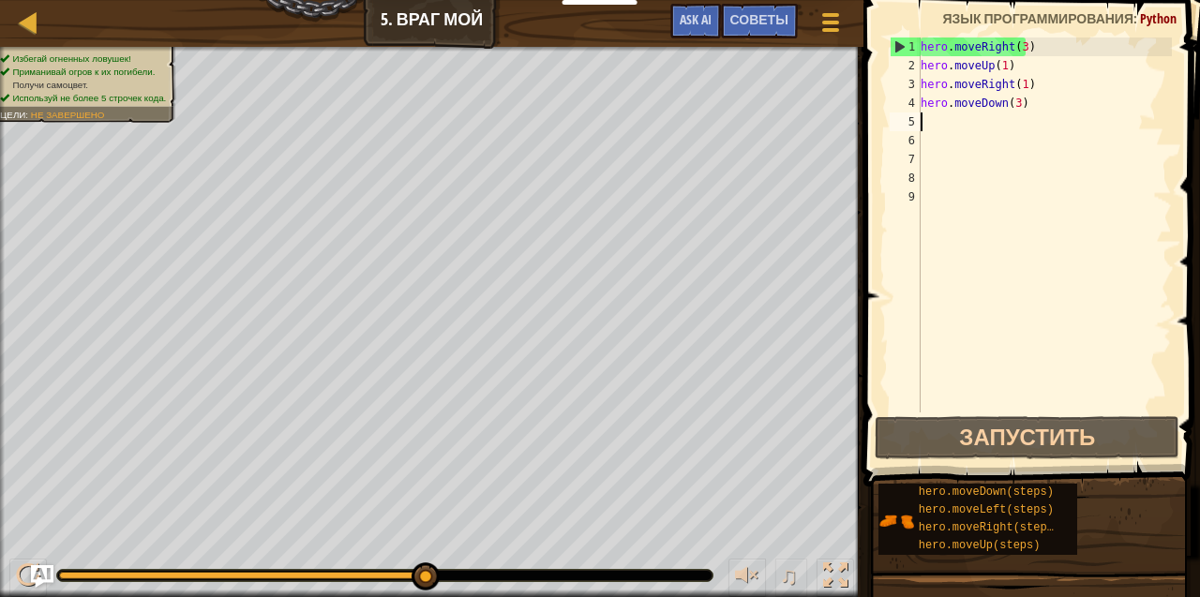
type textarea "h"
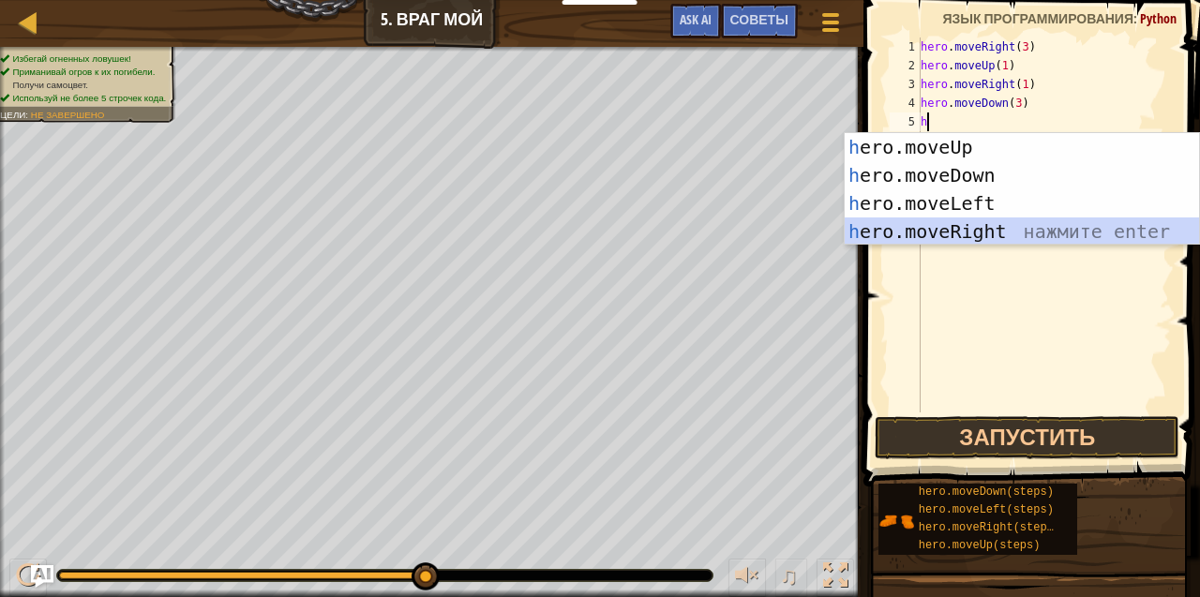
click at [951, 225] on div "h ero.moveUp нажмите enter h ero.moveDown нажмите enter h ero.moveLeft нажмите …" at bounding box center [1022, 217] width 355 height 169
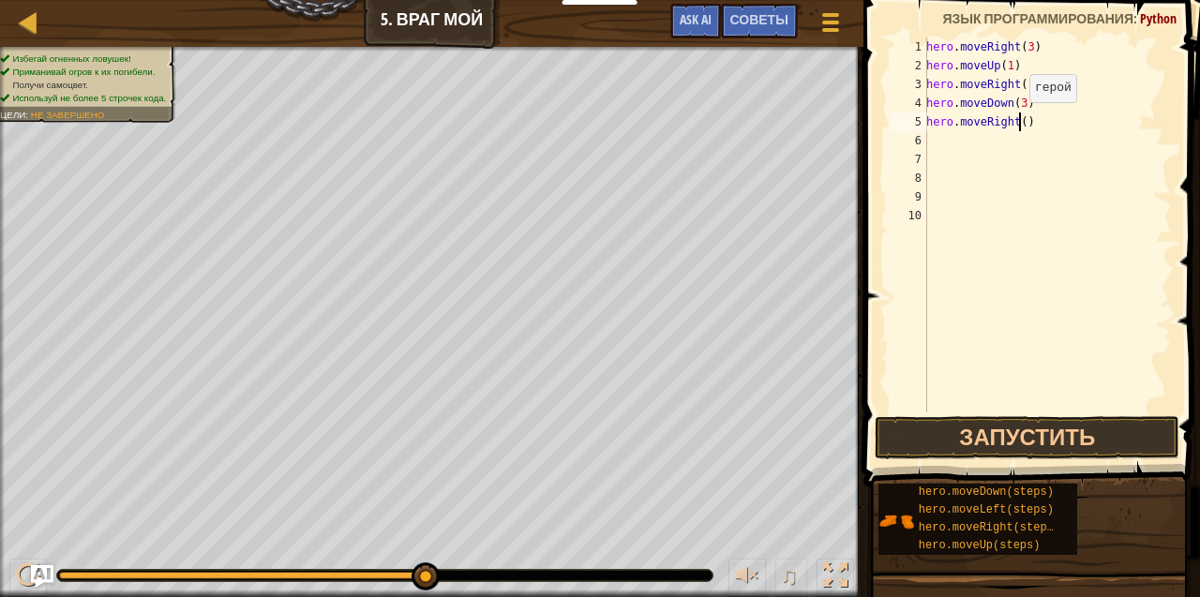
click at [1019, 121] on div "hero . moveRight ( 3 ) hero . moveUp ( 1 ) hero . moveRight ( 1 ) hero . moveDo…" at bounding box center [1046, 243] width 249 height 412
type textarea "hero.moveRight(2)"
click at [949, 441] on button "Запустить" at bounding box center [1027, 437] width 305 height 43
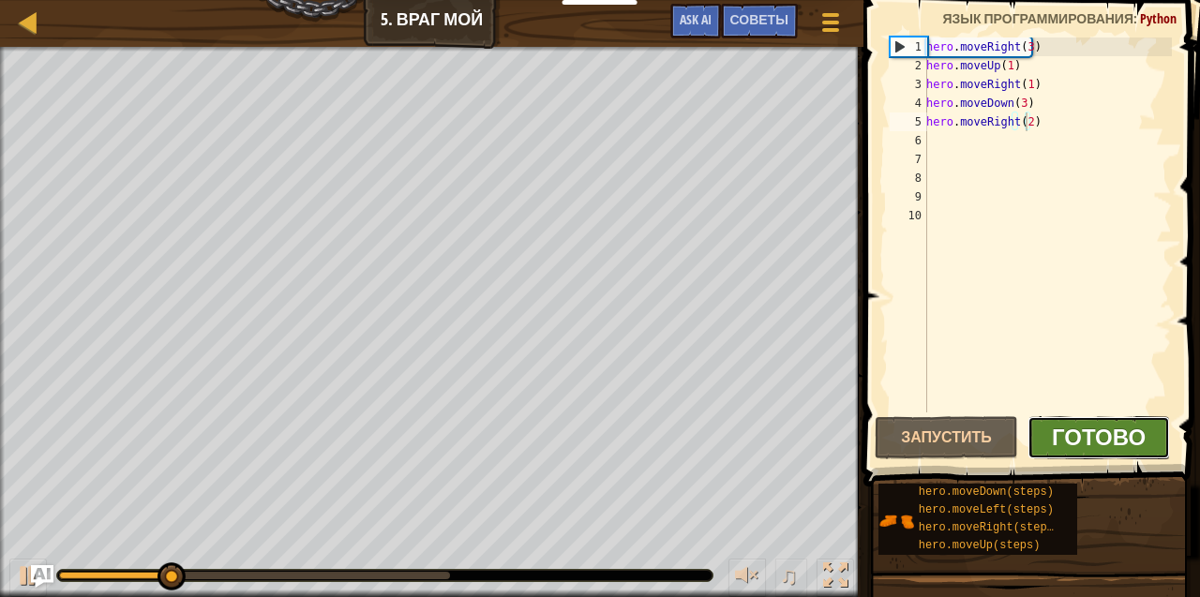
click at [1106, 443] on span "Готово" at bounding box center [1099, 437] width 94 height 30
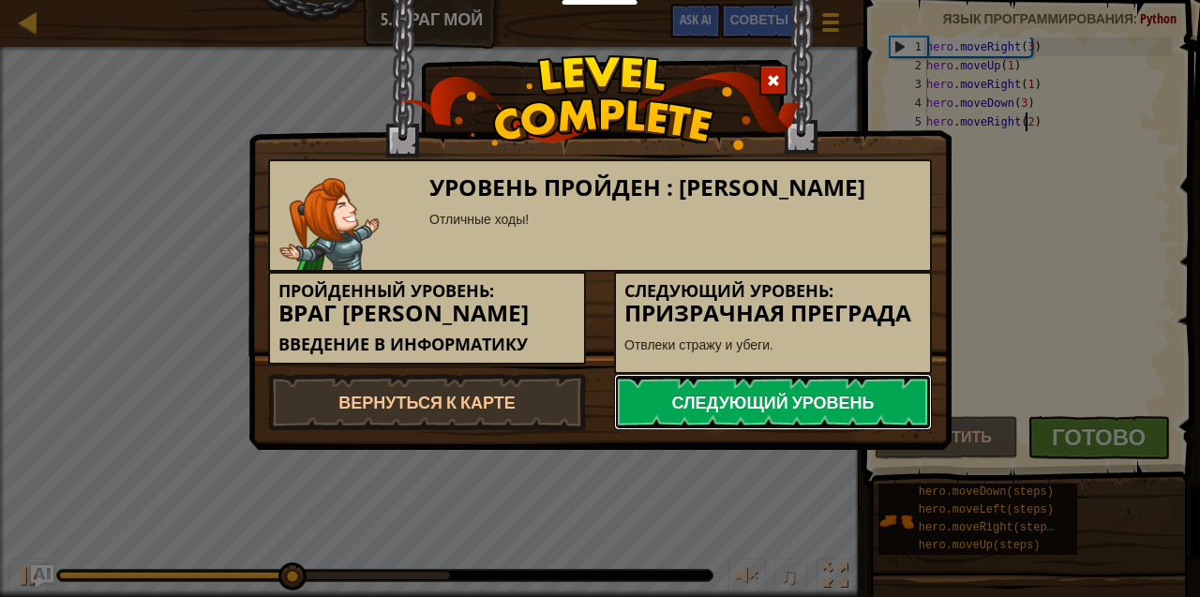
click at [844, 394] on link "Следующий уровень" at bounding box center [773, 402] width 318 height 56
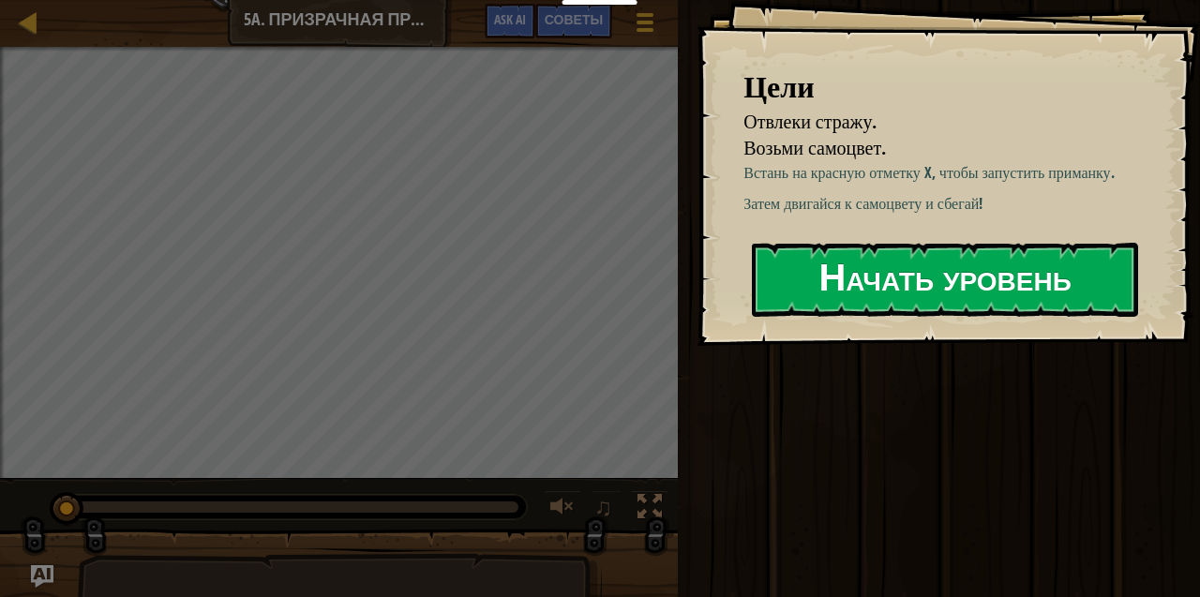
click at [939, 311] on button "Начать уровень" at bounding box center [945, 280] width 386 height 74
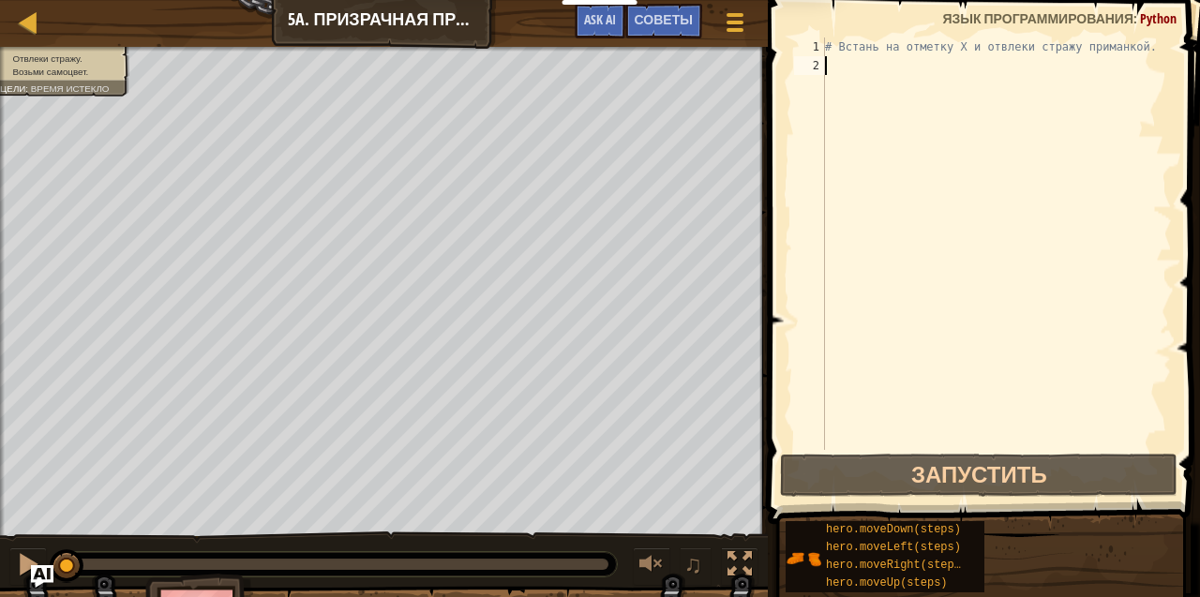
type textarea "h"
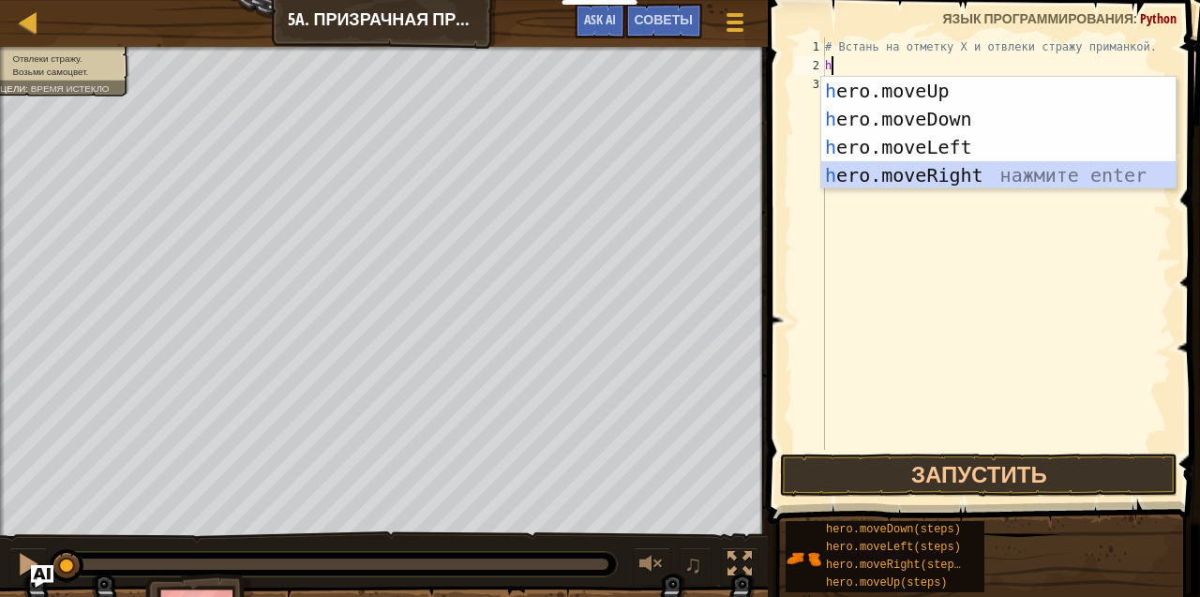
click at [956, 180] on div "h ero.moveUp нажмите enter h ero.moveDown нажмите enter h ero.moveLeft нажмите …" at bounding box center [998, 161] width 355 height 169
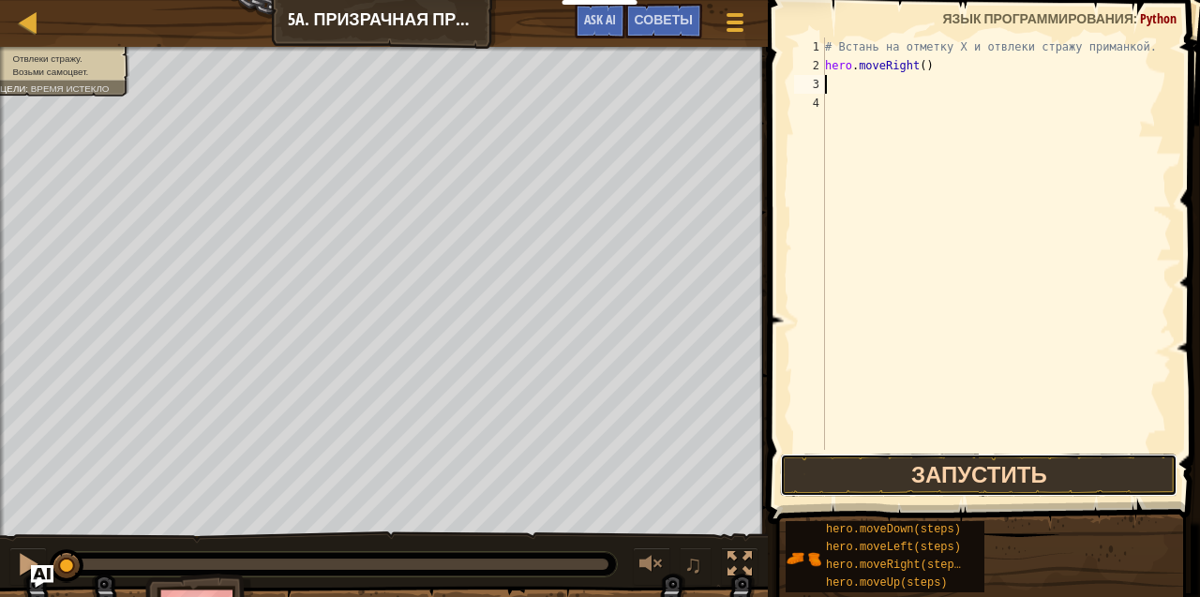
click at [1089, 467] on button "Запустить" at bounding box center [978, 475] width 397 height 43
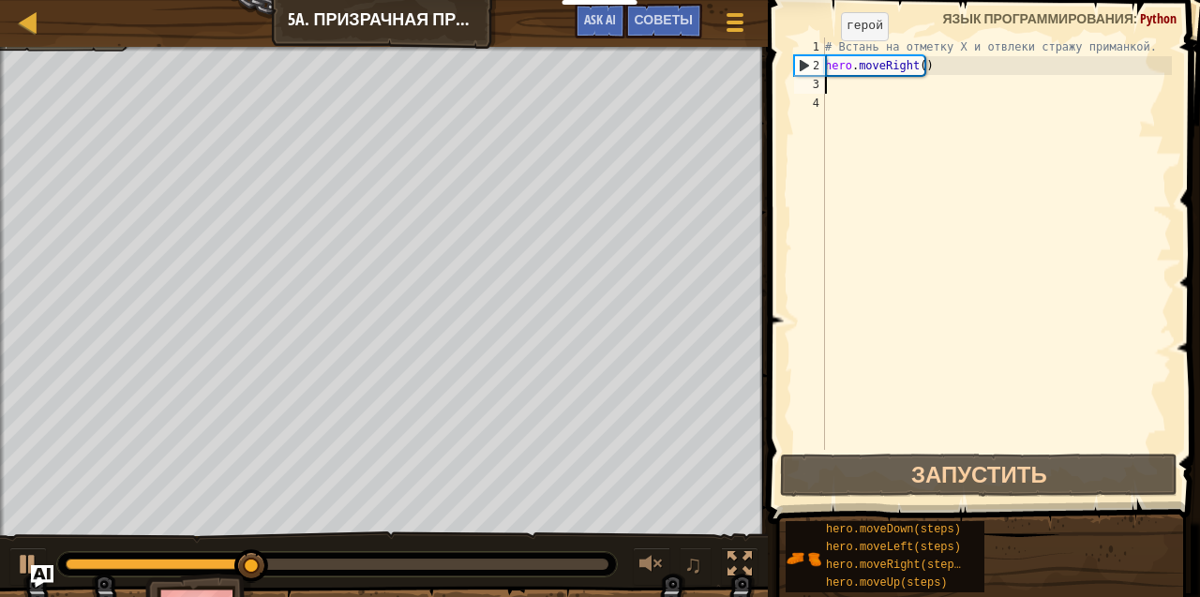
type textarea "h"
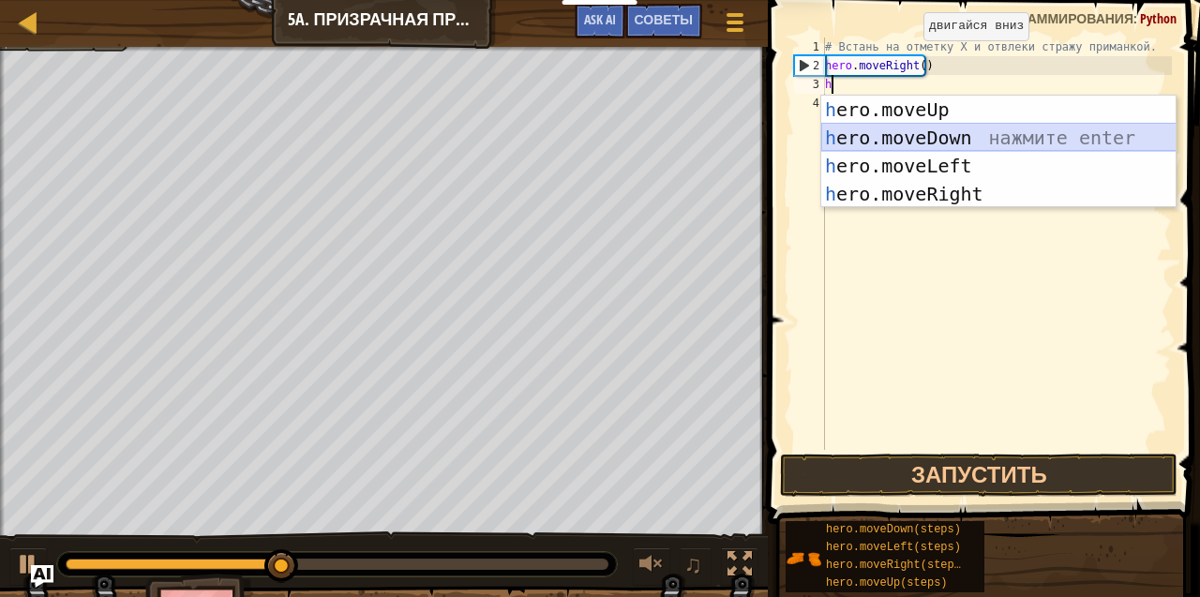
click at [987, 137] on div "h ero.moveUp нажмите enter h ero.moveDown нажмите enter h ero.moveLeft нажмите …" at bounding box center [998, 180] width 355 height 169
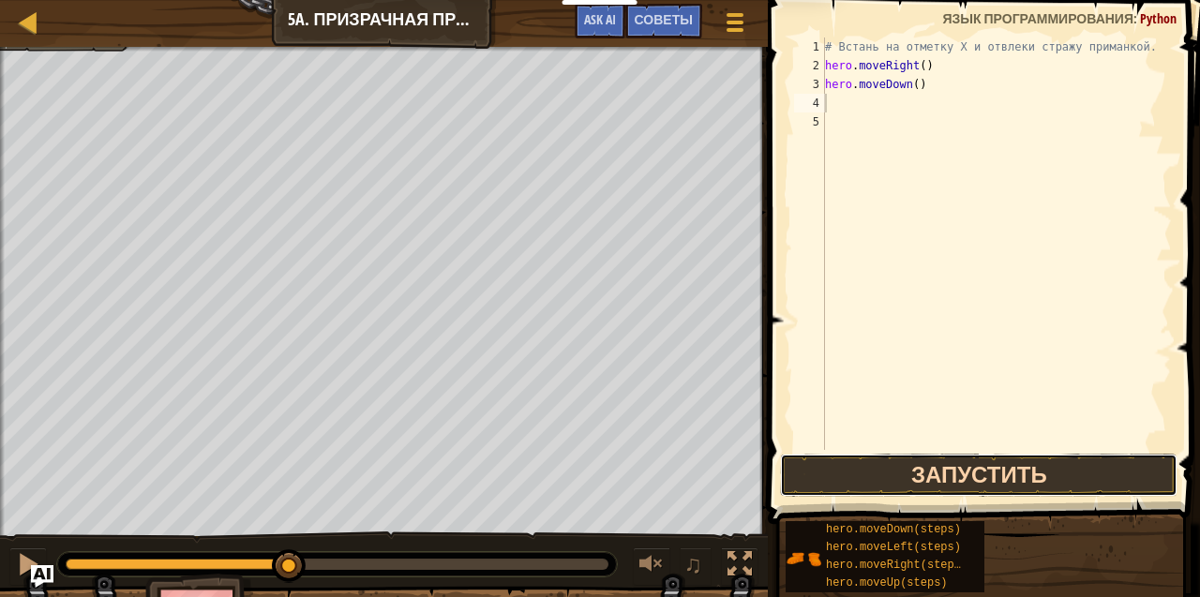
click at [1022, 468] on button "Запустить" at bounding box center [978, 475] width 397 height 43
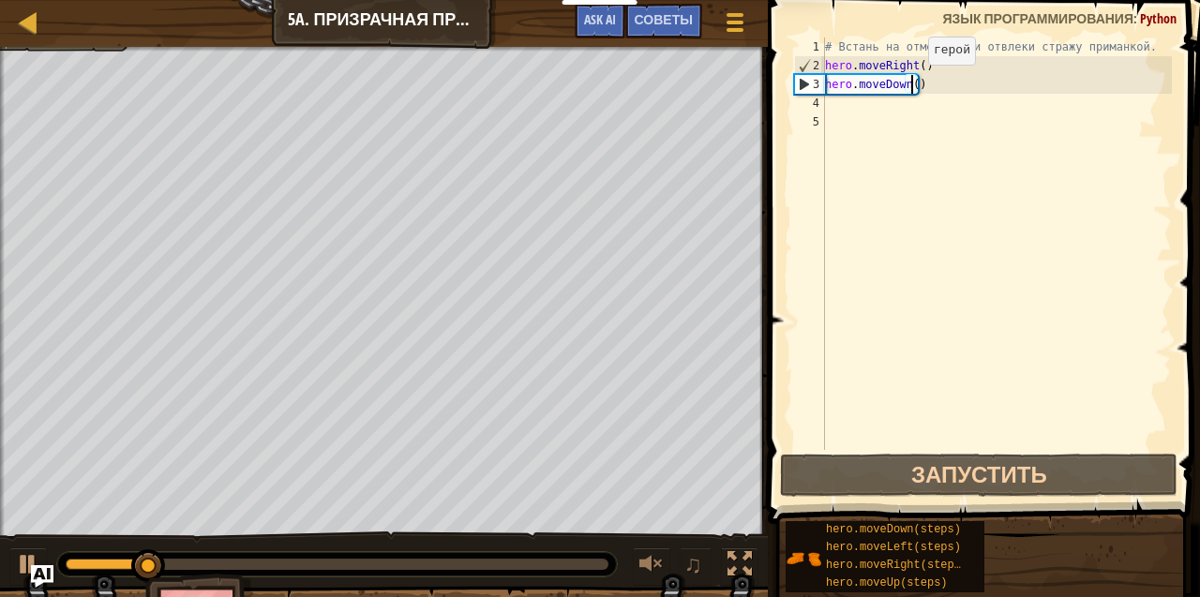
click at [911, 83] on div "# Встань на отметку X и отвлеки стражу приманкой. hero . moveRight ( ) hero . m…" at bounding box center [996, 262] width 351 height 450
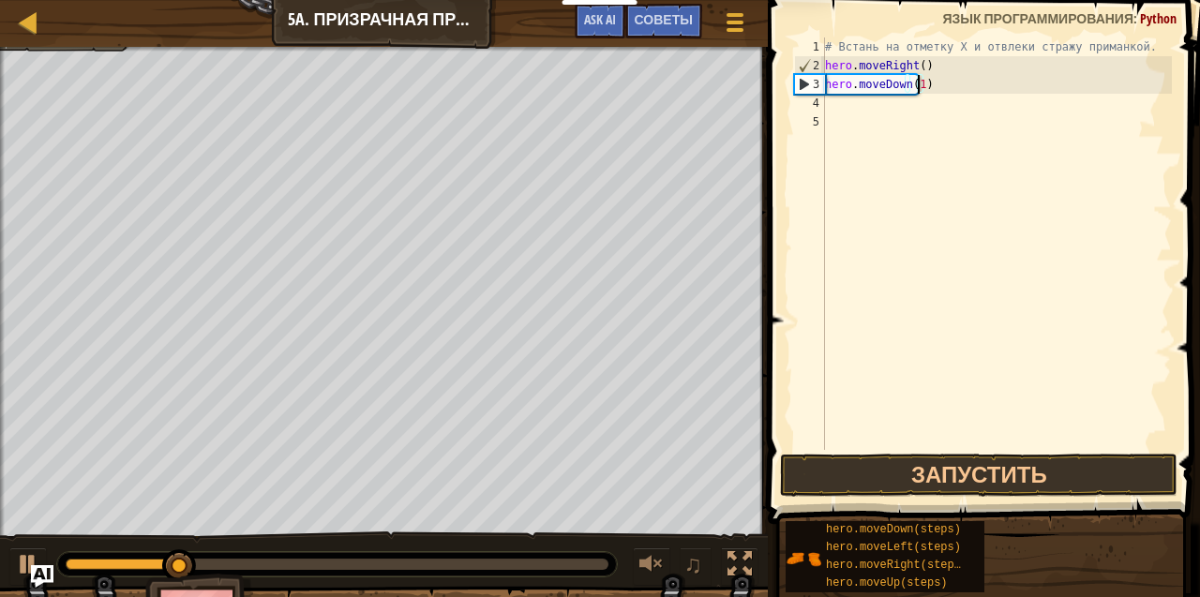
scroll to position [8, 7]
click at [980, 463] on button "Запустить" at bounding box center [978, 475] width 397 height 43
click at [898, 471] on button "Запустить" at bounding box center [978, 475] width 397 height 43
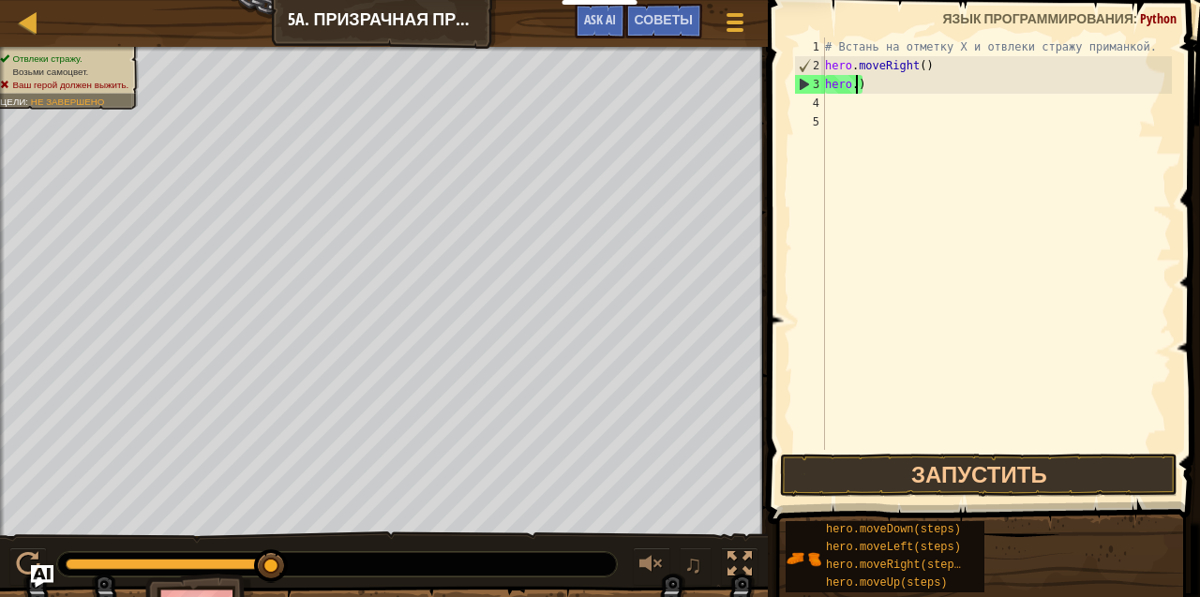
scroll to position [8, 0]
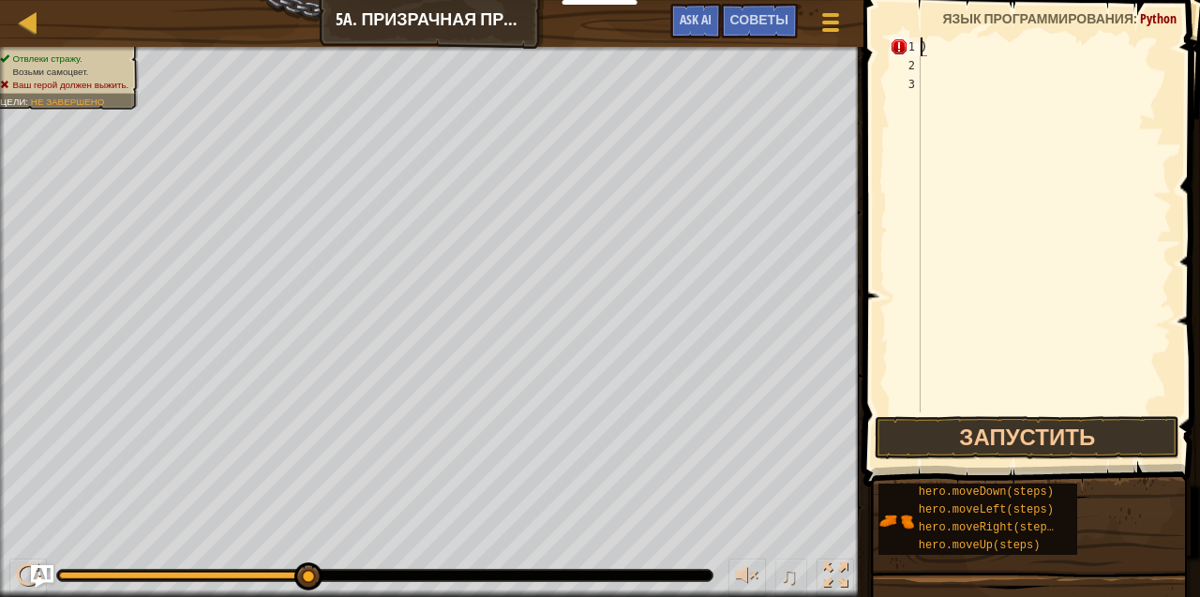
click at [8, 574] on div "♫" at bounding box center [431, 571] width 863 height 56
click at [15, 574] on button at bounding box center [27, 578] width 37 height 38
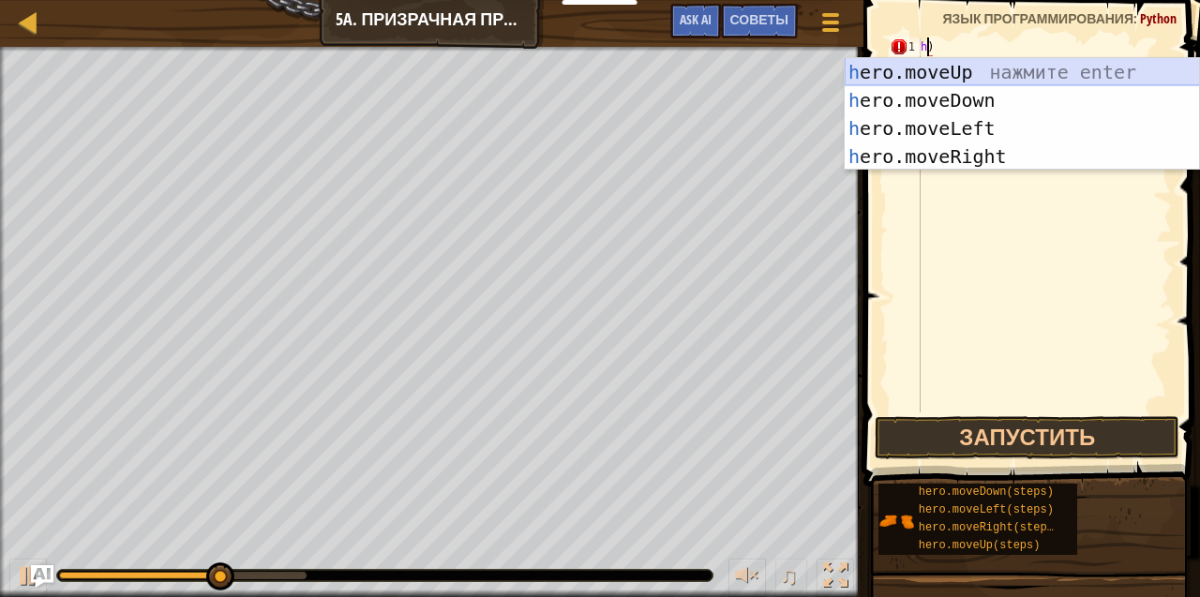
drag, startPoint x: 968, startPoint y: 61, endPoint x: 969, endPoint y: 71, distance: 10.4
click at [969, 71] on div "h ero.moveUp нажмите enter h ero.moveDown нажмите enter h ero.moveLeft нажмите …" at bounding box center [1022, 142] width 355 height 169
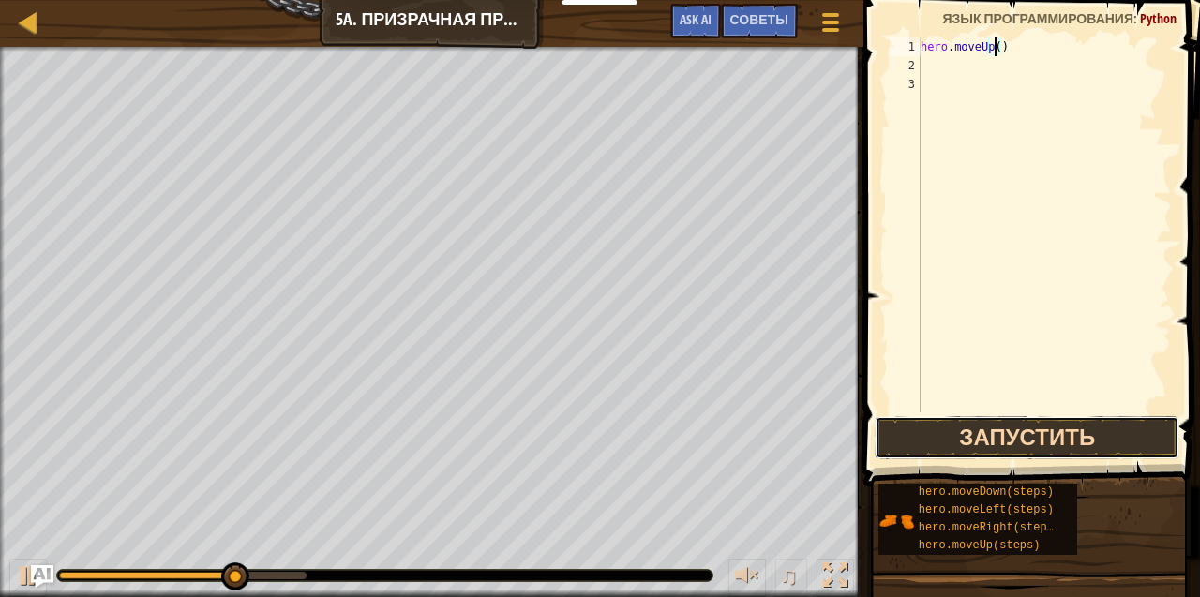
click at [1037, 433] on button "Запустить" at bounding box center [1027, 437] width 305 height 43
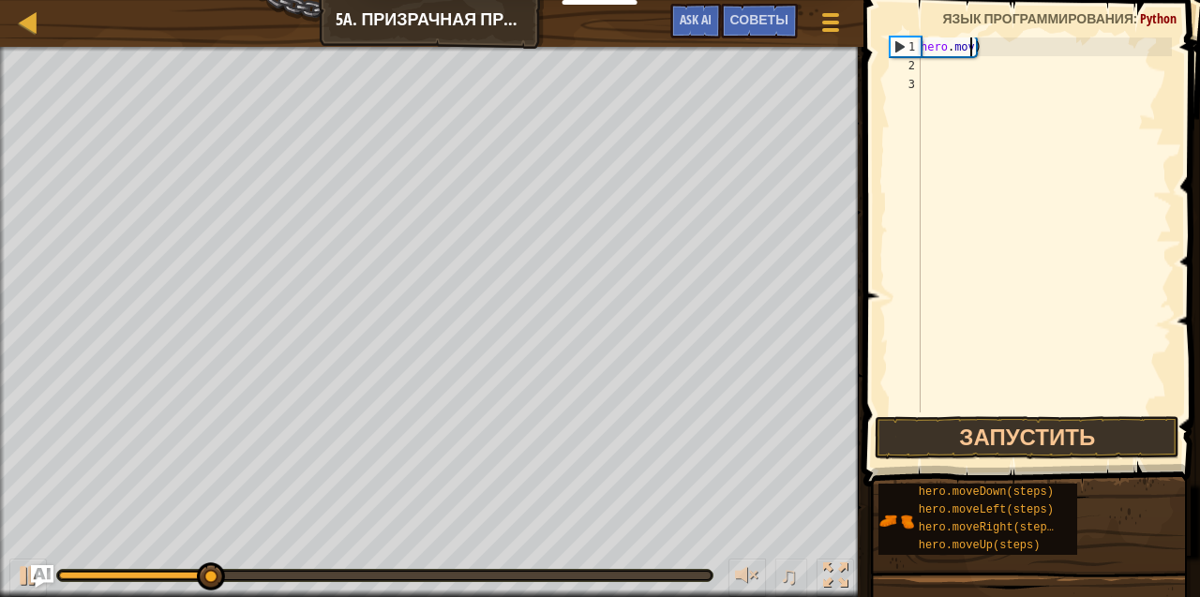
type textarea ")"
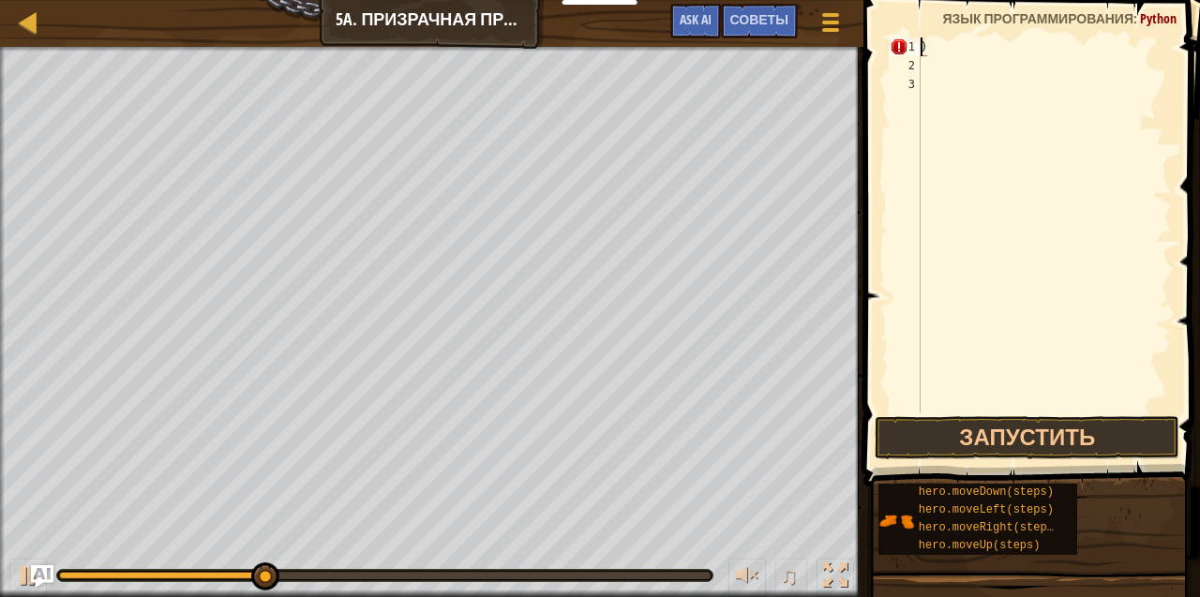
click at [936, 42] on div ")" at bounding box center [1044, 243] width 255 height 412
click at [32, 587] on img "Ask AI" at bounding box center [42, 576] width 24 height 24
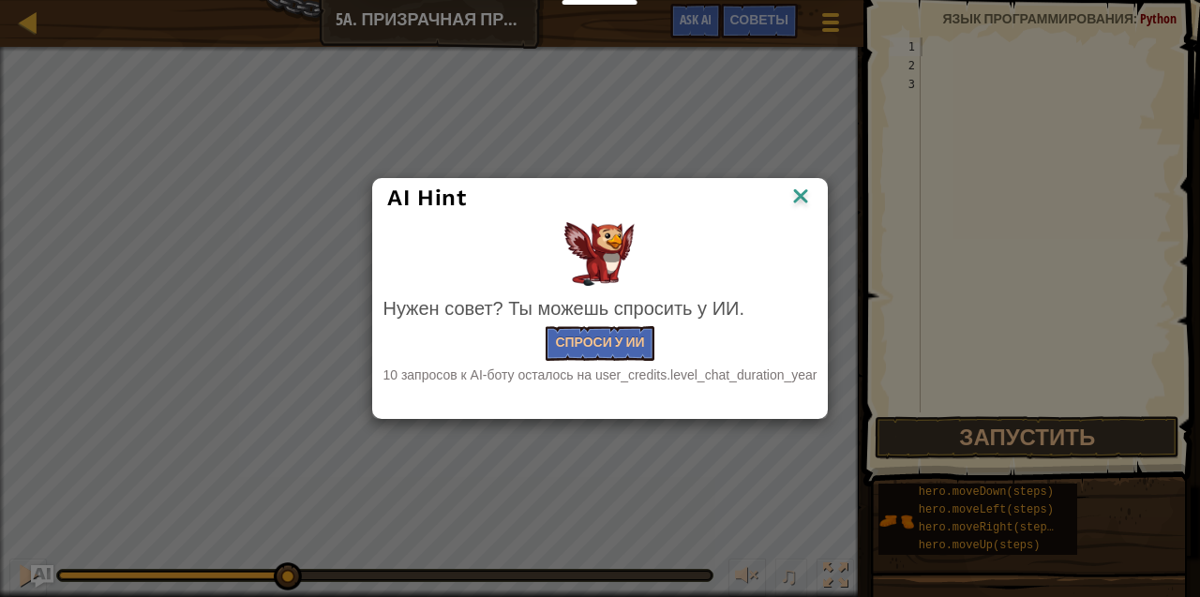
click at [20, 577] on div "AI Hint Нужен совет? Ты можешь спросить у ИИ. Спроси у ИИ 10 запросов к AI-боту…" at bounding box center [600, 298] width 1200 height 597
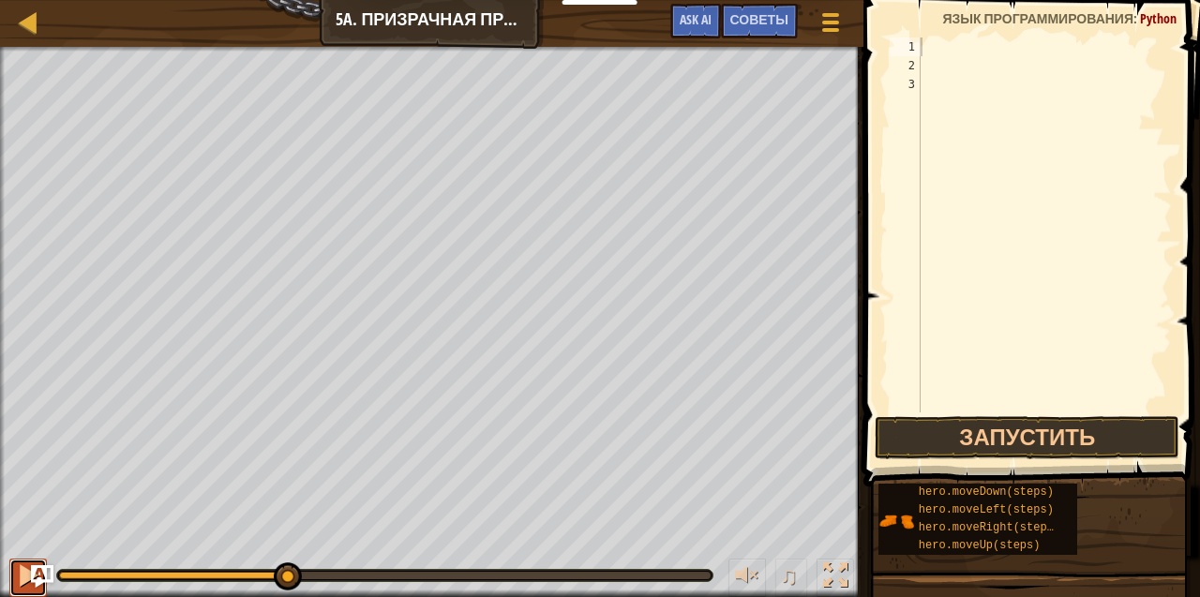
click at [22, 563] on div at bounding box center [28, 575] width 24 height 24
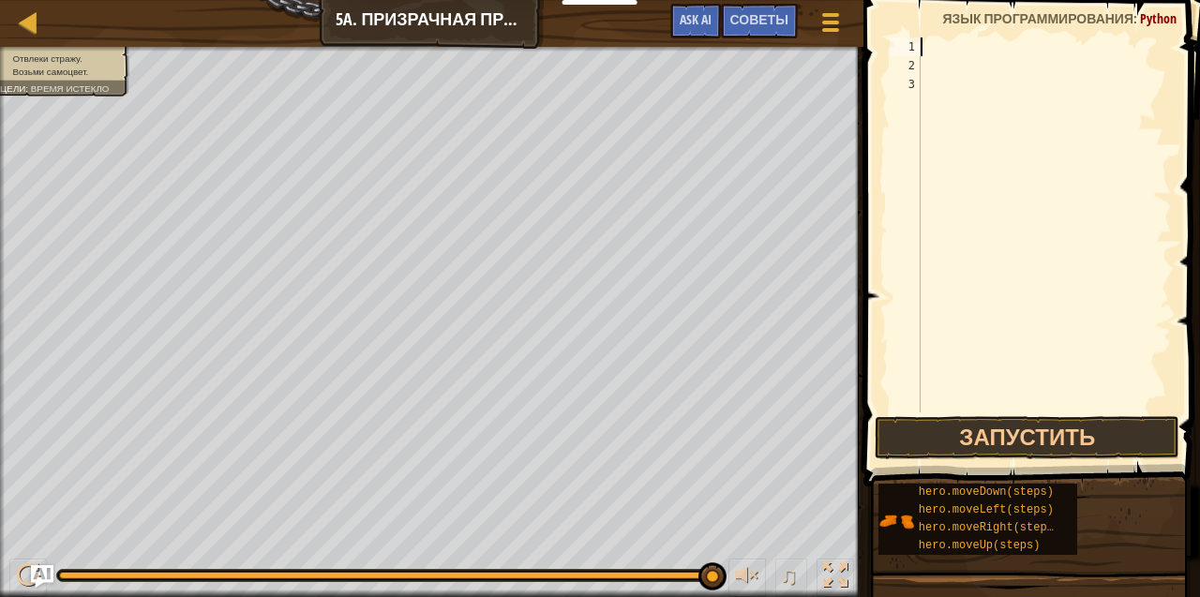
click at [814, 493] on div "Отвлеки стражу. Возьми самоцвет. Цели : Время истекло ♫ [PERSON_NAME] 18 x: 6 y…" at bounding box center [600, 322] width 1200 height 550
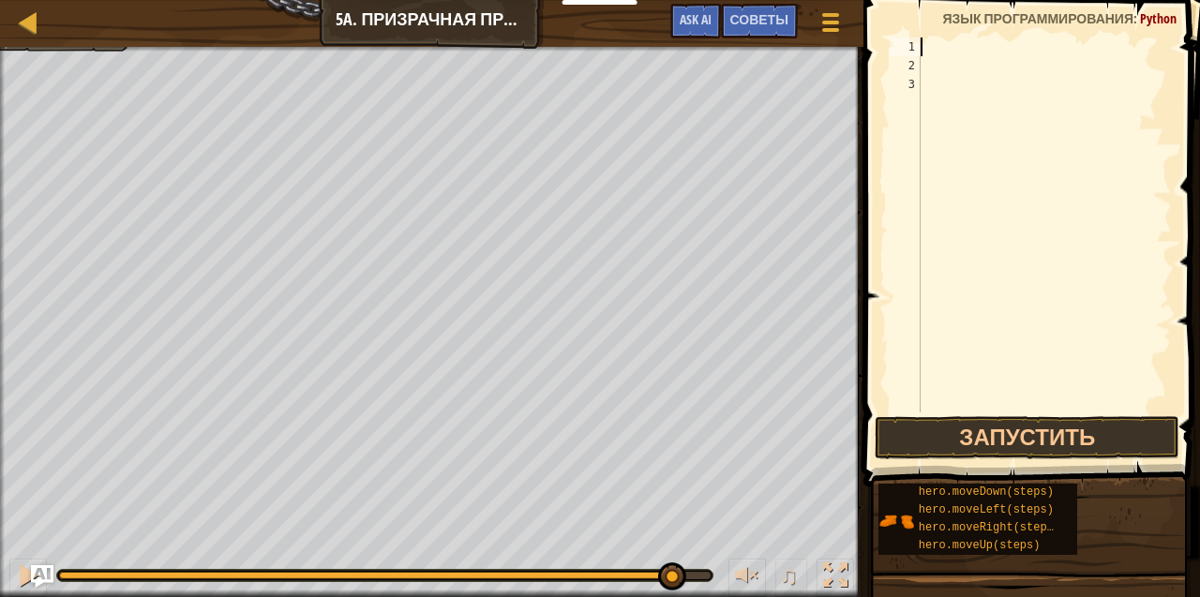
click at [670, 541] on div "Отвлеки стражу. Возьми самоцвет. Цели : Время истекло ♫ [PERSON_NAME] 18 x: 6 y…" at bounding box center [600, 322] width 1200 height 550
click at [26, 567] on div at bounding box center [28, 575] width 24 height 24
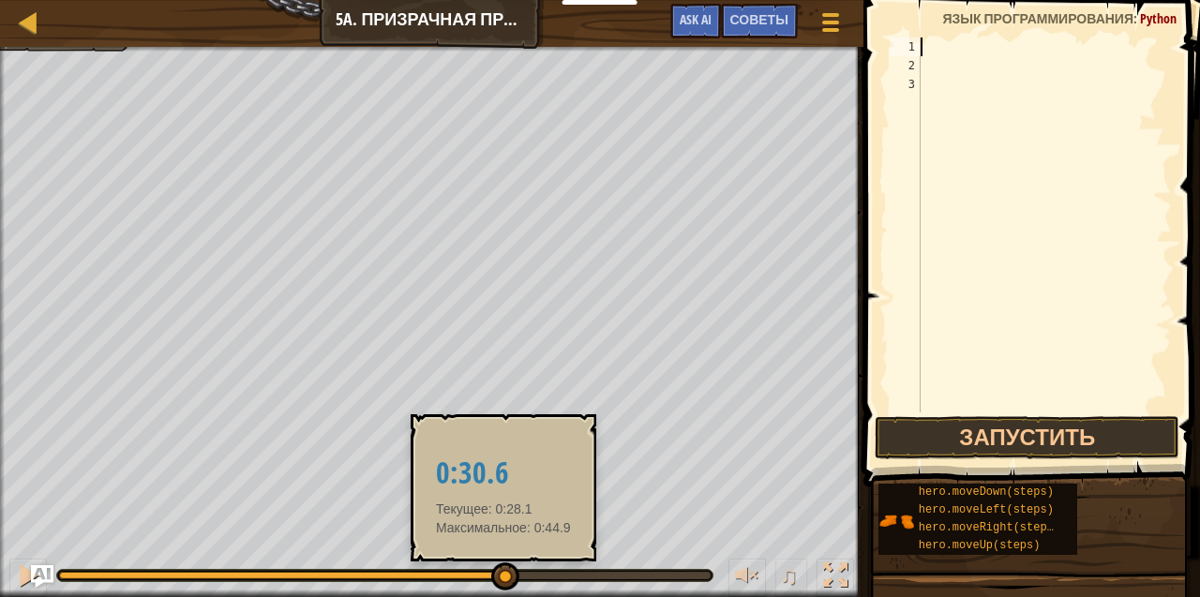
drag, startPoint x: 95, startPoint y: 579, endPoint x: 836, endPoint y: 551, distance: 742.0
click at [836, 551] on div "♫" at bounding box center [431, 571] width 863 height 56
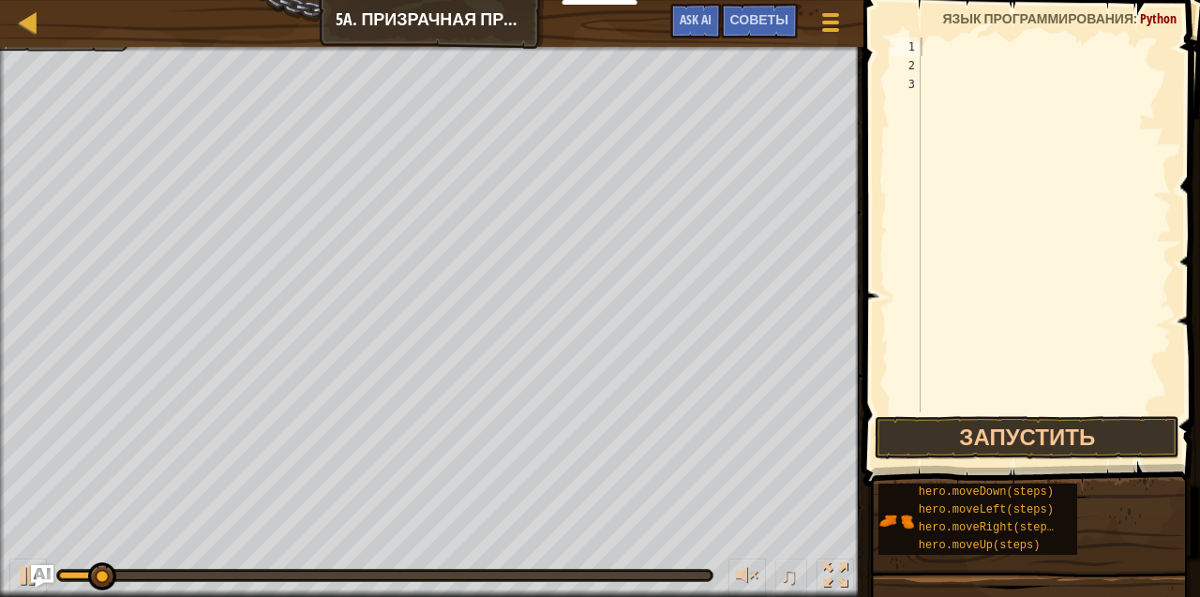
drag, startPoint x: 677, startPoint y: 570, endPoint x: 193, endPoint y: 562, distance: 483.7
click at [288, 574] on div at bounding box center [384, 575] width 655 height 11
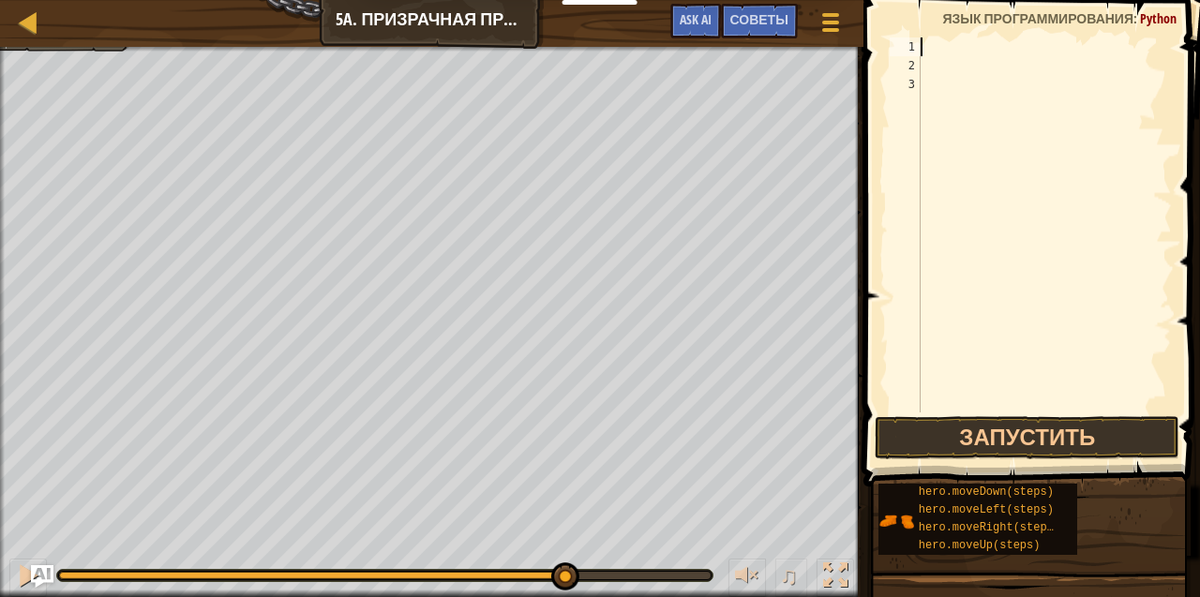
drag, startPoint x: 119, startPoint y: 570, endPoint x: 574, endPoint y: 546, distance: 455.2
click at [574, 546] on div "♫" at bounding box center [431, 571] width 863 height 56
drag, startPoint x: 579, startPoint y: 546, endPoint x: 608, endPoint y: 560, distance: 32.3
click at [608, 560] on div "♫" at bounding box center [431, 571] width 863 height 56
drag, startPoint x: 621, startPoint y: 574, endPoint x: 641, endPoint y: 574, distance: 19.7
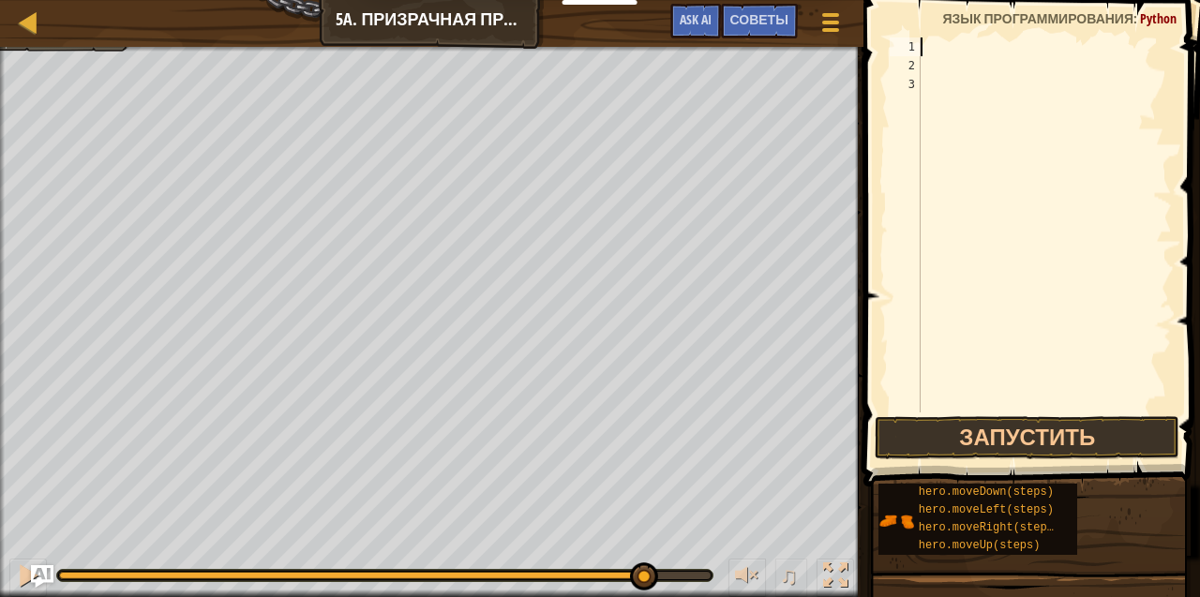
click at [641, 574] on div at bounding box center [644, 576] width 28 height 28
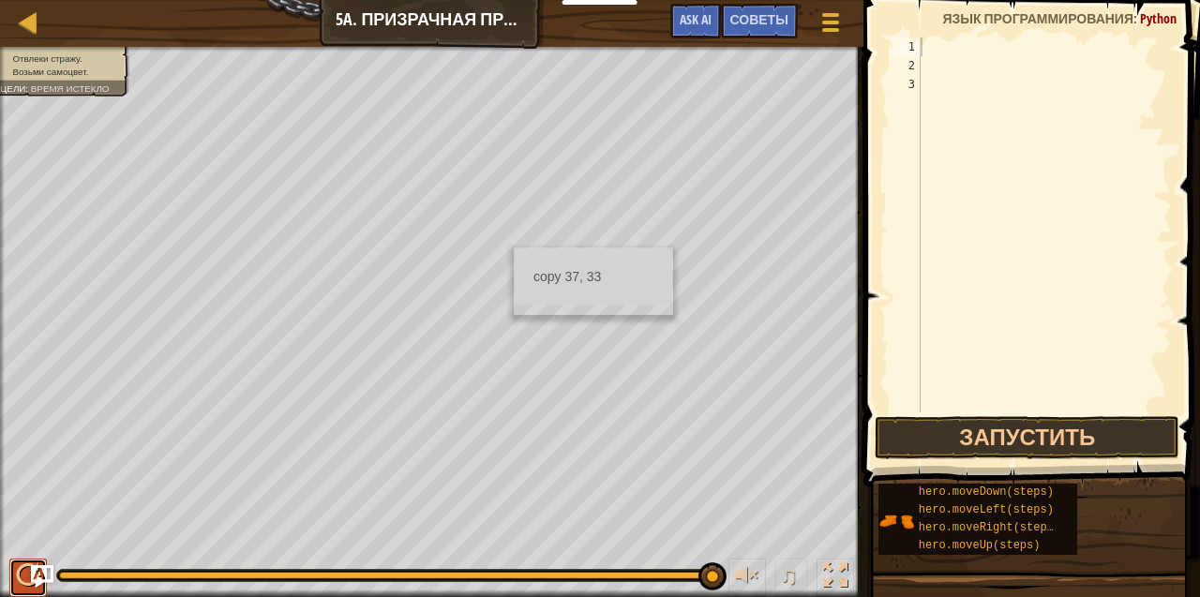
click at [28, 576] on div at bounding box center [28, 575] width 24 height 24
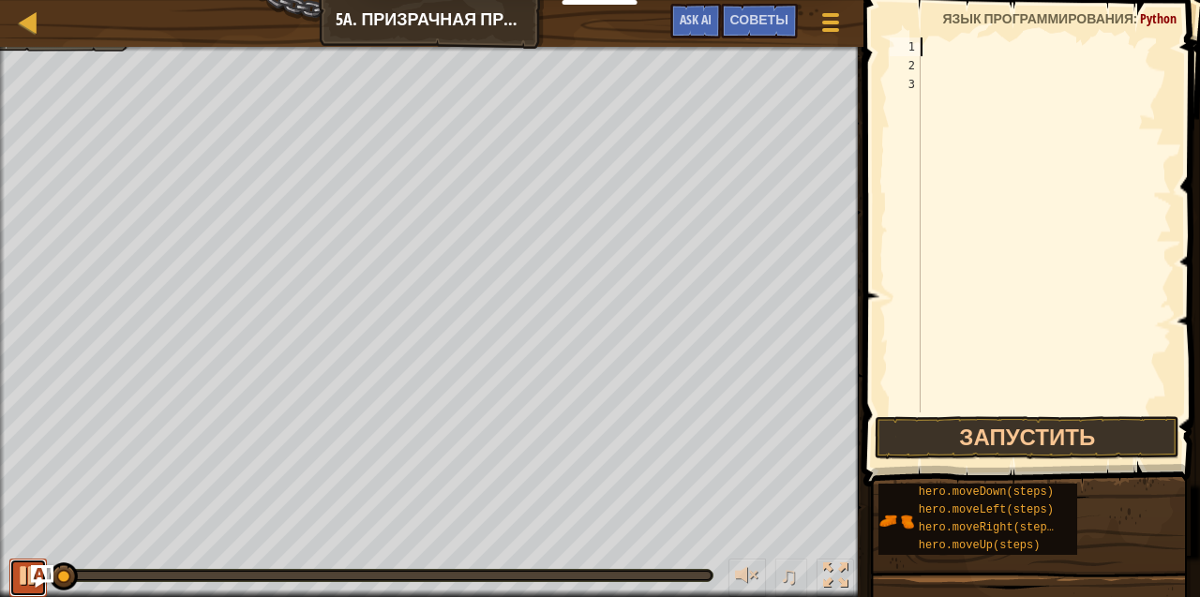
click at [28, 576] on div at bounding box center [28, 575] width 24 height 24
click at [28, 568] on div at bounding box center [28, 575] width 24 height 24
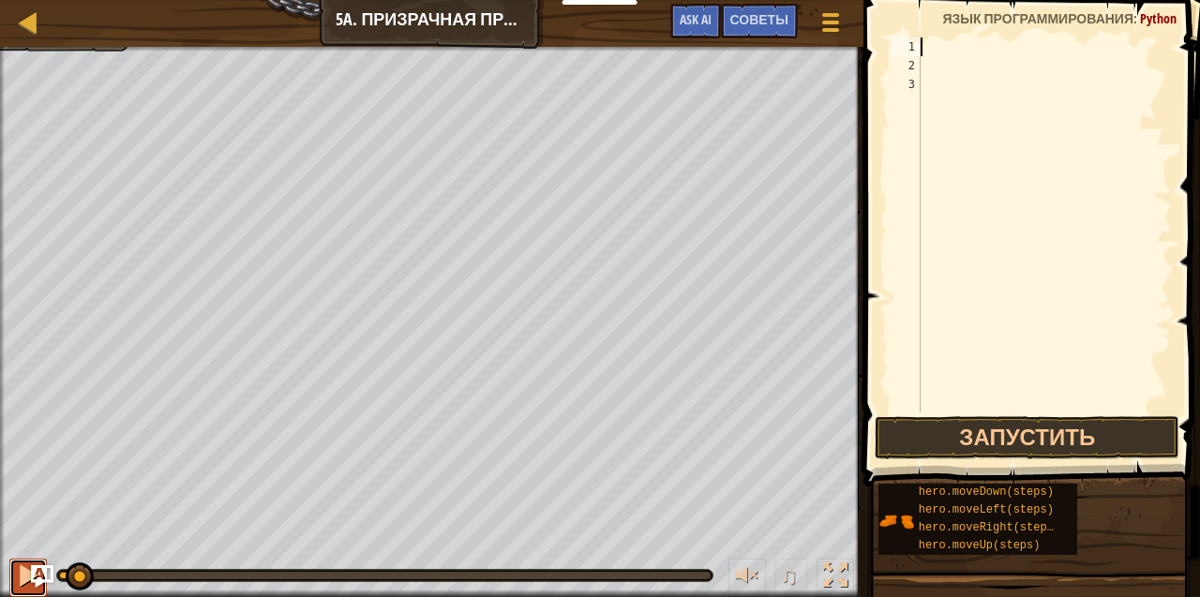
click at [32, 563] on div at bounding box center [28, 575] width 24 height 24
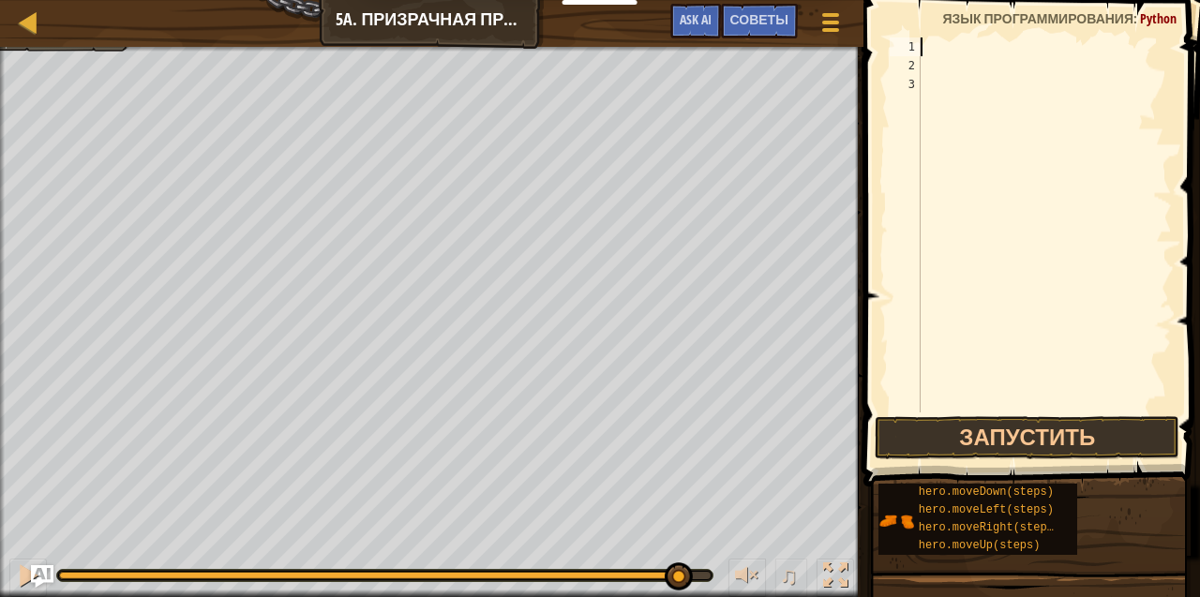
drag, startPoint x: 85, startPoint y: 567, endPoint x: 677, endPoint y: 553, distance: 591.6
click at [677, 553] on div "♫" at bounding box center [431, 571] width 863 height 56
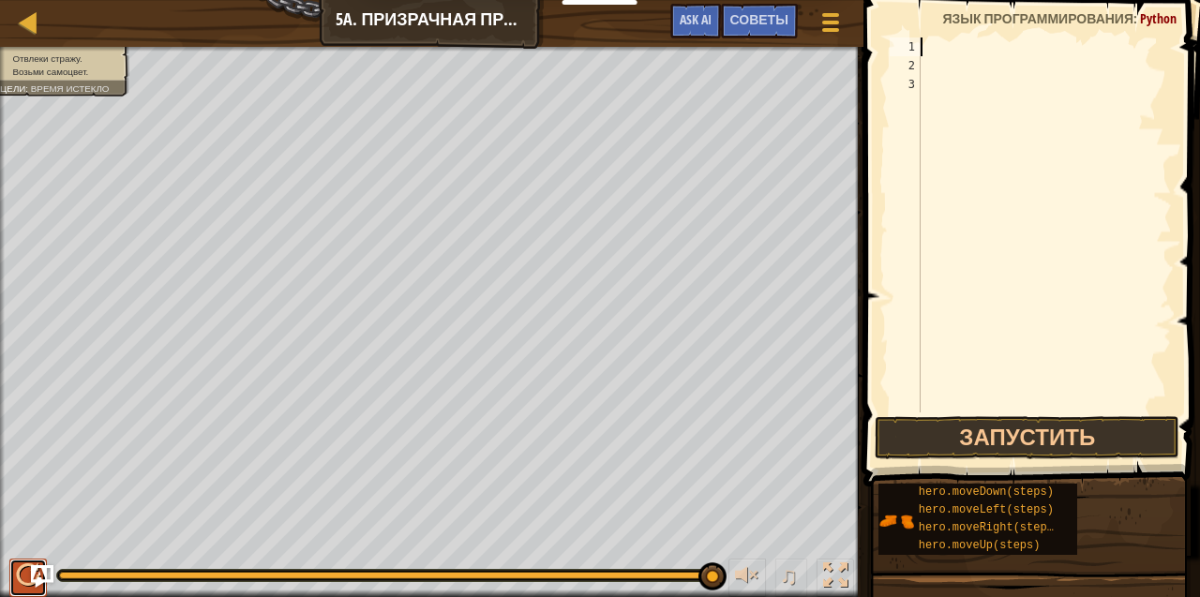
click at [22, 567] on div at bounding box center [28, 575] width 24 height 24
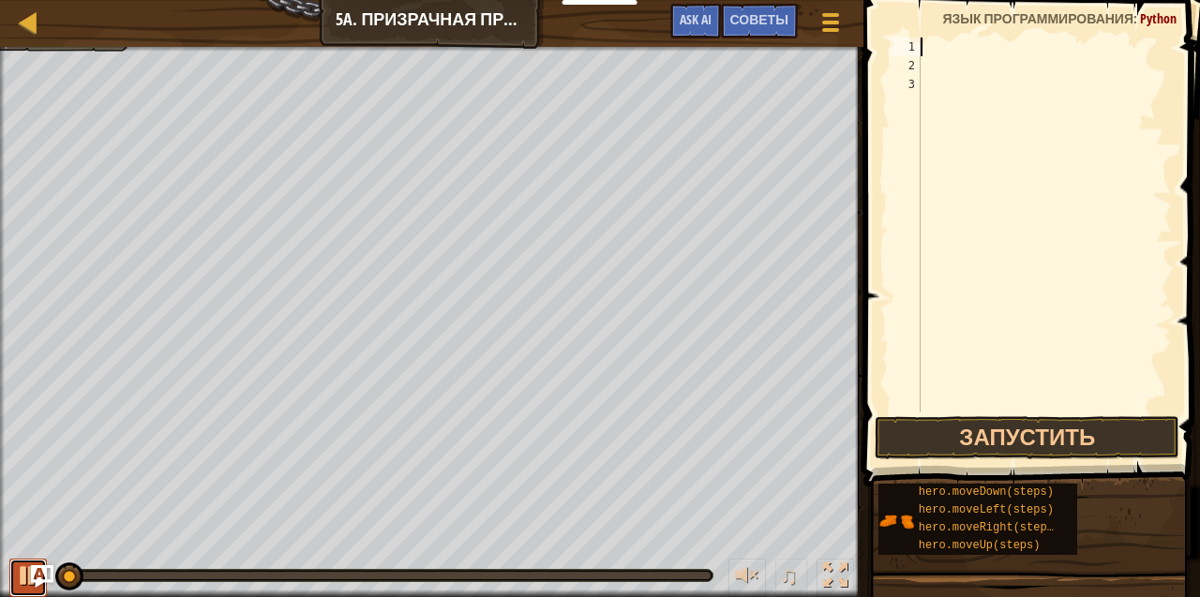
click at [22, 567] on div at bounding box center [28, 575] width 24 height 24
type textarea "h"
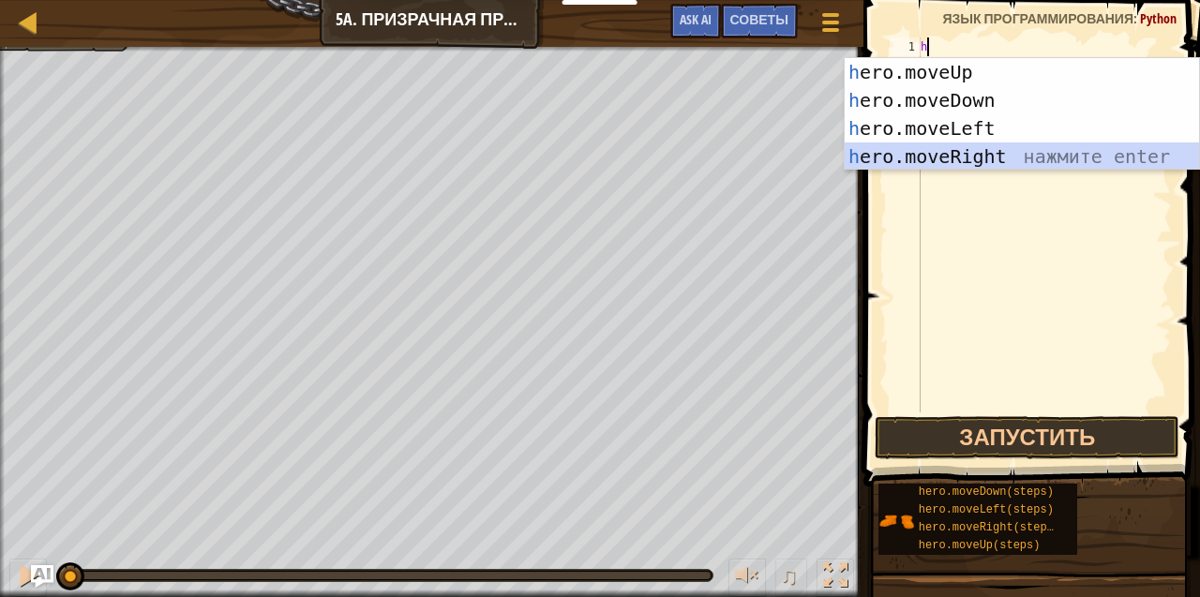
click at [950, 167] on div "h ero.moveUp нажмите enter h ero.moveDown нажмите enter h ero.moveLeft нажмите …" at bounding box center [1022, 142] width 355 height 169
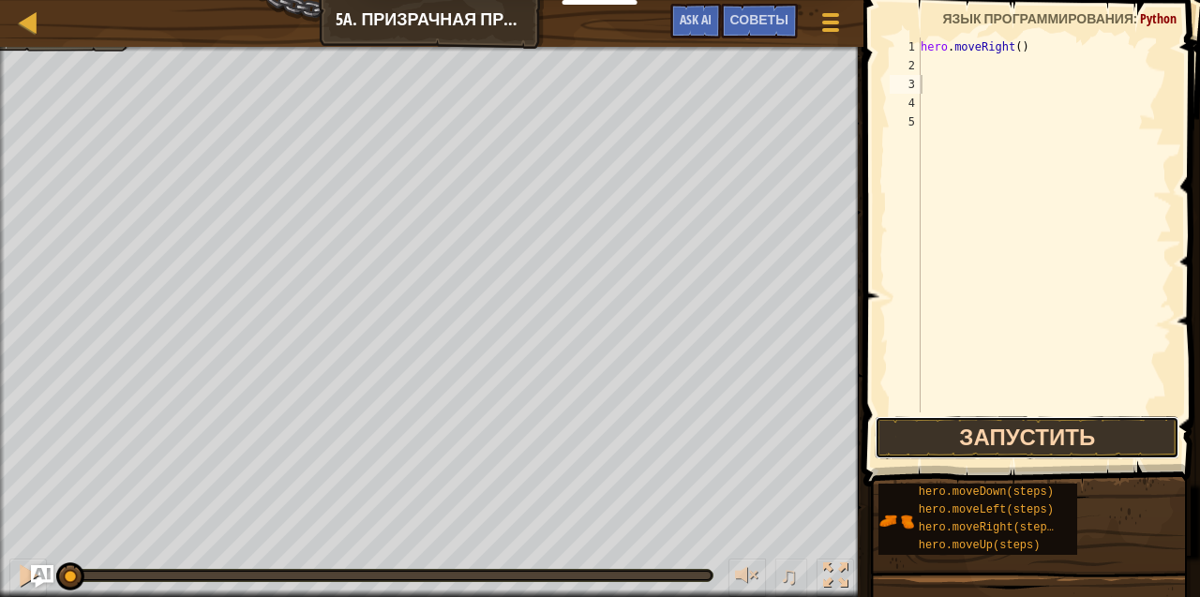
click at [969, 424] on button "Запустить" at bounding box center [1027, 437] width 305 height 43
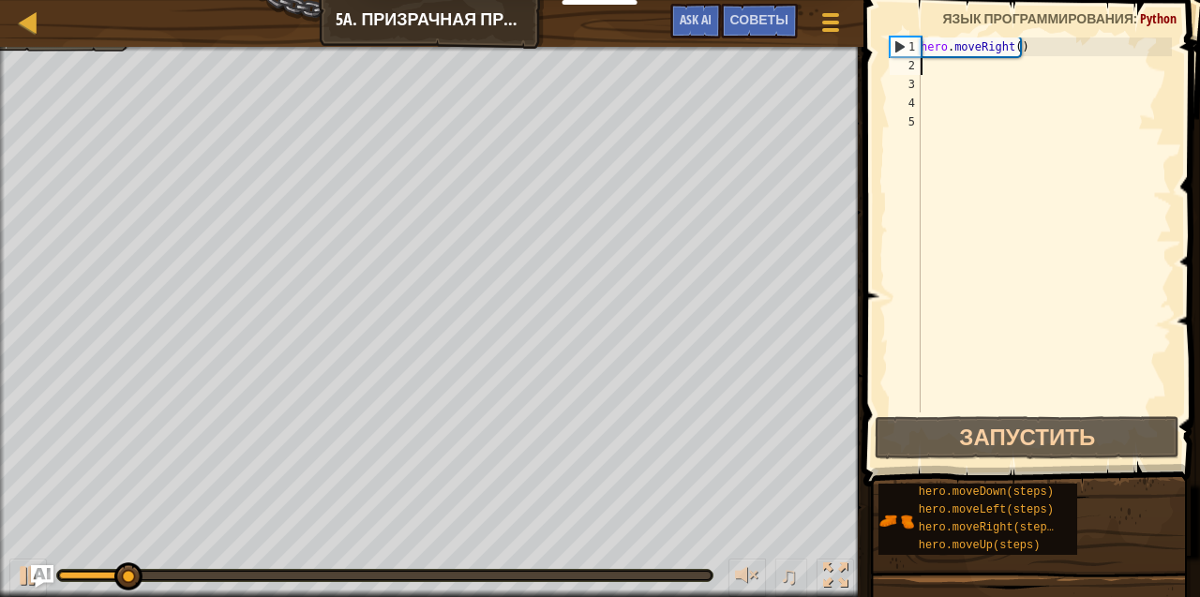
click at [930, 71] on div "hero . moveRight ( )" at bounding box center [1044, 243] width 255 height 412
type textarea "h"
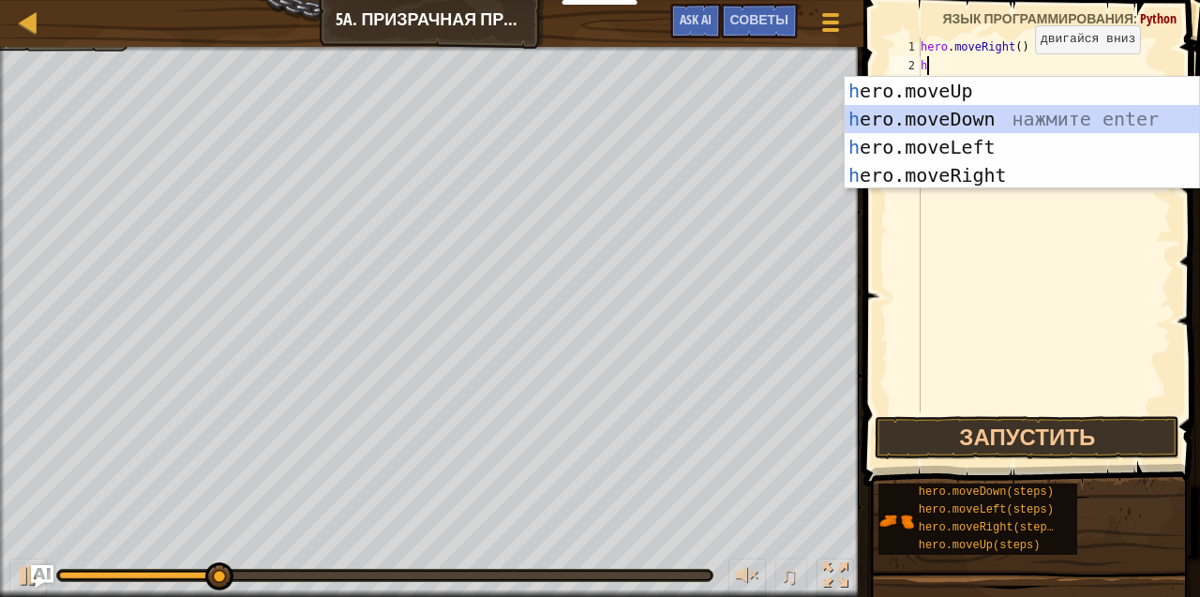
click at [991, 115] on div "h ero.moveUp нажмите enter h ero.moveDown нажмите enter h ero.moveLeft нажмите …" at bounding box center [1022, 161] width 355 height 169
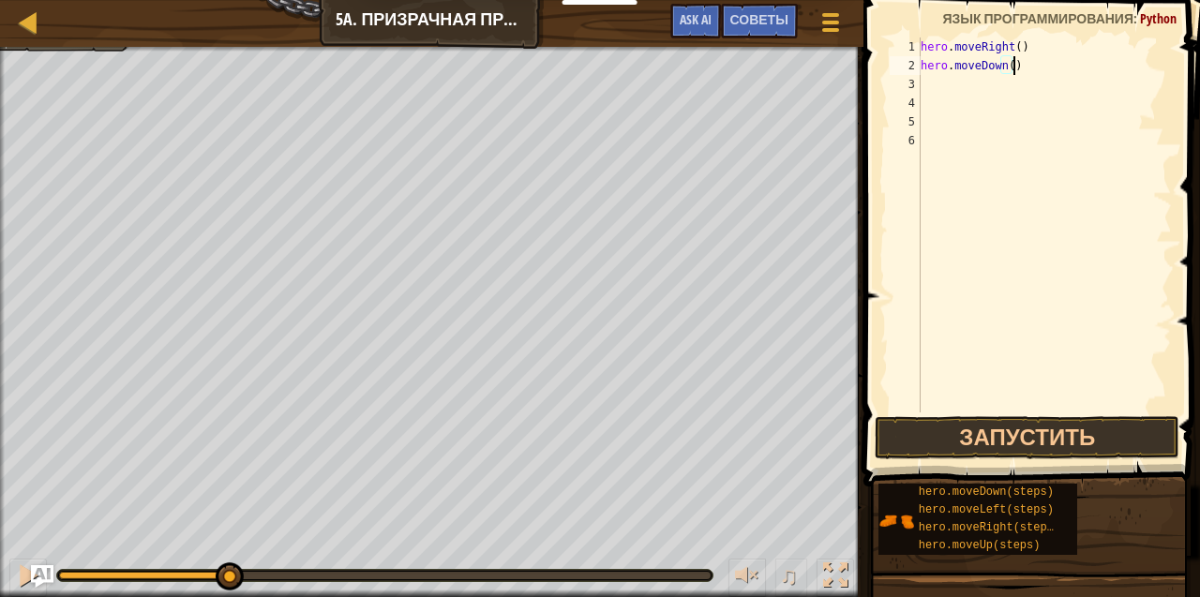
click at [1011, 68] on div "hero . moveRight ( ) hero . moveDown ( )" at bounding box center [1044, 243] width 255 height 412
click at [1006, 67] on div "hero . moveRight ( ) hero . moveDown ( )" at bounding box center [1044, 243] width 255 height 412
type textarea "hero.moveDown(2)"
click at [1034, 440] on button "Запустить" at bounding box center [1027, 437] width 305 height 43
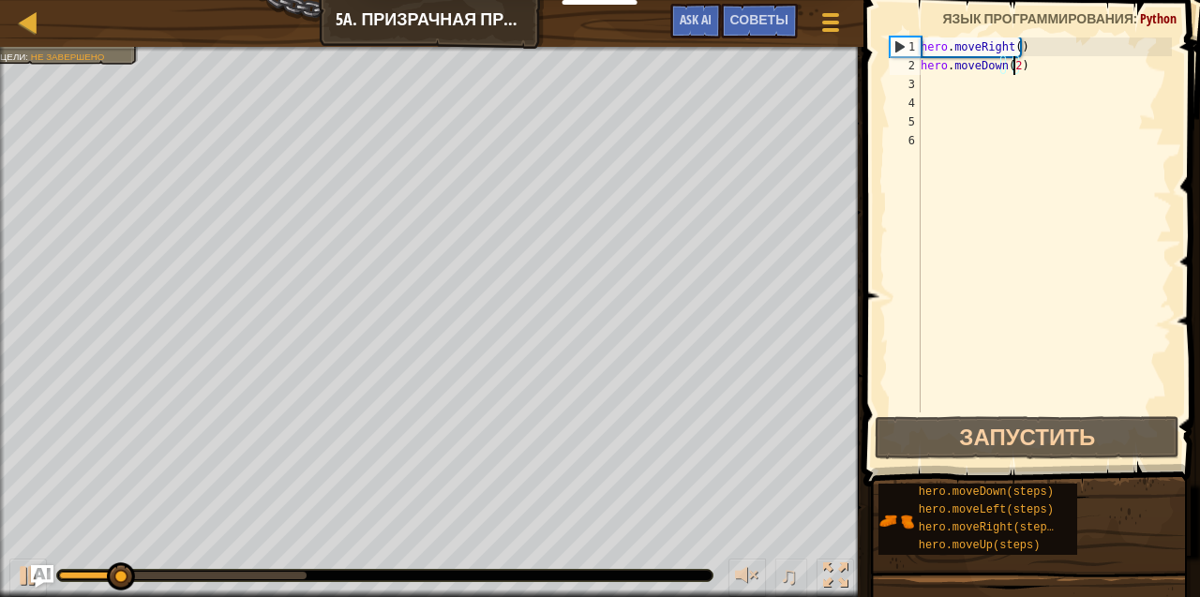
click at [924, 82] on div "hero . moveRight ( ) hero . moveDown ( 2 )" at bounding box center [1044, 243] width 255 height 412
type textarea "h"
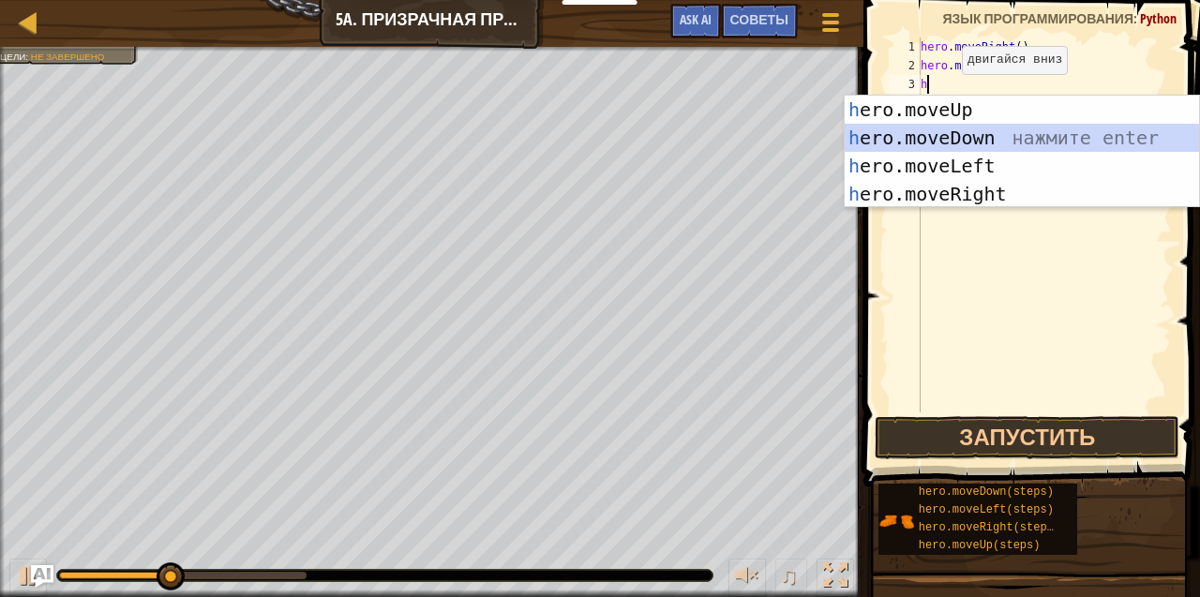
click at [964, 137] on div "h ero.moveUp нажмите enter h ero.moveDown нажмите enter h ero.moveLeft нажмите …" at bounding box center [1022, 180] width 355 height 169
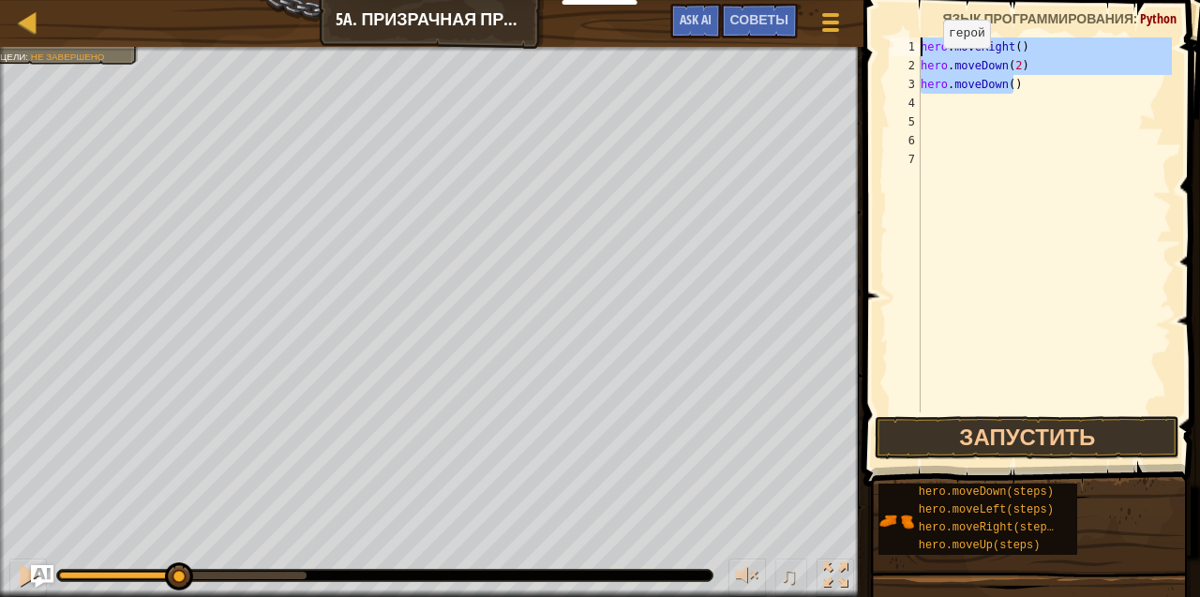
drag, startPoint x: 1012, startPoint y: 80, endPoint x: 911, endPoint y: 45, distance: 107.0
click at [911, 45] on div "1 2 3 4 5 6 7 hero . moveRight ( ) hero . moveDown ( 2 ) hero . moveDown ( ) הה…" at bounding box center [1029, 224] width 286 height 375
type textarea "hero.moveRight() hero.moveDown(2)"
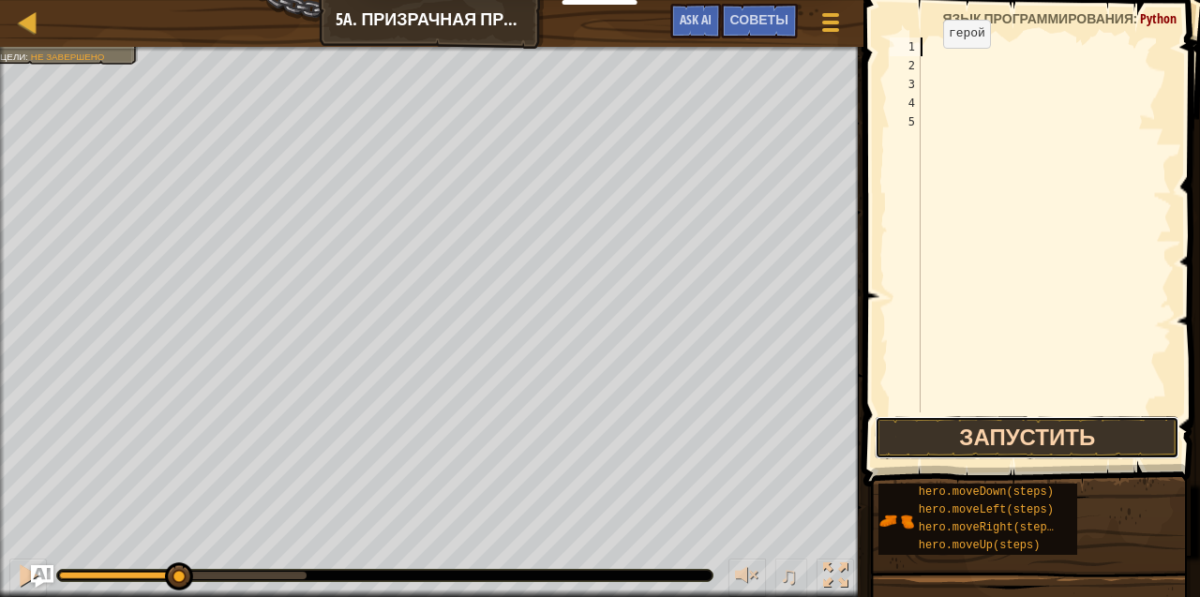
click at [971, 439] on button "Запустить" at bounding box center [1027, 437] width 305 height 43
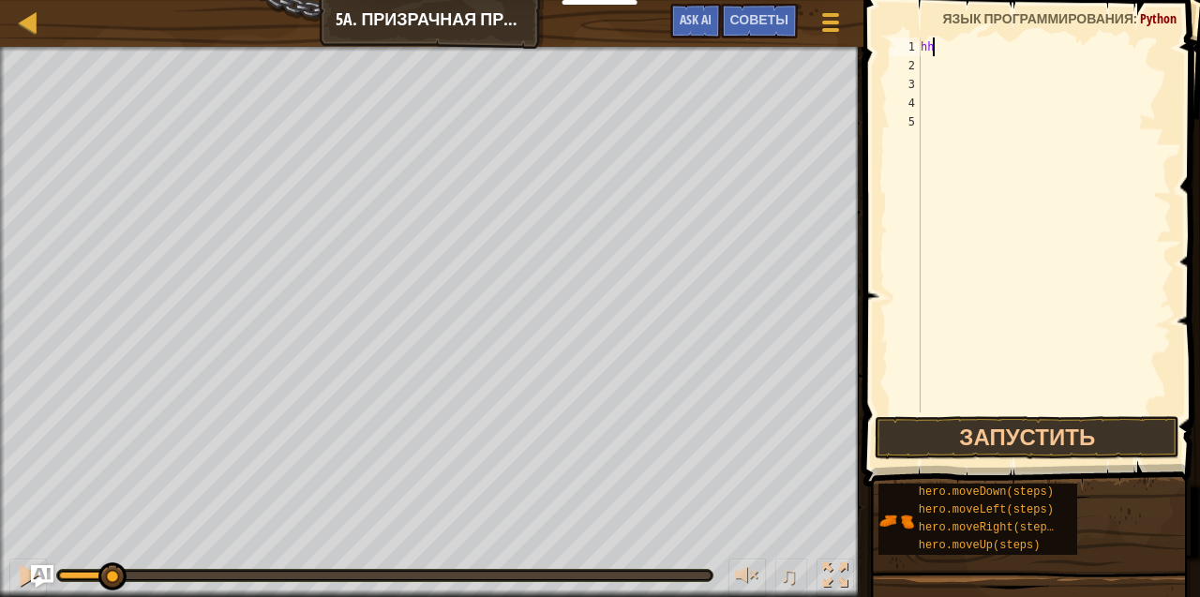
type textarea "h"
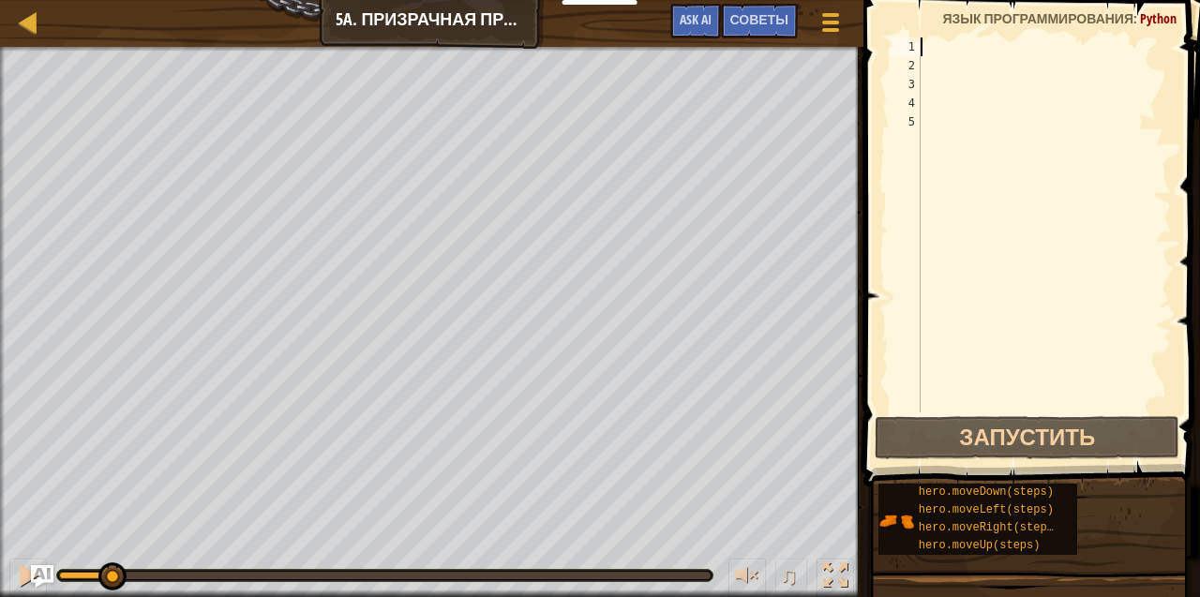
type textarea "h"
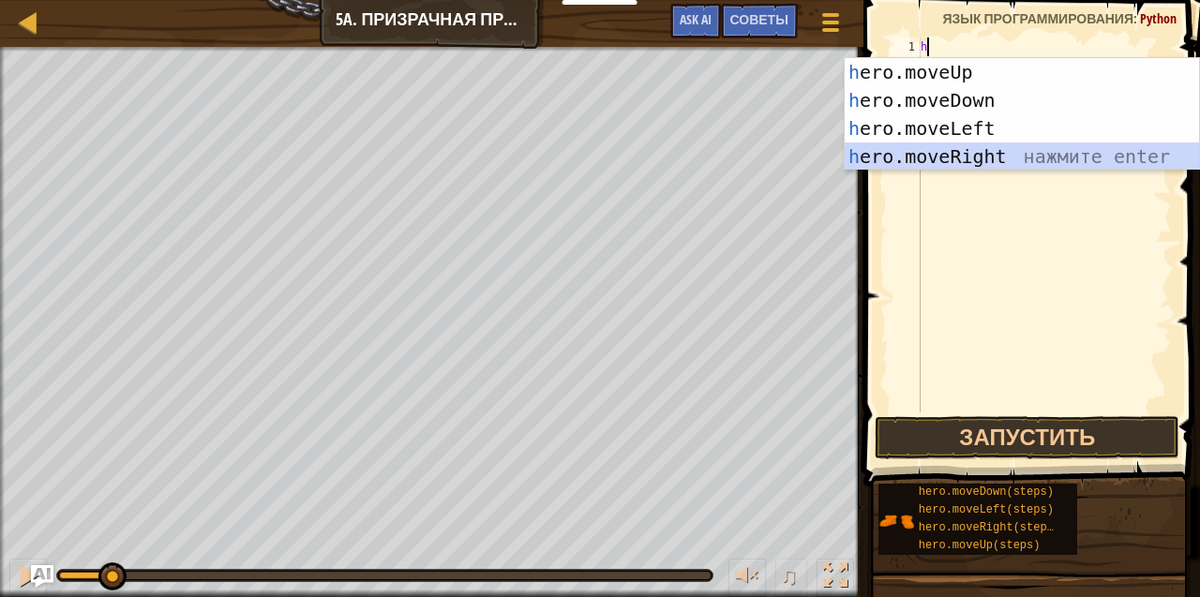
click at [1000, 153] on div "h ero.moveUp нажмите enter h ero.moveDown нажмите enter h ero.moveLeft нажмите …" at bounding box center [1022, 142] width 355 height 169
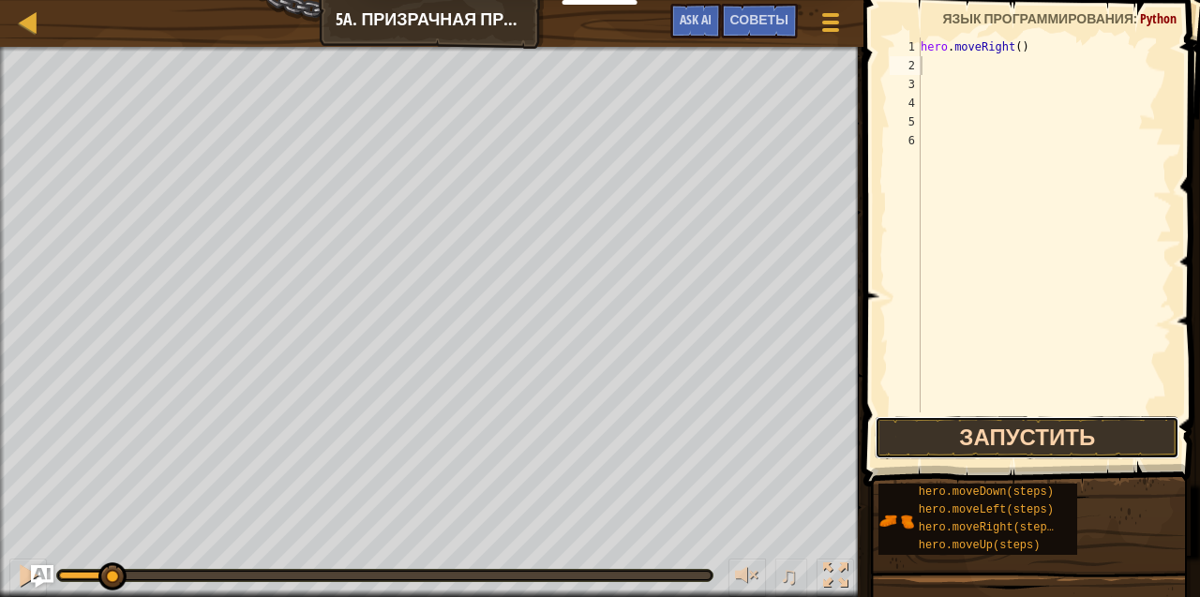
click at [1007, 432] on button "Запустить" at bounding box center [1027, 437] width 305 height 43
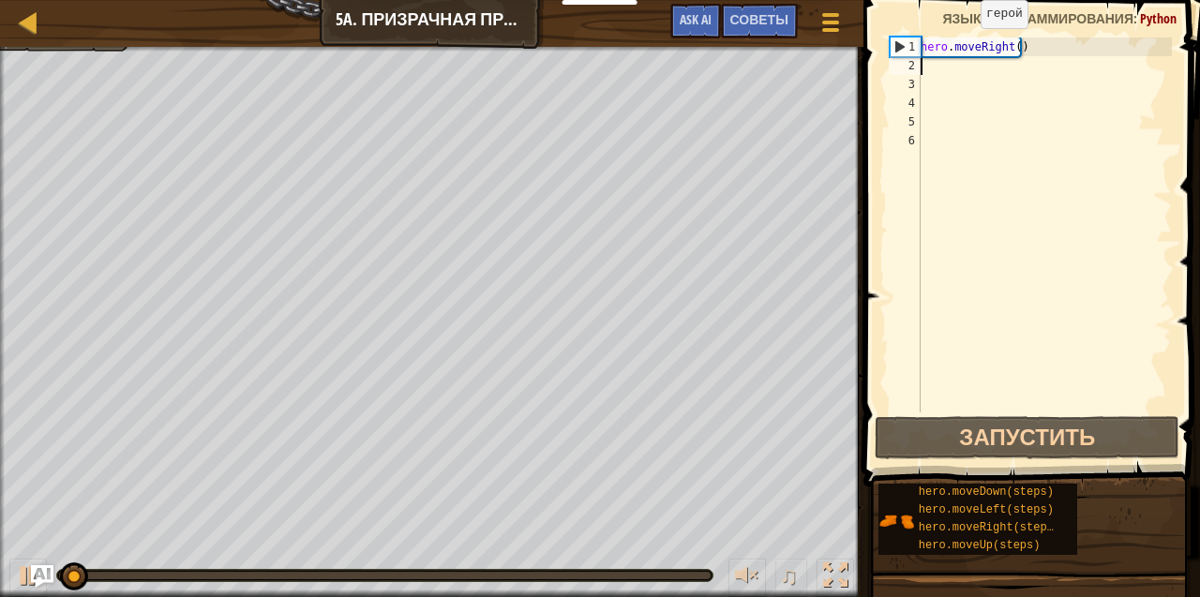
type textarea "h"
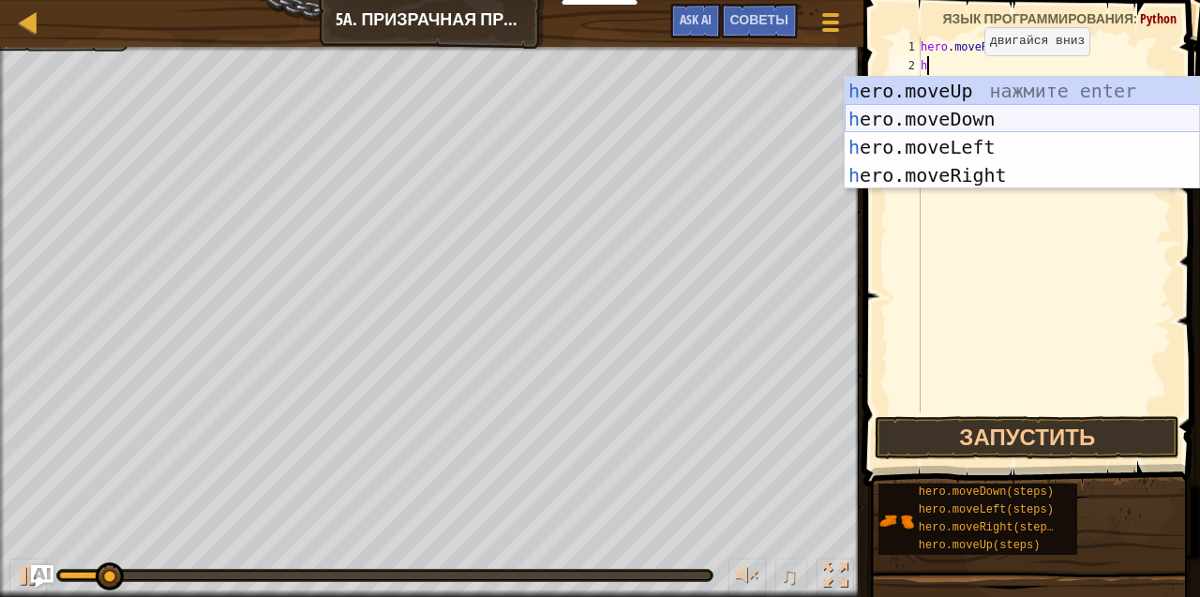
click at [981, 122] on div "h ero.moveUp нажмите enter h ero.moveDown нажмите enter h ero.moveLeft нажмите …" at bounding box center [1022, 161] width 355 height 169
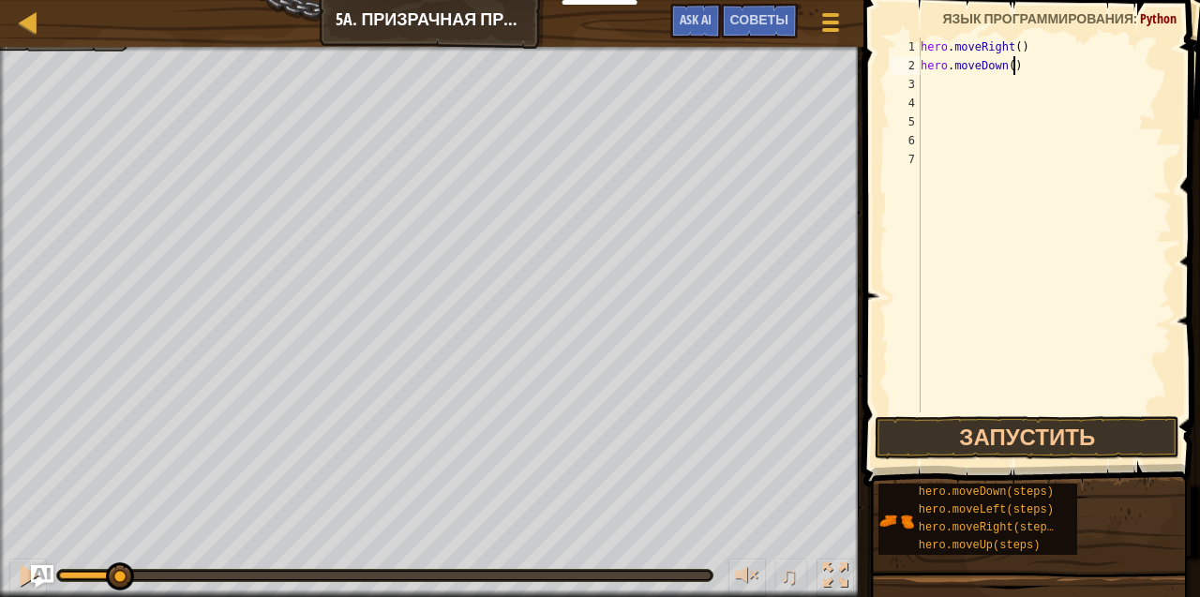
click at [1012, 67] on div "hero . moveRight ( ) hero . moveDown ( )" at bounding box center [1044, 243] width 255 height 412
click at [1007, 68] on div "hero . moveRight ( ) hero . moveDown ( )" at bounding box center [1044, 243] width 255 height 412
click at [1059, 420] on button "Запустить" at bounding box center [1027, 437] width 305 height 43
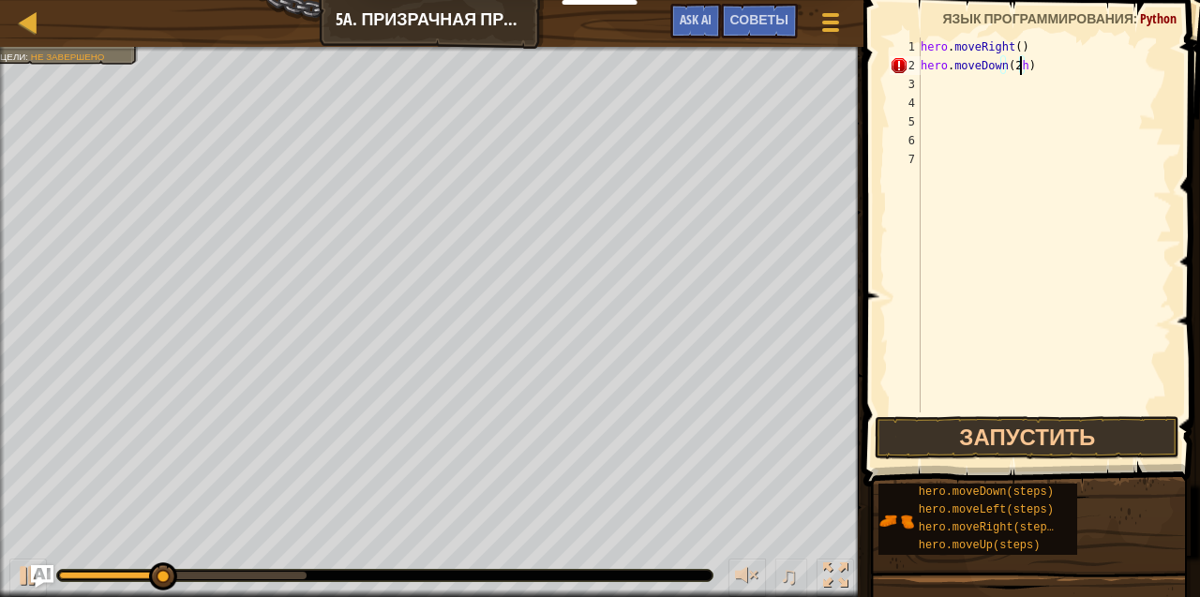
type textarea "hero.moveDown(2)"
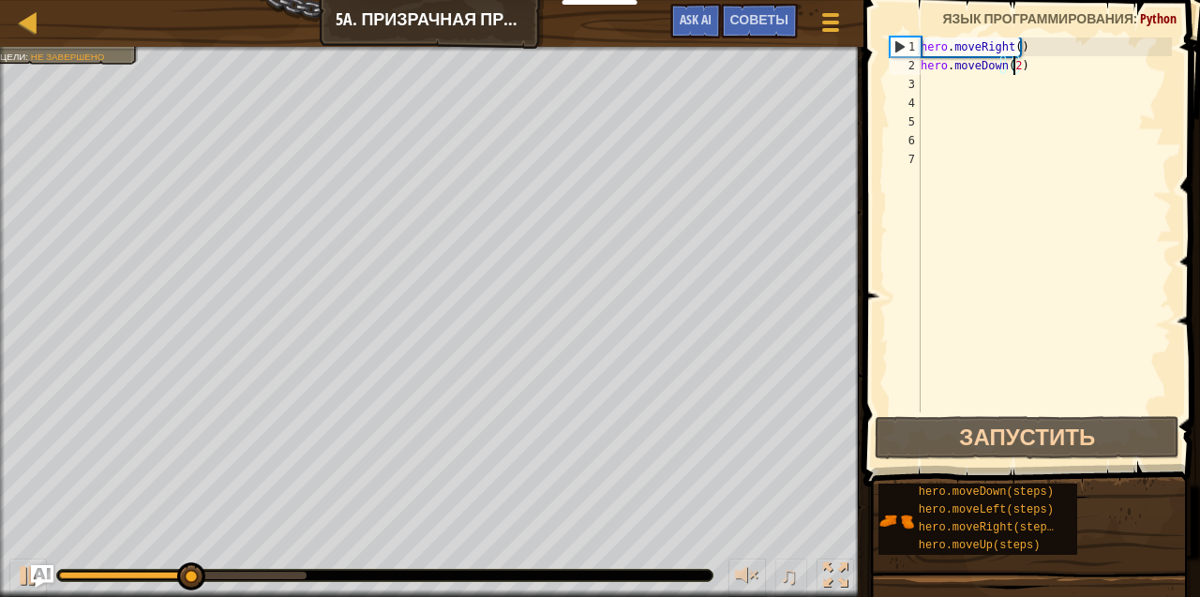
click at [934, 85] on div "hero . moveRight ( ) hero . moveDown ( 2 )" at bounding box center [1044, 243] width 255 height 412
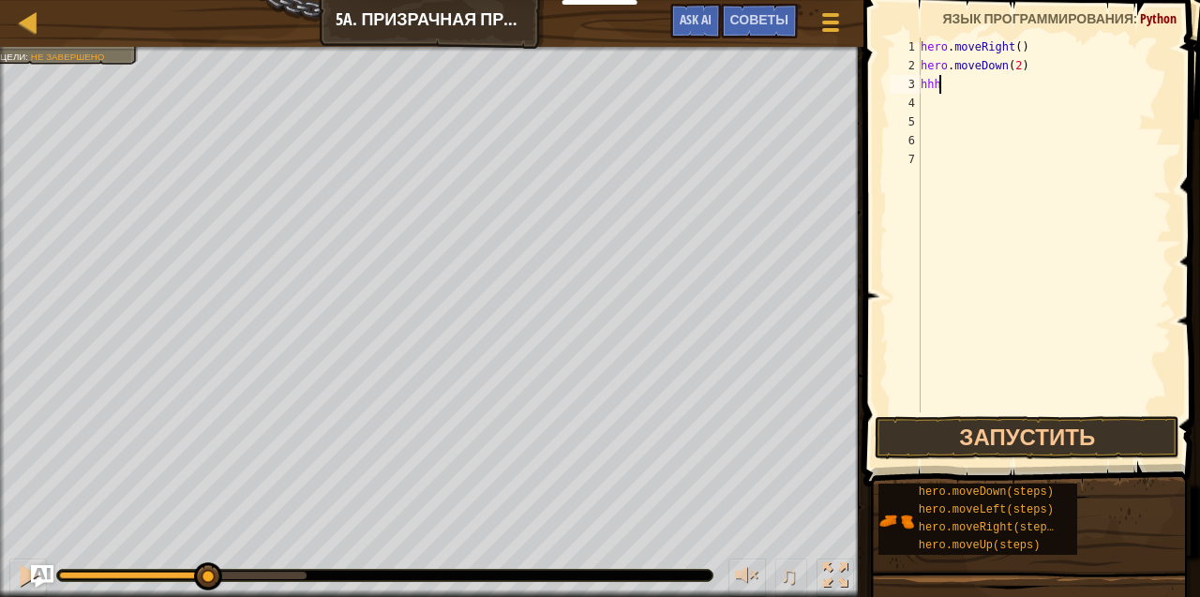
scroll to position [8, 0]
type textarea "h"
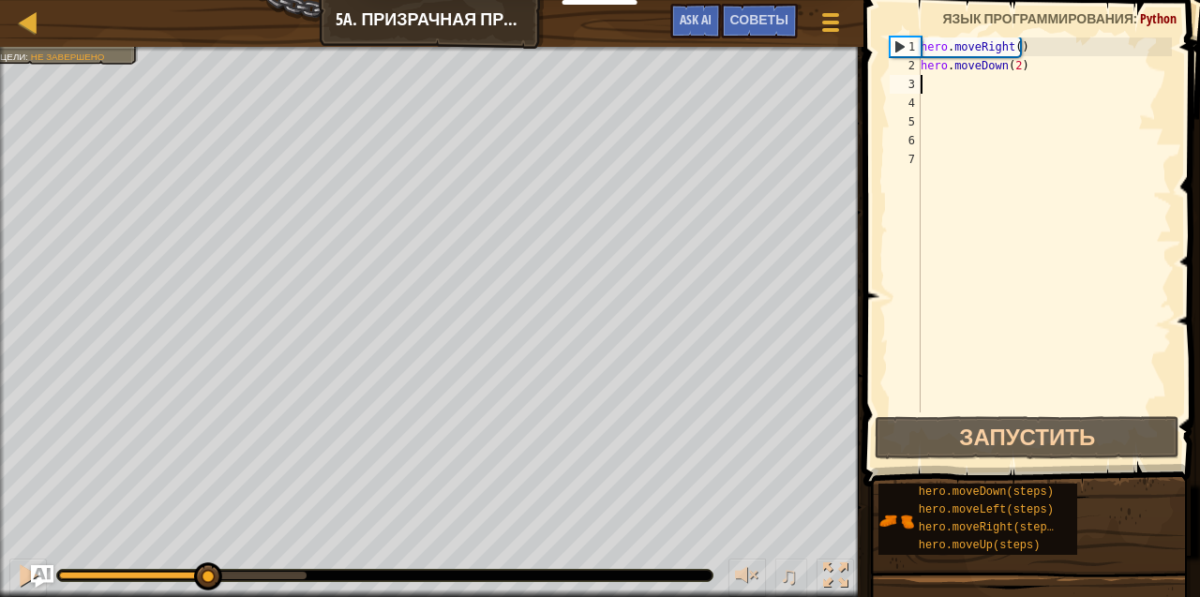
type textarea "h"
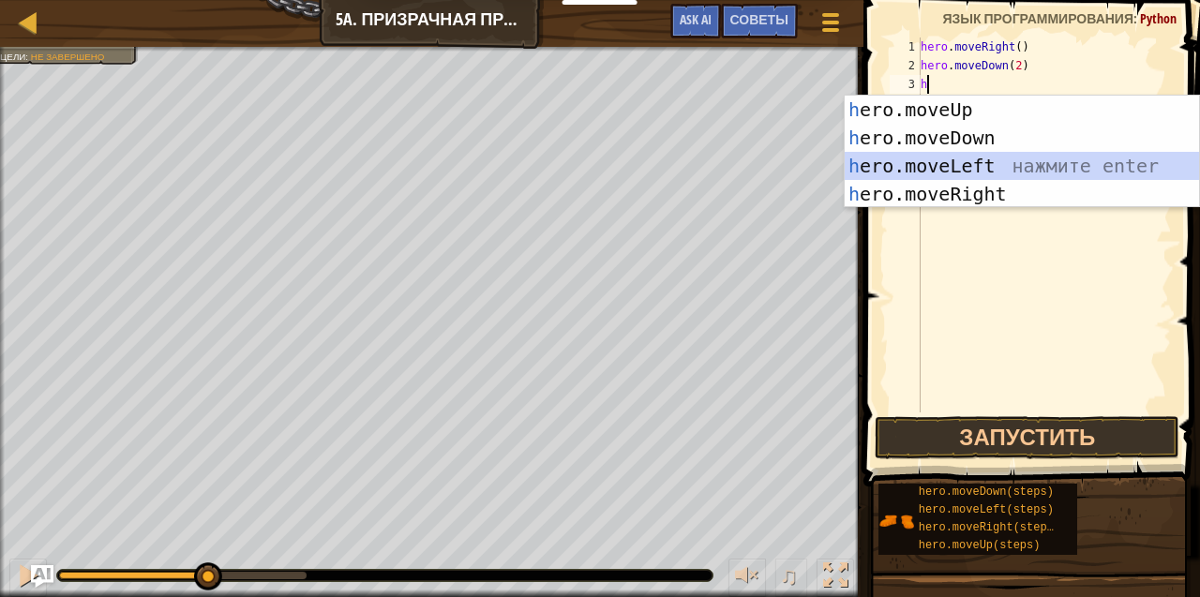
drag, startPoint x: 908, startPoint y: 166, endPoint x: 907, endPoint y: 157, distance: 9.4
click at [907, 161] on div "h ero.moveUp нажмите enter h ero.moveDown нажмите enter h ero.moveLeft нажмите …" at bounding box center [1022, 180] width 355 height 169
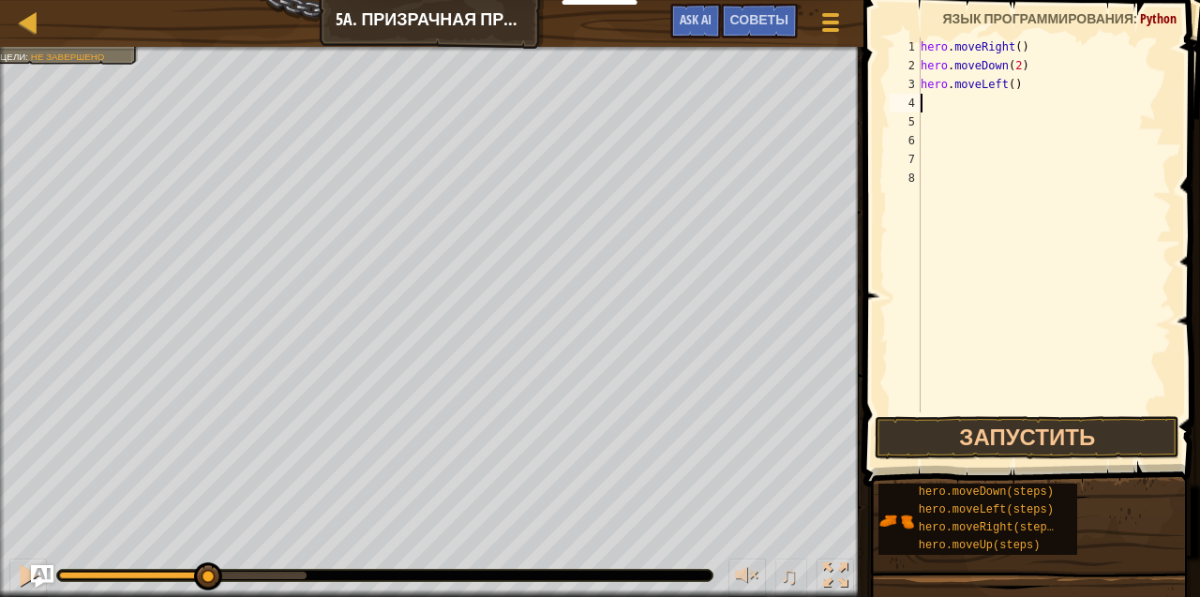
type textarea "h"
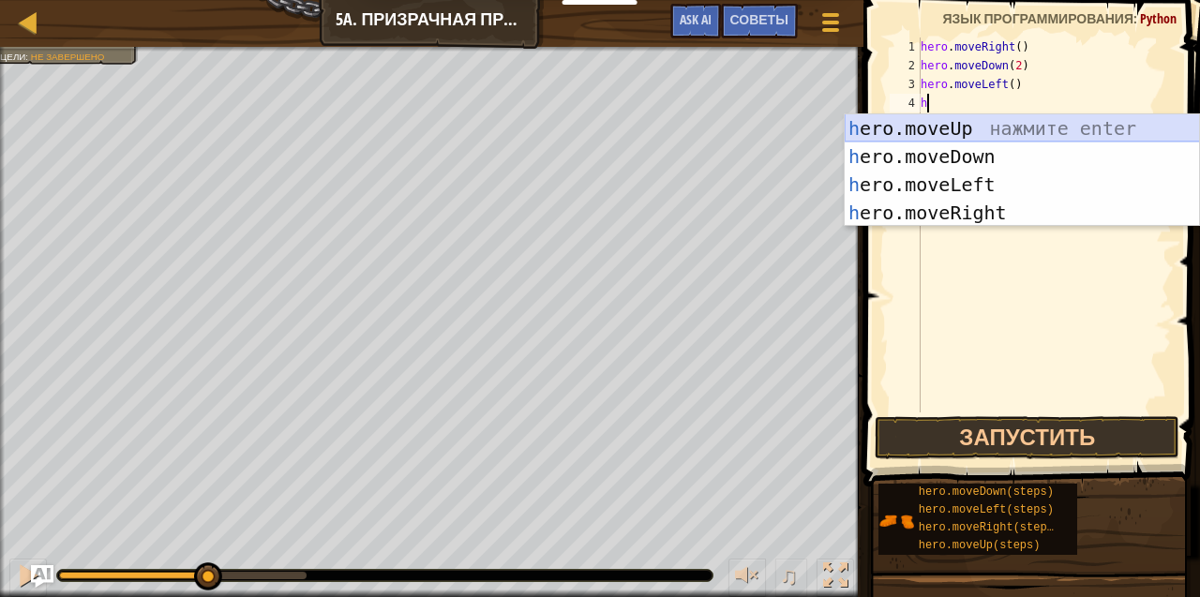
click at [960, 124] on div "h ero.moveUp нажмите enter h ero.moveDown нажмите enter h ero.moveLeft нажмите …" at bounding box center [1022, 198] width 355 height 169
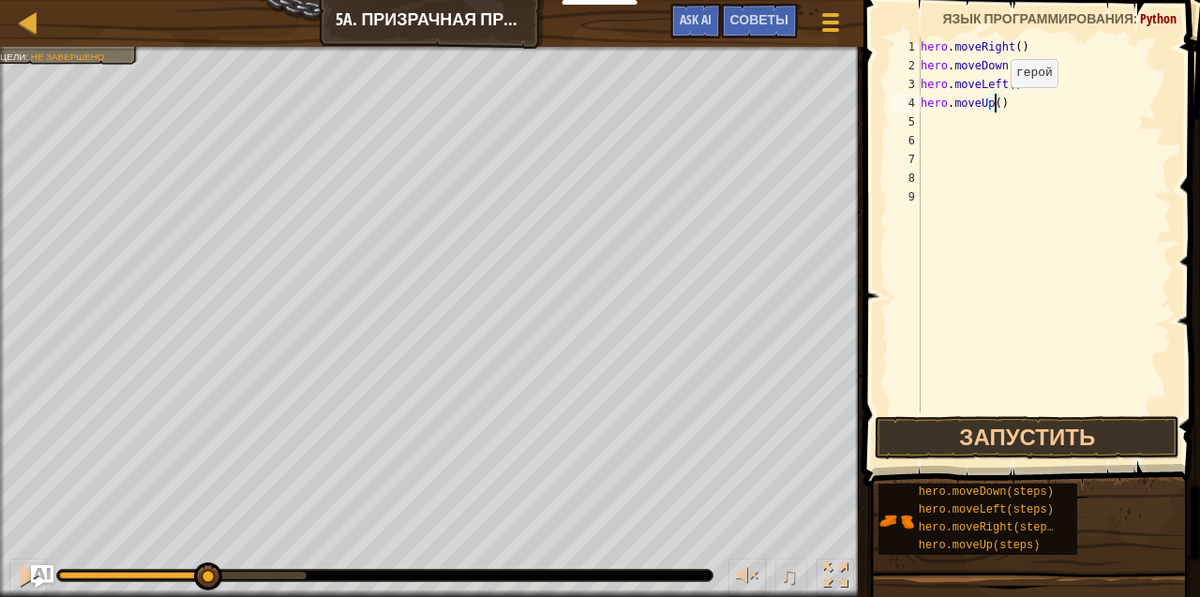
click at [995, 106] on div "hero . moveRight ( ) hero . moveDown ( 2 ) hero . moveLeft ( ) hero . moveUp ( )" at bounding box center [1044, 243] width 255 height 412
type textarea "hero.moveUp(2)"
click at [1032, 439] on button "Запустить" at bounding box center [1027, 437] width 305 height 43
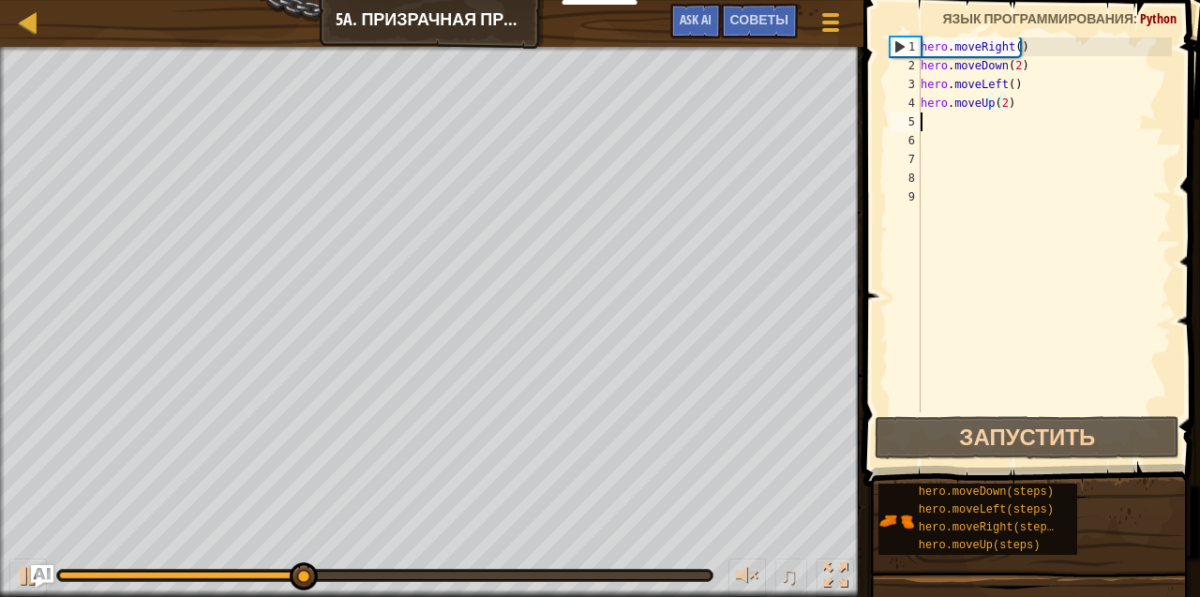
click at [937, 127] on div "hero . moveRight ( ) hero . moveDown ( 2 ) hero . moveLeft ( ) hero . moveUp ( …" at bounding box center [1044, 243] width 255 height 412
type textarea "h"
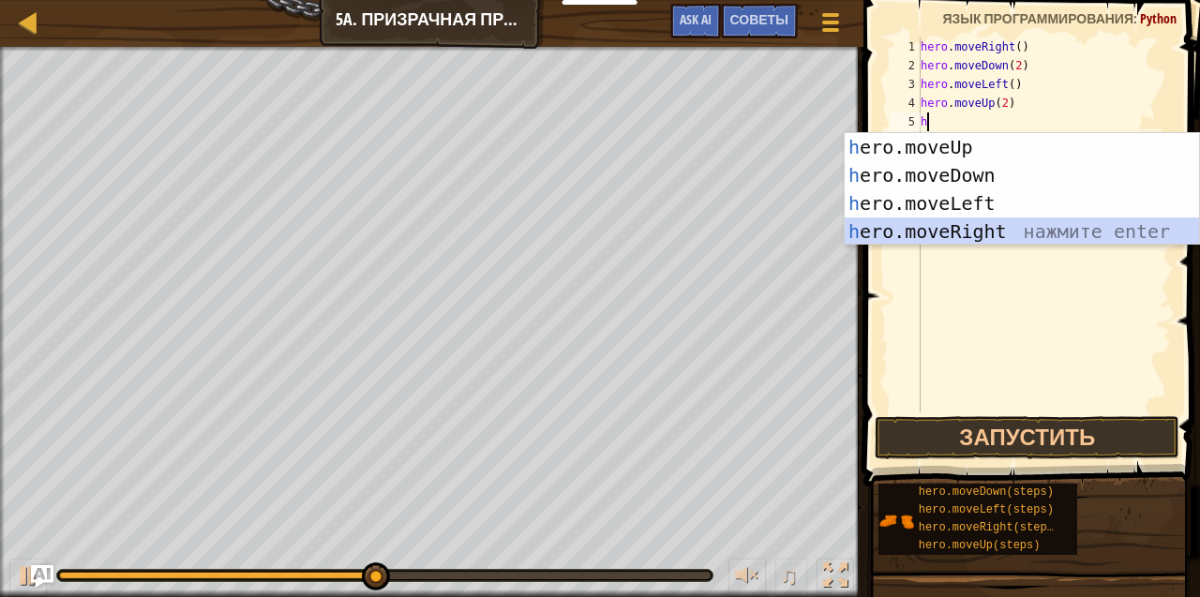
click at [982, 234] on div "h ero.moveUp нажмите enter h ero.moveDown нажмите enter h ero.moveLeft нажмите …" at bounding box center [1022, 217] width 355 height 169
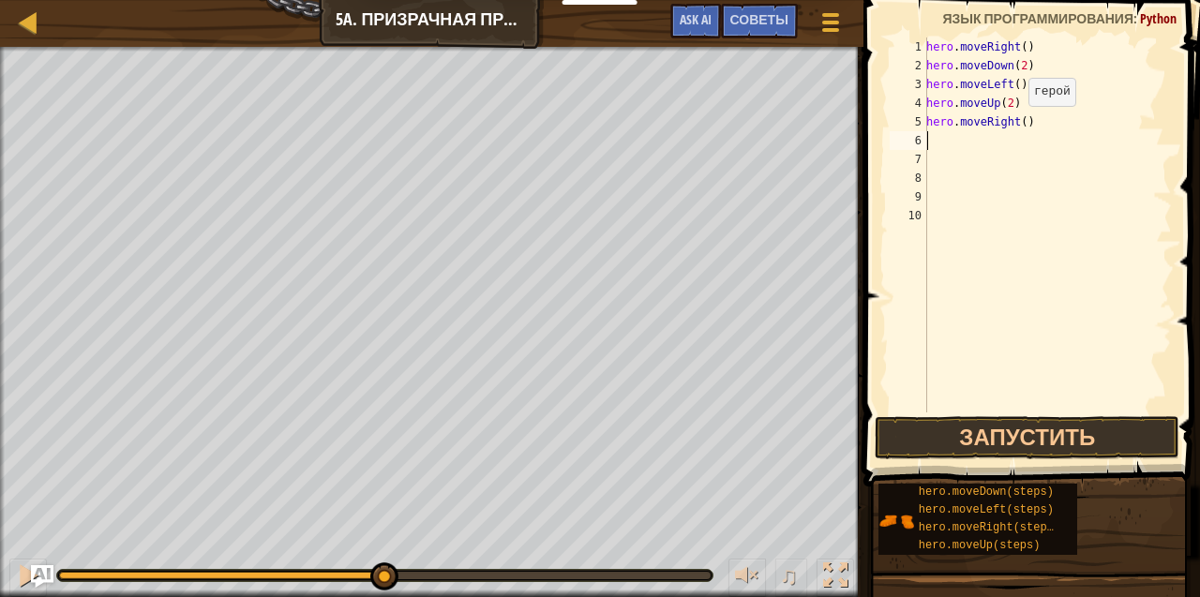
click at [1017, 125] on div "hero . moveRight ( ) hero . moveDown ( 2 ) hero . moveLeft ( ) hero . moveUp ( …" at bounding box center [1046, 243] width 249 height 412
type textarea "hero.moveRight(3)"
click at [1029, 429] on button "Запустить" at bounding box center [1027, 437] width 305 height 43
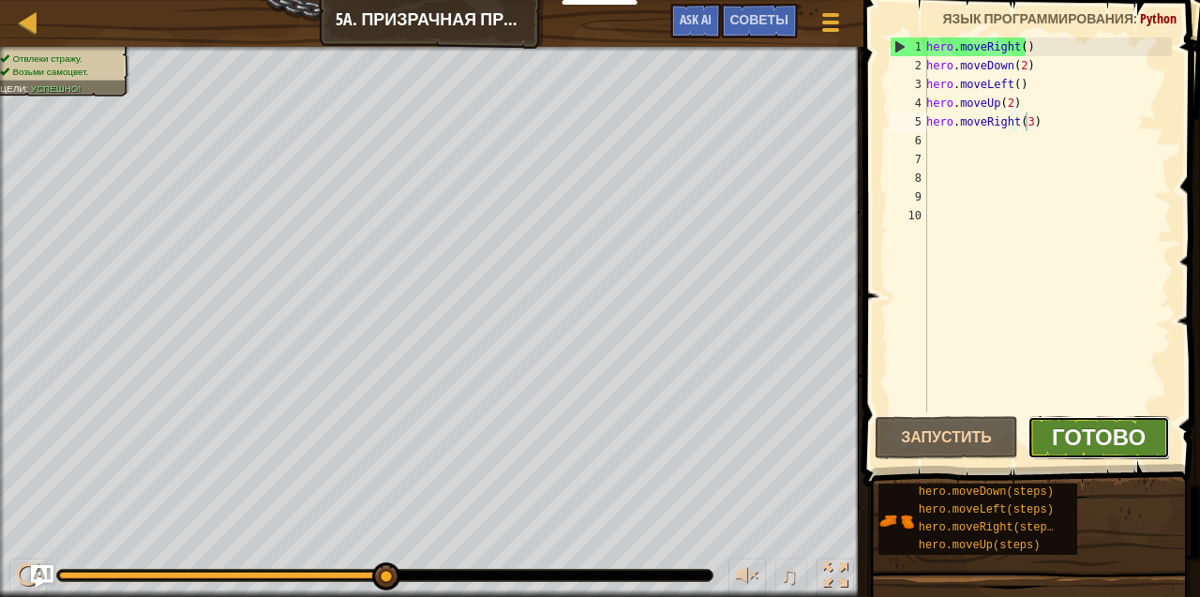
click at [1057, 441] on span "Готово" at bounding box center [1099, 437] width 94 height 30
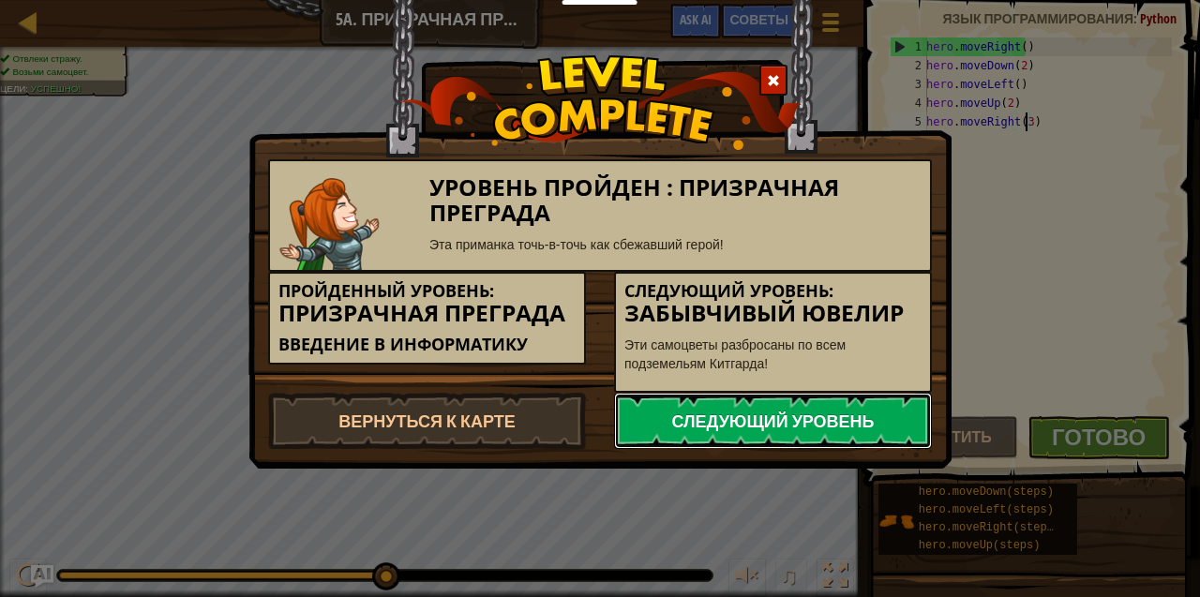
click at [764, 420] on link "Следующий уровень" at bounding box center [773, 421] width 318 height 56
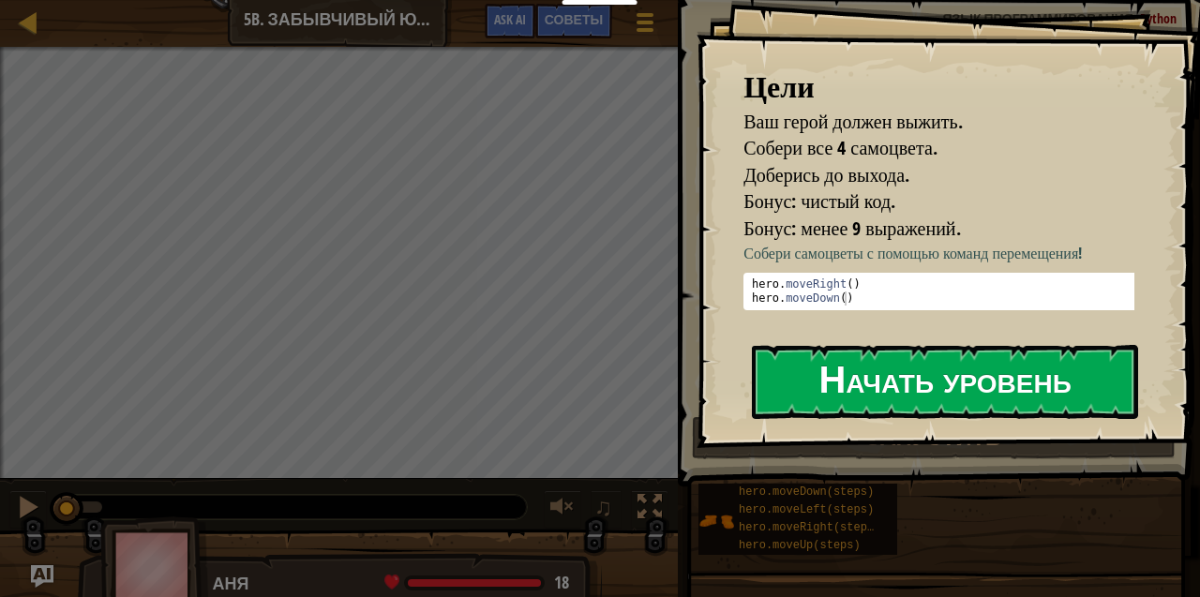
click at [1017, 362] on button "Начать уровень" at bounding box center [945, 382] width 386 height 74
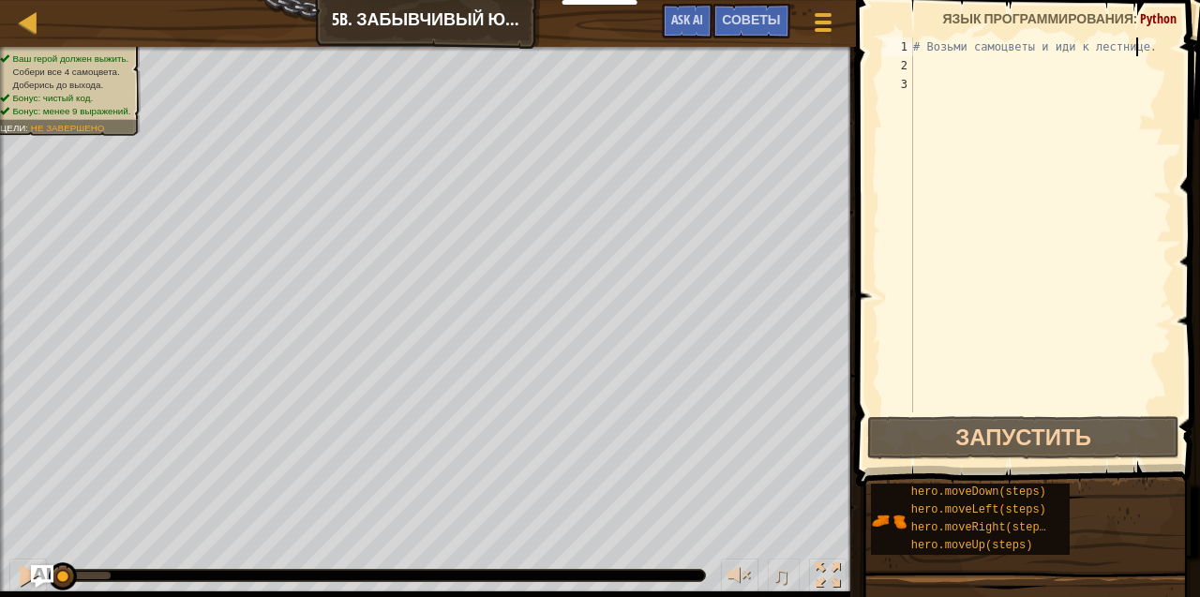
click at [1132, 46] on div "# Возьми самоцветы и иди к лестнице." at bounding box center [1040, 243] width 262 height 412
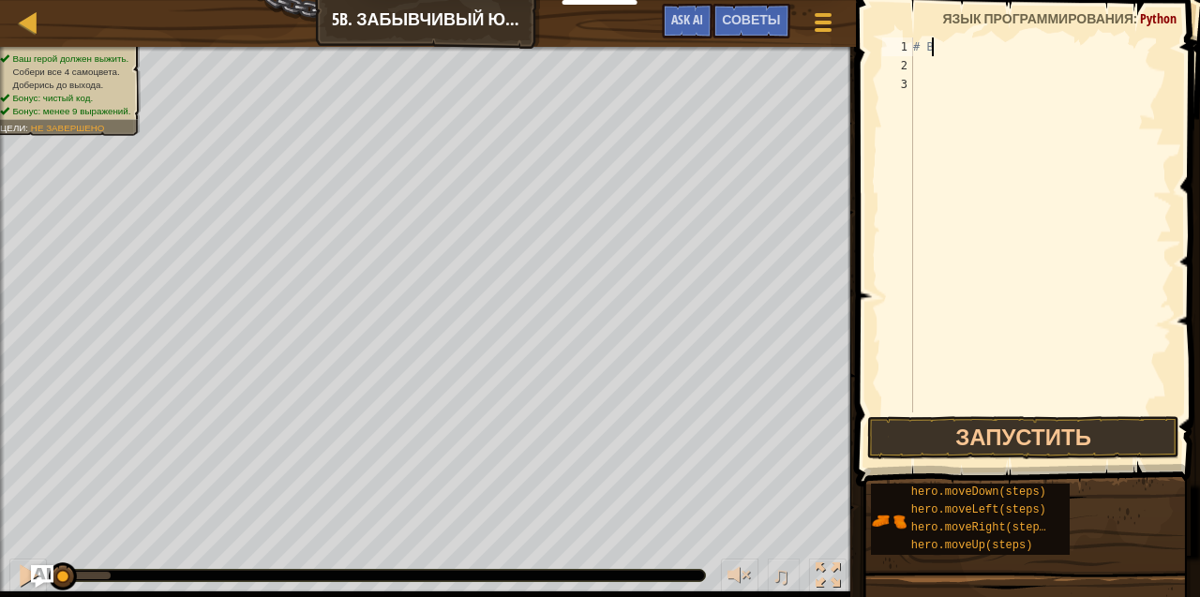
type textarea "#"
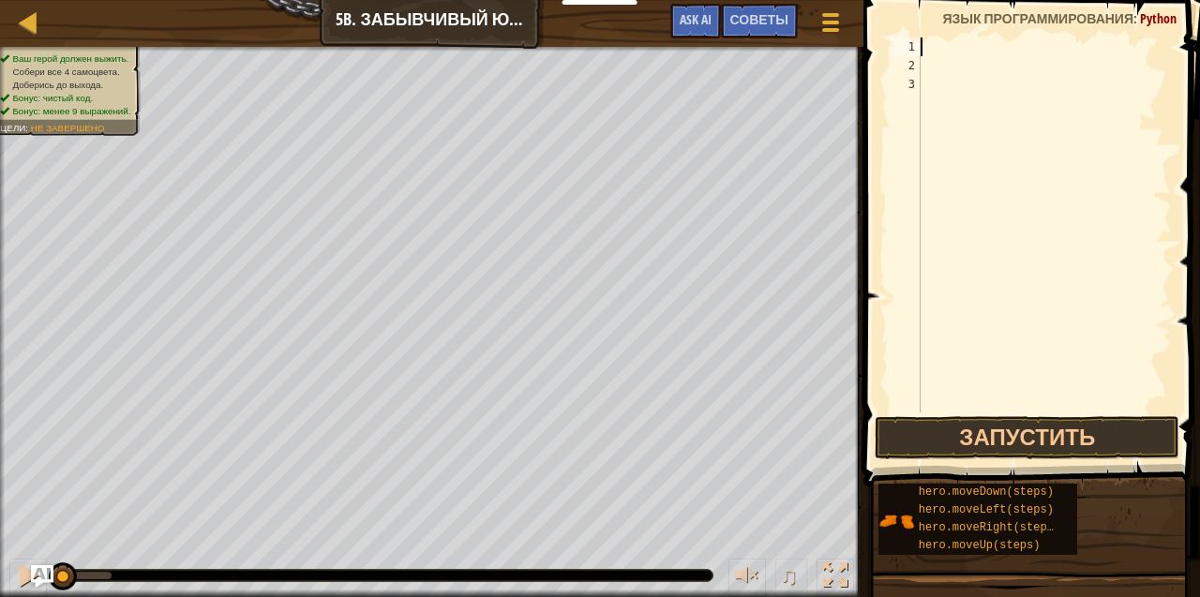
type textarea "h"
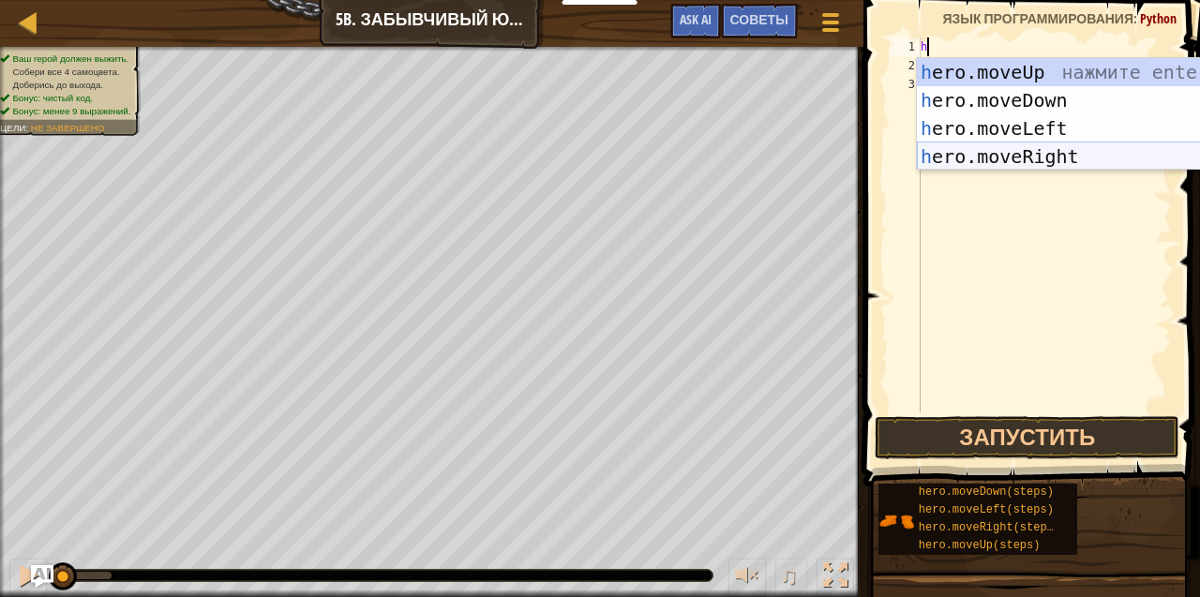
click at [1014, 154] on div "h ero.moveUp нажмите enter h ero.moveDown нажмите enter h ero.moveLeft нажмите …" at bounding box center [1094, 142] width 355 height 169
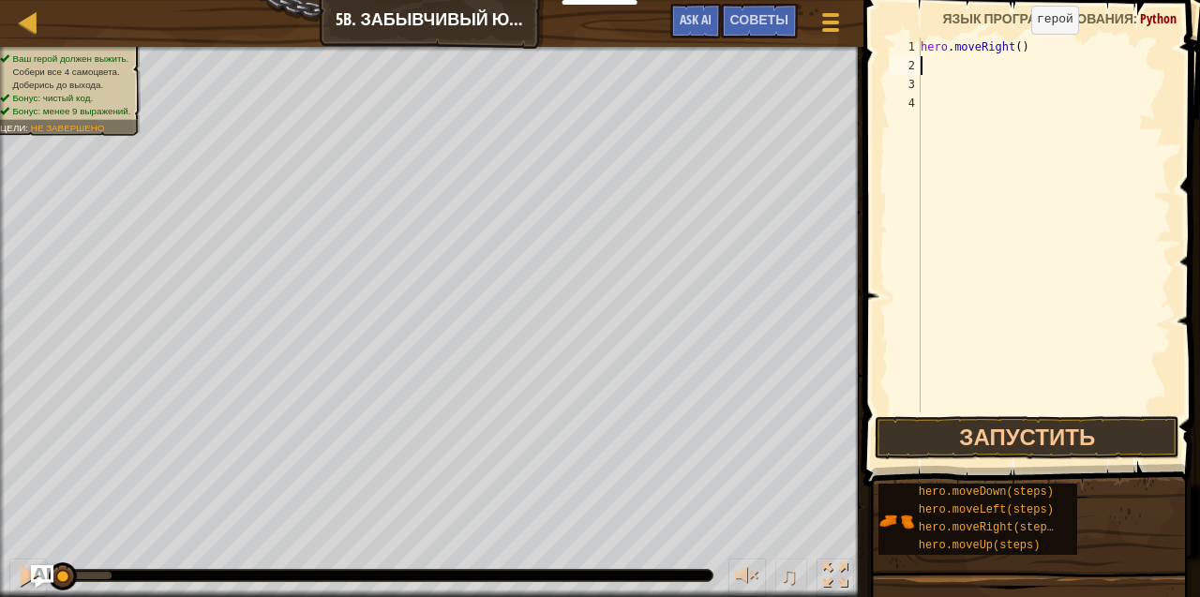
click at [1015, 52] on div "hero . moveRight ( )" at bounding box center [1044, 243] width 255 height 412
type textarea "hero.moveRight(1)"
click at [978, 440] on button "Запустить" at bounding box center [1027, 437] width 305 height 43
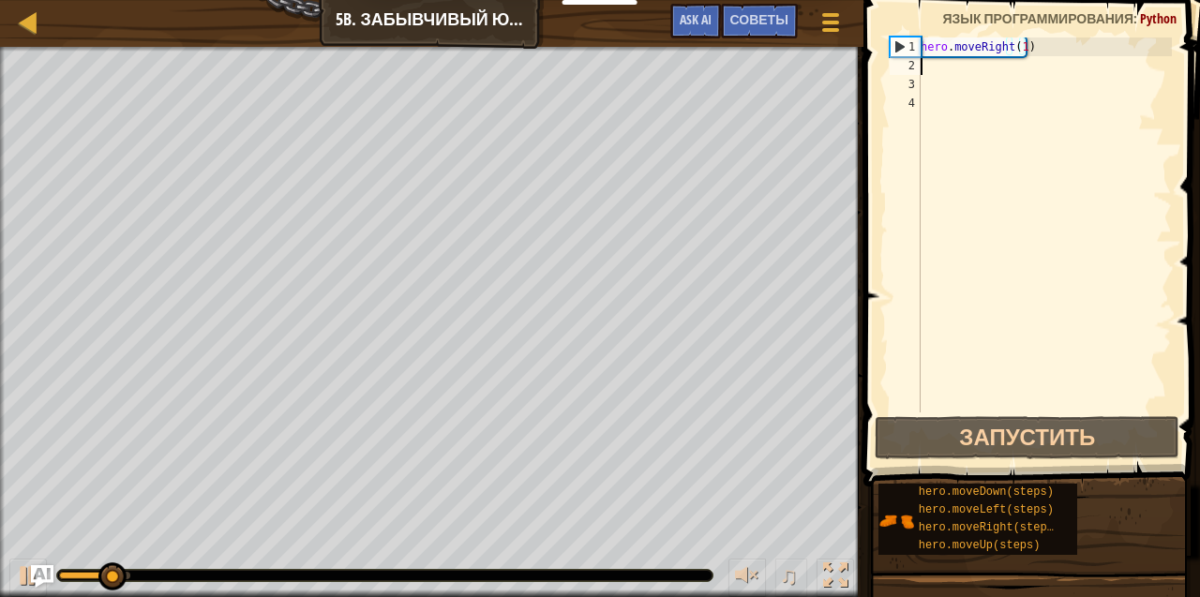
click at [922, 67] on div "hero . moveRight ( 1 )" at bounding box center [1044, 243] width 255 height 412
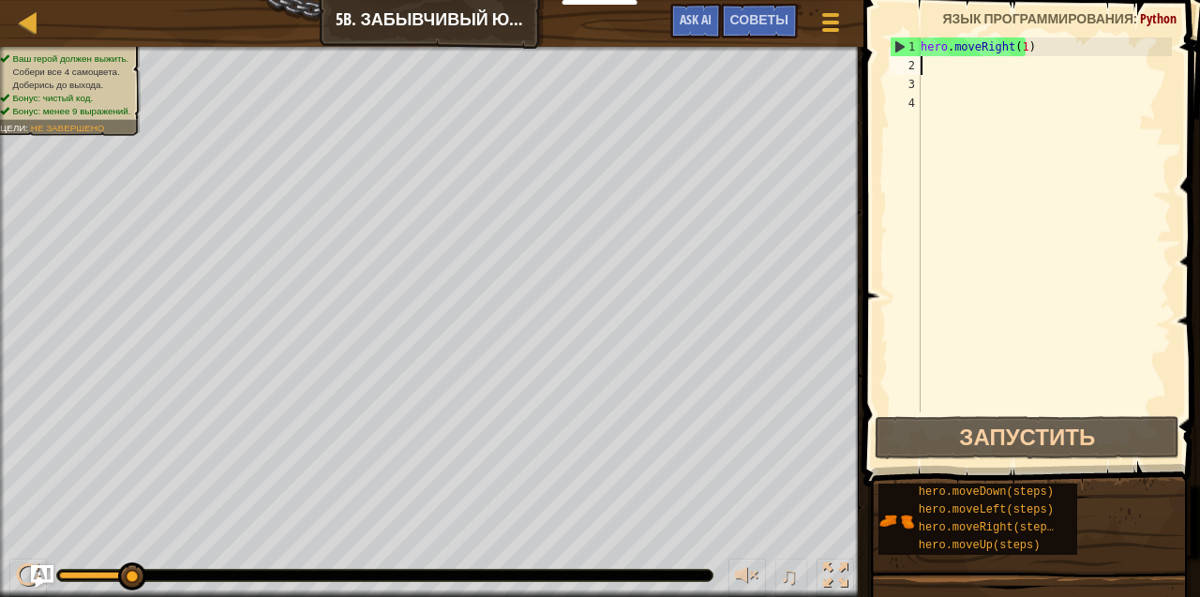
type textarea "h"
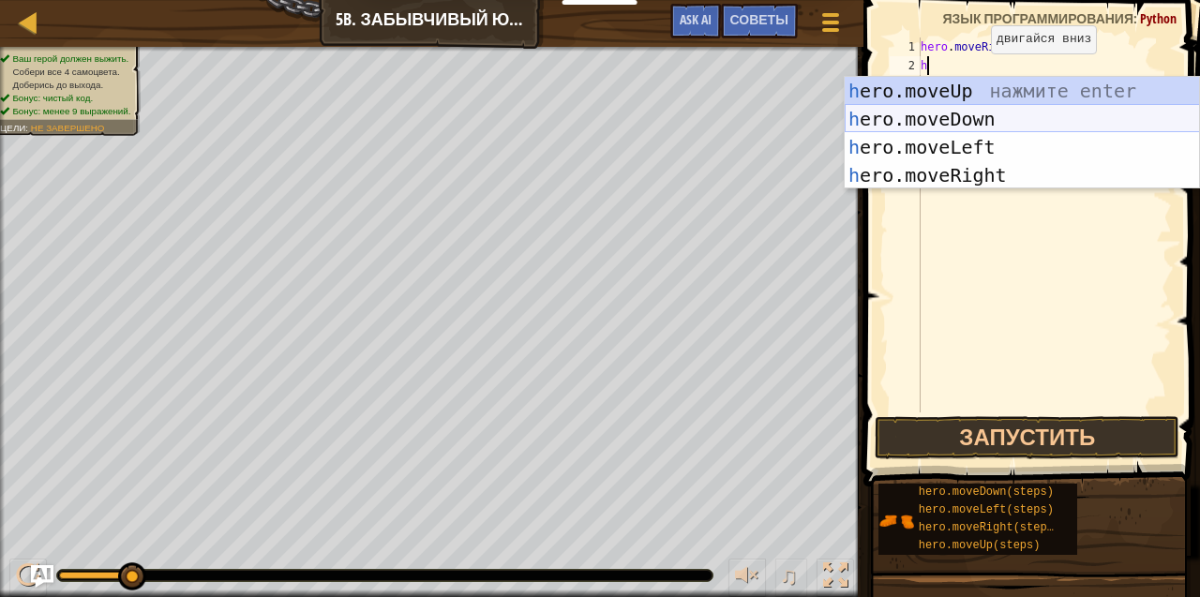
click at [968, 110] on div "h ero.moveUp нажмите enter h ero.moveDown нажмите enter h ero.moveLeft нажмите …" at bounding box center [1022, 161] width 355 height 169
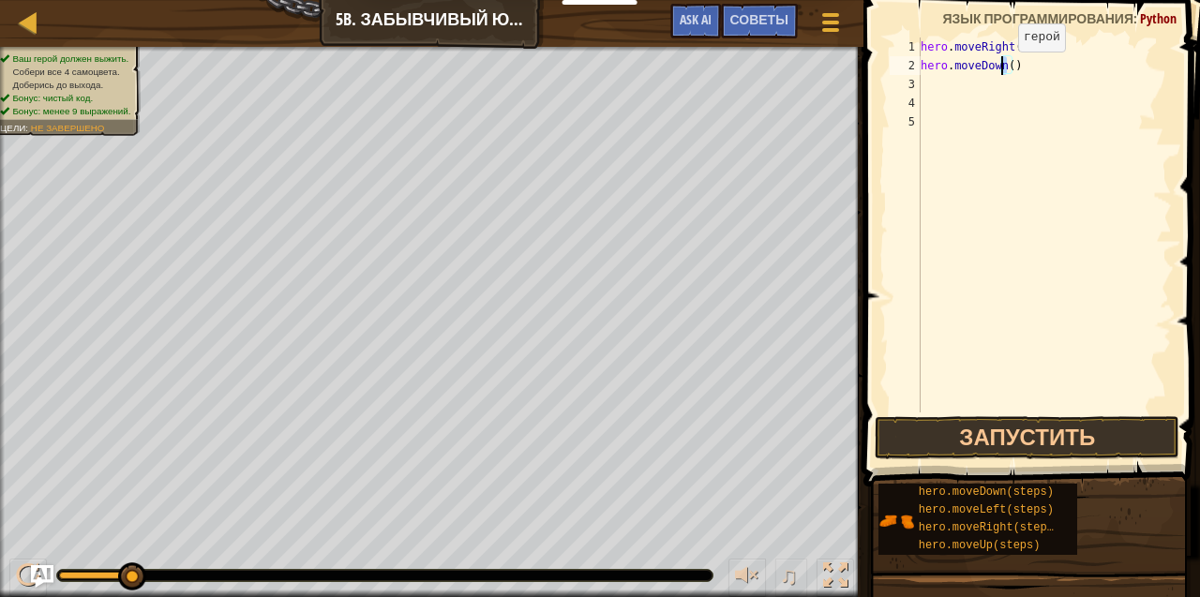
click at [1002, 70] on div "hero . moveRight ( 1 ) hero . moveDown ( )" at bounding box center [1044, 243] width 255 height 412
type textarea "hero.moveDown()"
click at [990, 426] on button "Запустить" at bounding box center [1027, 437] width 305 height 43
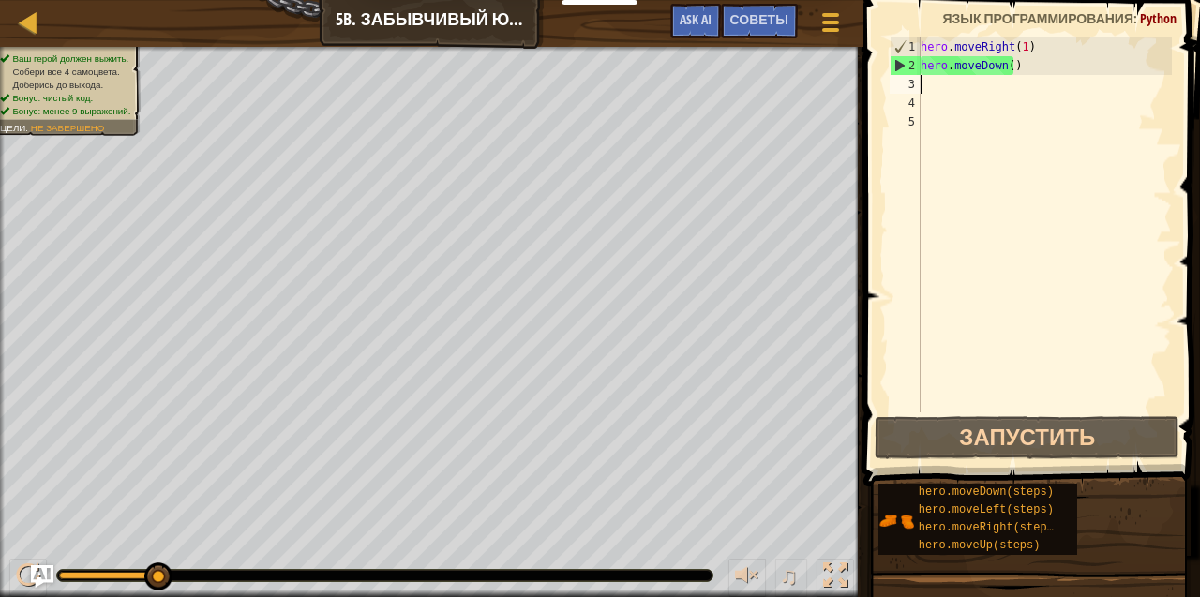
click at [954, 92] on div "hero . moveRight ( 1 ) hero . moveDown ( )" at bounding box center [1044, 243] width 255 height 412
type textarea "h"
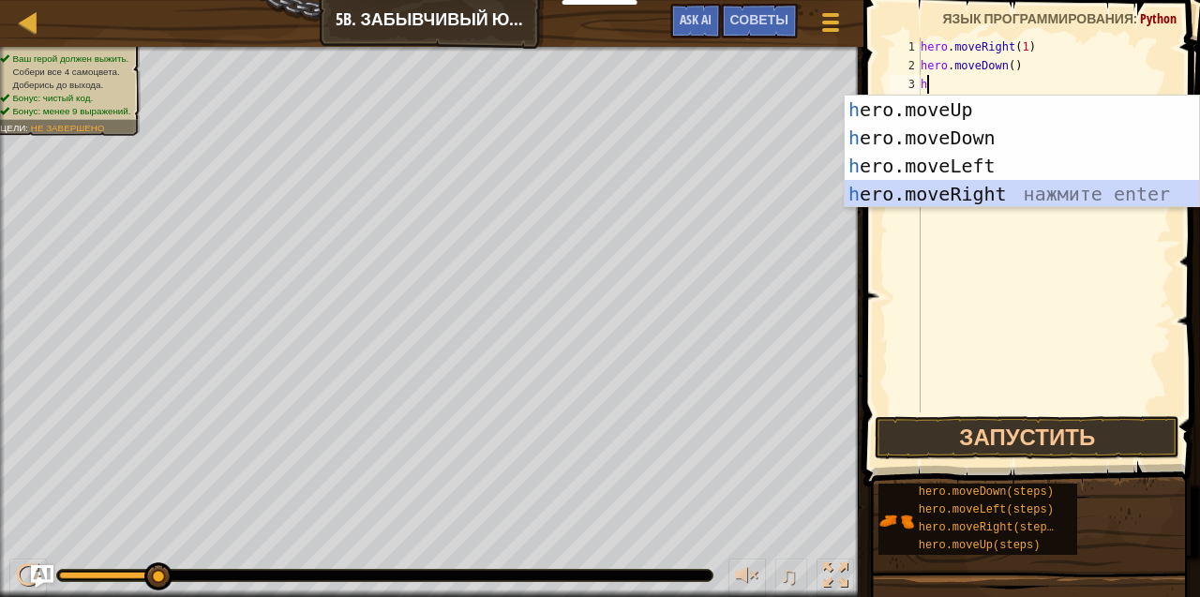
click at [935, 193] on div "h ero.moveUp нажмите enter h ero.moveDown нажмите enter h ero.moveLeft нажмите …" at bounding box center [1022, 180] width 355 height 169
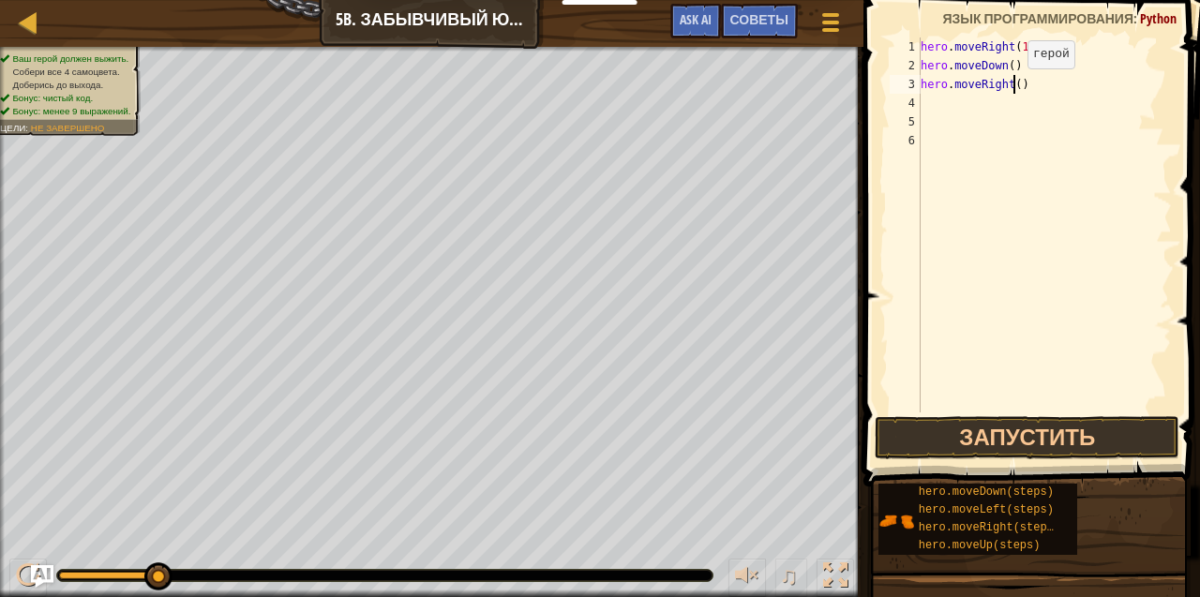
click at [1011, 87] on div "hero . moveRight ( 1 ) hero . moveDown ( ) hero . moveRight ( )" at bounding box center [1044, 243] width 255 height 412
type textarea "hero.moveRight(2)"
click at [939, 431] on button "Запустить" at bounding box center [1027, 437] width 305 height 43
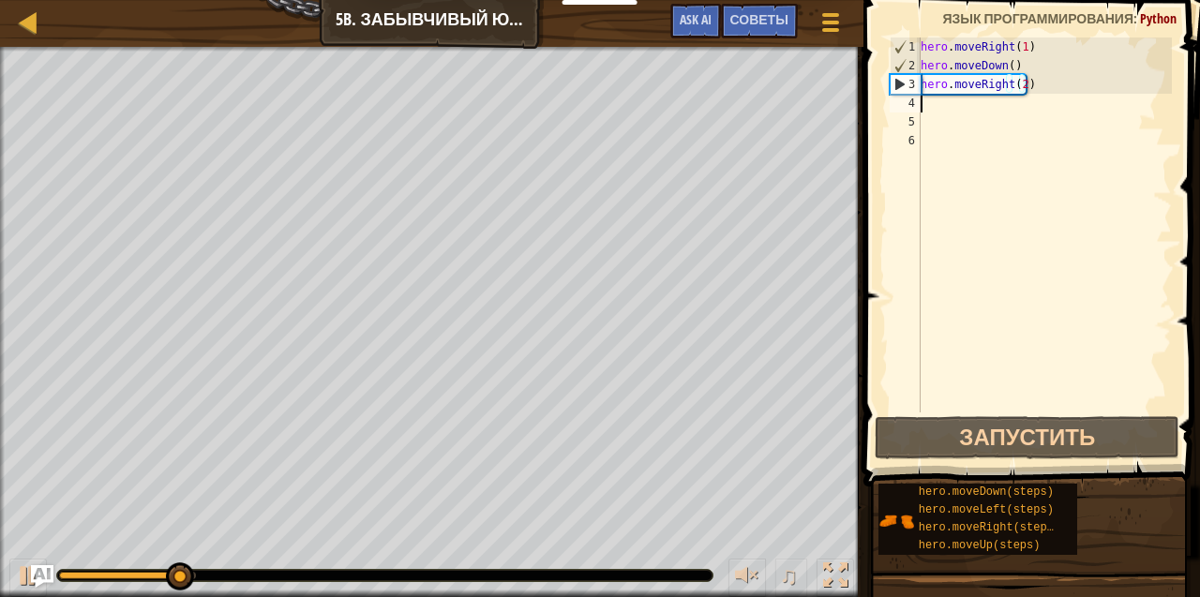
click at [928, 100] on div "hero . moveRight ( 1 ) hero . moveDown ( ) hero . moveRight ( 2 )" at bounding box center [1044, 243] width 255 height 412
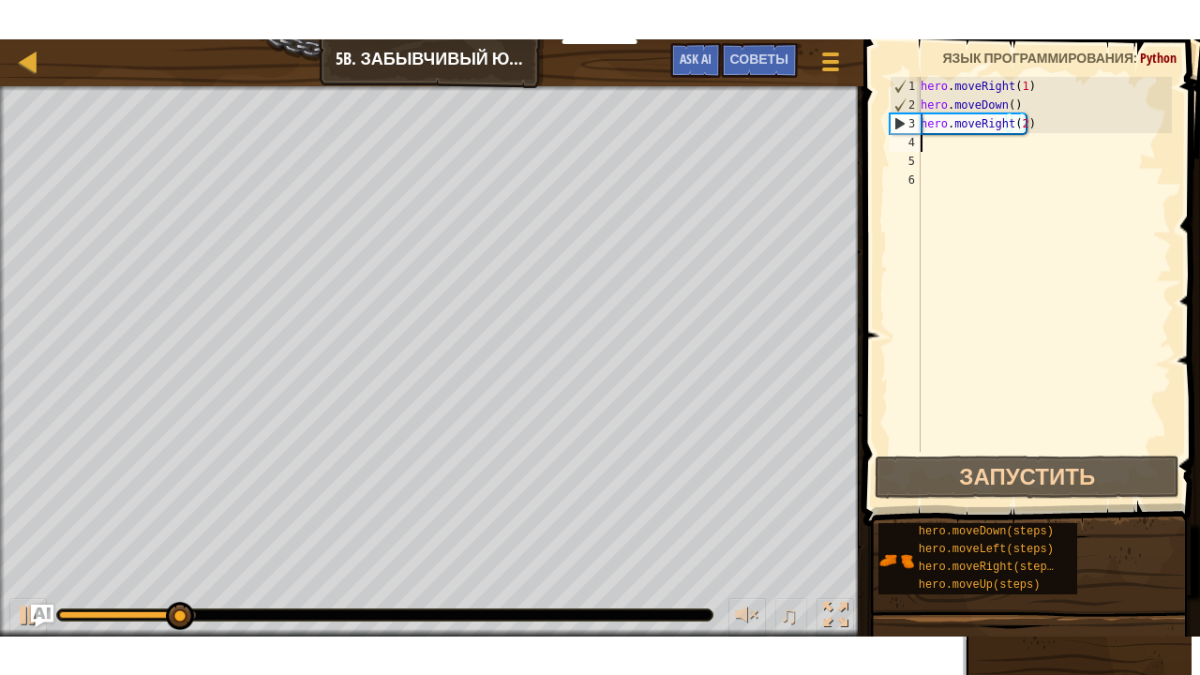
scroll to position [8, 0]
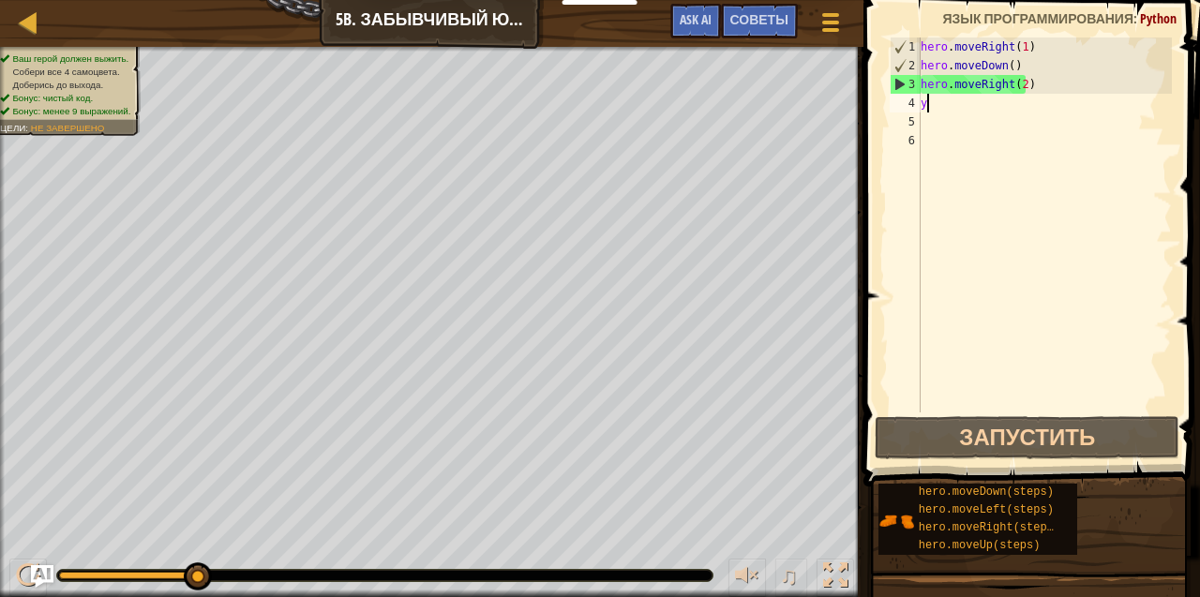
type textarea "y"
type textarea "h"
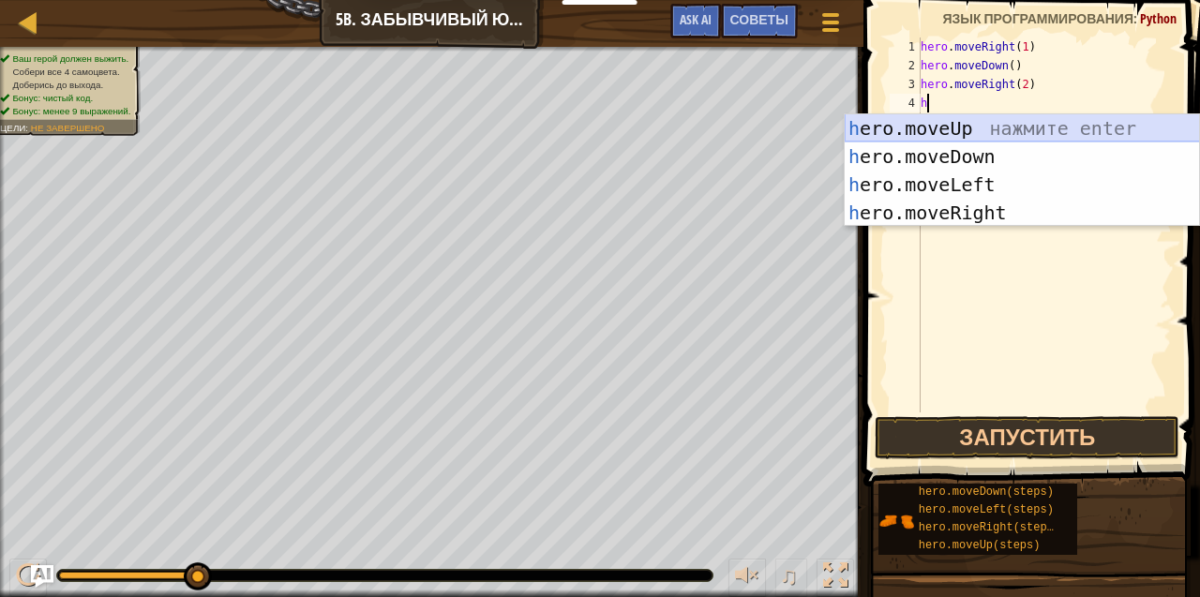
click at [974, 129] on div "h ero.moveUp нажмите enter h ero.moveDown нажмите enter h ero.moveLeft нажмите …" at bounding box center [1022, 198] width 355 height 169
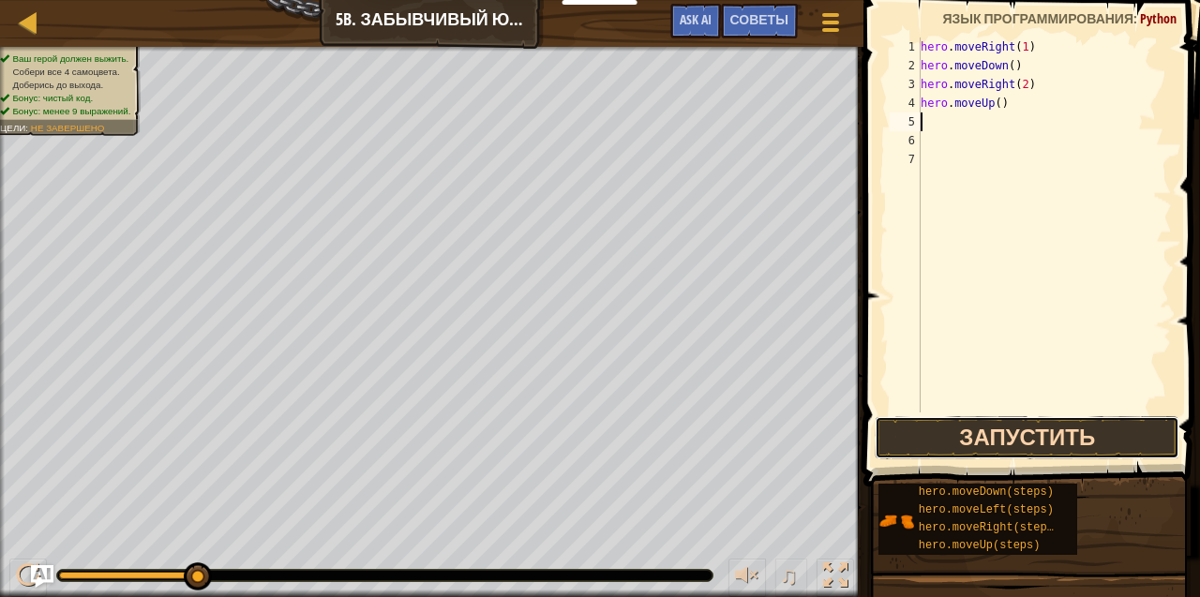
click at [953, 425] on button "Запустить" at bounding box center [1027, 437] width 305 height 43
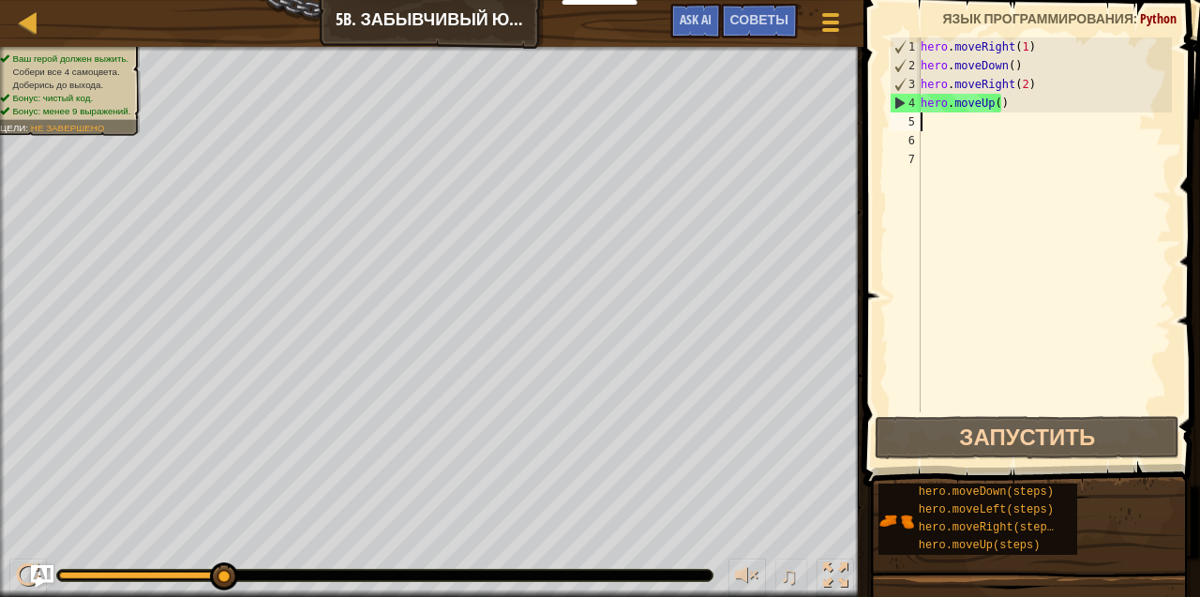
type textarea "h"
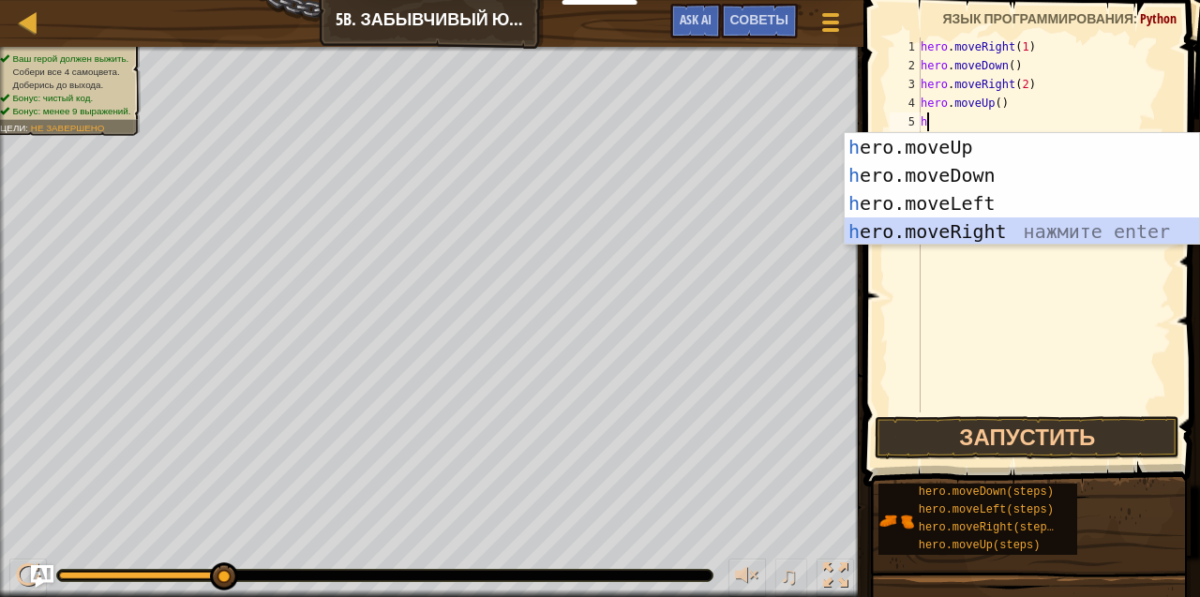
click at [973, 223] on div "h ero.moveUp нажмите enter h ero.moveDown нажмите enter h ero.moveLeft нажмите …" at bounding box center [1022, 217] width 355 height 169
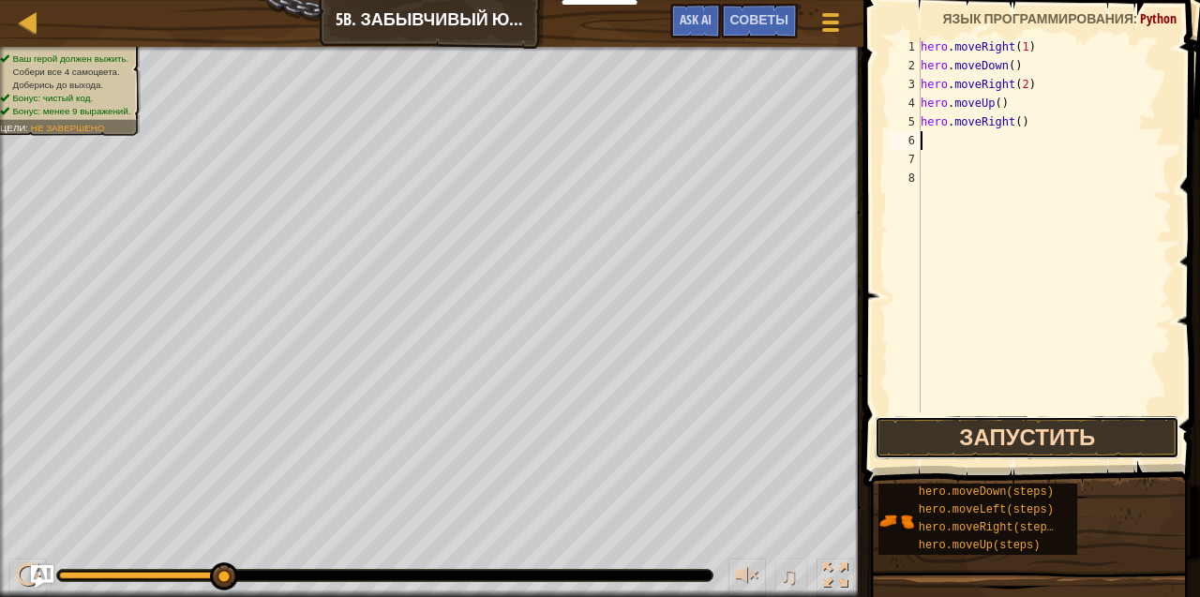
click at [993, 444] on button "Запустить" at bounding box center [1027, 437] width 305 height 43
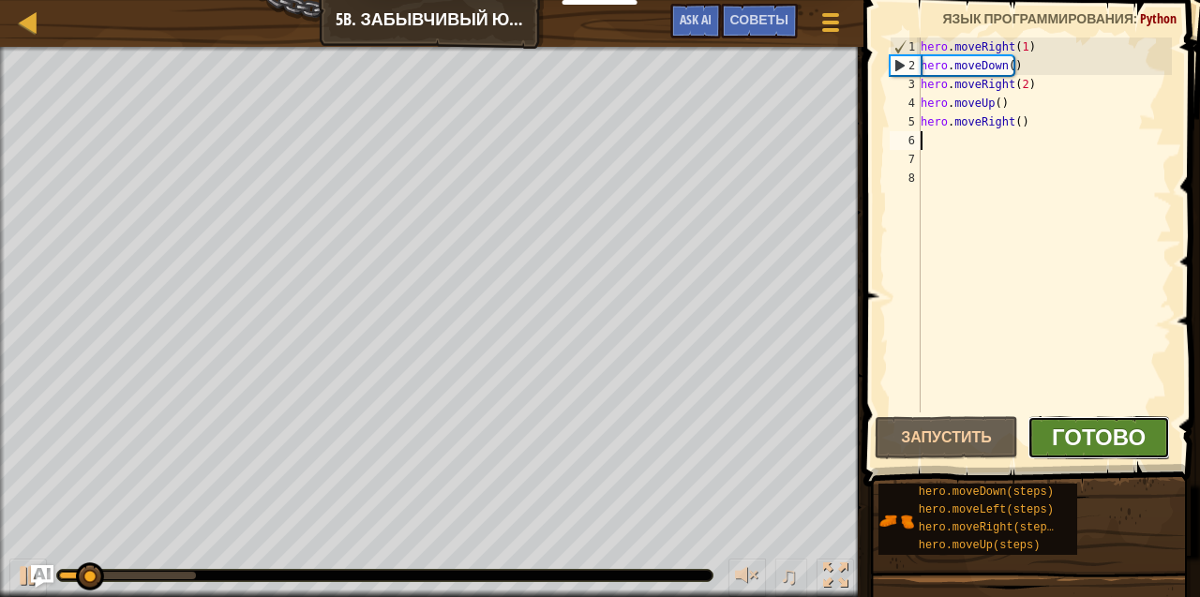
click at [1091, 431] on span "Готово" at bounding box center [1099, 437] width 94 height 30
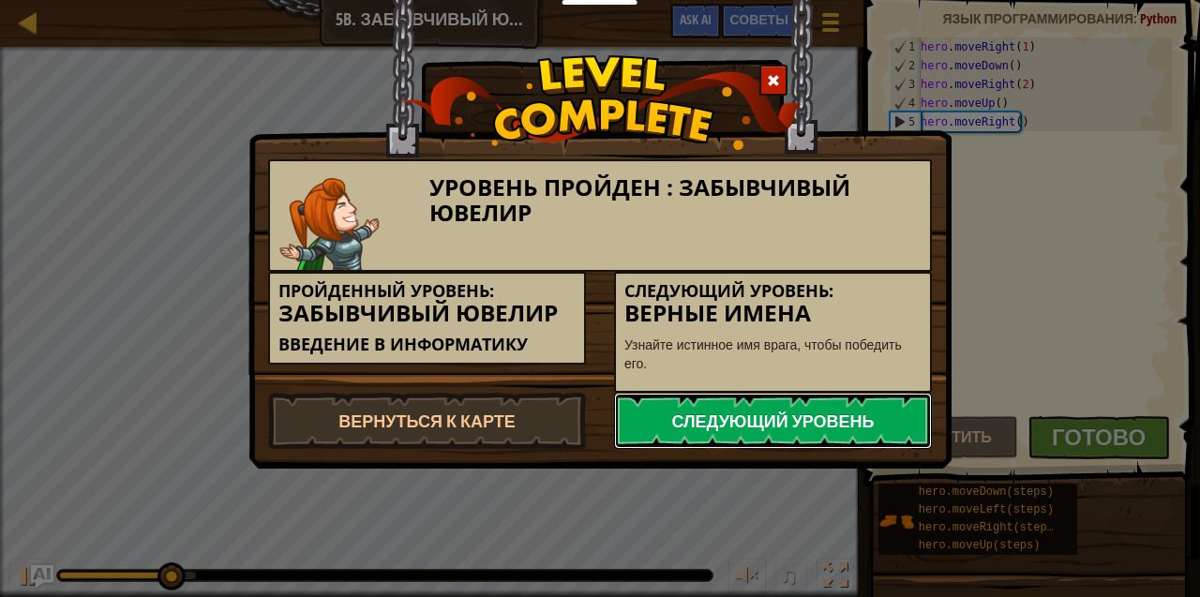
click at [865, 404] on link "Следующий уровень" at bounding box center [773, 421] width 318 height 56
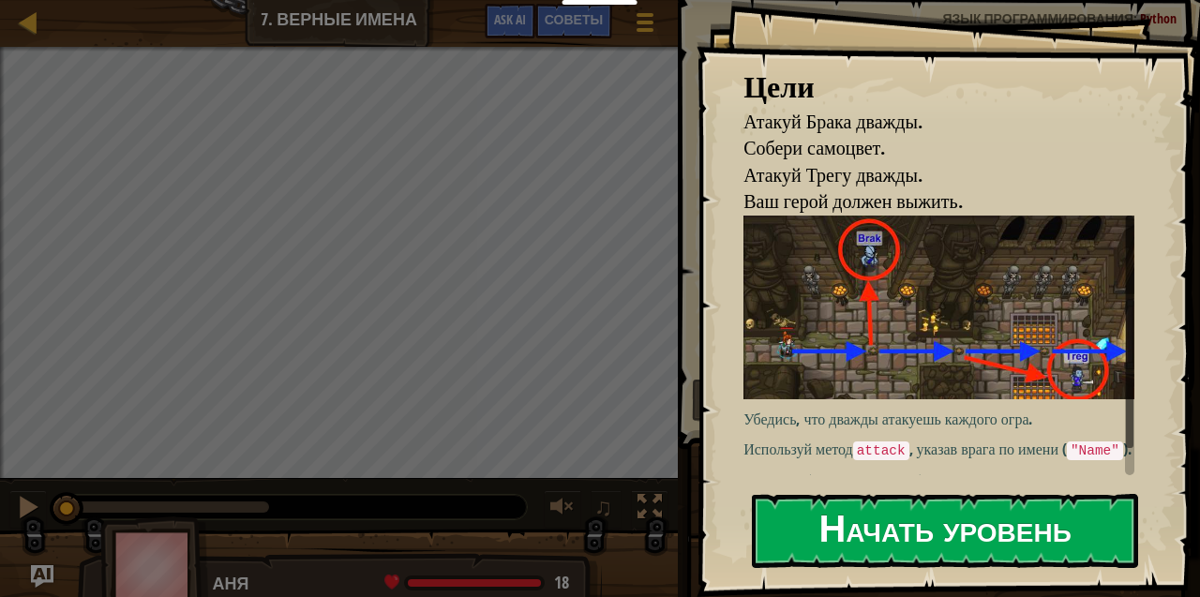
click at [905, 527] on button "Начать уровень" at bounding box center [945, 531] width 386 height 74
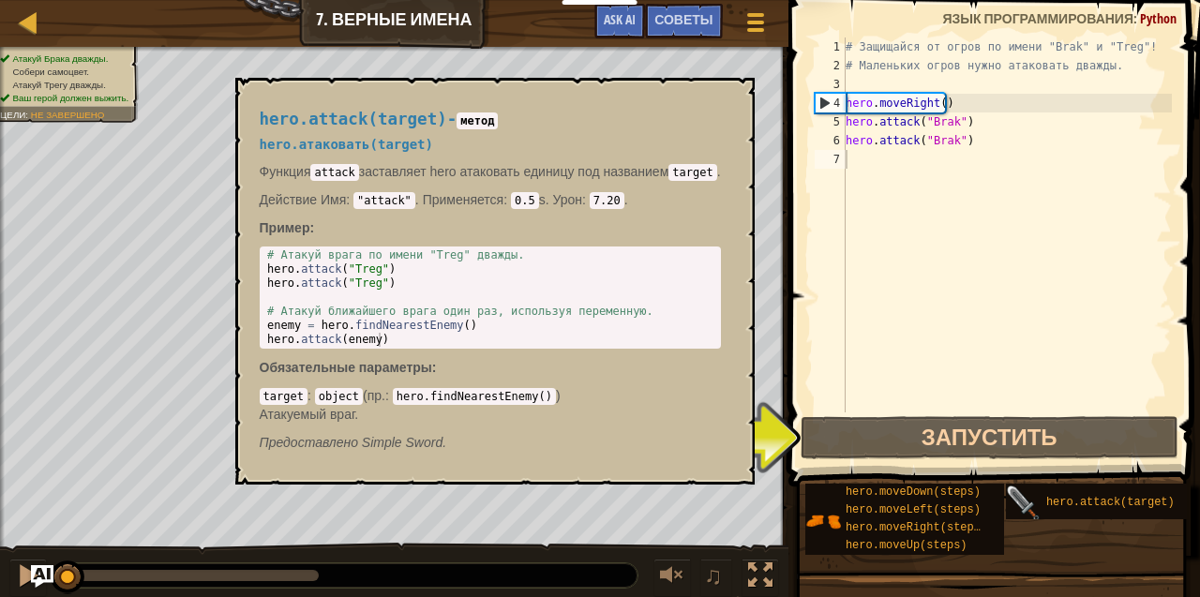
click at [1029, 501] on img at bounding box center [1024, 504] width 36 height 36
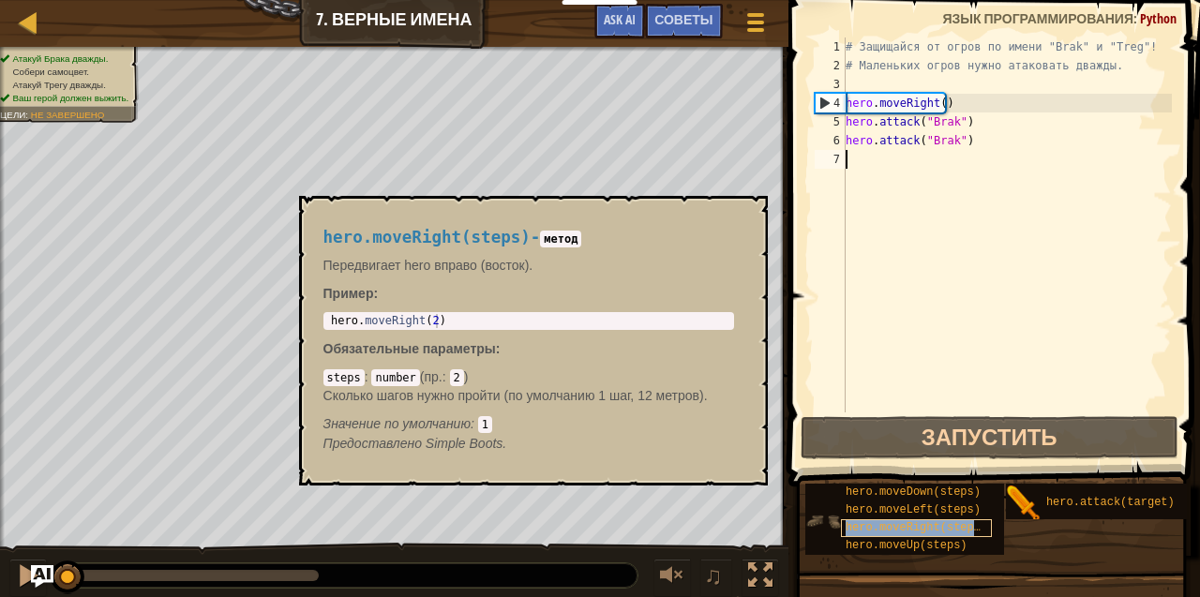
click at [901, 534] on div "hero.moveRight(steps)" at bounding box center [916, 528] width 151 height 18
click at [737, 217] on div "hero.moveRight(steps) - метод Передвигает hero вправо (восток). Пример : 1 hero…" at bounding box center [528, 341] width 437 height 260
click at [750, 214] on button "×" at bounding box center [746, 217] width 15 height 26
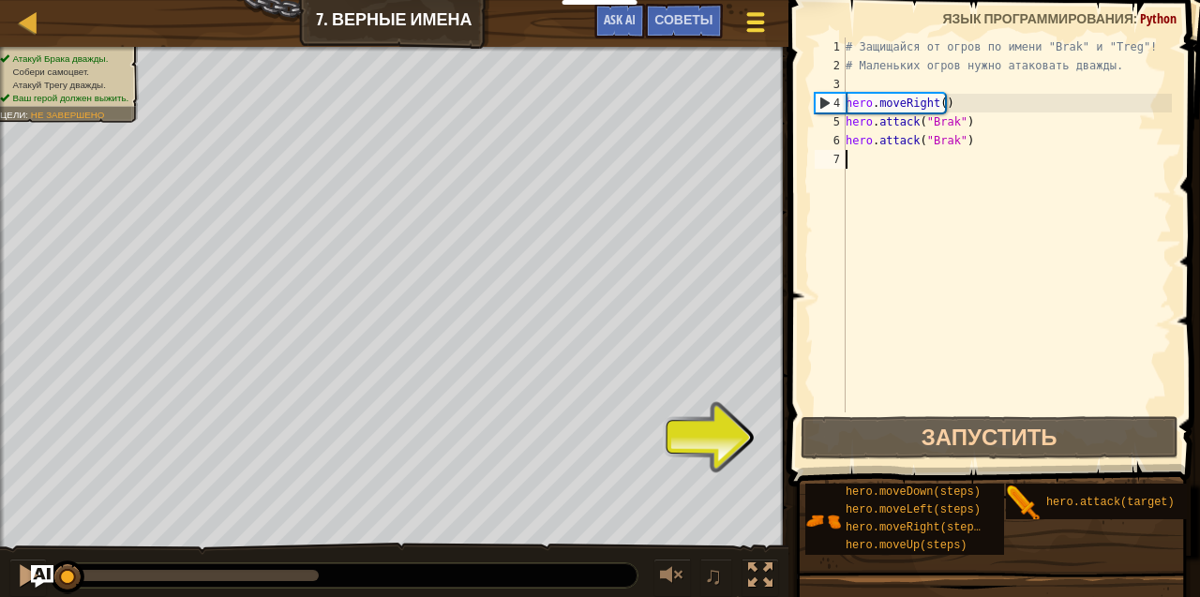
click at [759, 15] on div at bounding box center [754, 21] width 25 height 27
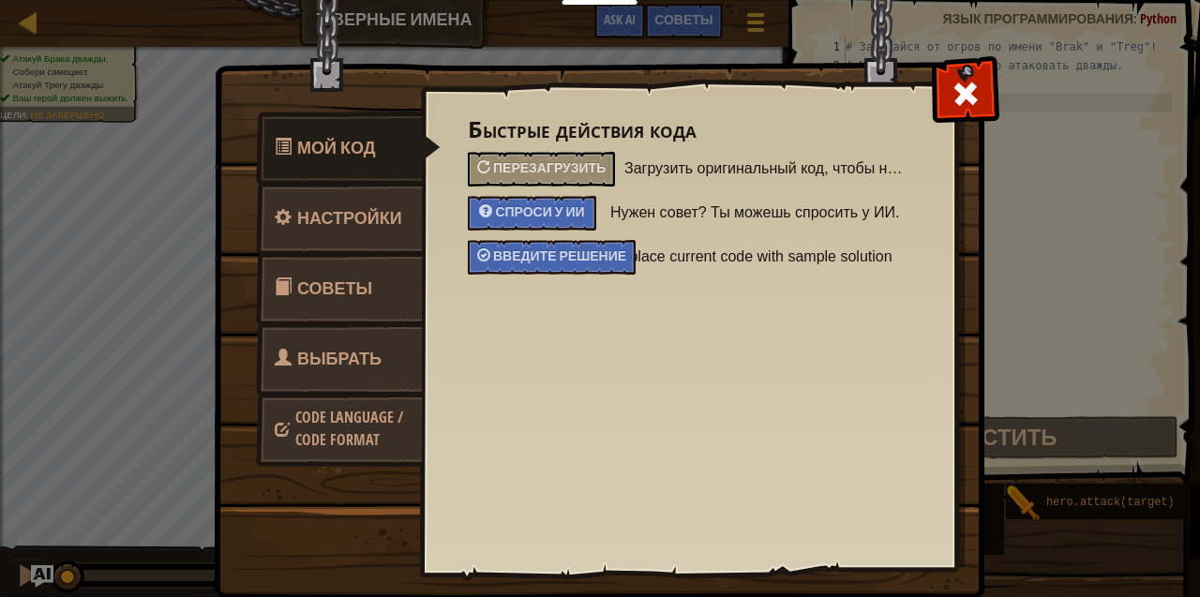
click at [304, 352] on span "Выбрать героя" at bounding box center [328, 382] width 107 height 70
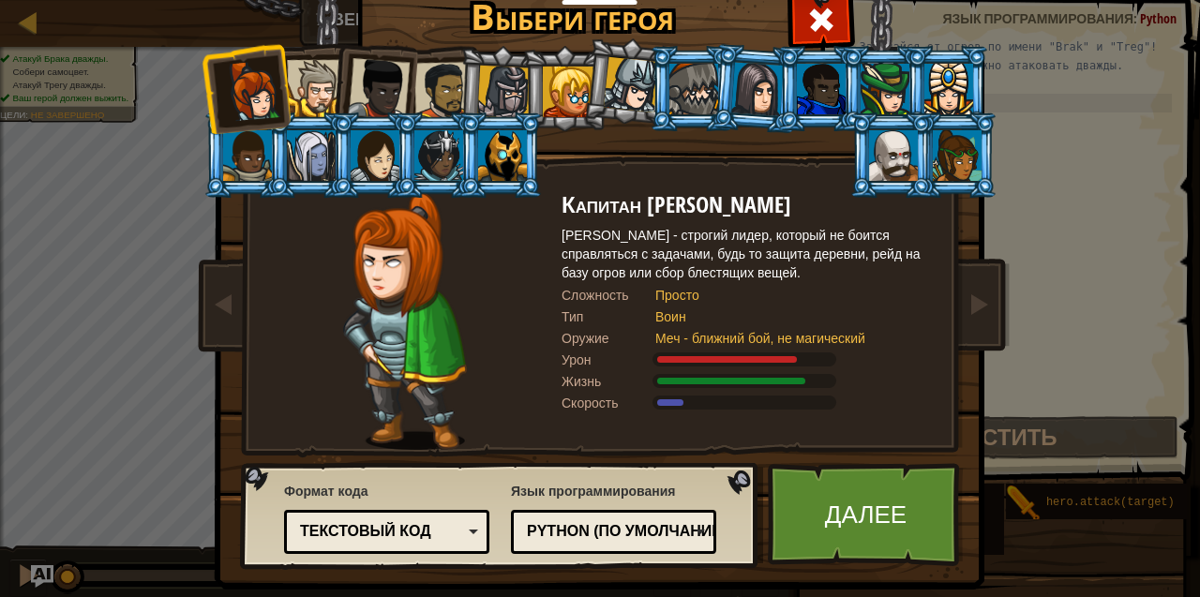
click at [307, 88] on div at bounding box center [315, 88] width 57 height 57
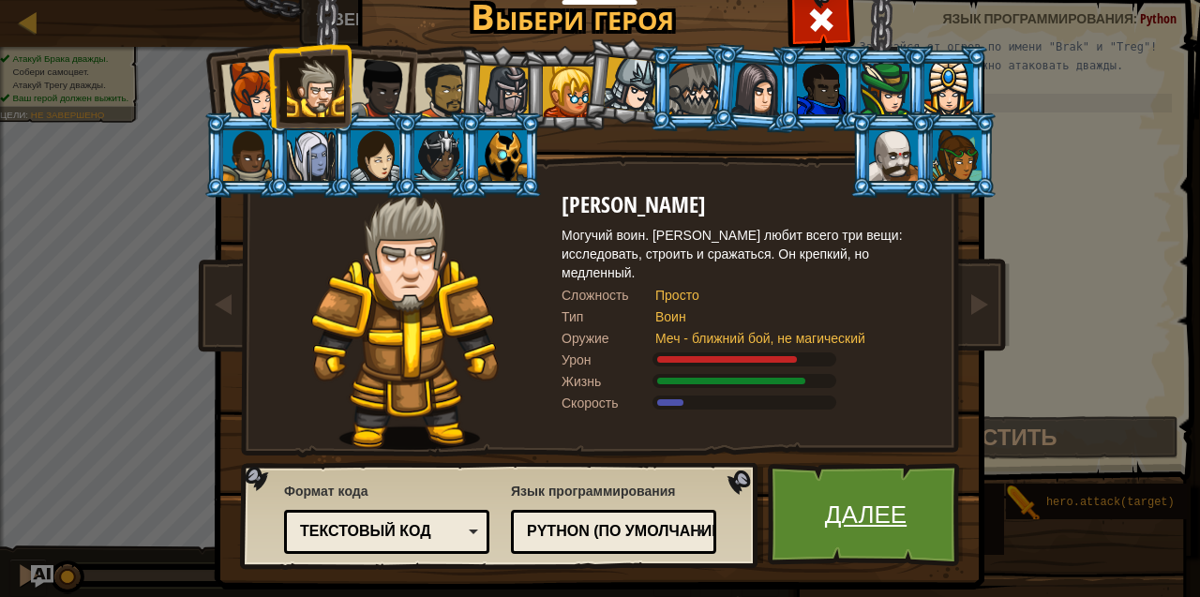
click at [834, 516] on link "Далее" at bounding box center [866, 514] width 196 height 103
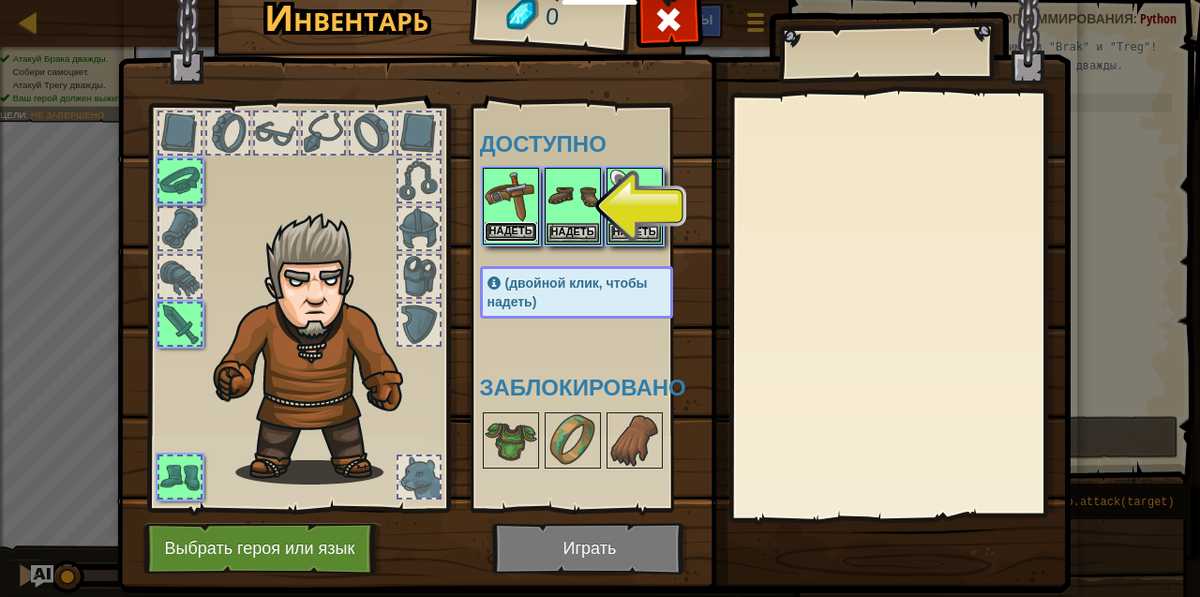
click at [503, 225] on button "Надеть" at bounding box center [511, 232] width 52 height 20
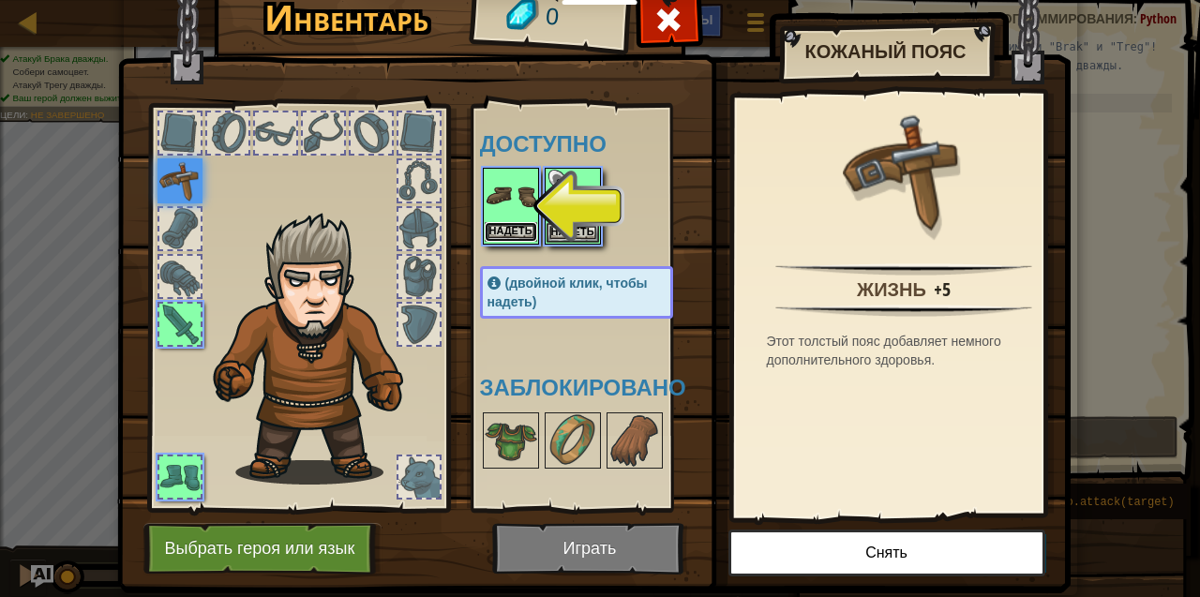
click at [497, 229] on button "Надеть" at bounding box center [511, 232] width 52 height 20
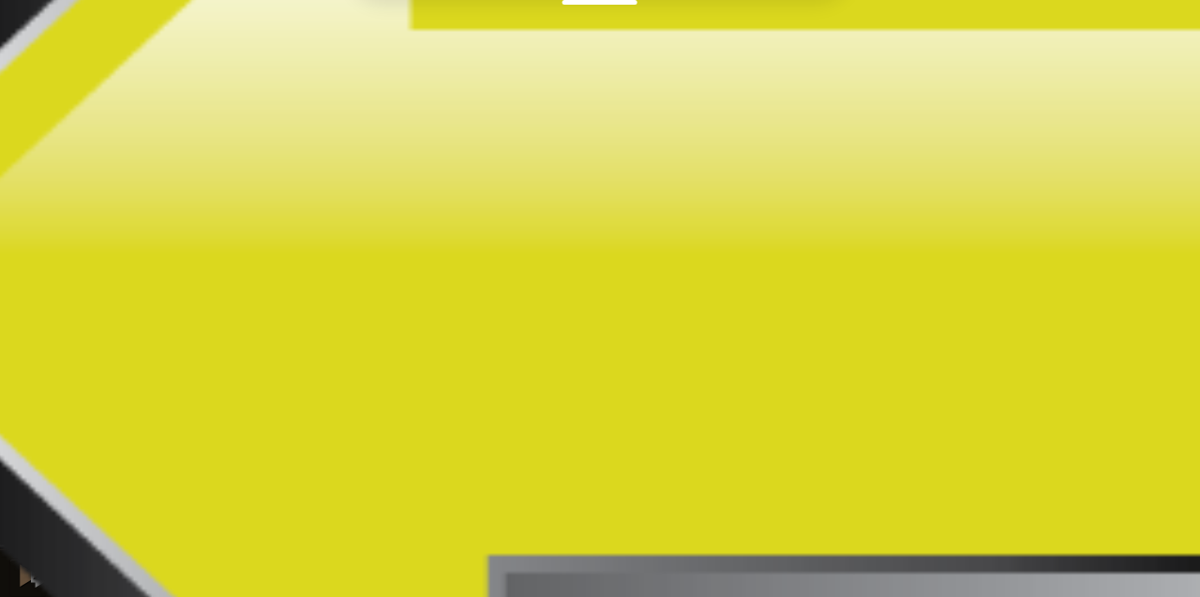
click at [502, 227] on button "Надеть" at bounding box center [511, 232] width 52 height 20
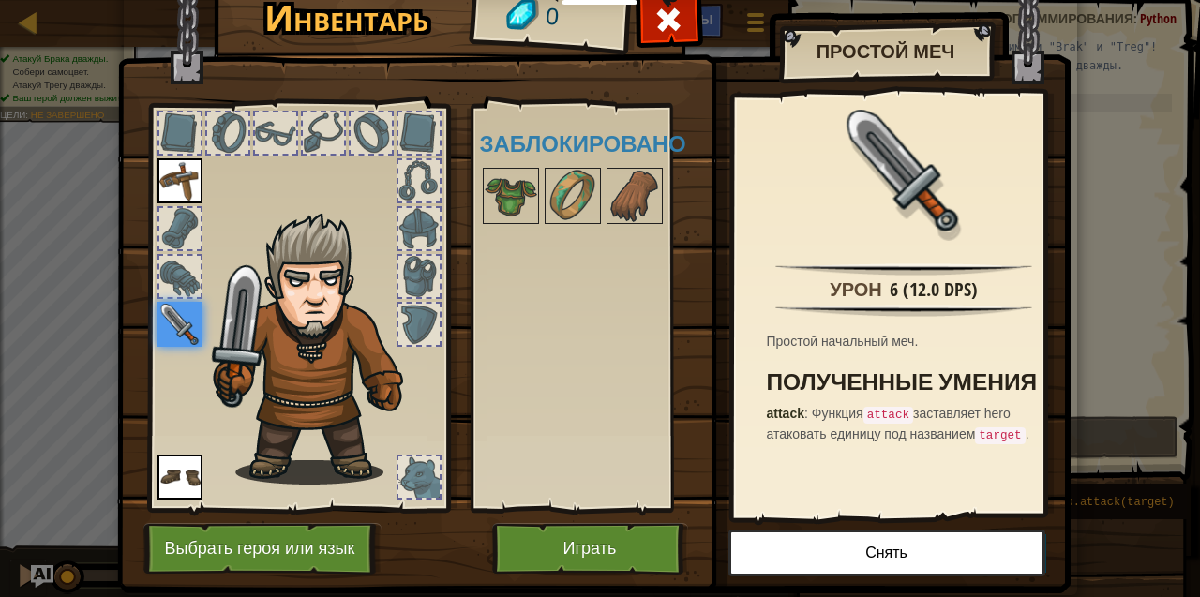
drag, startPoint x: 516, startPoint y: 188, endPoint x: 373, endPoint y: 237, distance: 150.6
click at [334, 297] on div "Инвентарь 0 Доступно Надеть Надеть Надеть (двойной клик, чтобы надеть) Заблокир…" at bounding box center [600, 286] width 953 height 619
click at [507, 197] on img at bounding box center [511, 196] width 52 height 52
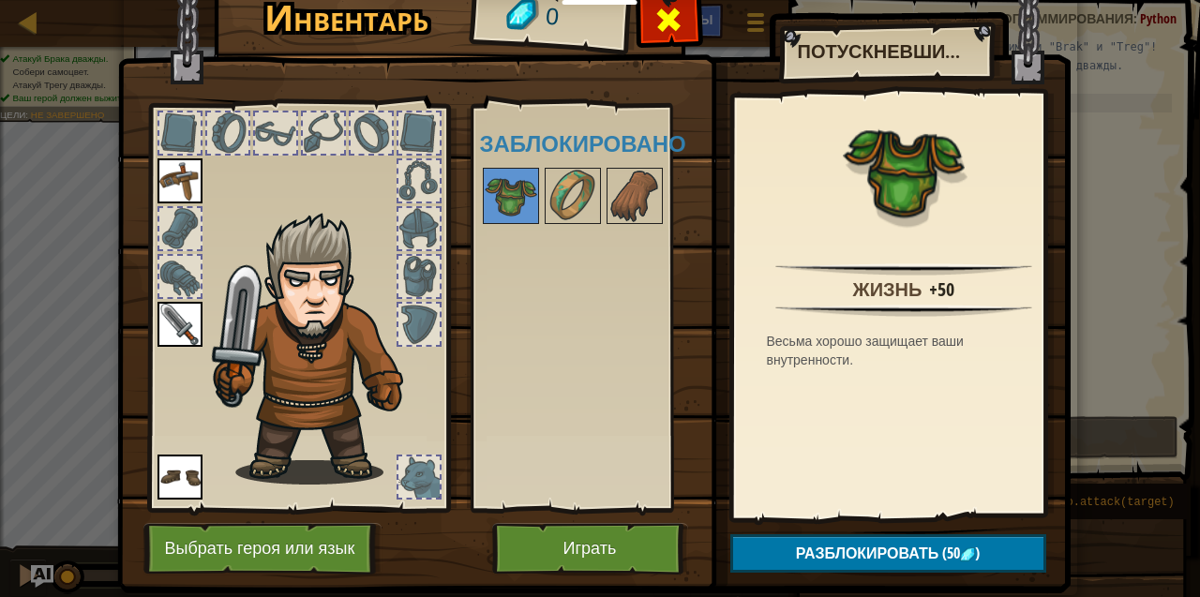
click at [654, 13] on span at bounding box center [668, 20] width 30 height 30
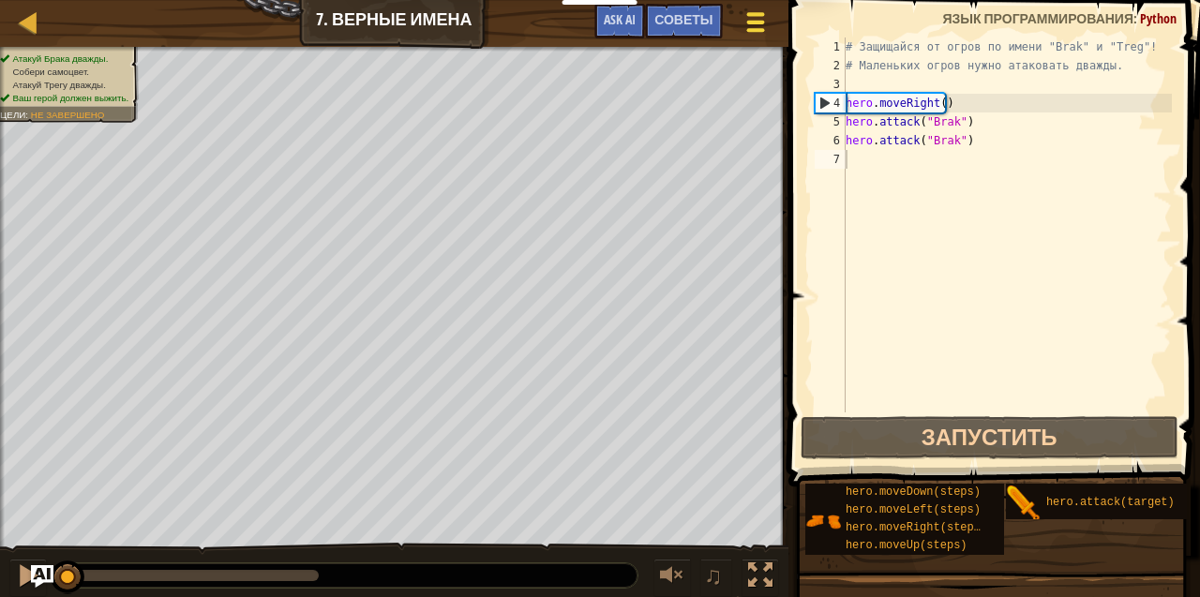
click at [758, 24] on div at bounding box center [754, 21] width 25 height 27
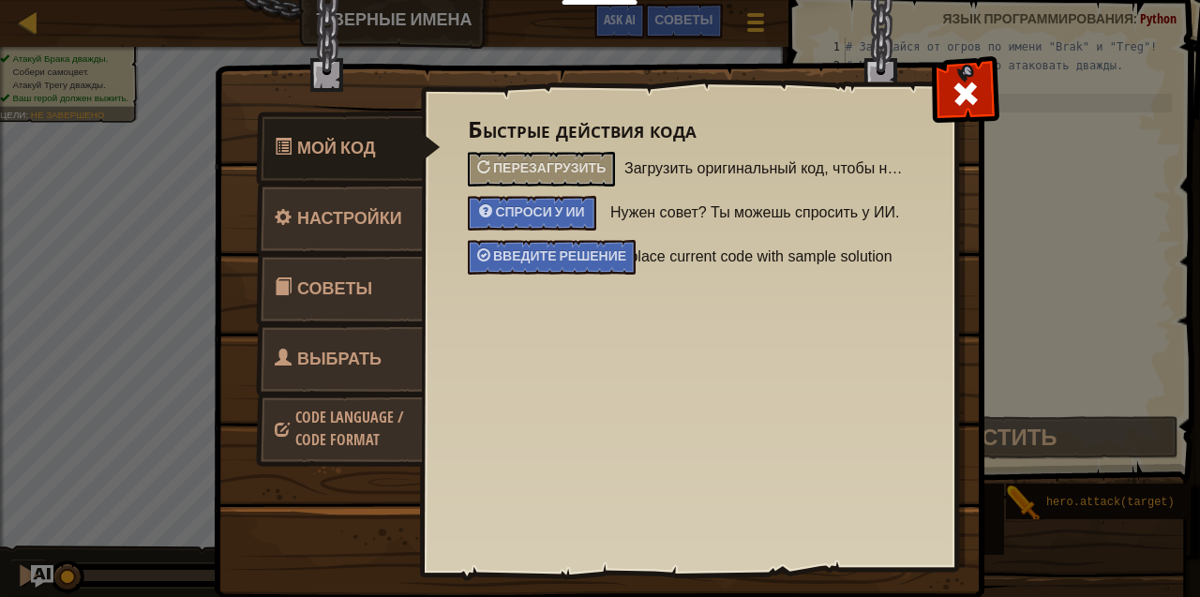
click at [302, 347] on span "Выбрать героя" at bounding box center [328, 382] width 107 height 70
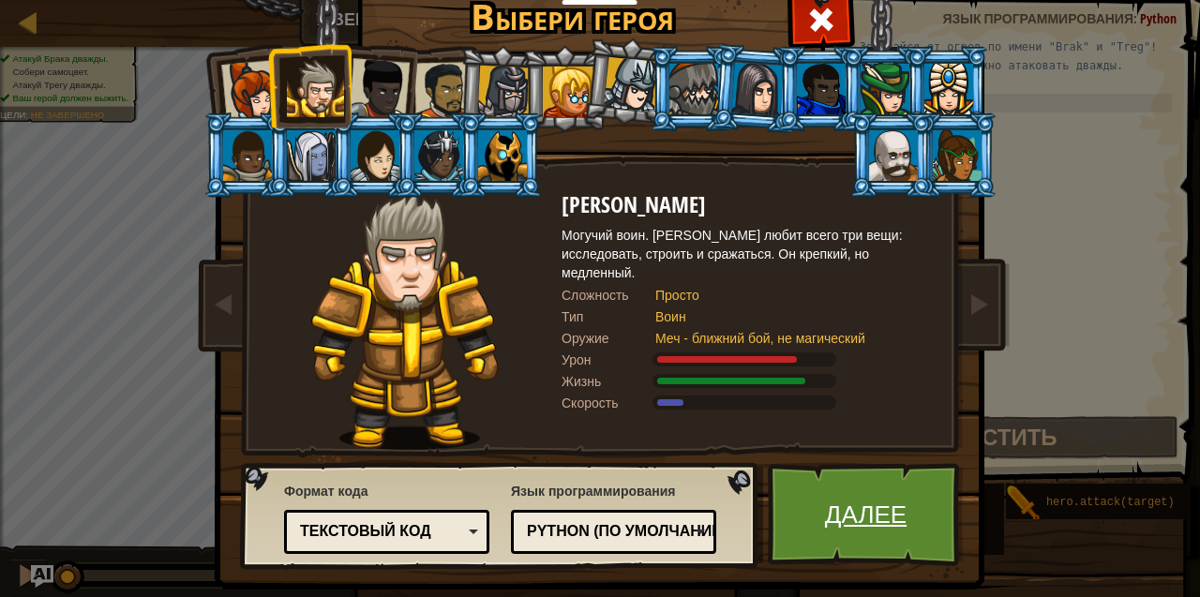
click at [810, 488] on link "Далее" at bounding box center [866, 514] width 196 height 103
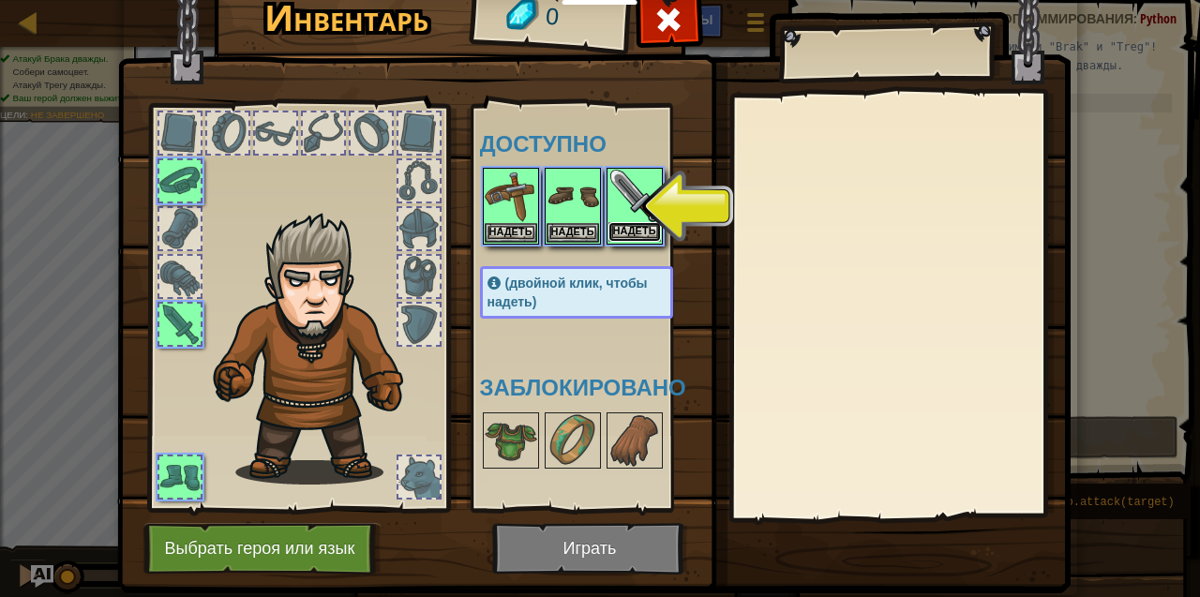
click at [631, 229] on button "Надеть" at bounding box center [634, 232] width 52 height 20
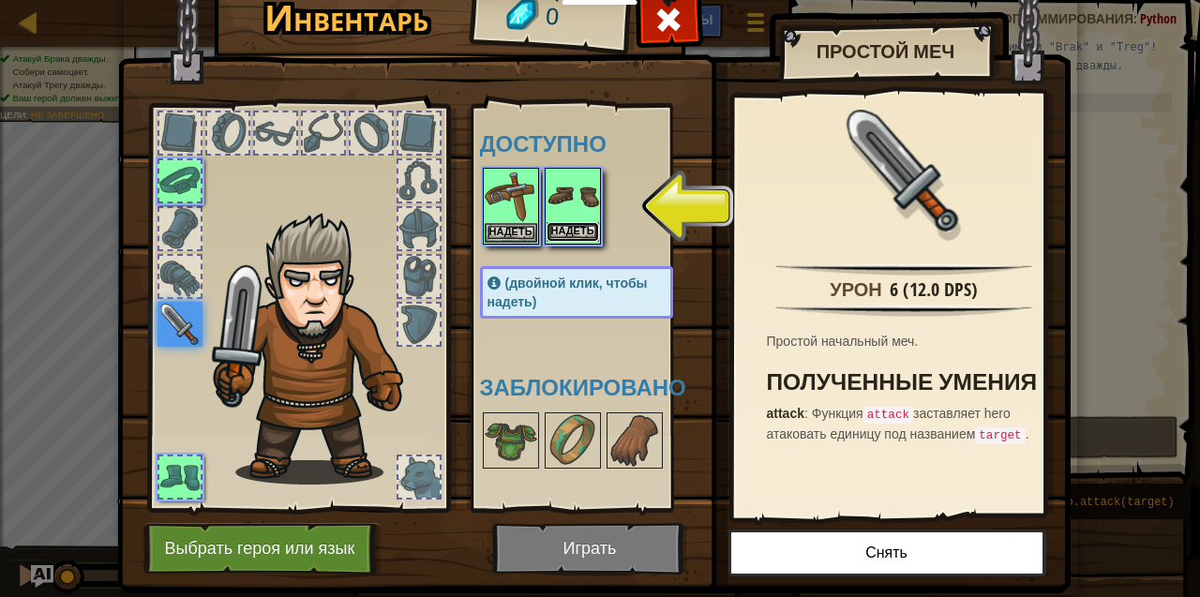
click at [559, 225] on button "Надеть" at bounding box center [572, 232] width 52 height 20
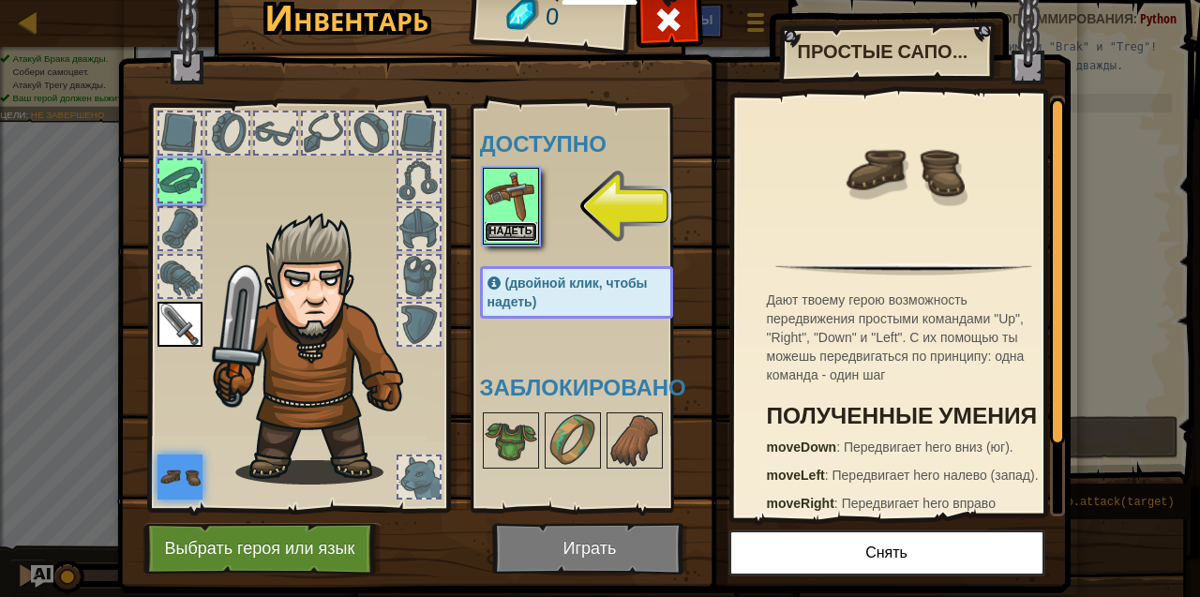
click at [511, 234] on button "Надеть" at bounding box center [511, 232] width 52 height 20
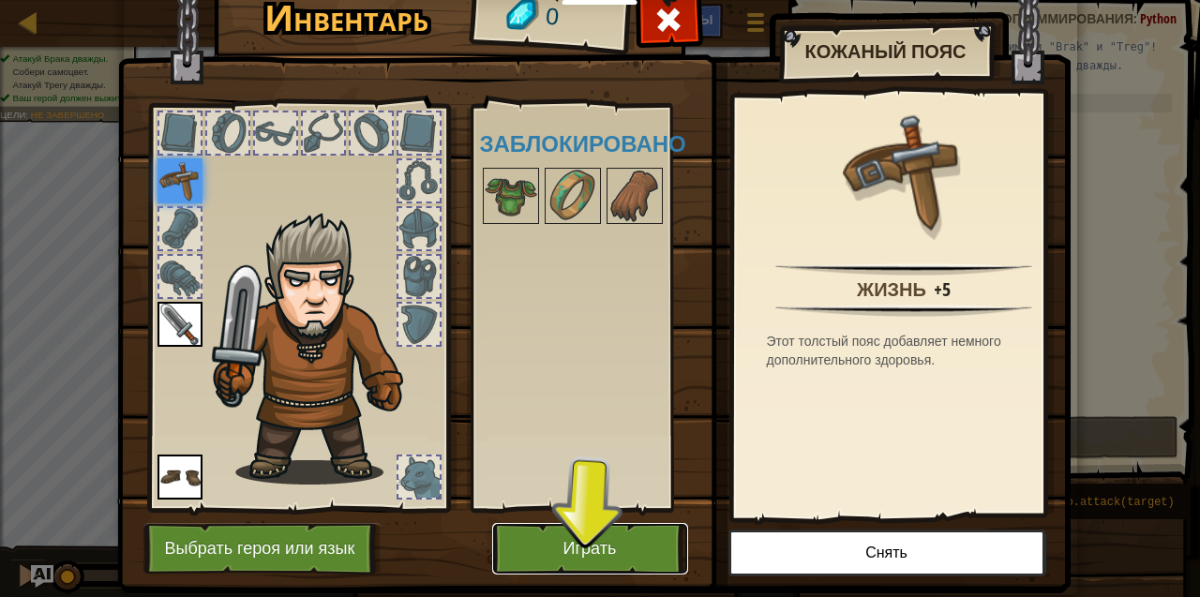
click at [582, 550] on button "Играть" at bounding box center [590, 549] width 196 height 52
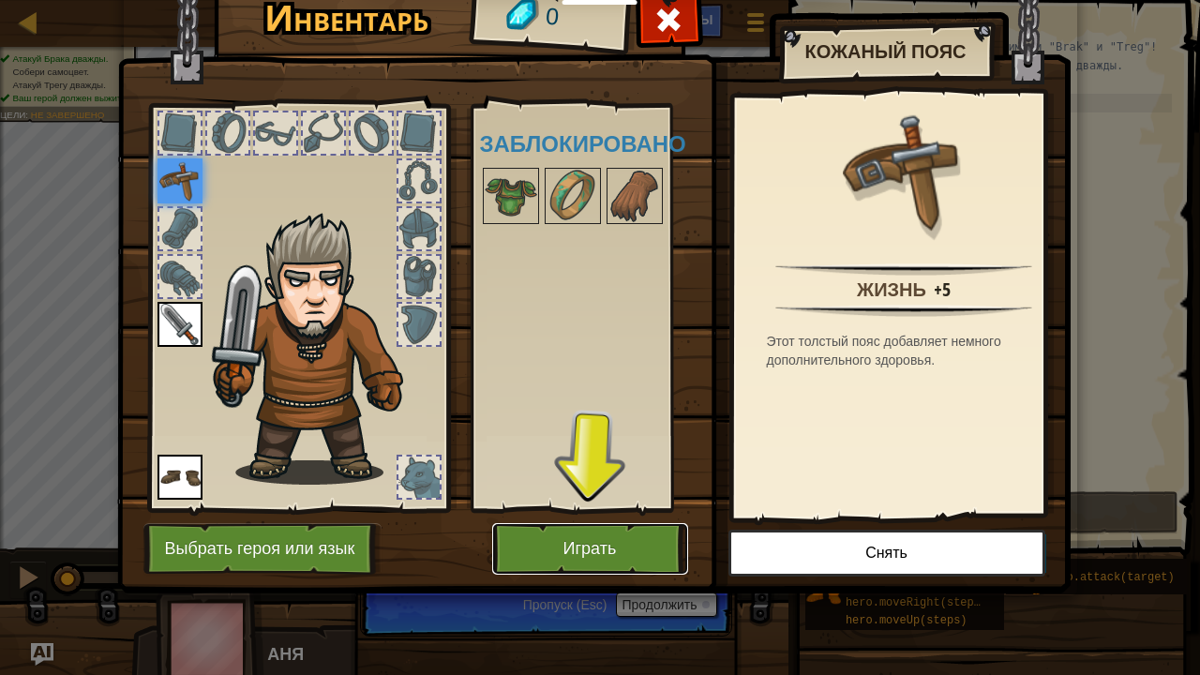
click at [595, 546] on button "Играть" at bounding box center [590, 549] width 196 height 52
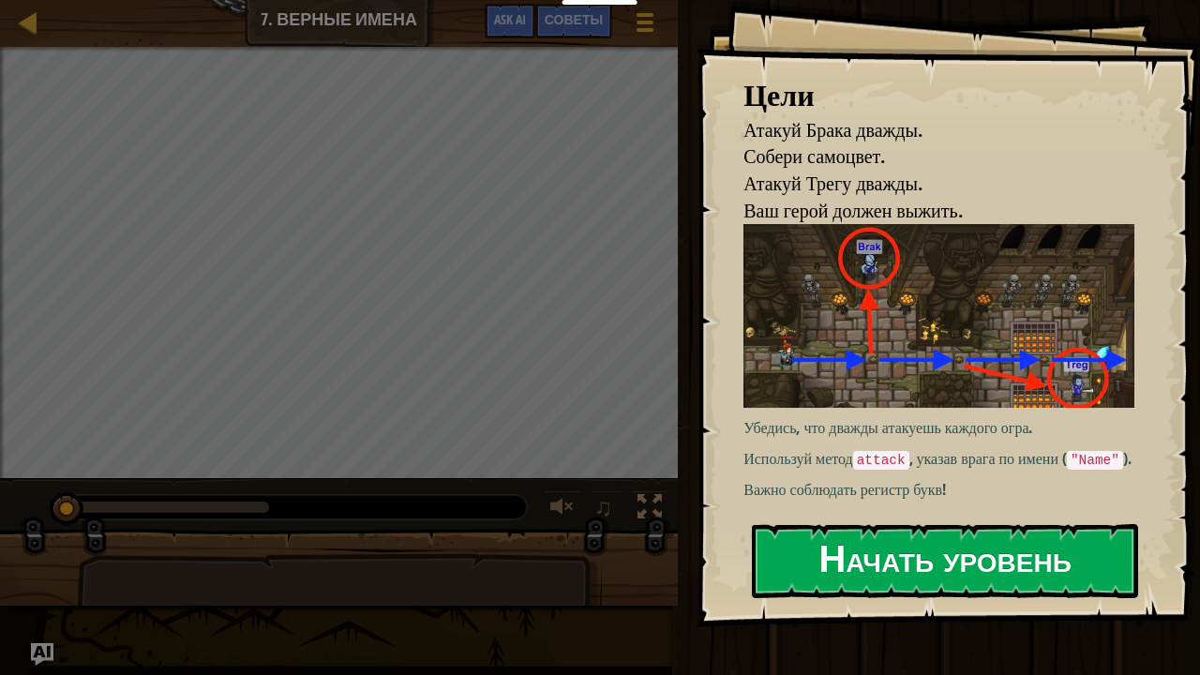
click at [913, 523] on div "Цели Атакуй Брака дважды. Собери самоцвет. [PERSON_NAME] дважды. Ваш герой долж…" at bounding box center [947, 313] width 503 height 627
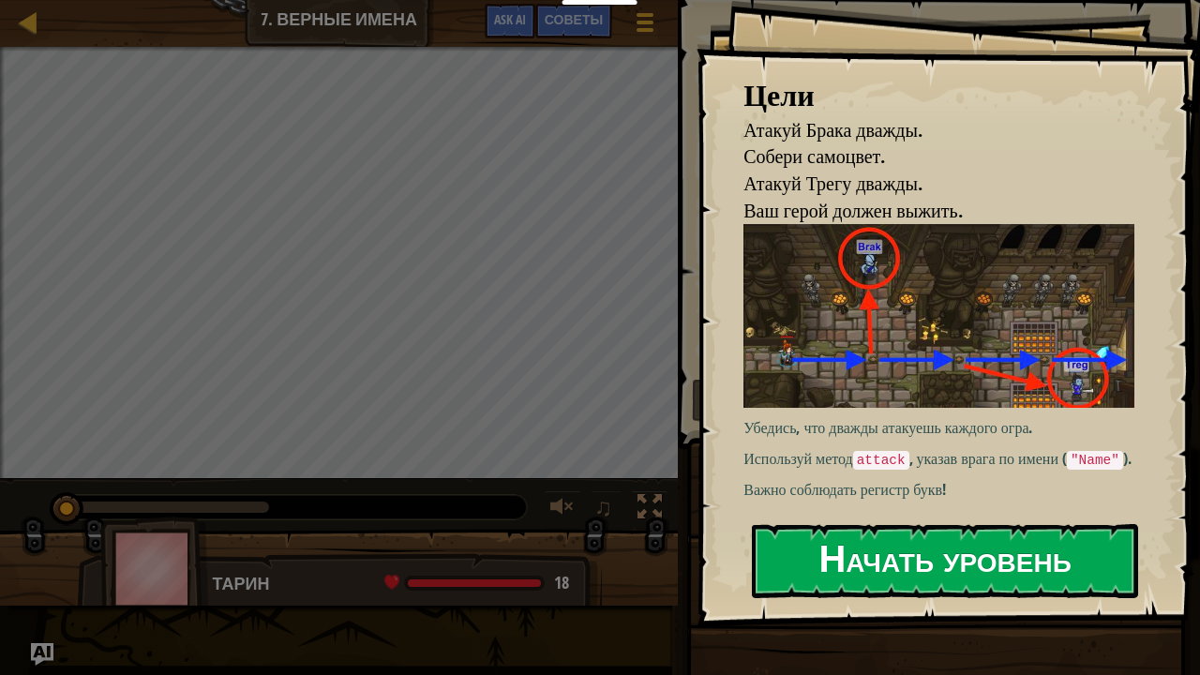
click at [917, 544] on button "Начать уровень" at bounding box center [945, 561] width 386 height 74
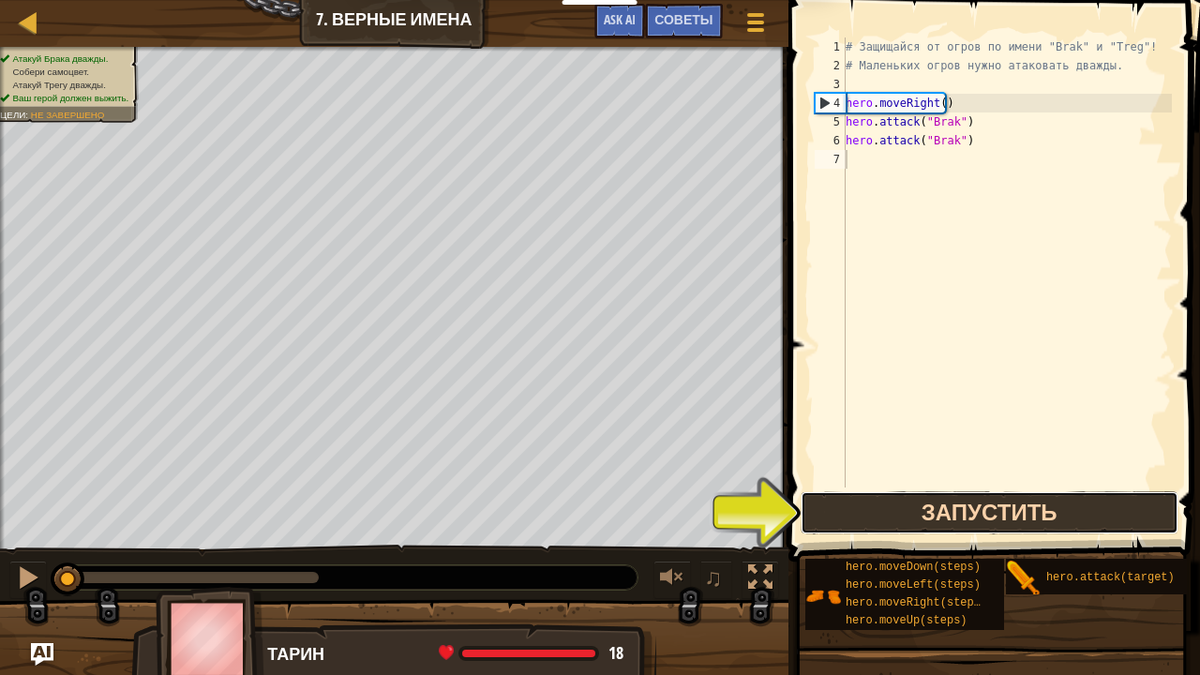
click at [966, 529] on button "Запустить" at bounding box center [989, 512] width 378 height 43
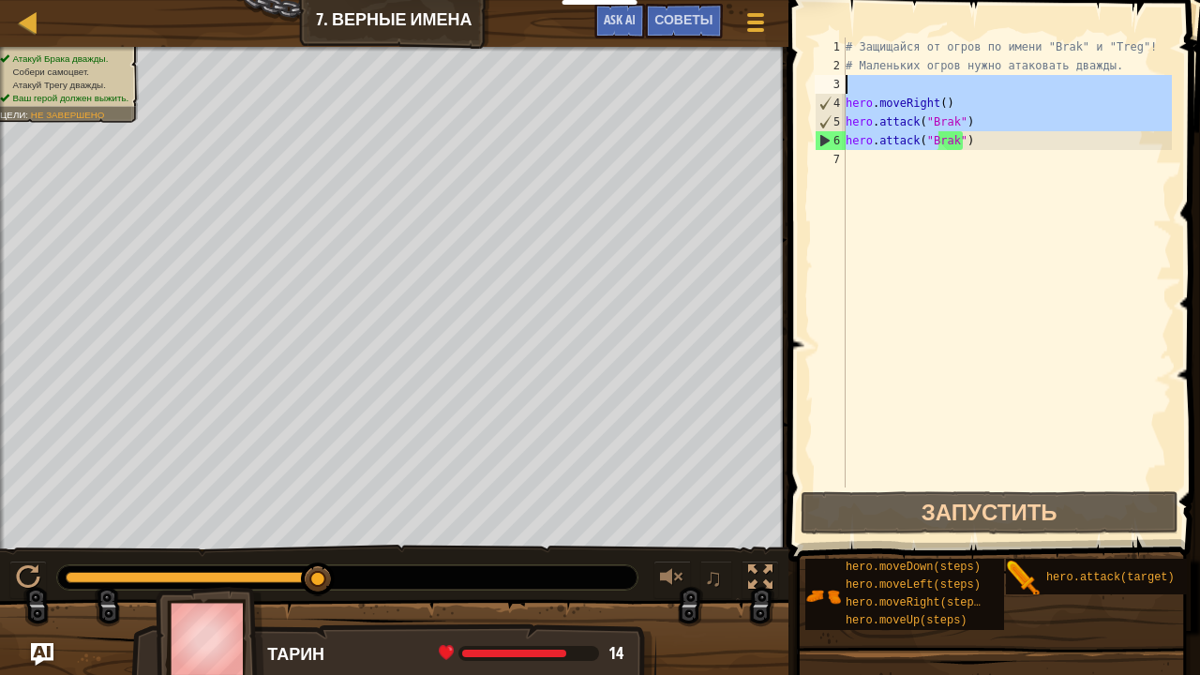
drag, startPoint x: 939, startPoint y: 148, endPoint x: 832, endPoint y: 81, distance: 126.4
click at [832, 81] on div "1 2 3 4 5 6 7 # Защищайся от огров по имени "Brak" и "Treg"! # Маленьких огров …" at bounding box center [991, 262] width 361 height 450
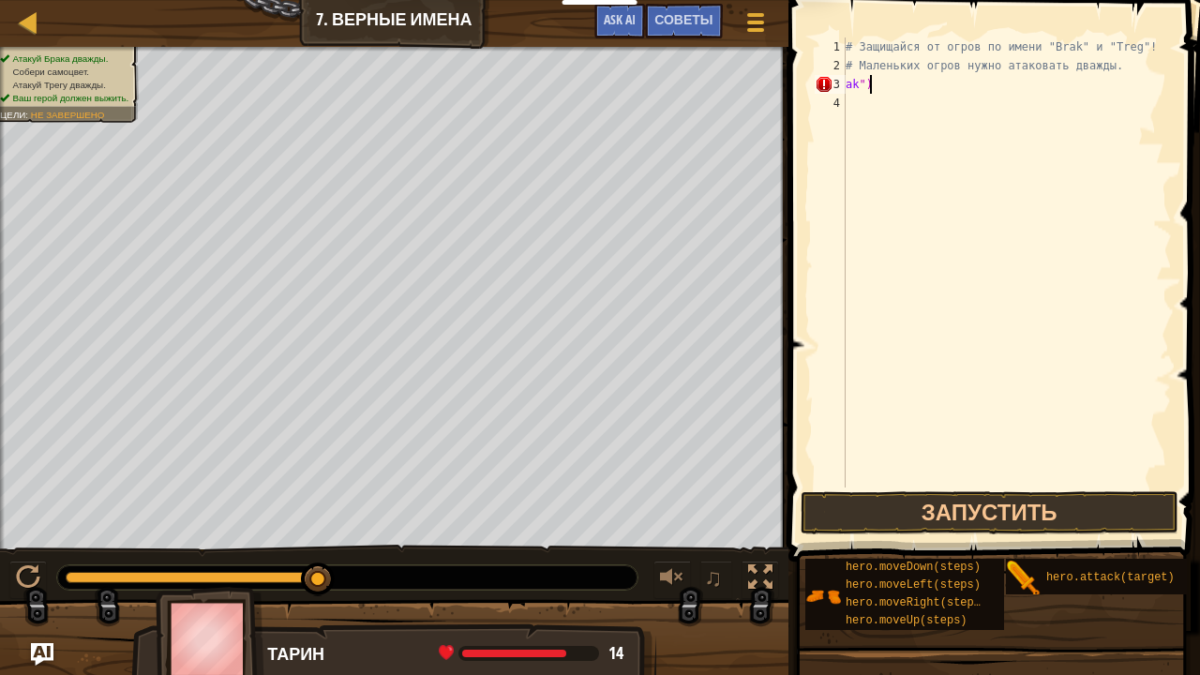
click at [879, 88] on div "# Защищайся от огров по имени "Brak" и "Treg"! # Маленьких огров нужно атаковат…" at bounding box center [1007, 280] width 330 height 487
type textarea "a"
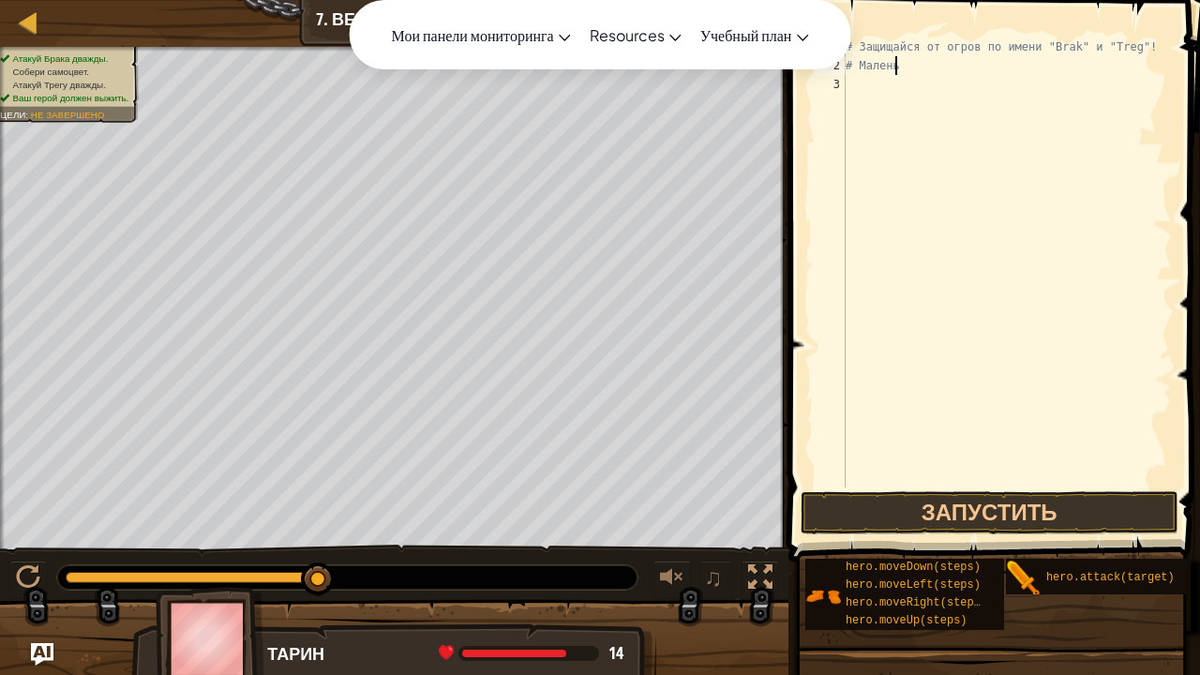
type textarea "#"
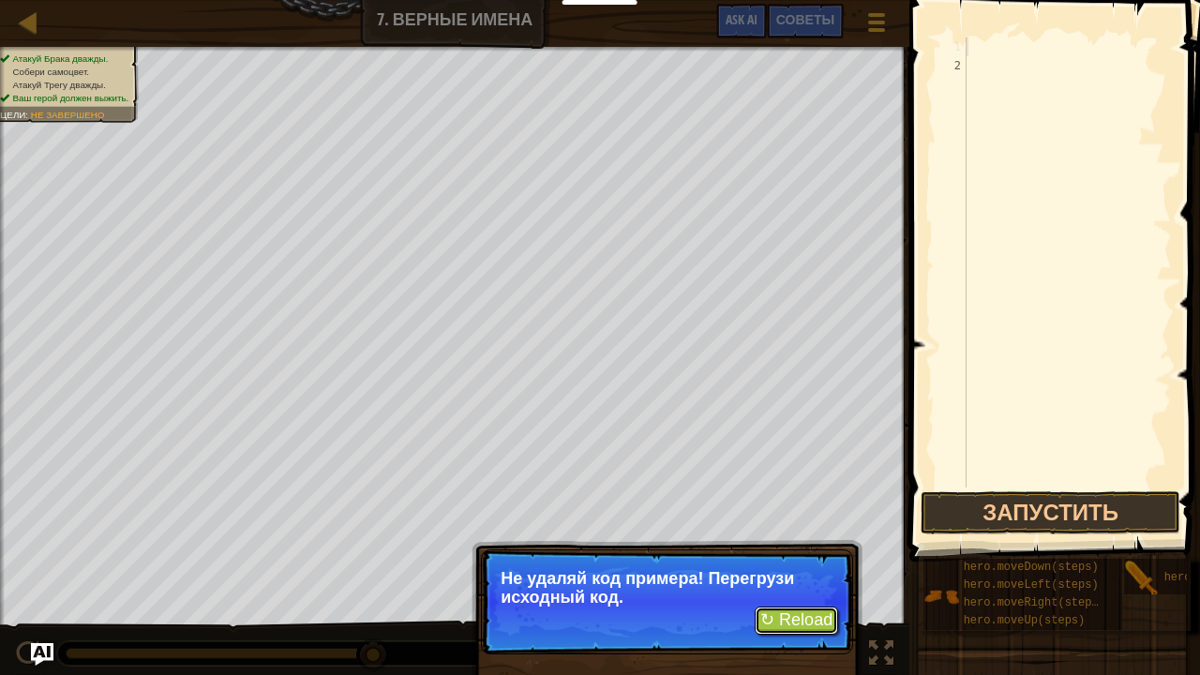
click at [793, 596] on button "↻ Reload" at bounding box center [796, 620] width 83 height 28
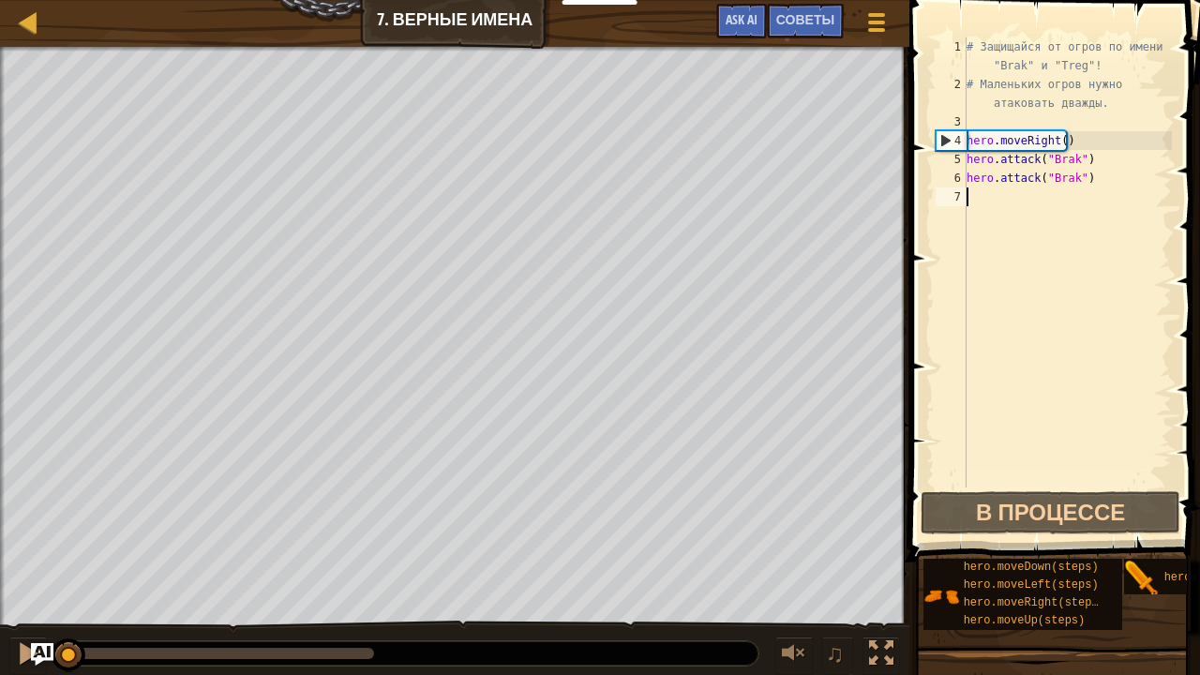
scroll to position [8, 0]
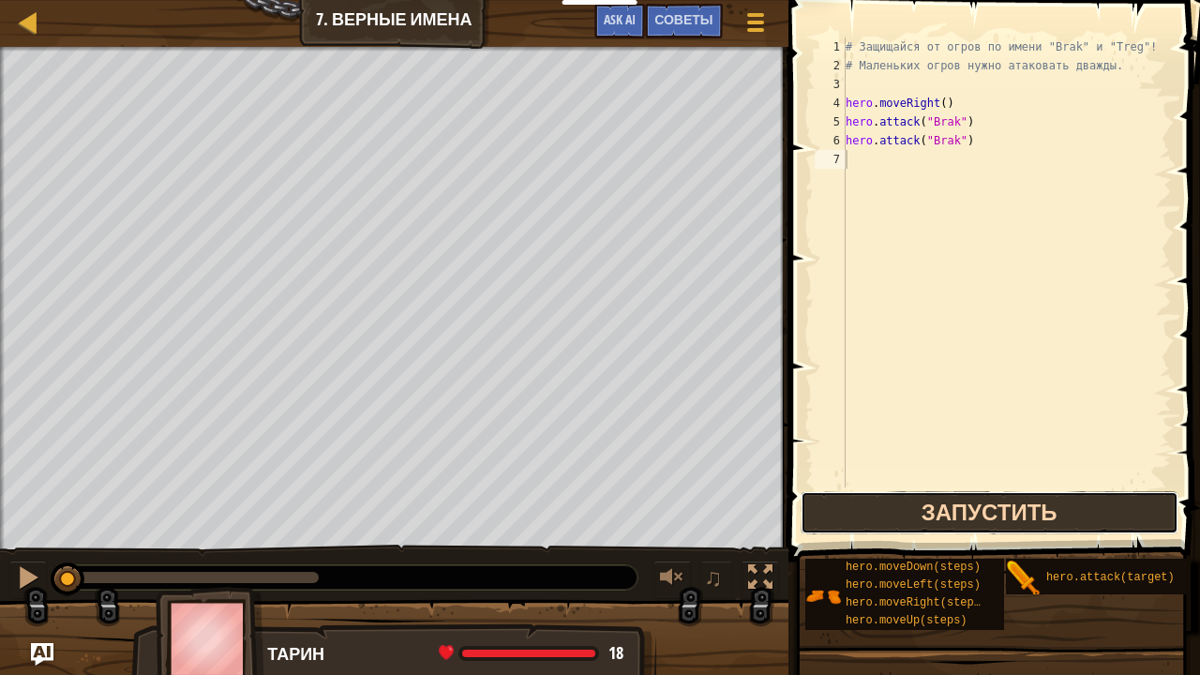
click at [947, 519] on button "Запустить" at bounding box center [989, 512] width 378 height 43
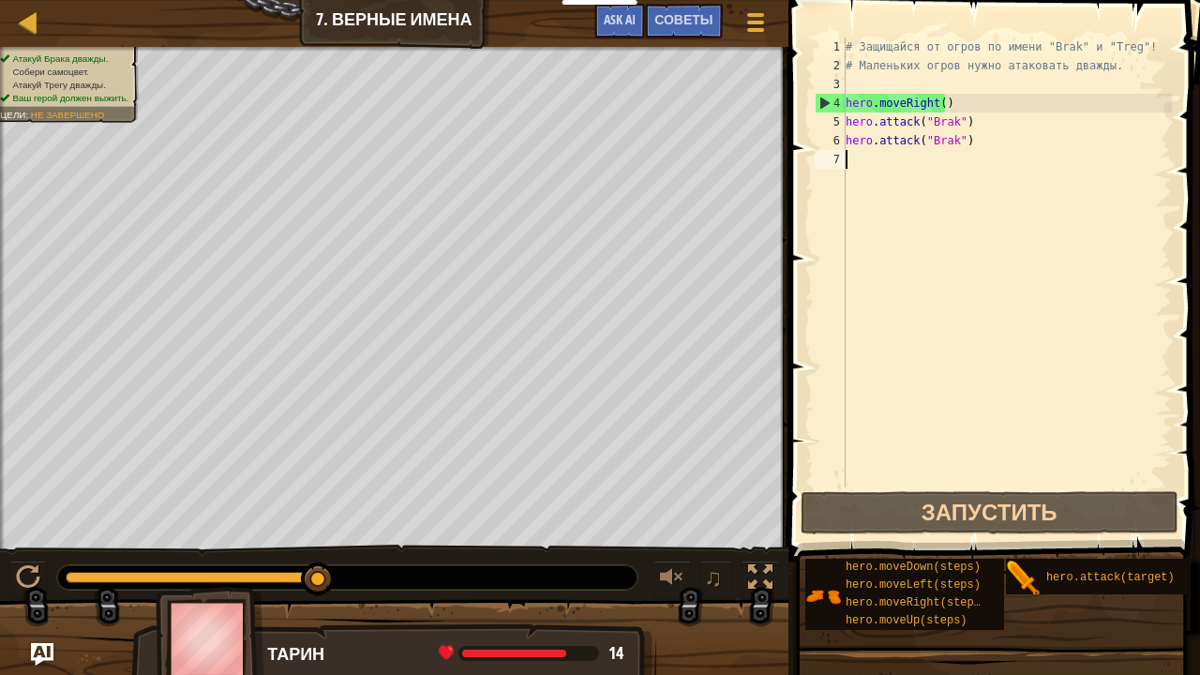
type textarea "h"
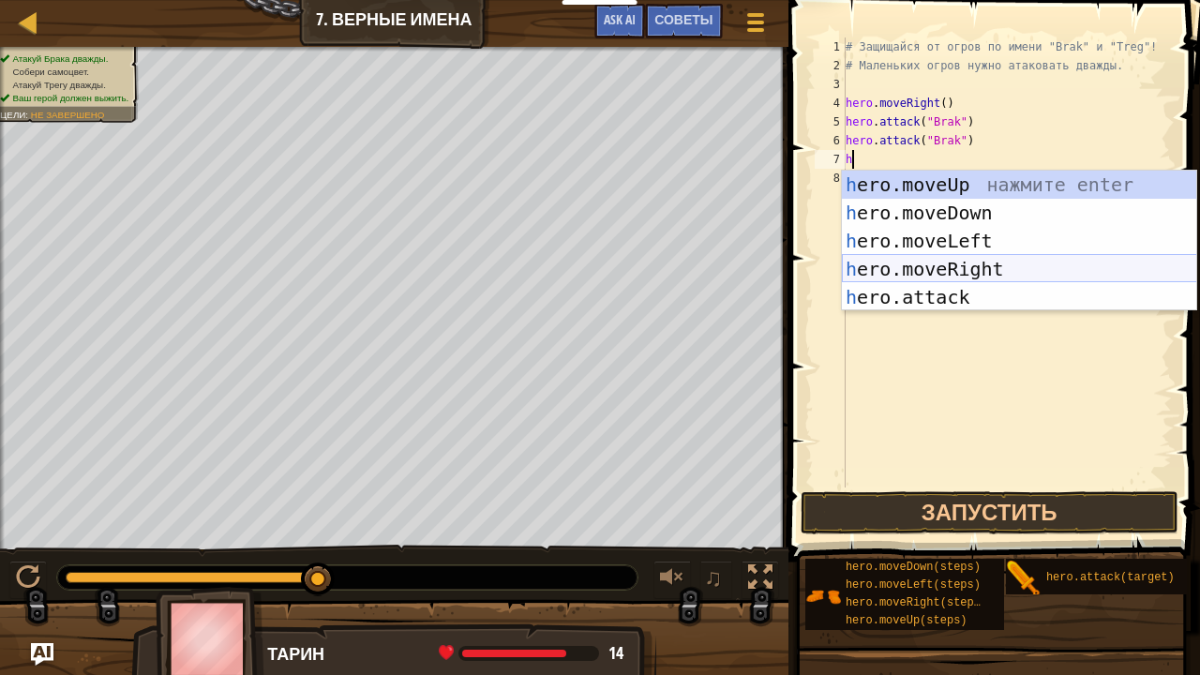
click at [954, 269] on div "h ero.moveUp нажмите enter h ero.moveDown нажмите enter h ero.moveLeft нажмите …" at bounding box center [1019, 269] width 355 height 197
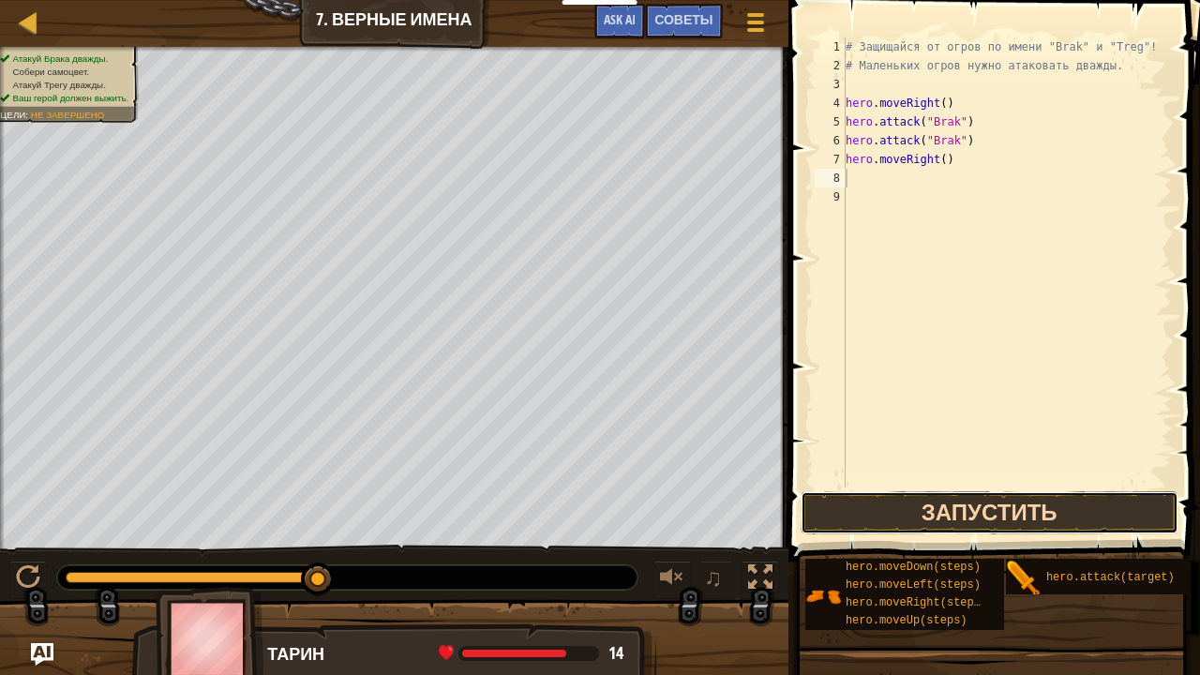
click at [956, 515] on button "Запустить" at bounding box center [989, 512] width 378 height 43
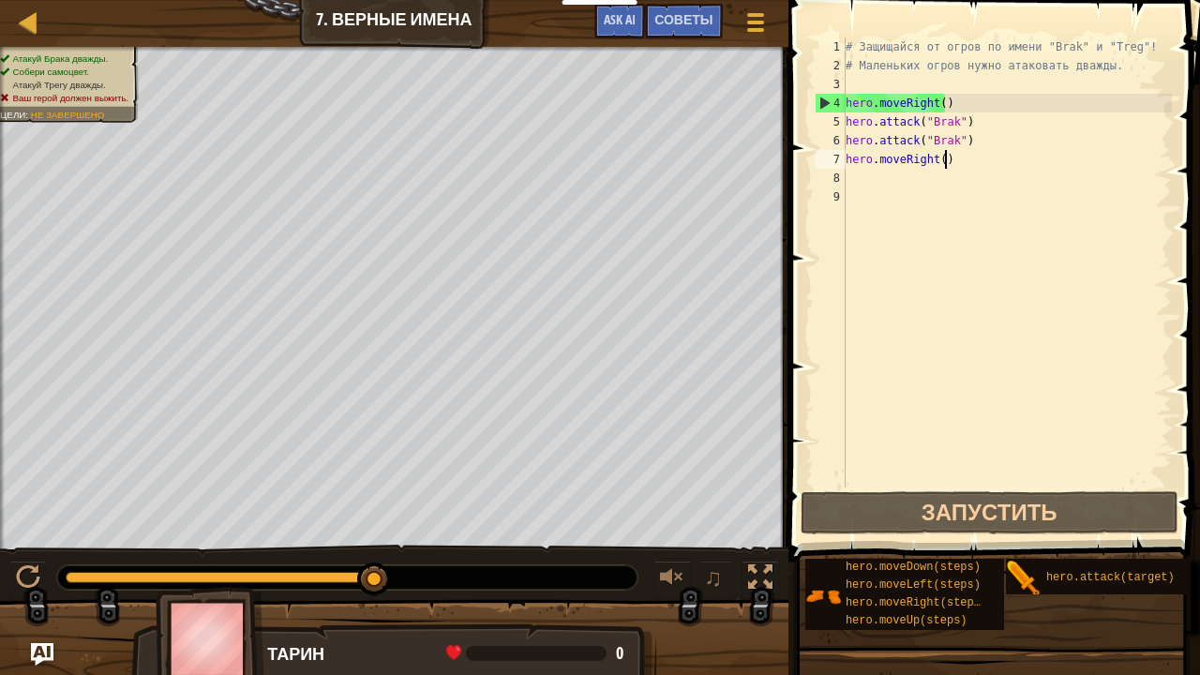
click at [953, 163] on div "# Защищайся от огров по имени "Brak" и "Treg"! # Маленьких огров нужно атаковат…" at bounding box center [1007, 280] width 330 height 487
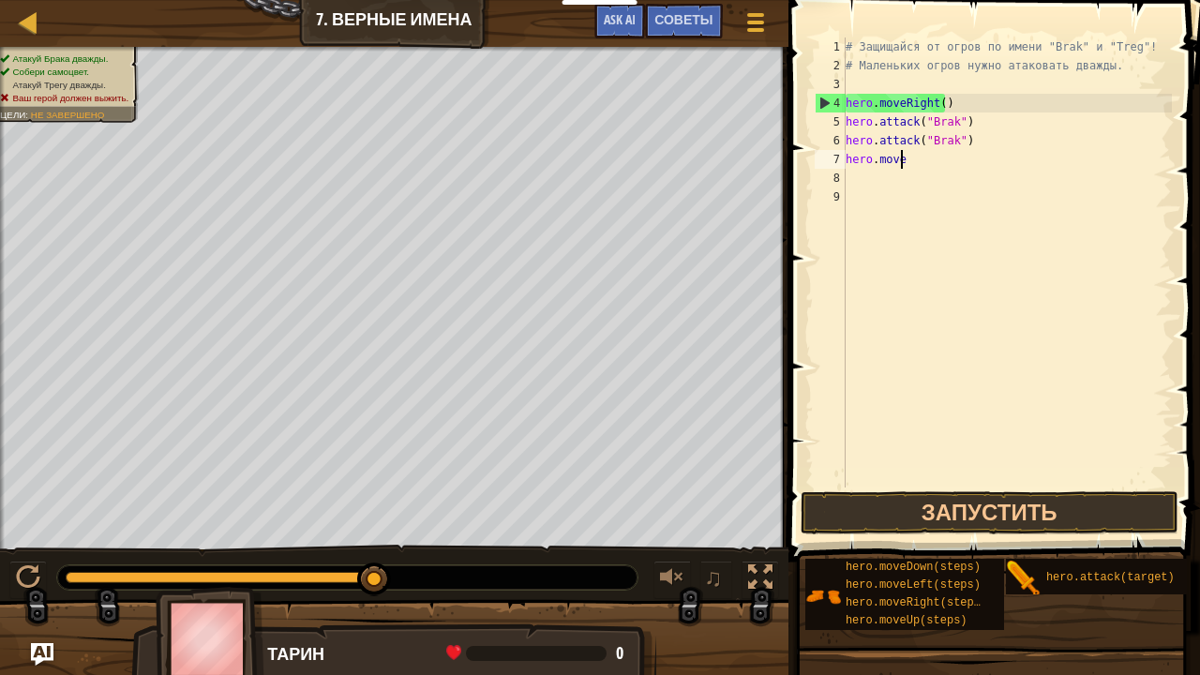
type textarea "h"
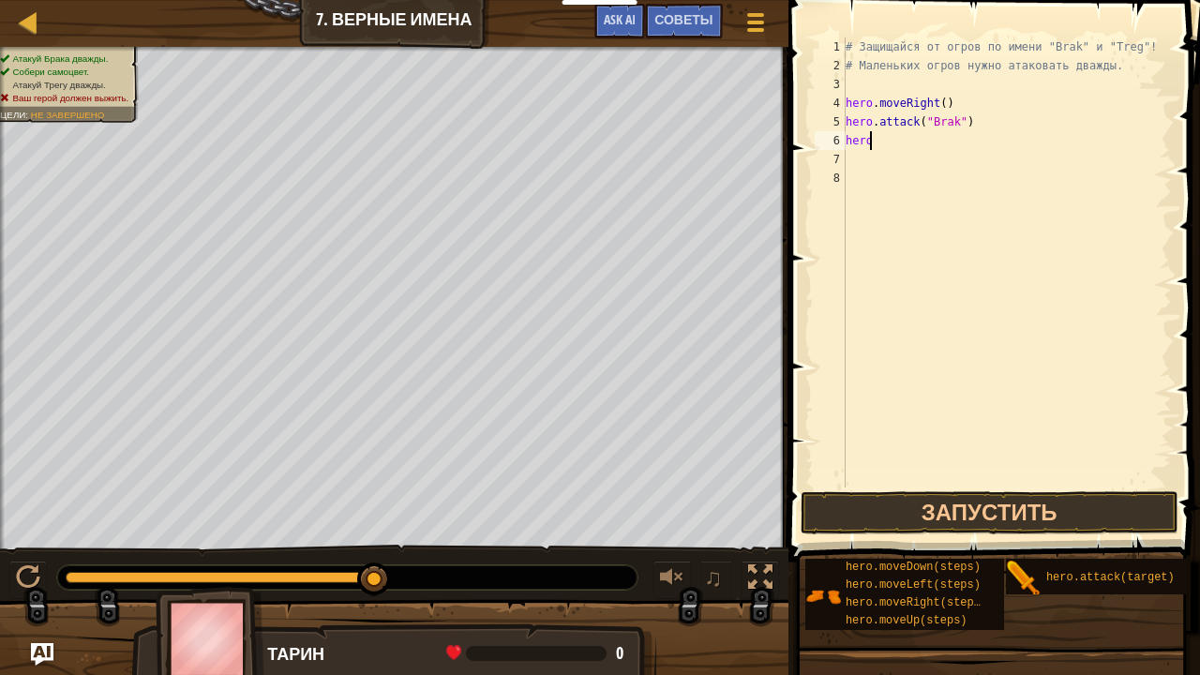
type textarea "h"
click at [9, 564] on button at bounding box center [27, 580] width 37 height 38
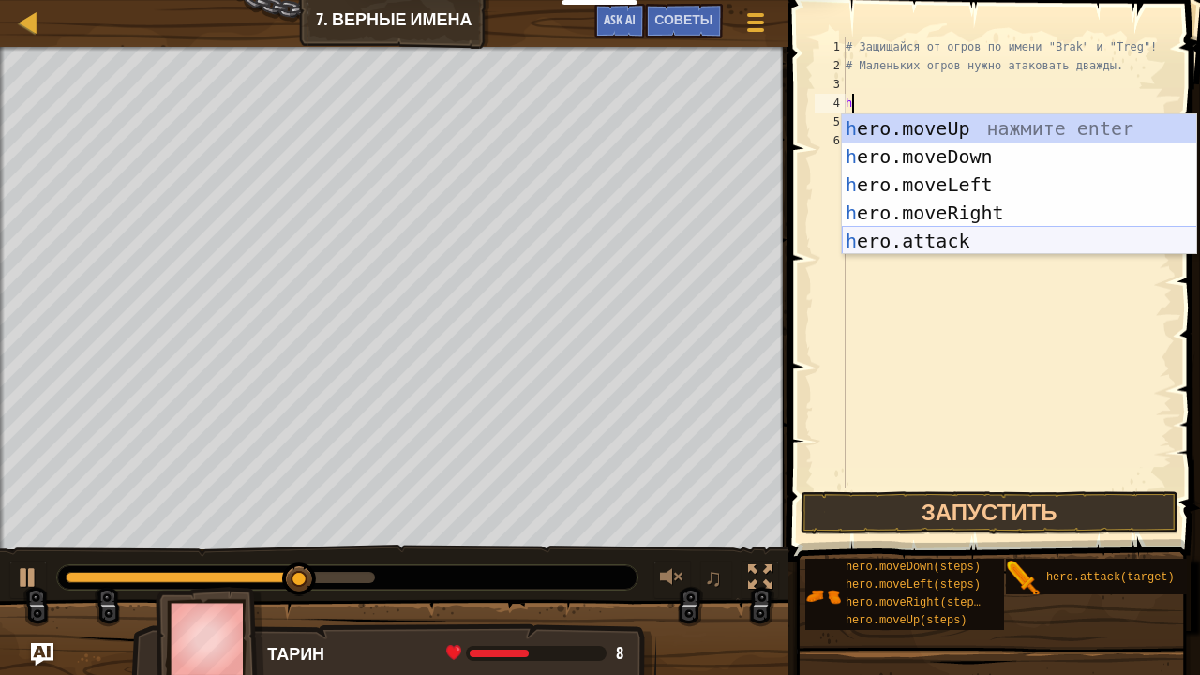
click at [902, 240] on div "h ero.moveUp нажмите enter h ero.moveDown нажмите enter h ero.moveLeft нажмите …" at bounding box center [1019, 212] width 355 height 197
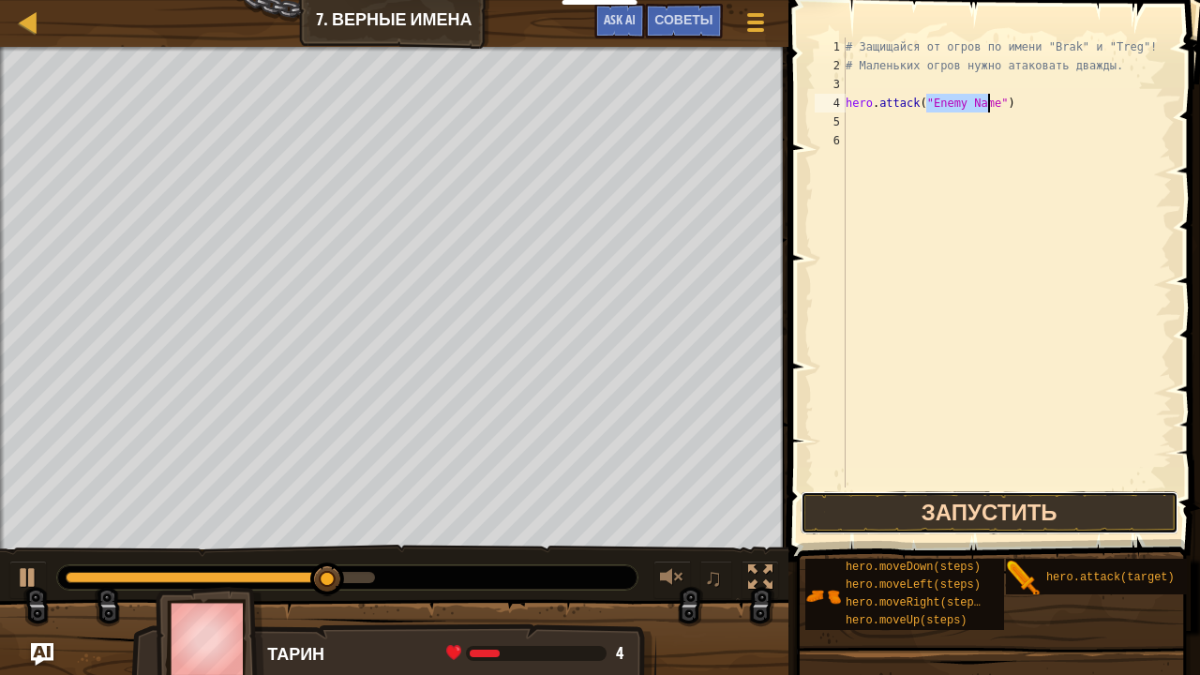
click at [919, 511] on button "Запустить" at bounding box center [989, 512] width 378 height 43
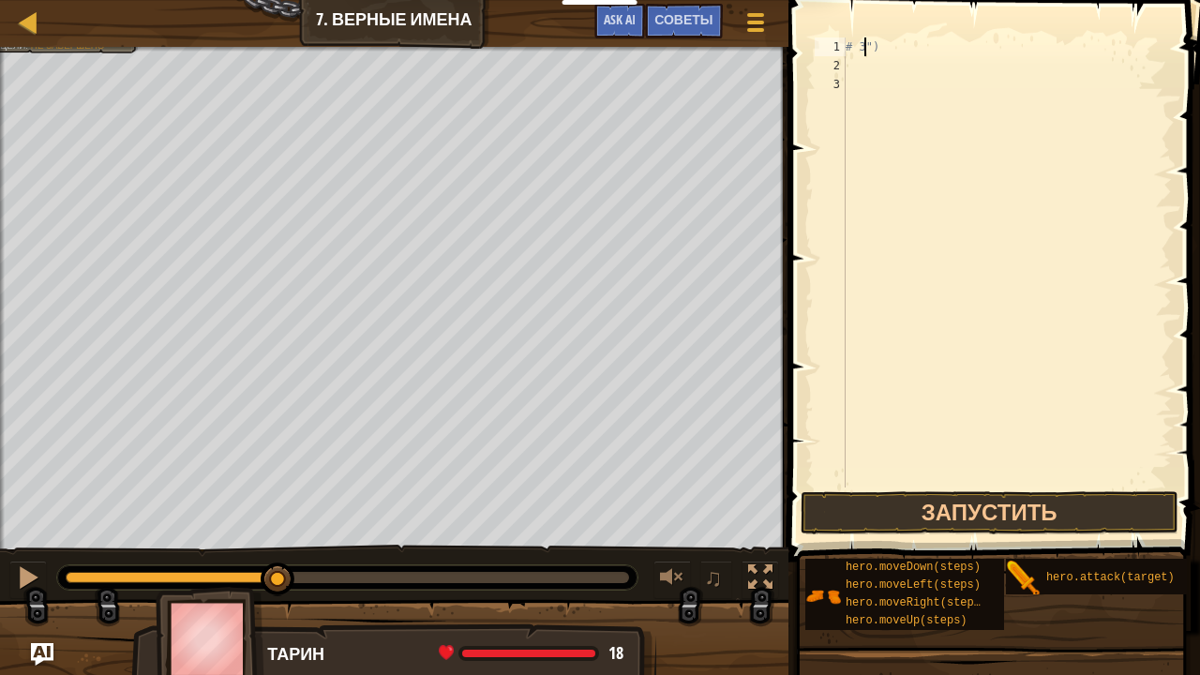
type textarea "")"
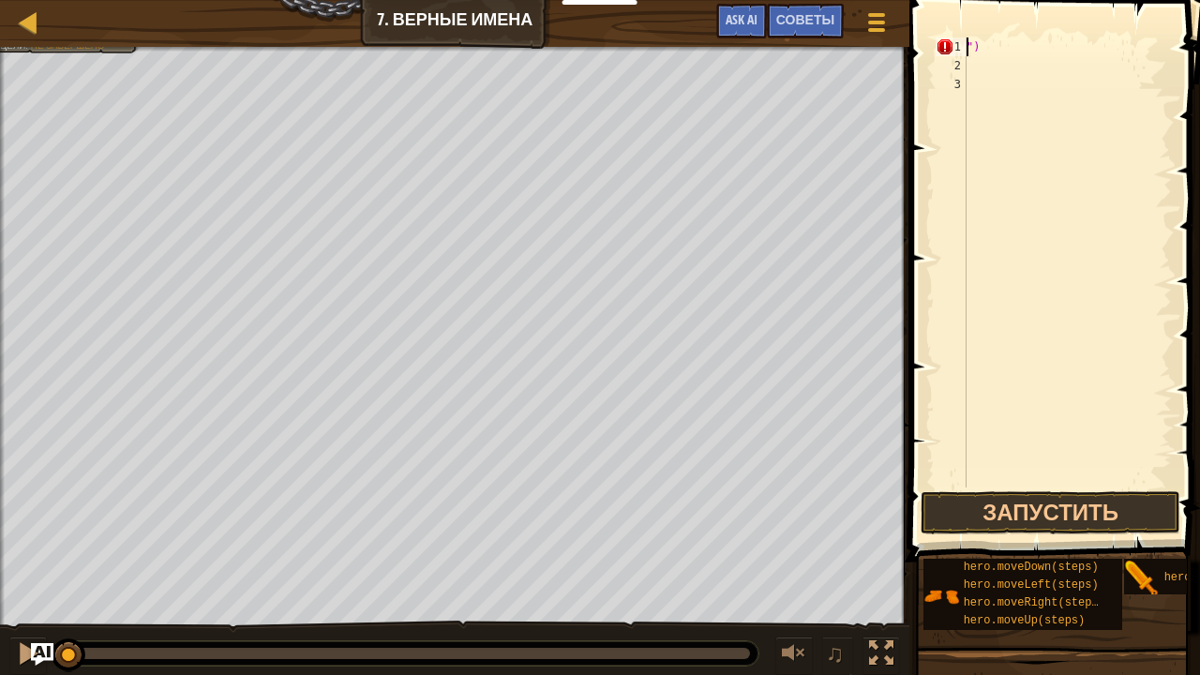
drag, startPoint x: 326, startPoint y: 658, endPoint x: 0, endPoint y: 644, distance: 326.5
click at [0, 596] on div "♫" at bounding box center [454, 649] width 909 height 56
click at [16, 596] on div at bounding box center [28, 653] width 24 height 24
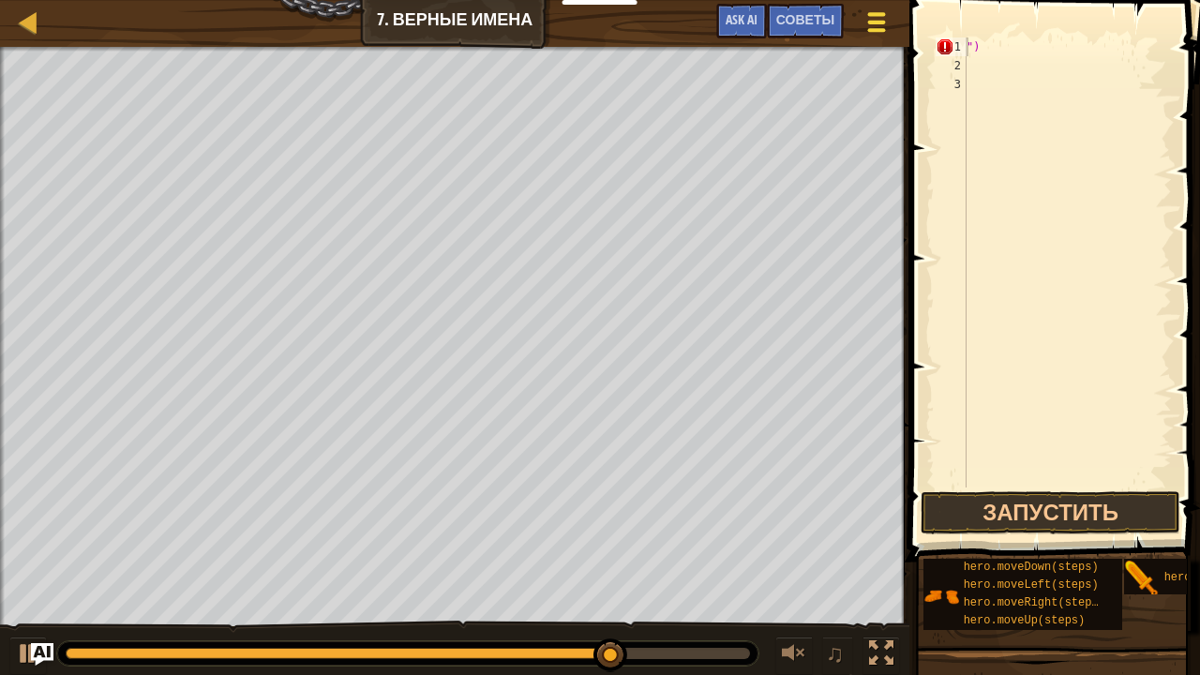
click at [888, 9] on div at bounding box center [876, 21] width 25 height 27
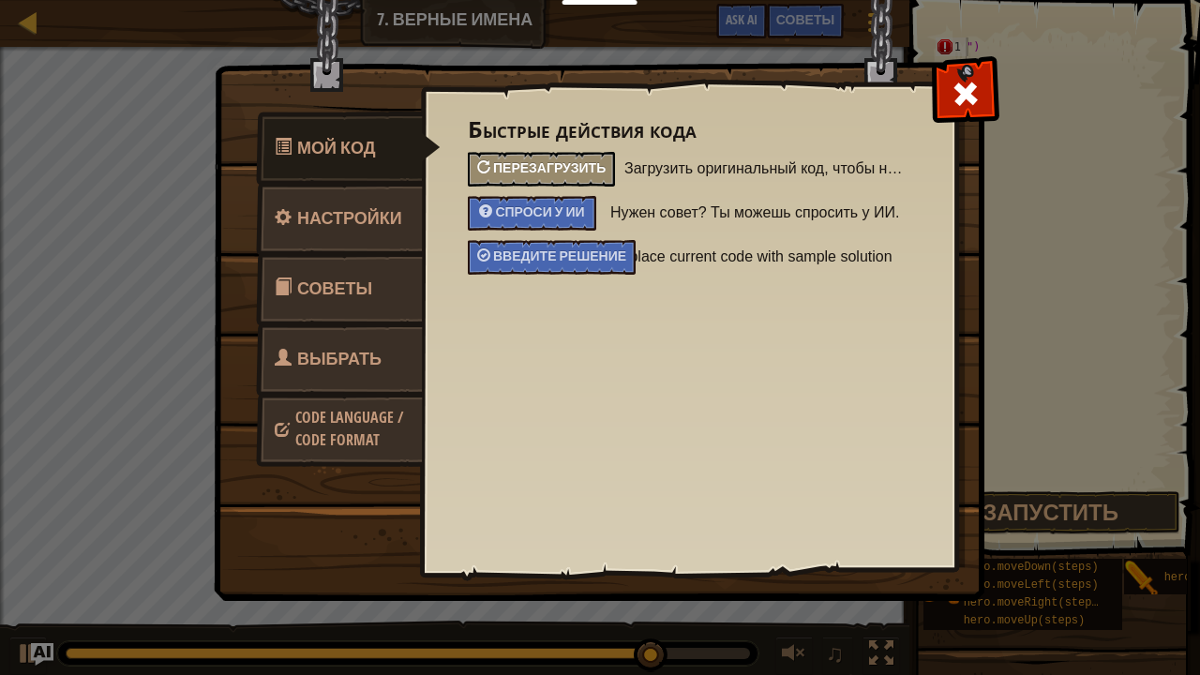
click at [549, 169] on span "Перезагрузить" at bounding box center [549, 167] width 112 height 18
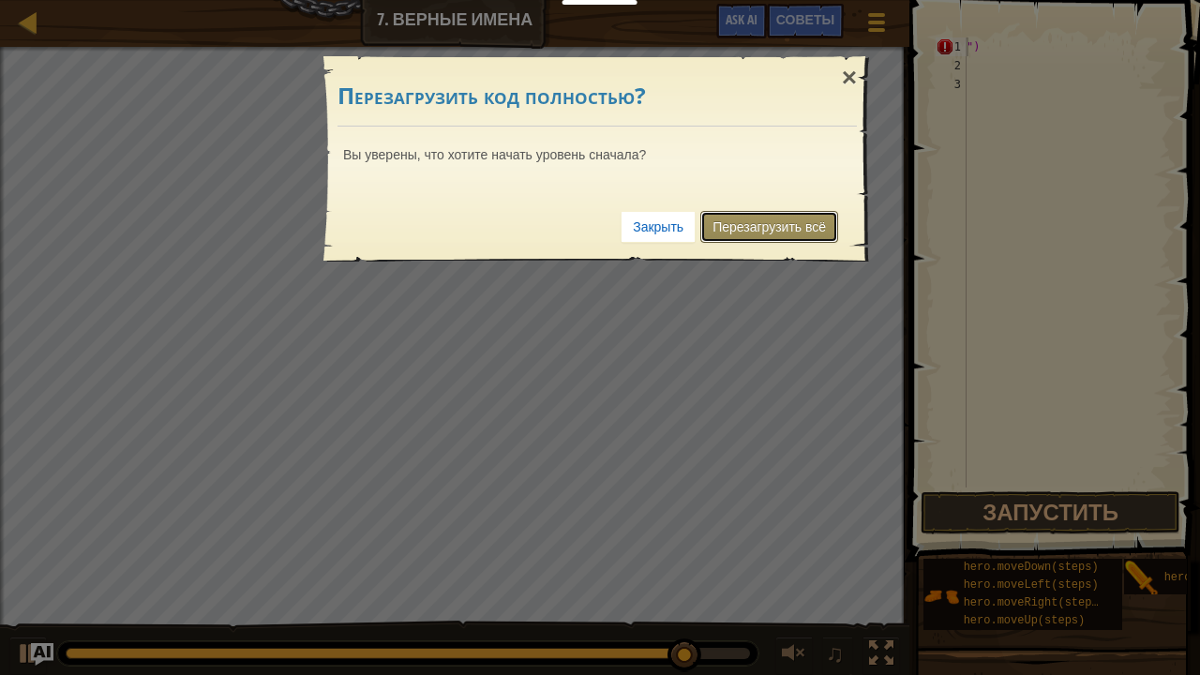
click at [758, 222] on link "Перезагрузить всё" at bounding box center [769, 227] width 138 height 32
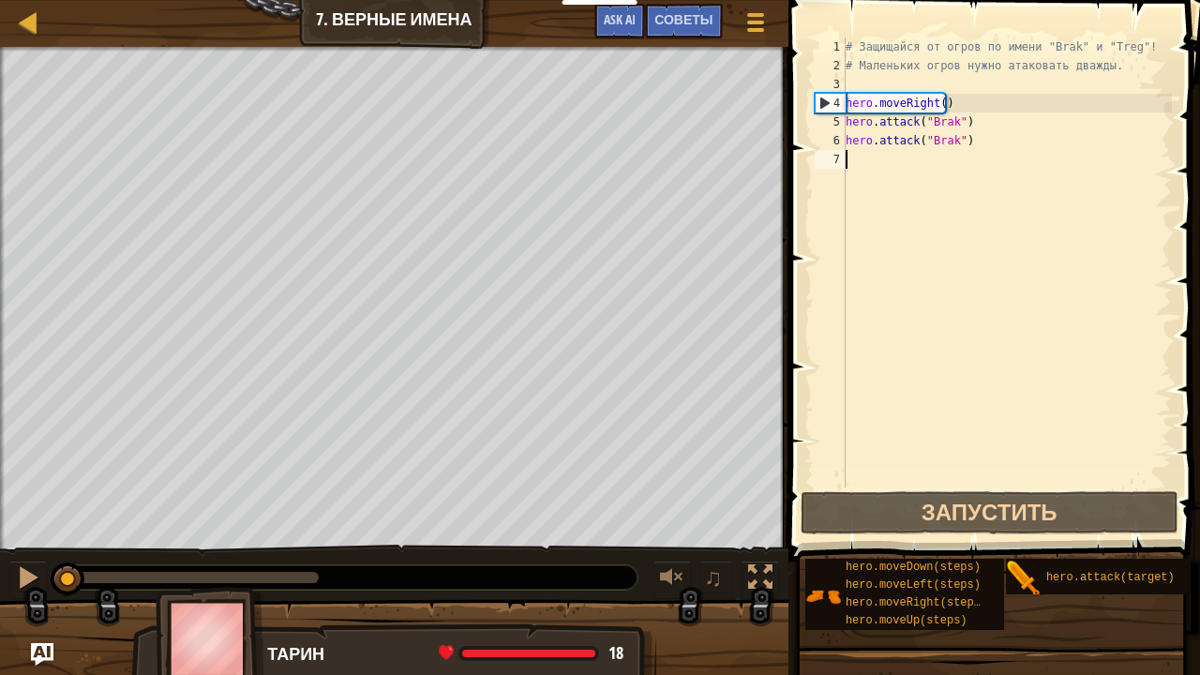
click at [873, 201] on div "# Защищайся от огров по имени "Brak" и "Treg"! # Маленьких огров нужно атаковат…" at bounding box center [1007, 280] width 330 height 487
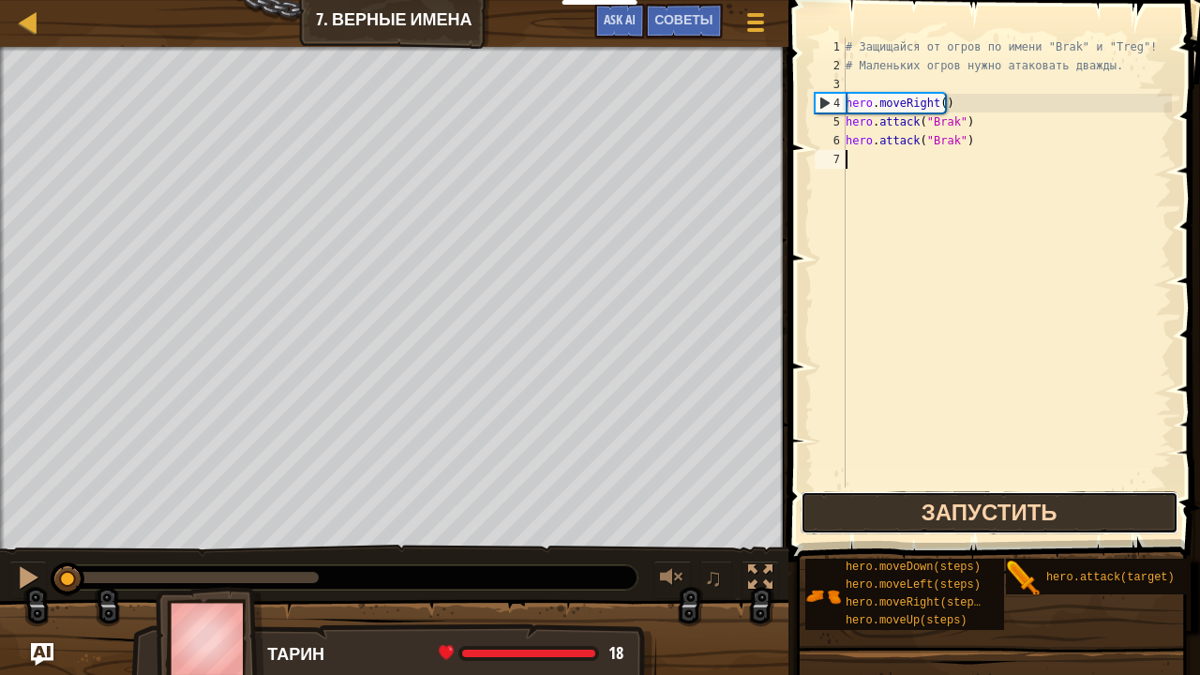
click at [994, 516] on button "Запустить" at bounding box center [989, 512] width 378 height 43
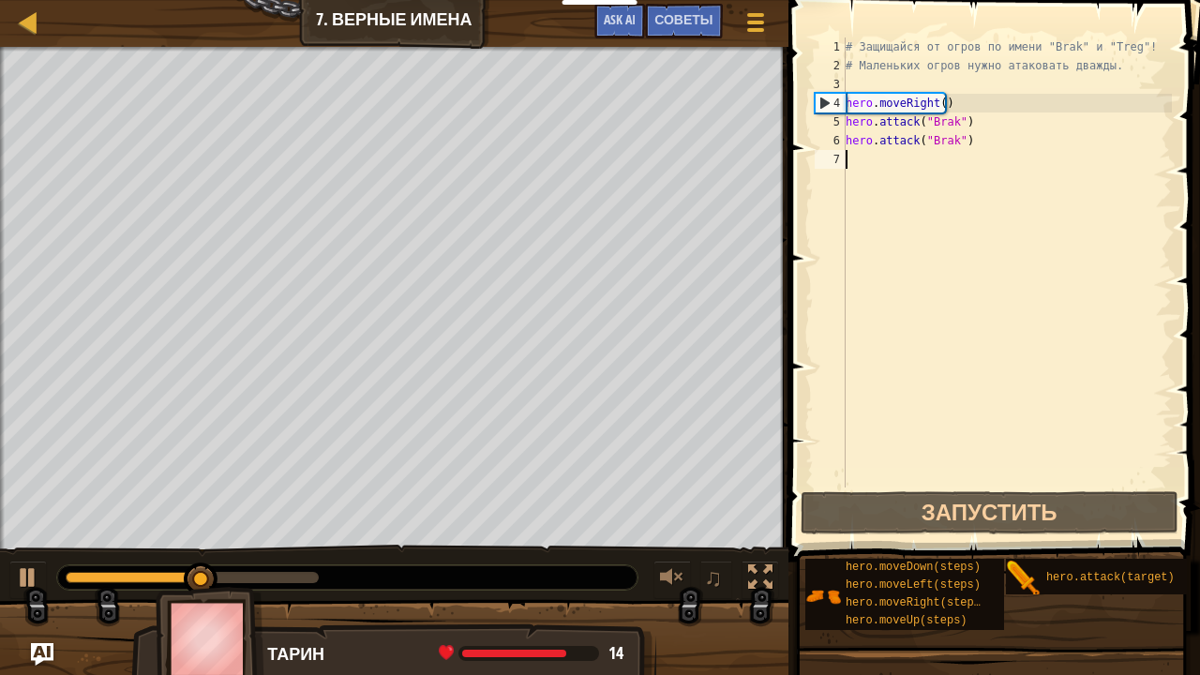
type textarea "h"
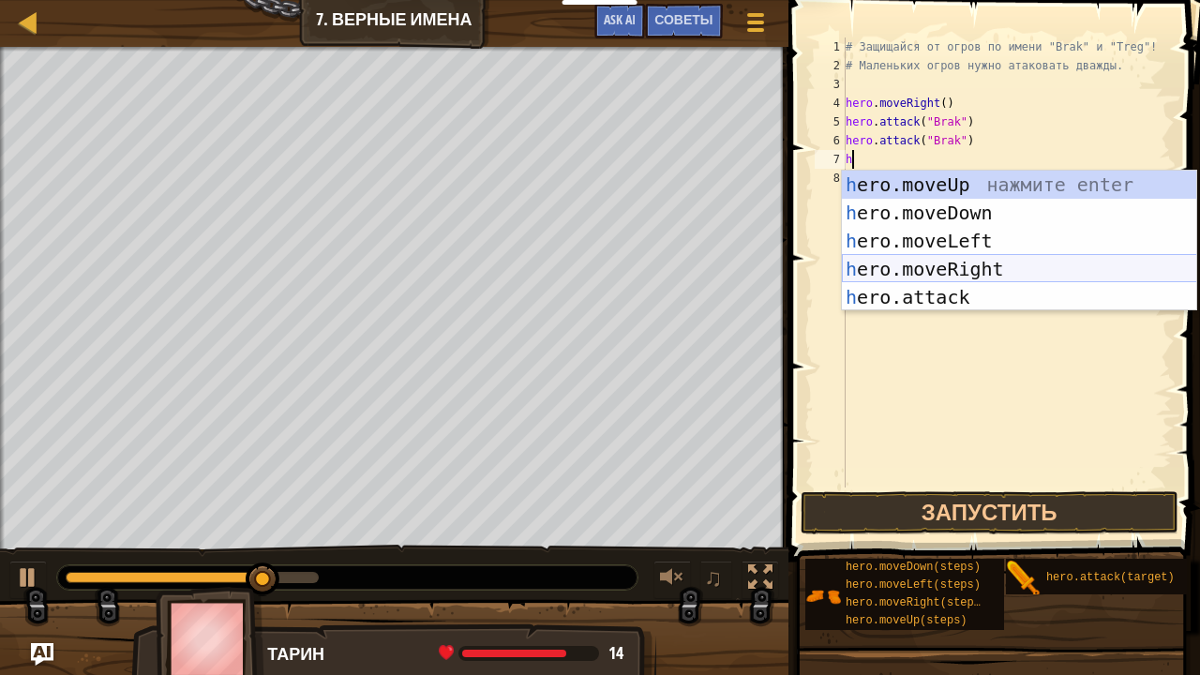
click at [954, 268] on div "h ero.moveUp нажмите enter h ero.moveDown нажмите enter h ero.moveLeft нажмите …" at bounding box center [1019, 269] width 355 height 197
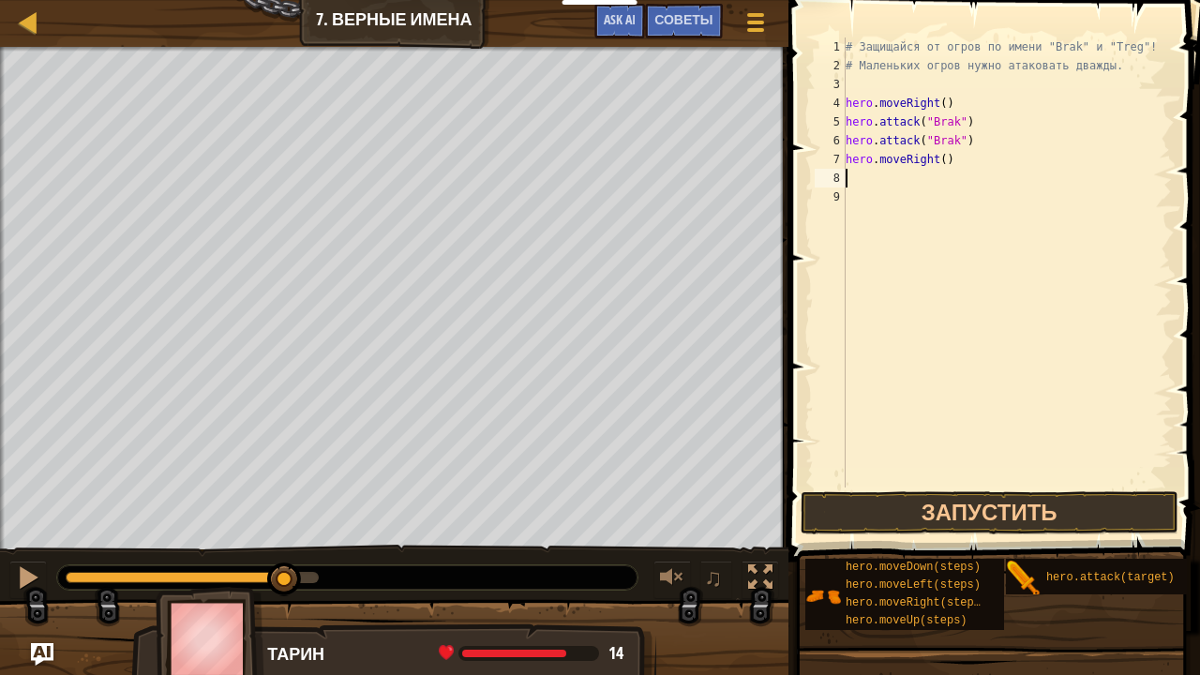
type textarea "h"
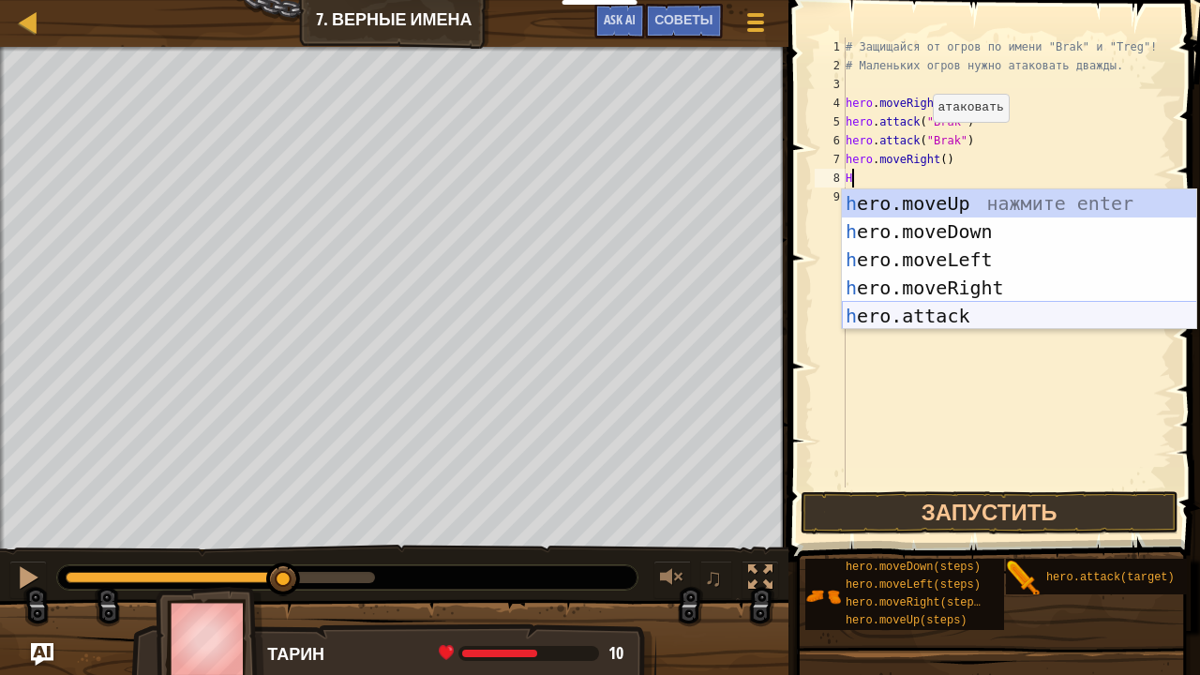
click at [960, 315] on div "h ero.moveUp нажмите enter h ero.moveDown нажмите enter h ero.moveLeft нажмите …" at bounding box center [1019, 287] width 355 height 197
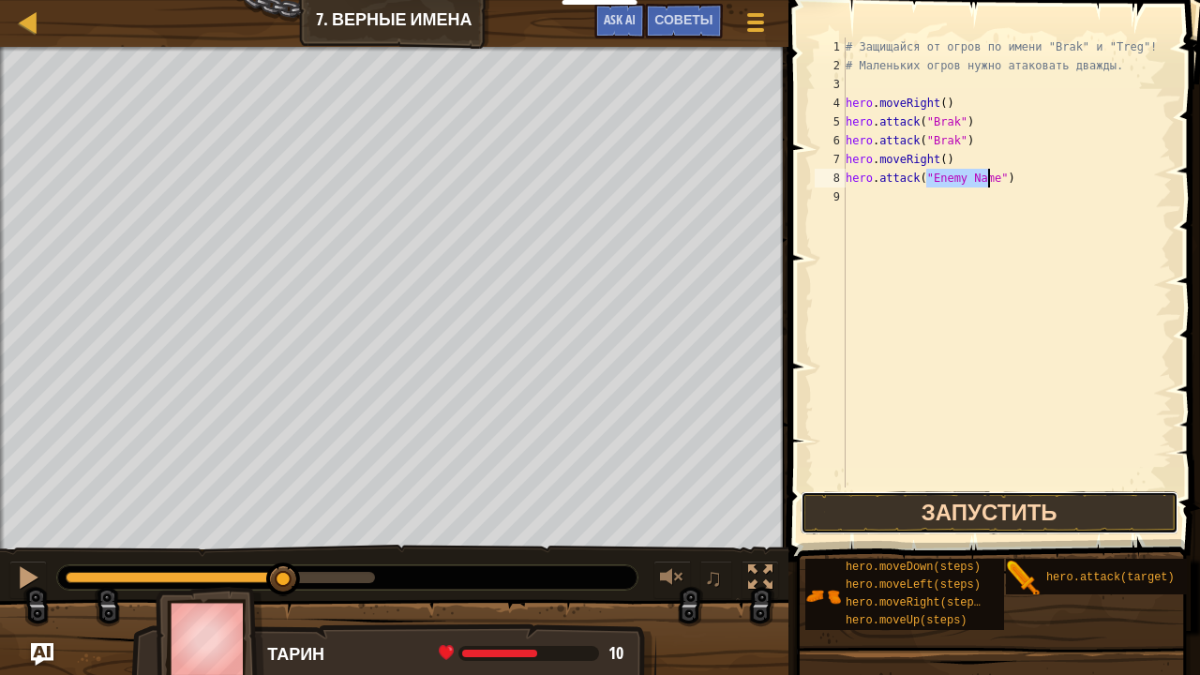
click at [946, 528] on button "Запустить" at bounding box center [989, 512] width 378 height 43
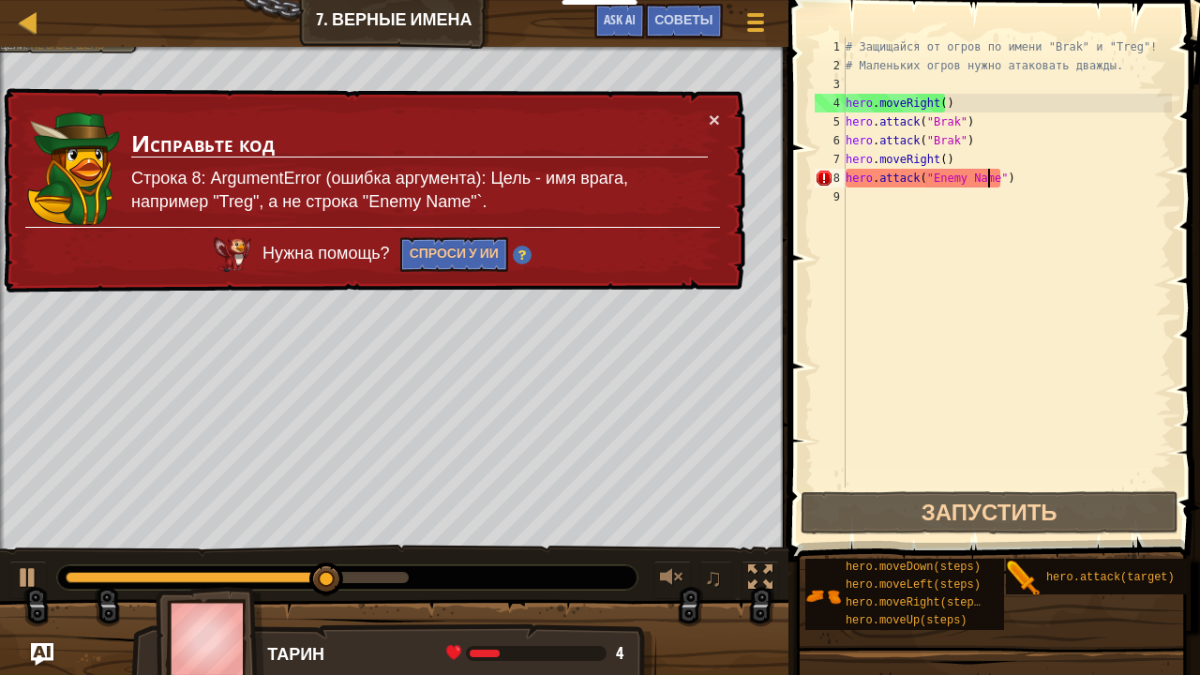
click at [706, 111] on div "× Исправьте код Строка 8: ArgumentError (ошибка аргумента): Цель - имя врага, н…" at bounding box center [372, 190] width 745 height 205
click at [712, 116] on button "×" at bounding box center [714, 120] width 11 height 20
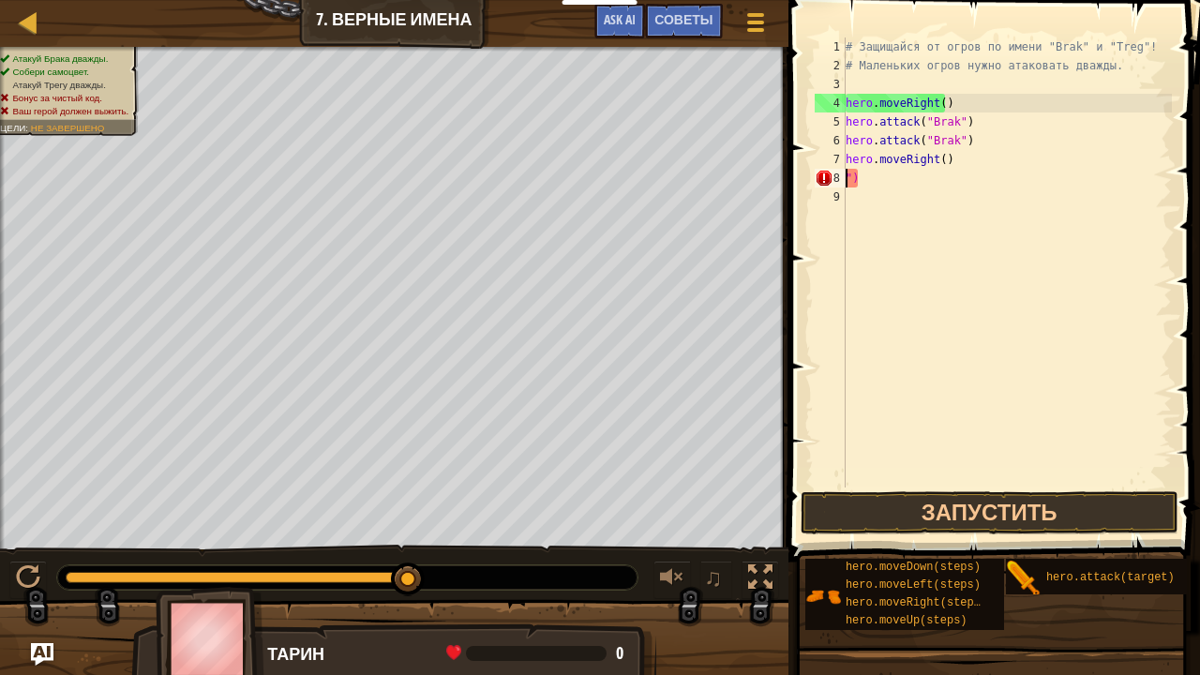
type textarea "hero.moveRight()")"
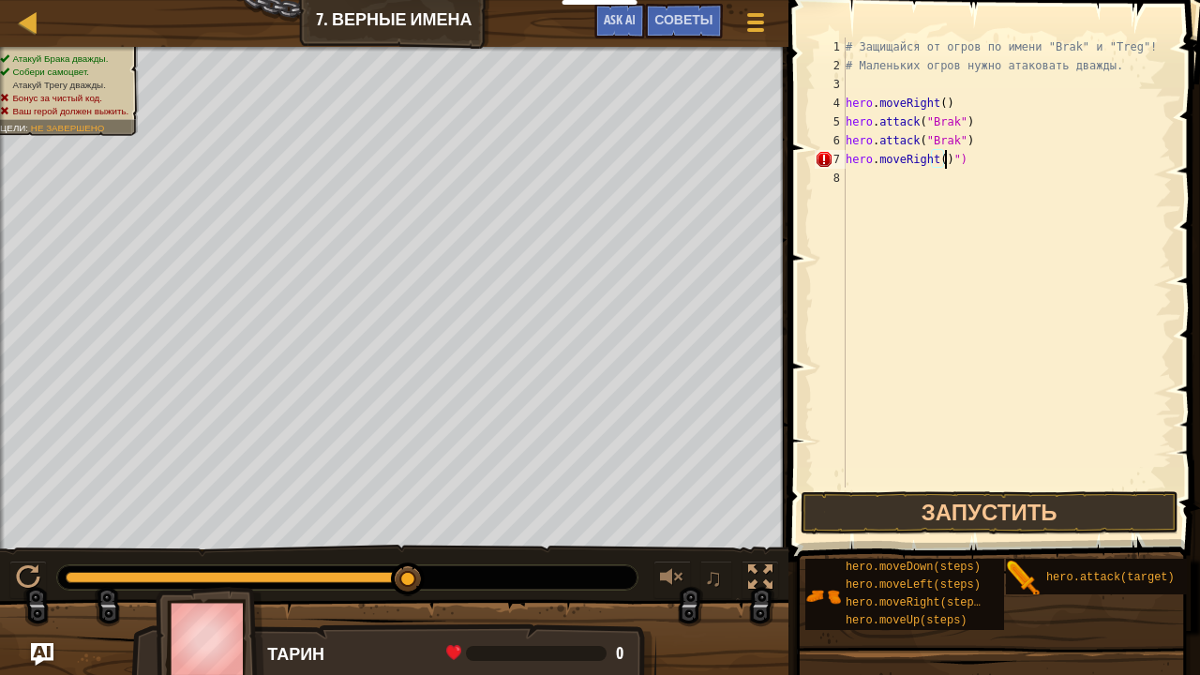
click at [844, 172] on div "8" at bounding box center [830, 178] width 31 height 19
click at [24, 561] on button at bounding box center [27, 580] width 37 height 38
click at [17, 568] on div at bounding box center [28, 577] width 24 height 24
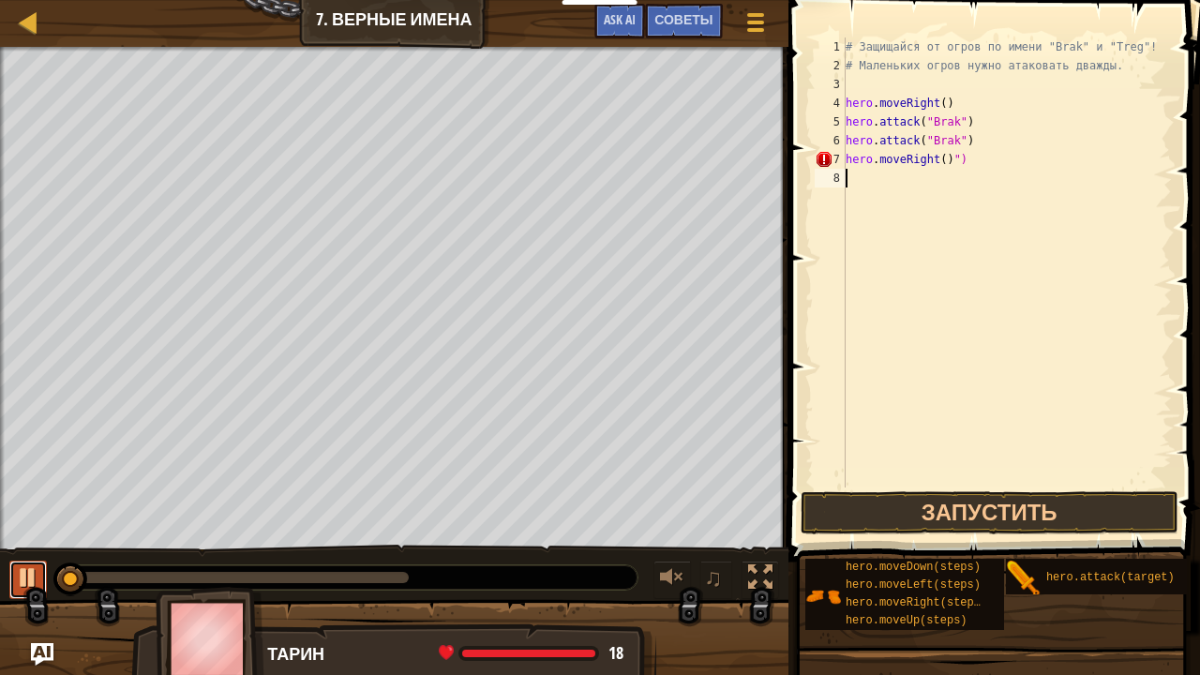
click at [17, 568] on div at bounding box center [28, 577] width 24 height 24
click at [21, 569] on div at bounding box center [28, 577] width 24 height 24
click at [937, 163] on div "# Защищайся от огров по имени "Brak" и "Treg"! # Маленьких огров нужно атаковат…" at bounding box center [1007, 280] width 330 height 487
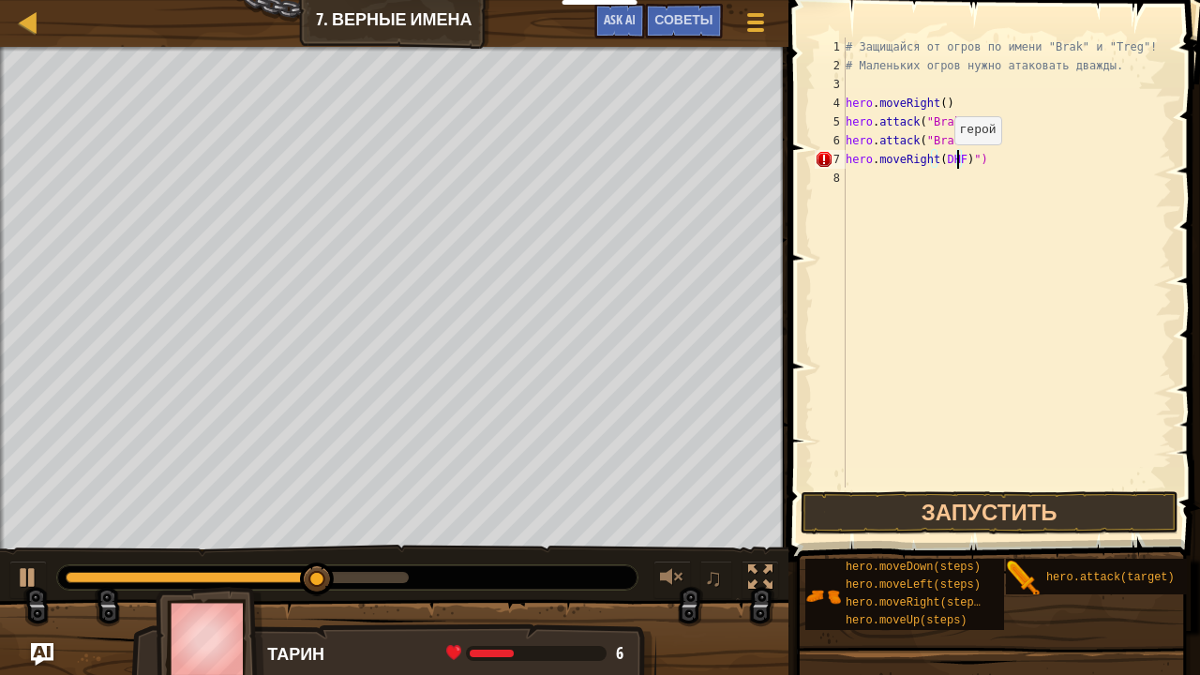
scroll to position [8, 9]
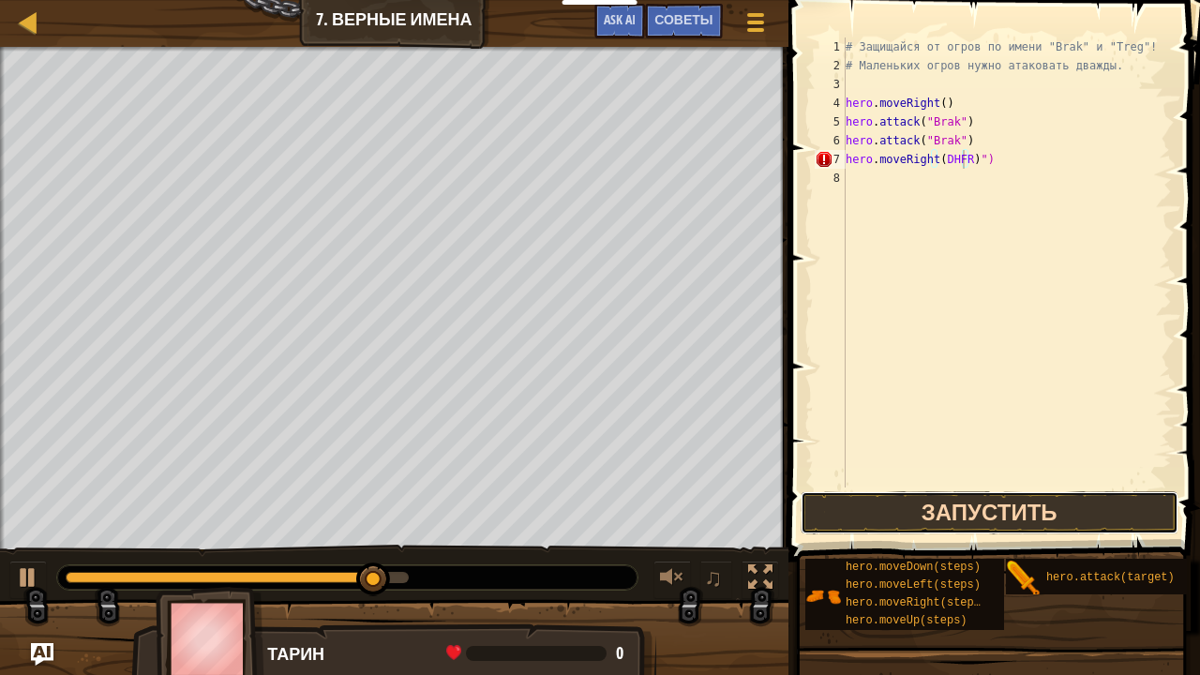
click at [990, 517] on button "Запустить" at bounding box center [989, 512] width 378 height 43
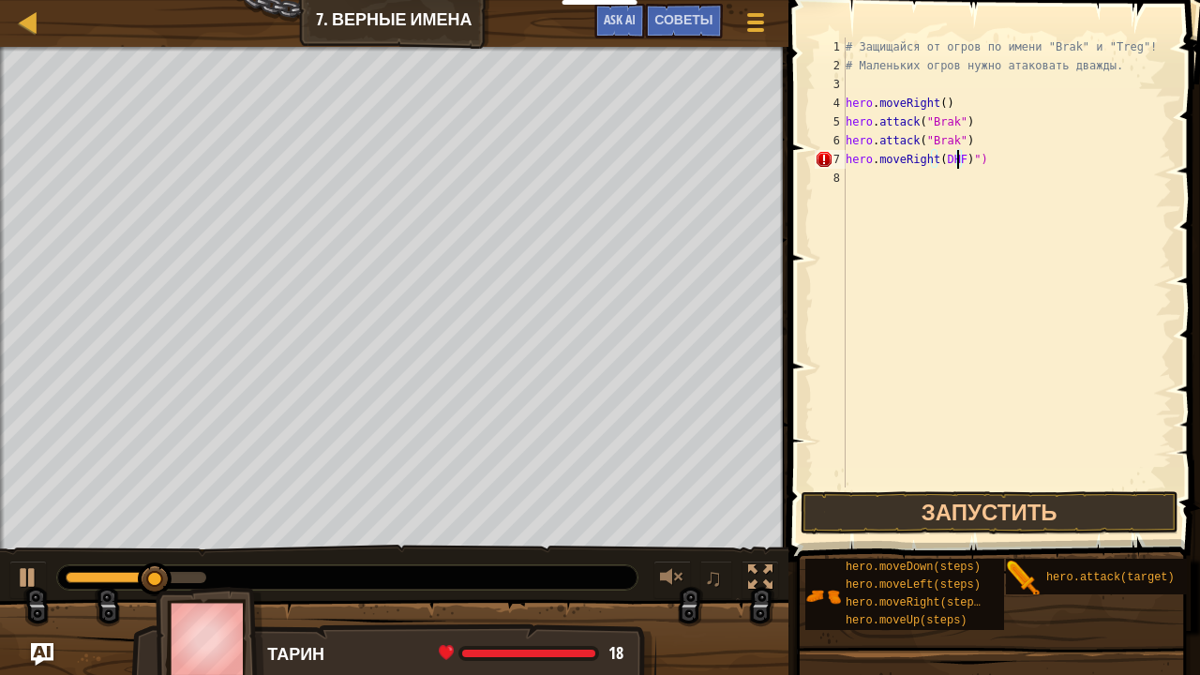
type textarea "hero.moveRight)")"
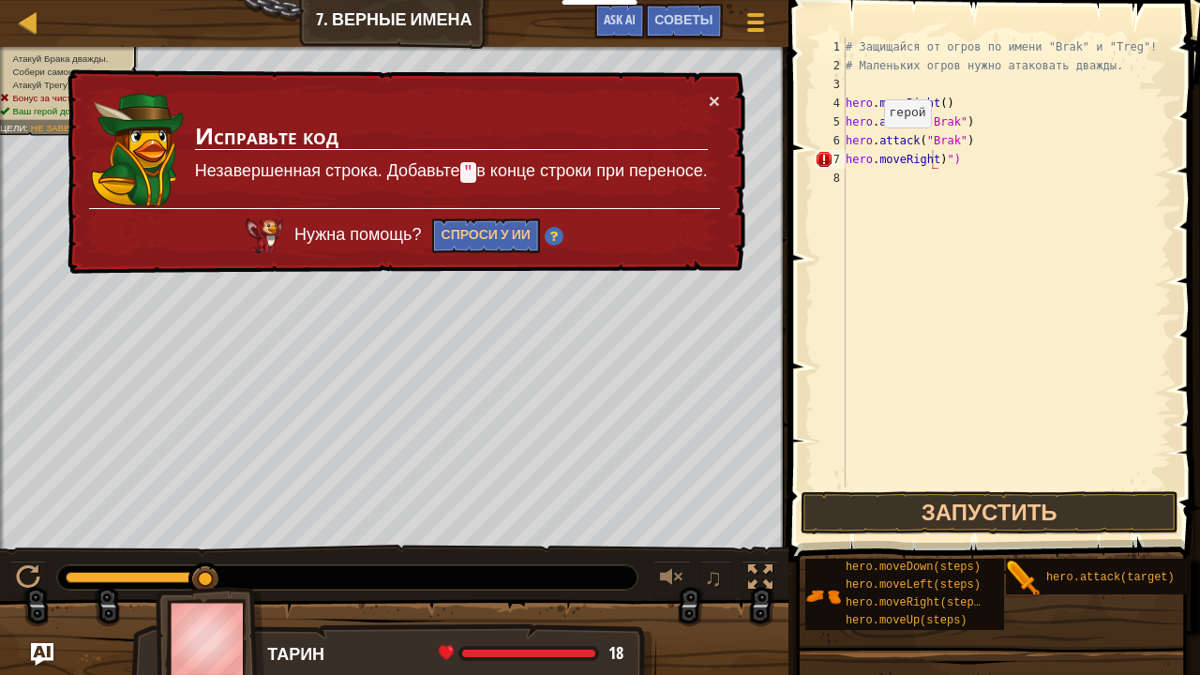
click at [715, 82] on div "× Исправьте код Незавершенная строка. Добавьте " в конце строки при переносе. Н…" at bounding box center [404, 171] width 681 height 205
click at [713, 88] on div "× Исправьте код Незавершенная строка. Добавьте " в конце строки при переносе. Н…" at bounding box center [404, 171] width 681 height 205
click at [716, 97] on button "×" at bounding box center [714, 101] width 11 height 20
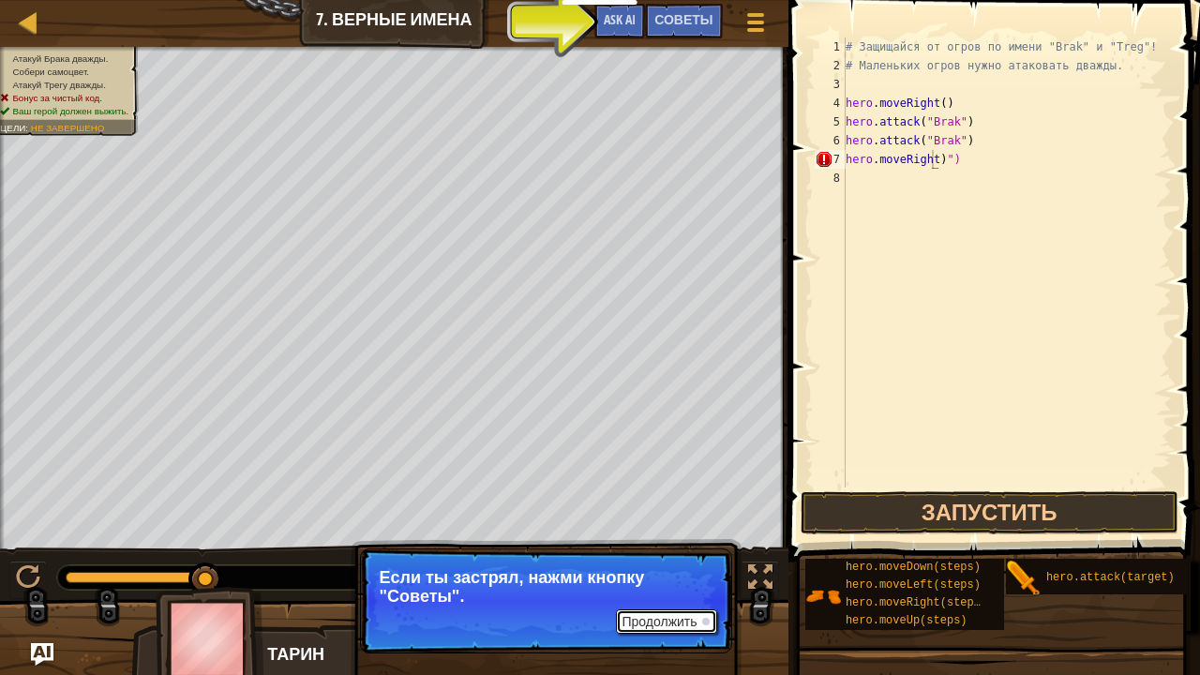
click at [669, 596] on button "Продолжить" at bounding box center [666, 621] width 100 height 24
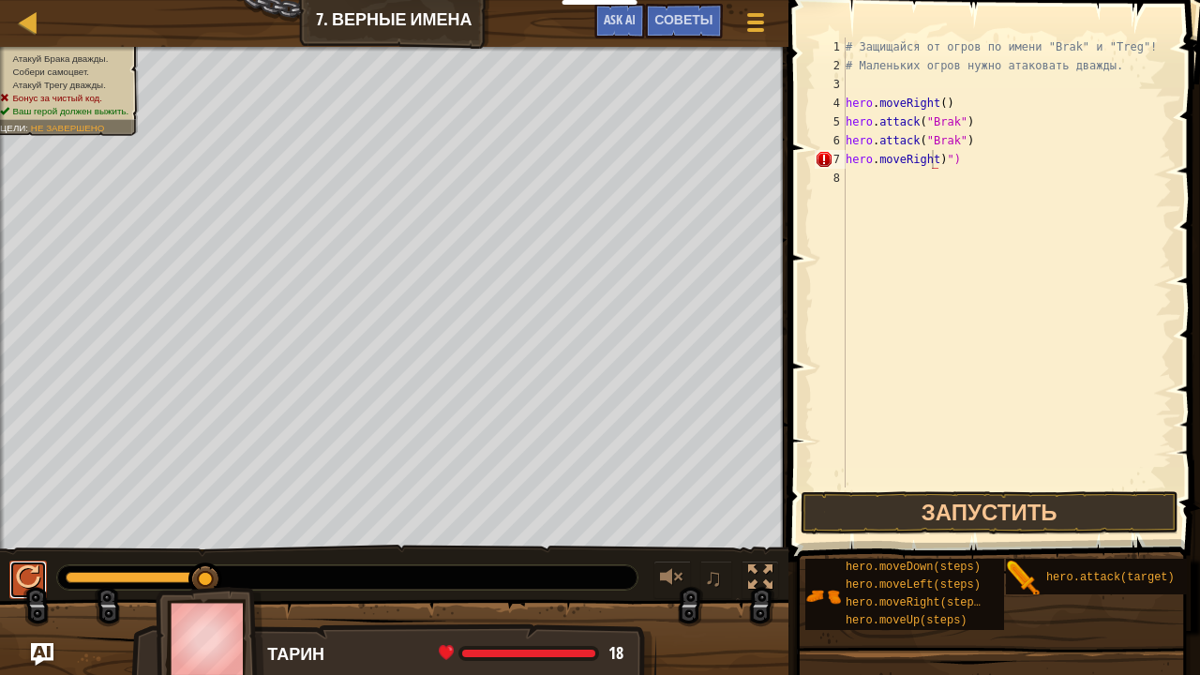
click at [32, 574] on div at bounding box center [28, 577] width 24 height 24
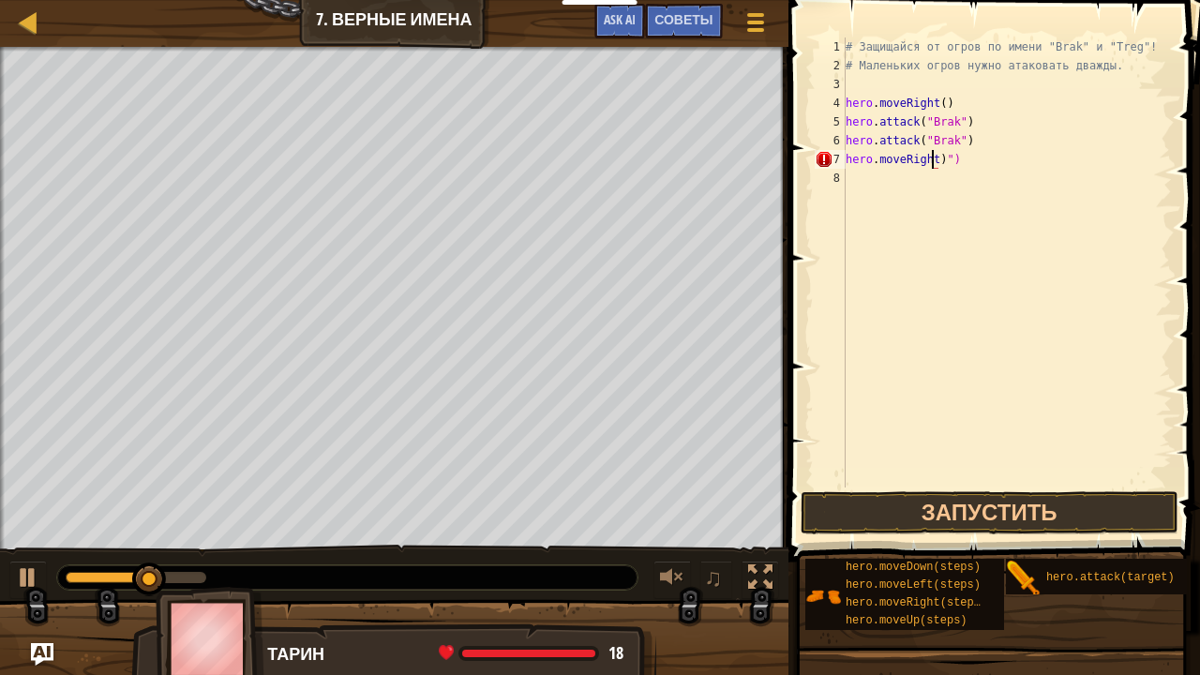
click at [853, 180] on div "# Защищайся от огров по имени "Brak" и "Treg"! # Маленьких огров нужно атаковат…" at bounding box center [1007, 280] width 330 height 487
type textarea "H"
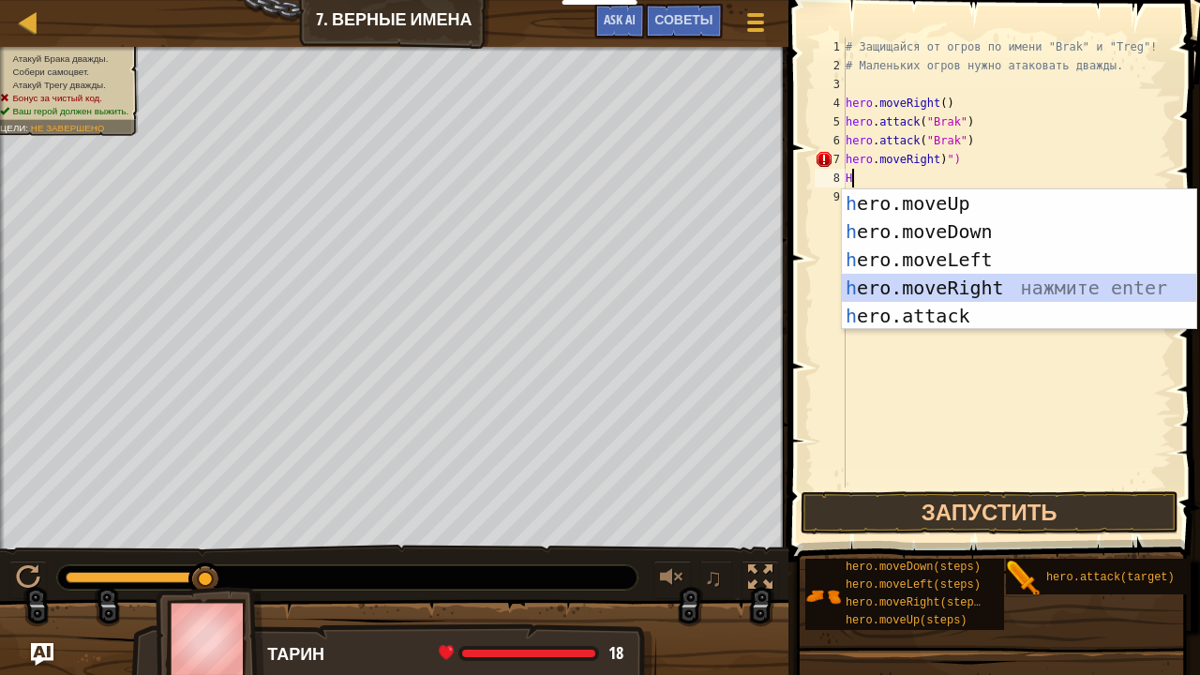
click at [923, 293] on div "h ero.moveUp нажмите enter h ero.moveDown нажмите enter h ero.moveLeft нажмите …" at bounding box center [1019, 287] width 355 height 197
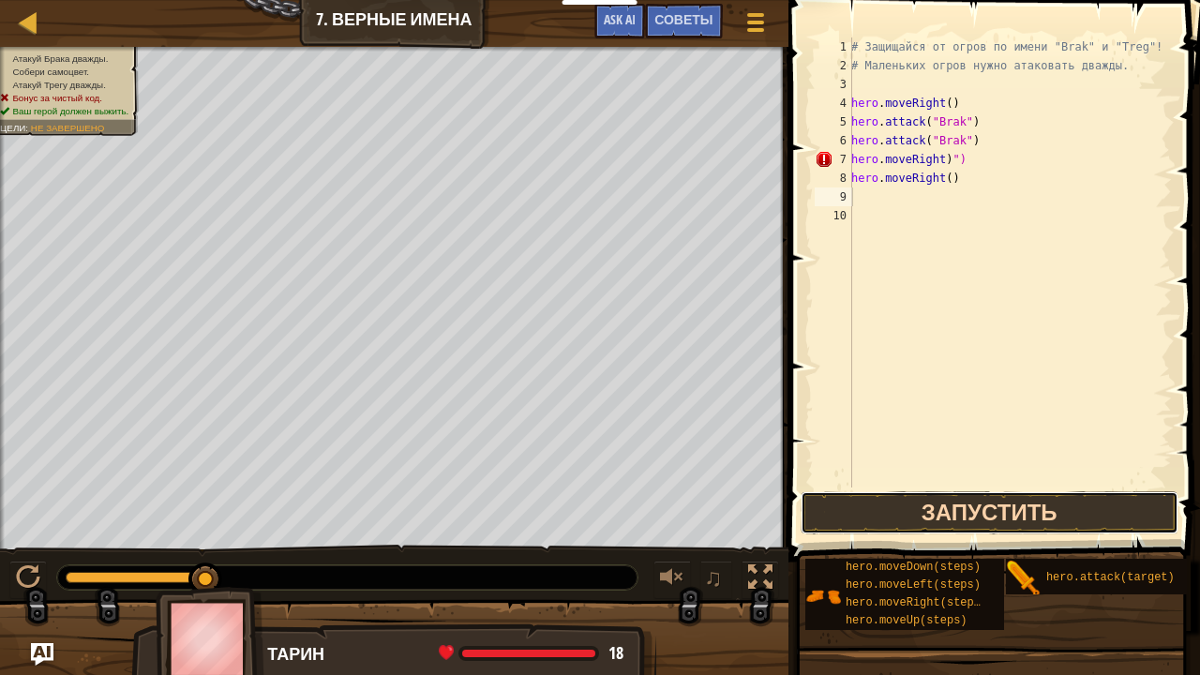
click at [972, 505] on button "Запустить" at bounding box center [989, 512] width 378 height 43
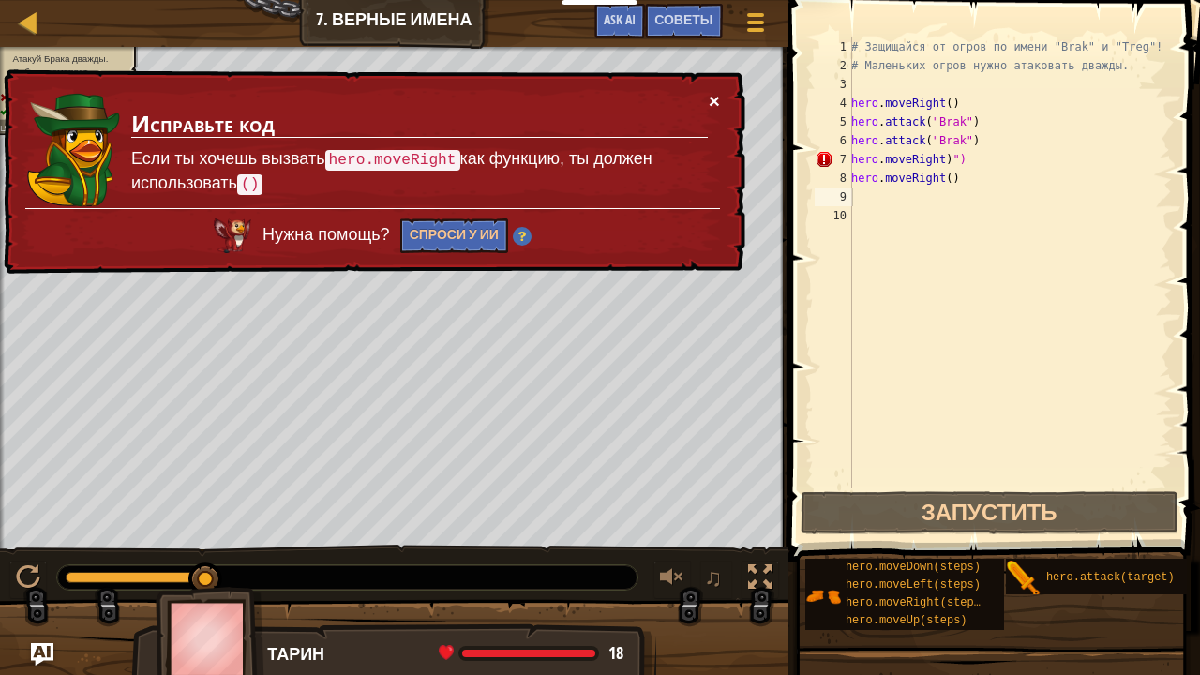
click at [710, 97] on button "×" at bounding box center [714, 101] width 11 height 20
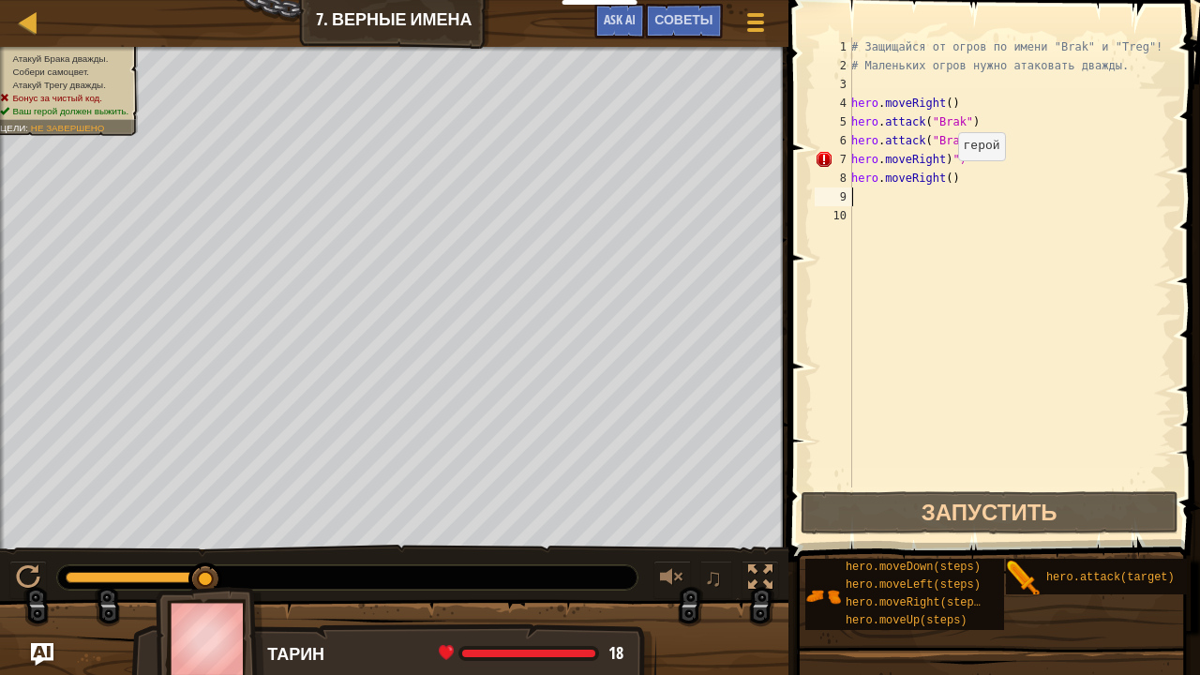
click at [947, 179] on div "# Защищайся от огров по имени "Brak" и "Treg"! # Маленьких огров нужно атаковат…" at bounding box center [1009, 280] width 324 height 487
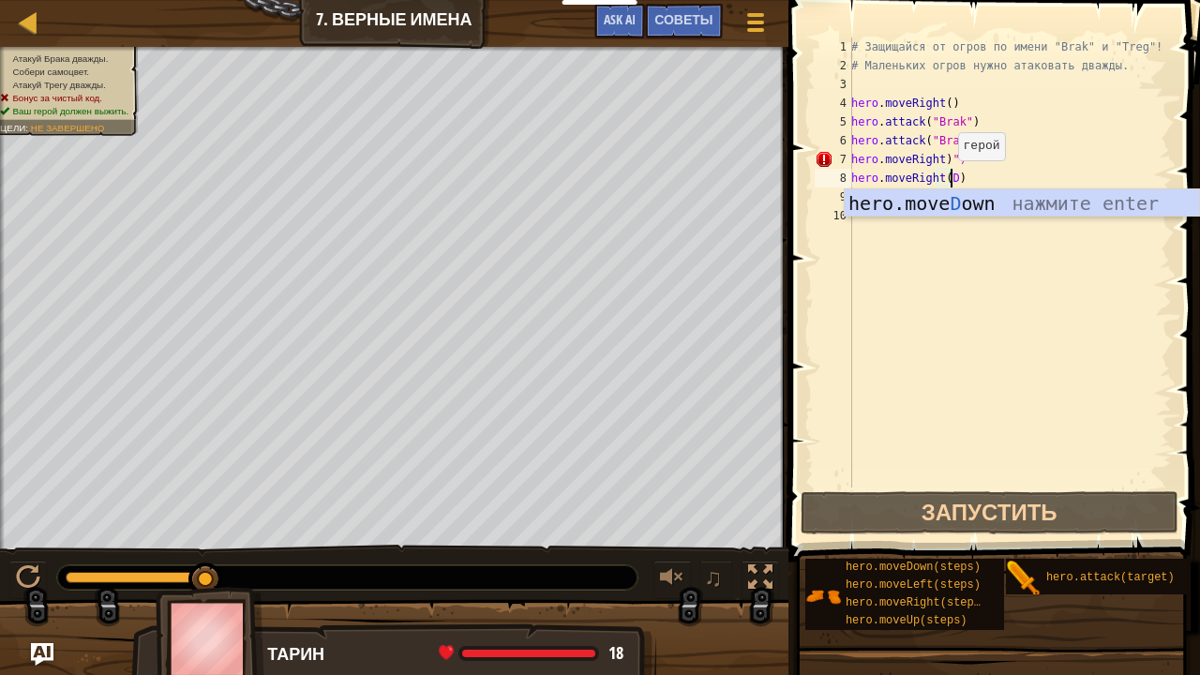
scroll to position [8, 7]
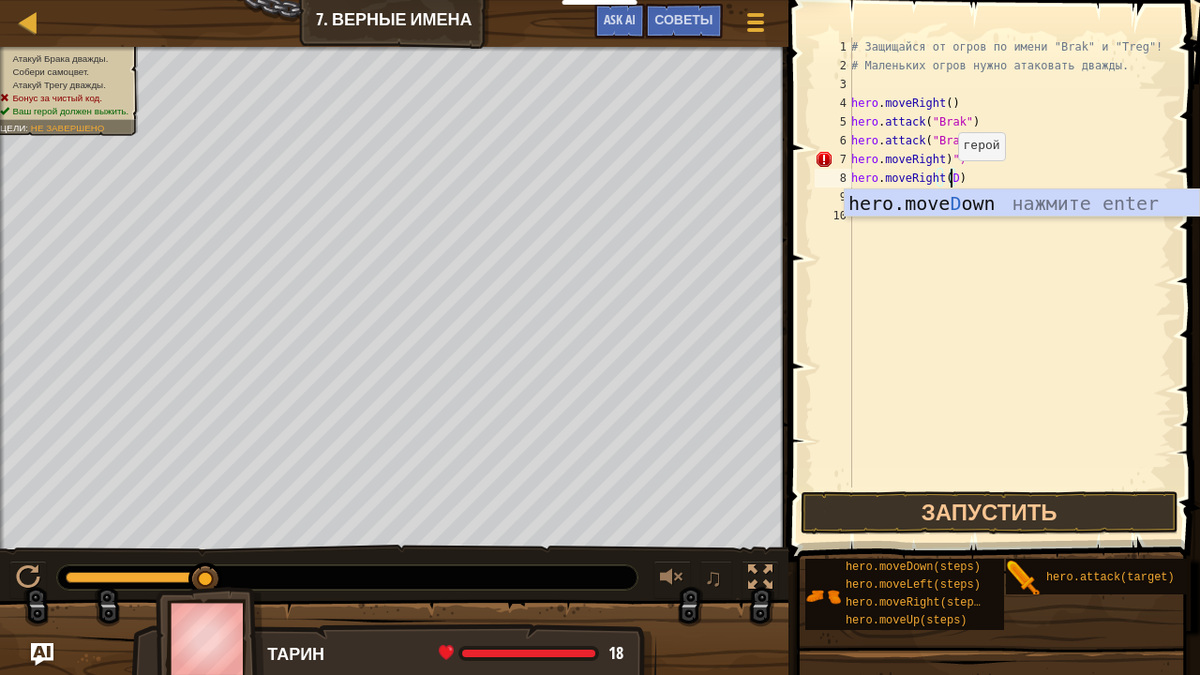
drag, startPoint x: 947, startPoint y: 179, endPoint x: 916, endPoint y: 278, distance: 104.1
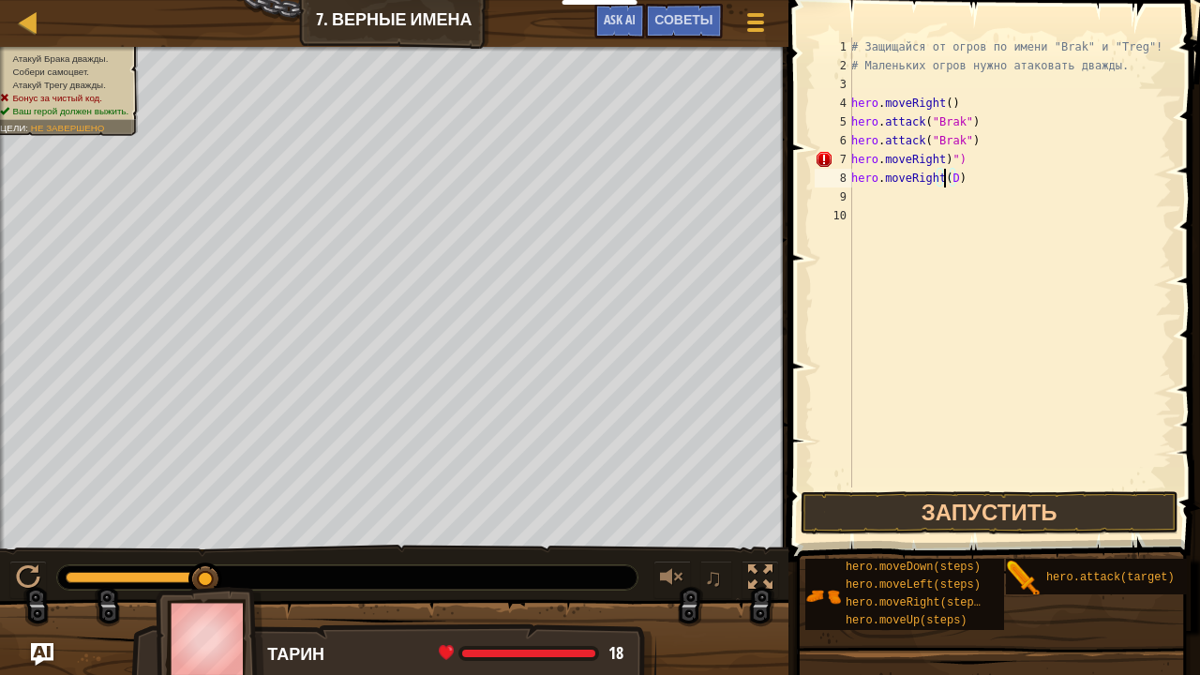
click at [997, 171] on div "# Защищайся от огров по имени "Brak" и "Treg"! # Маленьких огров нужно атаковат…" at bounding box center [1009, 280] width 324 height 487
type textarea "hero.moveRight)") hero.moveRight(D)"
drag, startPoint x: 1005, startPoint y: 206, endPoint x: 1007, endPoint y: 248, distance: 42.2
click at [999, 217] on div "# Защищайся от огров по имени "Brak" и "Treg"! # Маленьких огров нужно атаковат…" at bounding box center [1009, 280] width 324 height 487
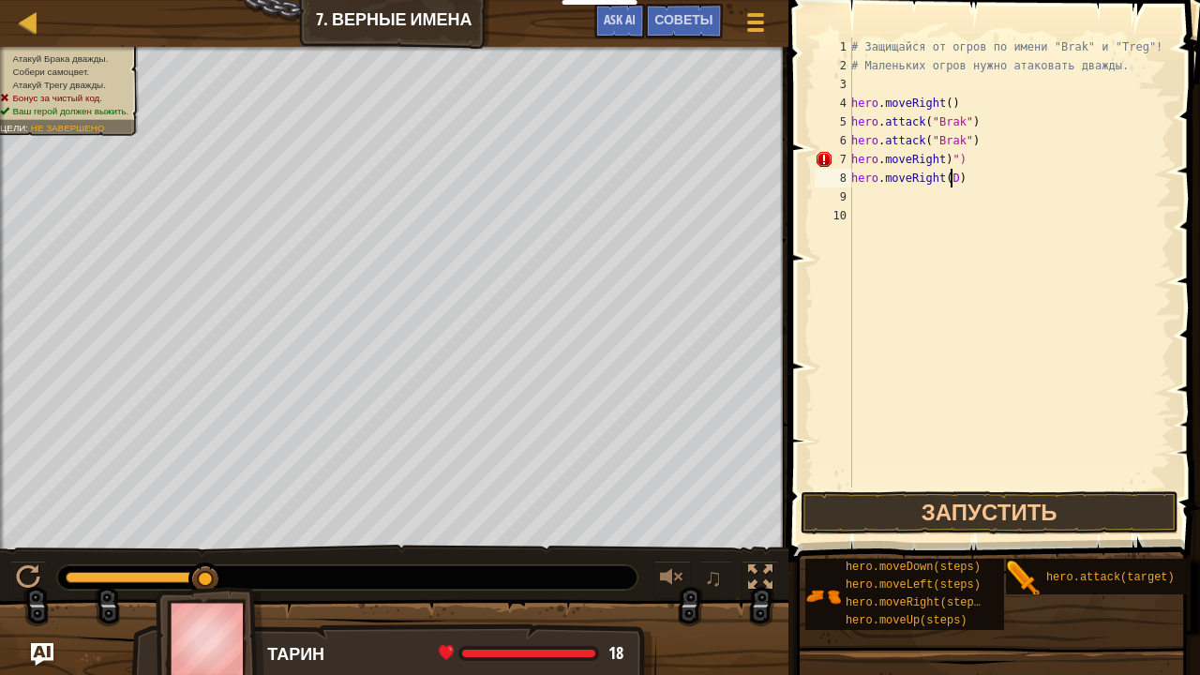
click at [952, 189] on div "# Защищайся от огров по имени "Brak" и "Treg"! # Маленьких огров нужно атаковат…" at bounding box center [1009, 280] width 324 height 487
type textarea "hero.moveRight("
drag, startPoint x: 39, startPoint y: 577, endPoint x: 86, endPoint y: 546, distance: 56.7
click at [54, 568] on div "♫" at bounding box center [394, 573] width 788 height 56
click at [846, 197] on div "# Защищайся от огров по имени "Brak" и "Treg"! # Маленьких огров нужно атаковат…" at bounding box center [1006, 280] width 331 height 487
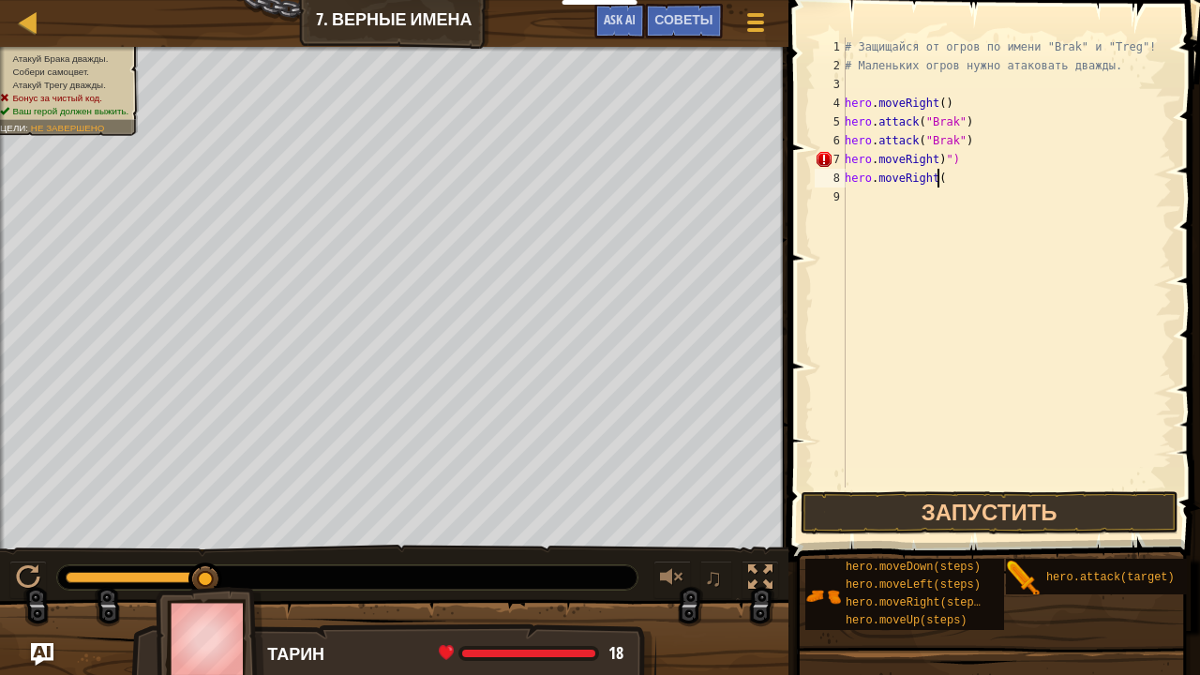
click at [943, 187] on div "# Защищайся от огров по имени "Brak" и "Treg"! # Маленьких огров нужно атаковат…" at bounding box center [1006, 280] width 331 height 487
type textarea "h"
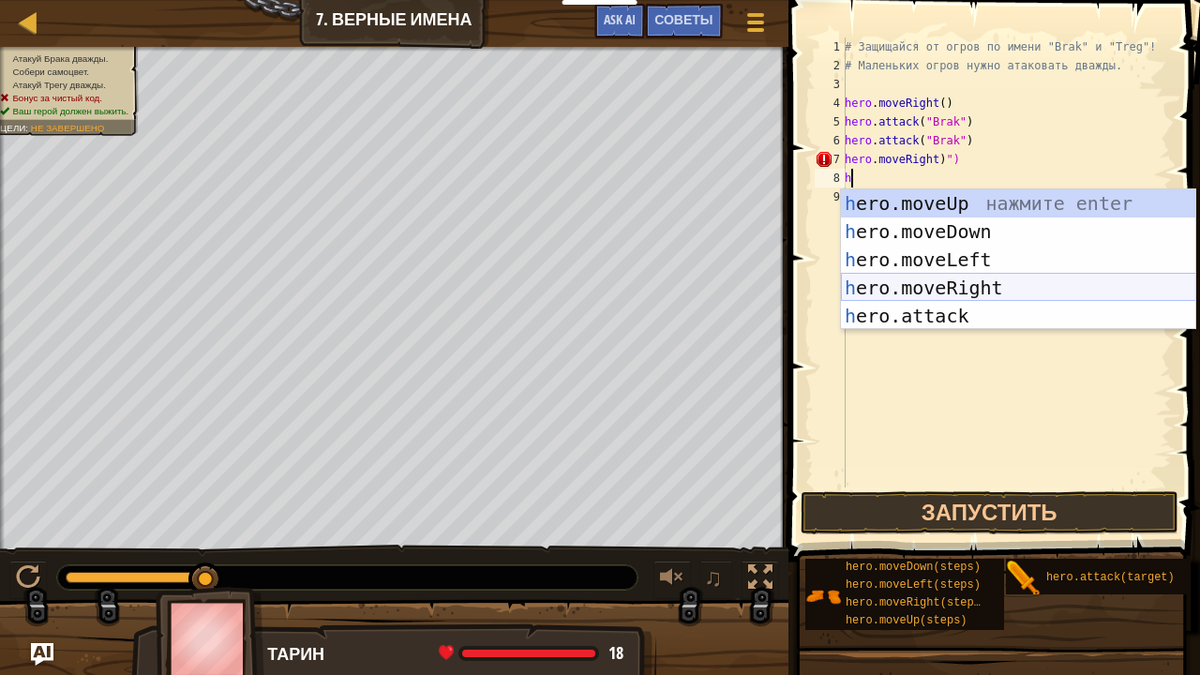
click at [1034, 283] on div "h ero.moveUp нажмите enter h ero.moveDown нажмите enter h ero.moveLeft нажмите …" at bounding box center [1018, 287] width 355 height 197
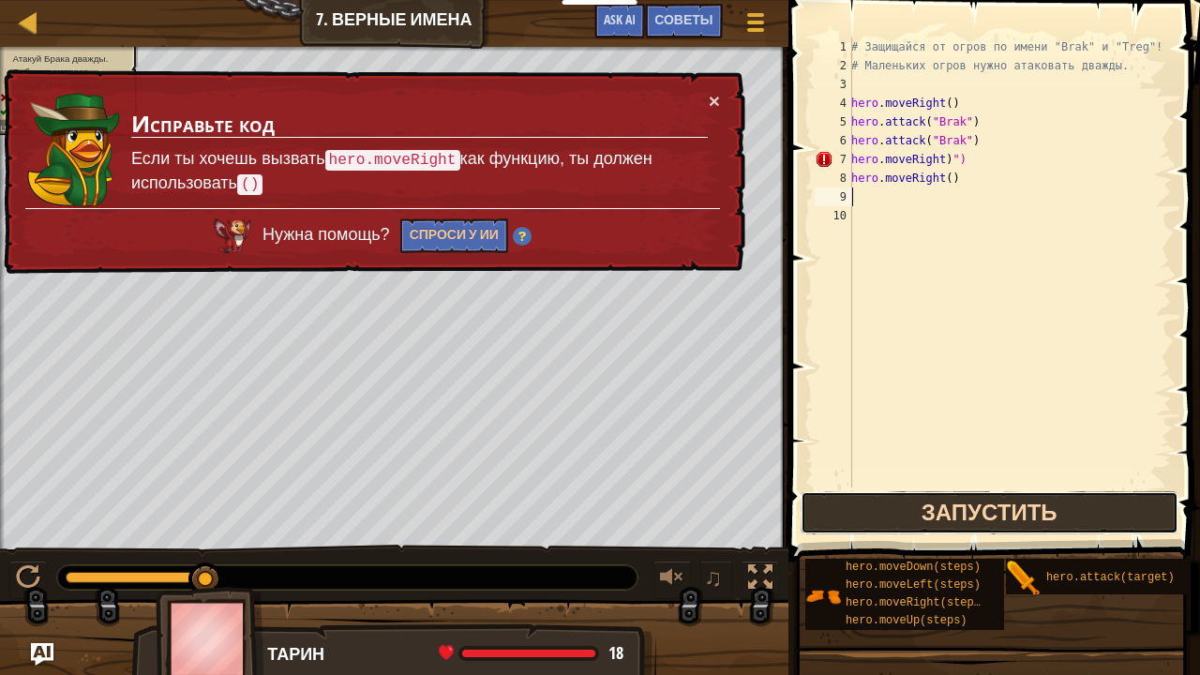
click at [964, 519] on button "Запустить" at bounding box center [989, 512] width 378 height 43
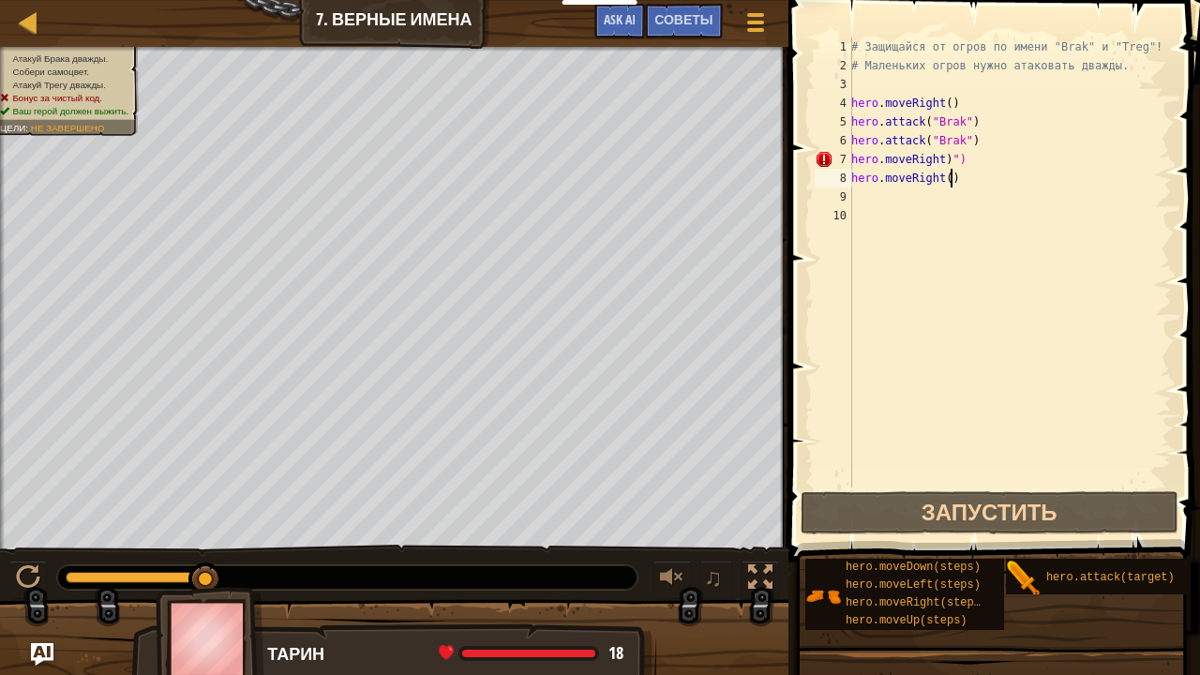
click at [948, 176] on div "# Защищайся от огров по имени "Brak" и "Treg"! # Маленьких огров нужно атаковат…" at bounding box center [1009, 280] width 324 height 487
click at [945, 181] on div "# Защищайся от огров по имени "Brak" и "Treg"! # Маленьких огров нужно атаковат…" at bounding box center [1009, 280] width 324 height 487
click at [694, 19] on span "Советы" at bounding box center [683, 19] width 58 height 18
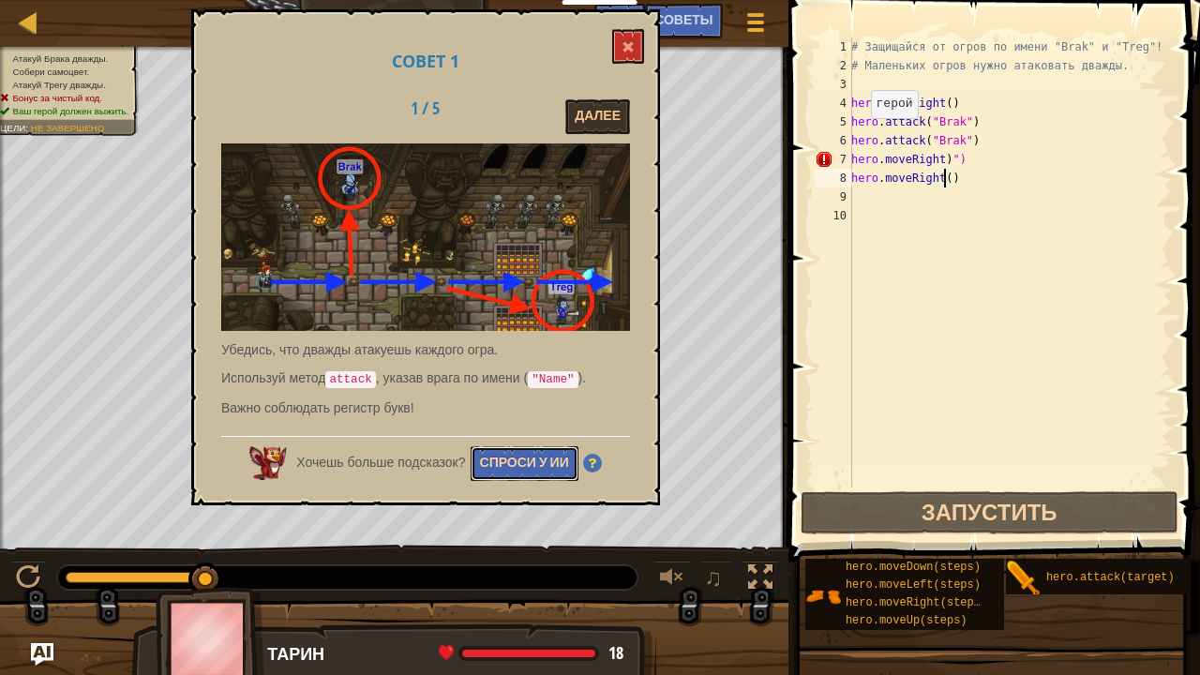
click at [520, 459] on button "Спроси у ИИ" at bounding box center [525, 463] width 108 height 35
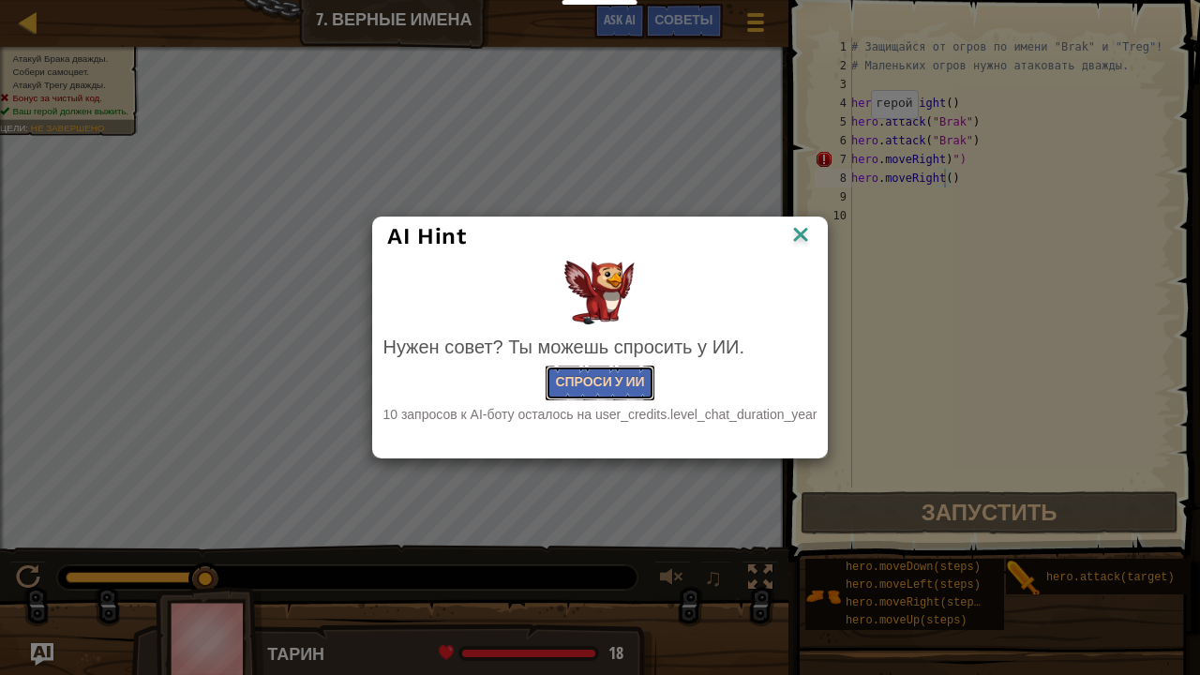
click at [617, 379] on button "Спроси у ИИ" at bounding box center [600, 383] width 108 height 35
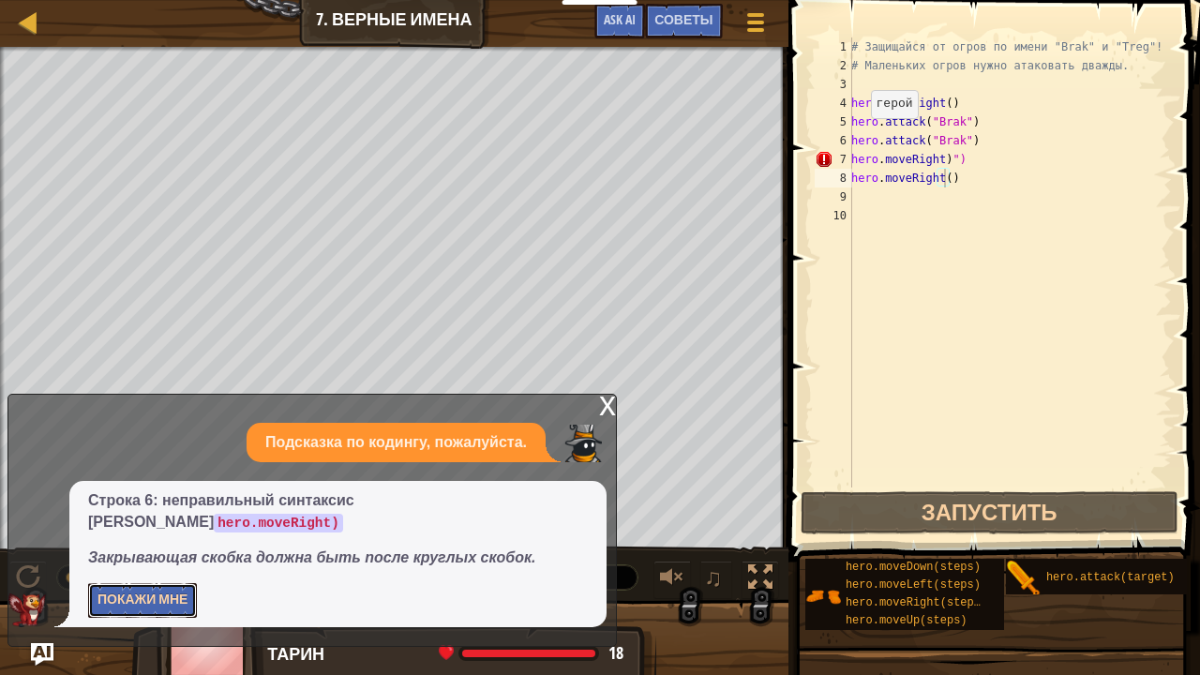
click at [139, 596] on button "Покажи мне" at bounding box center [142, 600] width 109 height 35
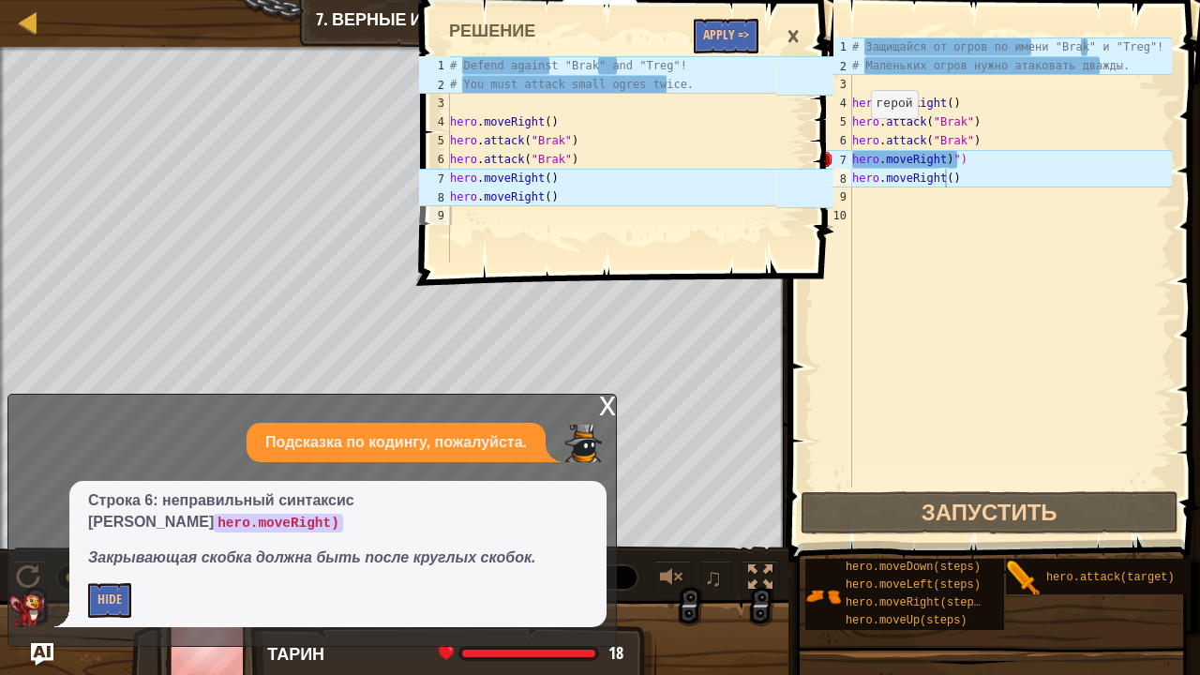
click at [793, 26] on div "×" at bounding box center [793, 36] width 32 height 43
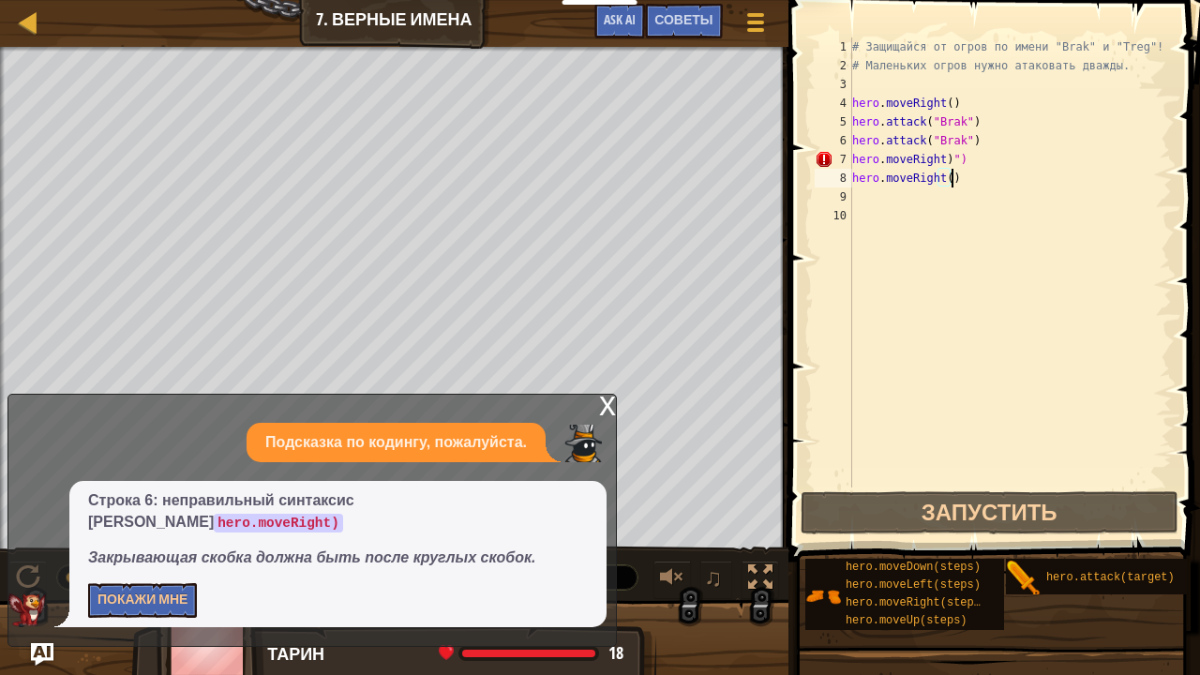
click at [956, 180] on div "# Защищайся от огров по имени "Brak" и "Treg"! # Маленьких огров нужно атаковат…" at bounding box center [1009, 280] width 323 height 487
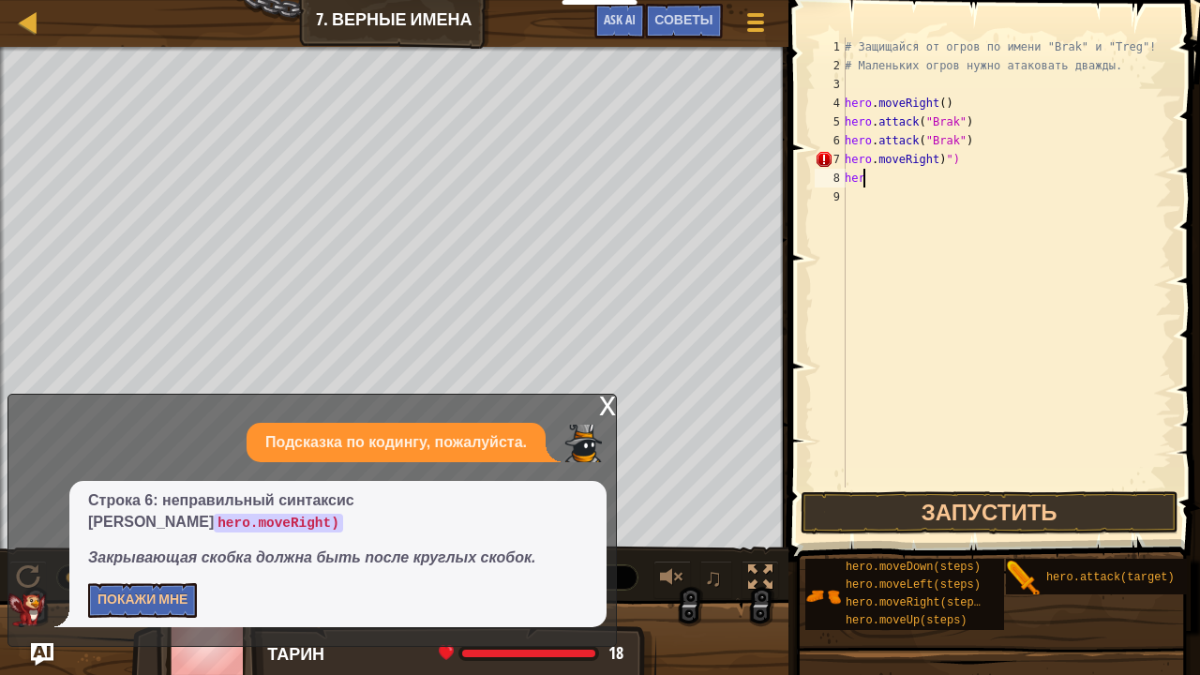
type textarea "h"
click at [950, 157] on div "# Защищайся от огров по имени "Brak" и "Treg"! # Маленьких огров нужно атаковат…" at bounding box center [1006, 280] width 331 height 487
type textarea "h"
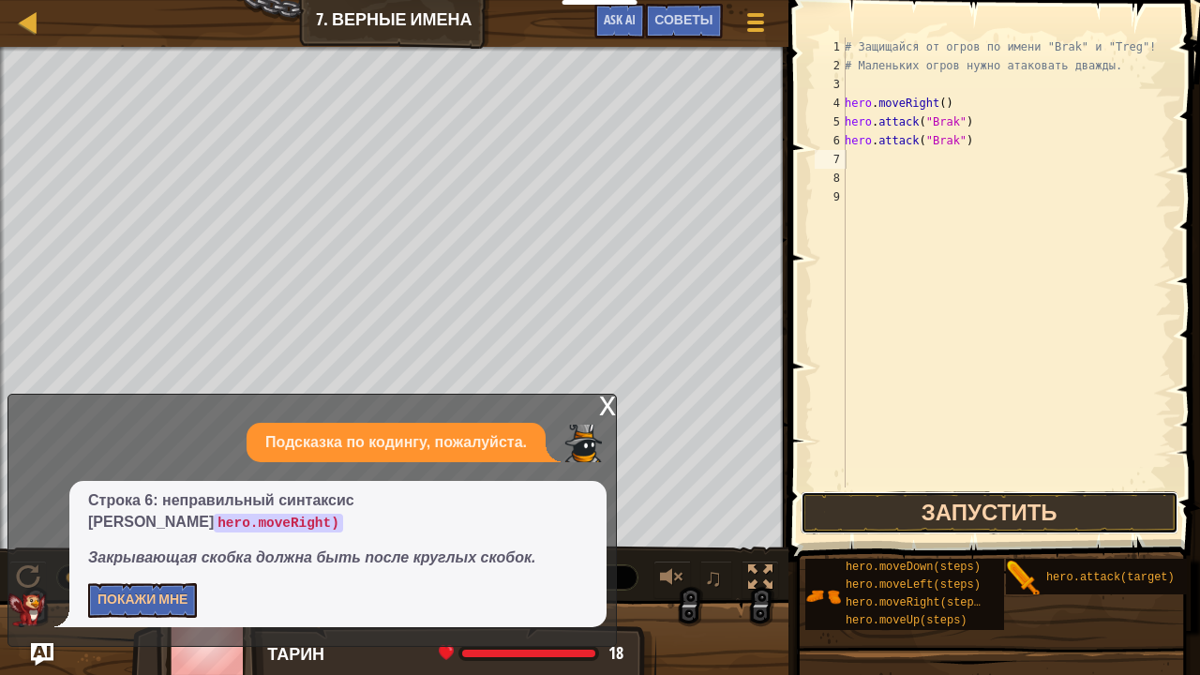
click at [917, 523] on button "Запустить" at bounding box center [989, 512] width 378 height 43
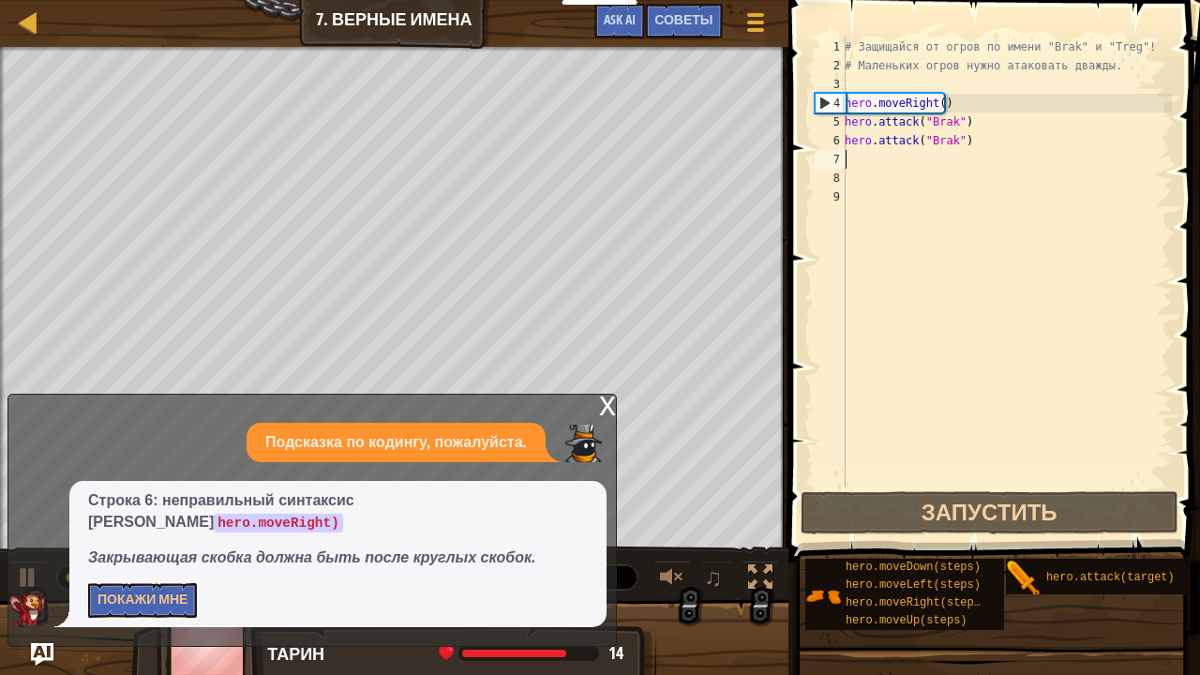
type textarea "h"
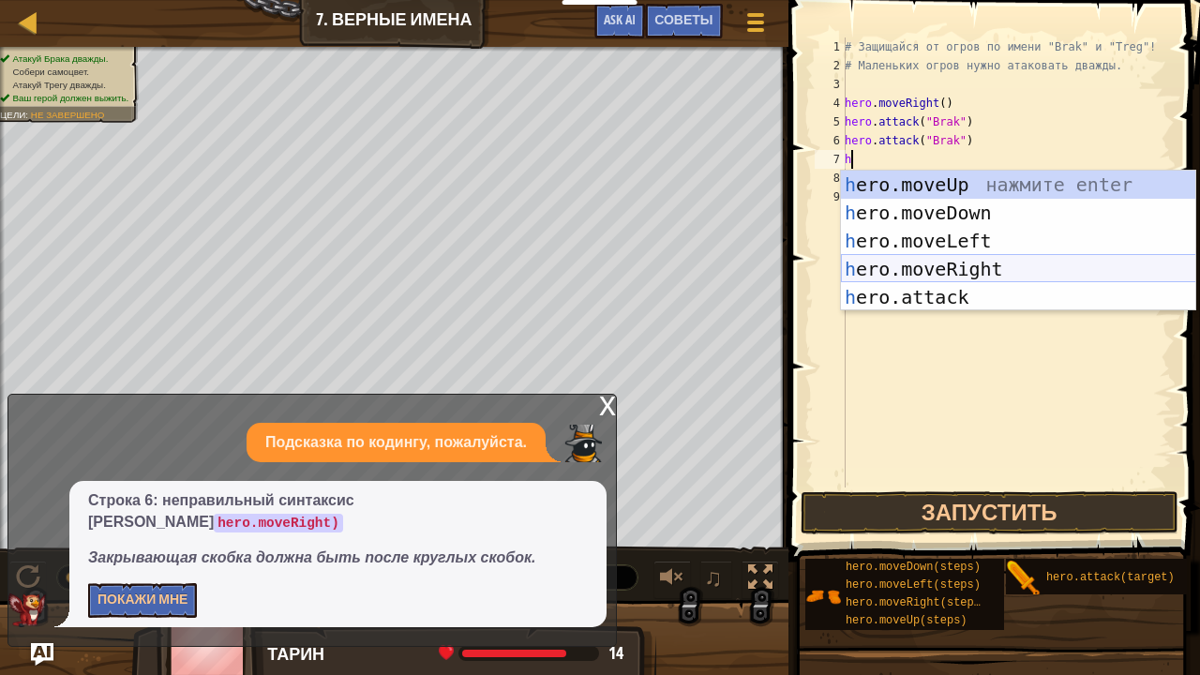
click at [965, 264] on div "h ero.moveUp нажмите enter h ero.moveDown нажмите enter h ero.moveLeft нажмите …" at bounding box center [1018, 269] width 355 height 197
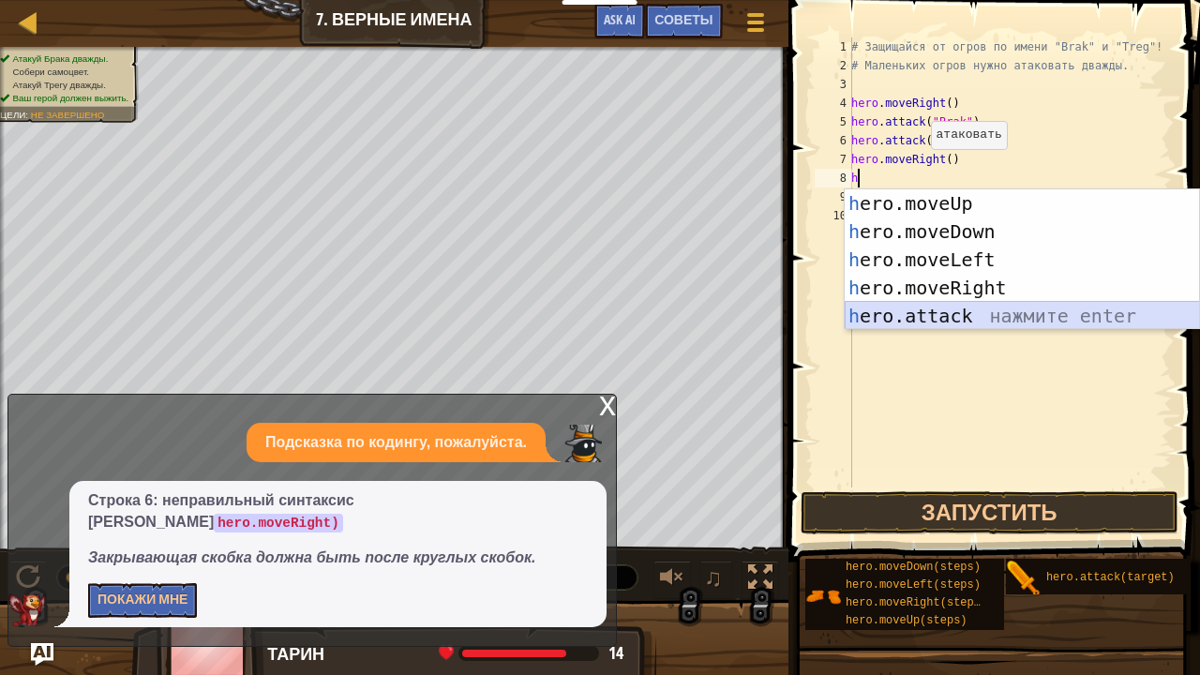
click at [964, 311] on div "h ero.moveUp нажмите enter h ero.moveDown нажмите enter h ero.moveLeft нажмите …" at bounding box center [1022, 287] width 355 height 197
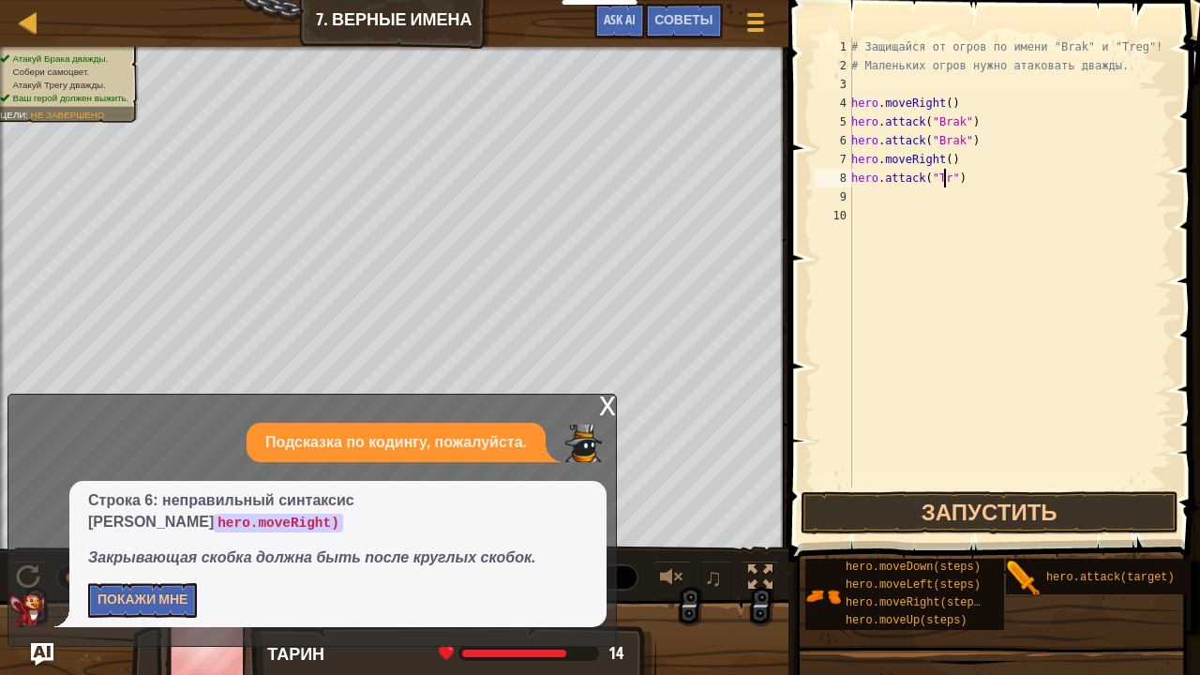
scroll to position [8, 7]
type textarea "hero.attack("Treg")"
drag, startPoint x: 971, startPoint y: 486, endPoint x: 972, endPoint y: 536, distance: 50.6
click at [970, 521] on div "hero.attack("Treg") 1 2 3 4 5 6 7 8 9 10 # Защищайся от огров по имени "Brak" и…" at bounding box center [991, 317] width 417 height 617
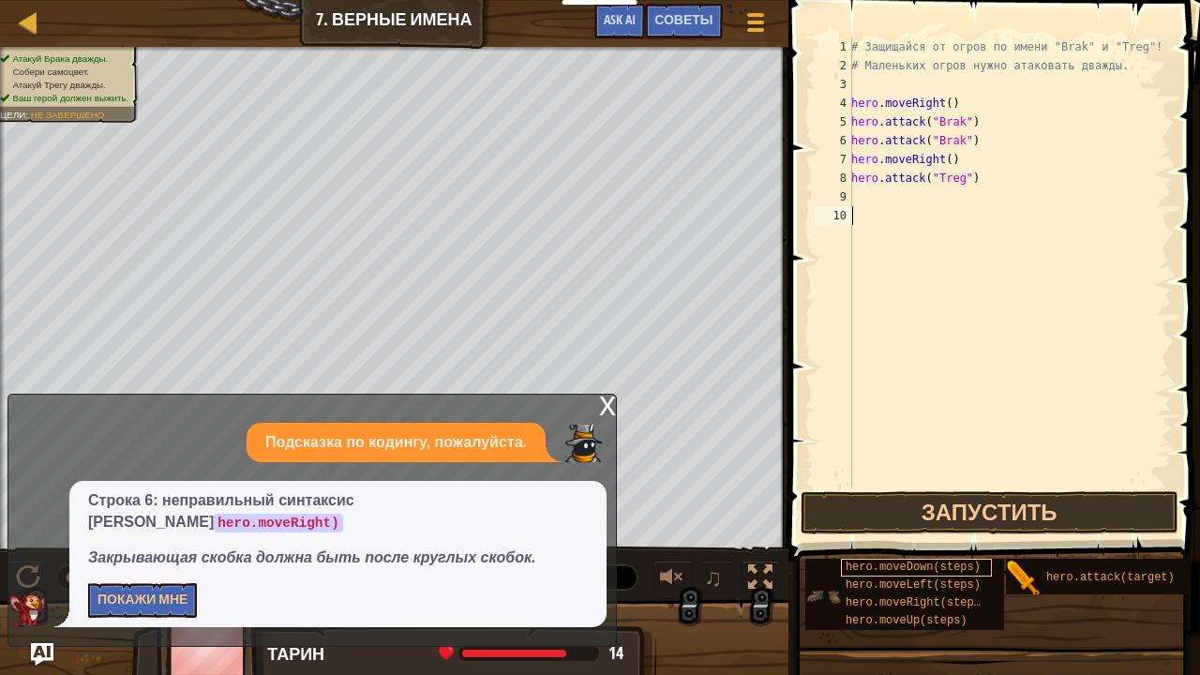
scroll to position [8, 0]
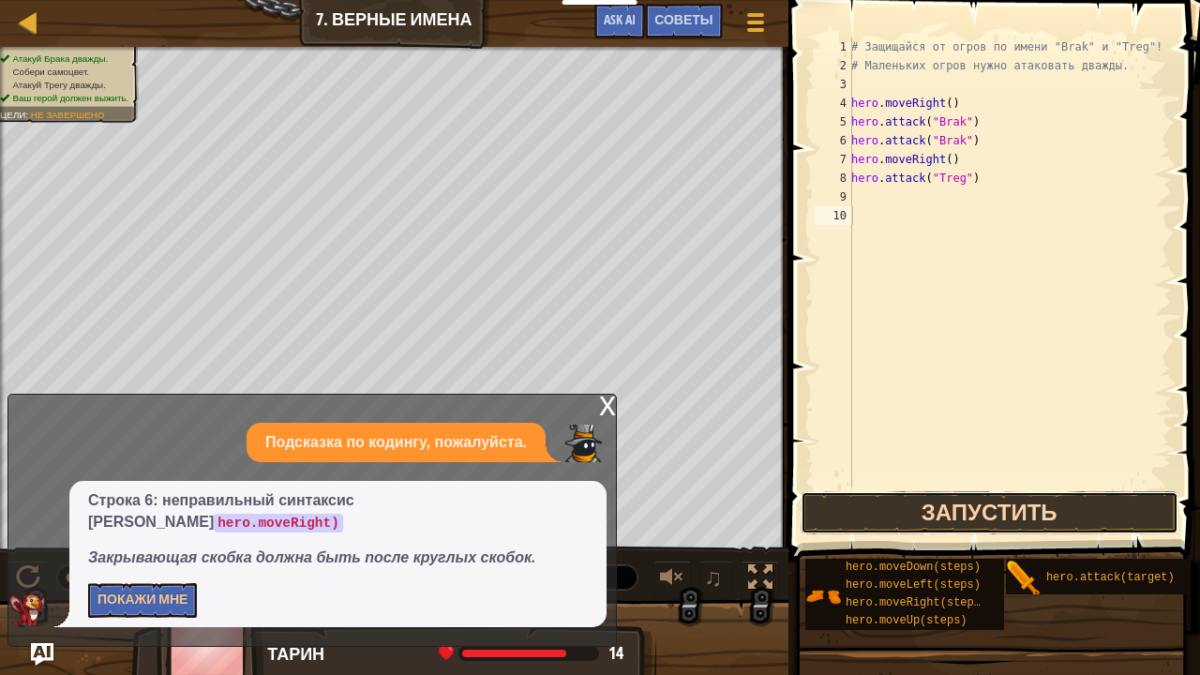
click at [991, 520] on button "Запустить" at bounding box center [989, 512] width 378 height 43
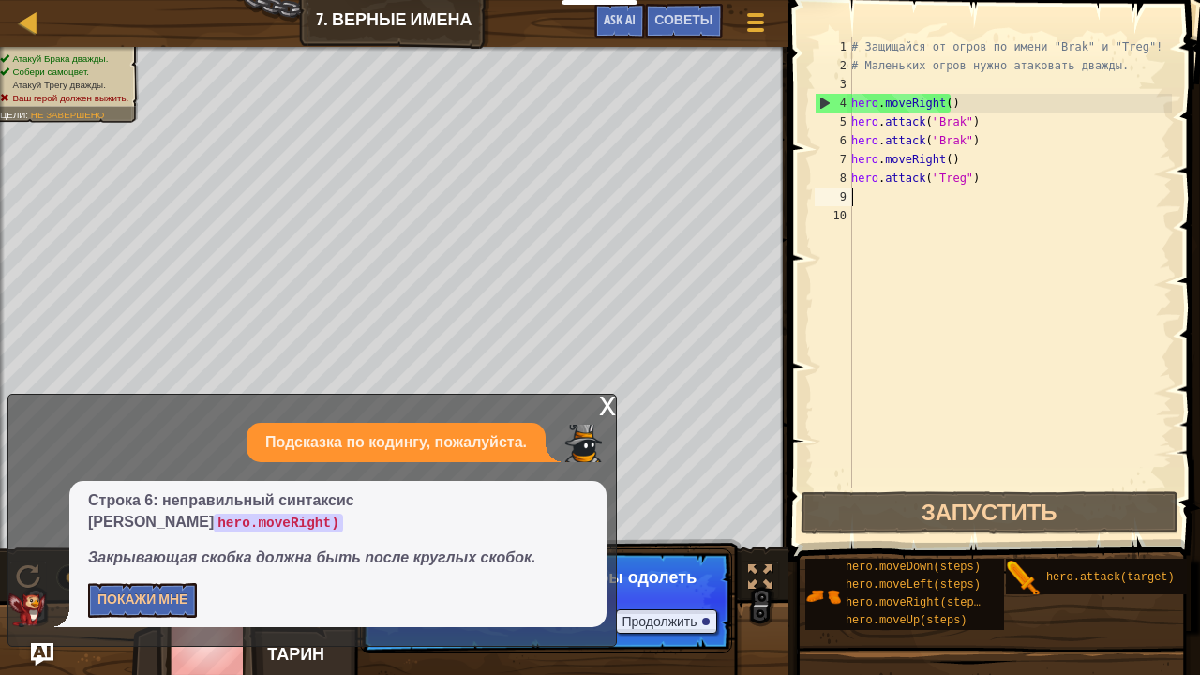
click at [872, 193] on div "# Защищайся от огров по имени "Brak" и "Treg"! # Маленьких огров нужно атаковат…" at bounding box center [1009, 280] width 324 height 487
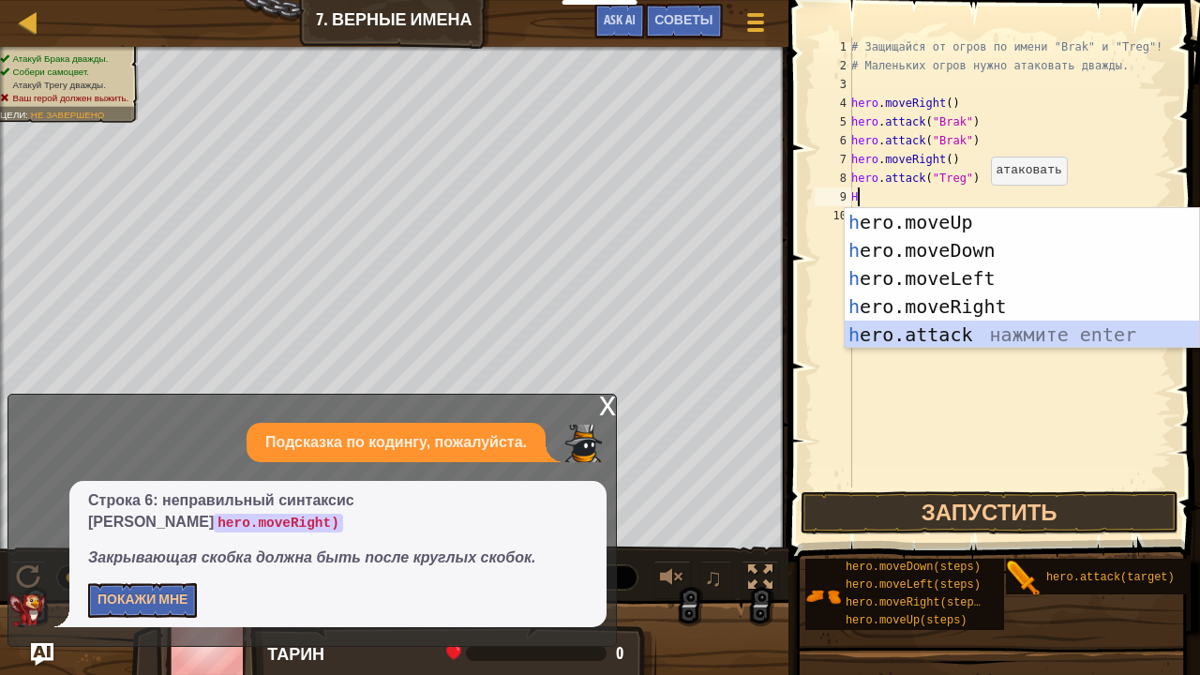
click at [978, 330] on div "h ero.moveUp нажмите enter h ero.moveDown нажмите enter h ero.moveLeft нажмите …" at bounding box center [1022, 306] width 355 height 197
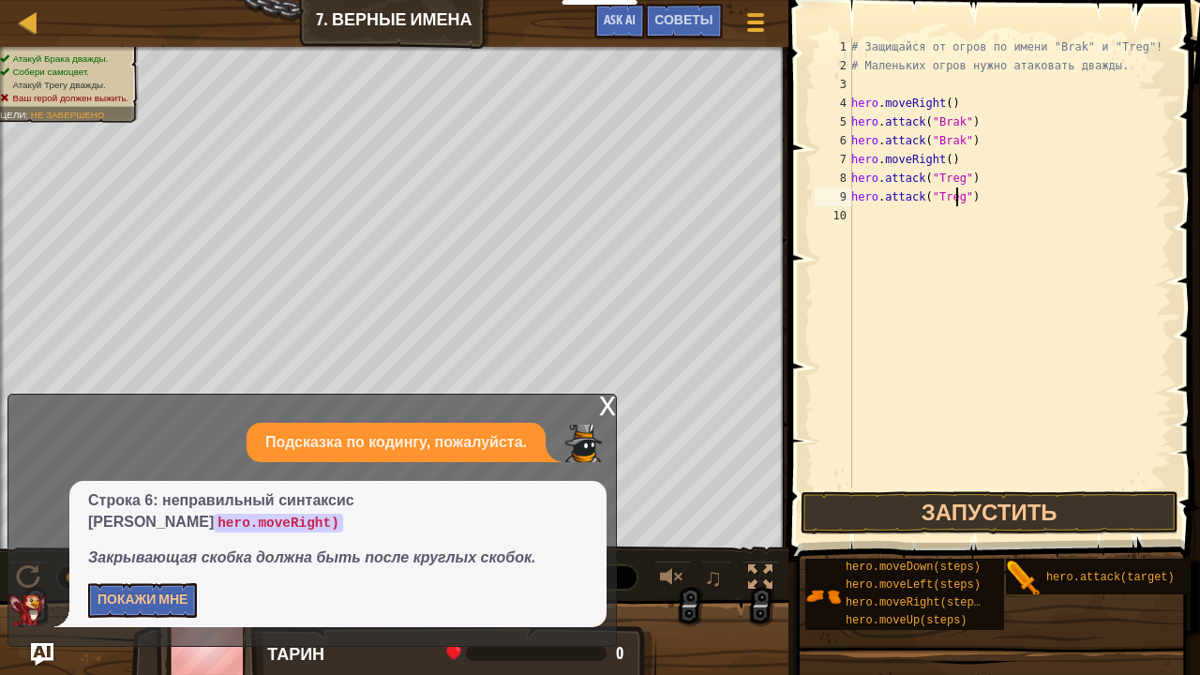
scroll to position [8, 8]
type textarea "hero.attack("Treg")"
click at [965, 523] on button "Запустить" at bounding box center [989, 512] width 378 height 43
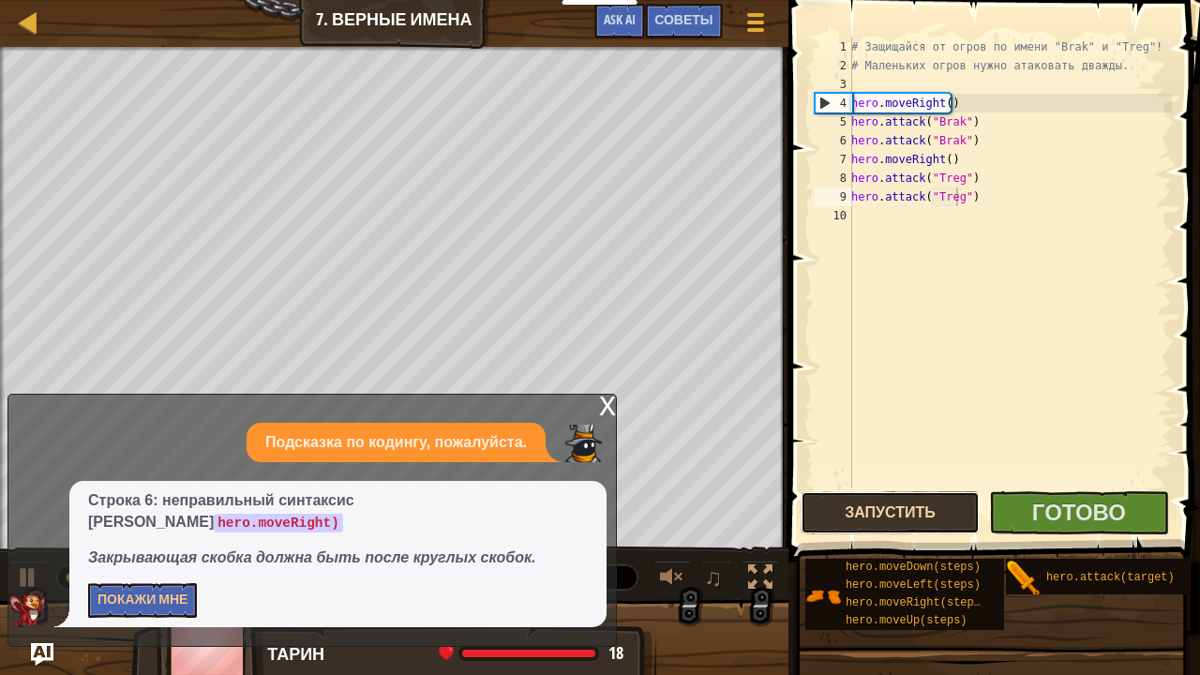
click at [965, 523] on button "Запустить" at bounding box center [889, 512] width 179 height 43
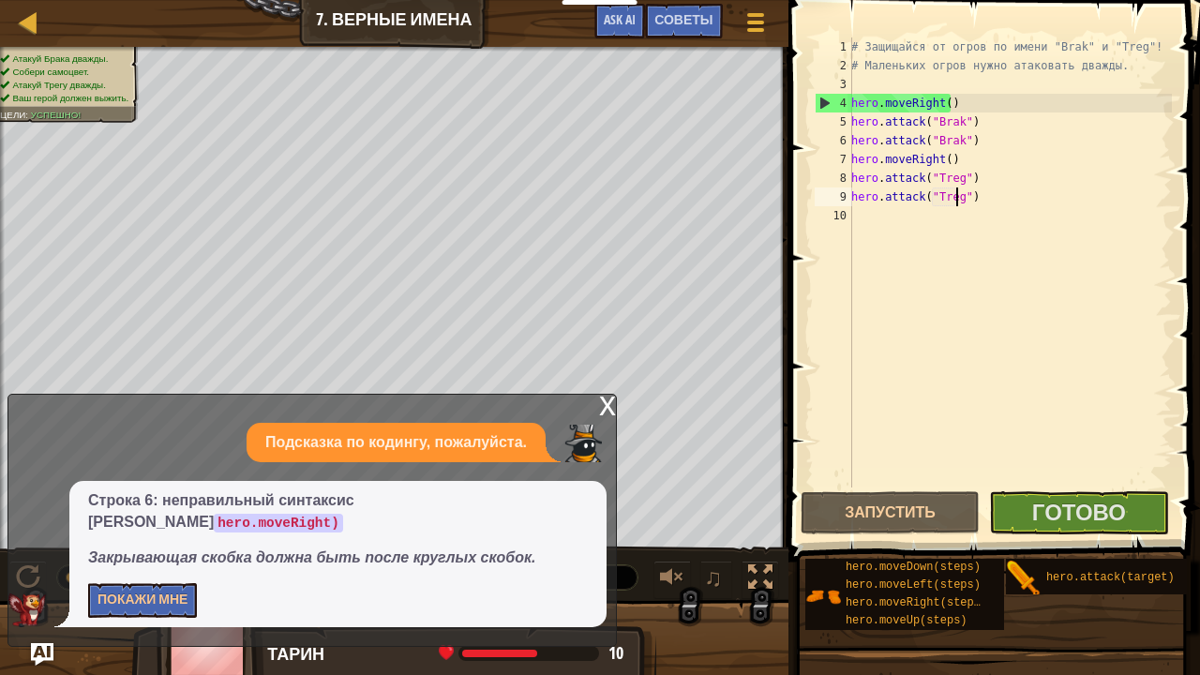
click at [875, 210] on div "# Защищайся от огров по имени "Brak" и "Treg"! # Маленьких огров нужно атаковат…" at bounding box center [1009, 280] width 324 height 487
click at [1129, 510] on button "Готово" at bounding box center [1078, 512] width 179 height 43
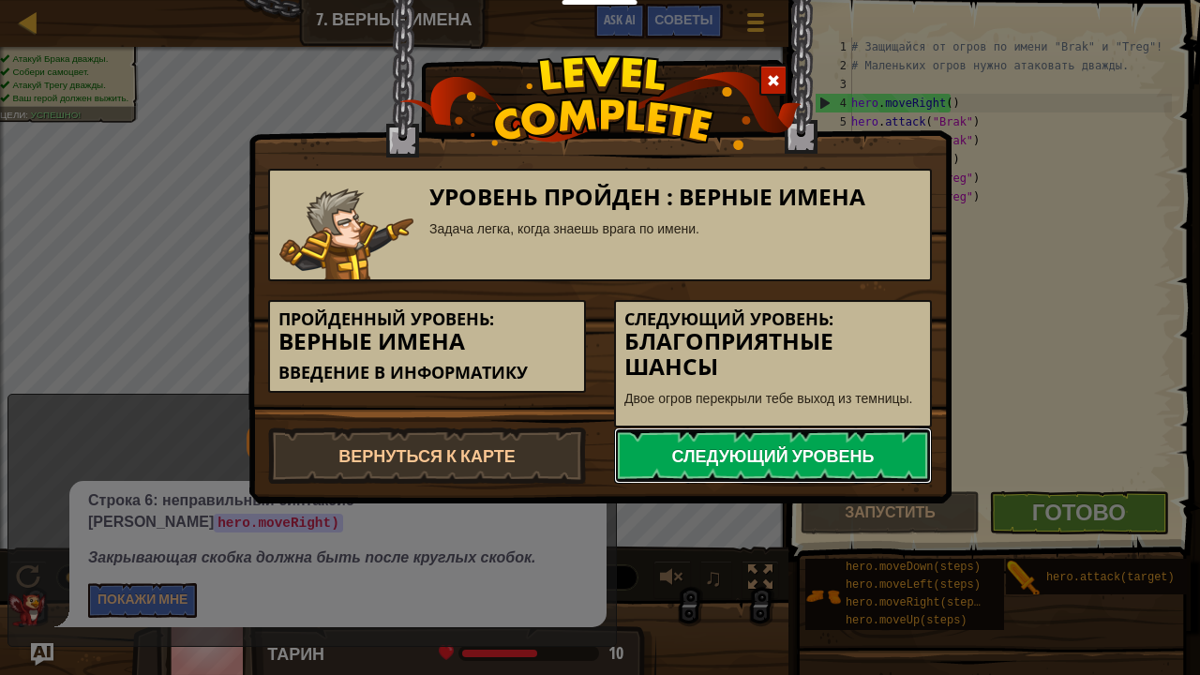
click at [815, 442] on link "Следующий уровень" at bounding box center [773, 455] width 318 height 56
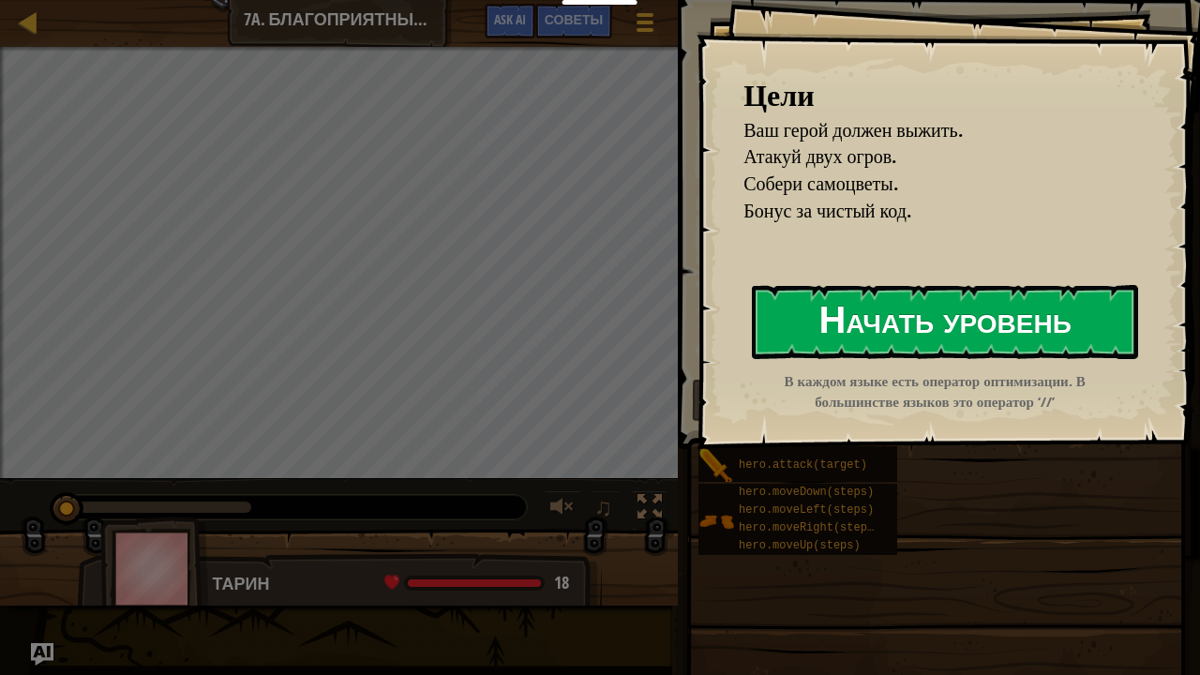
click at [812, 337] on button "Начать уровень" at bounding box center [945, 322] width 386 height 74
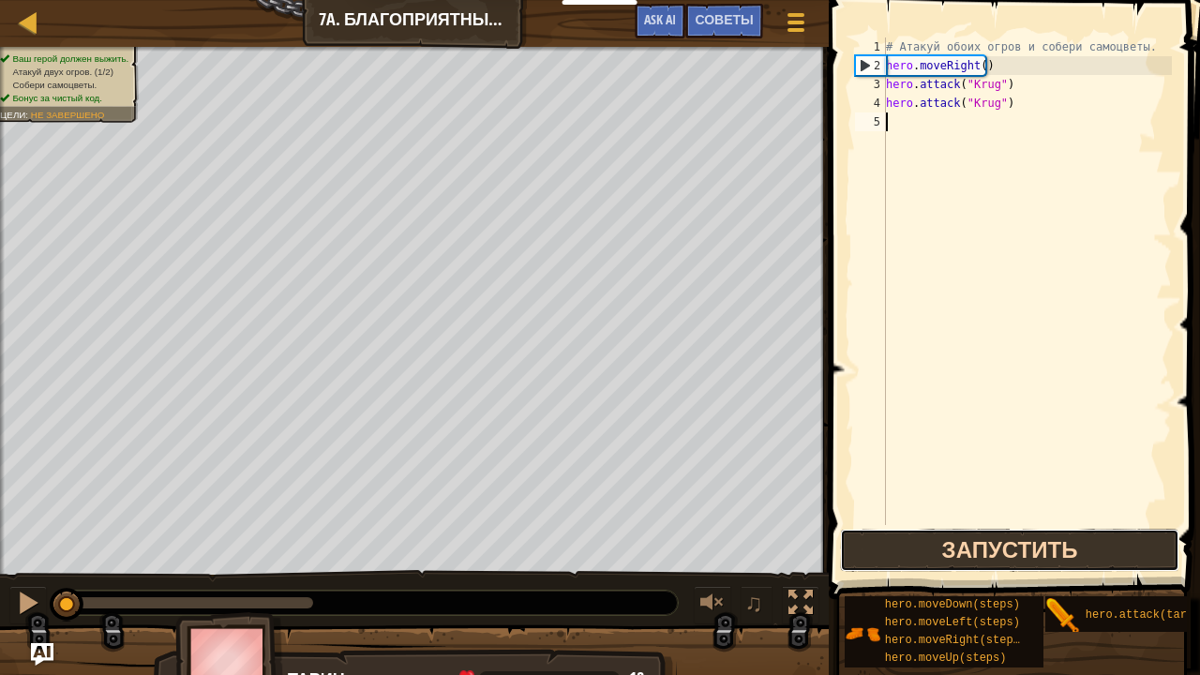
click at [960, 553] on button "Запустить" at bounding box center [1009, 550] width 338 height 43
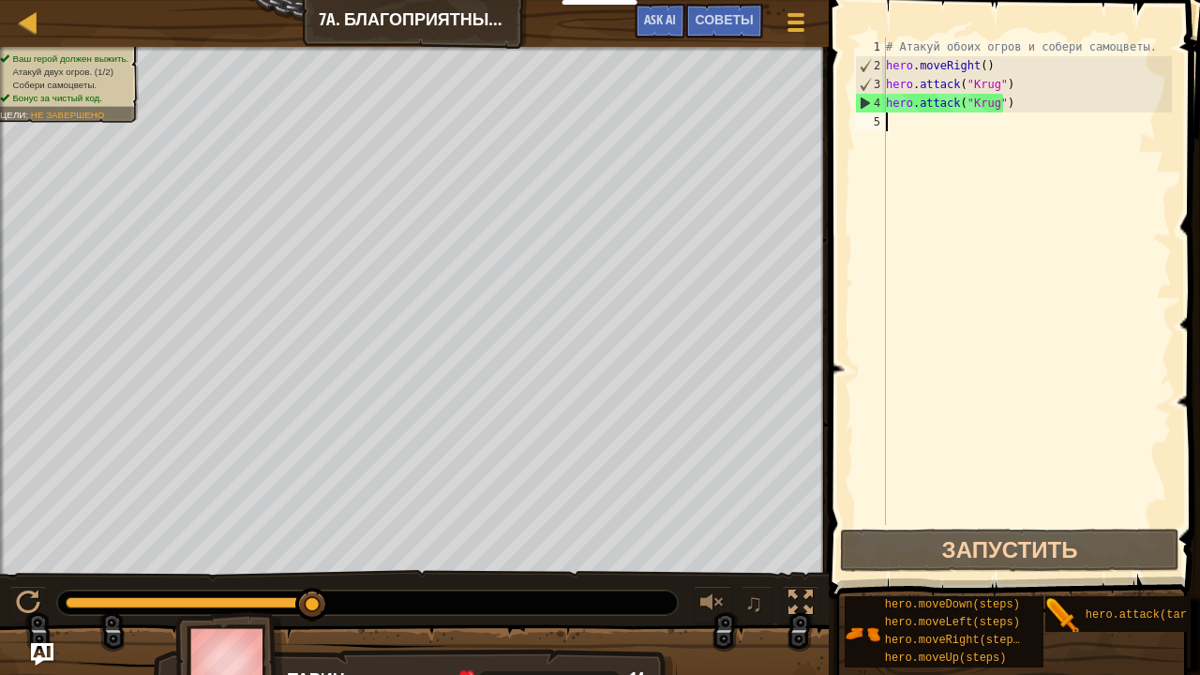
type textarea "H"
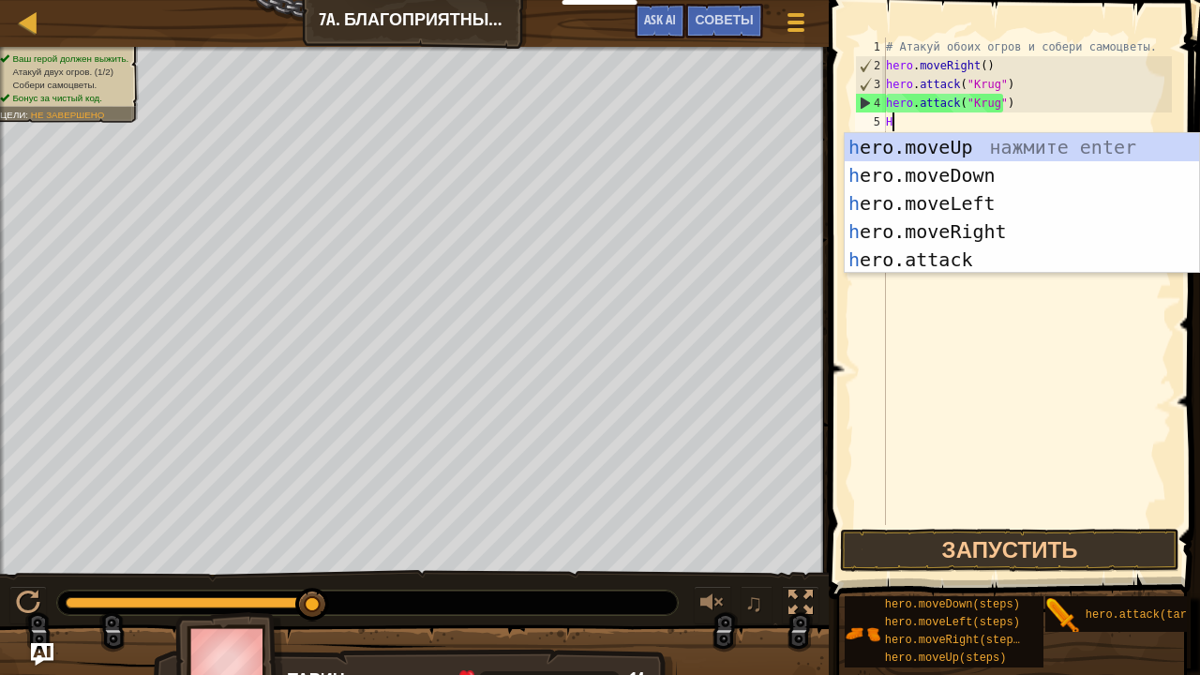
scroll to position [8, 0]
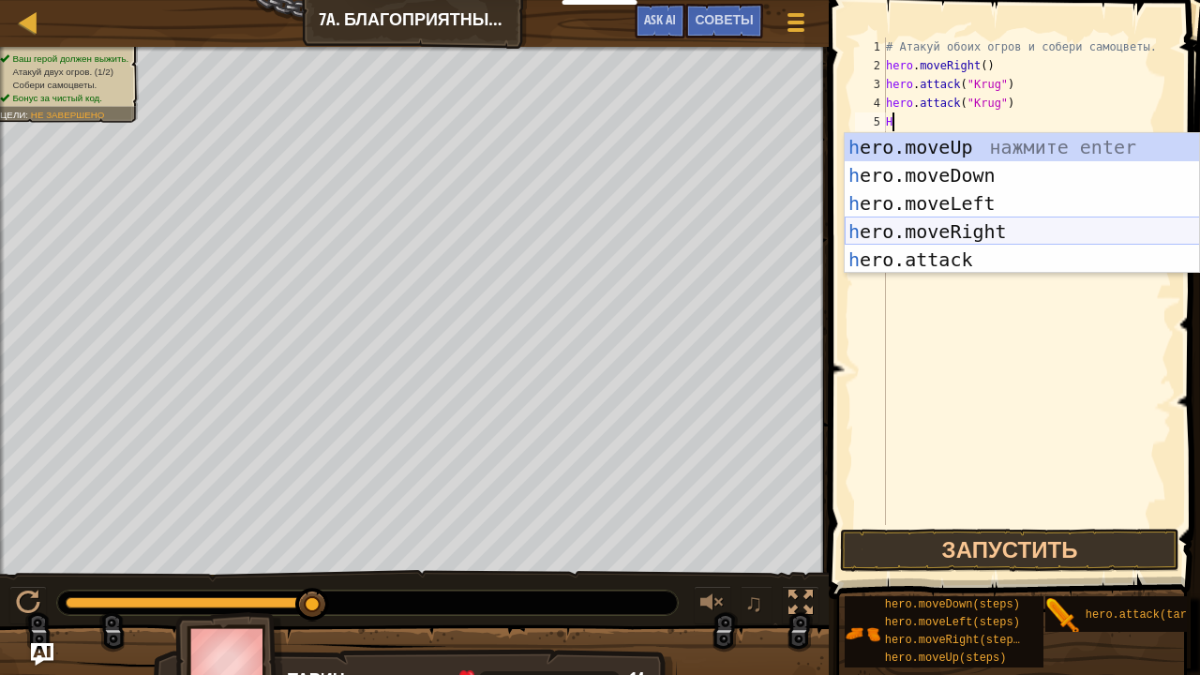
click at [969, 231] on div "h ero.moveUp нажмите enter h ero.moveDown нажмите enter h ero.moveLeft нажмите …" at bounding box center [1022, 231] width 355 height 197
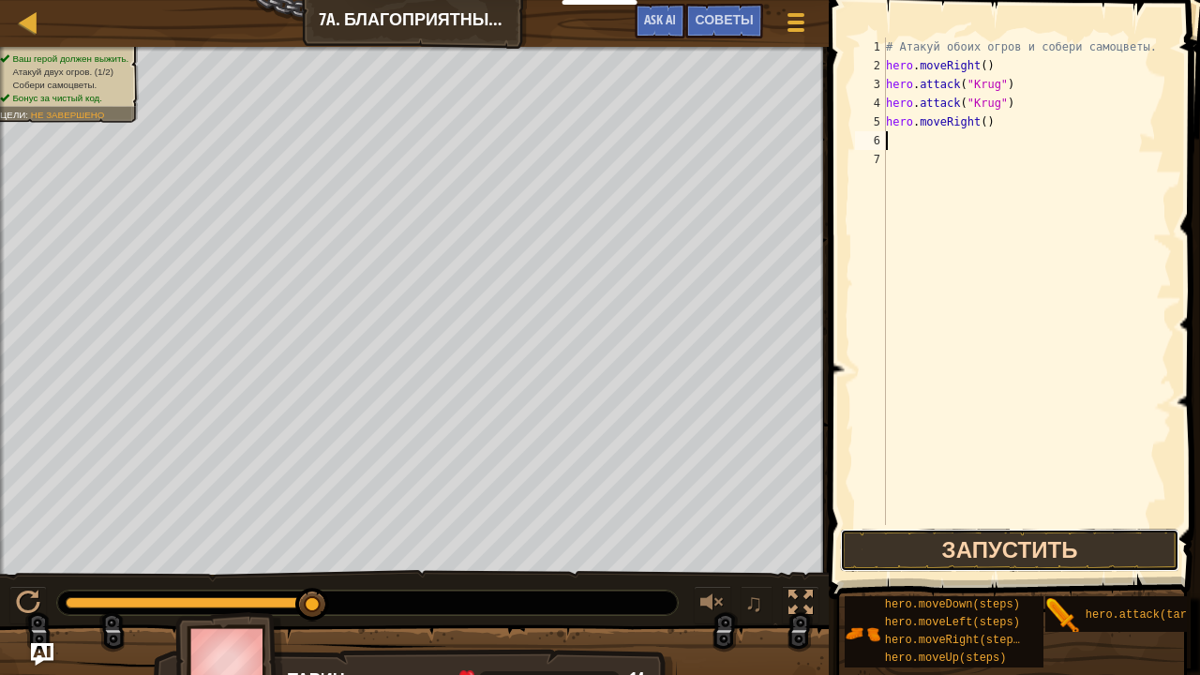
click at [990, 532] on button "Запустить" at bounding box center [1009, 550] width 338 height 43
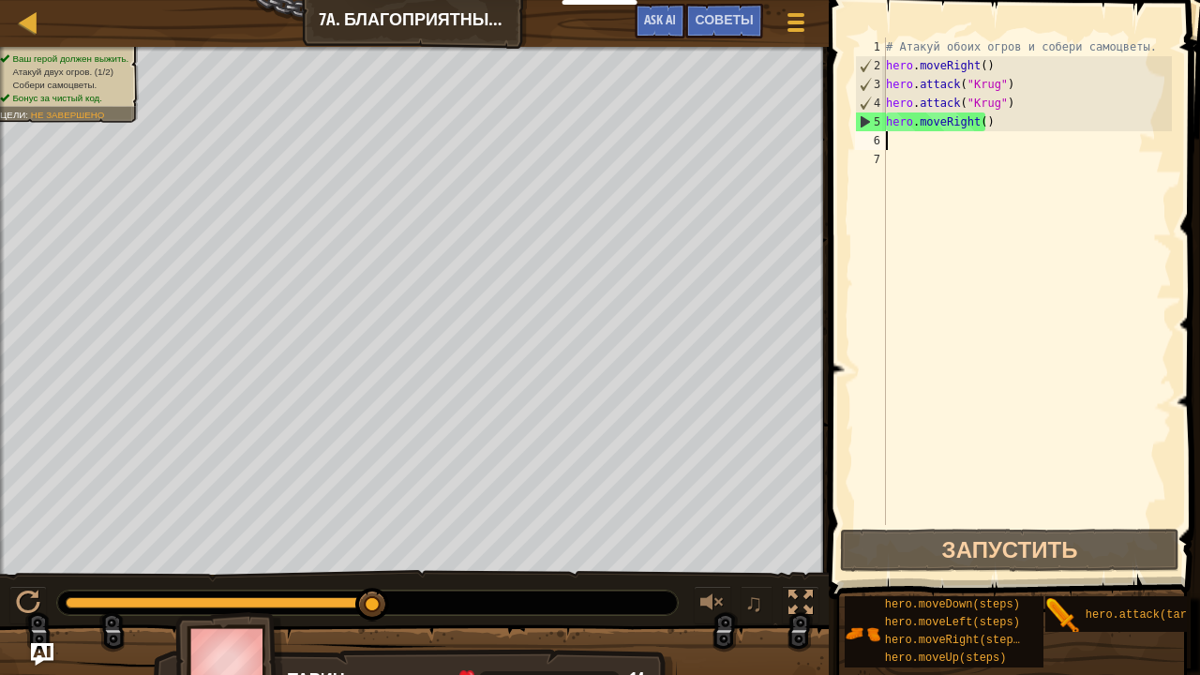
type textarea "H"
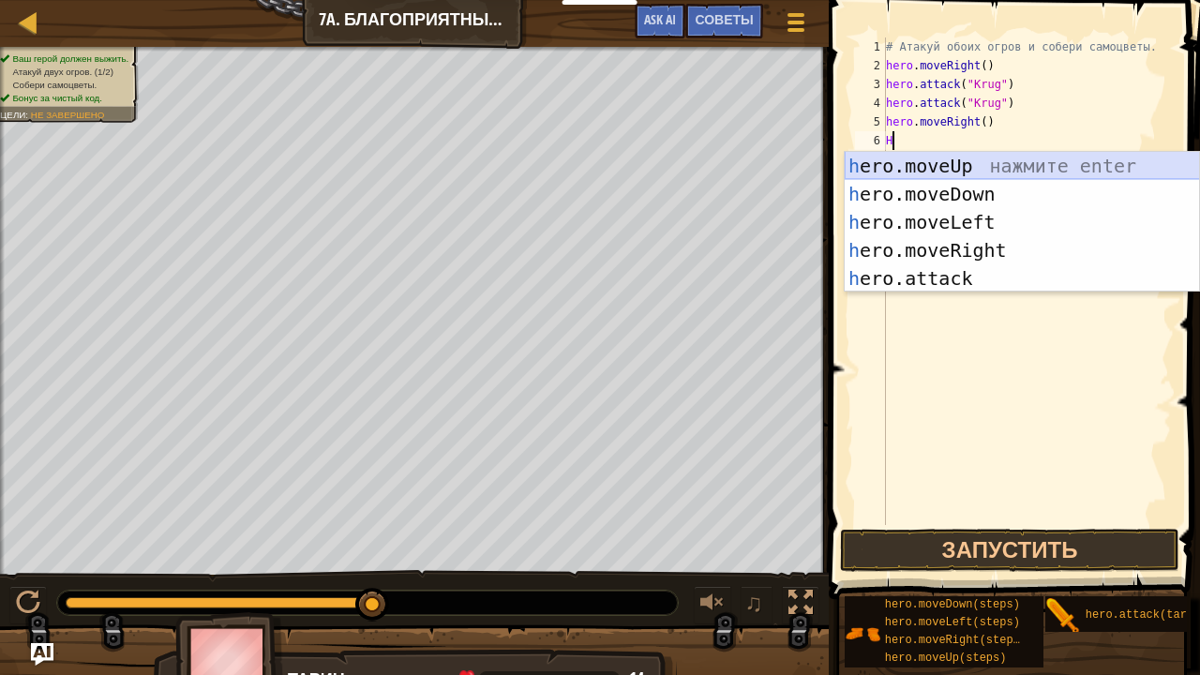
click at [1022, 164] on div "h ero.moveUp нажмите enter h ero.moveDown нажмите enter h ero.moveLeft нажмите …" at bounding box center [1022, 250] width 355 height 197
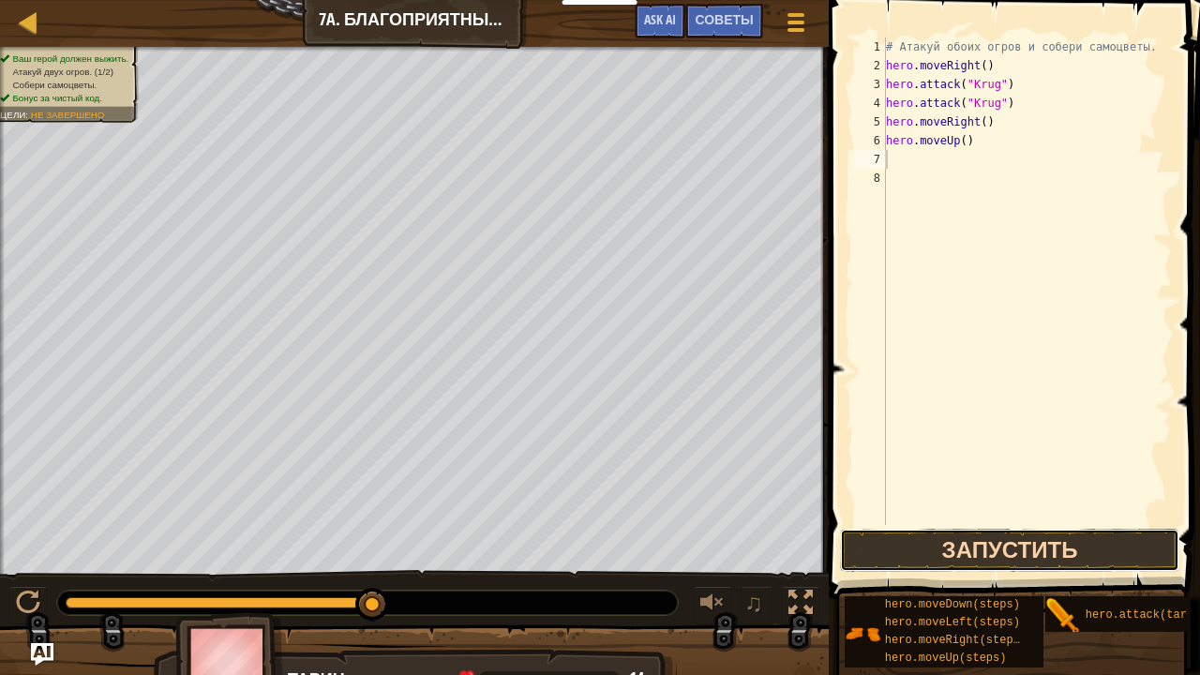
click at [1013, 540] on button "Запустить" at bounding box center [1009, 550] width 338 height 43
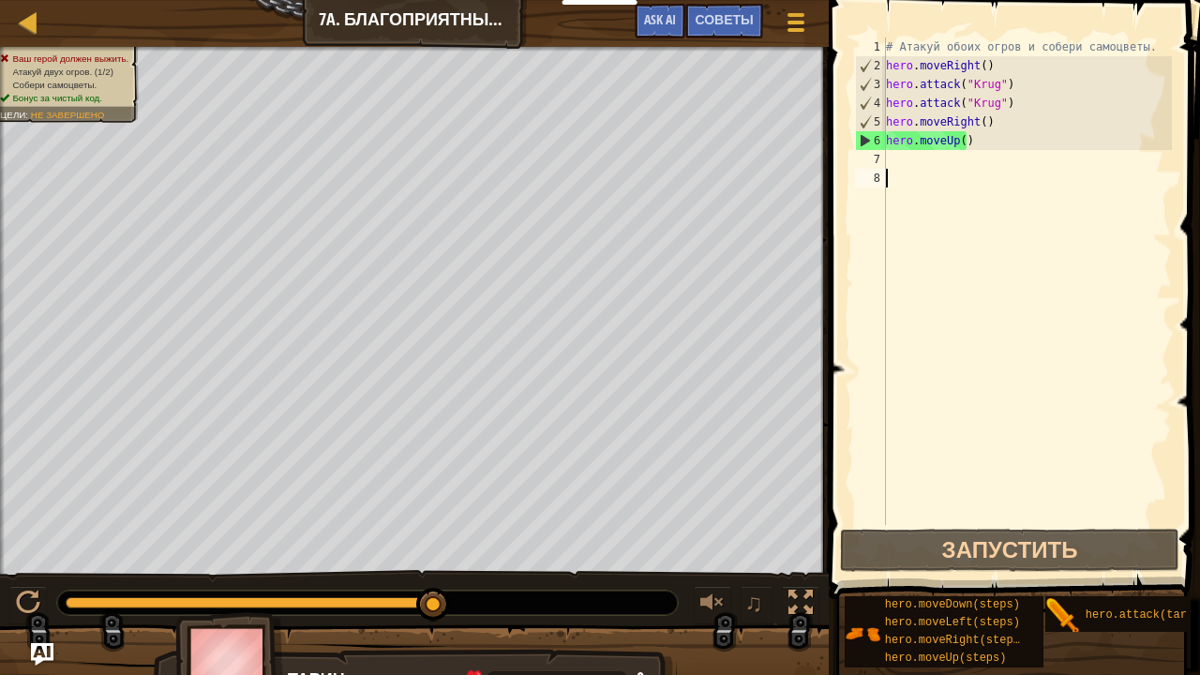
click at [891, 285] on div "# Атакуй обоих огров и собери самоцветы. hero . moveRight ( ) hero . attack ( "…" at bounding box center [1027, 299] width 290 height 525
click at [897, 245] on div "# Атакуй обоих огров и собери самоцветы. hero . moveRight ( ) hero . attack ( "…" at bounding box center [1027, 299] width 290 height 525
click at [881, 164] on div "7" at bounding box center [870, 159] width 31 height 19
click at [891, 161] on div "# Атакуй обоих огров и собери самоцветы. hero . moveRight ( ) hero . attack ( "…" at bounding box center [1027, 299] width 290 height 525
click at [977, 142] on div "# Атакуй обоих огров и собери самоцветы. hero . moveRight ( ) hero . attack ( "…" at bounding box center [1027, 299] width 290 height 525
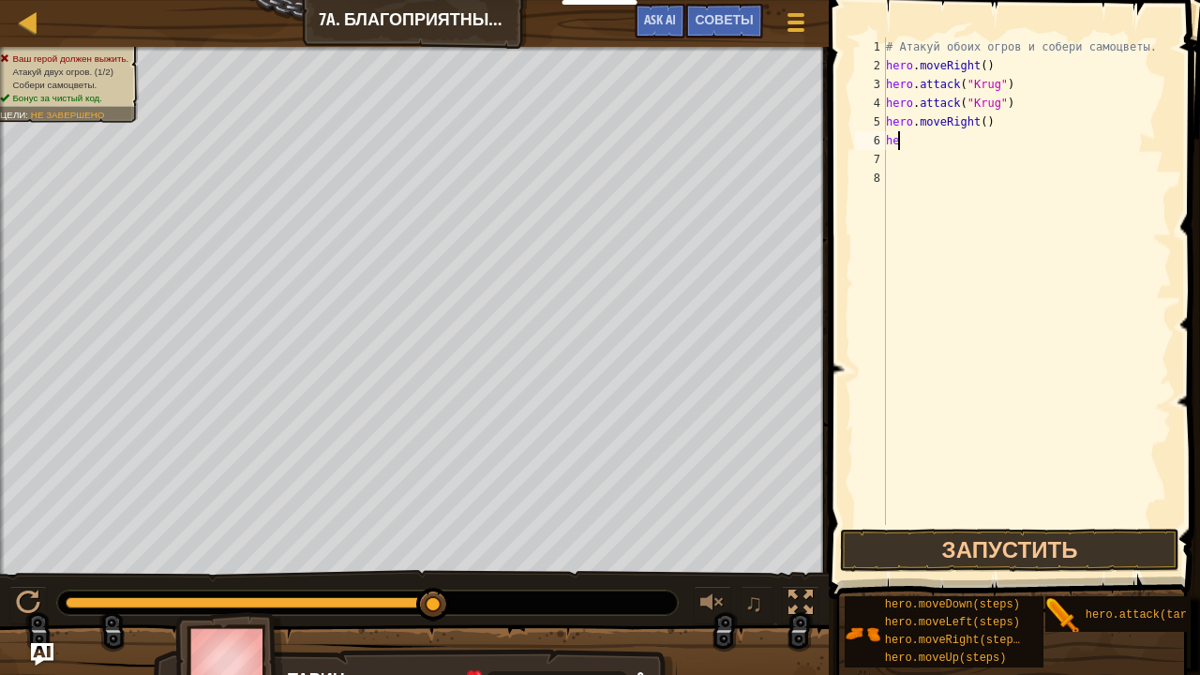
type textarea "h"
click at [1082, 554] on button "Запустить" at bounding box center [1009, 550] width 338 height 43
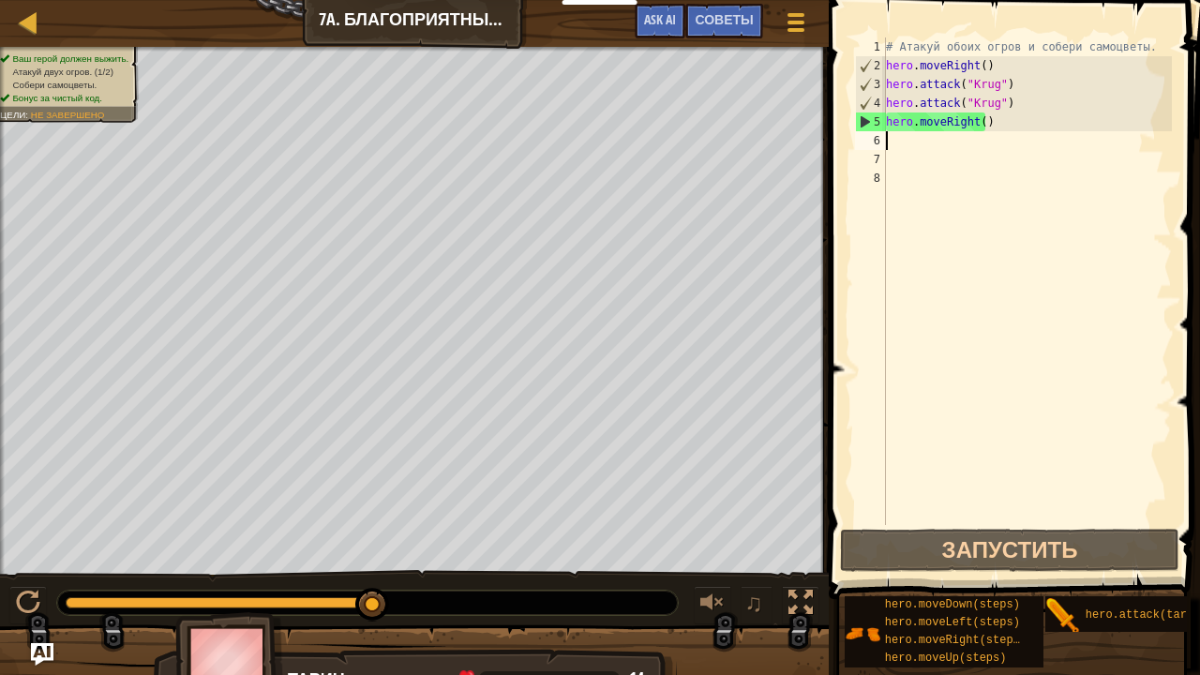
type textarea "H"
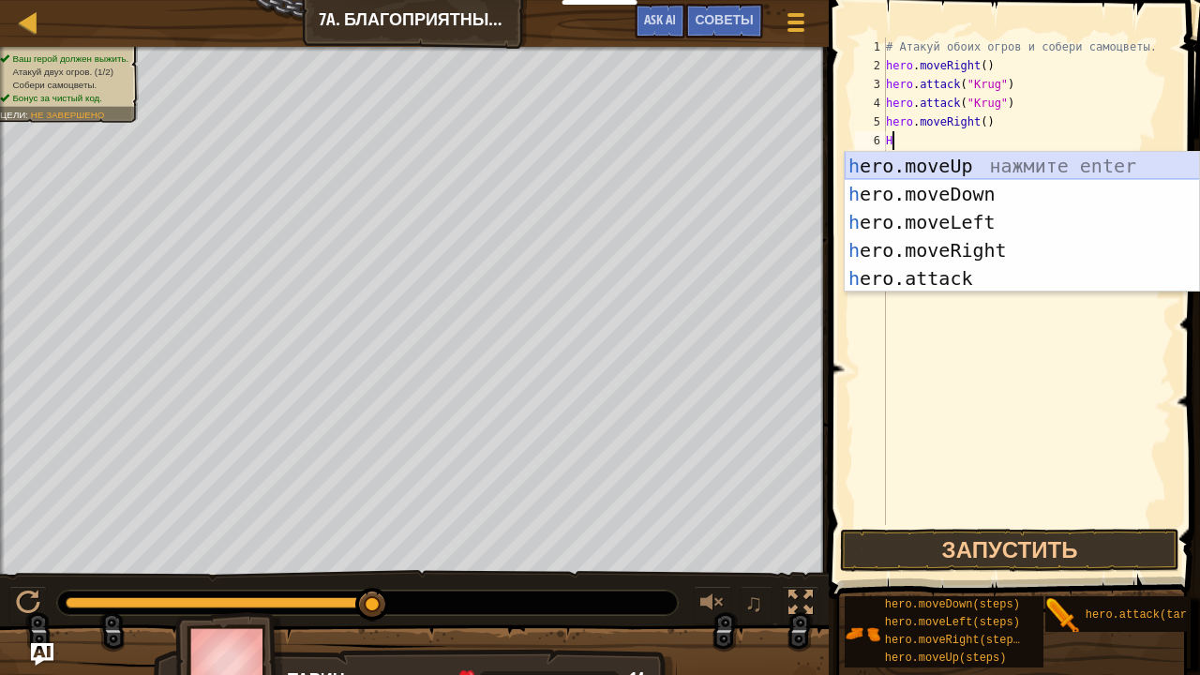
click at [986, 157] on div "h ero.moveUp нажмите enter h ero.moveDown нажмите enter h ero.moveLeft нажмите …" at bounding box center [1022, 250] width 355 height 197
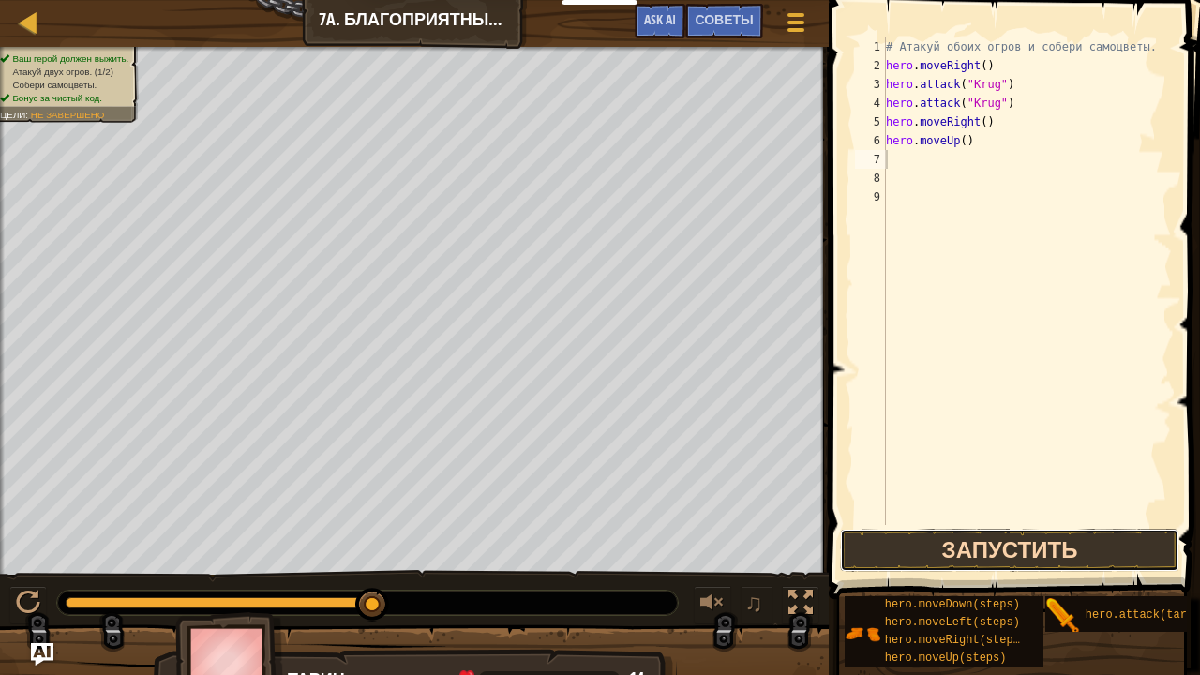
click at [1069, 547] on button "Запустить" at bounding box center [1009, 550] width 338 height 43
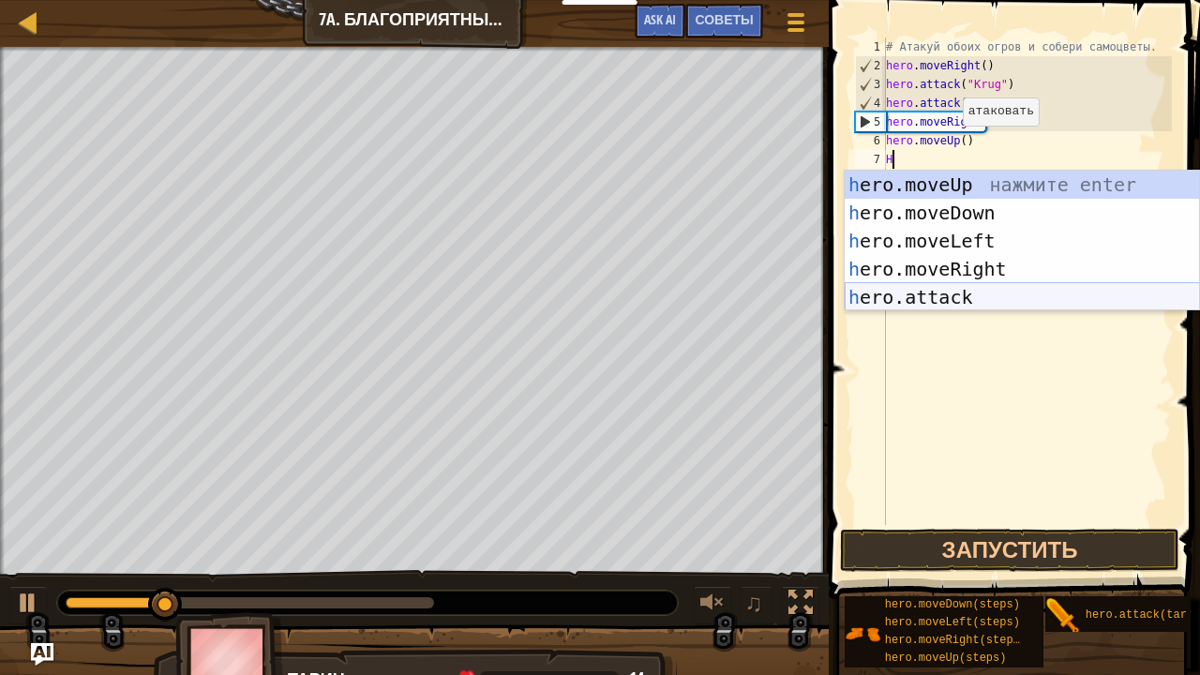
click at [965, 291] on div "h ero.moveUp нажмите enter h ero.moveDown нажмите enter h ero.moveLeft нажмите …" at bounding box center [1022, 269] width 355 height 197
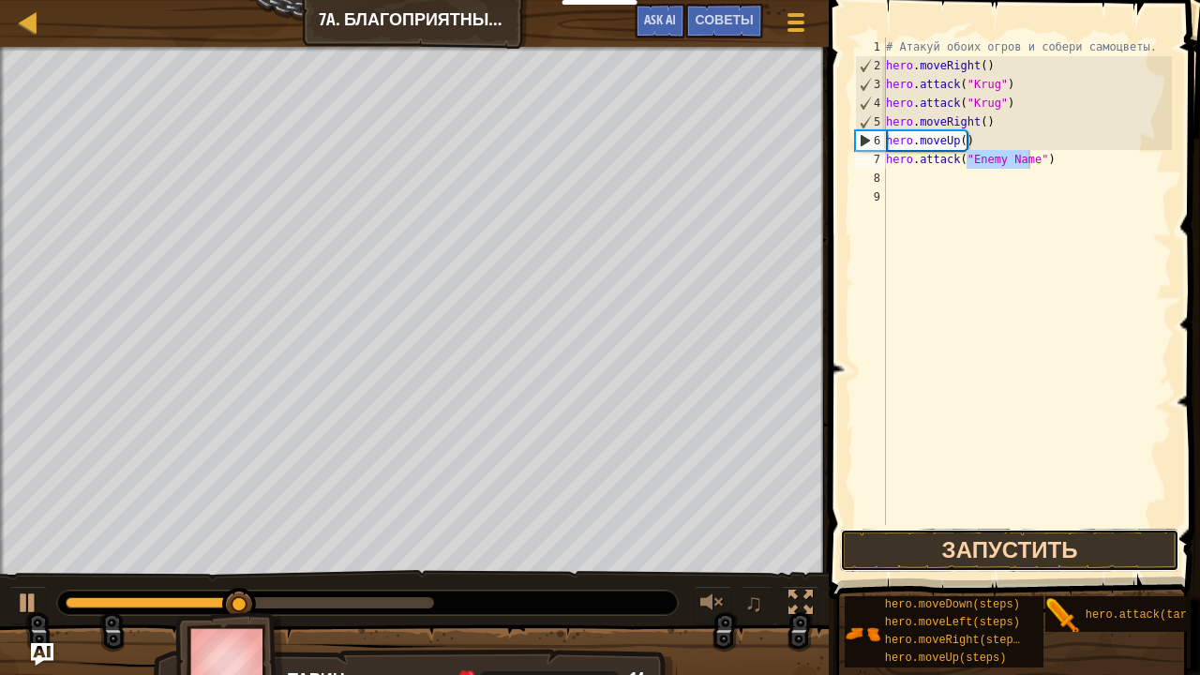
click at [1023, 543] on button "Запустить" at bounding box center [1009, 550] width 338 height 43
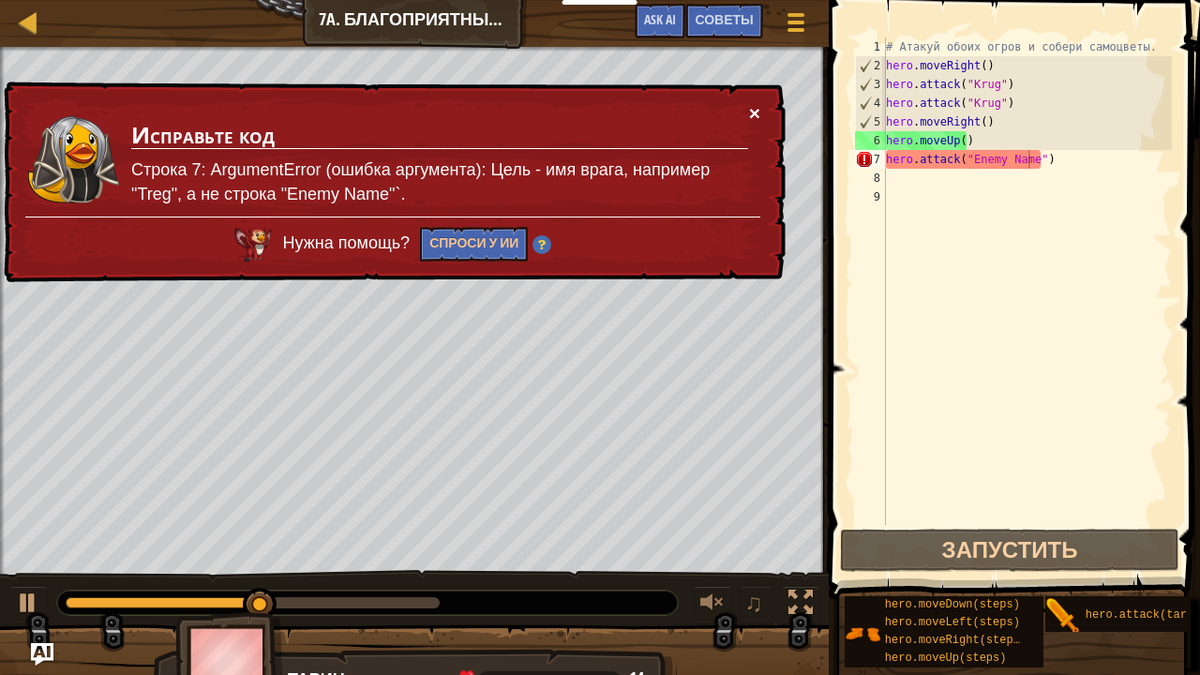
click at [757, 104] on button "×" at bounding box center [754, 113] width 11 height 20
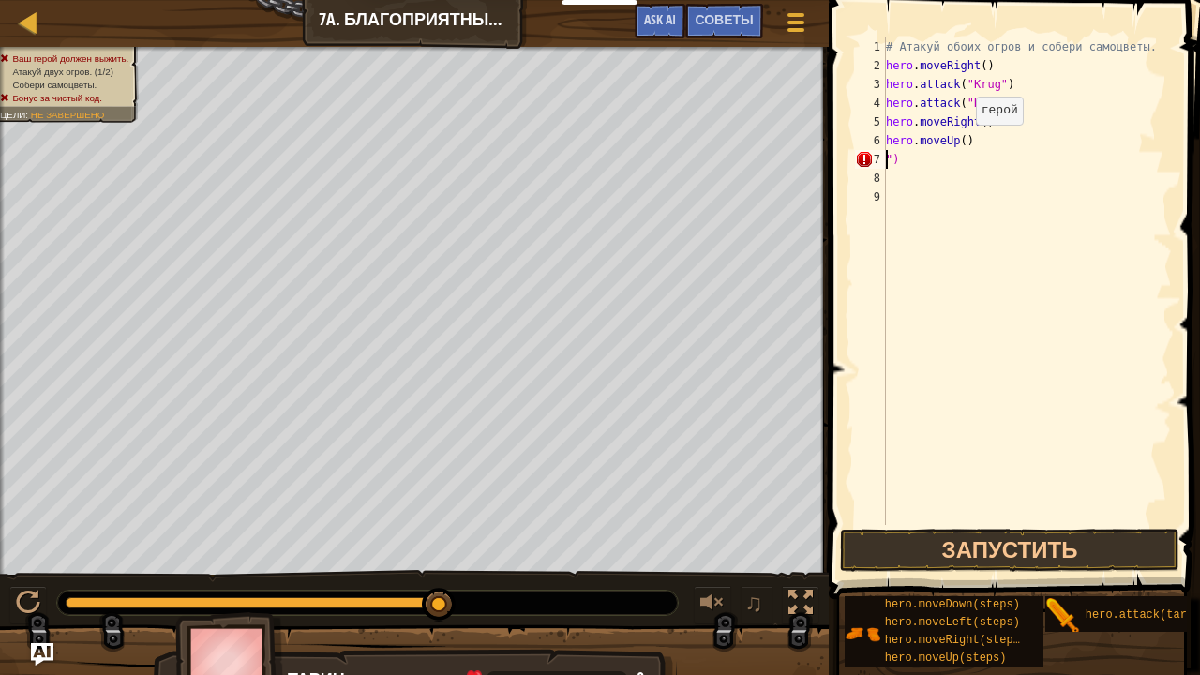
click at [960, 142] on div "# Атакуй обоих огров и собери самоцветы. hero . moveRight ( ) hero . attack ( "…" at bounding box center [1027, 299] width 290 height 525
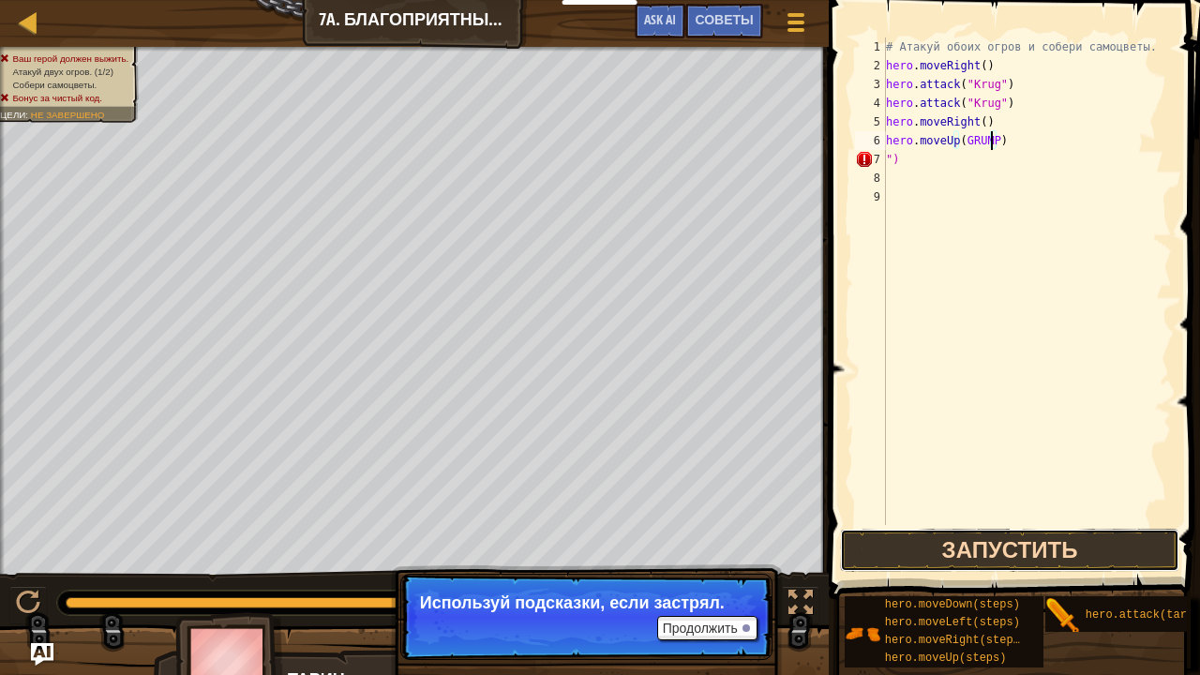
click at [969, 551] on button "Запустить" at bounding box center [1009, 550] width 338 height 43
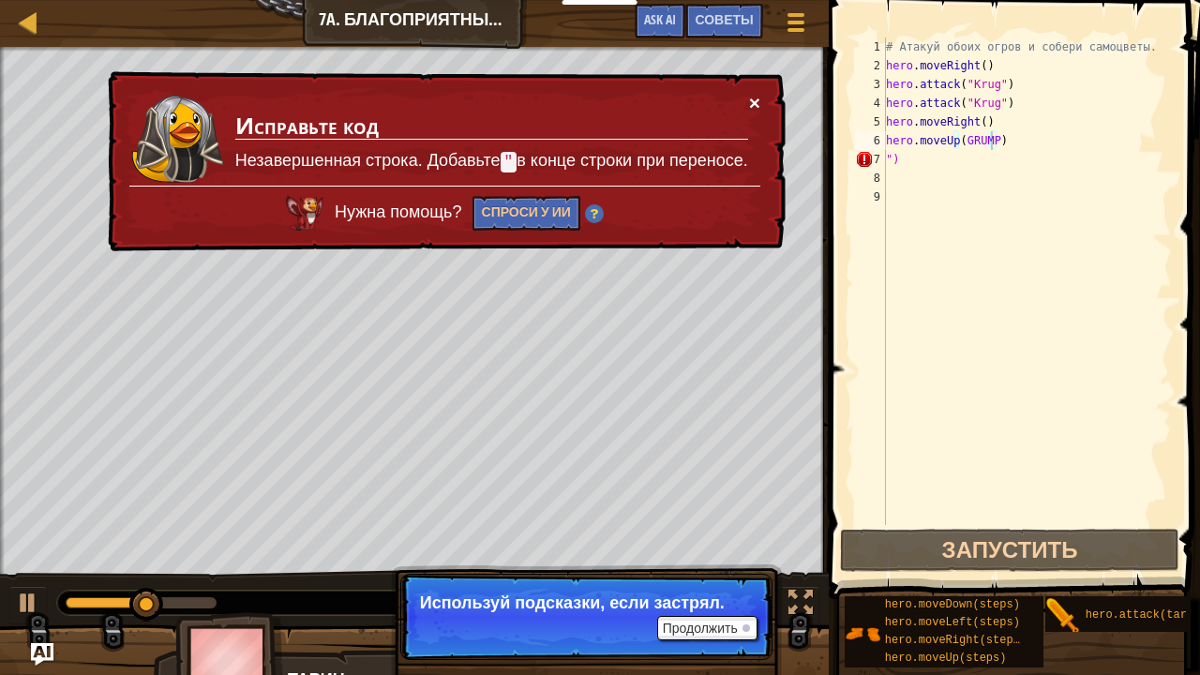
click at [752, 93] on button "×" at bounding box center [754, 103] width 11 height 20
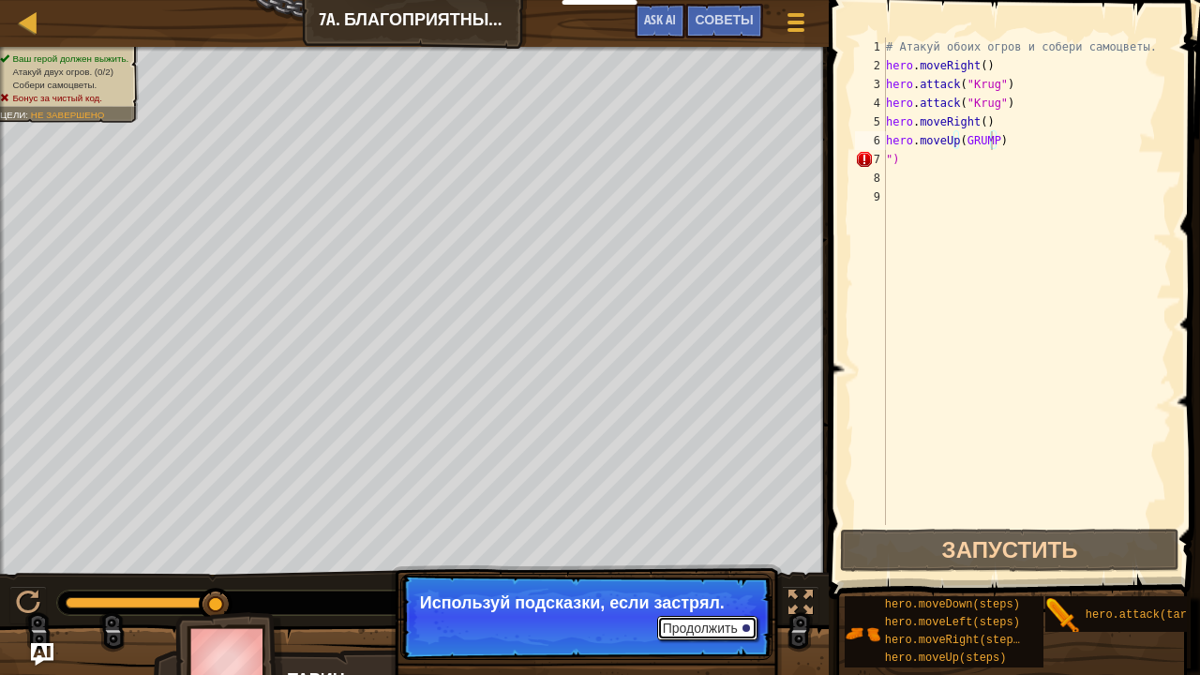
click at [712, 596] on button "Продолжить" at bounding box center [707, 628] width 100 height 24
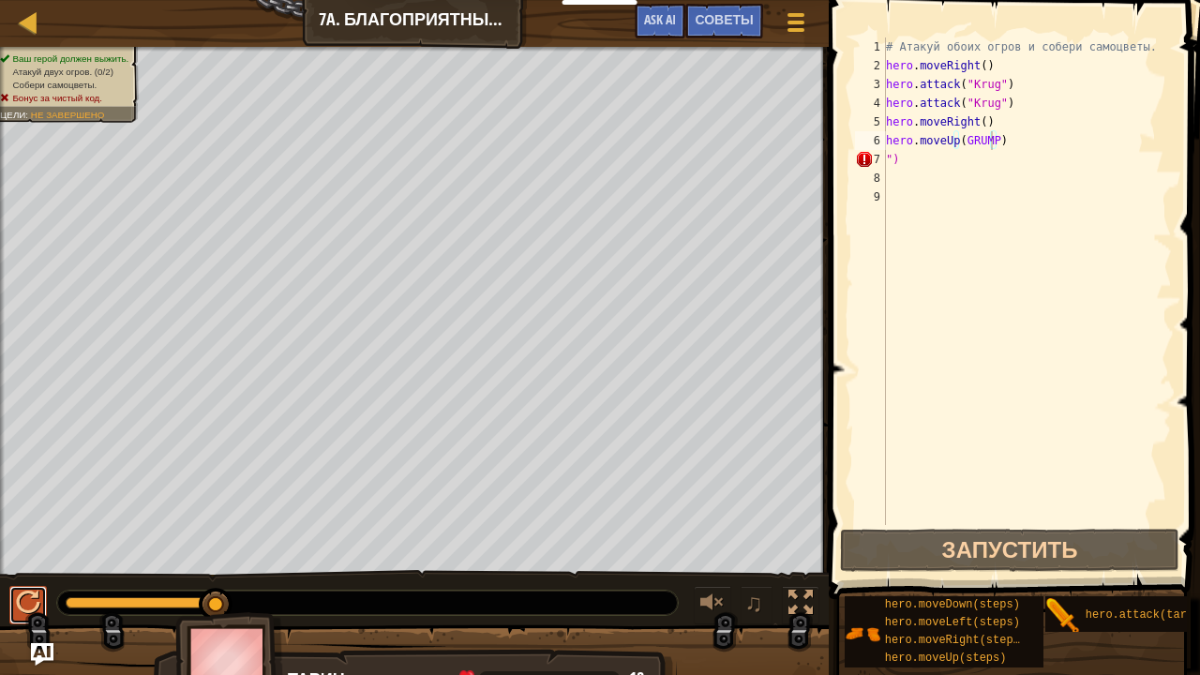
click at [21, 593] on div at bounding box center [28, 603] width 24 height 24
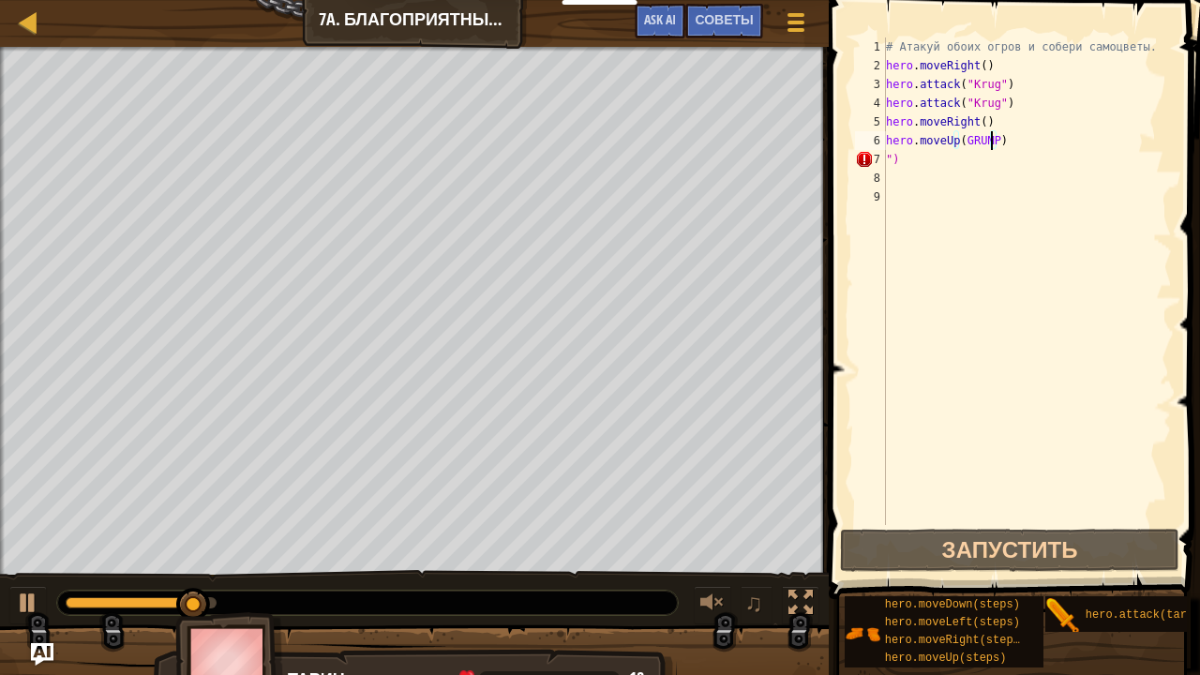
click at [899, 150] on div "# Атакуй обоих огров и собери самоцветы. hero . moveRight ( ) hero . attack ( "…" at bounding box center [1027, 299] width 290 height 525
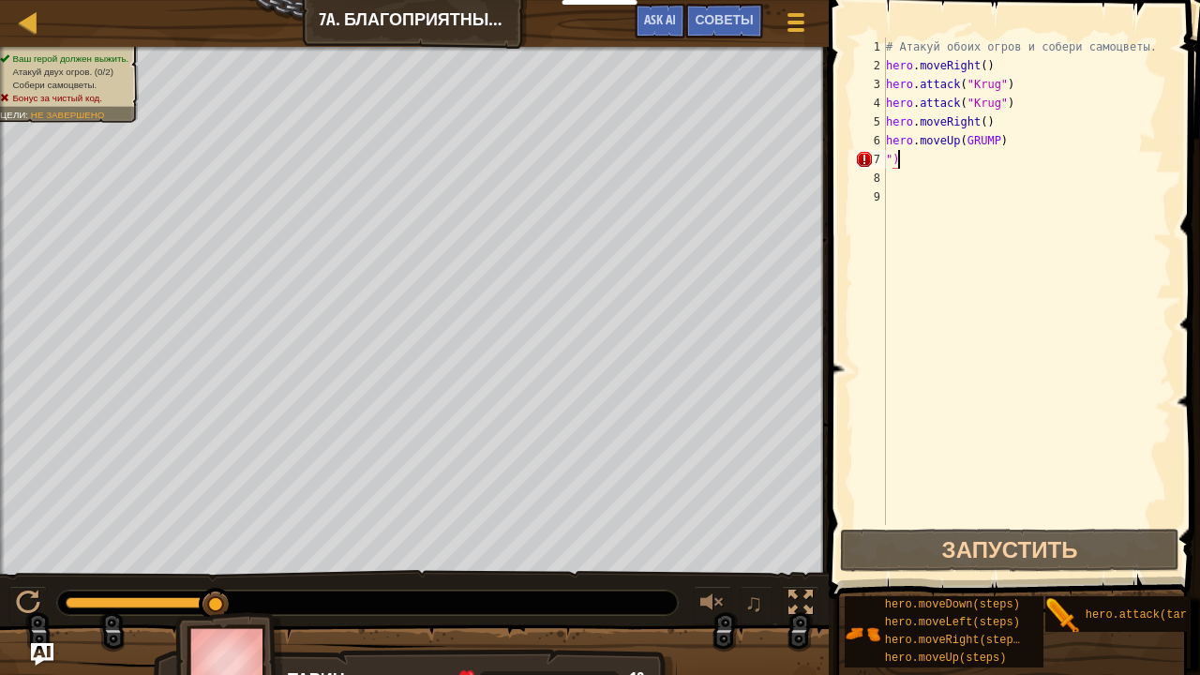
type textarea """
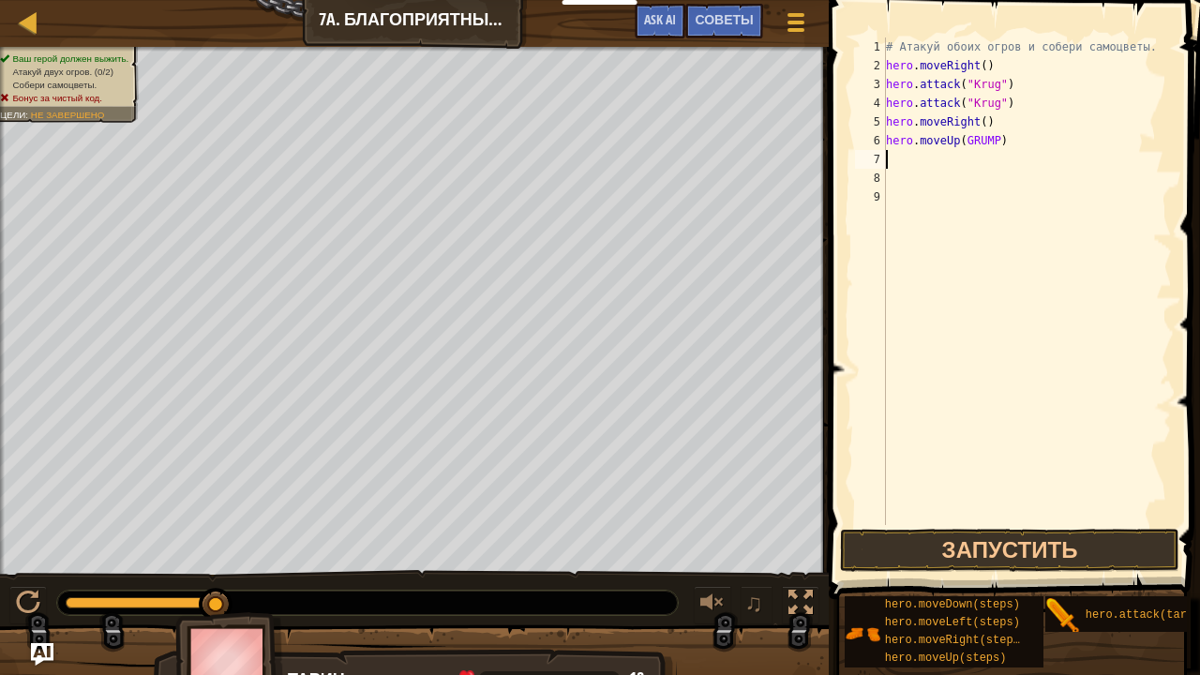
type textarea "H"
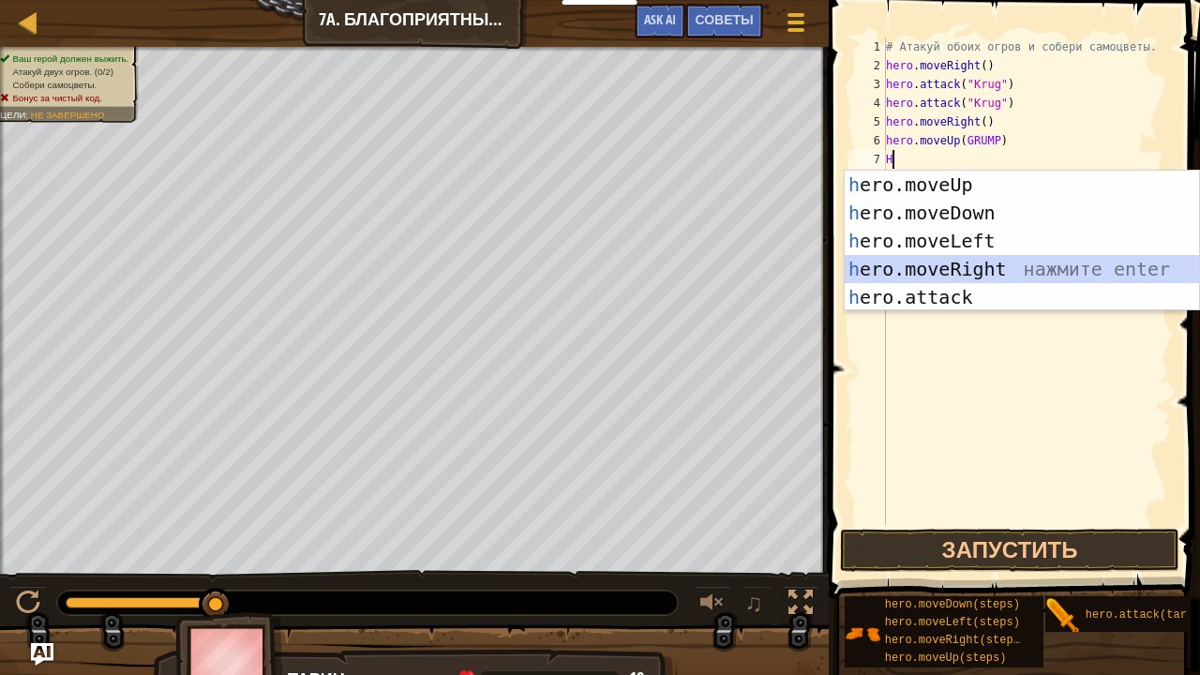
click at [968, 256] on div "h ero.moveUp нажмите enter h ero.moveDown нажмите enter h ero.moveLeft нажмите …" at bounding box center [1022, 269] width 355 height 197
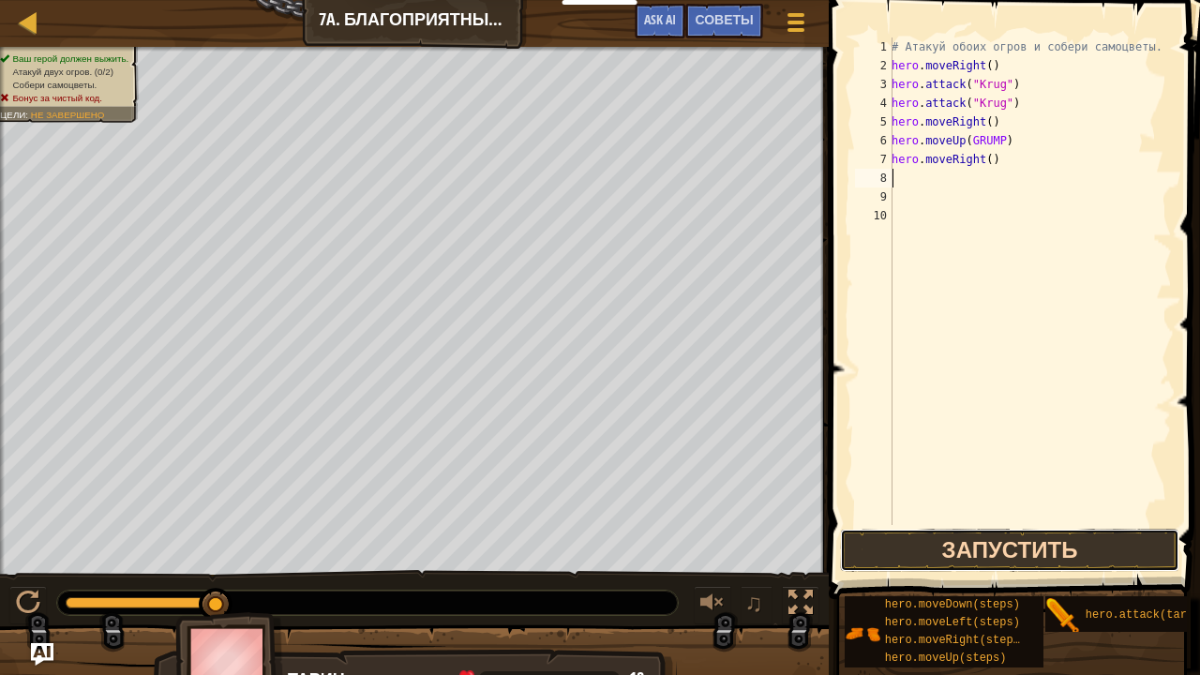
click at [922, 559] on button "Запустить" at bounding box center [1009, 550] width 338 height 43
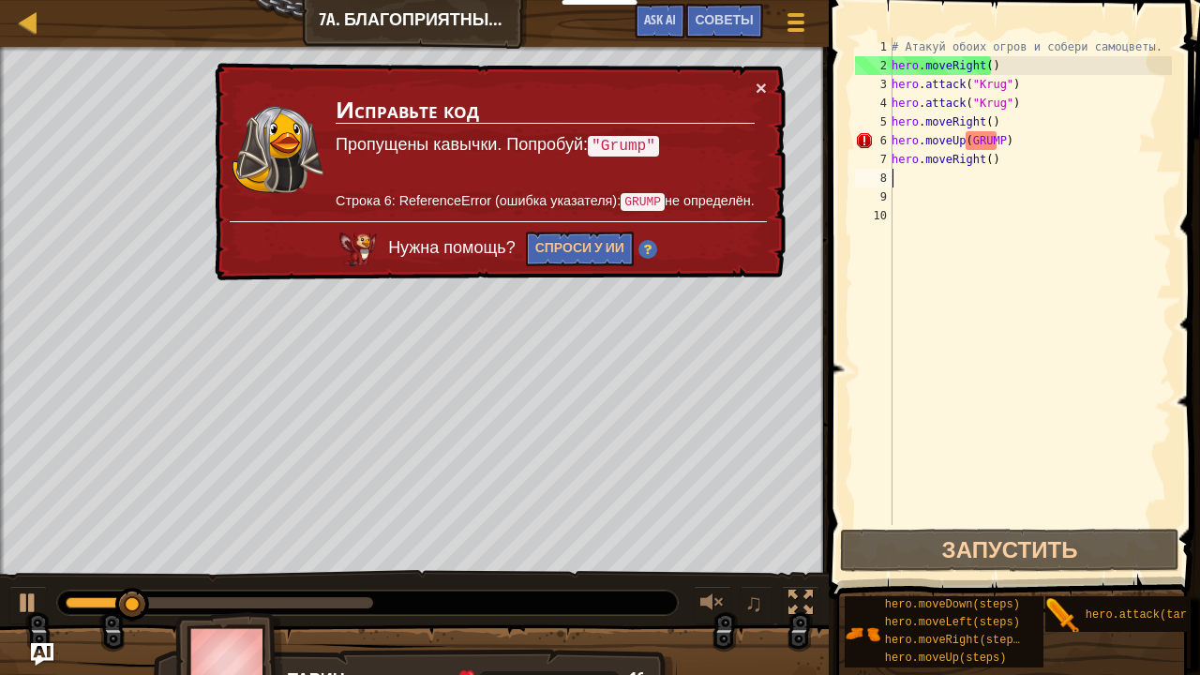
click at [774, 77] on div "× Исправьте код Пропущены кавычки. Попробуй: "Grump" Строка 6: ReferenceError (…" at bounding box center [498, 172] width 575 height 218
click at [759, 81] on button "×" at bounding box center [760, 88] width 11 height 20
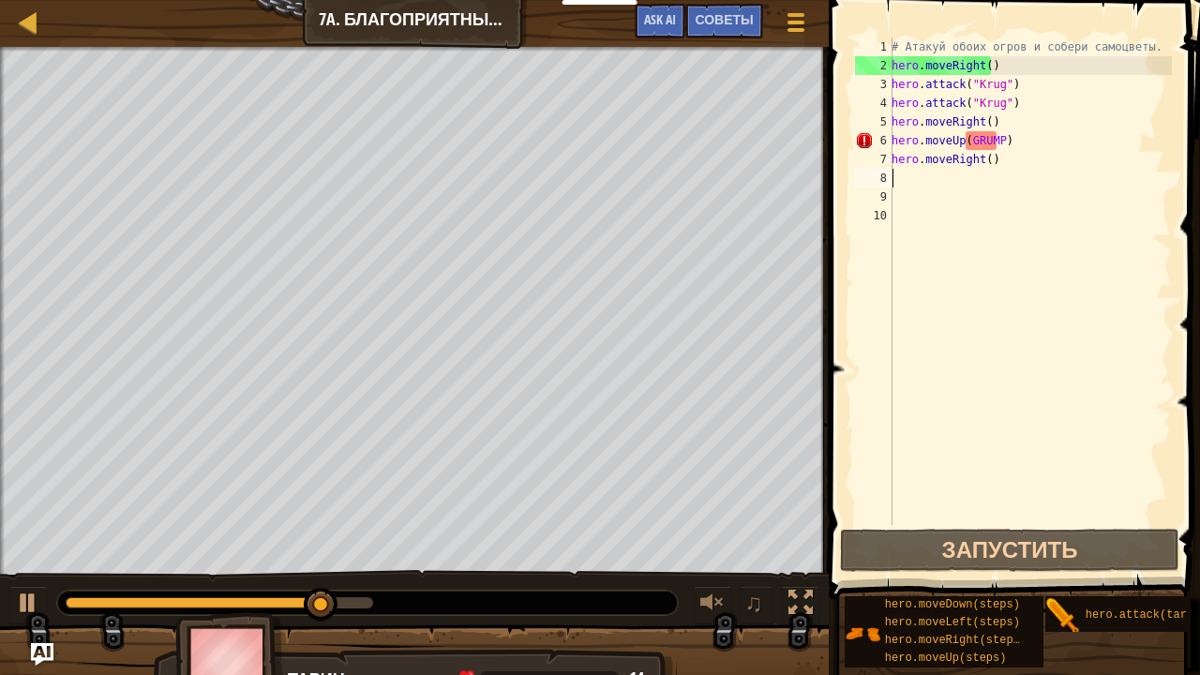
type textarea "H"
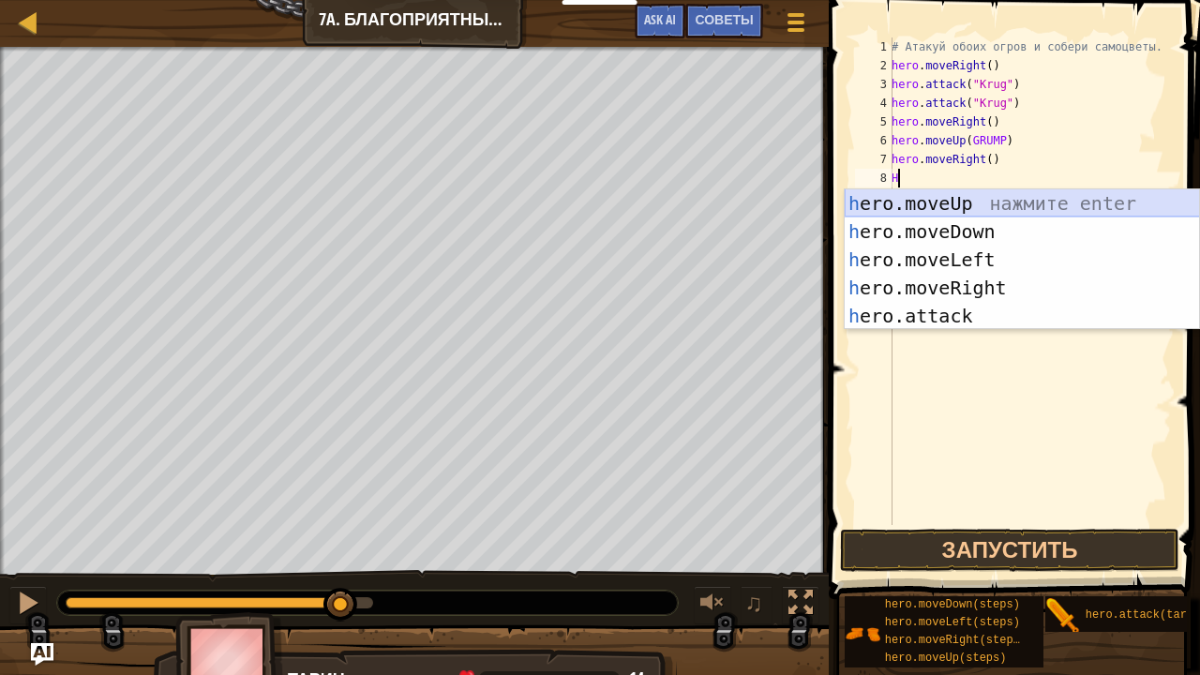
click at [949, 206] on div "h ero.moveUp нажмите enter h ero.moveDown нажмите enter h ero.moveLeft нажмите …" at bounding box center [1022, 287] width 355 height 197
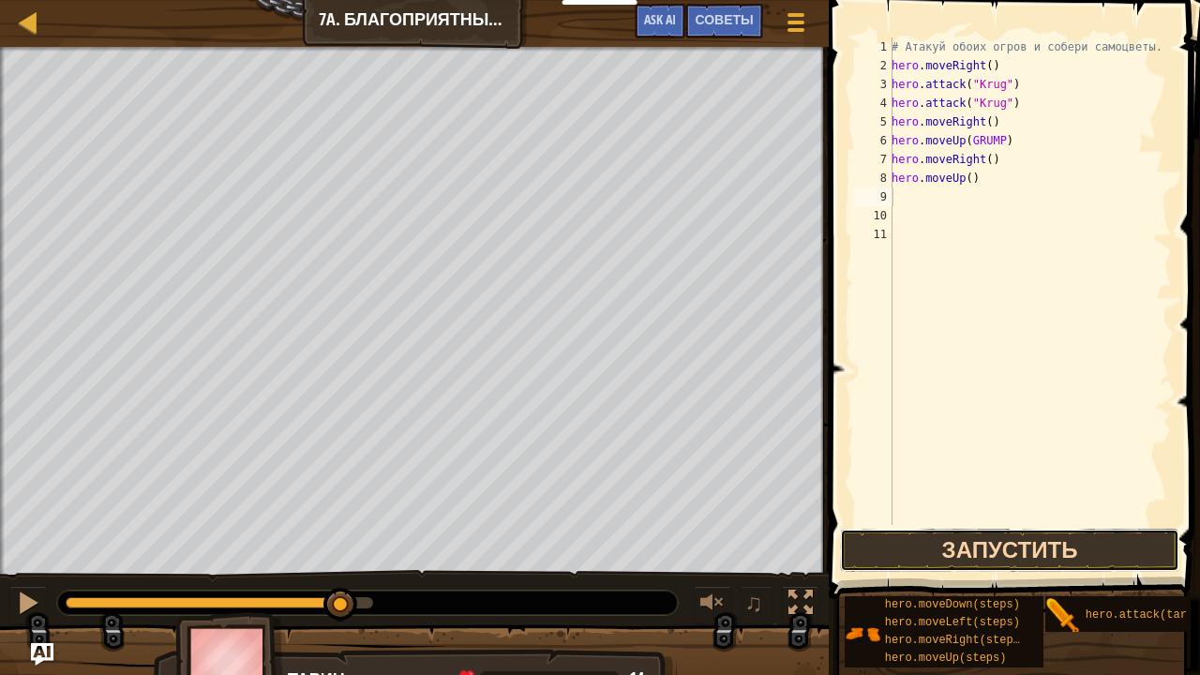
click at [973, 557] on button "Запустить" at bounding box center [1009, 550] width 338 height 43
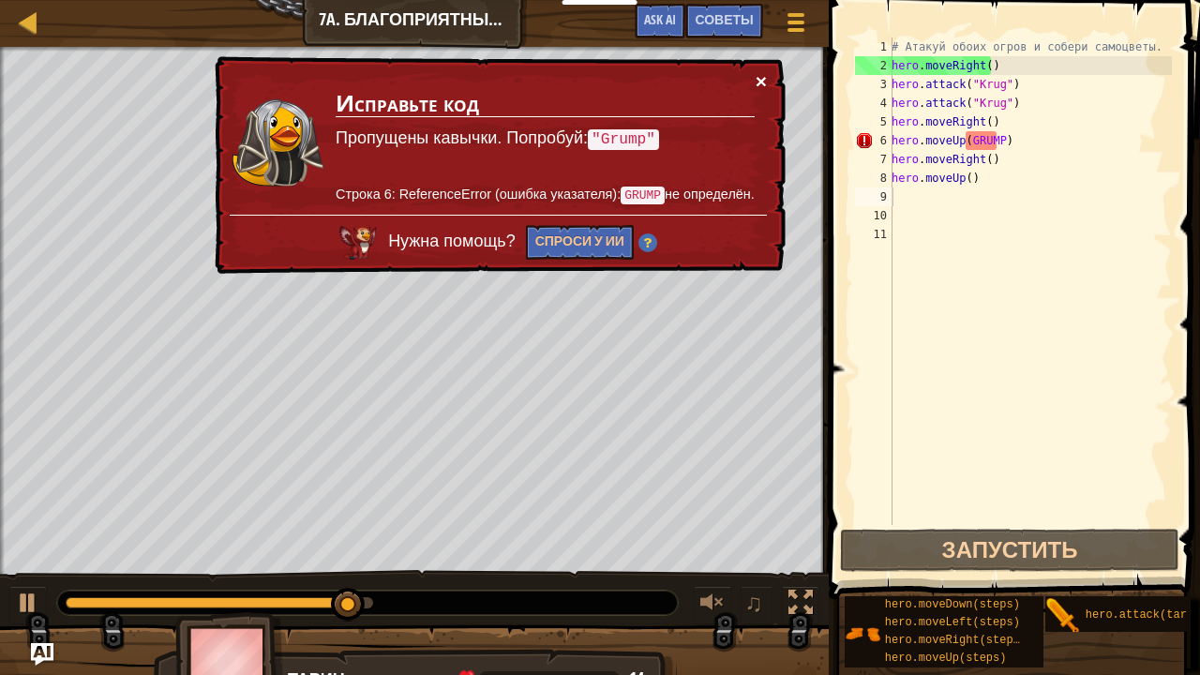
click at [766, 72] on button "×" at bounding box center [760, 81] width 11 height 20
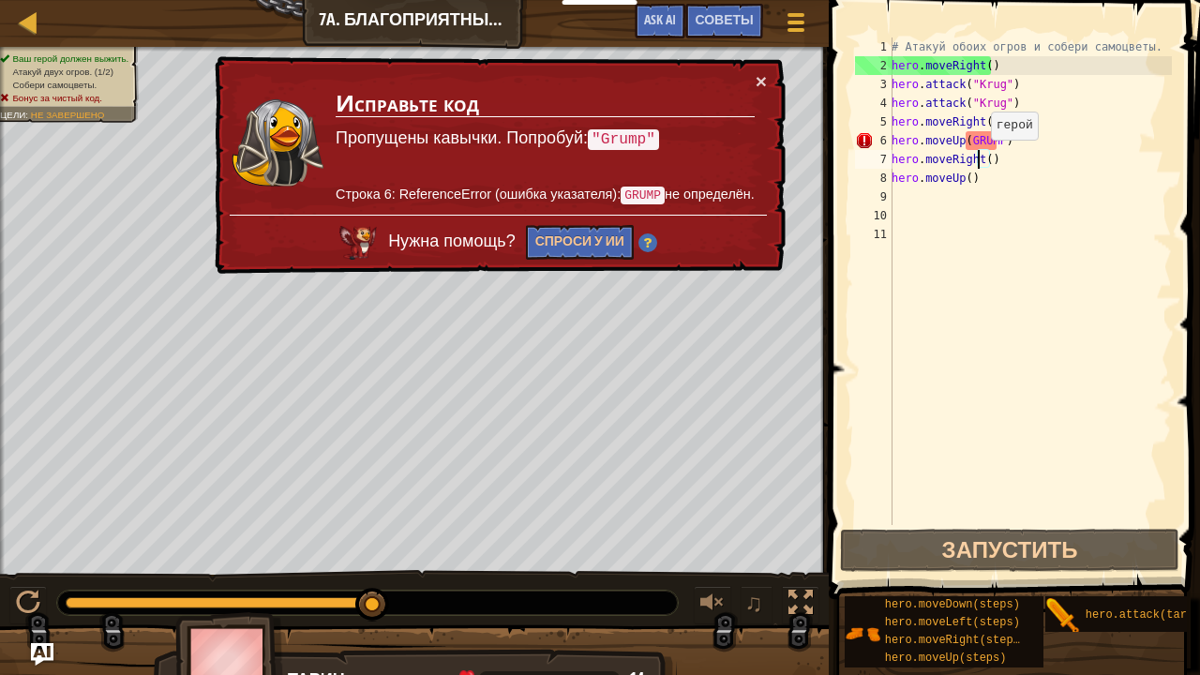
click at [980, 158] on div "# Атакуй обоих огров и собери самоцветы. hero . moveRight ( ) hero . attack ( "…" at bounding box center [1030, 299] width 284 height 525
click at [984, 157] on div "# Атакуй обоих огров и собери самоцветы. hero . moveRight ( ) hero . attack ( "…" at bounding box center [1030, 299] width 284 height 525
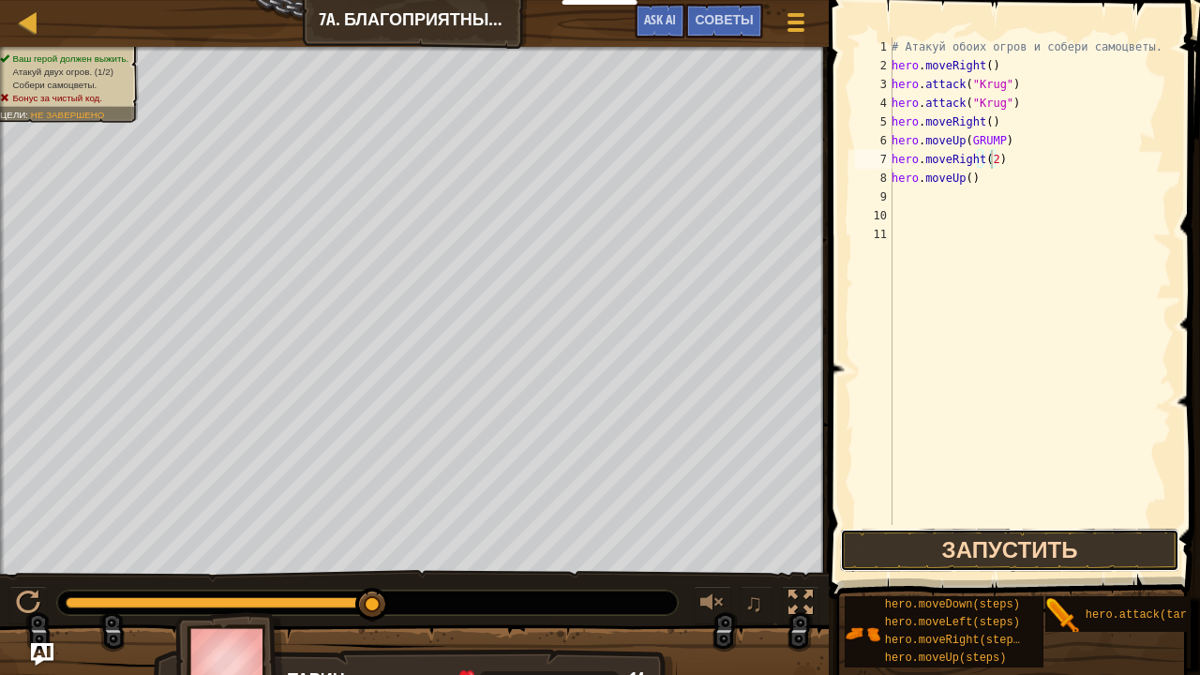
click at [941, 551] on button "Запустить" at bounding box center [1009, 550] width 338 height 43
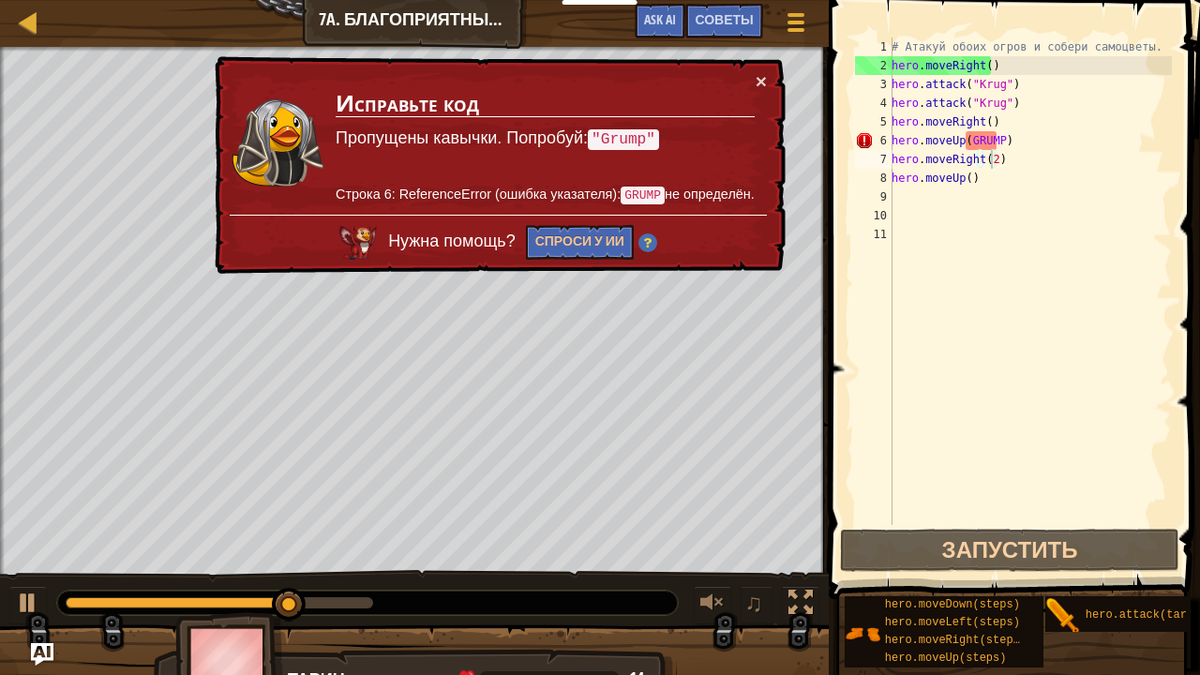
click at [776, 70] on div "× Исправьте код Пропущены кавычки. Попробуй: "Grump" Строка 6: ReferenceError (…" at bounding box center [498, 165] width 575 height 218
click at [765, 69] on div "× Исправьте код Пропущены кавычки. Попробуй: "Grump" Строка 6: ReferenceError (…" at bounding box center [498, 165] width 575 height 218
click at [752, 74] on div "× Исправьте код Пропущены кавычки. Попробуй: "Grump" Строка 6: ReferenceError (…" at bounding box center [498, 165] width 575 height 218
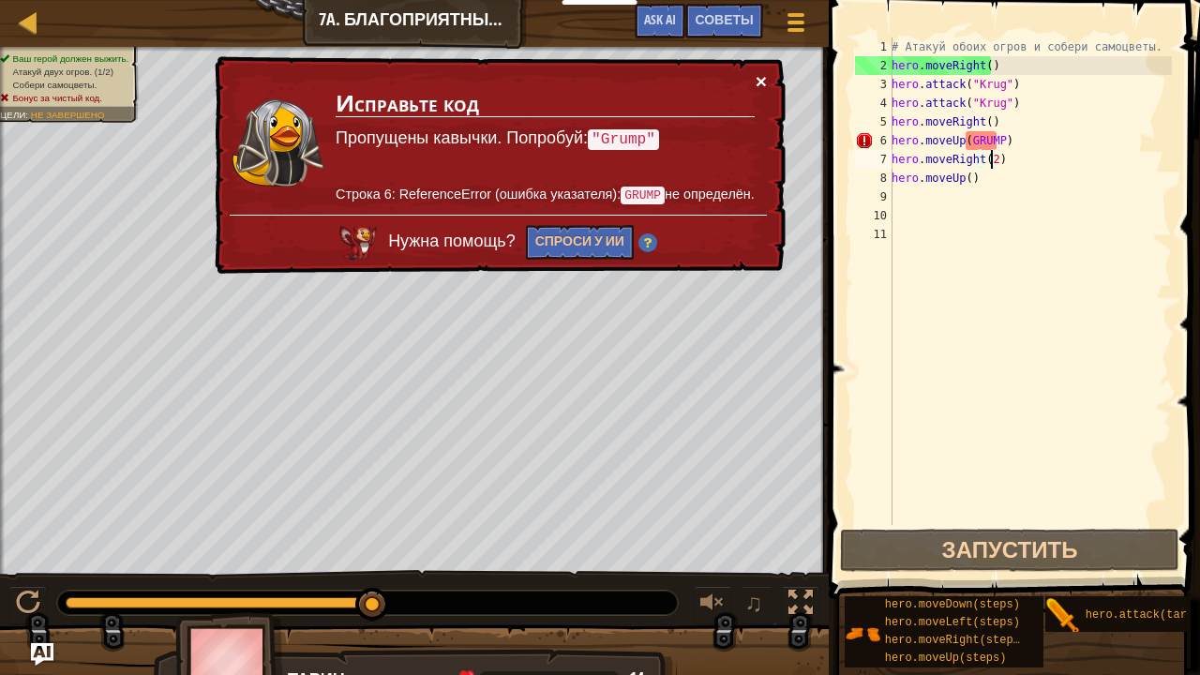
click at [763, 75] on button "×" at bounding box center [760, 81] width 11 height 20
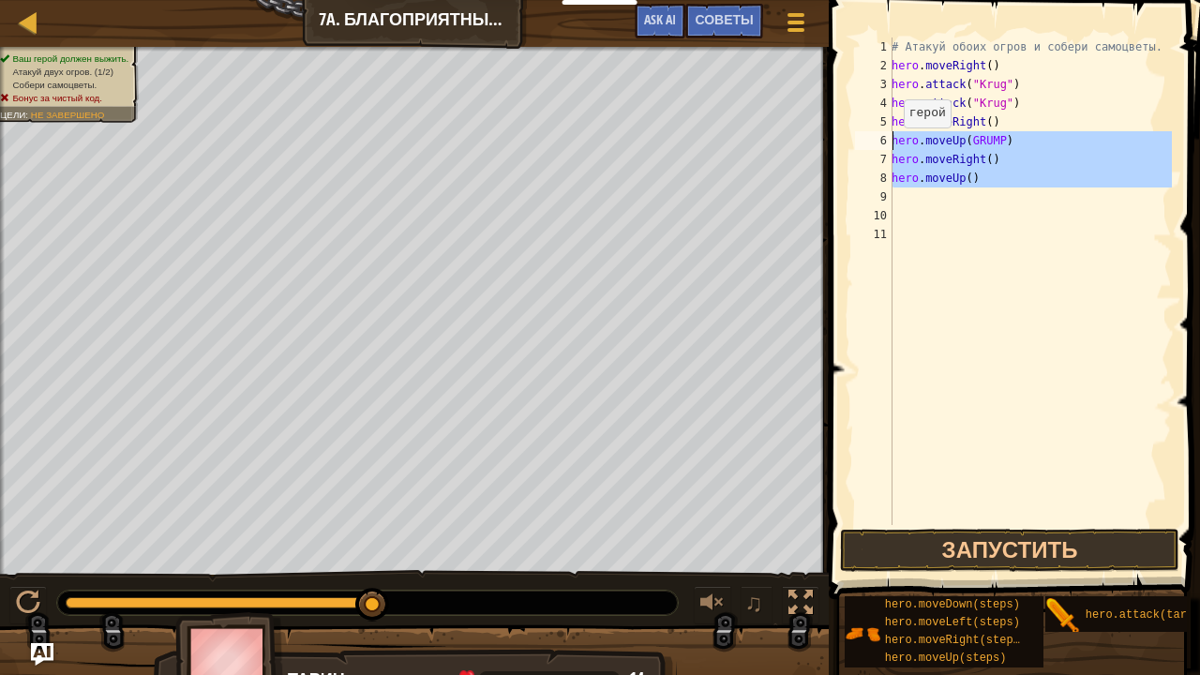
drag, startPoint x: 969, startPoint y: 199, endPoint x: 888, endPoint y: 141, distance: 100.1
click at [888, 141] on div "hero.moveRight() 1 2 3 4 5 6 7 8 9 10 11 # Атакуй обоих огров и собери самоцвет…" at bounding box center [1011, 280] width 321 height 487
type textarea "hero.moveUp(GRUMP) hero.moveRight()"
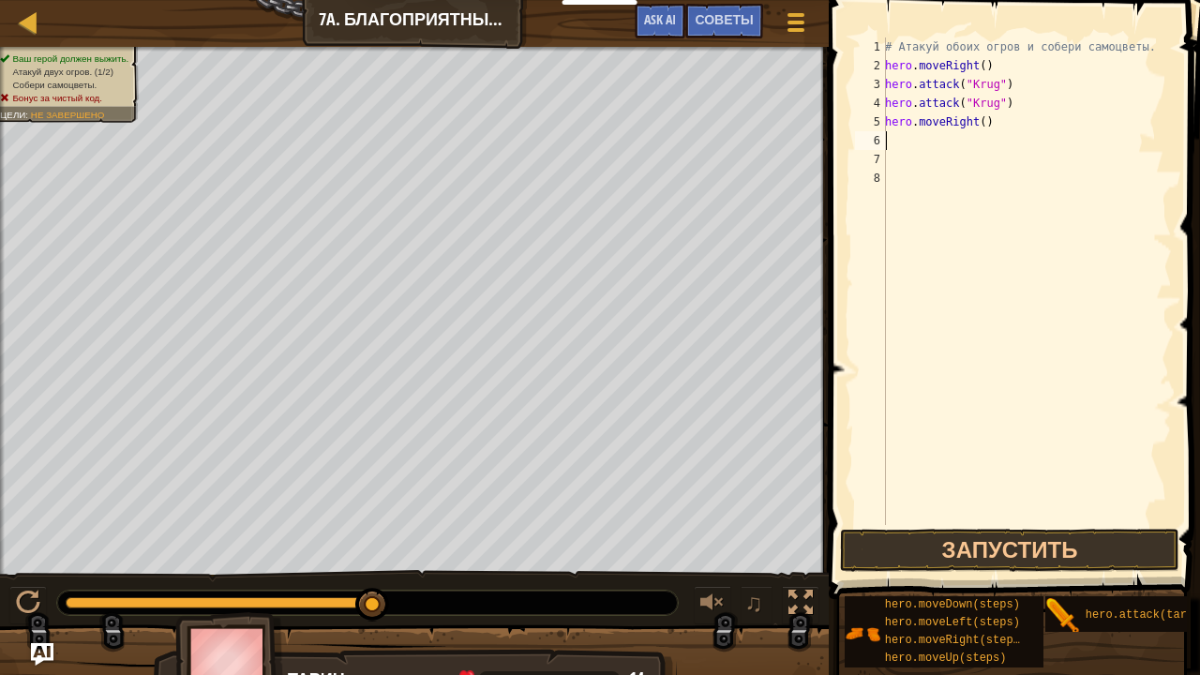
type textarea "h"
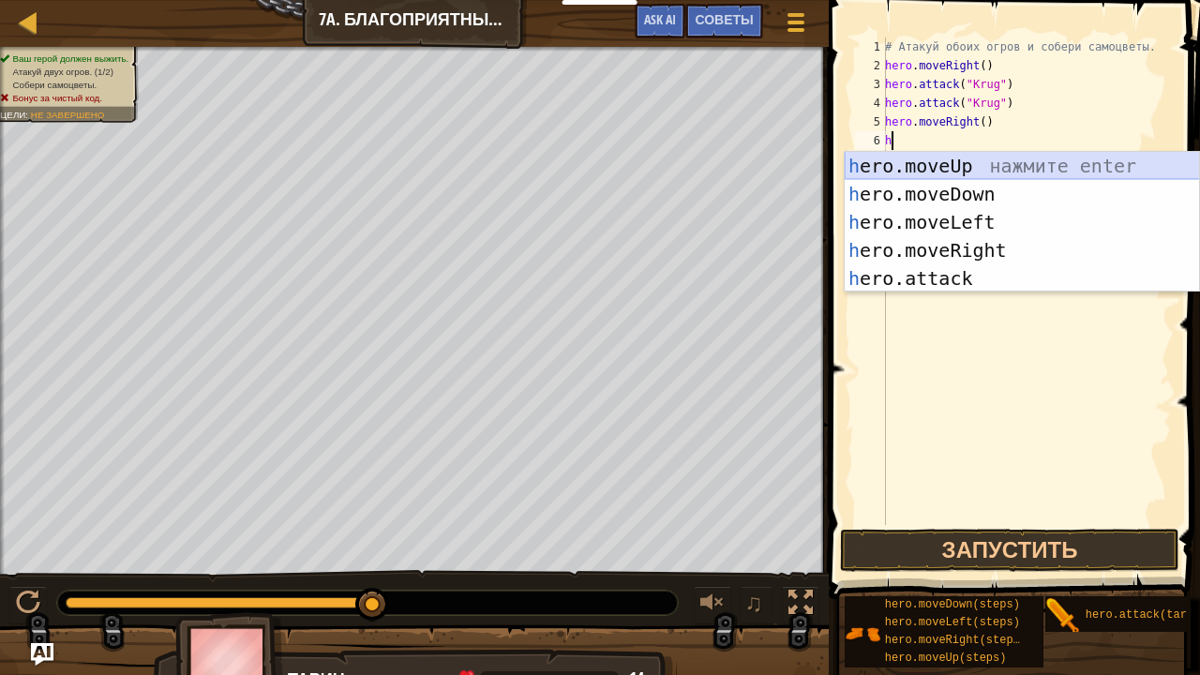
click at [961, 167] on div "h ero.moveUp нажмите enter h ero.moveDown нажмите enter h ero.moveLeft нажмите …" at bounding box center [1022, 250] width 355 height 197
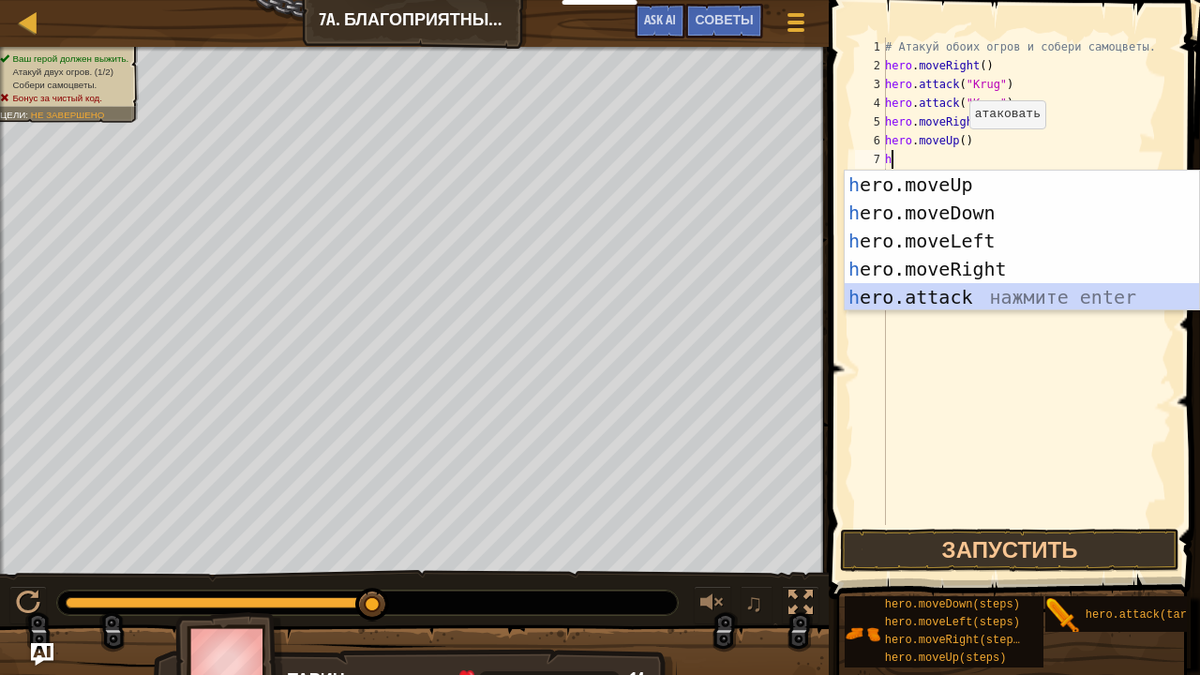
click at [928, 292] on div "h ero.moveUp нажмите enter h ero.moveDown нажмите enter h ero.moveLeft нажмите …" at bounding box center [1022, 269] width 355 height 197
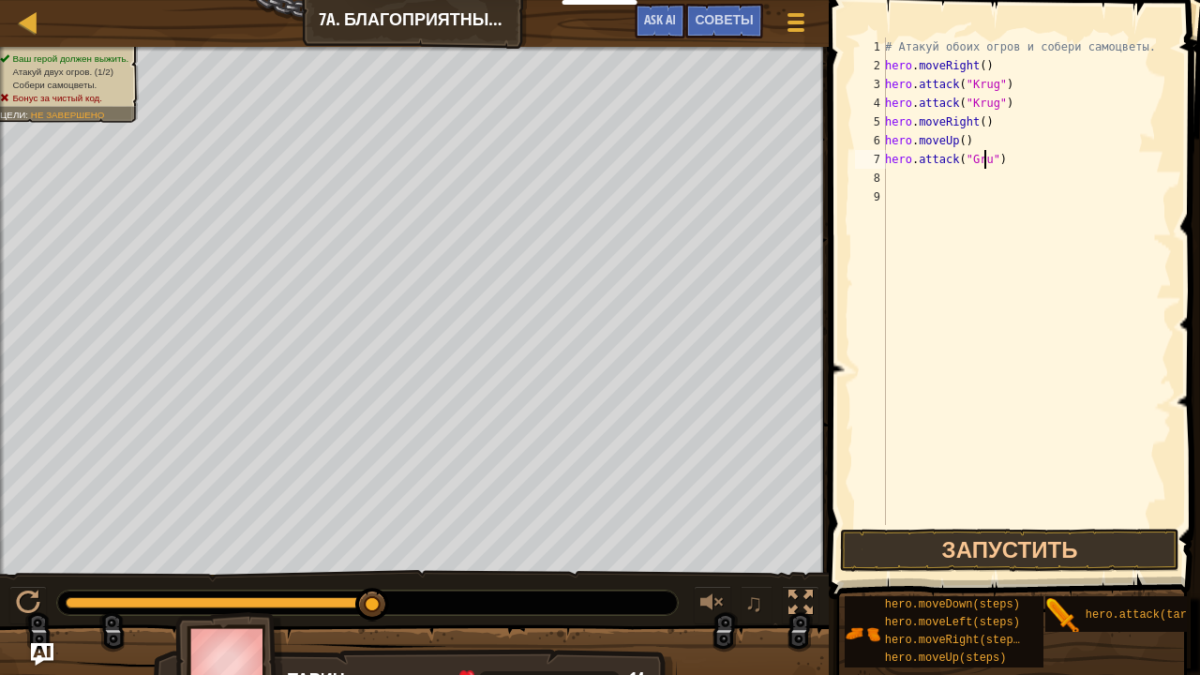
scroll to position [8, 8]
drag, startPoint x: 1022, startPoint y: 165, endPoint x: 841, endPoint y: 158, distance: 181.0
click at [841, 158] on div "hero.attack("Grump") 1 2 3 4 5 6 7 8 9 # Атакуй обоих огров и собери самоцветы.…" at bounding box center [1011, 336] width 377 height 654
type textarea "hero.attack("Grump")"
click at [1042, 160] on div "# Атакуй обоих огров и собери самоцветы. hero . moveRight ( ) hero . attack ( "…" at bounding box center [1026, 280] width 291 height 487
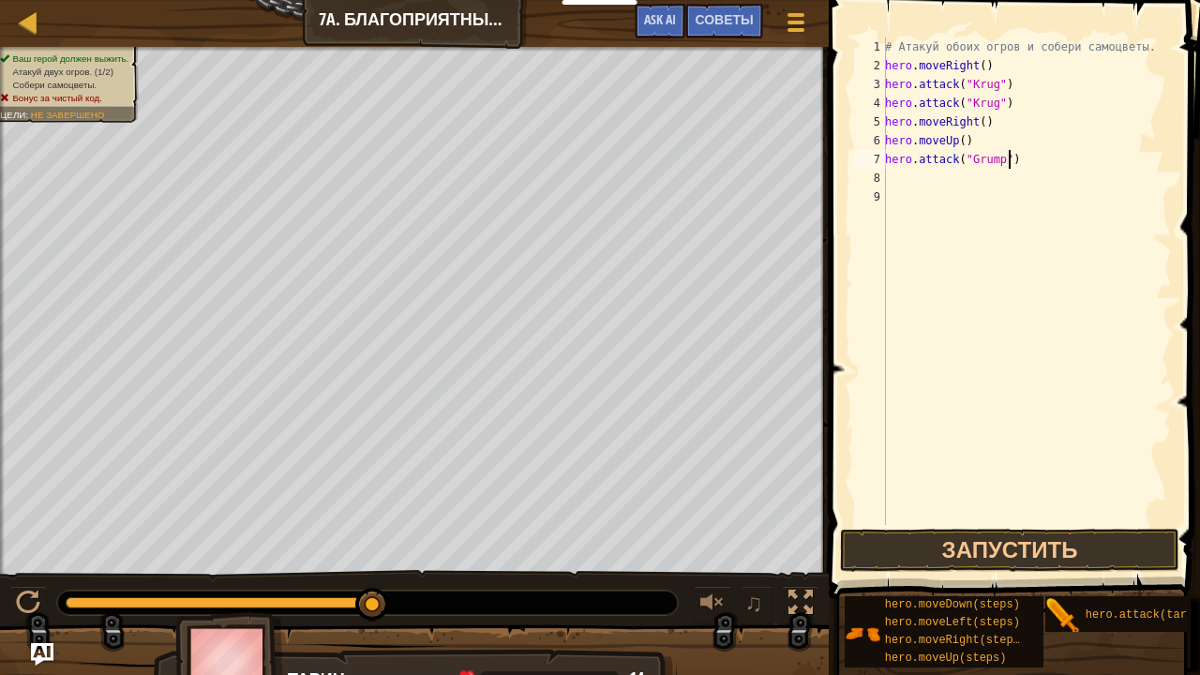
scroll to position [8, 0]
paste textarea "hero.attack("Grump")"
type textarea "hero.attack("Grump")"
type textarea "h"
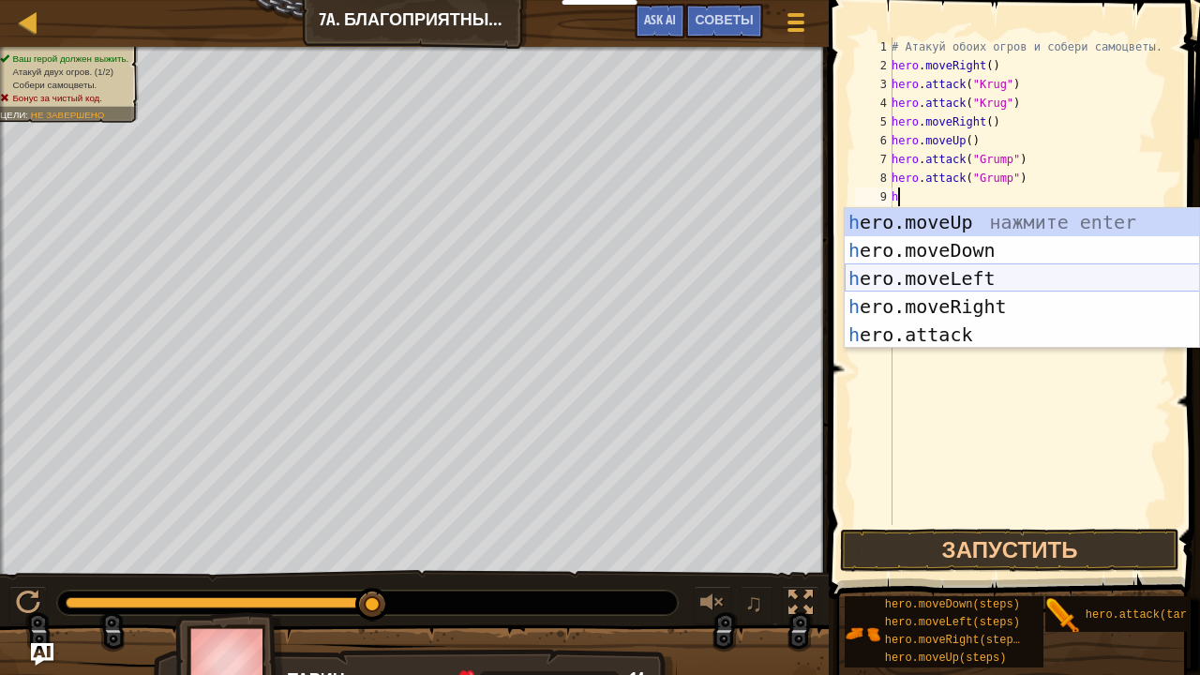
click at [977, 283] on div "h ero.moveUp нажмите enter h ero.moveDown нажмите enter h ero.moveLeft нажмите …" at bounding box center [1022, 306] width 355 height 197
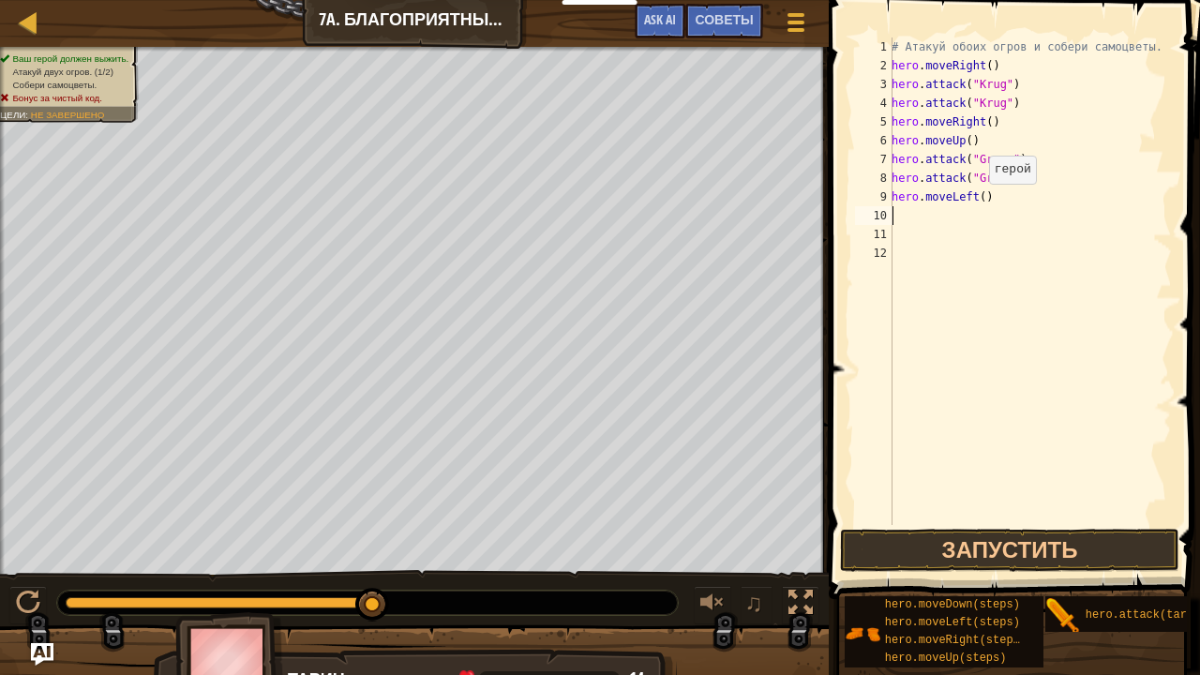
click at [978, 202] on div "# Атакуй обоих огров и собери самоцветы. hero . moveRight ( ) hero . attack ( "…" at bounding box center [1030, 299] width 284 height 525
type textarea "hero.moveLeft(2)"
drag, startPoint x: 1009, startPoint y: 542, endPoint x: 1020, endPoint y: 489, distance: 53.7
click at [1009, 540] on button "Запустить" at bounding box center [1009, 550] width 338 height 43
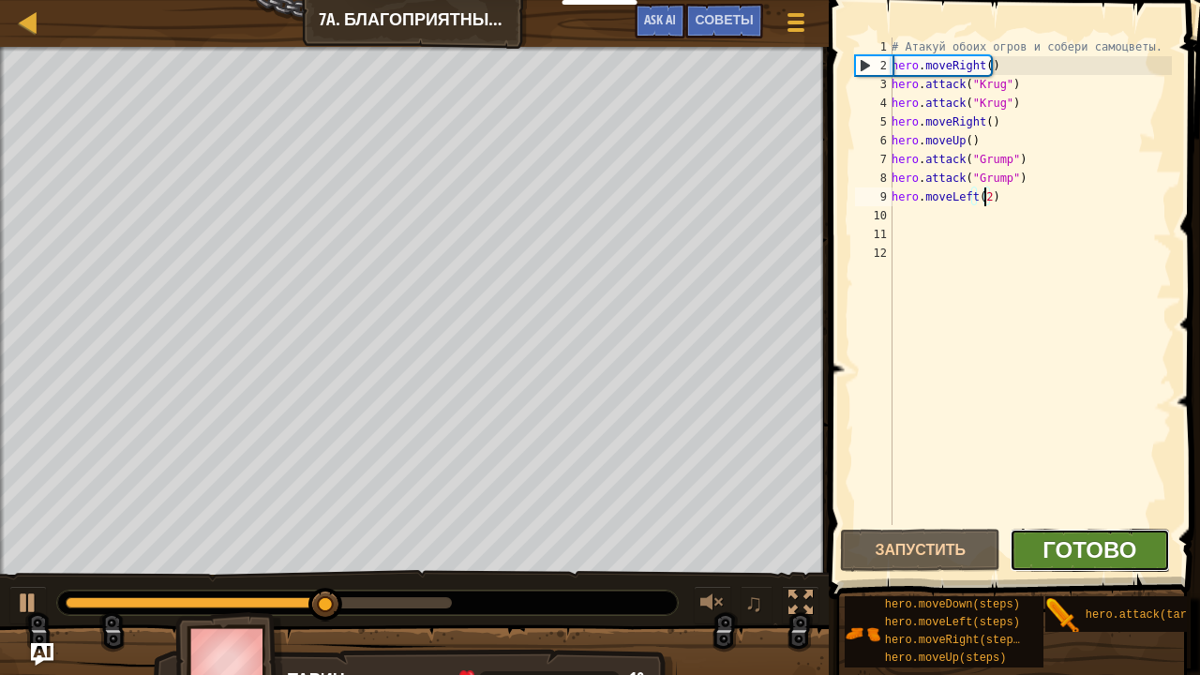
click at [1132, 549] on span "Готово" at bounding box center [1089, 549] width 94 height 30
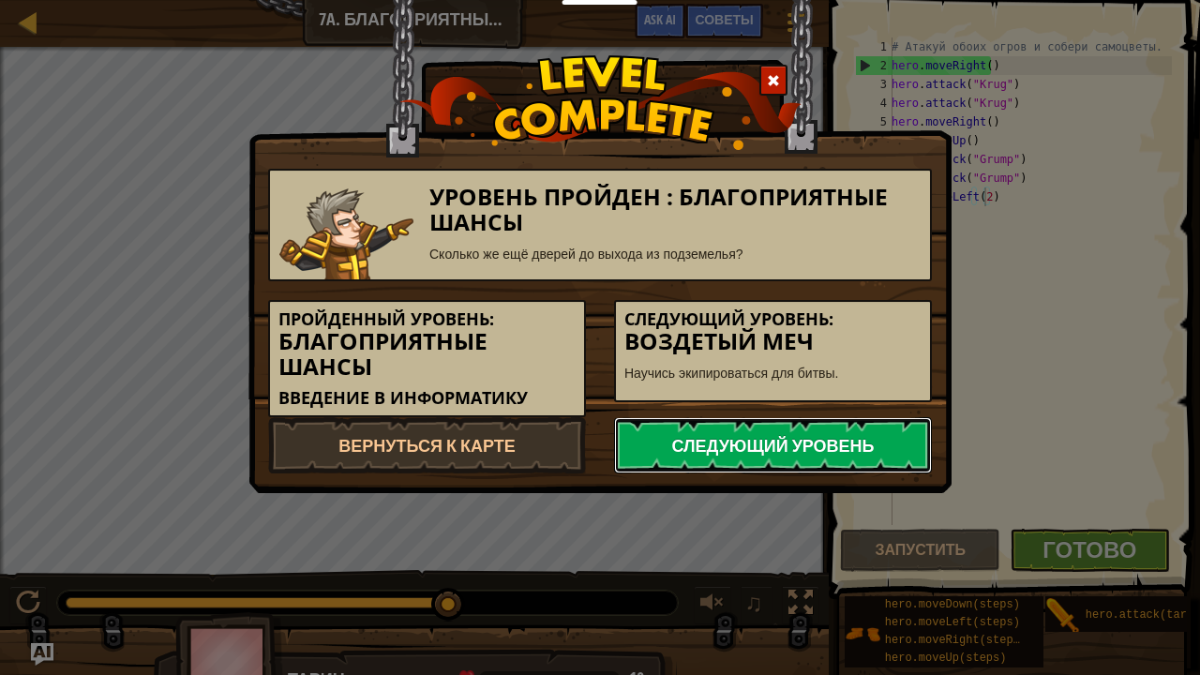
click at [797, 452] on link "Следующий уровень" at bounding box center [773, 445] width 318 height 56
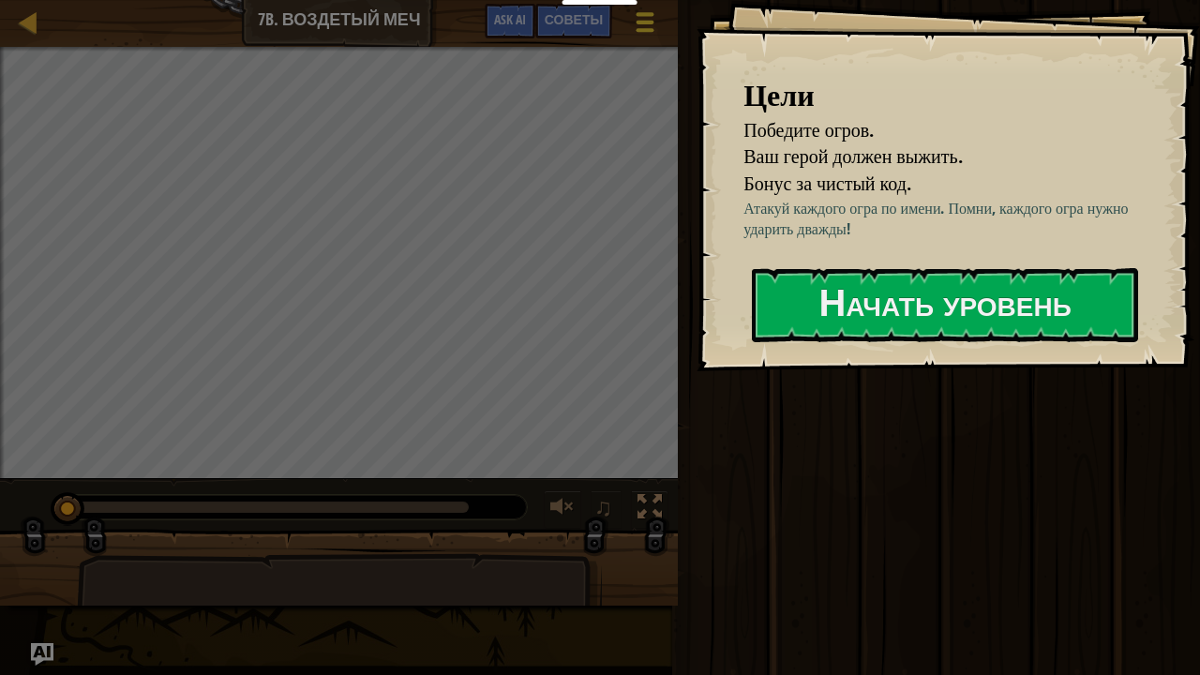
click at [648, 15] on span at bounding box center [645, 14] width 18 height 4
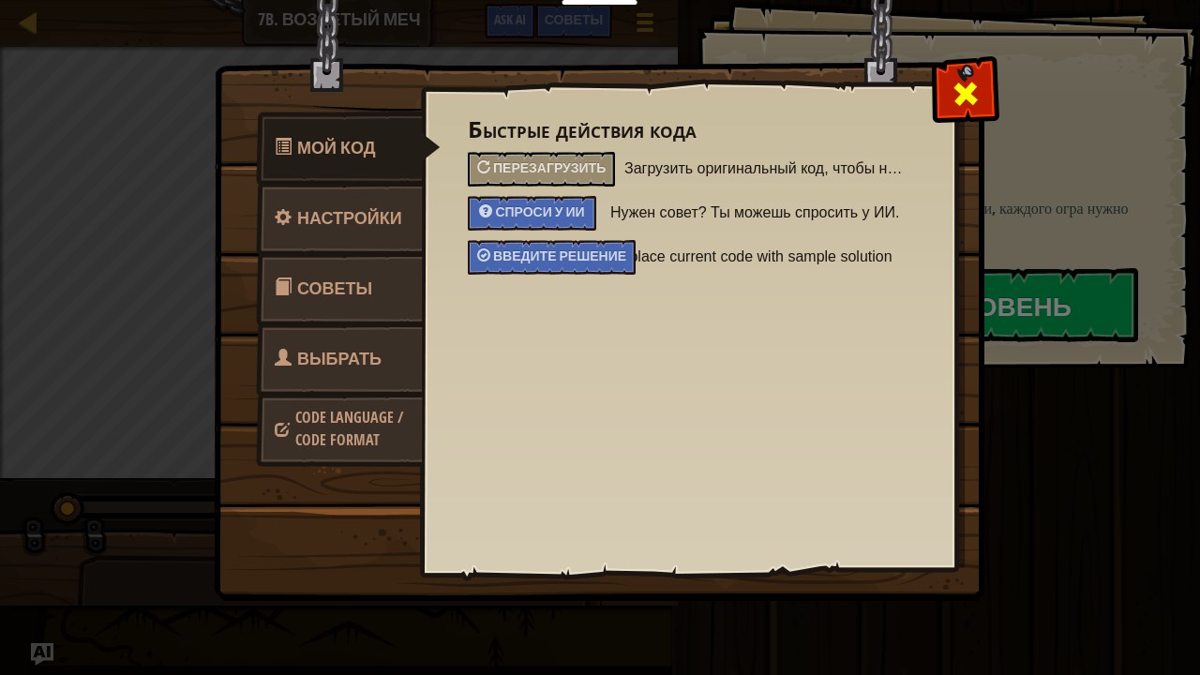
click at [964, 85] on span at bounding box center [965, 94] width 30 height 30
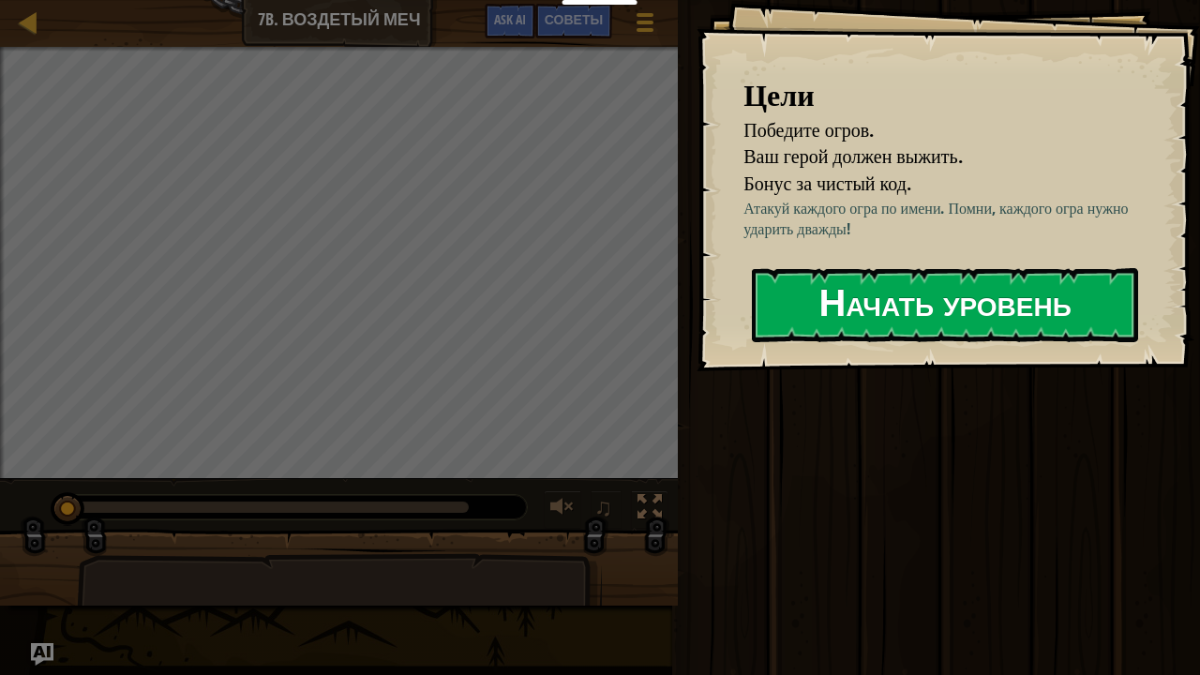
click at [1006, 311] on button "Начать уровень" at bounding box center [945, 305] width 386 height 74
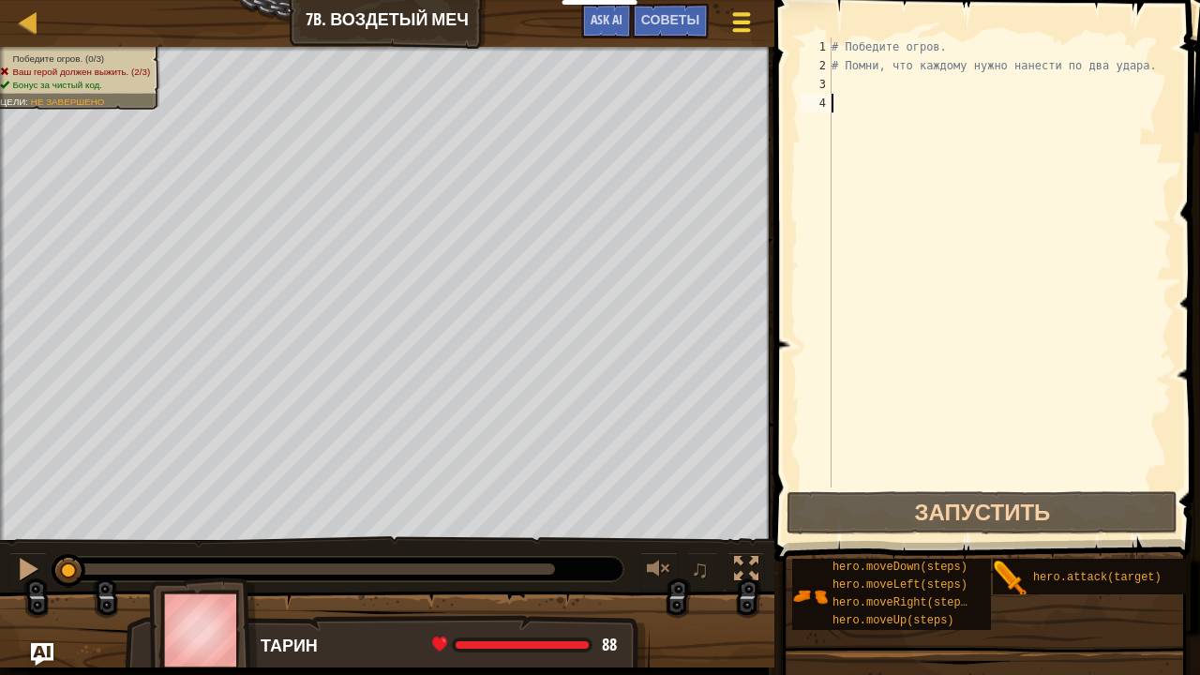
click at [746, 36] on div at bounding box center [740, 21] width 25 height 27
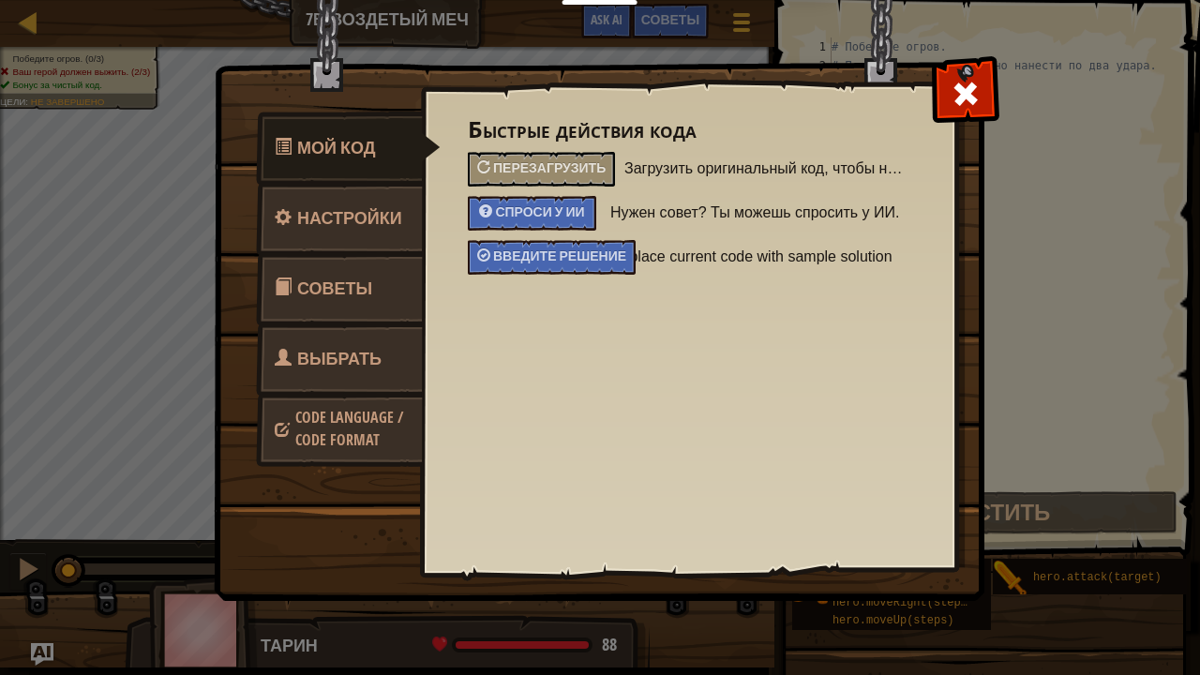
click at [341, 349] on span "Выбрать героя" at bounding box center [328, 382] width 107 height 70
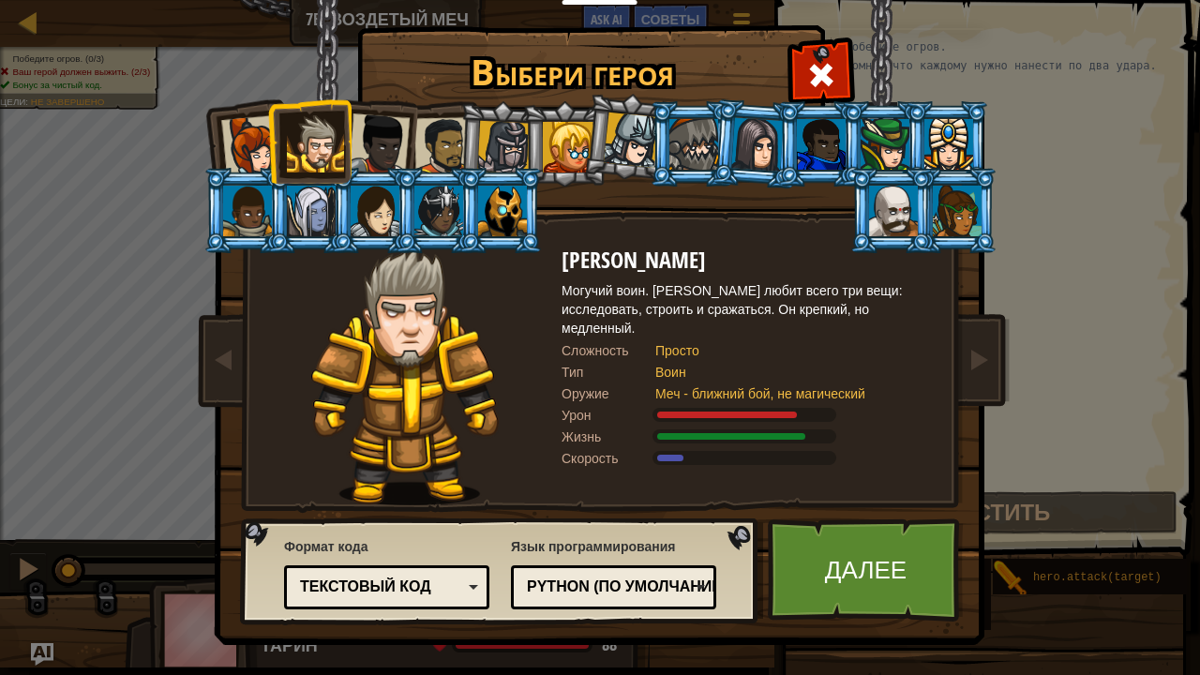
click at [563, 137] on div at bounding box center [568, 147] width 51 height 51
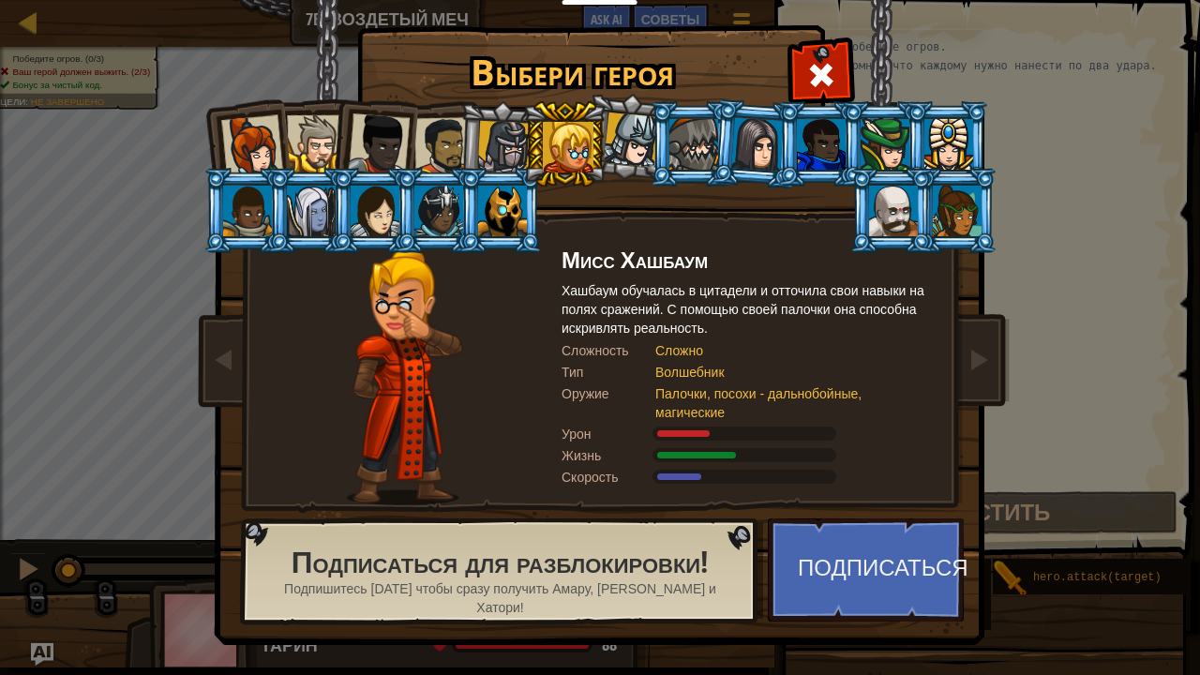
click at [429, 152] on div at bounding box center [443, 146] width 58 height 58
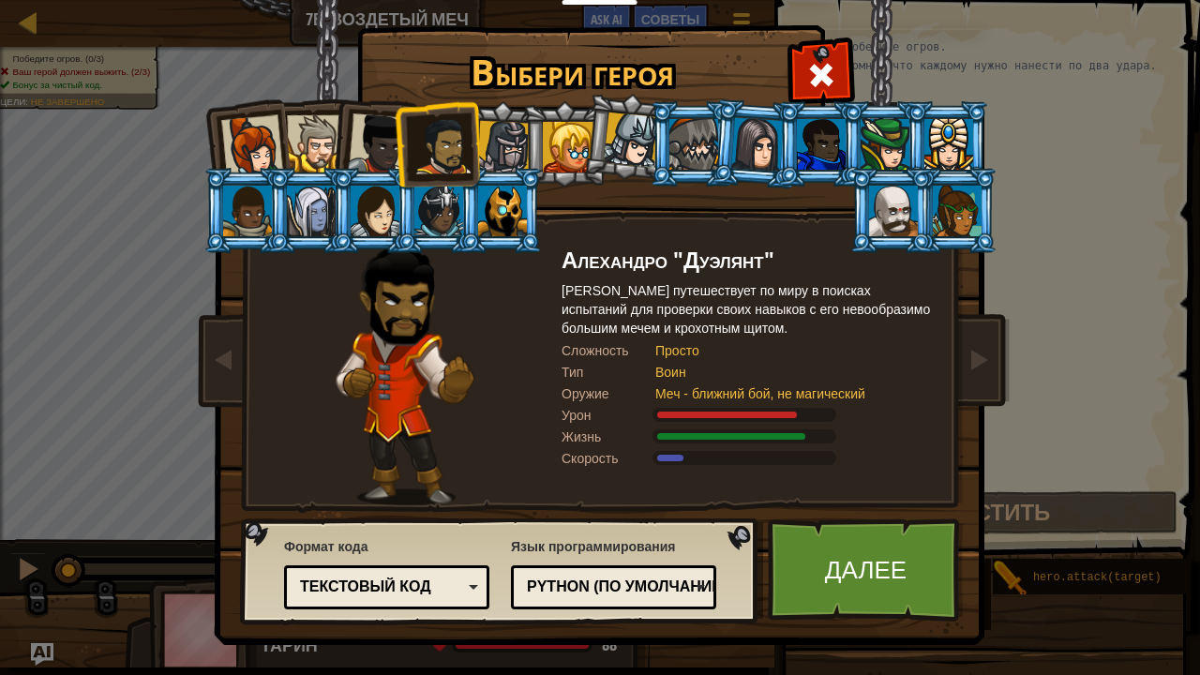
click at [416, 150] on div at bounding box center [443, 146] width 58 height 58
click at [304, 150] on div at bounding box center [315, 143] width 57 height 57
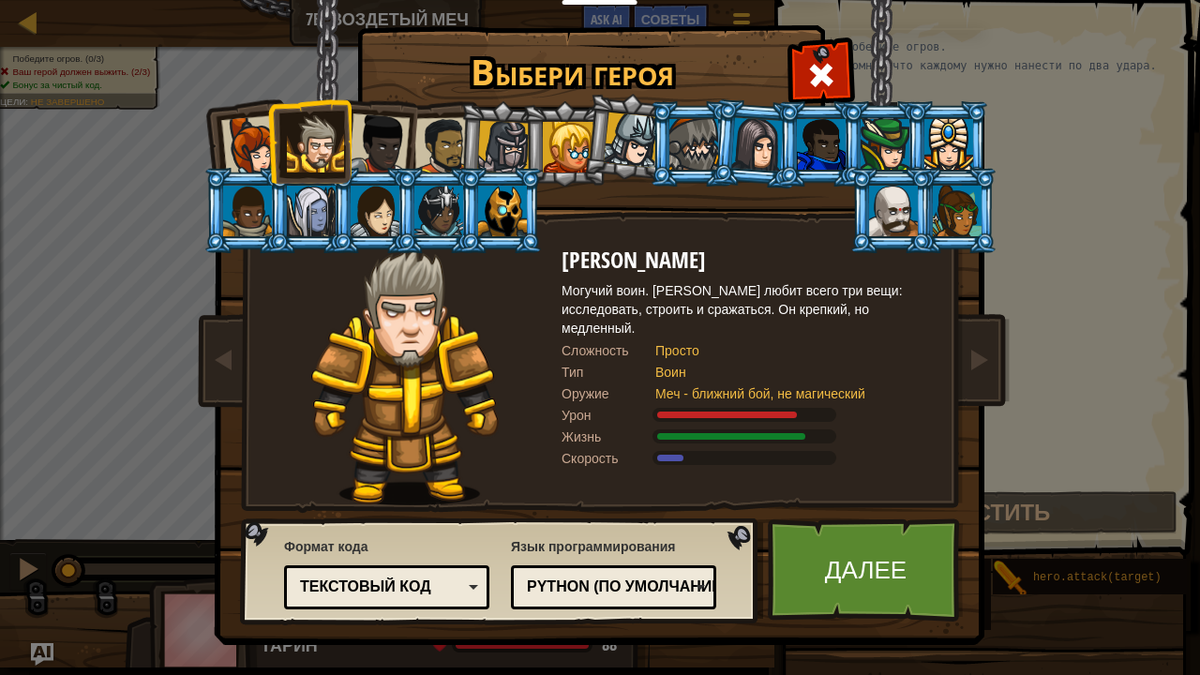
click at [330, 215] on div at bounding box center [311, 211] width 49 height 51
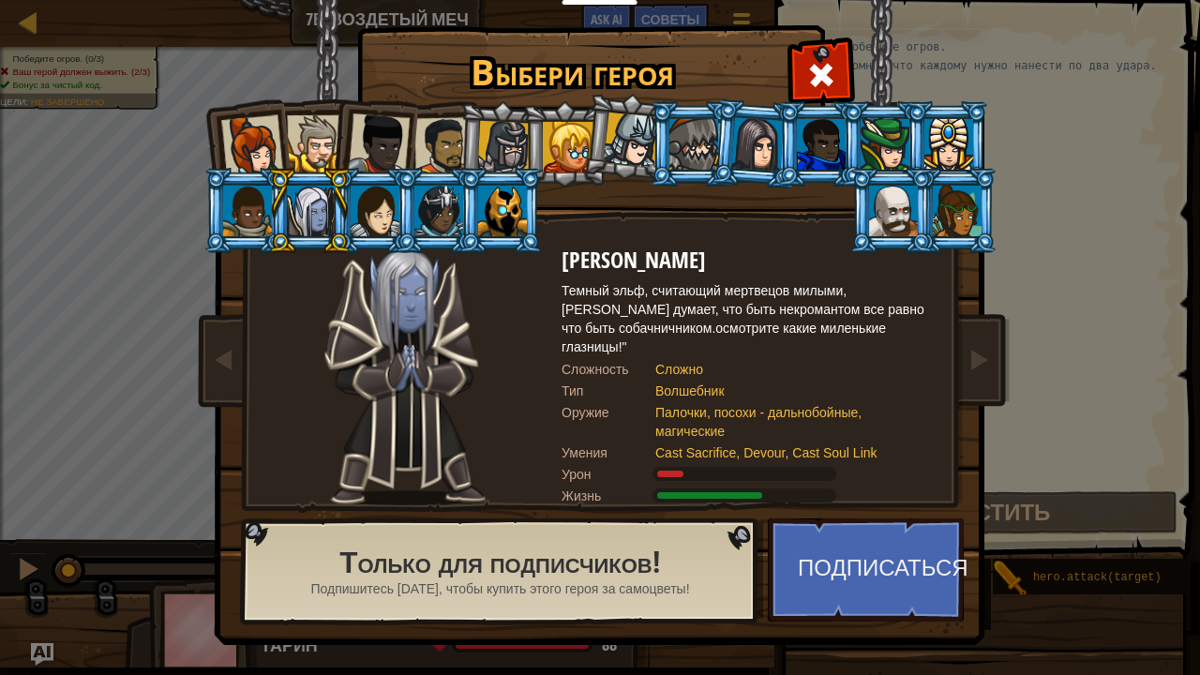
click at [344, 225] on li at bounding box center [309, 210] width 84 height 85
click at [368, 220] on div at bounding box center [375, 211] width 49 height 51
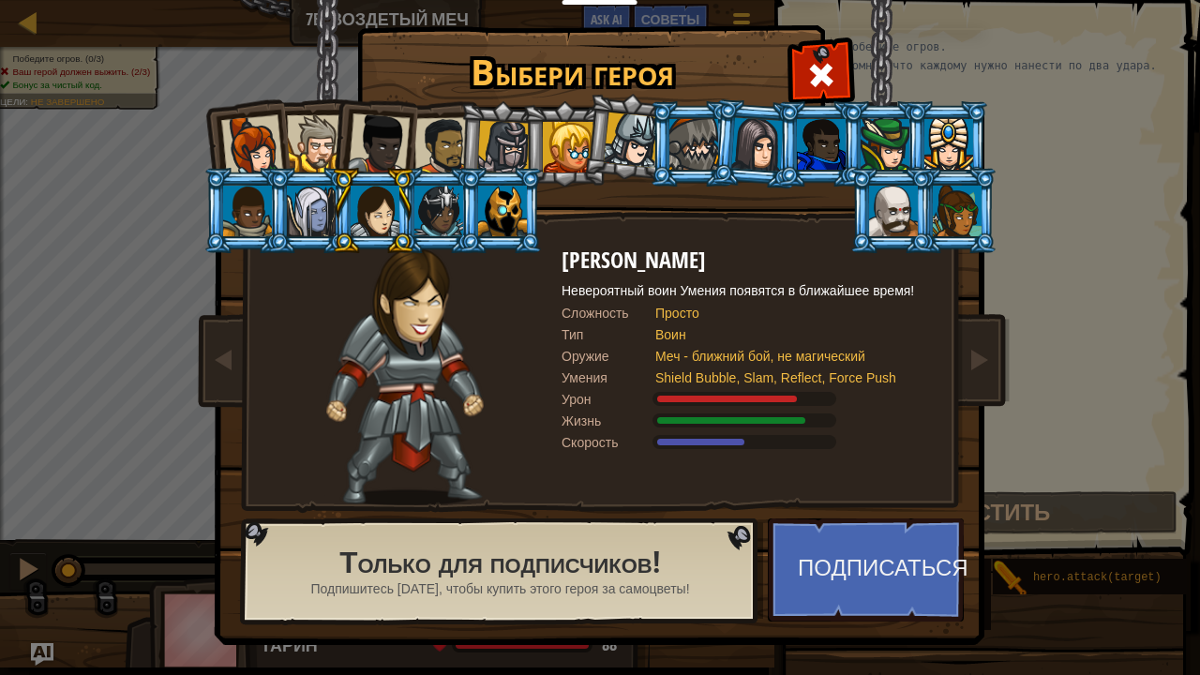
drag, startPoint x: 425, startPoint y: 229, endPoint x: 439, endPoint y: 229, distance: 14.1
click at [425, 229] on div at bounding box center [438, 211] width 49 height 51
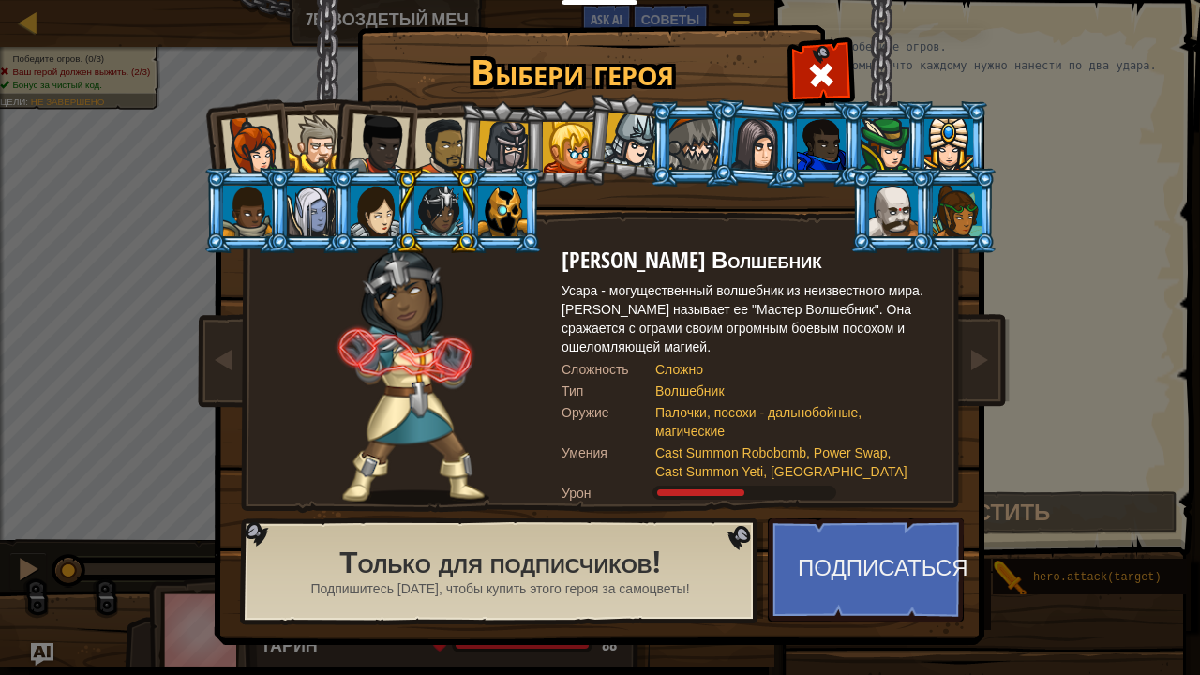
click at [497, 235] on div at bounding box center [502, 211] width 49 height 51
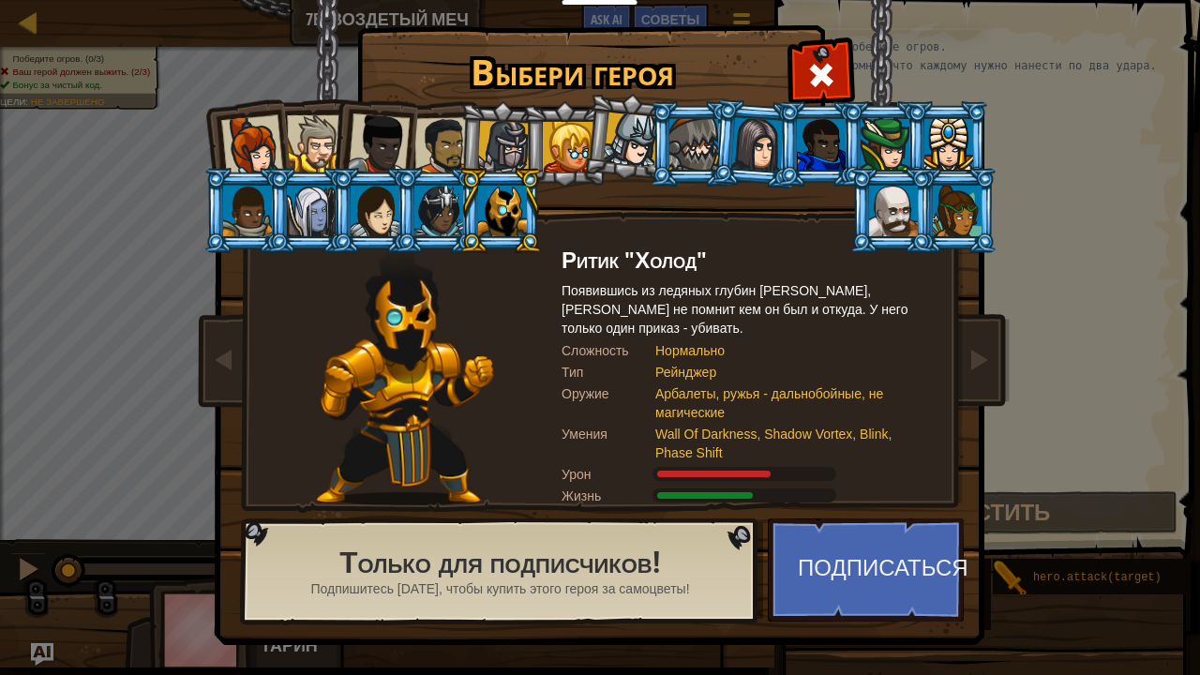
click at [901, 222] on div at bounding box center [893, 211] width 49 height 51
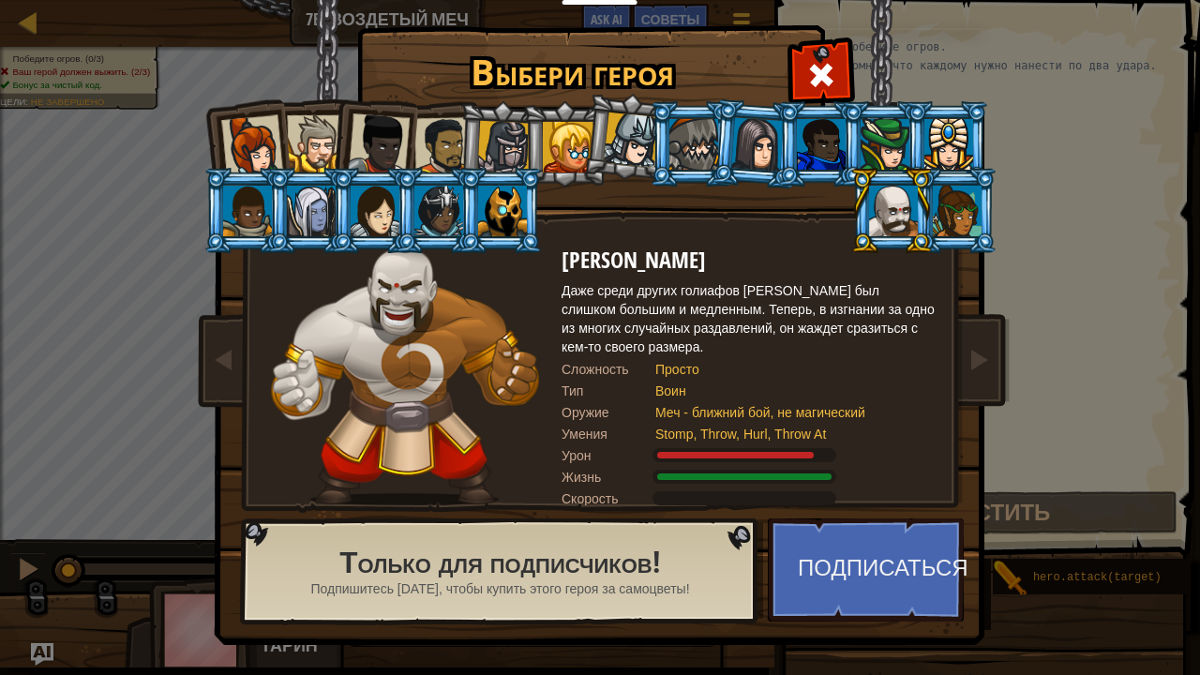
click at [932, 218] on li at bounding box center [891, 210] width 84 height 85
click at [952, 231] on div at bounding box center [957, 211] width 49 height 51
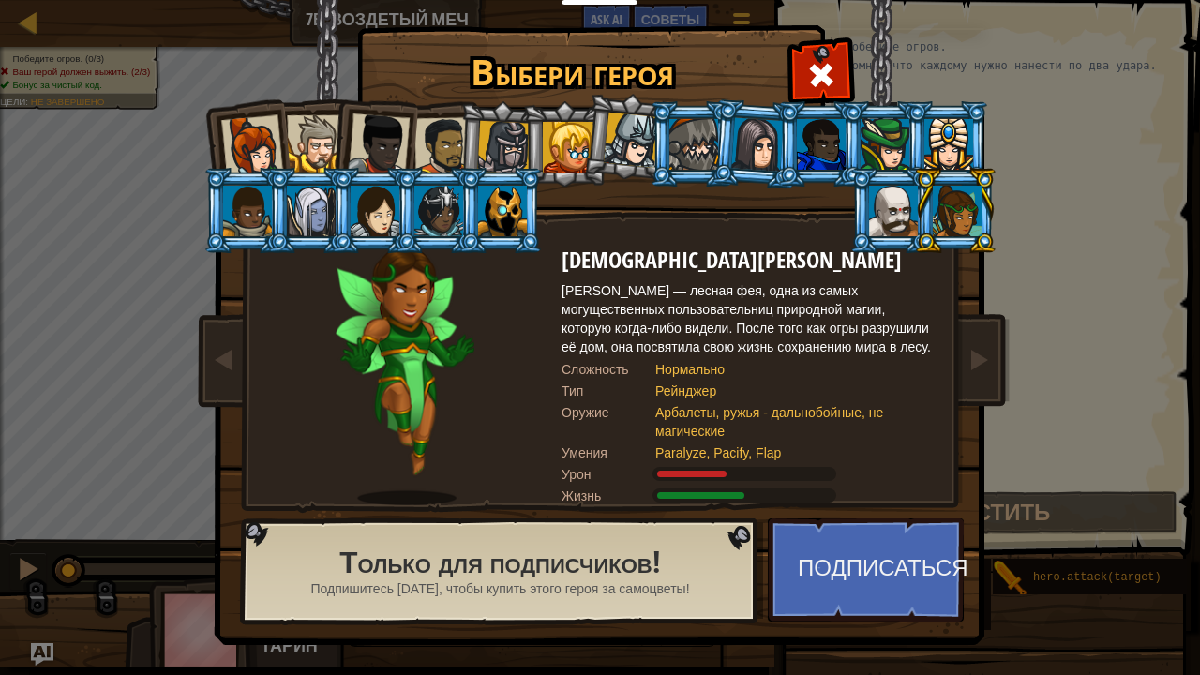
click at [299, 145] on div at bounding box center [315, 143] width 57 height 57
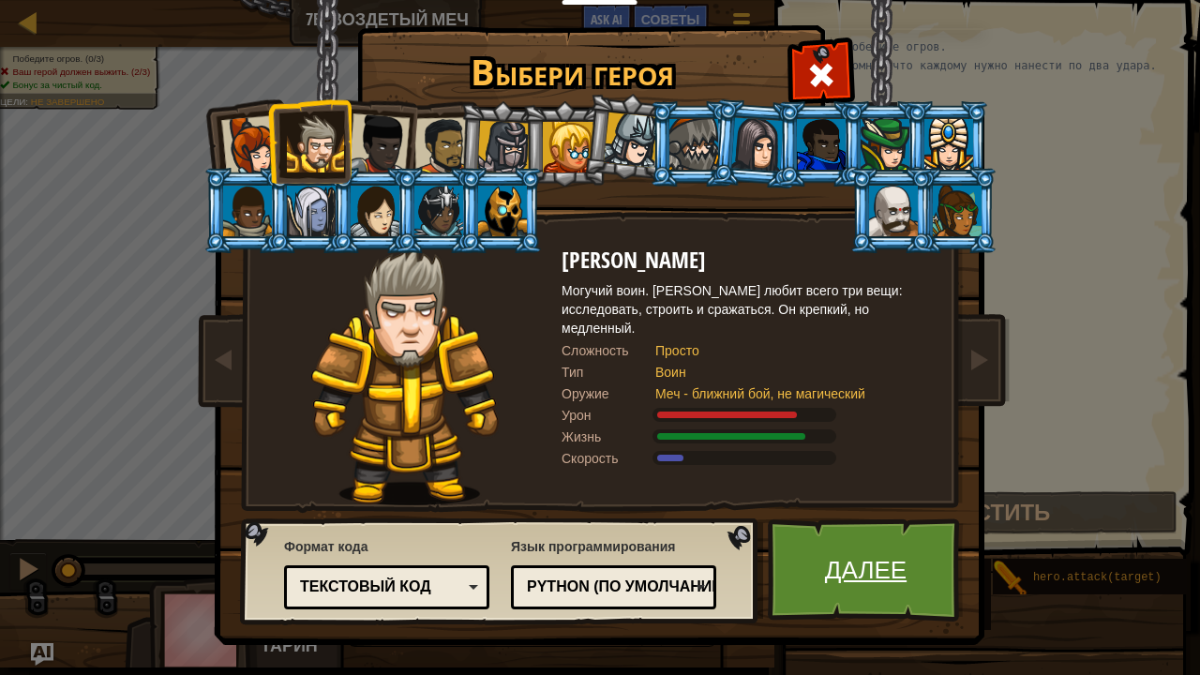
click at [817, 562] on link "Далее" at bounding box center [866, 569] width 196 height 103
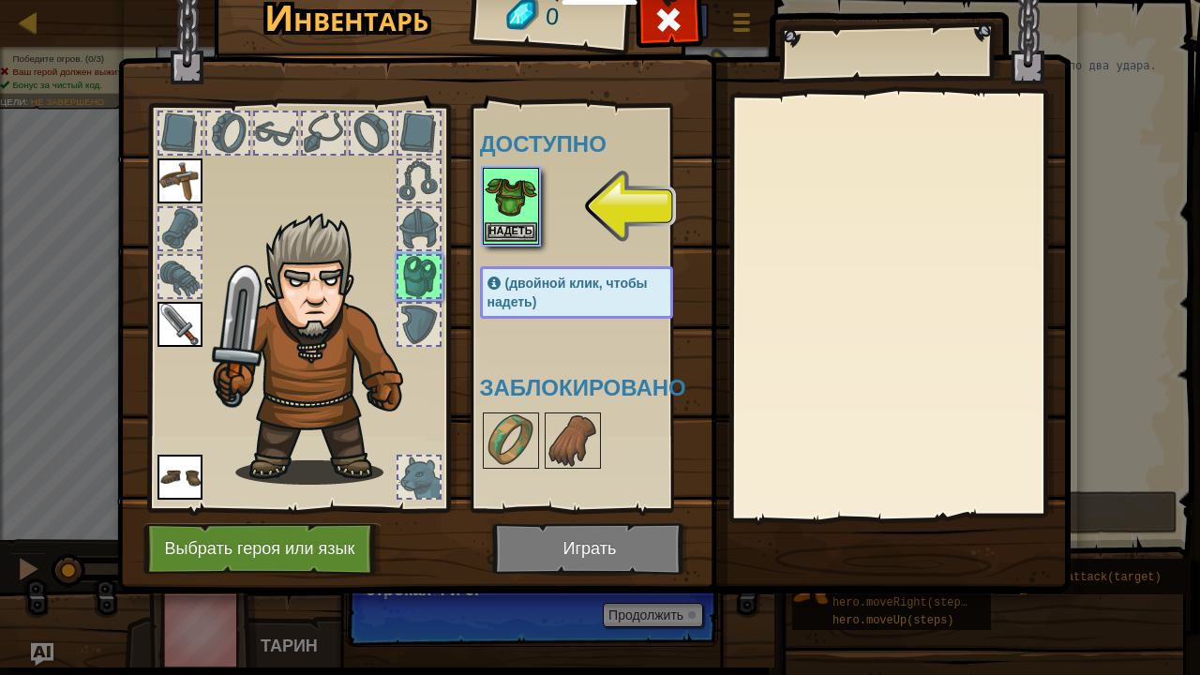
click at [516, 220] on img at bounding box center [511, 196] width 52 height 52
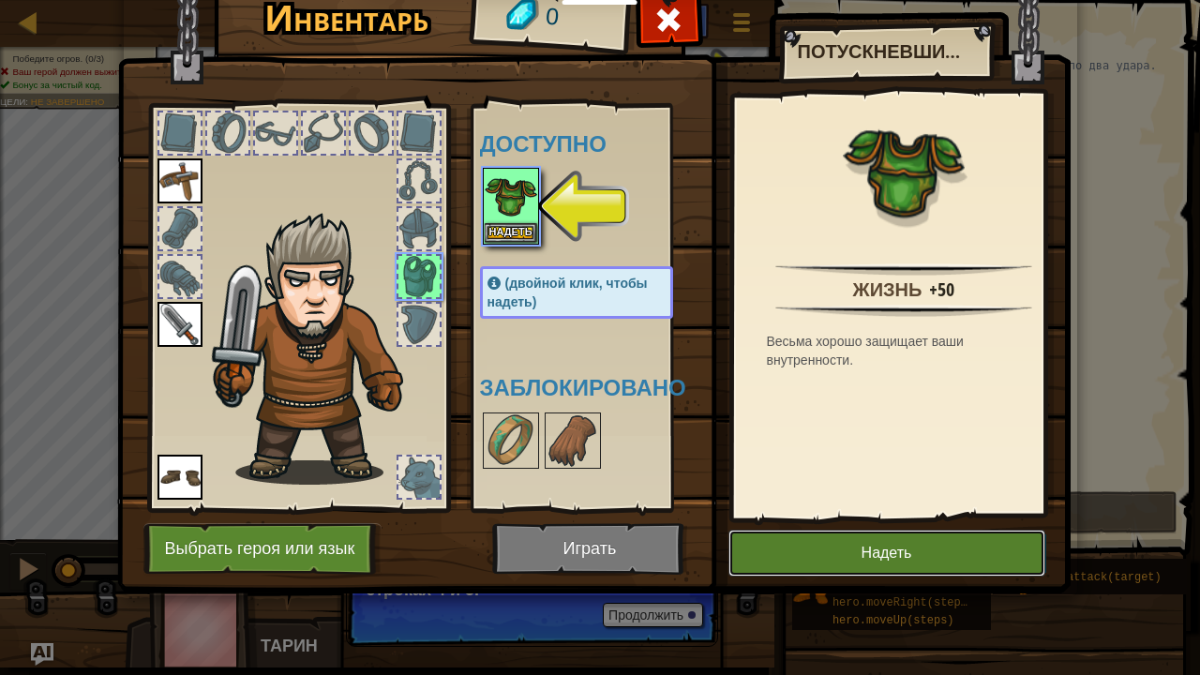
click at [836, 565] on button "Надеть" at bounding box center [886, 553] width 317 height 47
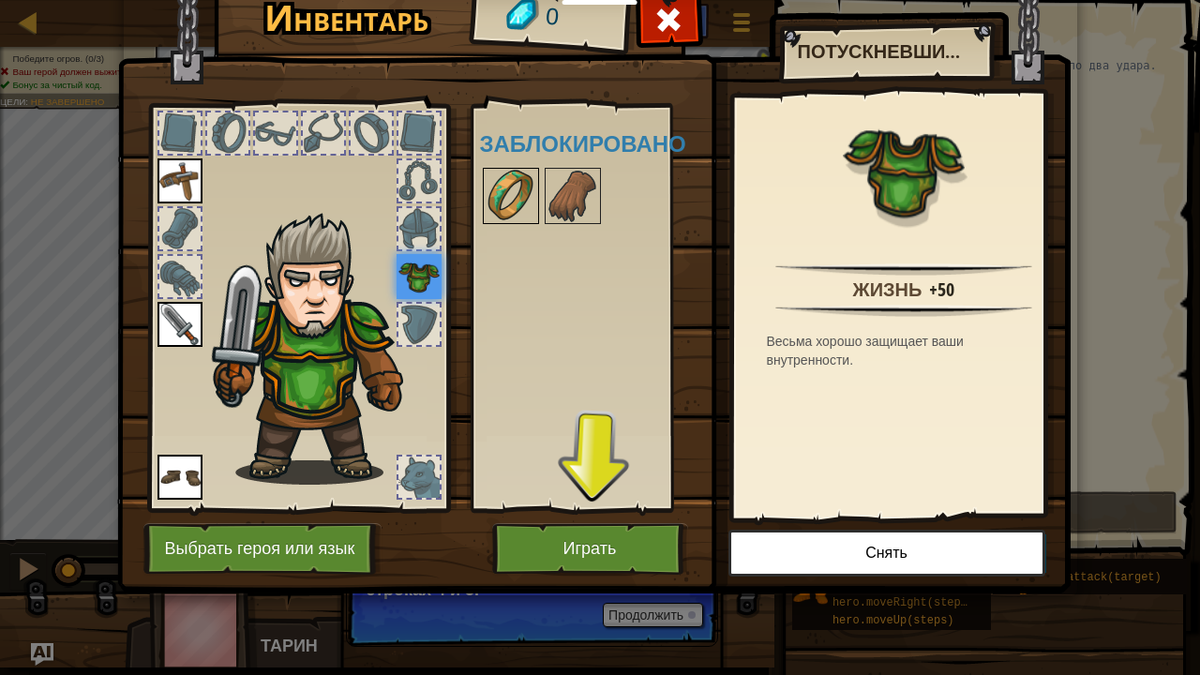
click at [505, 199] on img at bounding box center [511, 196] width 52 height 52
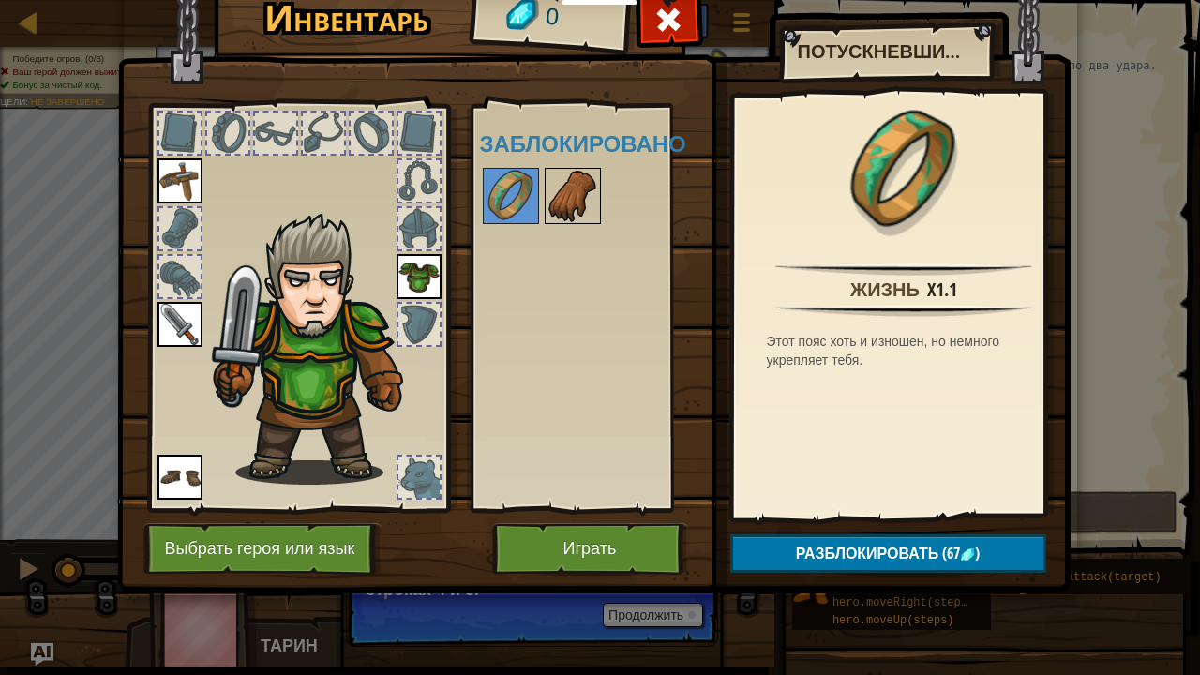
click at [576, 184] on div "Доступно [PERSON_NAME] (двойной клик, чтобы надеть) Заблокировано" at bounding box center [595, 307] width 231 height 391
click at [576, 184] on img at bounding box center [572, 196] width 52 height 52
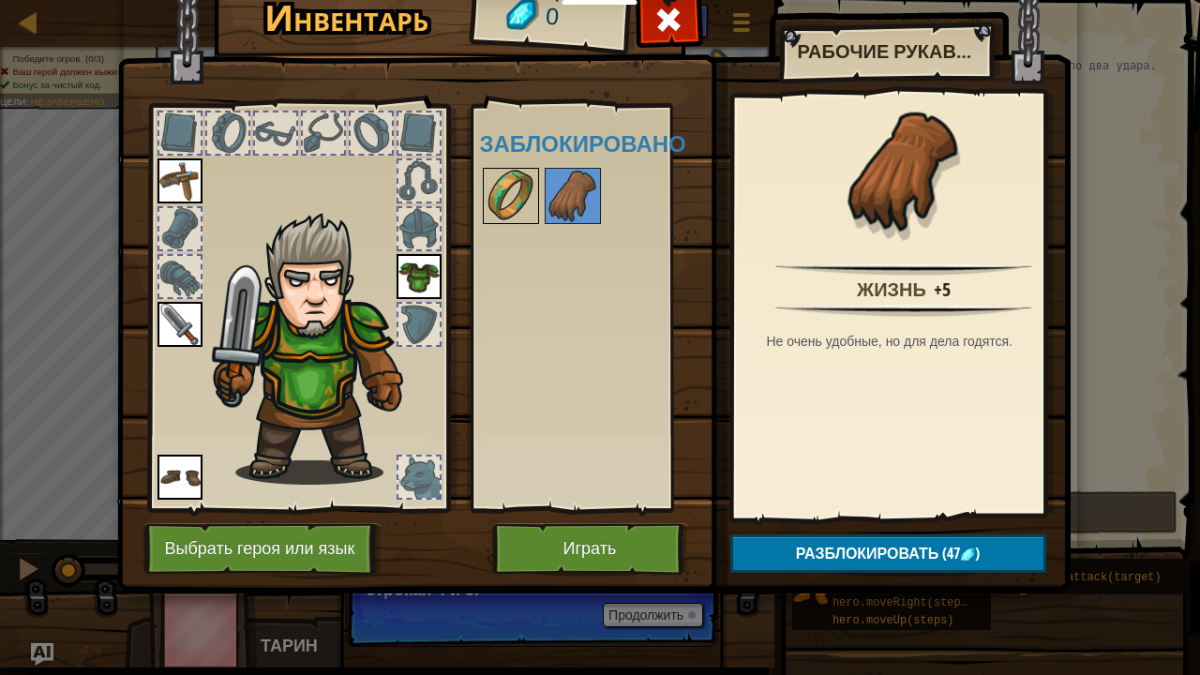
click at [497, 187] on img at bounding box center [511, 196] width 52 height 52
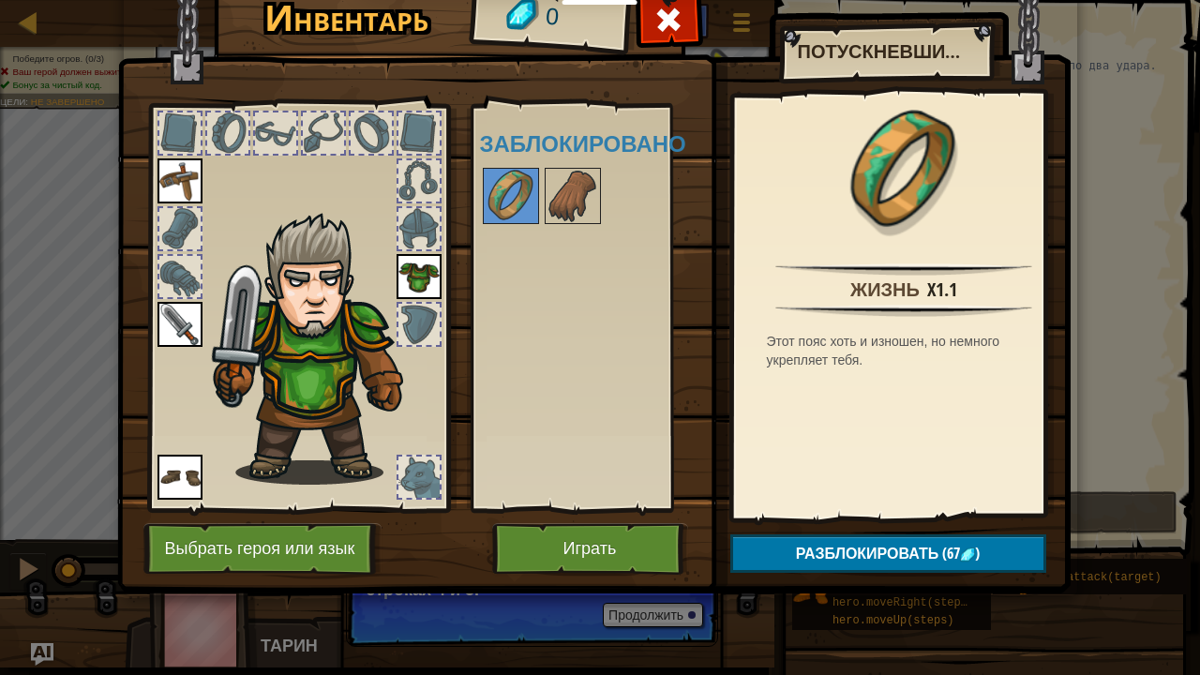
click at [416, 172] on div at bounding box center [418, 180] width 41 height 41
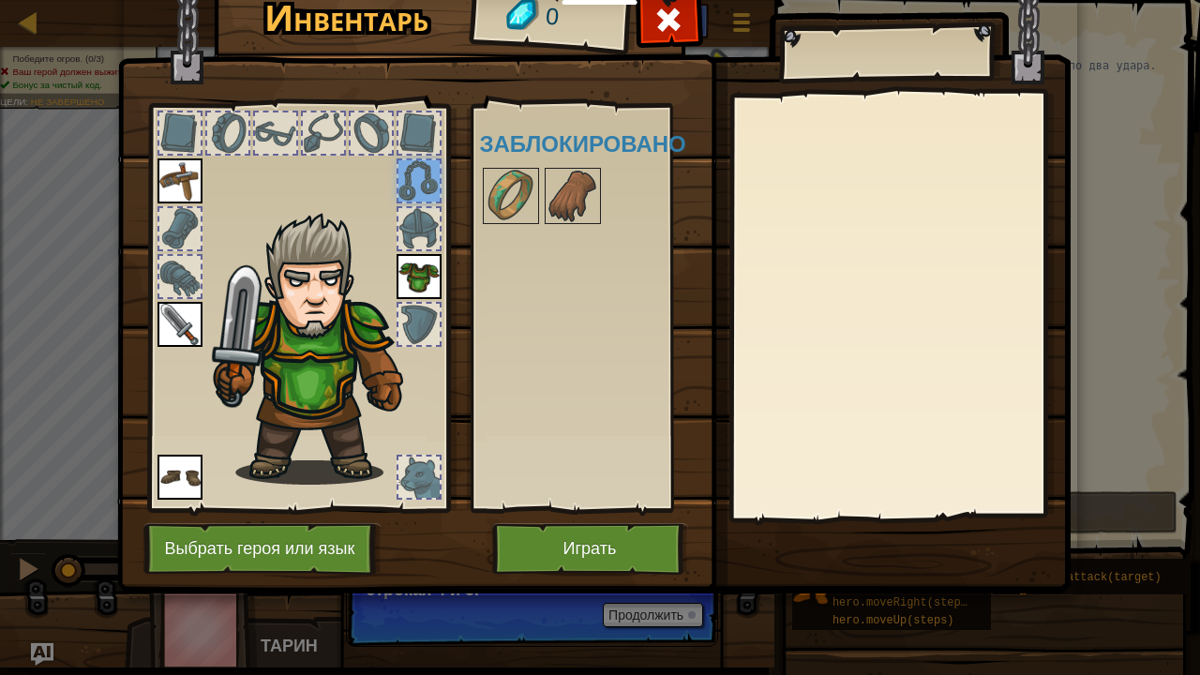
click at [399, 127] on div at bounding box center [418, 132] width 41 height 41
click at [378, 122] on div at bounding box center [371, 132] width 41 height 41
click at [669, 23] on span at bounding box center [668, 20] width 30 height 30
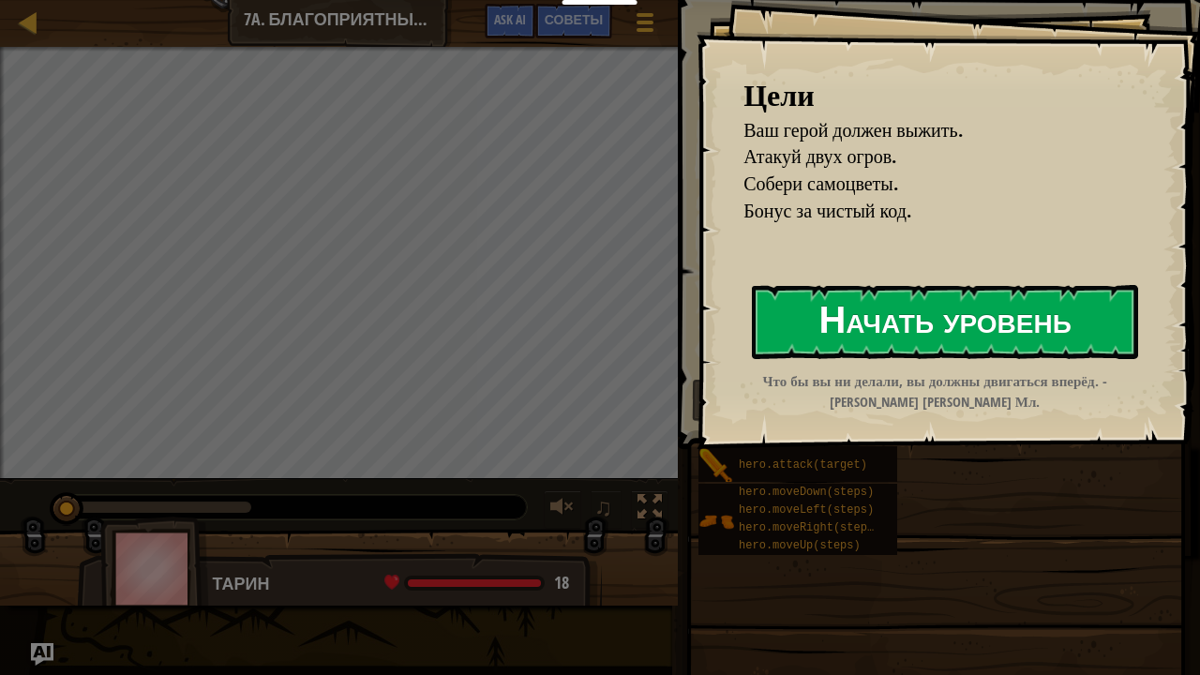
click at [858, 300] on button "Начать уровень" at bounding box center [945, 322] width 386 height 74
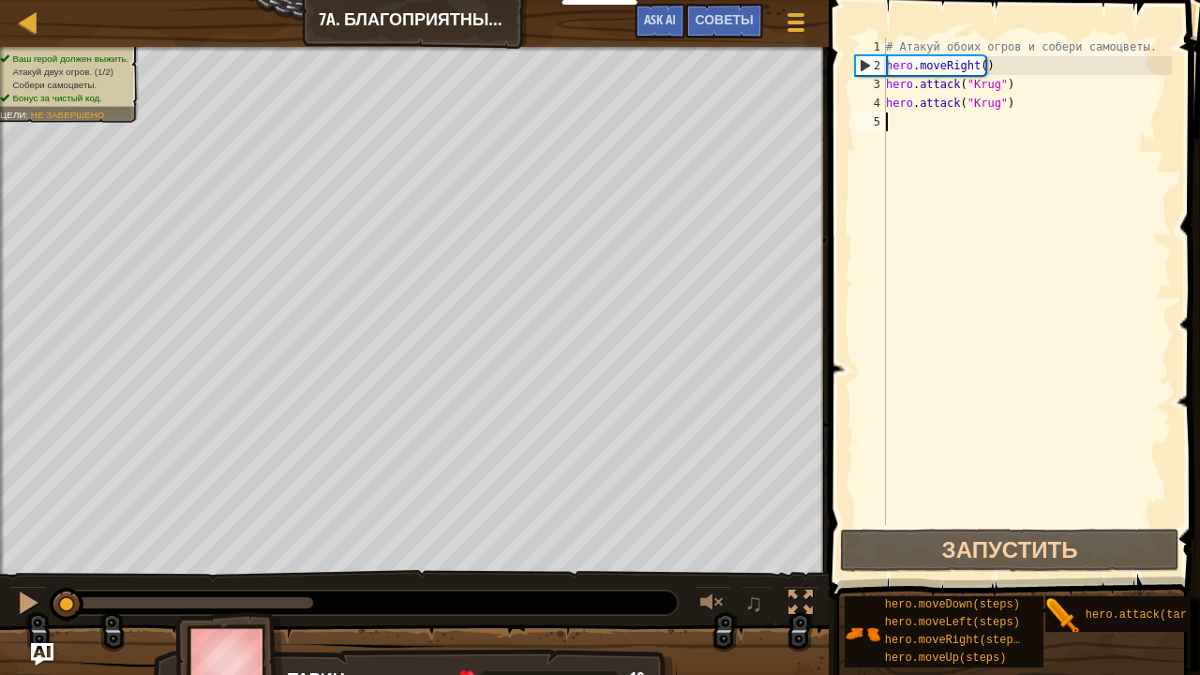
type textarea "h"
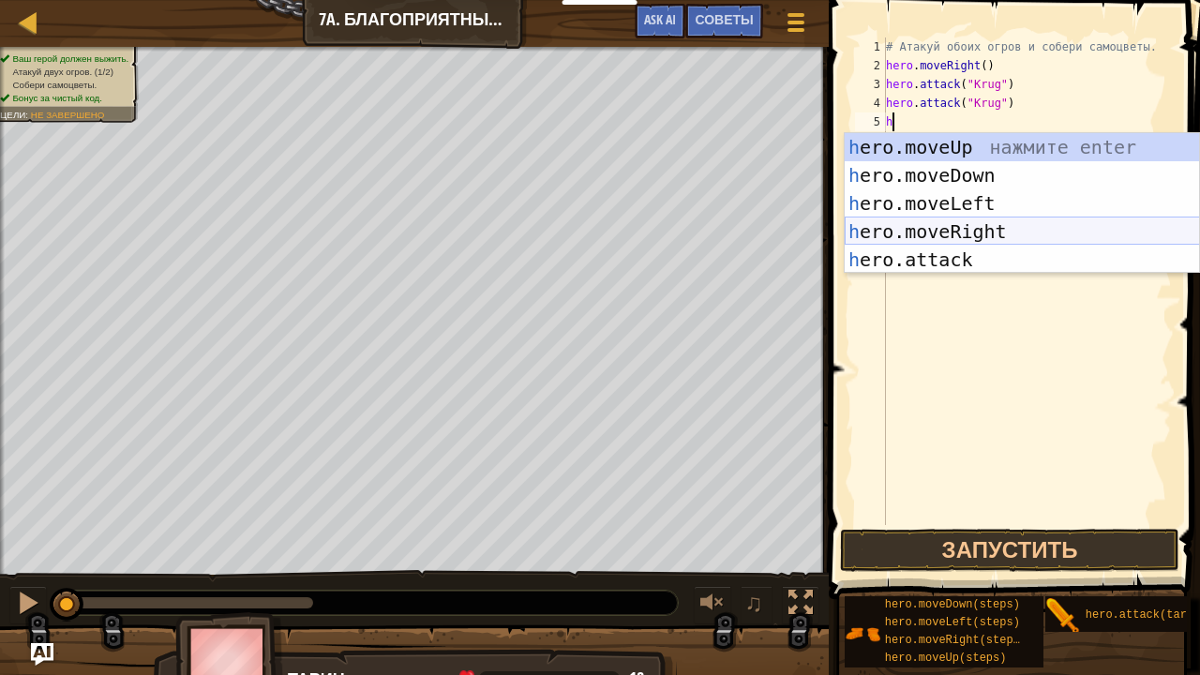
click at [955, 225] on div "h ero.moveUp нажмите enter h ero.moveDown нажмите enter h ero.moveLeft нажмите …" at bounding box center [1022, 231] width 355 height 197
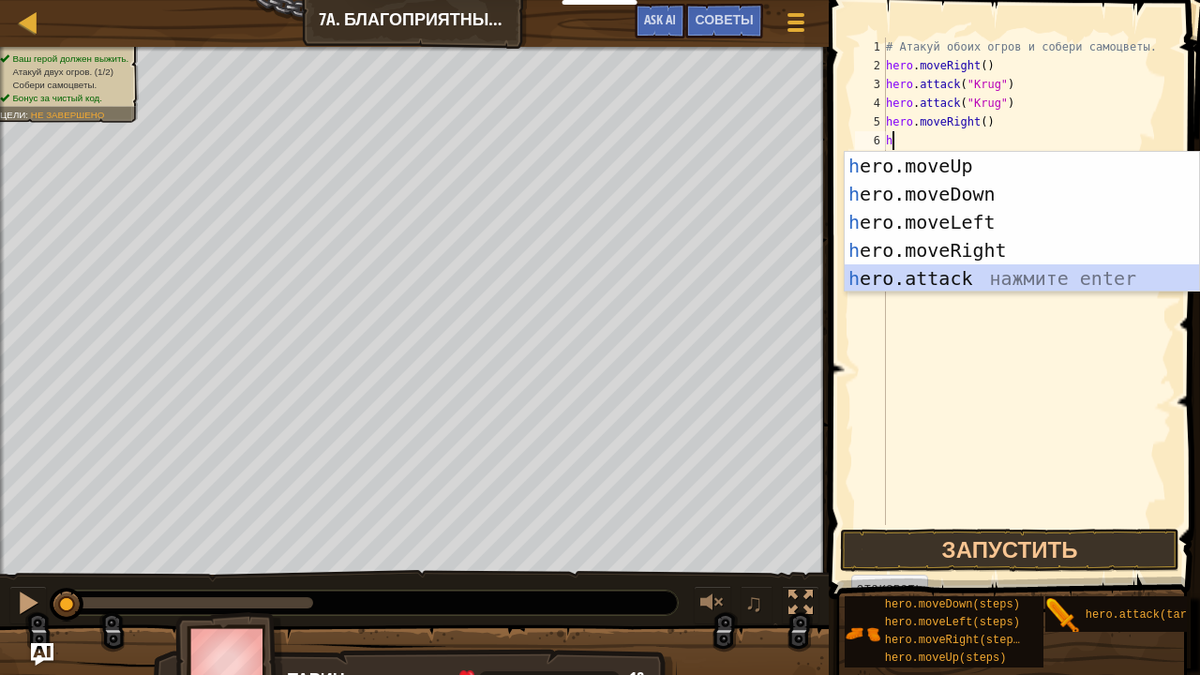
click at [928, 285] on div "h ero.moveUp нажмите enter h ero.moveDown нажмите enter h ero.moveLeft нажмите …" at bounding box center [1022, 250] width 355 height 197
type textarea "hero.attack("Enemy Name")"
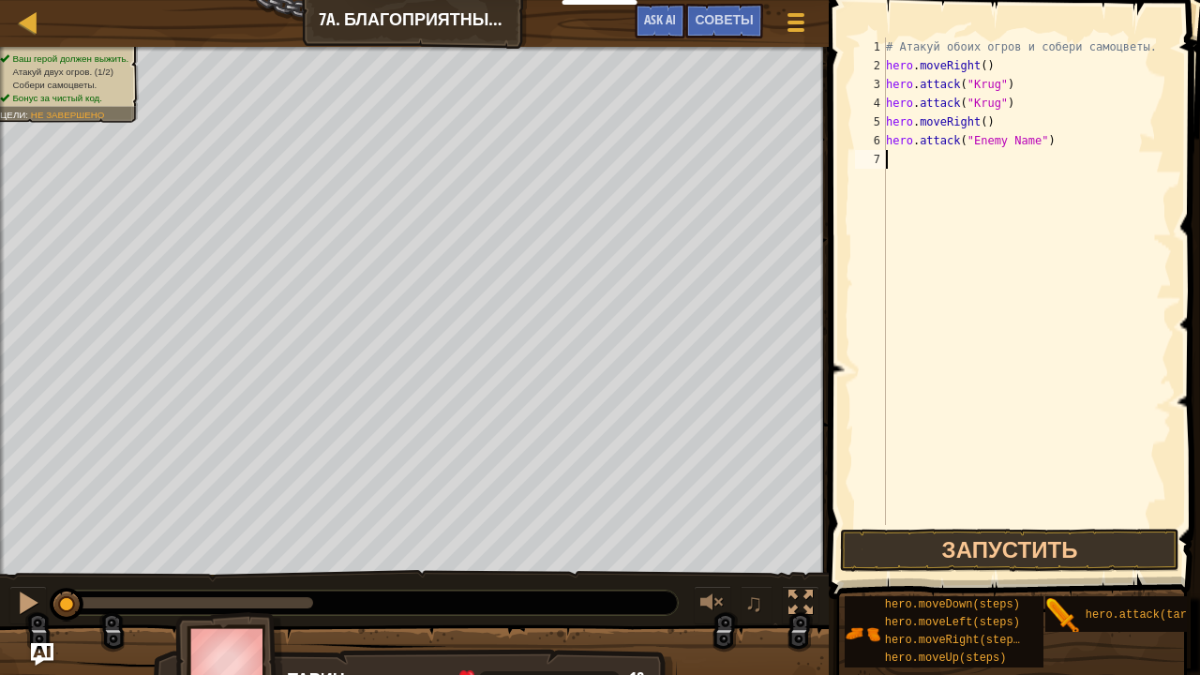
click at [905, 157] on div "# Атакуй обоих огров и собери самоцветы. hero . moveRight ( ) hero . attack ( "…" at bounding box center [1027, 299] width 290 height 525
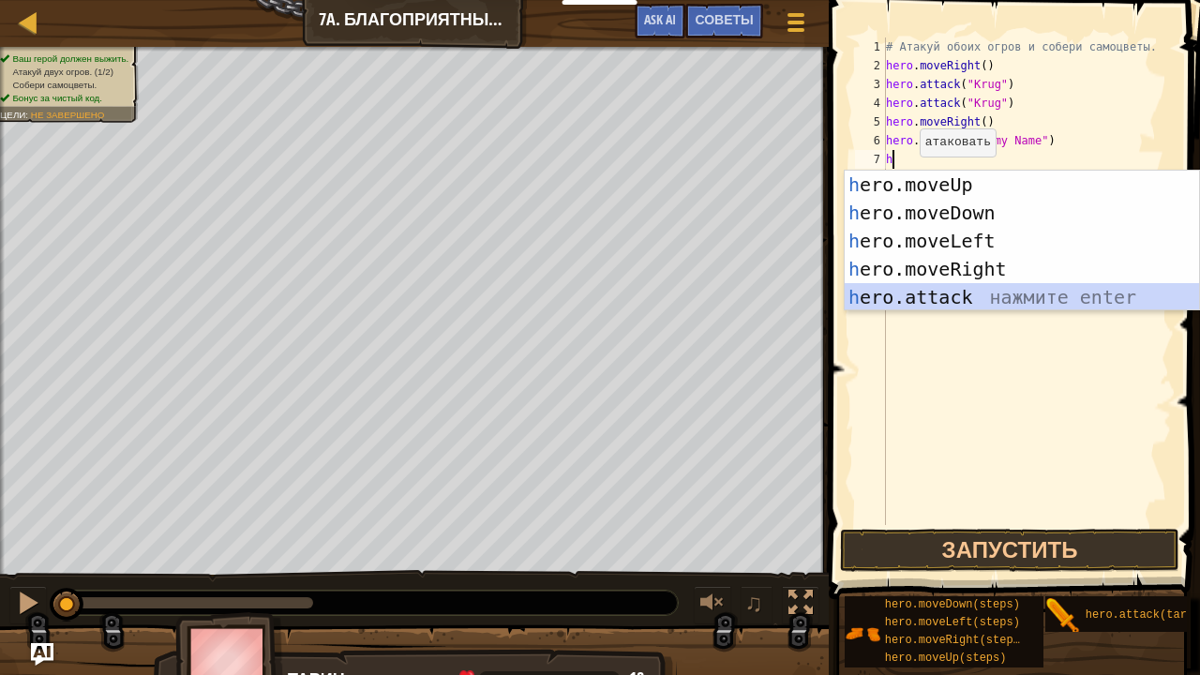
click at [990, 297] on div "h ero.moveUp нажмите enter h ero.moveDown нажмите enter h ero.moveLeft нажмите …" at bounding box center [1022, 269] width 355 height 197
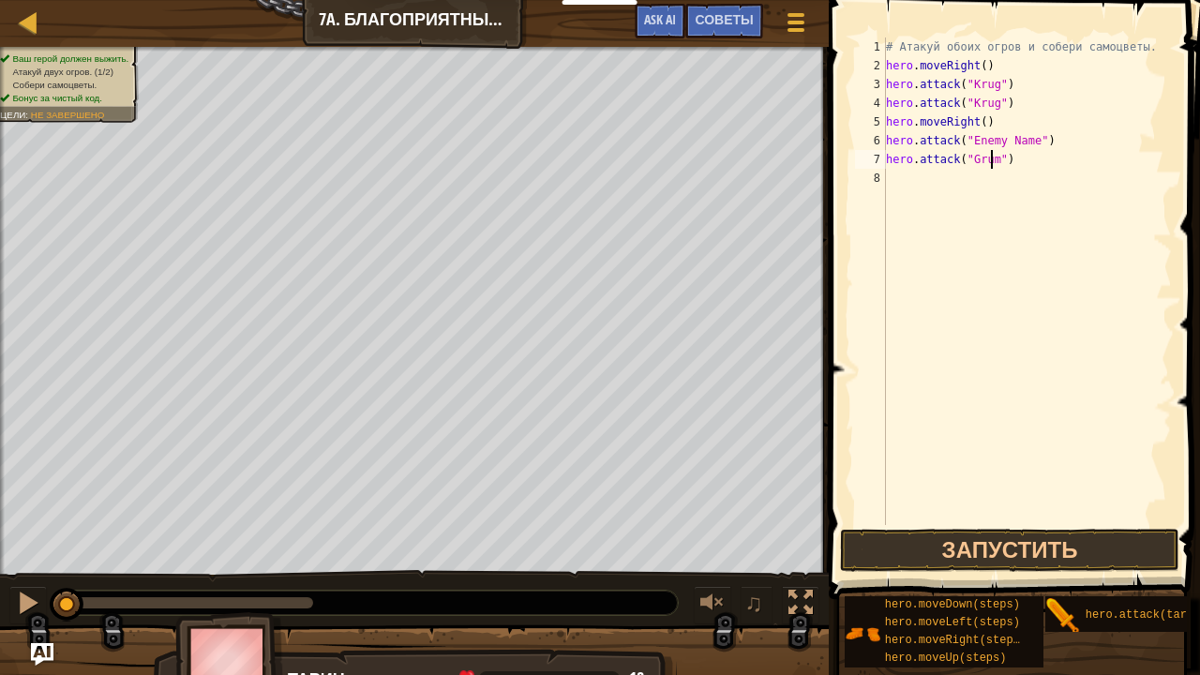
scroll to position [8, 8]
click at [1027, 141] on div "# Атакуй обоих огров и собери самоцветы. hero . moveRight ( ) hero . attack ( "…" at bounding box center [1027, 299] width 290 height 525
type textarea "hero.attack("Grump")"
click at [943, 540] on button "Запустить" at bounding box center [1009, 550] width 338 height 43
